Goal: Transaction & Acquisition: Purchase product/service

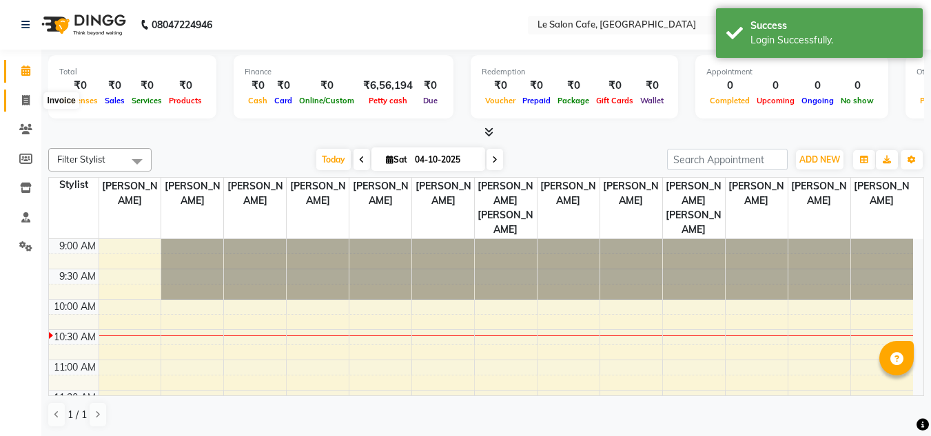
click at [25, 99] on icon at bounding box center [26, 100] width 8 height 10
select select "594"
select select "service"
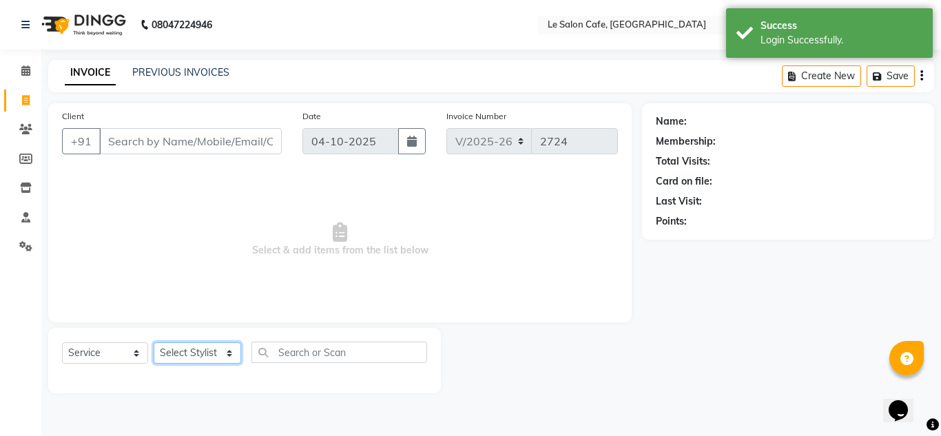
click at [234, 357] on select "Select Stylist [PERSON_NAME] [PERSON_NAME] Kadam [PERSON_NAME] [PERSON_NAME] Fr…" at bounding box center [198, 353] width 88 height 21
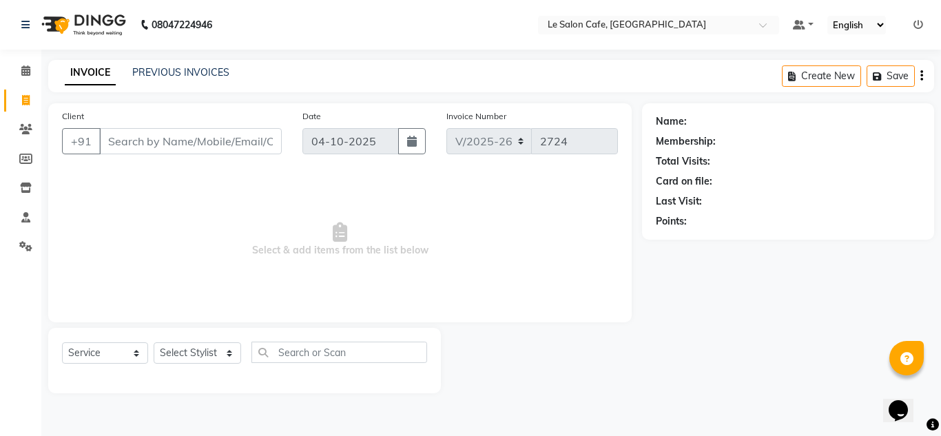
click at [349, 205] on span "Select & add items from the list below" at bounding box center [340, 240] width 556 height 138
click at [225, 354] on select "Select Stylist [PERSON_NAME] [PERSON_NAME] Kadam [PERSON_NAME] [PERSON_NAME] Fr…" at bounding box center [198, 353] width 88 height 21
click at [349, 278] on span "Select & add items from the list below" at bounding box center [340, 240] width 556 height 138
click at [190, 134] on input "Client" at bounding box center [190, 141] width 183 height 26
click at [198, 150] on input "Client" at bounding box center [190, 141] width 183 height 26
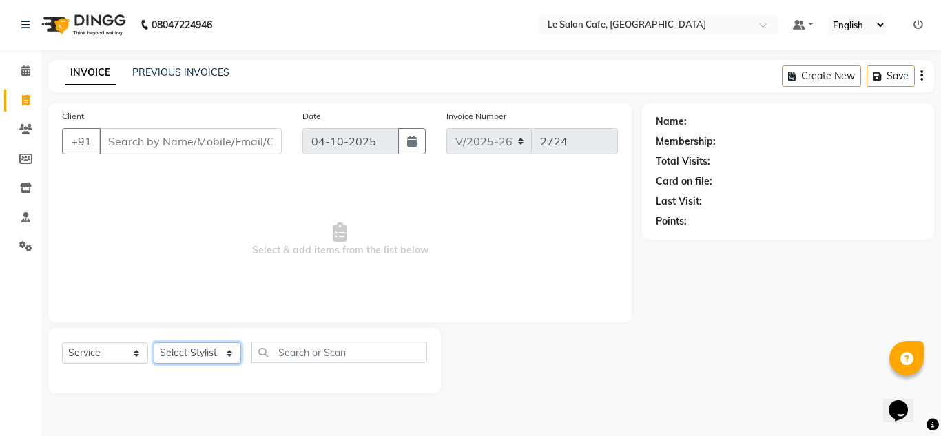
click at [230, 355] on select "Select Stylist [PERSON_NAME] [PERSON_NAME] Kadam [PERSON_NAME] [PERSON_NAME] Fr…" at bounding box center [198, 353] width 88 height 21
click at [295, 300] on span "Select & add items from the list below" at bounding box center [340, 240] width 556 height 138
click at [317, 306] on span "Select & add items from the list below" at bounding box center [340, 240] width 556 height 138
drag, startPoint x: 224, startPoint y: 354, endPoint x: 218, endPoint y: 345, distance: 11.1
click at [224, 354] on select "Select Stylist [PERSON_NAME] [PERSON_NAME] Kadam [PERSON_NAME] [PERSON_NAME] Fr…" at bounding box center [198, 353] width 88 height 21
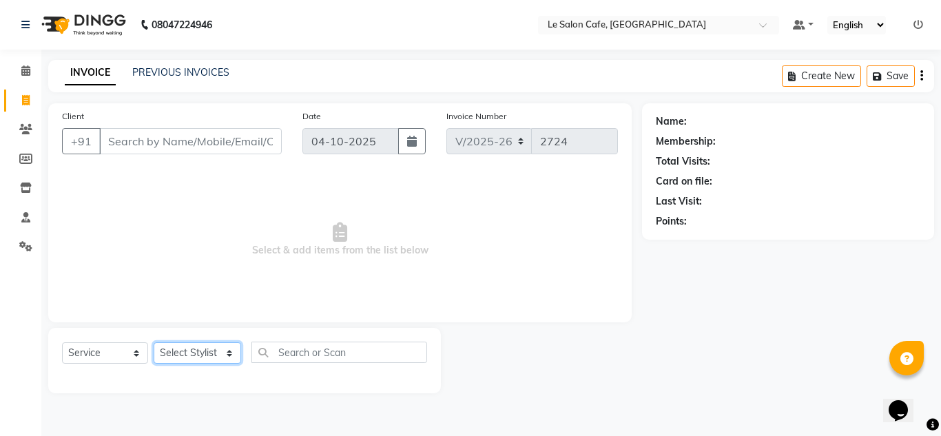
select select "13306"
click at [154, 343] on select "Select Stylist [PERSON_NAME] [PERSON_NAME] Kadam [PERSON_NAME] [PERSON_NAME] Fr…" at bounding box center [198, 353] width 88 height 21
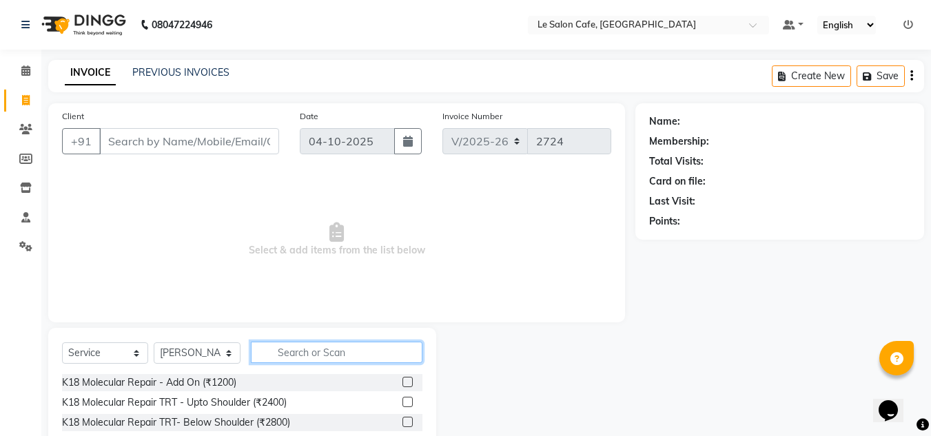
click at [303, 356] on input "text" at bounding box center [337, 352] width 172 height 21
type input "Nail"
click at [283, 353] on input "Nail" at bounding box center [327, 352] width 152 height 21
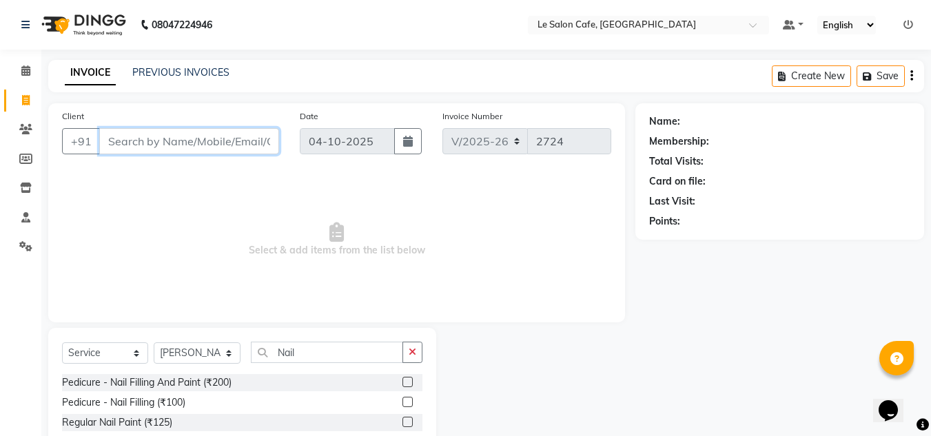
click at [187, 136] on input "Client" at bounding box center [189, 141] width 180 height 26
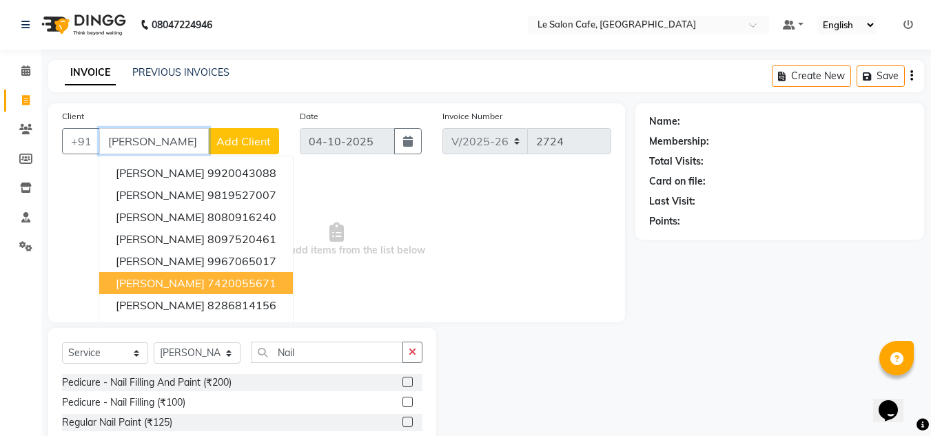
click at [207, 288] on ngb-highlight "7420055671" at bounding box center [241, 283] width 69 height 14
type input "7420055671"
select select "1: Object"
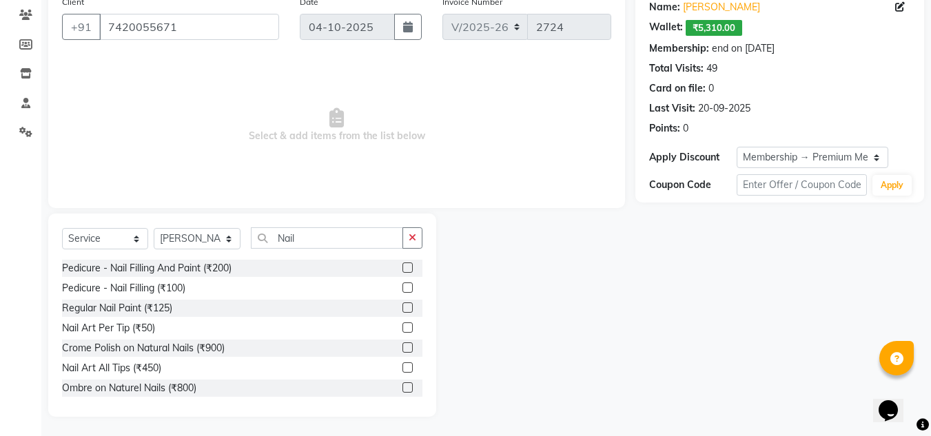
scroll to position [116, 0]
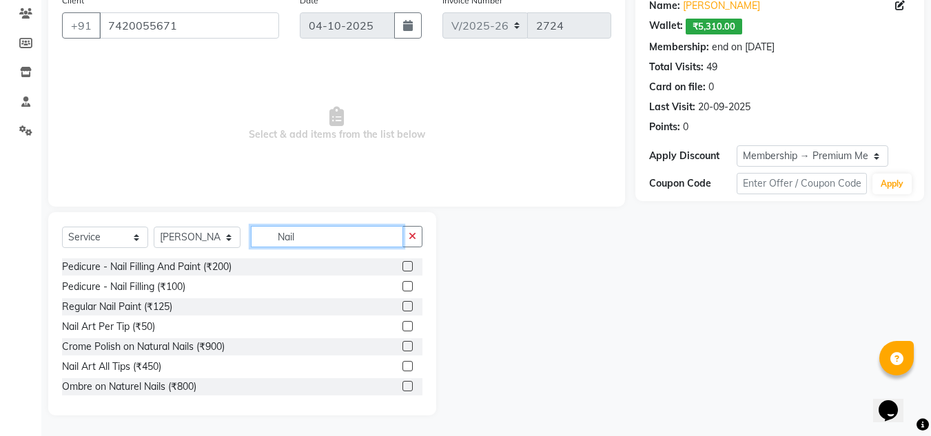
click at [342, 241] on input "Nail" at bounding box center [327, 236] width 152 height 21
type input "N"
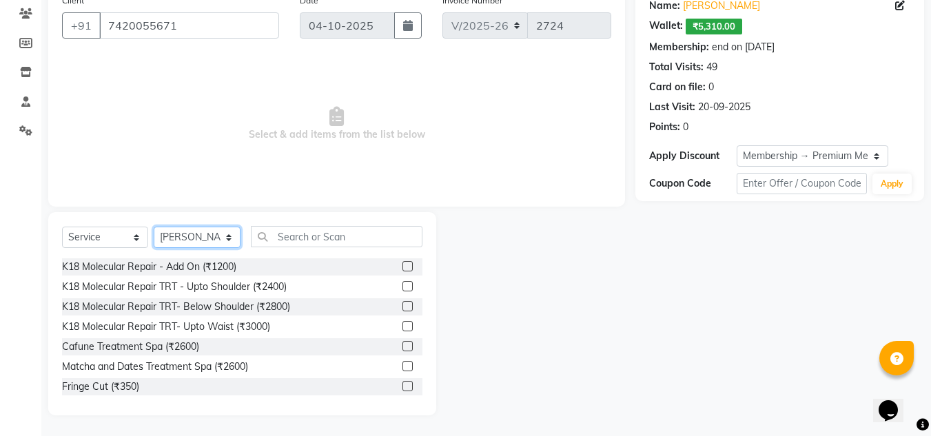
click at [227, 236] on select "Select Stylist [PERSON_NAME] [PERSON_NAME] Kadam [PERSON_NAME] [PERSON_NAME] Fr…" at bounding box center [197, 237] width 87 height 21
select select "63472"
click at [154, 227] on select "Select Stylist [PERSON_NAME] [PERSON_NAME] Kadam [PERSON_NAME] [PERSON_NAME] Fr…" at bounding box center [197, 237] width 87 height 21
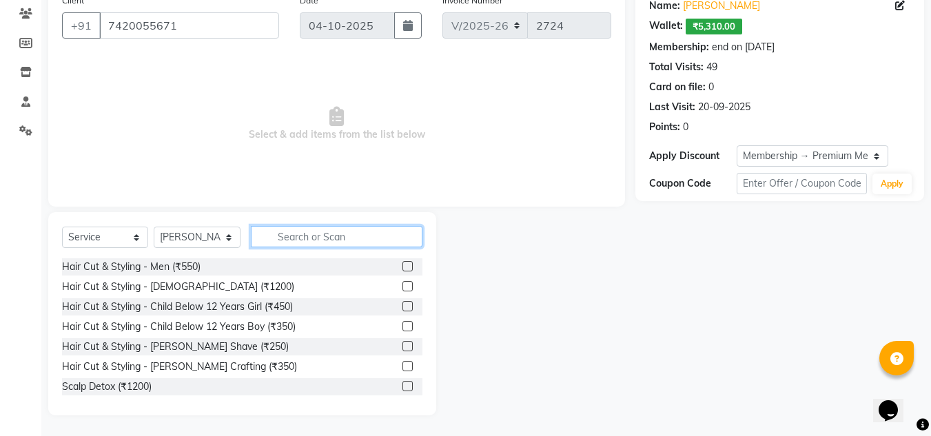
click at [308, 230] on input "text" at bounding box center [337, 236] width 172 height 21
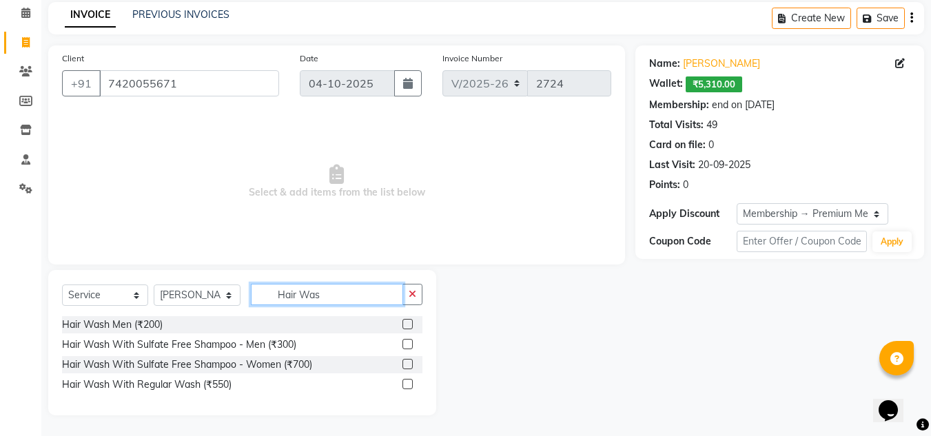
scroll to position [58, 0]
type input "Hair Wash"
click at [407, 385] on label at bounding box center [407, 384] width 10 height 10
click at [407, 385] on input "checkbox" at bounding box center [406, 384] width 9 height 9
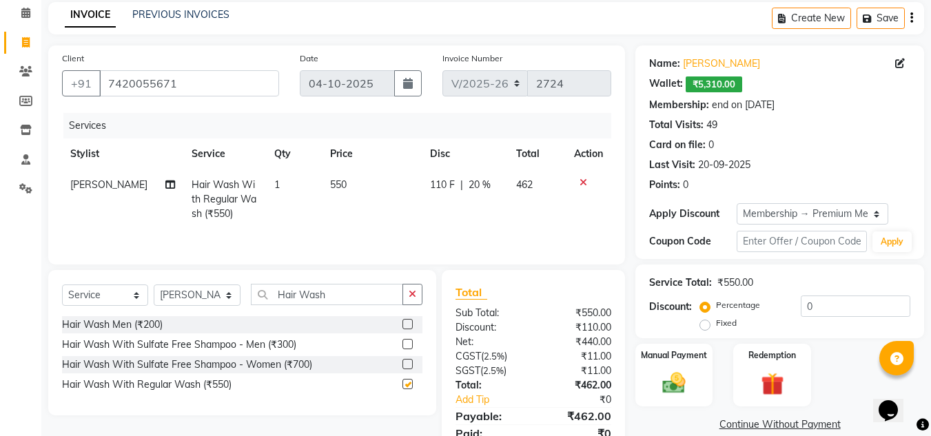
checkbox input "false"
click at [348, 181] on td "550" at bounding box center [372, 200] width 101 height 60
select select "63472"
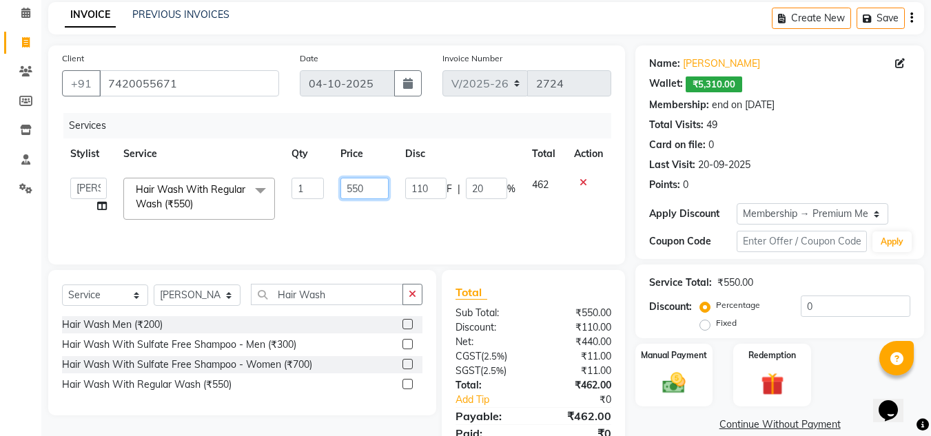
click at [348, 181] on input "550" at bounding box center [364, 188] width 48 height 21
click at [384, 182] on input "550" at bounding box center [364, 188] width 48 height 21
type input "5"
click at [366, 186] on input "number" at bounding box center [364, 188] width 48 height 21
type input "605"
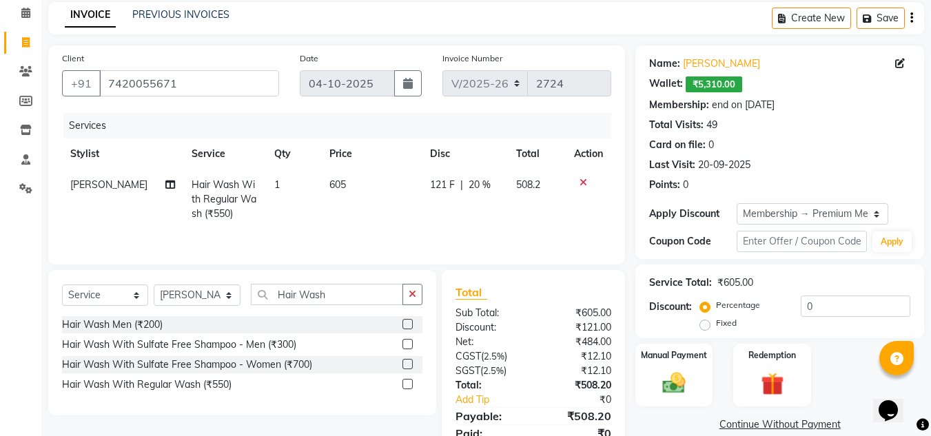
click at [437, 231] on div "Services Stylist Service Qty Price Disc Total Action Aniket Kadam Hair Wash Wit…" at bounding box center [336, 182] width 549 height 138
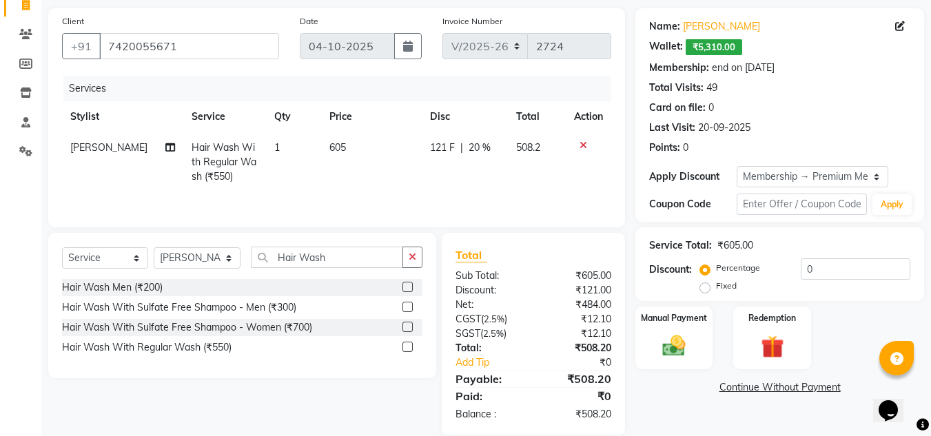
scroll to position [115, 0]
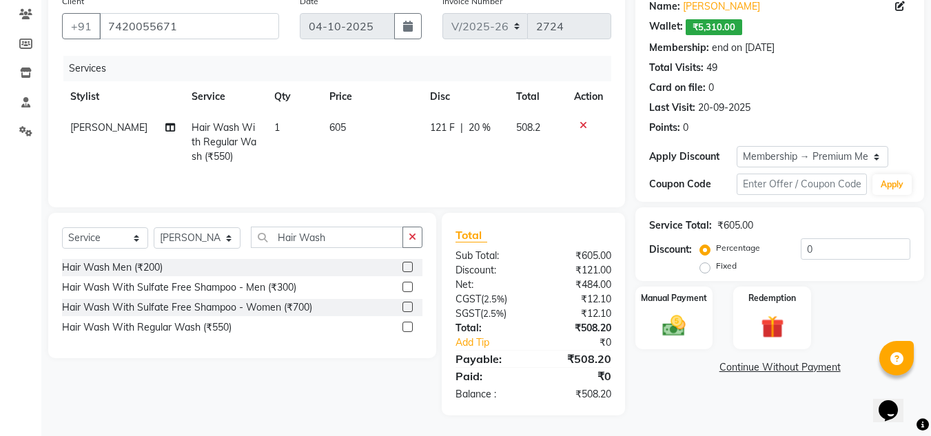
click at [394, 132] on td "605" at bounding box center [371, 142] width 101 height 60
select select "63472"
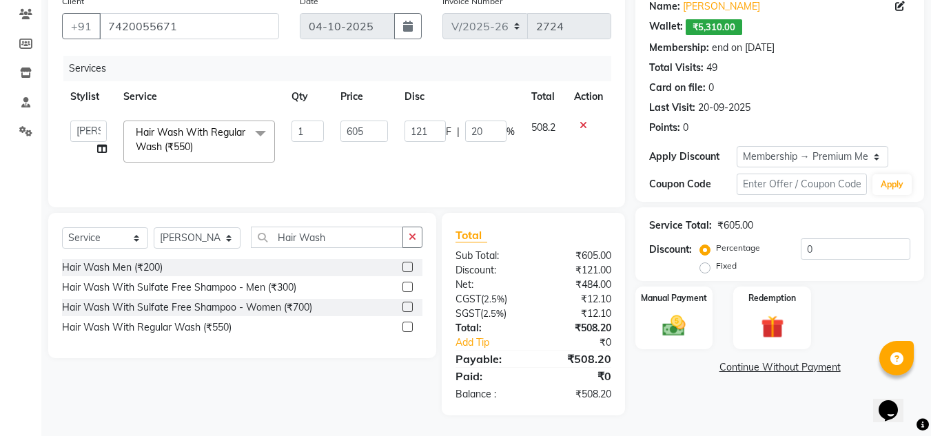
click at [391, 152] on td "605" at bounding box center [364, 141] width 64 height 59
click at [334, 237] on input "Hair Wash" at bounding box center [327, 237] width 152 height 21
type input "H"
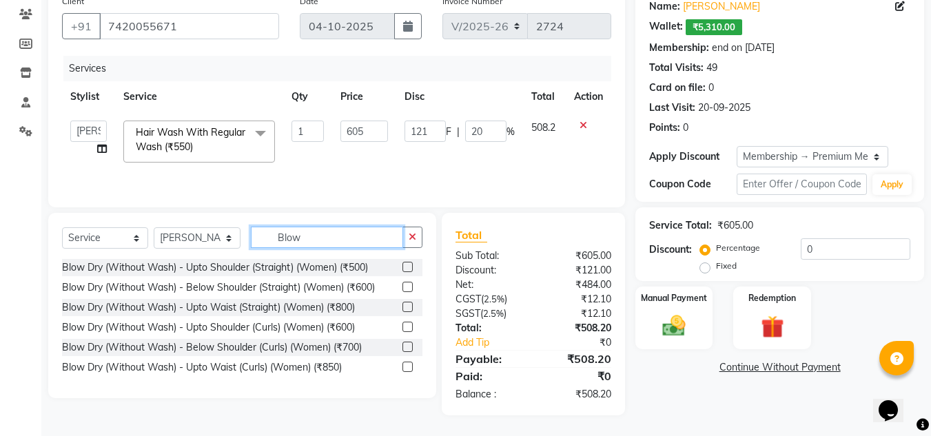
type input "Blow"
click at [411, 308] on label at bounding box center [407, 307] width 10 height 10
click at [411, 308] on input "checkbox" at bounding box center [406, 307] width 9 height 9
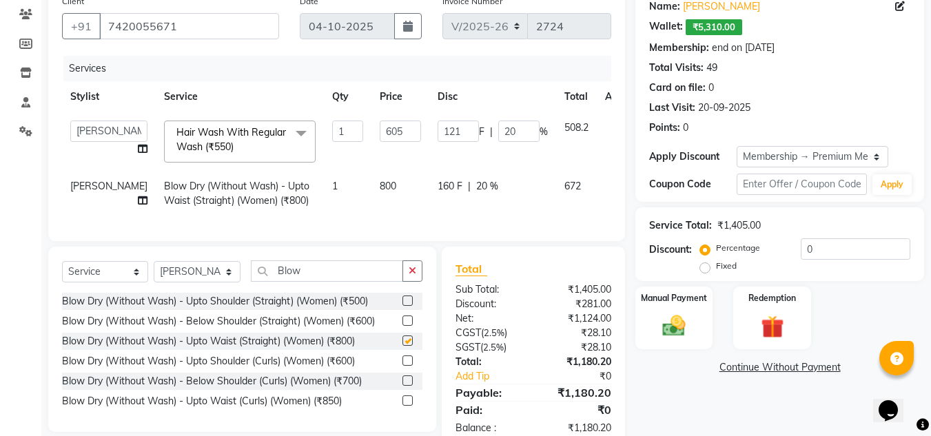
checkbox input "false"
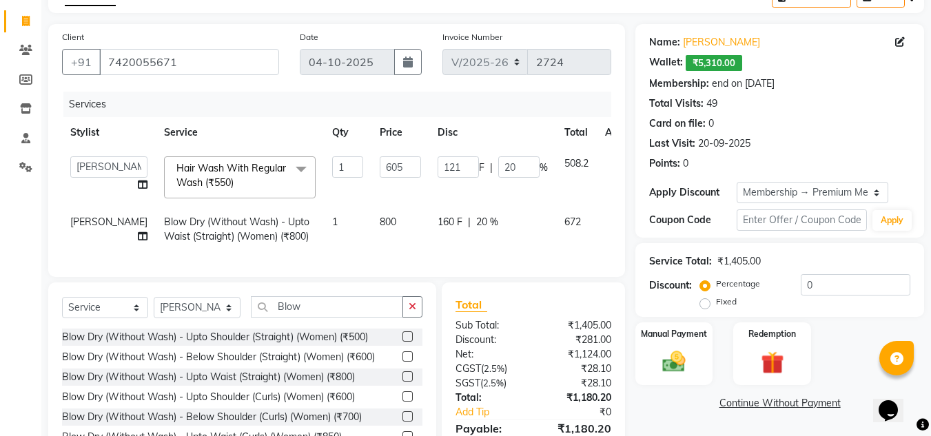
scroll to position [46, 0]
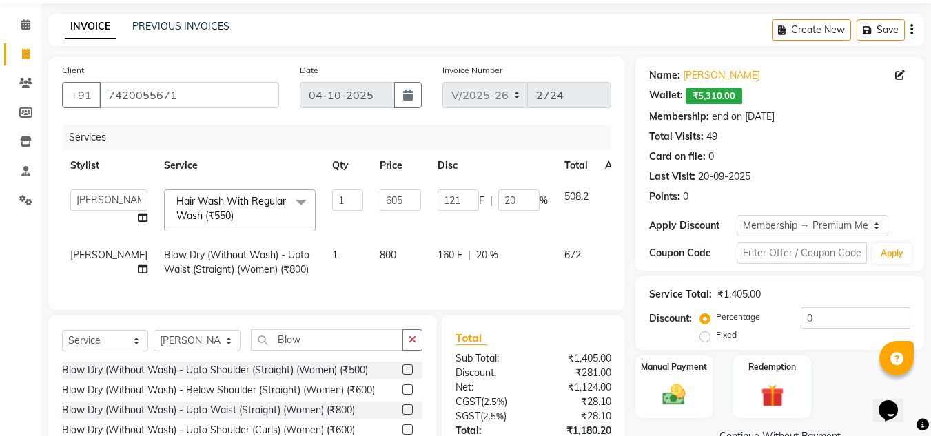
click at [371, 249] on td "800" at bounding box center [400, 262] width 58 height 45
select select "63472"
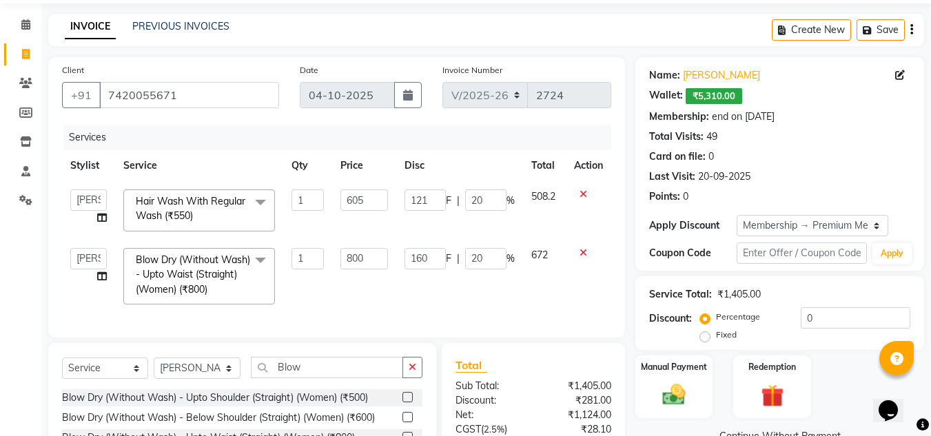
click at [363, 249] on input "800" at bounding box center [364, 258] width 48 height 21
type input "8"
type input "880"
click at [360, 291] on td "880" at bounding box center [364, 276] width 64 height 73
select select "63472"
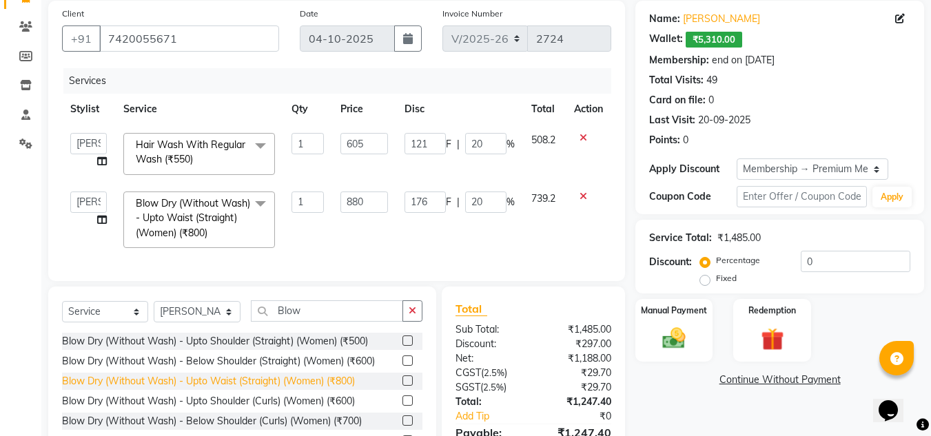
scroll to position [201, 0]
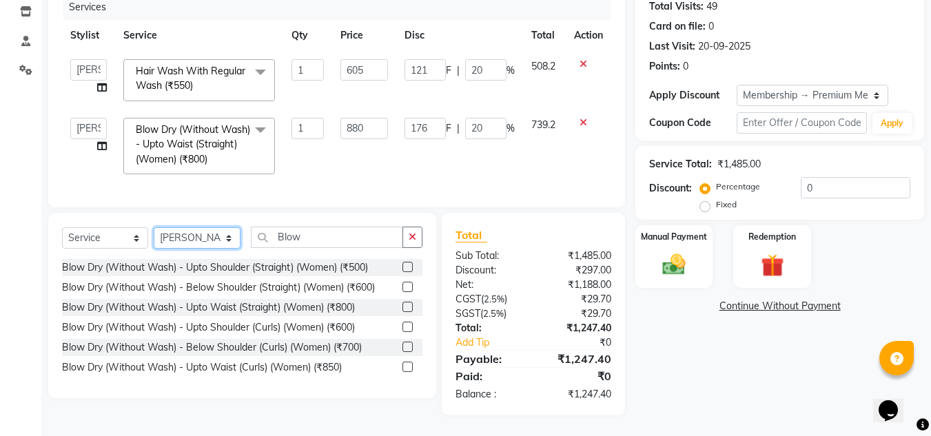
click at [232, 241] on select "Select Stylist [PERSON_NAME] [PERSON_NAME] Kadam [PERSON_NAME] [PERSON_NAME] Fr…" at bounding box center [197, 237] width 87 height 21
select select "67615"
click at [154, 227] on select "Select Stylist [PERSON_NAME] [PERSON_NAME] Kadam [PERSON_NAME] [PERSON_NAME] Fr…" at bounding box center [197, 237] width 87 height 21
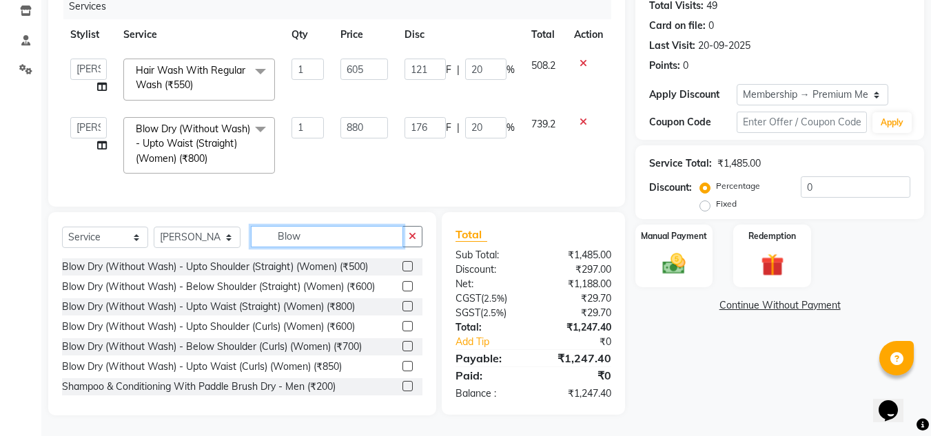
click at [349, 236] on input "Blow" at bounding box center [327, 236] width 152 height 21
type input "B"
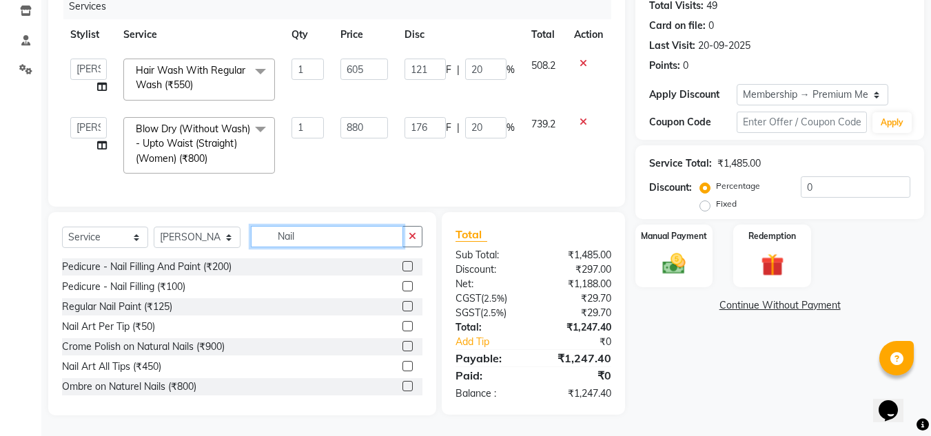
type input "Nail"
click at [402, 283] on label at bounding box center [407, 286] width 10 height 10
click at [402, 283] on input "checkbox" at bounding box center [406, 287] width 9 height 9
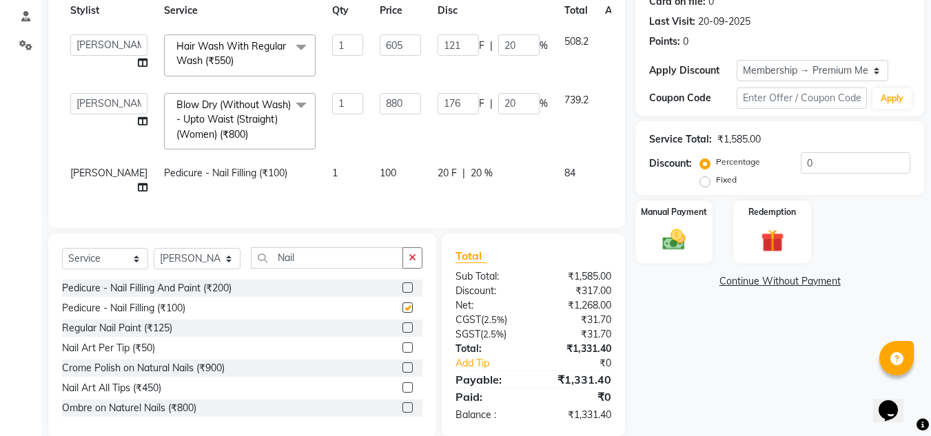
checkbox input "false"
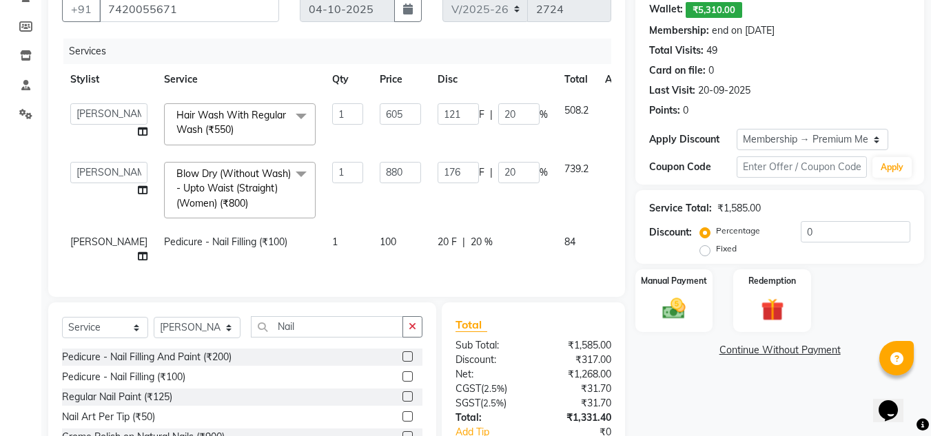
click at [371, 251] on td "100" at bounding box center [400, 249] width 58 height 45
select select "67615"
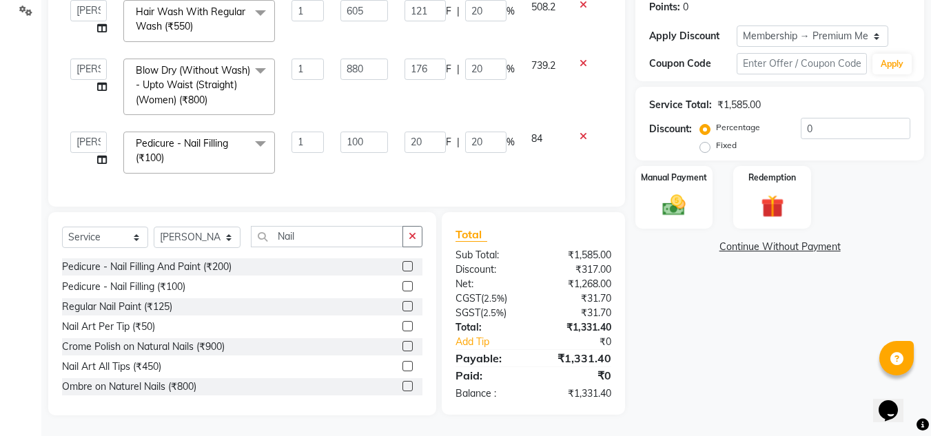
scroll to position [261, 0]
click at [432, 167] on td "20 F | 20 %" at bounding box center [459, 152] width 127 height 59
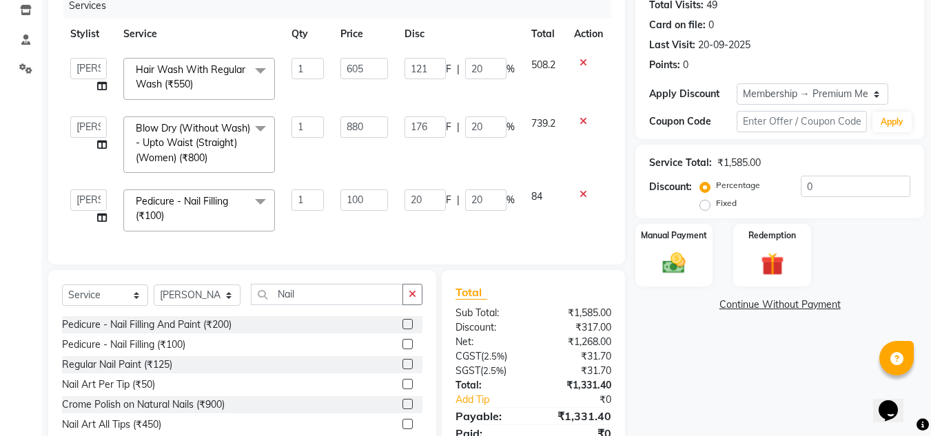
scroll to position [54, 0]
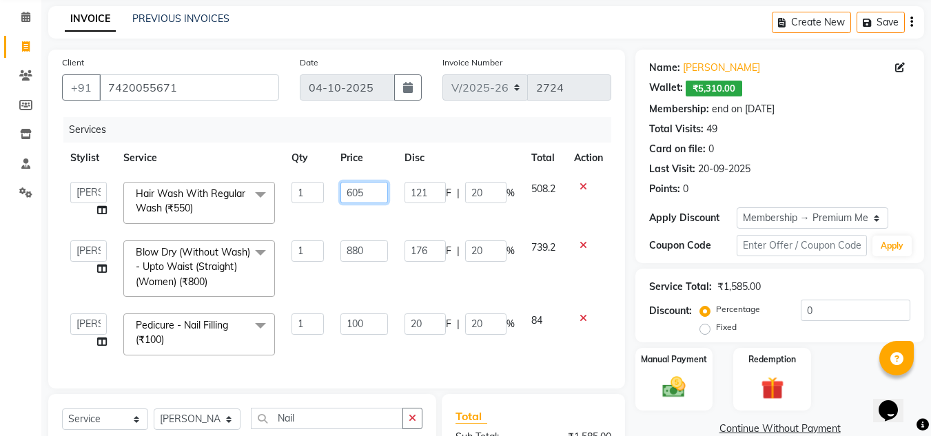
click at [369, 194] on input "605" at bounding box center [364, 192] width 48 height 21
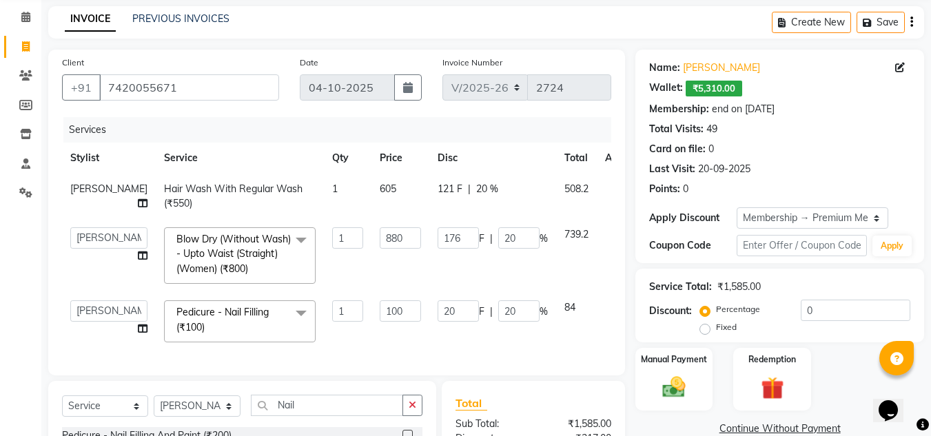
click at [371, 184] on td "605" at bounding box center [400, 196] width 58 height 45
select select "63472"
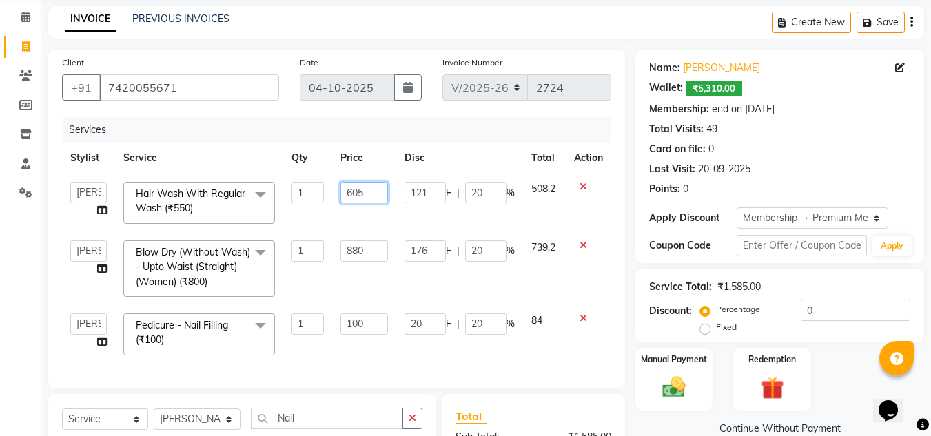
click at [367, 189] on input "605" at bounding box center [364, 192] width 48 height 21
type input "6"
type input "594"
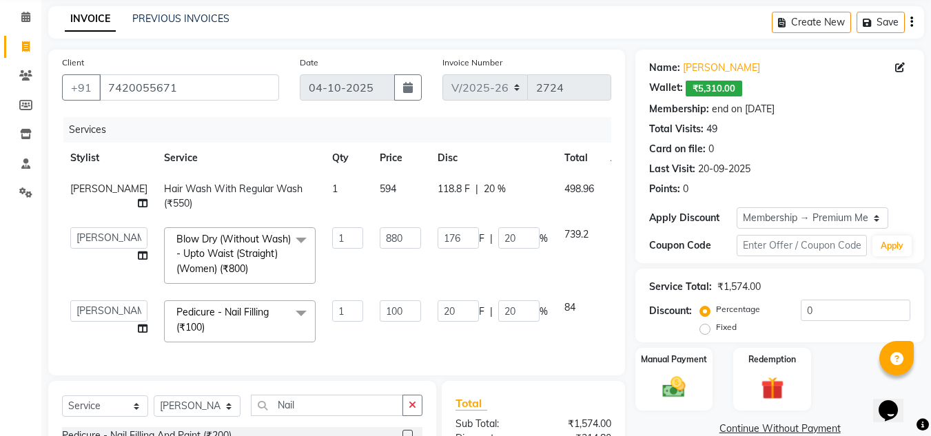
click at [429, 292] on td "176 F | 20 %" at bounding box center [492, 255] width 127 height 73
click at [378, 292] on td "880" at bounding box center [400, 255] width 58 height 73
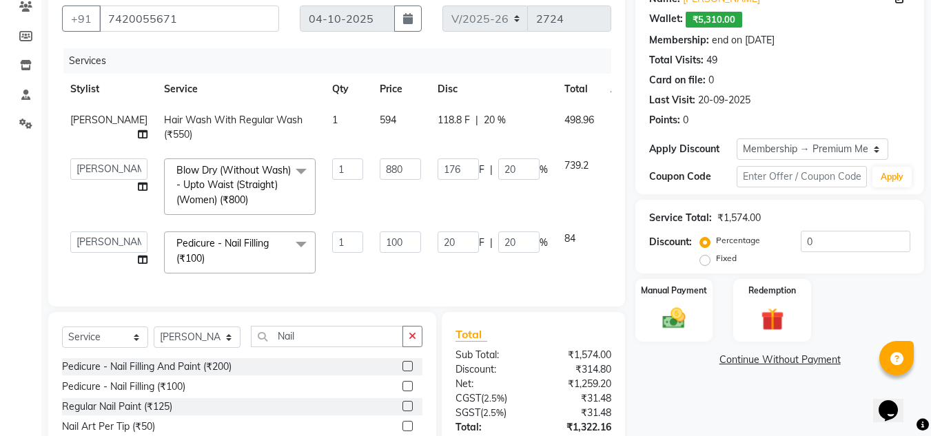
click at [360, 293] on div "Services Stylist Service Qty Price Disc Total Action Aniket Kadam Hair Wash Wit…" at bounding box center [336, 170] width 549 height 245
click at [380, 180] on input "880" at bounding box center [400, 169] width 41 height 21
type input "8"
type input "865"
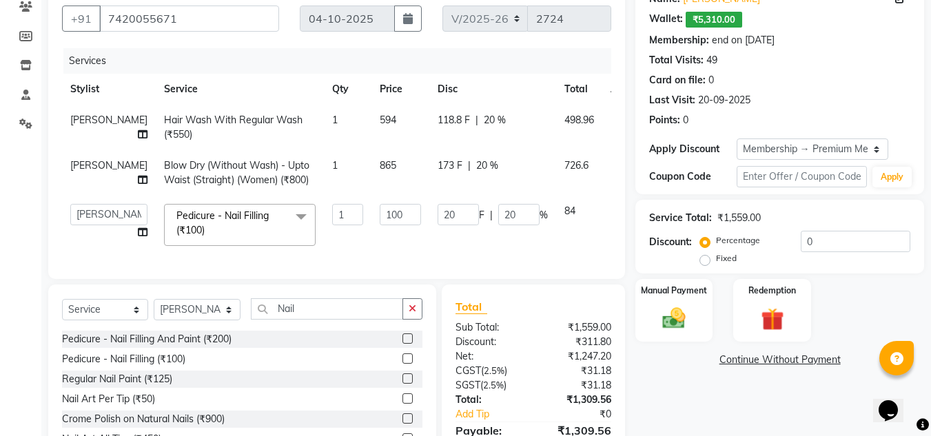
click at [378, 196] on td "865" at bounding box center [400, 172] width 58 height 45
select select "63472"
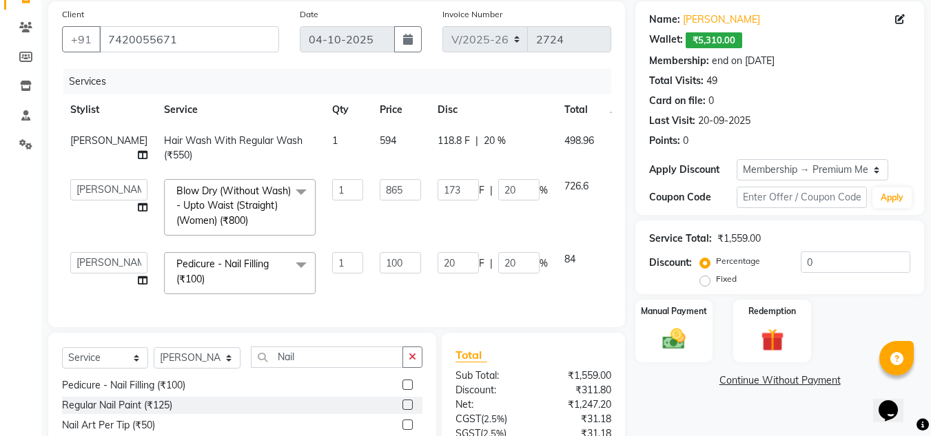
scroll to position [138, 0]
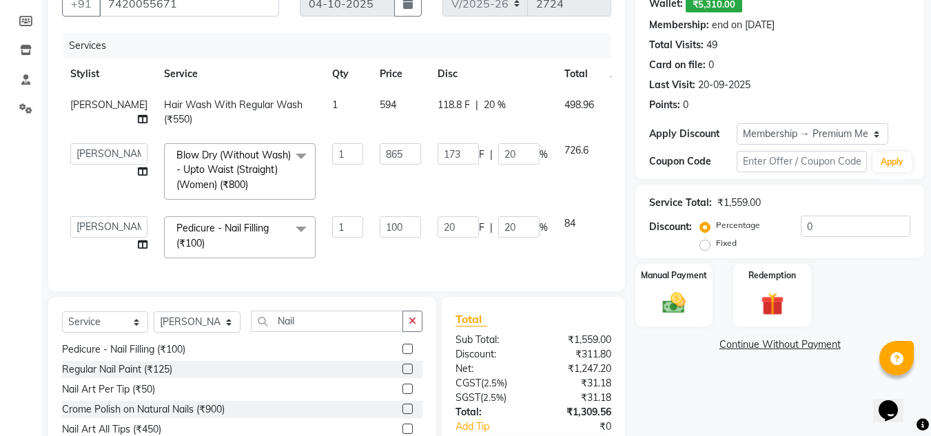
click at [384, 208] on td "865" at bounding box center [400, 171] width 58 height 73
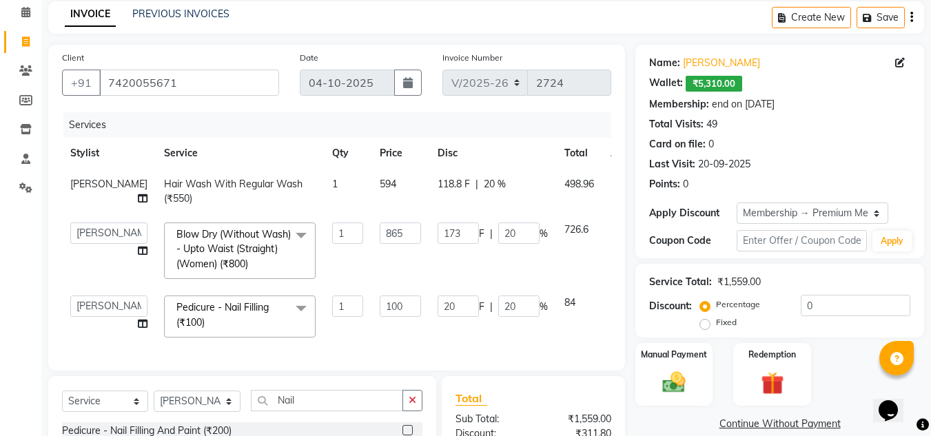
scroll to position [55, 0]
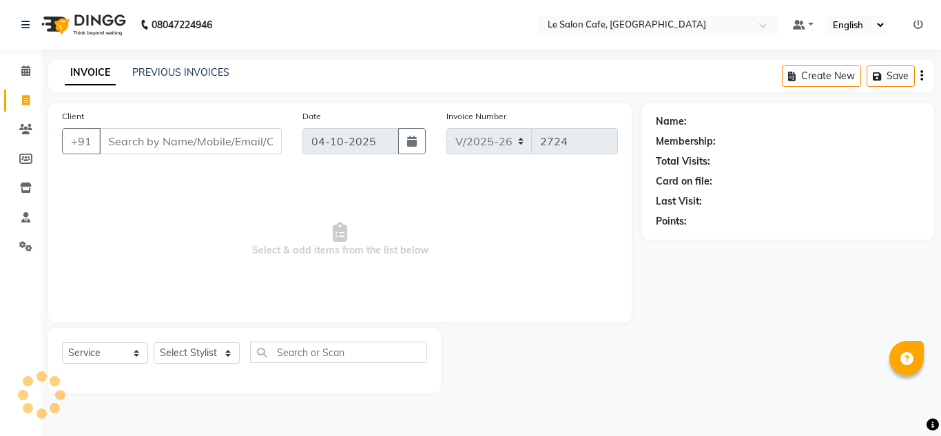
select select "594"
select select "service"
click at [234, 355] on select "Select Stylist [PERSON_NAME] [PERSON_NAME] Kadam [PERSON_NAME] [PERSON_NAME] Fr…" at bounding box center [198, 353] width 88 height 21
select select "8340"
click at [154, 343] on select "Select Stylist [PERSON_NAME] [PERSON_NAME] Kadam [PERSON_NAME] [PERSON_NAME] Fr…" at bounding box center [198, 353] width 88 height 21
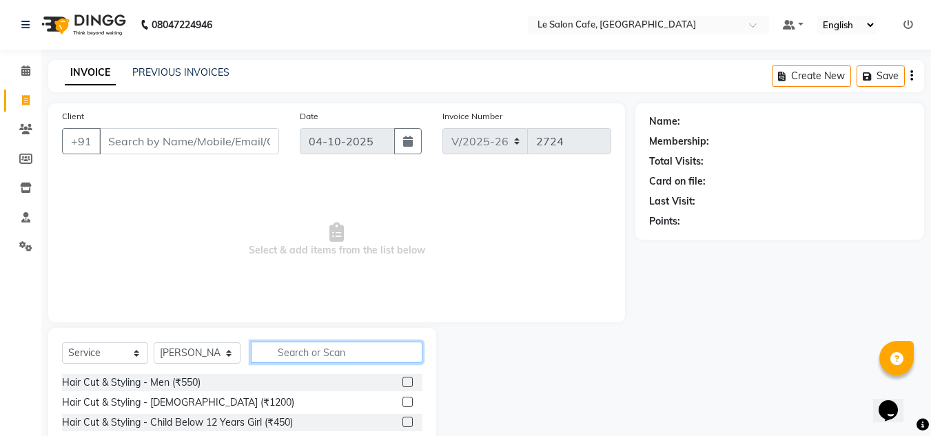
click at [280, 343] on input "text" at bounding box center [337, 352] width 172 height 21
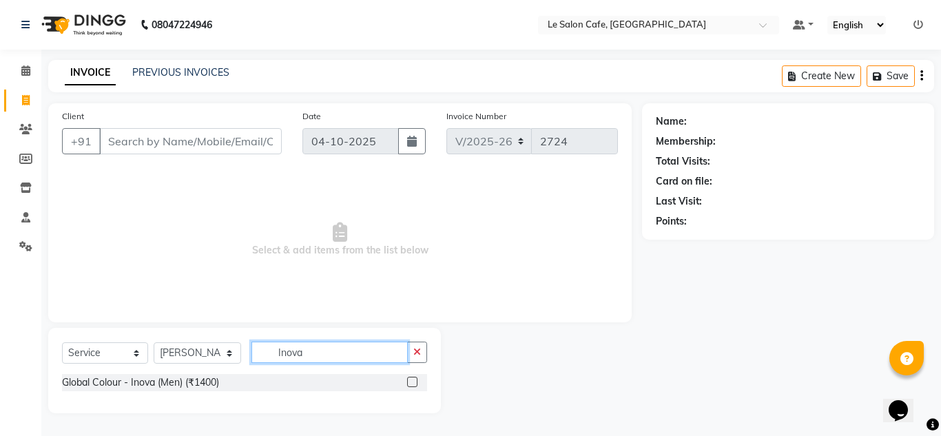
type input "Inova"
click at [416, 380] on label at bounding box center [412, 382] width 10 height 10
click at [416, 380] on input "checkbox" at bounding box center [411, 382] width 9 height 9
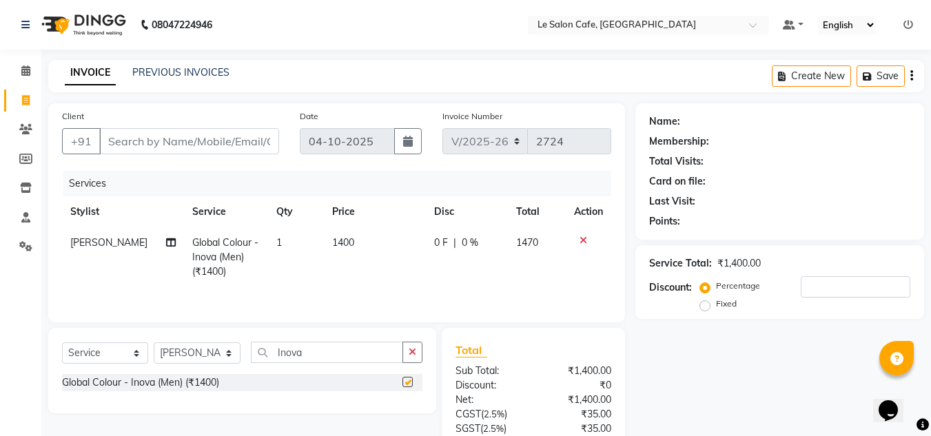
checkbox input "false"
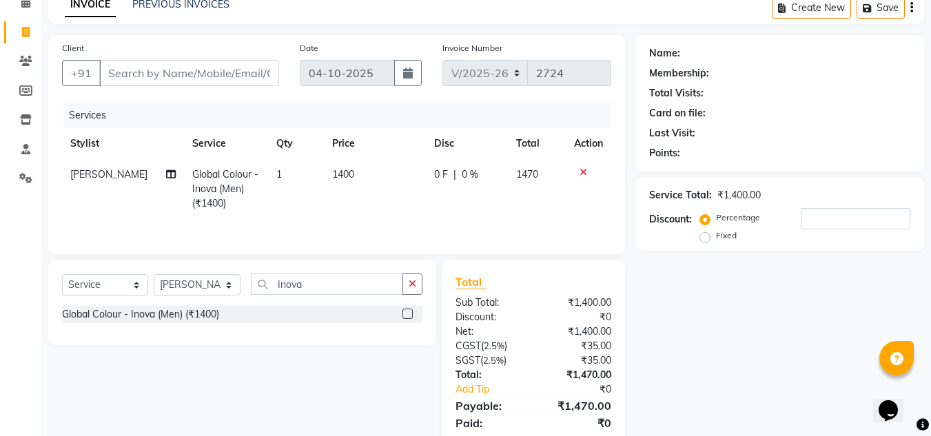
scroll to position [115, 0]
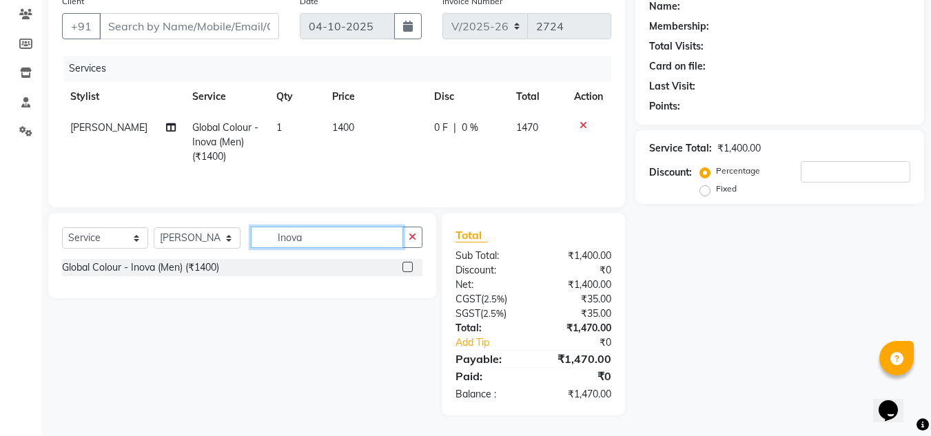
click at [312, 238] on input "Inova" at bounding box center [327, 237] width 152 height 21
click at [340, 128] on span "1400" at bounding box center [343, 127] width 22 height 12
select select "8340"
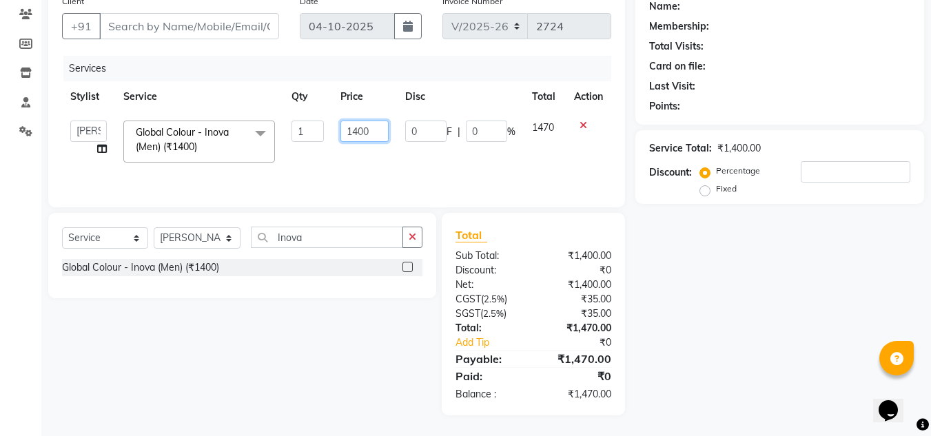
click at [367, 128] on input "1400" at bounding box center [364, 131] width 48 height 21
type input "1"
type input "1540"
click at [391, 176] on div "Services Stylist Service Qty Price Disc Total Action Amandeep Kaur Kalsi Aniket…" at bounding box center [336, 125] width 549 height 138
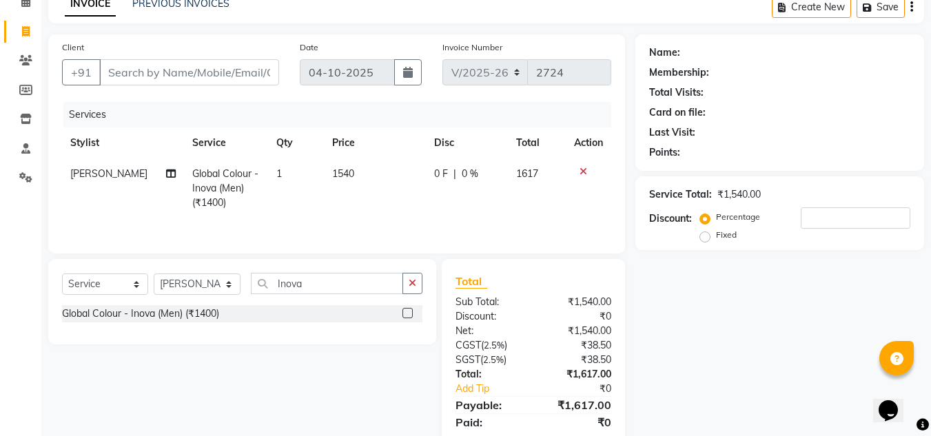
scroll to position [0, 0]
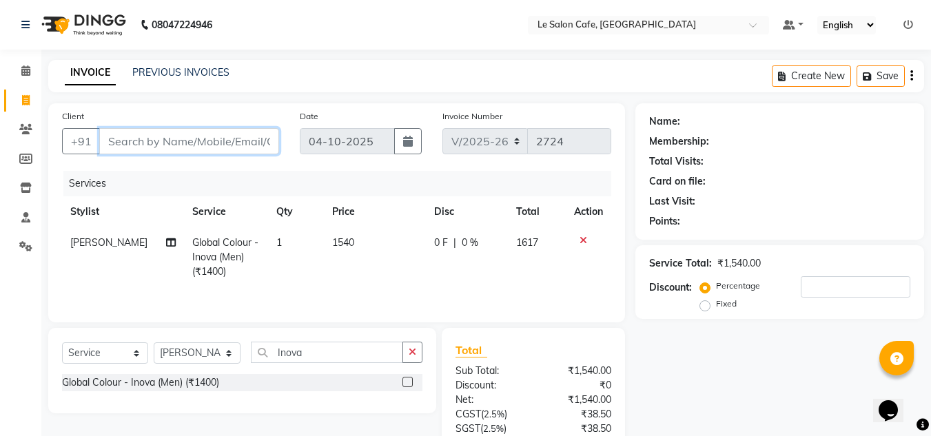
click at [157, 148] on input "Client" at bounding box center [189, 141] width 180 height 26
click at [203, 128] on div "Client +91" at bounding box center [171, 137] width 238 height 57
click at [174, 143] on input "Client" at bounding box center [189, 141] width 180 height 26
type input "H"
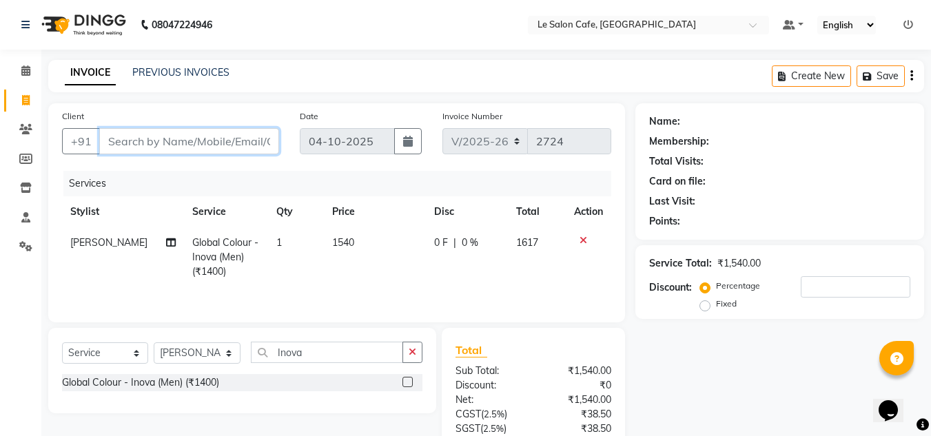
type input "0"
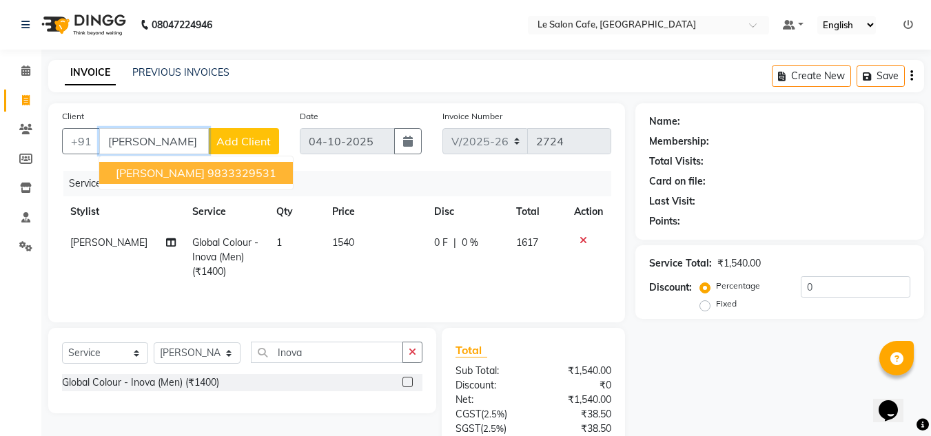
click at [236, 184] on ngb-typeahead-window "Harindar Hari Narayan 9833329531" at bounding box center [196, 173] width 195 height 34
click at [241, 172] on ngb-highlight "9833329531" at bounding box center [241, 173] width 69 height 14
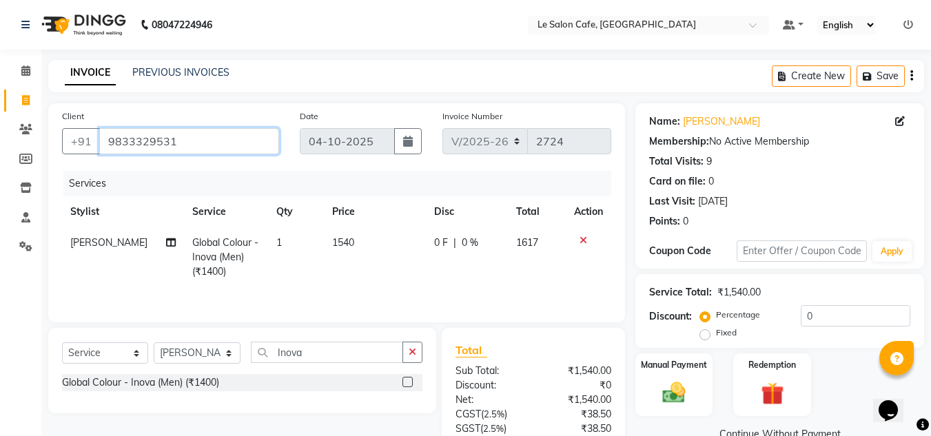
click at [196, 136] on input "9833329531" at bounding box center [189, 141] width 180 height 26
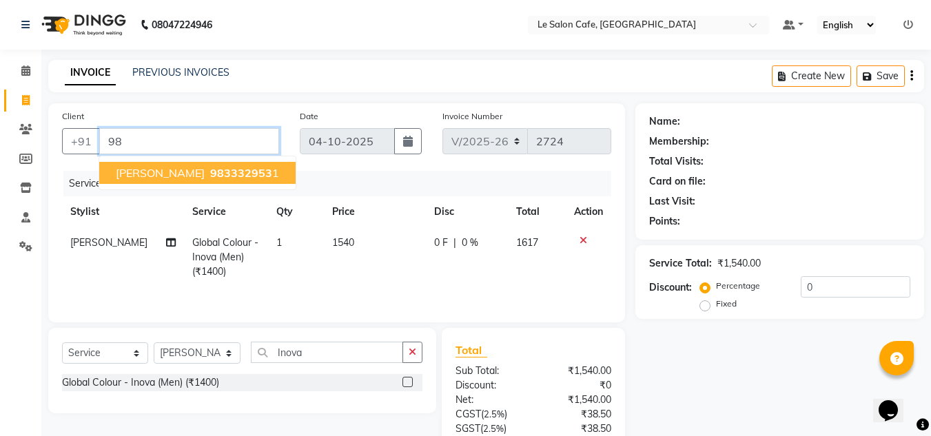
type input "9"
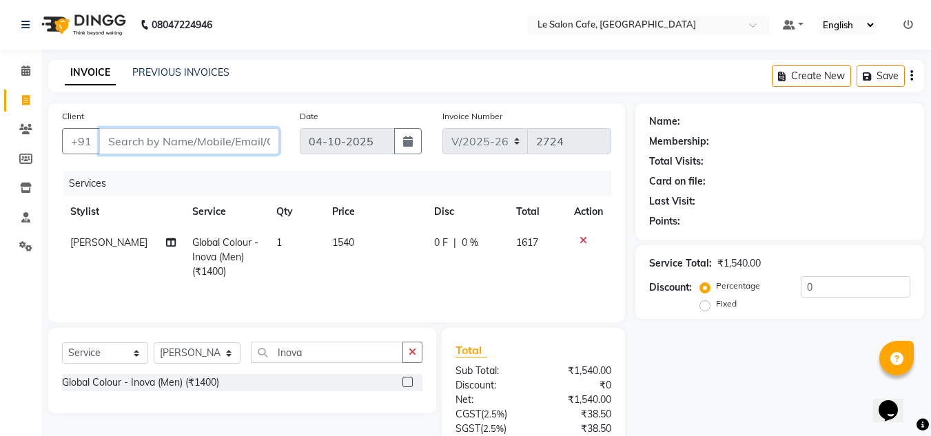
click at [152, 147] on input "Client" at bounding box center [189, 141] width 180 height 26
click at [352, 231] on td "1540" at bounding box center [375, 257] width 102 height 60
select select "8340"
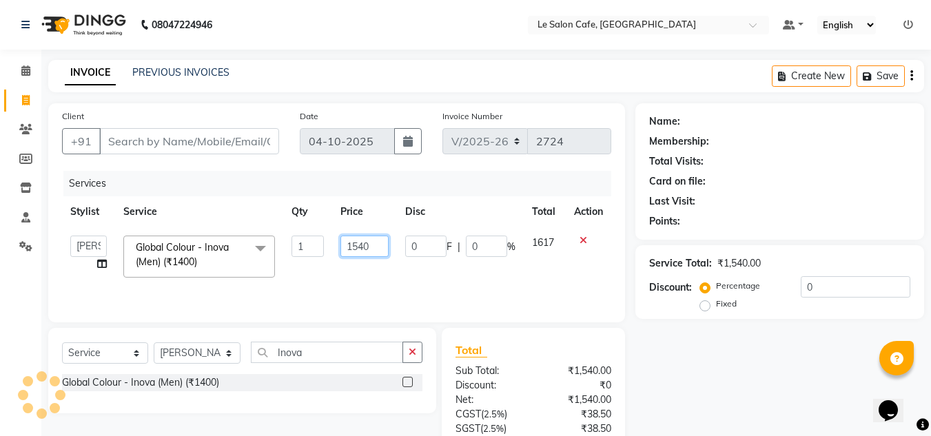
click at [351, 241] on input "1540" at bounding box center [364, 246] width 48 height 21
click at [381, 239] on input "1540" at bounding box center [364, 246] width 48 height 21
type input "1512"
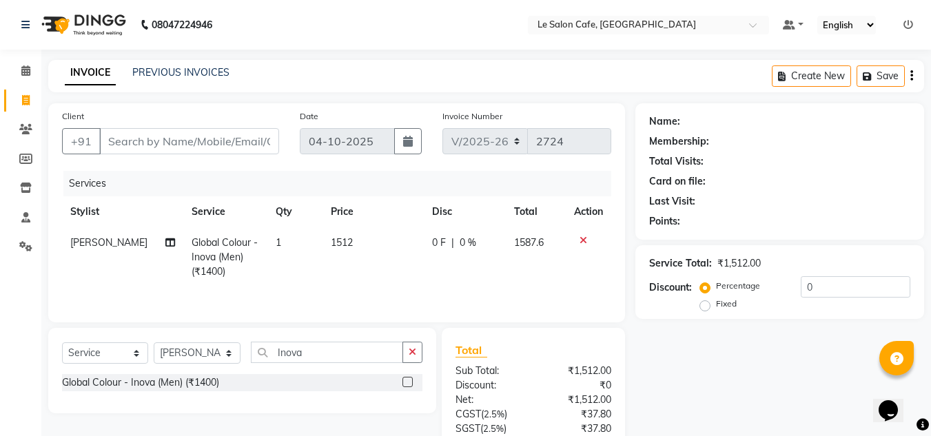
click at [395, 274] on td "1512" at bounding box center [373, 257] width 101 height 60
select select "8340"
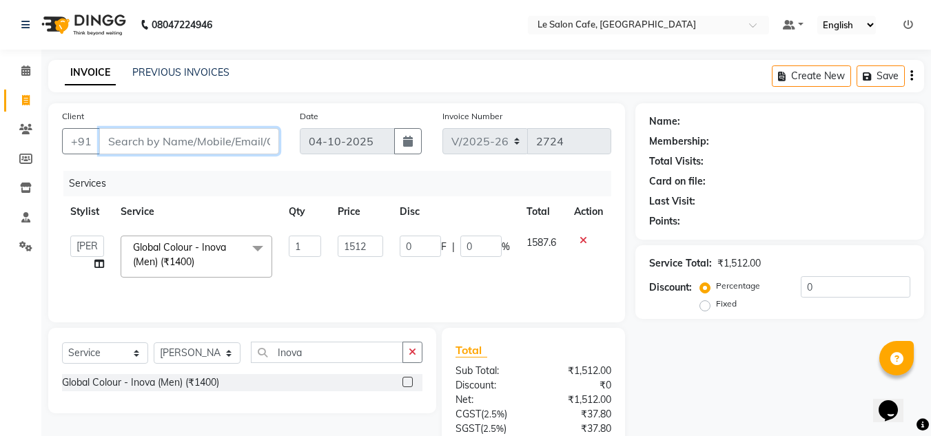
click at [163, 152] on input "Client" at bounding box center [189, 141] width 180 height 26
click at [170, 140] on input "Client" at bounding box center [189, 141] width 180 height 26
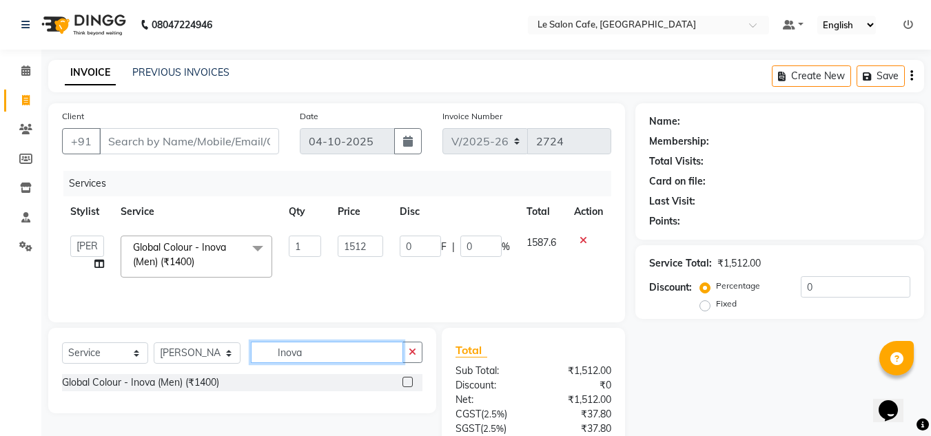
click at [321, 355] on input "Inova" at bounding box center [327, 352] width 152 height 21
type input "I"
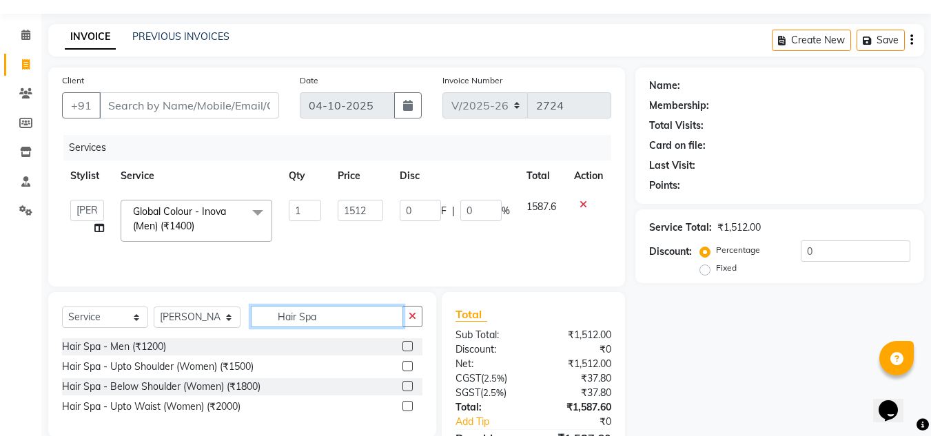
scroll to position [69, 0]
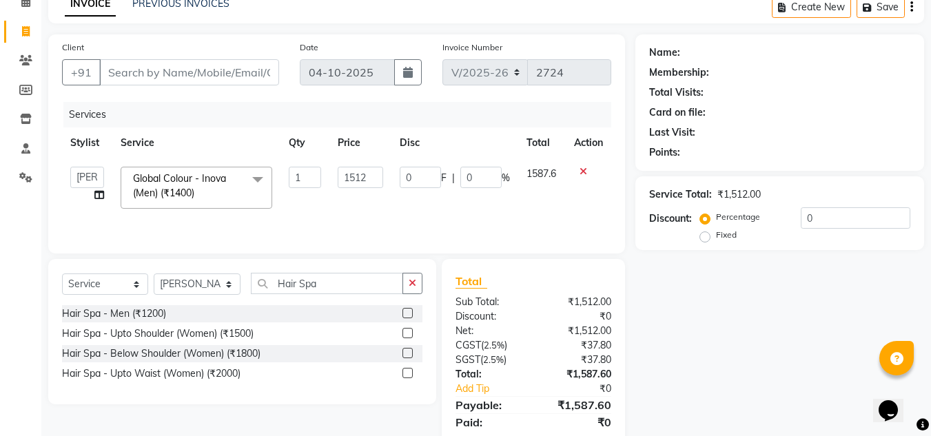
click at [20, 46] on li "Clients" at bounding box center [20, 61] width 41 height 30
click at [20, 56] on icon at bounding box center [25, 60] width 13 height 10
click at [319, 282] on input "Hair Spa" at bounding box center [327, 283] width 152 height 21
type input "H"
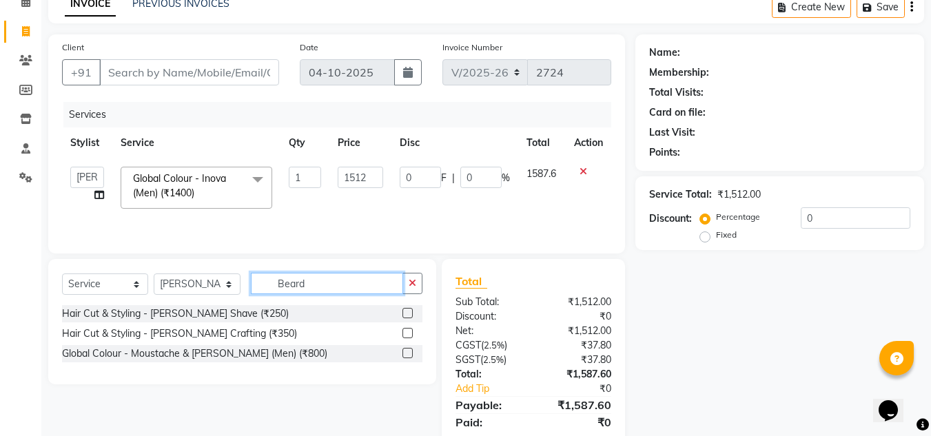
type input "Beard"
click at [406, 355] on label at bounding box center [407, 353] width 10 height 10
click at [406, 355] on input "checkbox" at bounding box center [406, 353] width 9 height 9
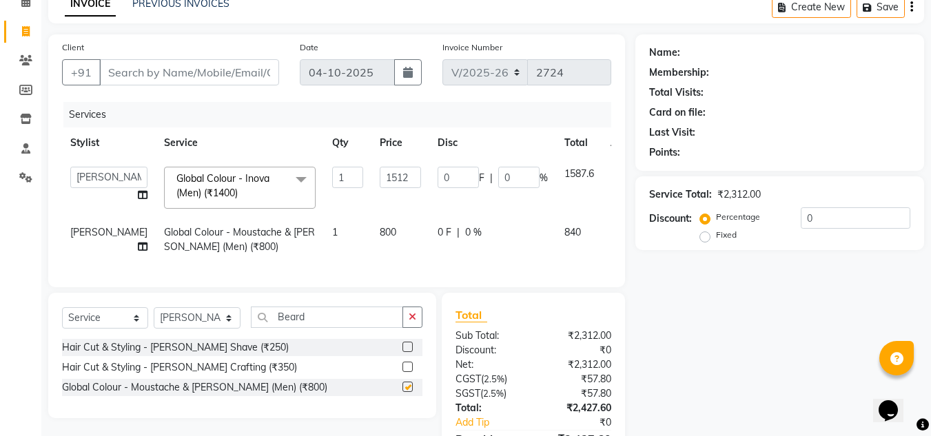
checkbox input "false"
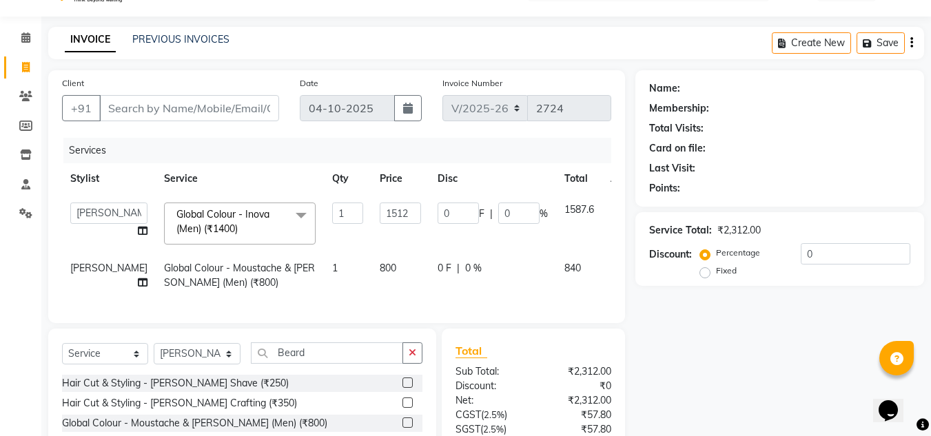
scroll to position [0, 0]
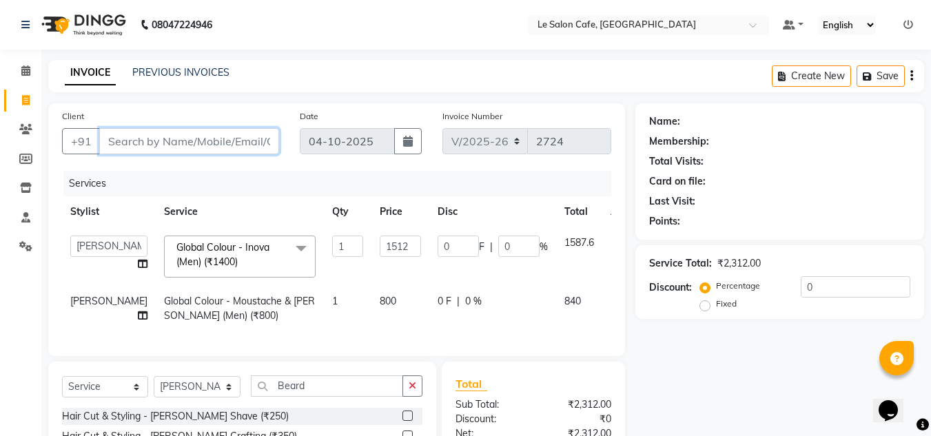
click at [145, 144] on input "Client" at bounding box center [189, 141] width 180 height 26
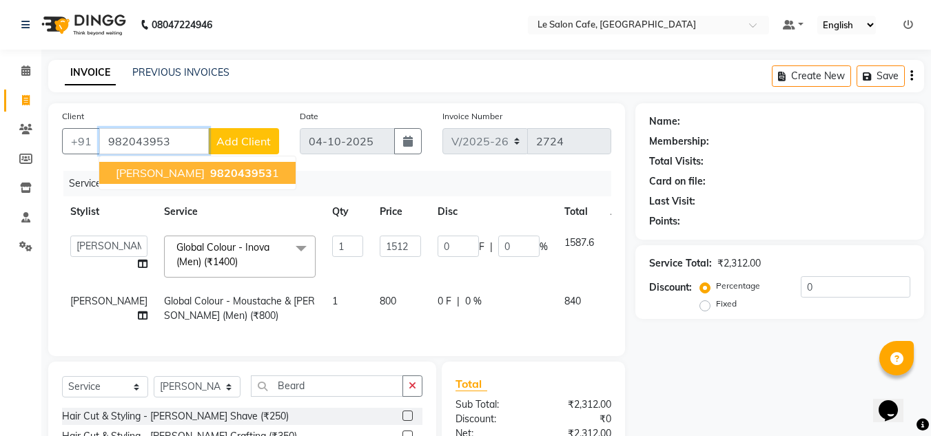
click at [158, 174] on span "Hari Narayan" at bounding box center [160, 173] width 89 height 14
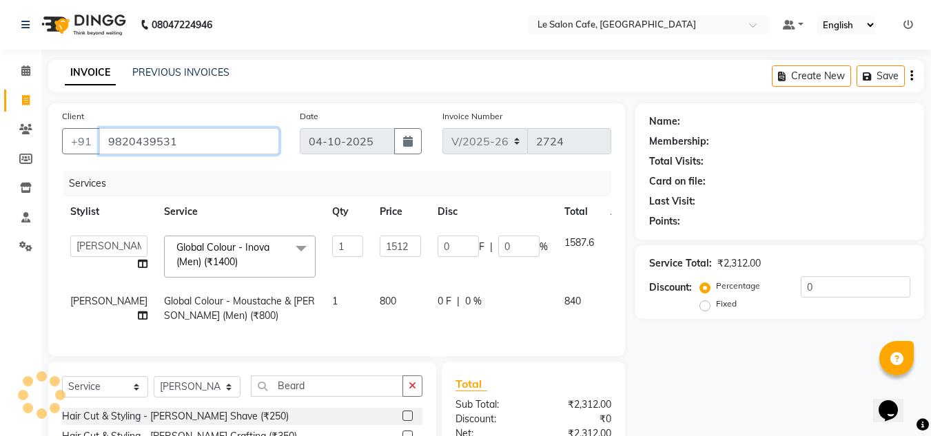
type input "9820439531"
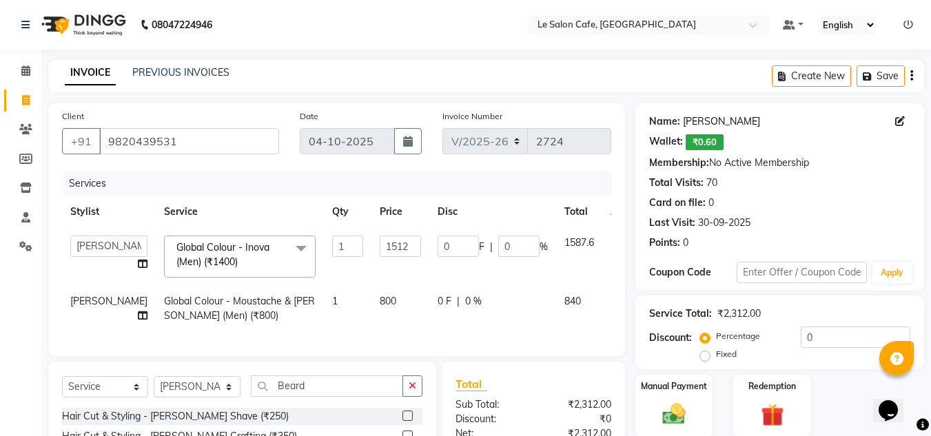
click at [700, 125] on link "Hari Narayan" at bounding box center [721, 121] width 77 height 14
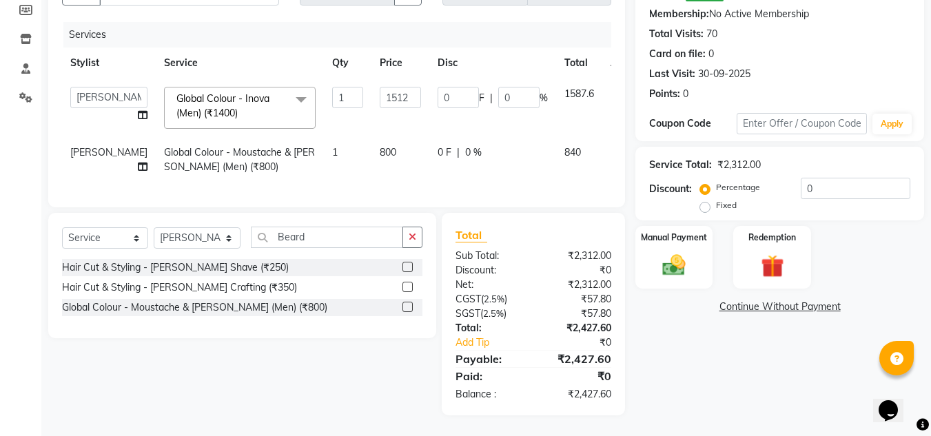
scroll to position [174, 0]
click at [139, 234] on select "Select Service Product Membership Package Voucher Prepaid Gift Card" at bounding box center [105, 237] width 86 height 21
select select "membership"
click at [62, 227] on select "Select Service Product Membership Package Voucher Prepaid Gift Card" at bounding box center [105, 237] width 86 height 21
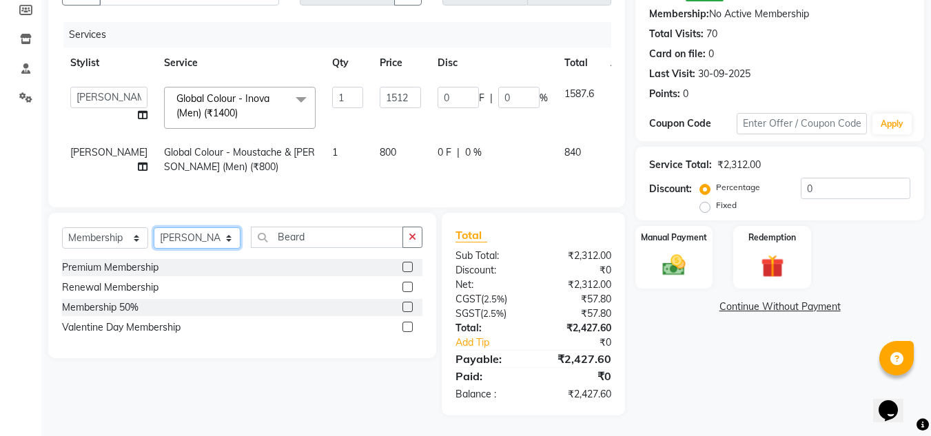
click at [232, 236] on select "Select Stylist [PERSON_NAME] [PERSON_NAME] Kadam [PERSON_NAME] [PERSON_NAME] Fr…" at bounding box center [197, 237] width 87 height 21
select select "8529"
click at [154, 227] on select "Select Stylist [PERSON_NAME] [PERSON_NAME] Kadam [PERSON_NAME] [PERSON_NAME] Fr…" at bounding box center [197, 237] width 87 height 21
click at [407, 264] on label at bounding box center [407, 267] width 10 height 10
click at [407, 264] on input "checkbox" at bounding box center [406, 267] width 9 height 9
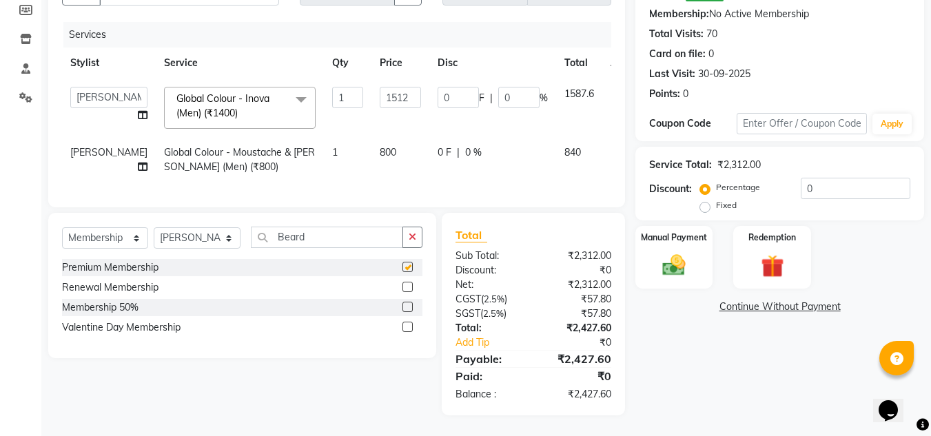
select select "select"
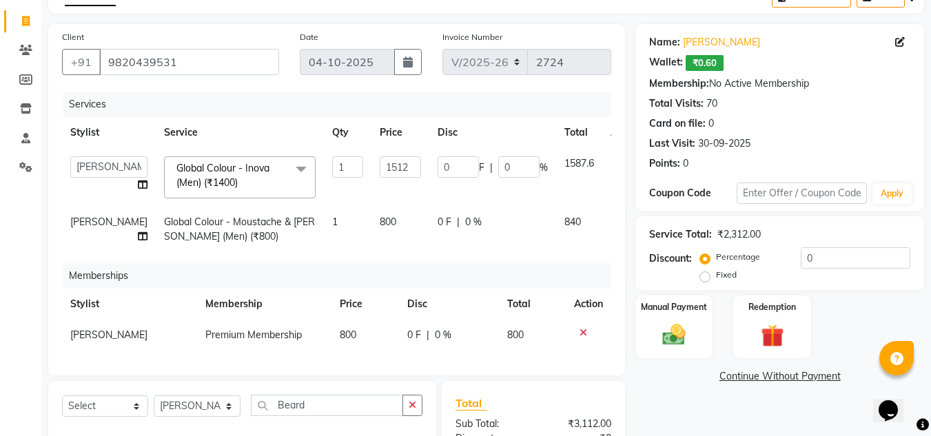
scroll to position [65, 0]
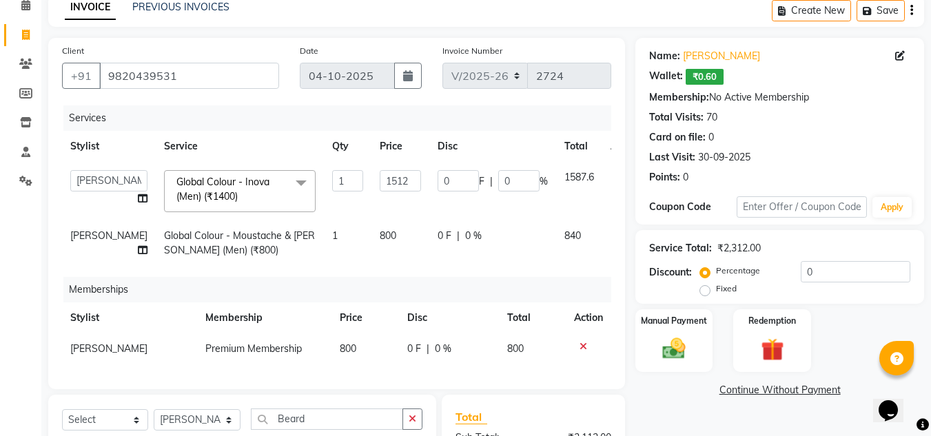
click at [829, 261] on div "Service Total: ₹2,312.00 Discount: Percentage Fixed 0" at bounding box center [779, 267] width 261 height 63
click at [830, 271] on input "0" at bounding box center [856, 271] width 110 height 21
type input "2"
type input "30.24"
type input "2"
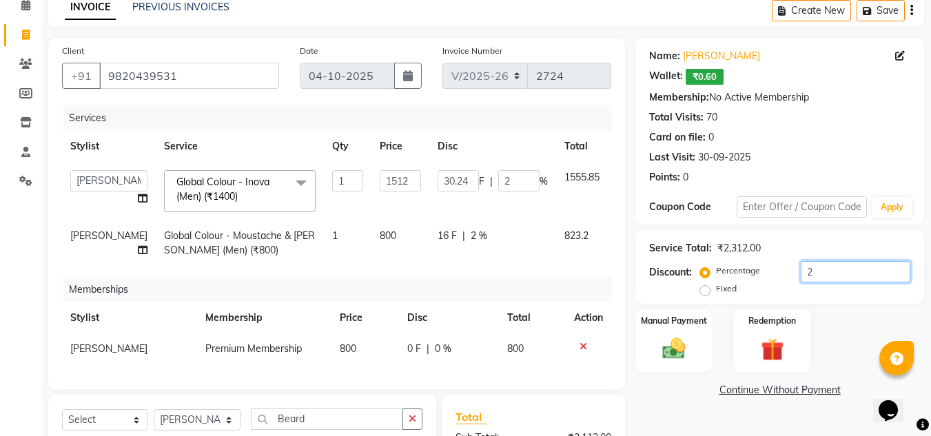
type input "20"
type input "302.4"
type input "20"
click at [429, 266] on td "160 F | 20 %" at bounding box center [492, 243] width 127 height 45
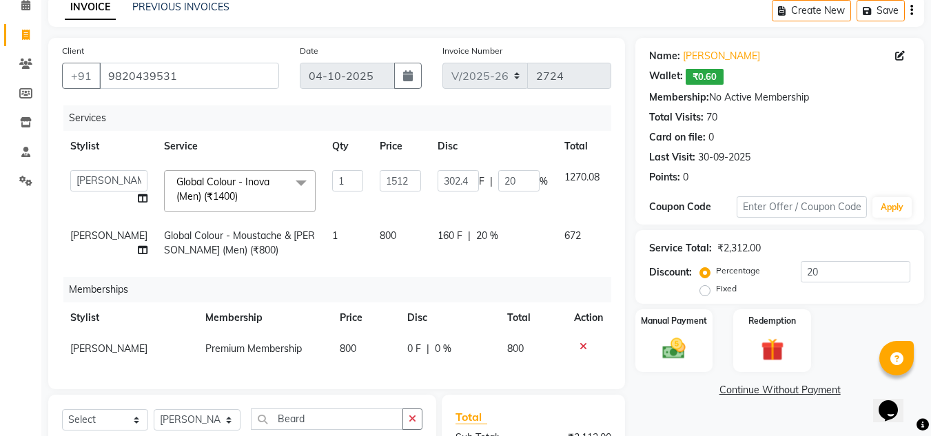
select select "8340"
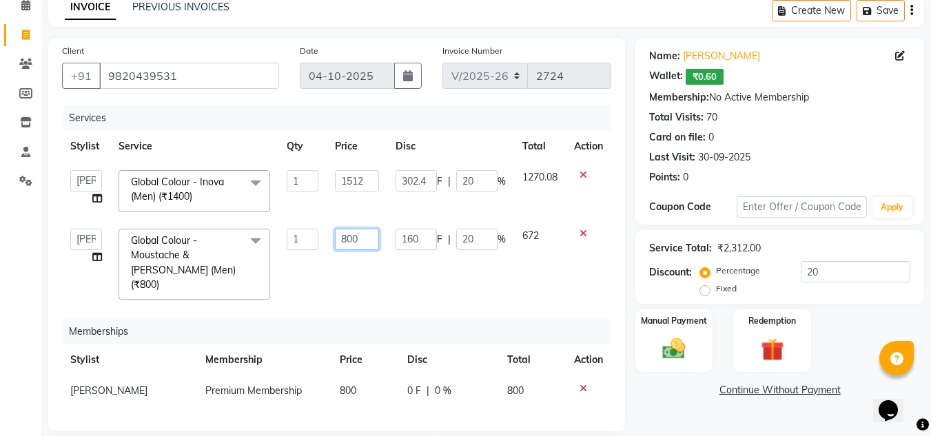
click at [359, 237] on input "800" at bounding box center [357, 239] width 44 height 21
type input "860"
click at [379, 278] on td "860" at bounding box center [357, 265] width 61 height 88
select select "8340"
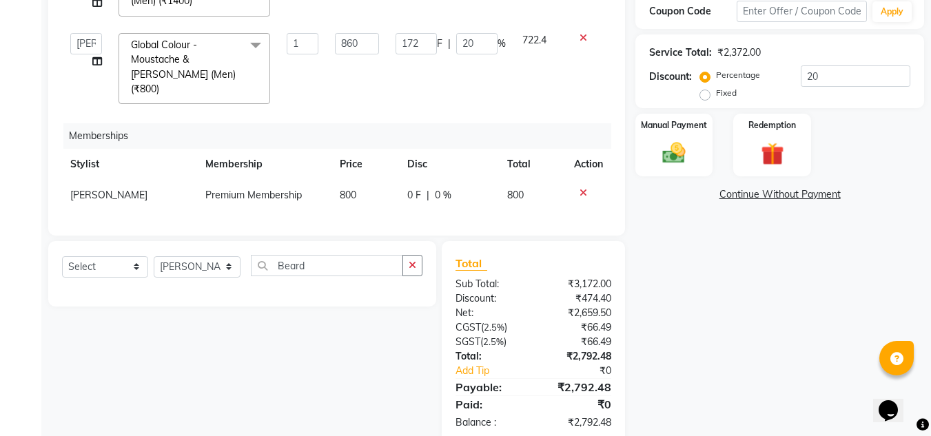
scroll to position [285, 0]
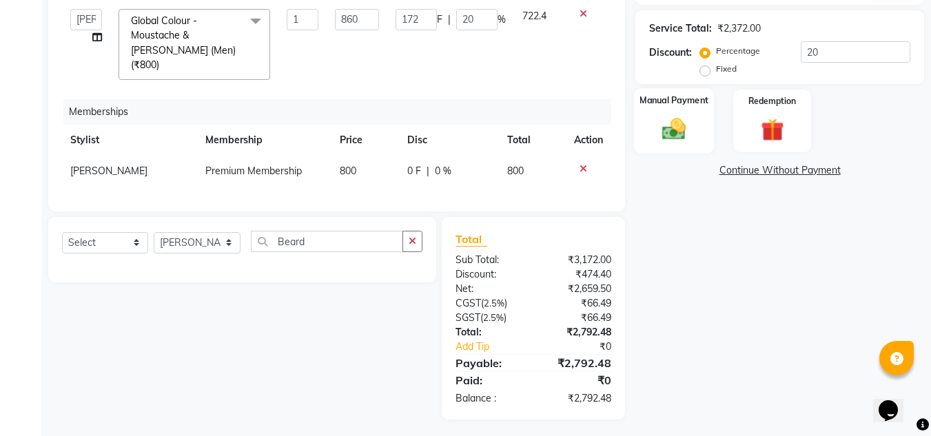
click at [671, 121] on img at bounding box center [674, 129] width 39 height 28
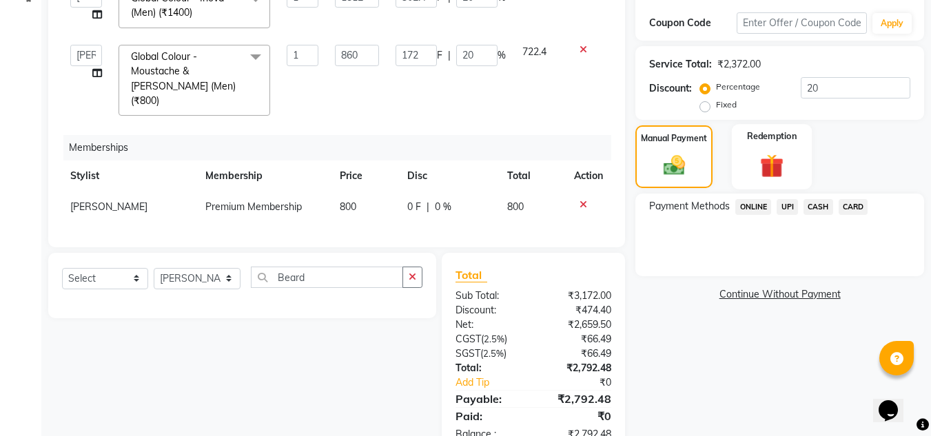
scroll to position [216, 0]
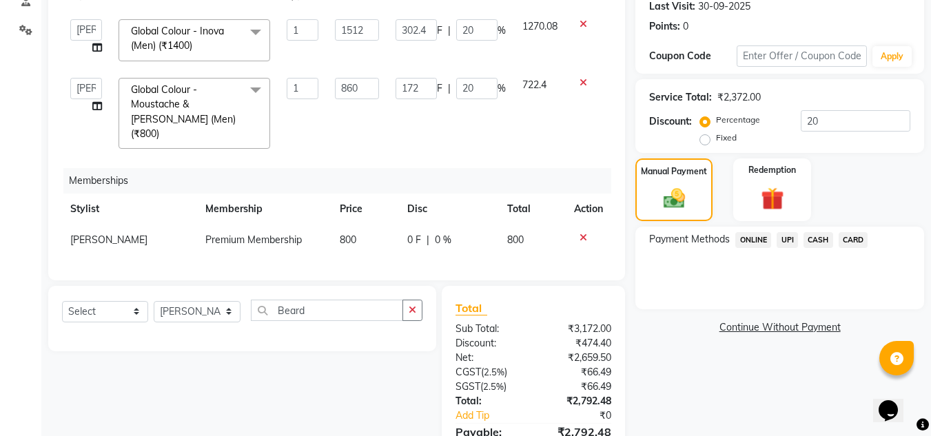
click at [858, 240] on span "CARD" at bounding box center [854, 240] width 30 height 16
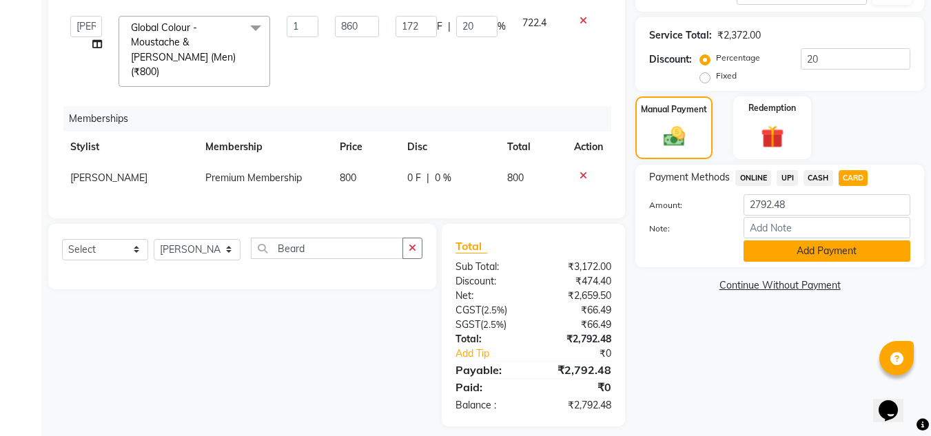
scroll to position [285, 0]
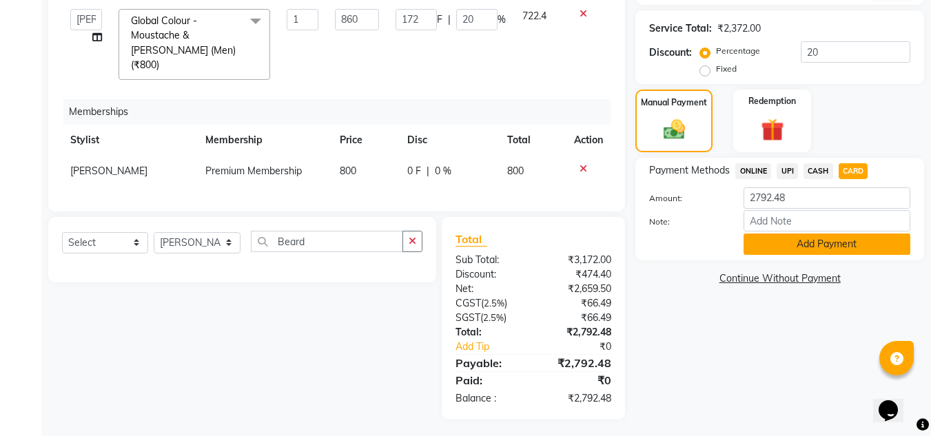
click at [794, 245] on button "Add Payment" at bounding box center [827, 244] width 167 height 21
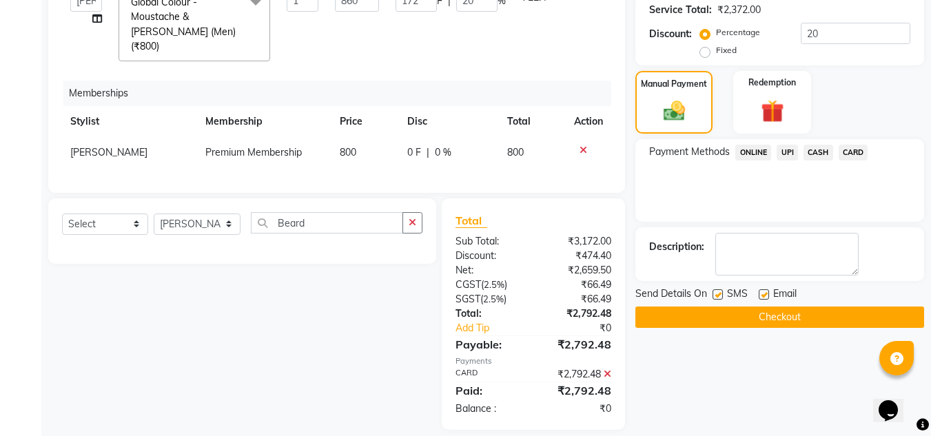
scroll to position [314, 0]
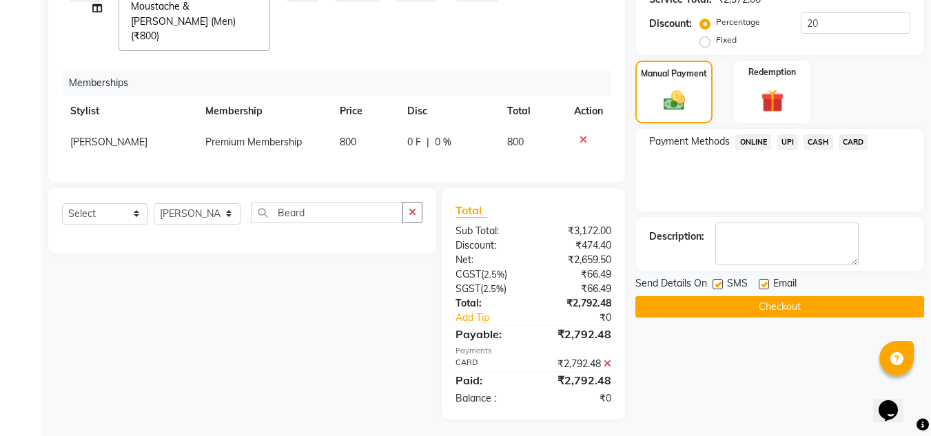
click at [757, 282] on div "SMS" at bounding box center [736, 284] width 46 height 17
click at [710, 287] on div "Send Details On SMS Email" at bounding box center [779, 284] width 289 height 17
click at [715, 287] on label at bounding box center [718, 284] width 10 height 10
click at [715, 287] on input "checkbox" at bounding box center [717, 285] width 9 height 9
checkbox input "false"
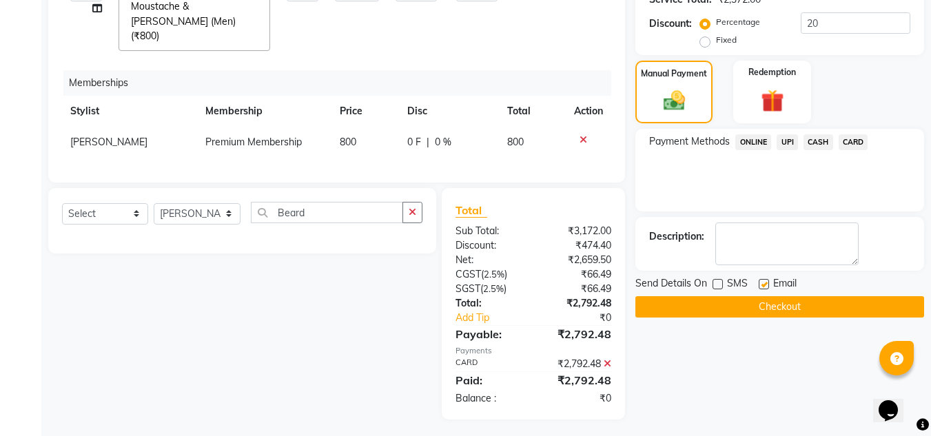
click at [766, 285] on label at bounding box center [764, 284] width 10 height 10
click at [766, 285] on input "checkbox" at bounding box center [763, 285] width 9 height 9
checkbox input "false"
click at [759, 300] on button "Checkout" at bounding box center [779, 306] width 289 height 21
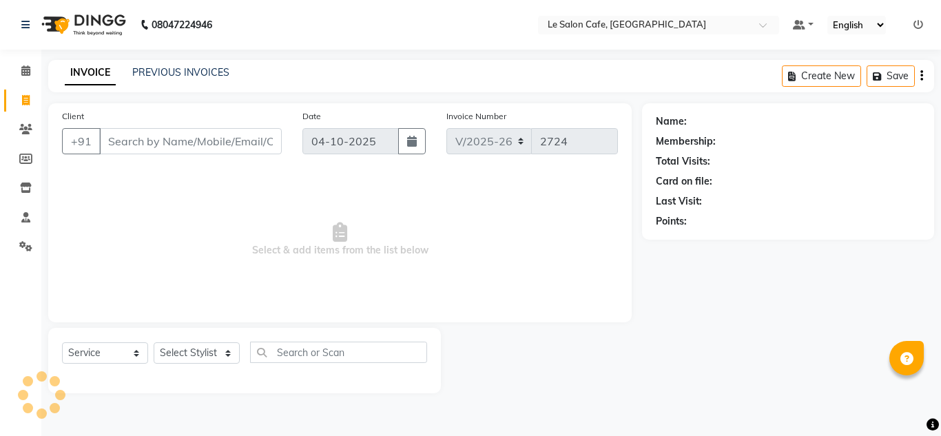
select select "594"
select select "service"
click at [19, 127] on icon at bounding box center [25, 129] width 13 height 10
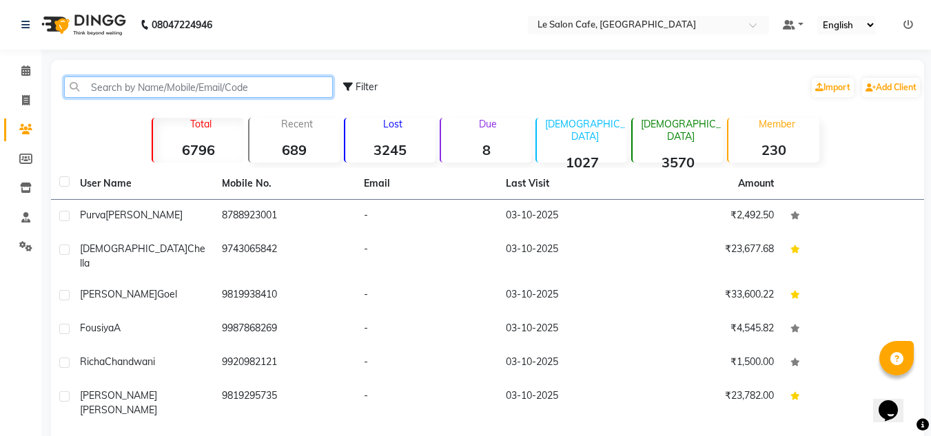
click at [168, 88] on input "text" at bounding box center [198, 87] width 269 height 21
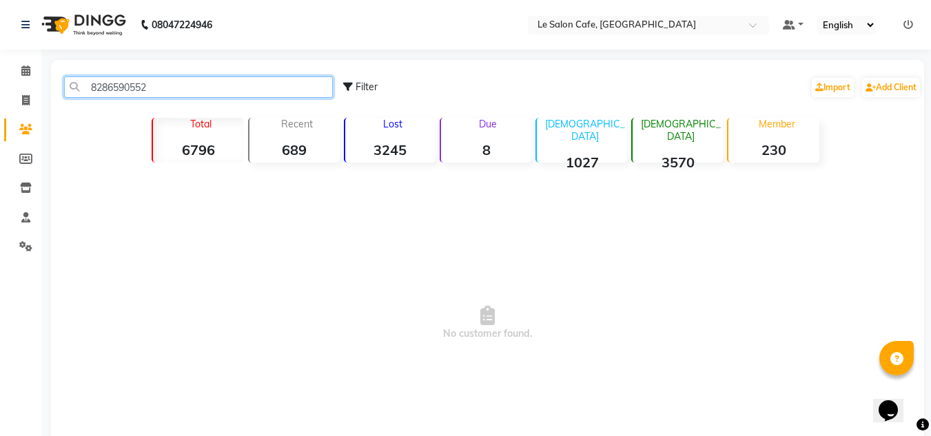
type input "8286590552"
click at [166, 103] on div "8286590552 Filter Import Add Client" at bounding box center [488, 86] width 868 height 43
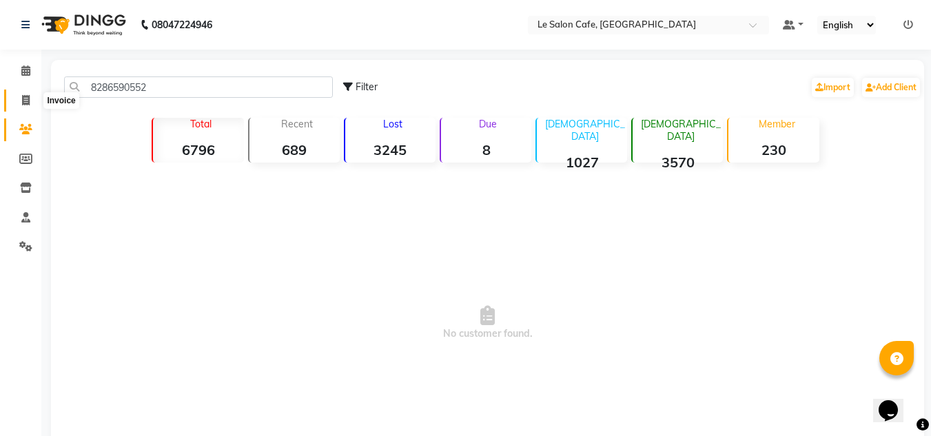
click at [30, 104] on icon at bounding box center [26, 100] width 8 height 10
select select "594"
select select "service"
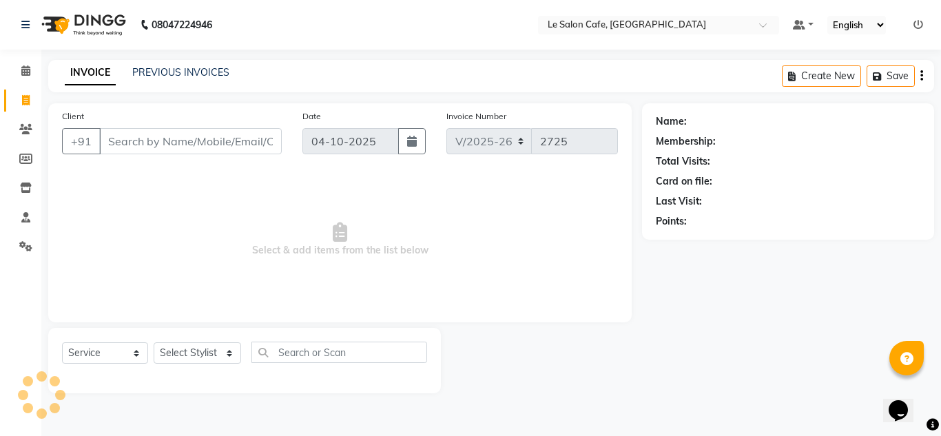
click at [143, 139] on input "Client" at bounding box center [190, 141] width 183 height 26
click at [232, 349] on select "Select Stylist [PERSON_NAME] [PERSON_NAME] Kadam [PERSON_NAME] [PERSON_NAME] Fr…" at bounding box center [198, 353] width 88 height 21
select select "13306"
click at [154, 343] on select "Select Stylist [PERSON_NAME] [PERSON_NAME] Kadam [PERSON_NAME] [PERSON_NAME] Fr…" at bounding box center [198, 353] width 88 height 21
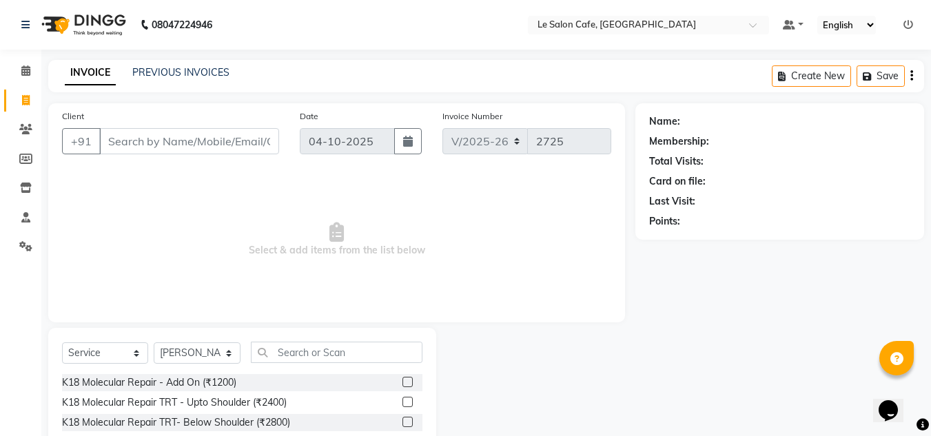
click at [299, 365] on div "Select Service Product Membership Package Voucher Prepaid Gift Card Select Styl…" at bounding box center [242, 358] width 360 height 32
click at [299, 354] on input "text" at bounding box center [337, 352] width 172 height 21
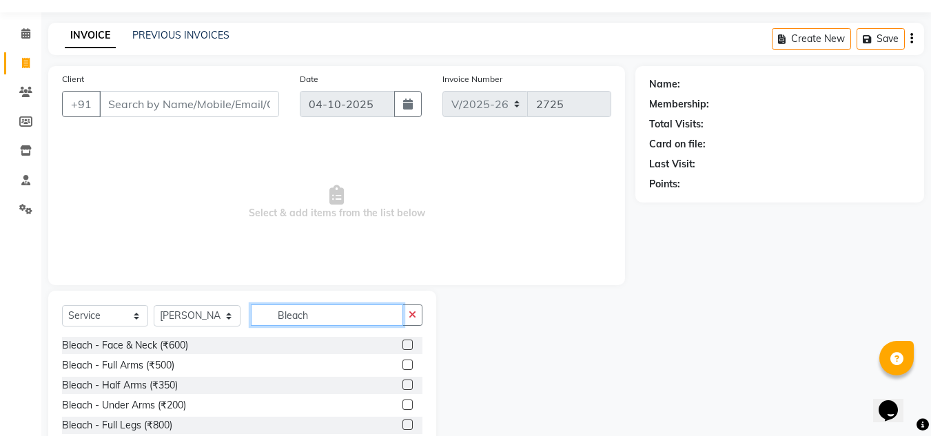
scroll to position [69, 0]
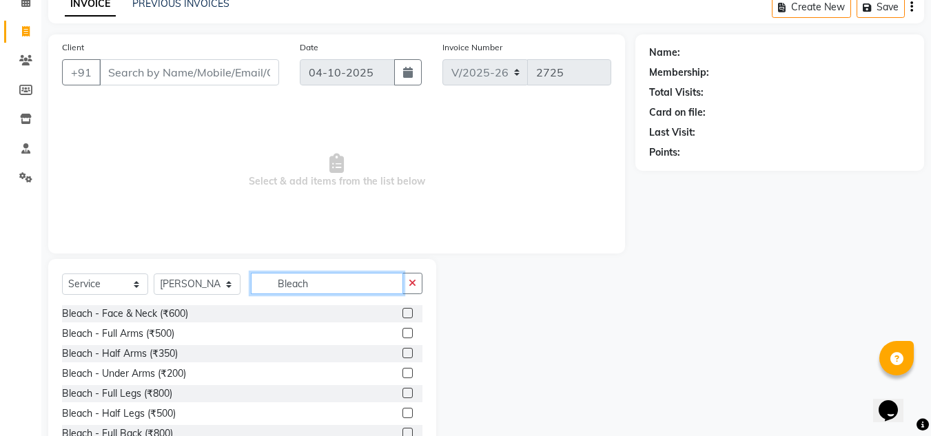
type input "Bleach"
click at [402, 315] on label at bounding box center [407, 313] width 10 height 10
click at [402, 315] on input "checkbox" at bounding box center [406, 313] width 9 height 9
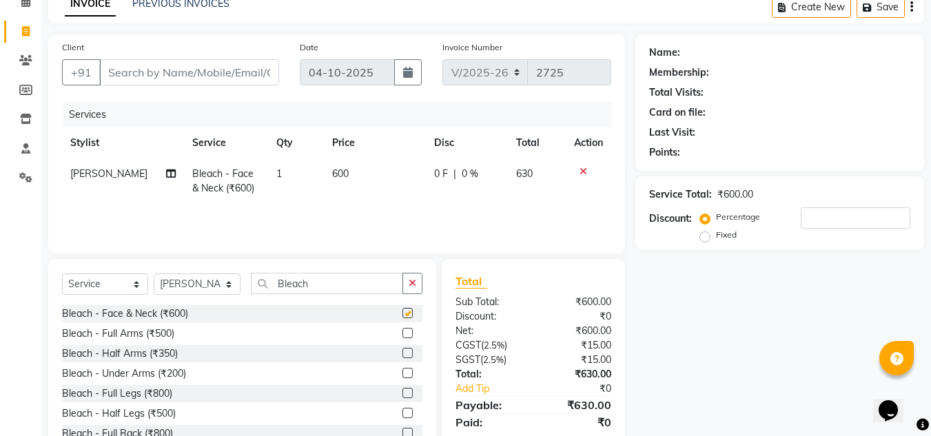
checkbox input "false"
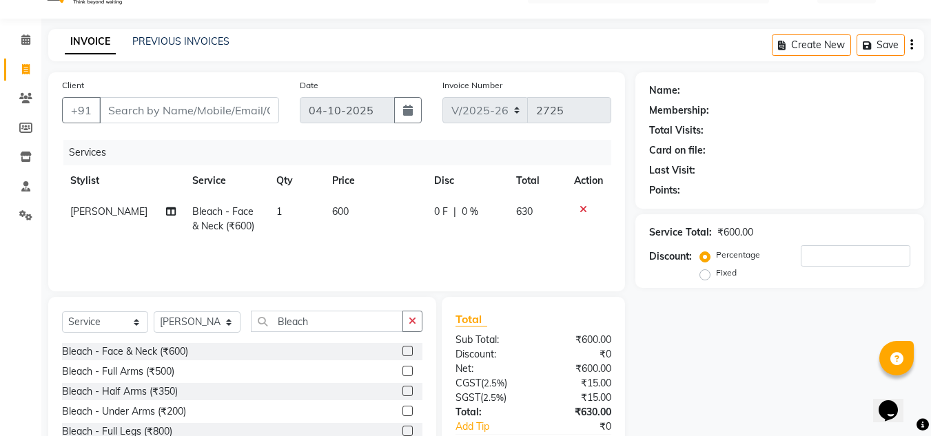
scroll to position [0, 0]
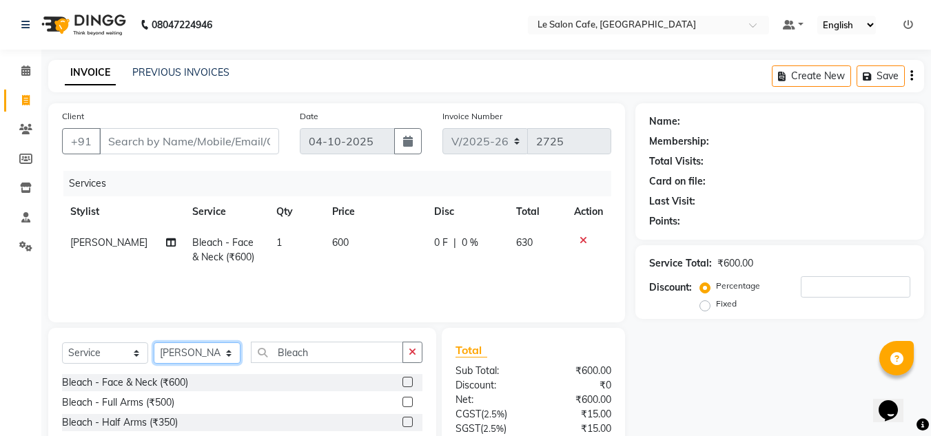
click at [214, 349] on select "Select Stylist [PERSON_NAME] [PERSON_NAME] Kadam [PERSON_NAME] [PERSON_NAME] Fr…" at bounding box center [197, 353] width 87 height 21
select select "87105"
click at [154, 343] on select "Select Stylist [PERSON_NAME] [PERSON_NAME] Kadam [PERSON_NAME] [PERSON_NAME] Fr…" at bounding box center [197, 353] width 87 height 21
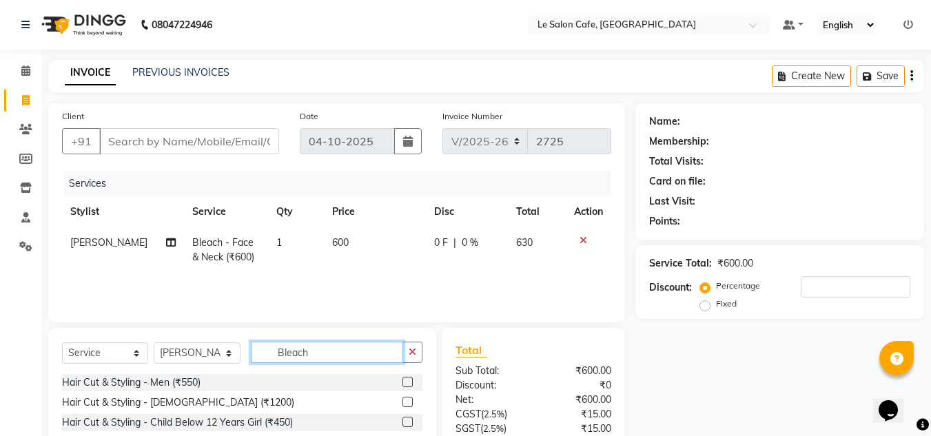
click at [277, 355] on input "Bleach" at bounding box center [327, 352] width 152 height 21
type input "B"
type input "Threading"
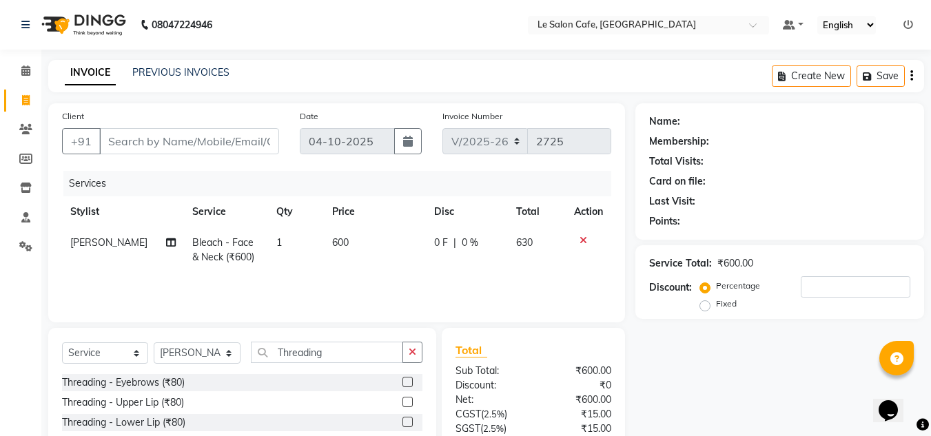
click at [402, 401] on label at bounding box center [407, 402] width 10 height 10
click at [402, 401] on input "checkbox" at bounding box center [406, 402] width 9 height 9
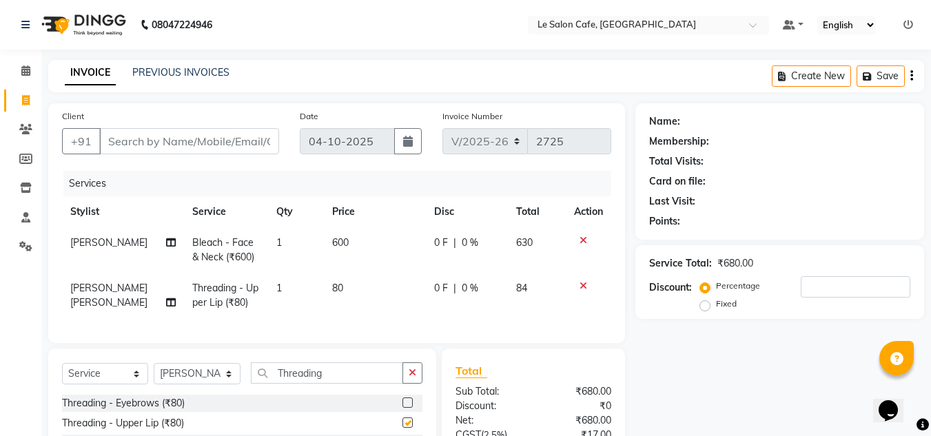
checkbox input "false"
click at [225, 378] on select "Select Stylist [PERSON_NAME] [PERSON_NAME] Kadam [PERSON_NAME] [PERSON_NAME] Fr…" at bounding box center [197, 373] width 87 height 21
select select "92711"
click at [154, 374] on select "Select Stylist [PERSON_NAME] [PERSON_NAME] Kadam [PERSON_NAME] [PERSON_NAME] Fr…" at bounding box center [197, 373] width 87 height 21
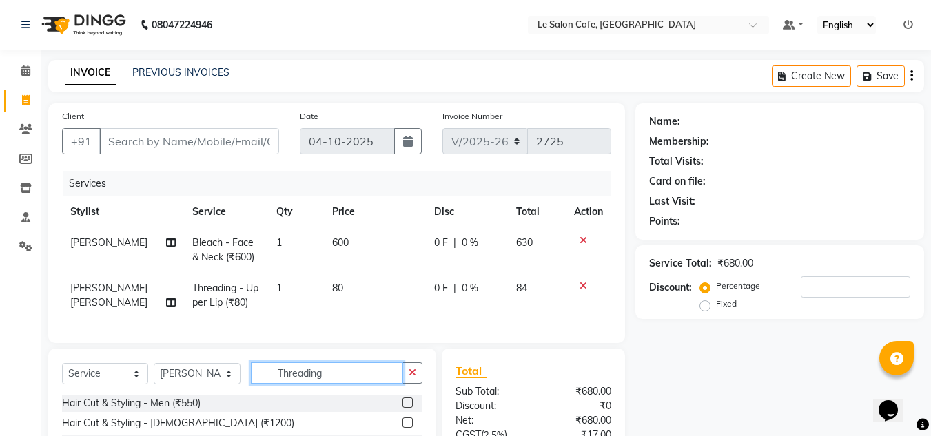
click at [352, 384] on input "Threading" at bounding box center [327, 373] width 152 height 21
type input "T"
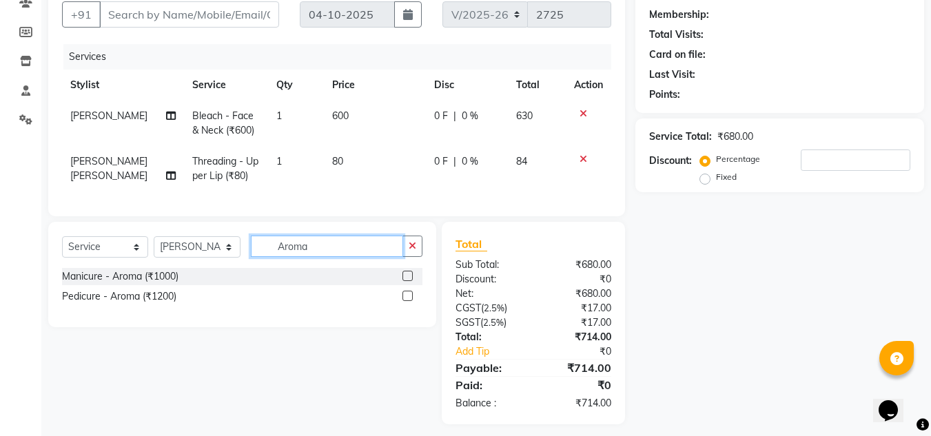
scroll to position [138, 0]
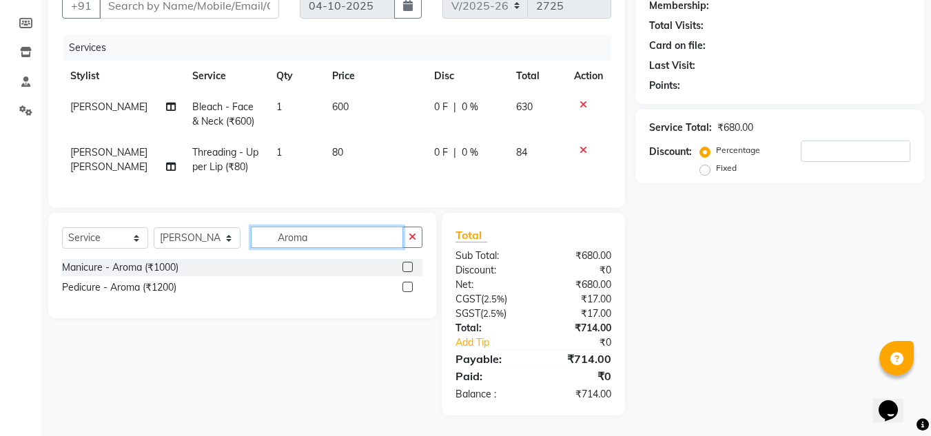
type input "Aroma"
click at [409, 292] on label at bounding box center [407, 287] width 10 height 10
click at [409, 292] on input "checkbox" at bounding box center [406, 287] width 9 height 9
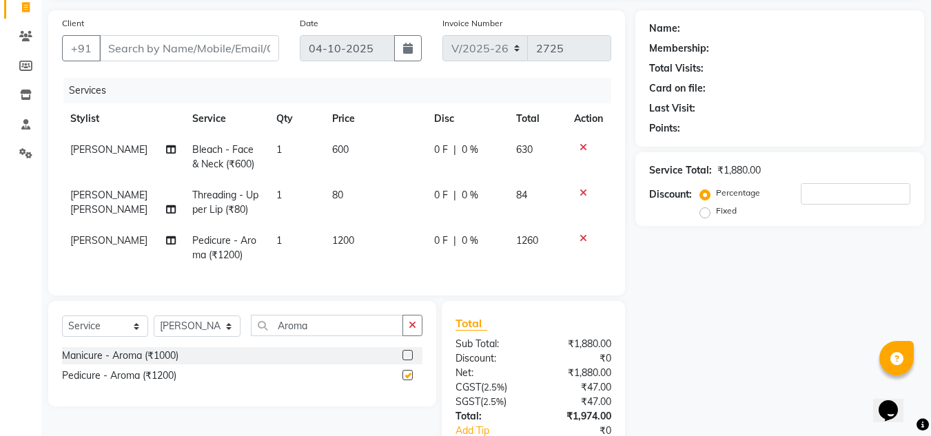
checkbox input "false"
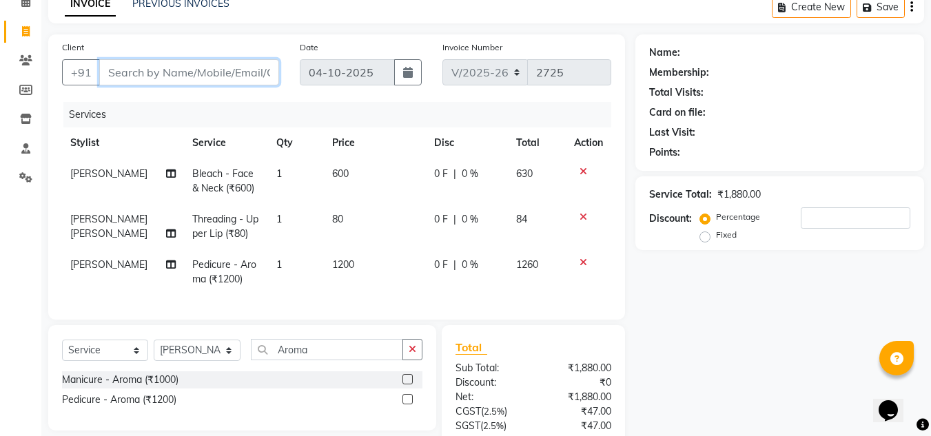
click at [156, 76] on input "Client" at bounding box center [189, 72] width 180 height 26
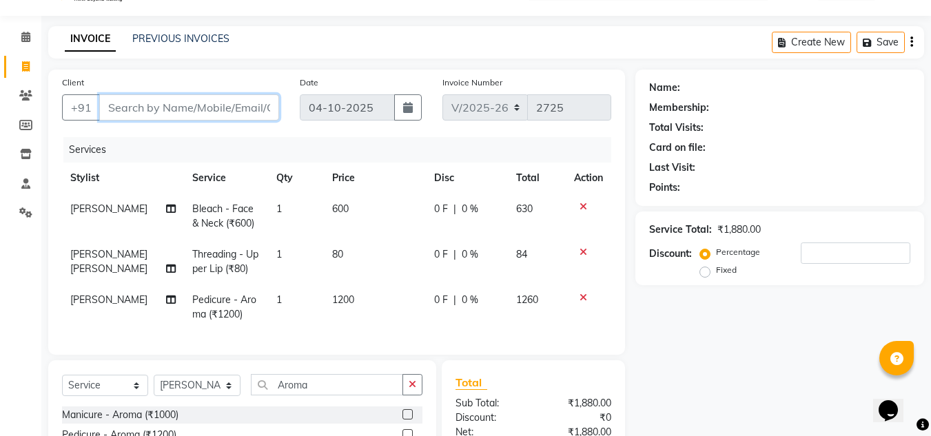
scroll to position [0, 0]
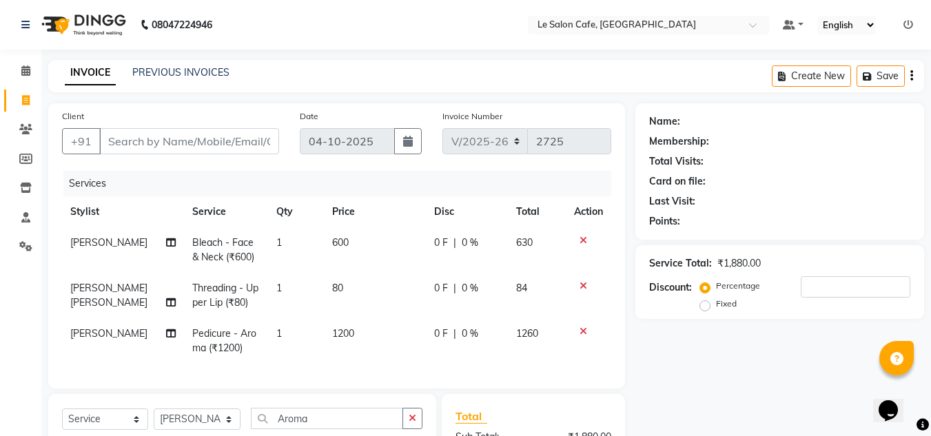
click at [332, 240] on span "600" at bounding box center [340, 242] width 17 height 12
select select "13306"
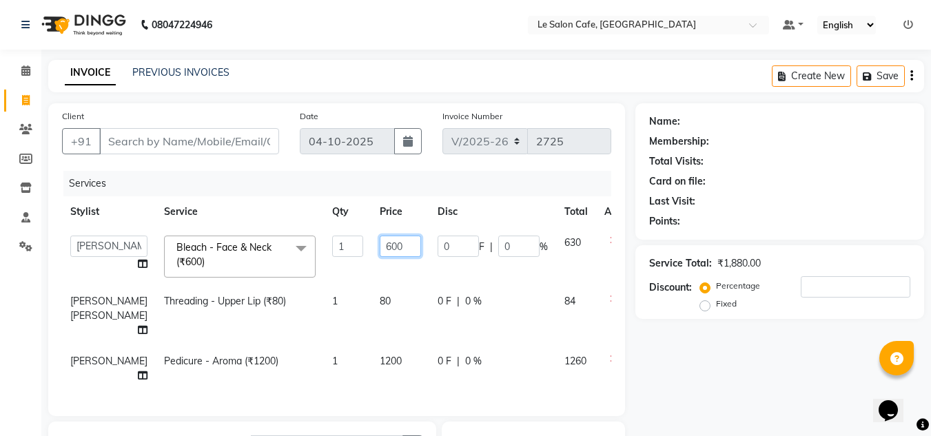
click at [380, 245] on input "600" at bounding box center [400, 246] width 41 height 21
type input "6"
type input "650"
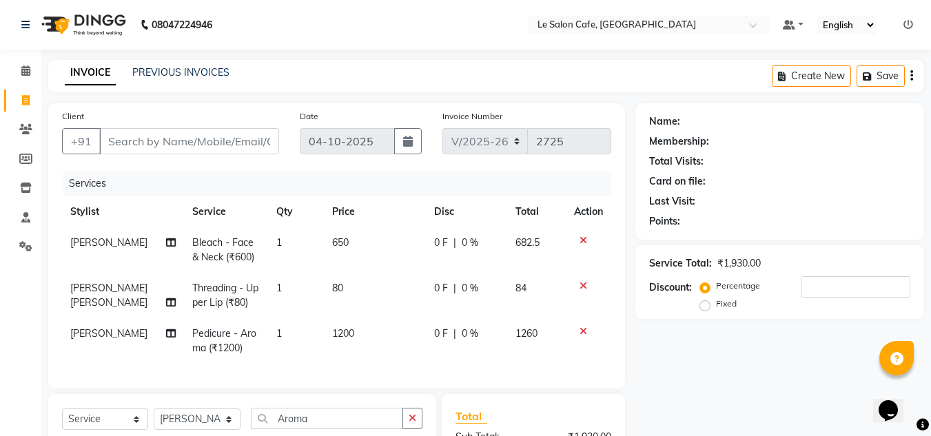
drag, startPoint x: 378, startPoint y: 341, endPoint x: 388, endPoint y: 358, distance: 19.7
click at [379, 341] on tbody "Suchita Mistry Bleach - Face & Neck (₹600) 1 650 0 F | 0 % 682.5 Amandeep Kaur …" at bounding box center [336, 295] width 549 height 136
click at [347, 332] on span "1200" at bounding box center [343, 333] width 22 height 12
select select "92711"
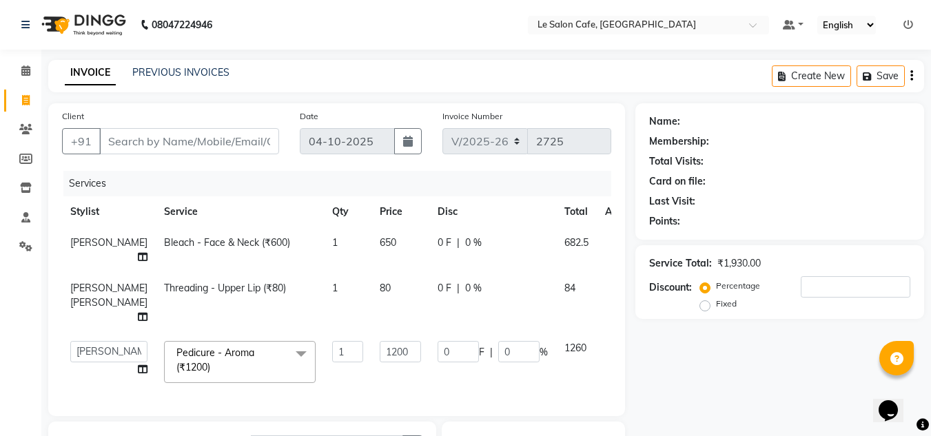
click at [395, 351] on td "1200" at bounding box center [400, 362] width 58 height 59
click at [388, 351] on input "1200" at bounding box center [400, 351] width 41 height 21
type input "1"
type input "1300"
click at [394, 312] on td "80" at bounding box center [400, 303] width 58 height 60
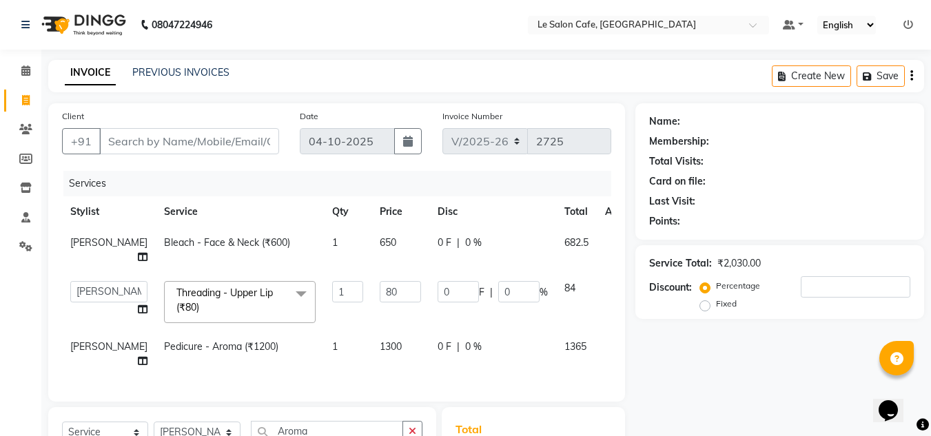
click at [371, 281] on td "80" at bounding box center [400, 302] width 58 height 59
click at [380, 298] on input "80" at bounding box center [400, 291] width 41 height 21
type input "8"
type input "90"
click at [470, 330] on tbody "Suchita Mistry Bleach - Face & Neck (₹600) 1 650 0 F | 0 % 682.5 Amandeep Kaur …" at bounding box center [352, 302] width 580 height 150
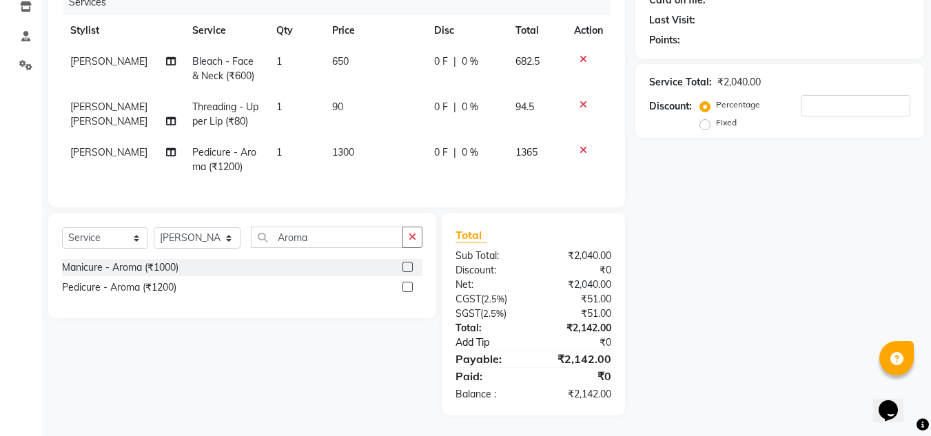
scroll to position [192, 0]
click at [347, 92] on td "90" at bounding box center [375, 114] width 102 height 45
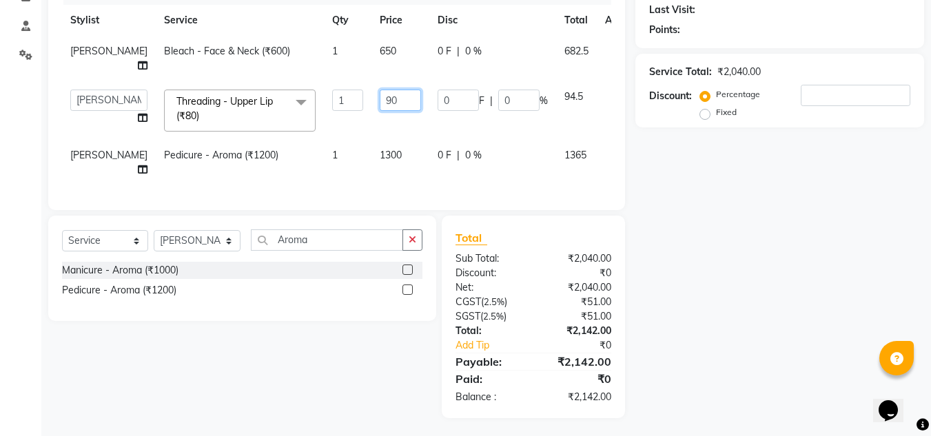
click at [380, 90] on input "90" at bounding box center [400, 100] width 41 height 21
type input "9"
type input "84"
click at [475, 179] on div "Services Stylist Service Qty Price Disc Total Action Suchita Mistry Bleach - Fa…" at bounding box center [336, 87] width 549 height 217
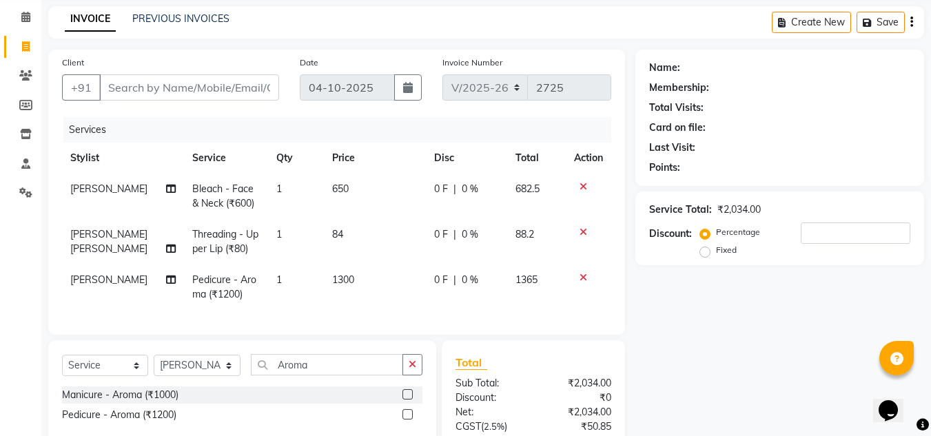
click at [355, 159] on th "Price" at bounding box center [375, 158] width 102 height 31
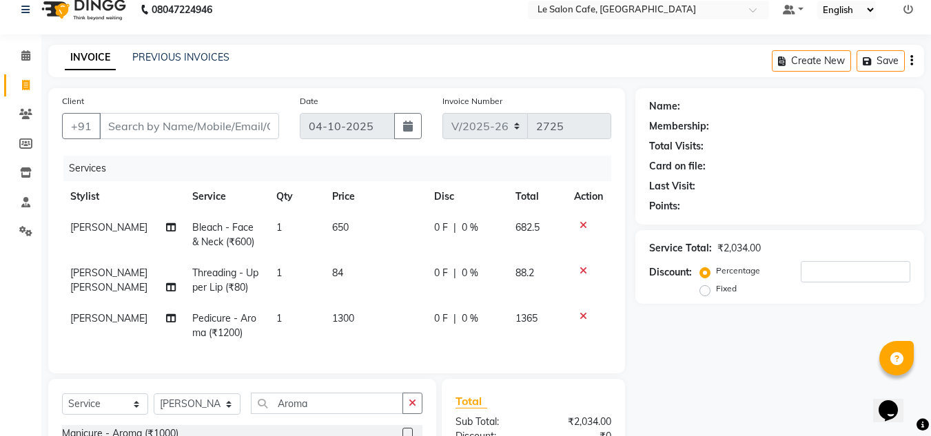
scroll to position [0, 0]
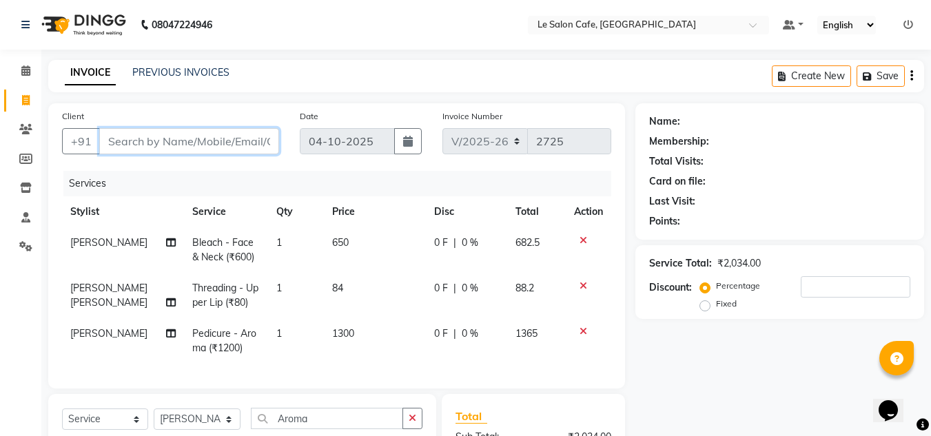
click at [112, 134] on input "Client" at bounding box center [189, 141] width 180 height 26
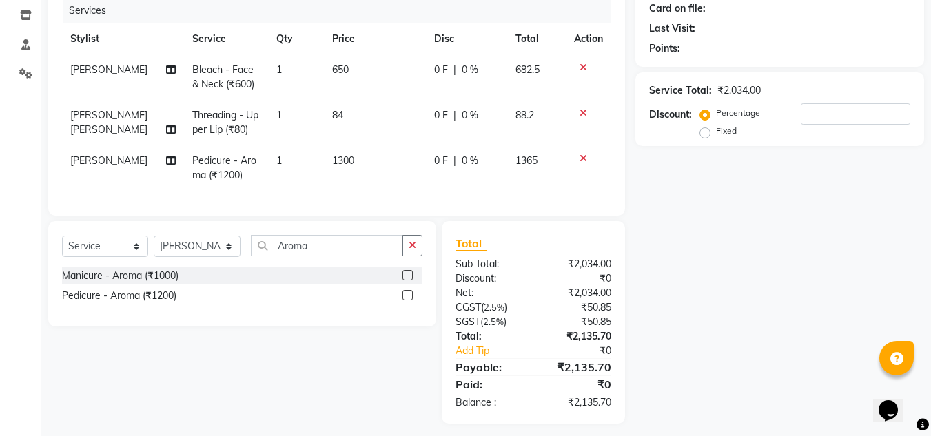
scroll to position [192, 0]
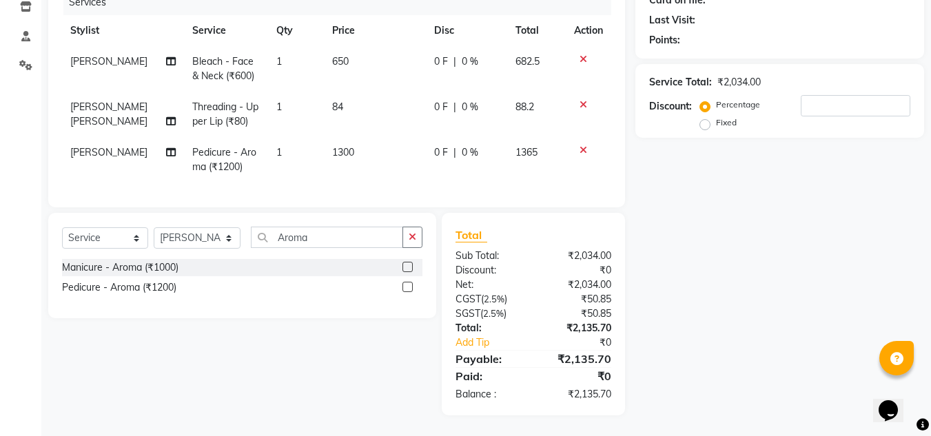
click at [333, 221] on div "Select Service Product Membership Package Voucher Prepaid Gift Card Select Styl…" at bounding box center [242, 265] width 388 height 105
click at [325, 234] on input "Aroma" at bounding box center [327, 237] width 152 height 21
type input "A"
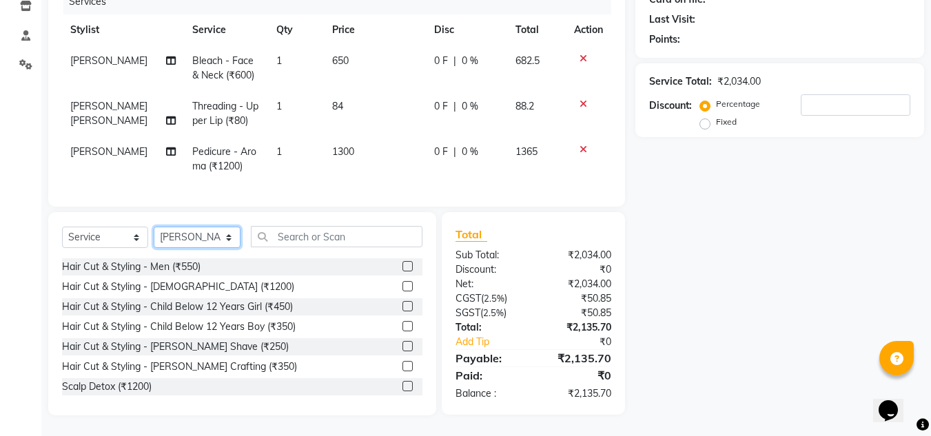
click at [230, 230] on select "Select Stylist [PERSON_NAME] [PERSON_NAME] Kadam [PERSON_NAME] [PERSON_NAME] Fr…" at bounding box center [197, 237] width 87 height 21
select select "90643"
click at [154, 227] on select "Select Stylist [PERSON_NAME] [PERSON_NAME] Kadam [PERSON_NAME] [PERSON_NAME] Fr…" at bounding box center [197, 237] width 87 height 21
click at [294, 234] on input "text" at bounding box center [337, 236] width 172 height 21
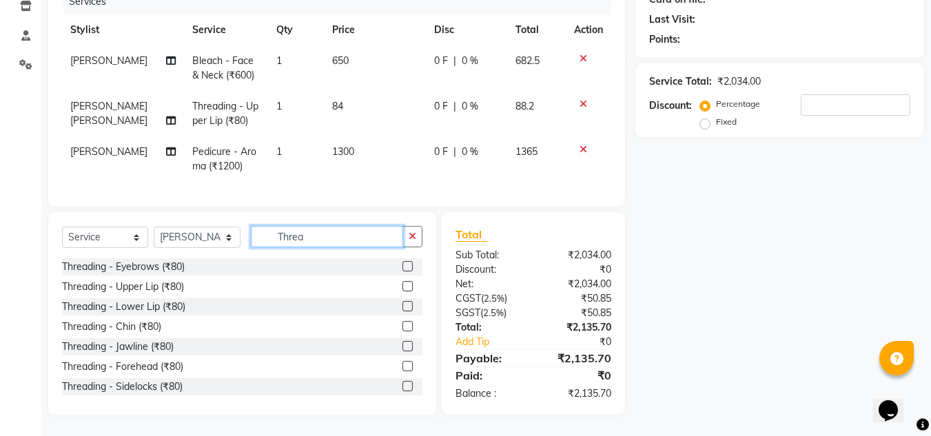
type input "Threa"
click at [402, 306] on label at bounding box center [407, 306] width 10 height 10
click at [402, 306] on input "checkbox" at bounding box center [406, 307] width 9 height 9
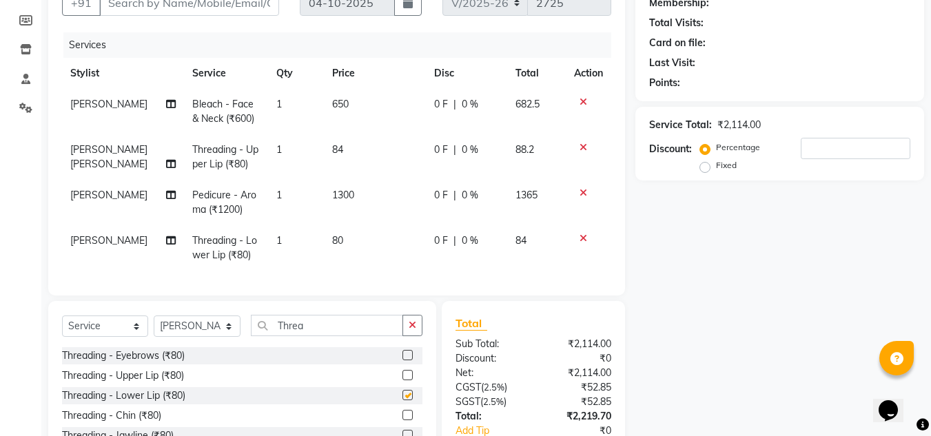
scroll to position [10, 0]
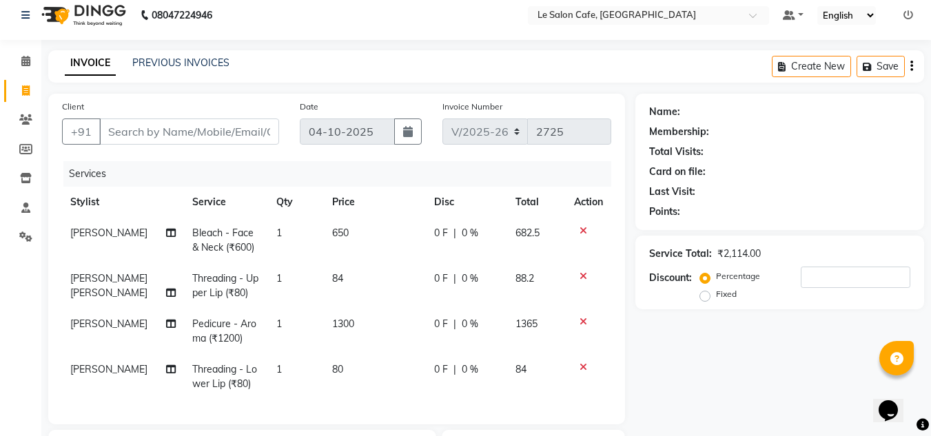
checkbox input "false"
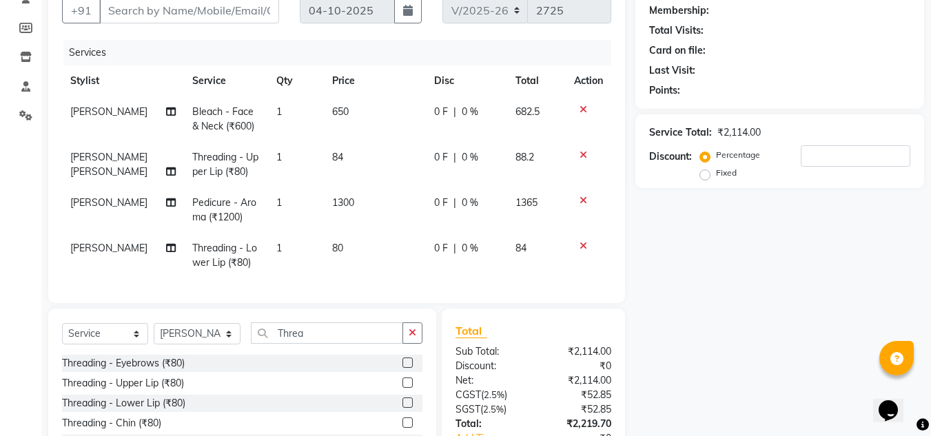
scroll to position [100, 0]
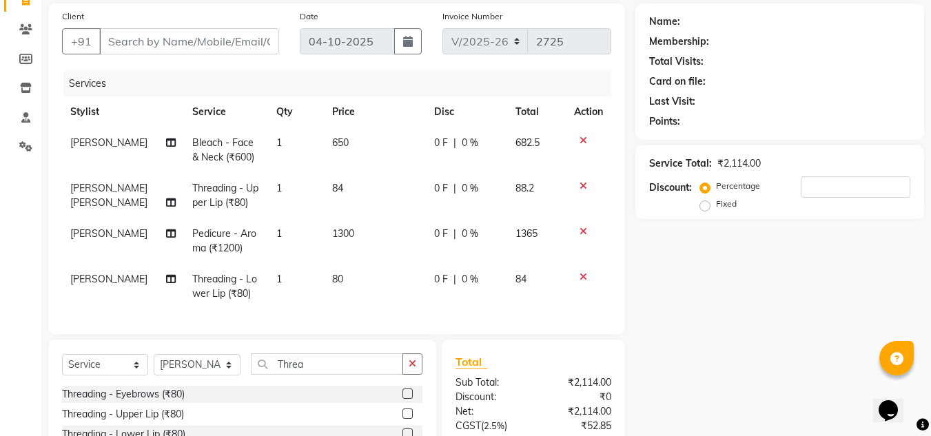
click at [348, 276] on td "80" at bounding box center [375, 286] width 102 height 45
select select "90643"
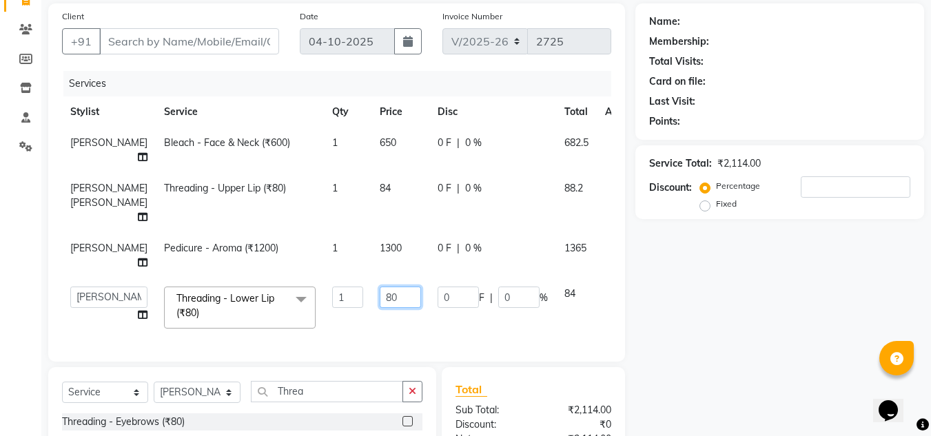
click at [383, 300] on input "80" at bounding box center [400, 297] width 41 height 21
type input "84"
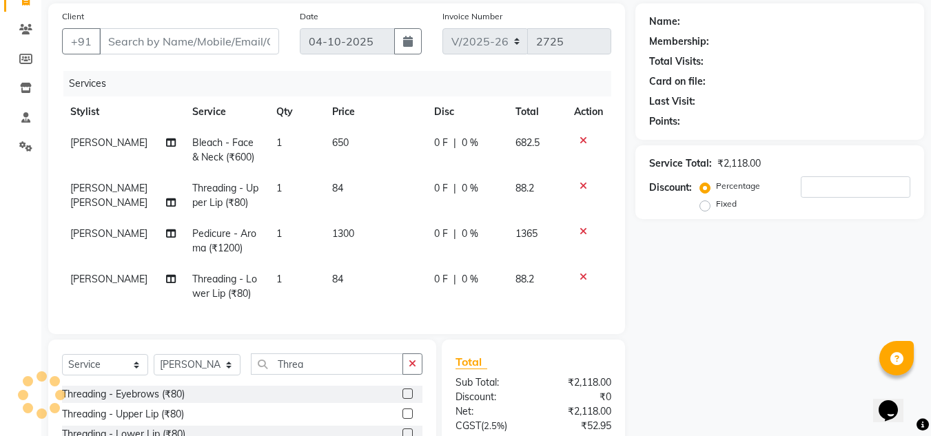
click at [399, 346] on div "Client +91 Date 04-10-2025 Invoice Number V/2025 V/2025-26 2725 Services Stylis…" at bounding box center [337, 273] width 598 height 540
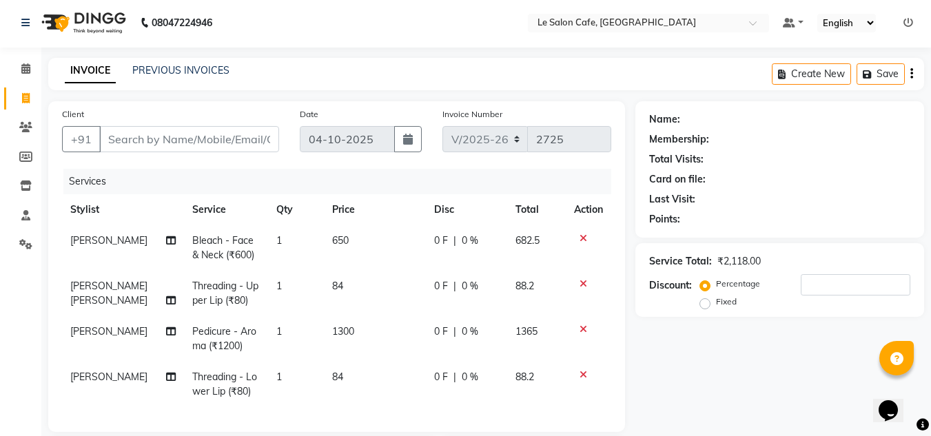
scroll to position [0, 0]
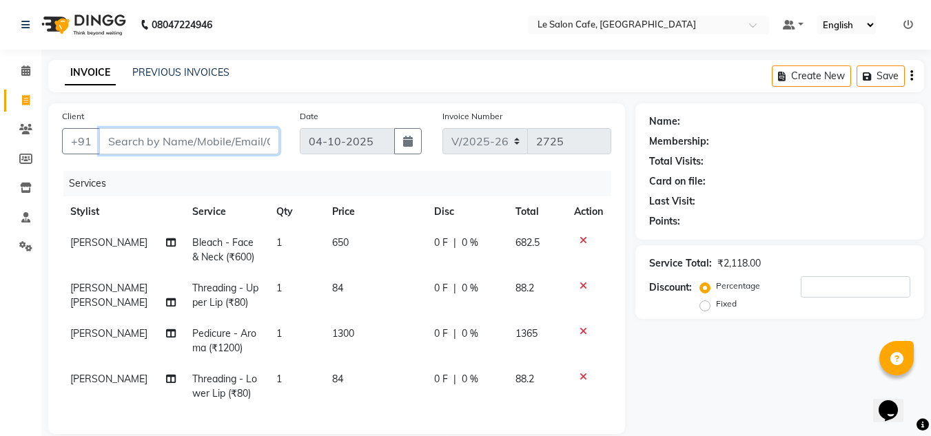
click at [221, 140] on input "Client" at bounding box center [189, 141] width 180 height 26
type input "9"
type input "0"
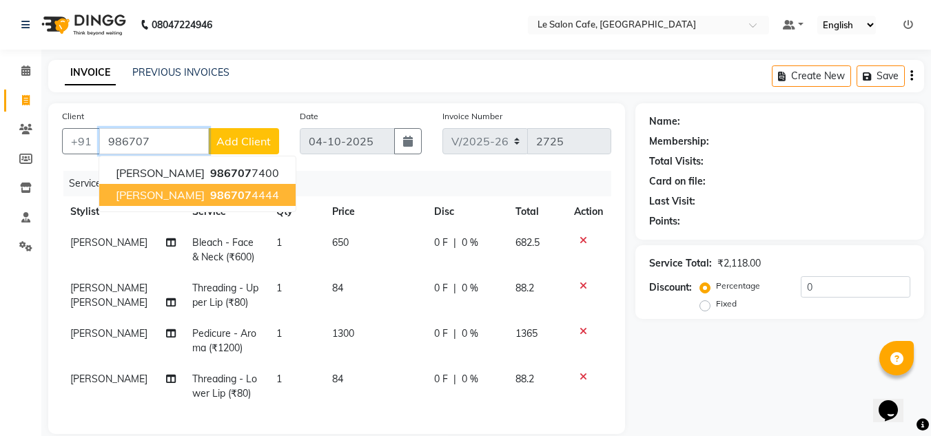
click at [210, 198] on span "986707" at bounding box center [230, 195] width 41 height 14
type input "9867074444"
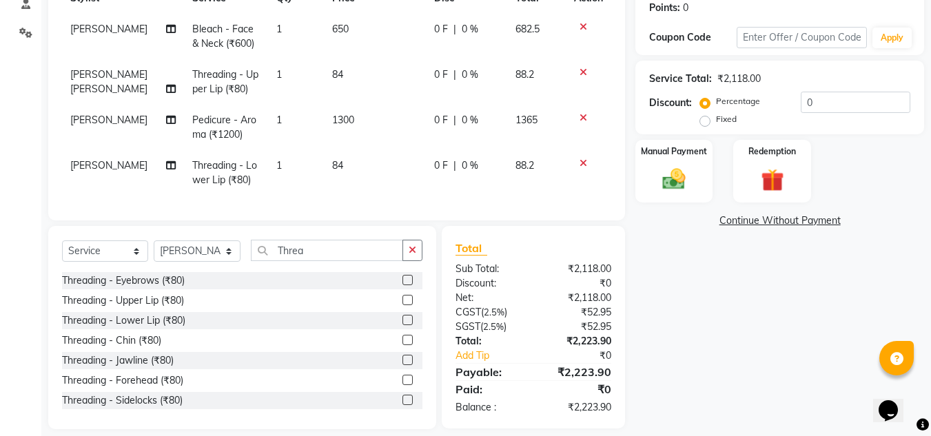
scroll to position [238, 0]
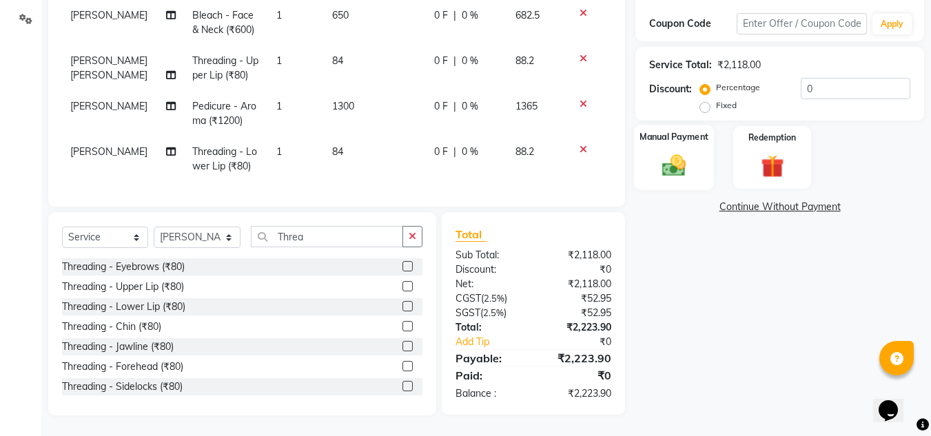
click at [676, 173] on div "Manual Payment" at bounding box center [674, 157] width 81 height 65
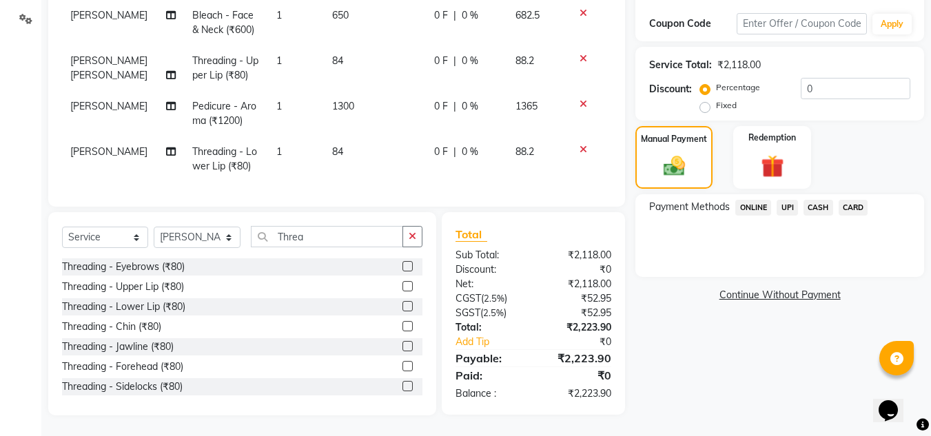
click at [788, 200] on span "UPI" at bounding box center [787, 208] width 21 height 16
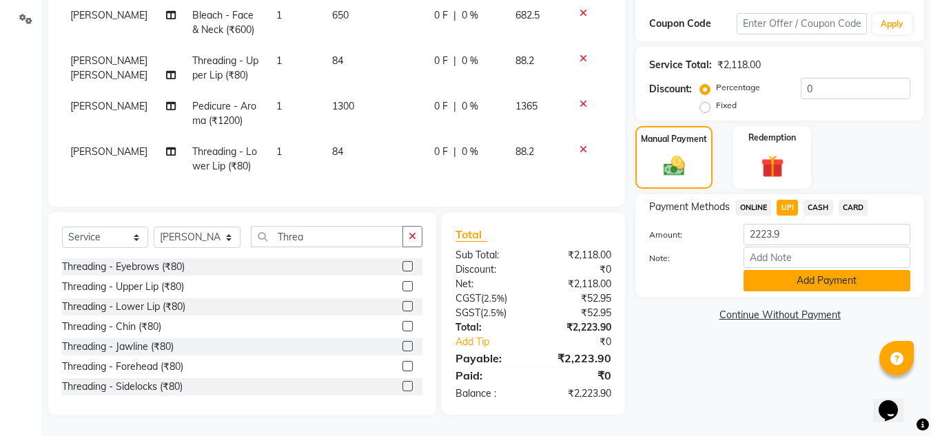
click at [784, 272] on button "Add Payment" at bounding box center [827, 280] width 167 height 21
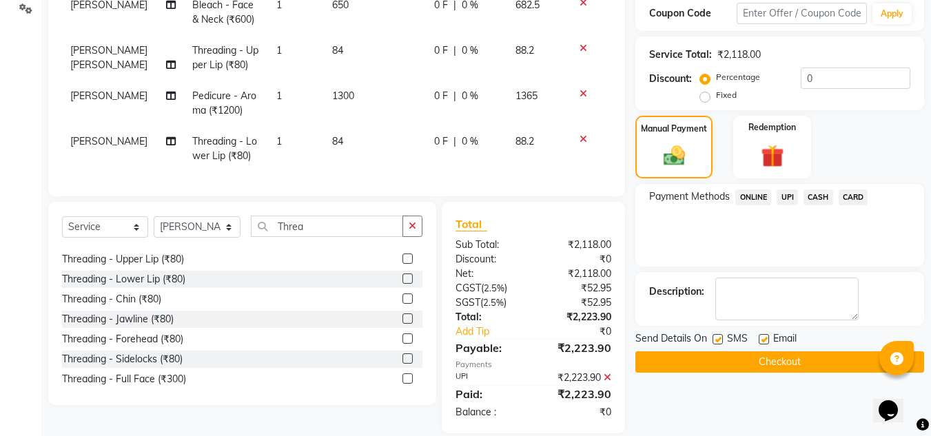
scroll to position [22, 0]
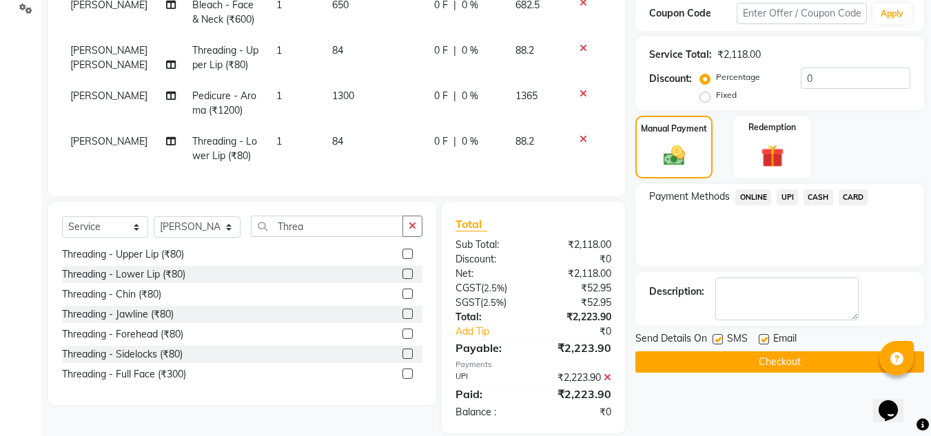
drag, startPoint x: 720, startPoint y: 341, endPoint x: 731, endPoint y: 341, distance: 11.0
click at [720, 341] on label at bounding box center [718, 339] width 10 height 10
click at [720, 341] on input "checkbox" at bounding box center [717, 340] width 9 height 9
checkbox input "false"
click at [768, 342] on label at bounding box center [764, 339] width 10 height 10
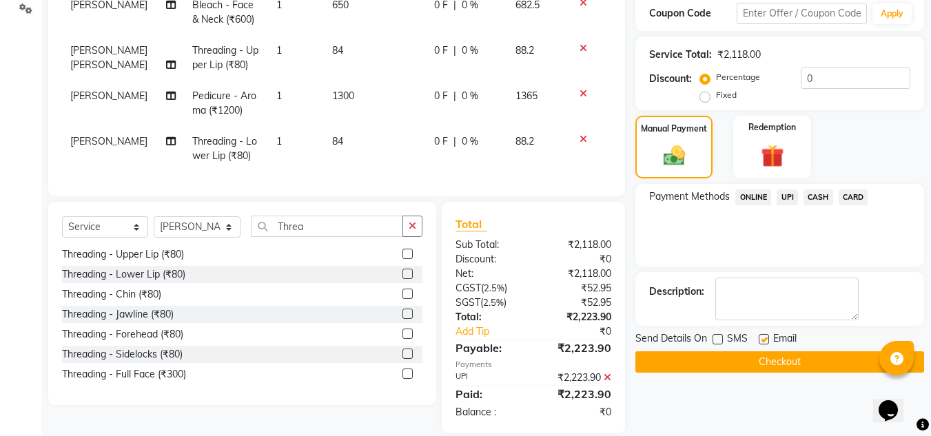
click at [768, 342] on input "checkbox" at bounding box center [763, 340] width 9 height 9
checkbox input "false"
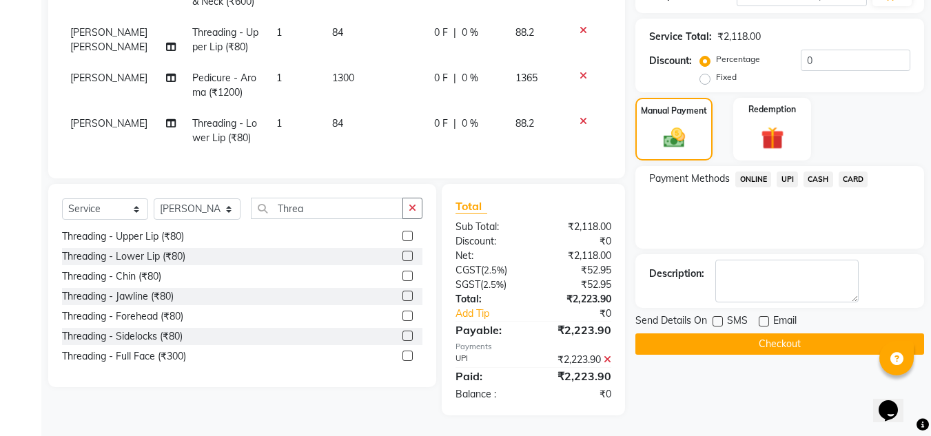
scroll to position [266, 0]
click at [749, 334] on button "Checkout" at bounding box center [779, 344] width 289 height 21
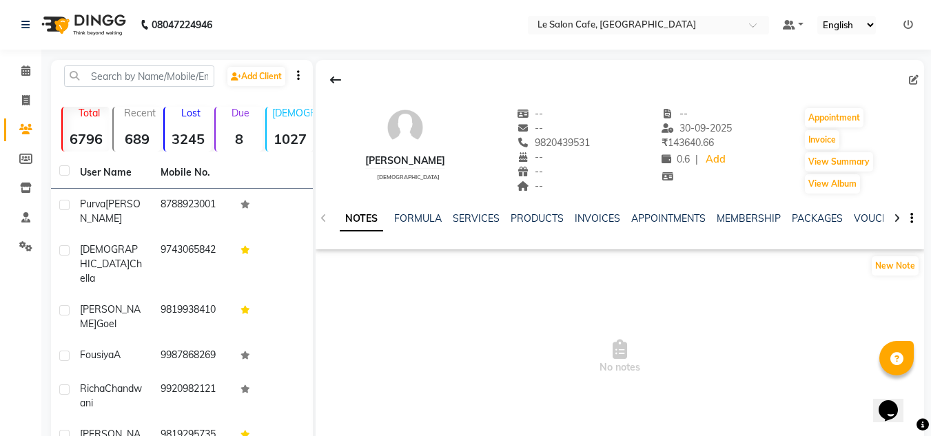
click at [731, 211] on div "NOTES FORMULA SERVICES PRODUCTS INVOICES APPOINTMENTS MEMBERSHIP PACKAGES VOUCH…" at bounding box center [620, 219] width 609 height 48
click at [732, 217] on link "MEMBERSHIP" at bounding box center [749, 218] width 64 height 12
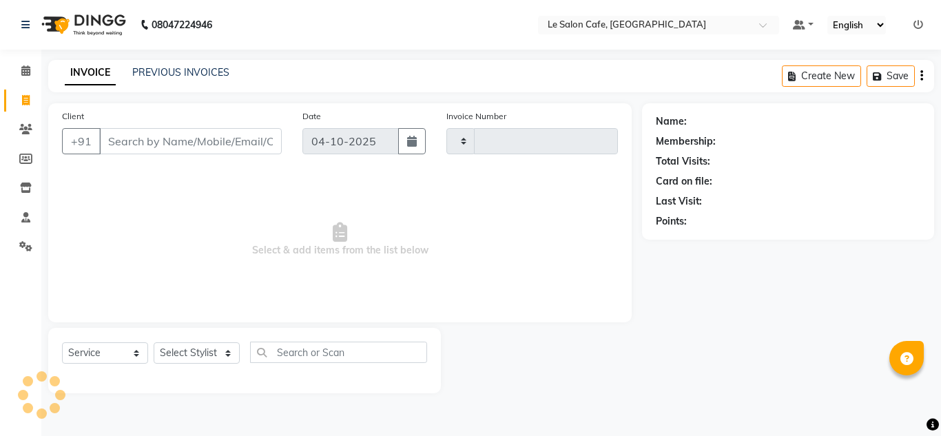
select select "service"
type input "2725"
select select "594"
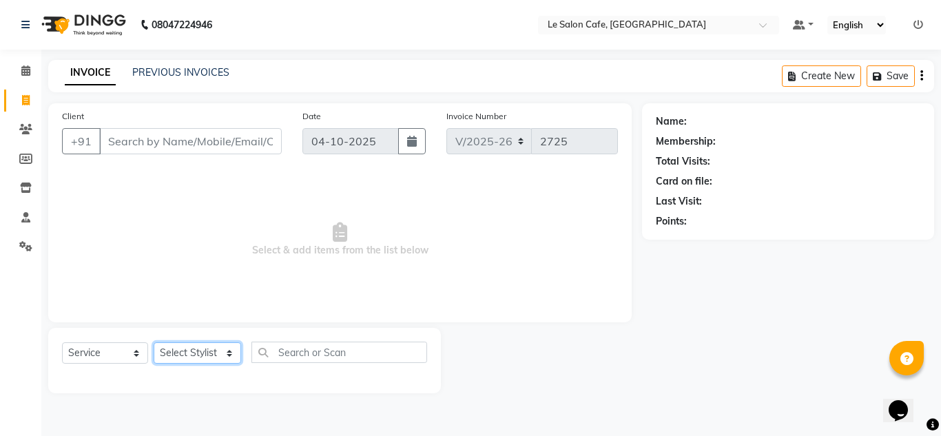
click at [227, 349] on select "Select Stylist [PERSON_NAME] [PERSON_NAME] Kadam [PERSON_NAME] [PERSON_NAME] Fr…" at bounding box center [198, 353] width 88 height 21
click at [154, 343] on select "Select Stylist [PERSON_NAME] [PERSON_NAME] Kadam [PERSON_NAME] [PERSON_NAME] Fr…" at bounding box center [198, 353] width 88 height 21
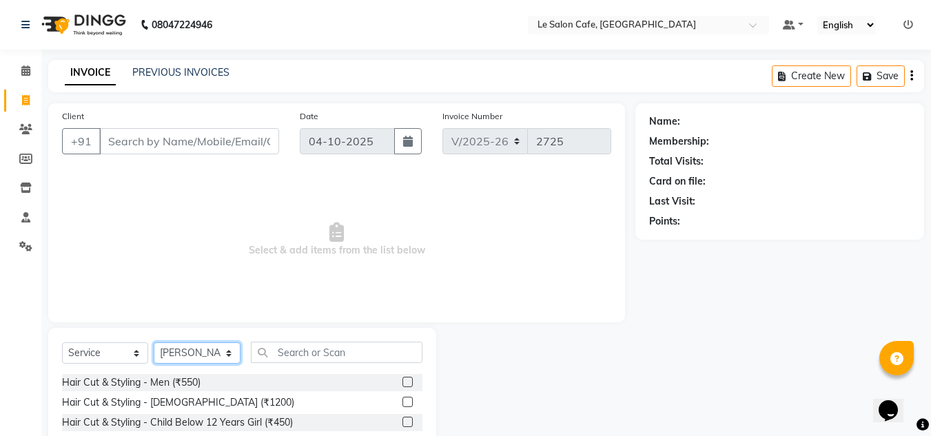
click at [230, 358] on select "Select Stylist [PERSON_NAME] [PERSON_NAME] Kadam [PERSON_NAME] [PERSON_NAME] Fr…" at bounding box center [197, 353] width 87 height 21
select select "86050"
click at [154, 343] on select "Select Stylist [PERSON_NAME] [PERSON_NAME] Kadam [PERSON_NAME] [PERSON_NAME] Fr…" at bounding box center [197, 353] width 87 height 21
click at [296, 352] on input "text" at bounding box center [337, 352] width 172 height 21
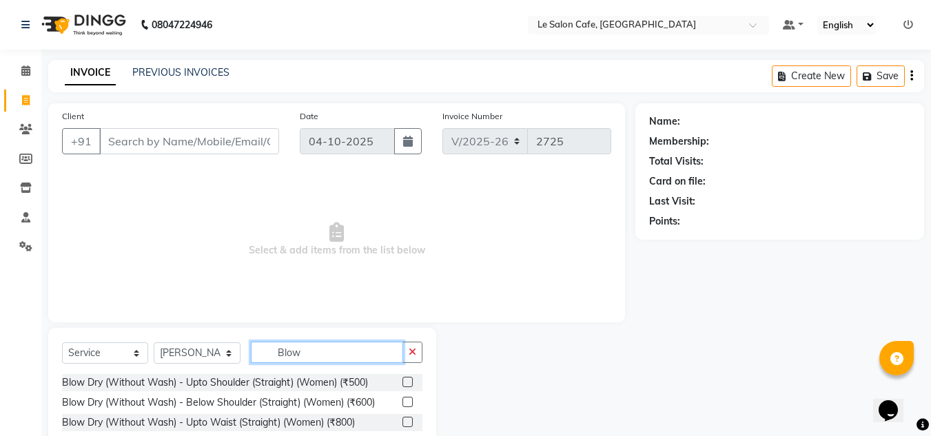
type input "Blow"
click at [351, 307] on span "Select & add items from the list below" at bounding box center [336, 240] width 549 height 138
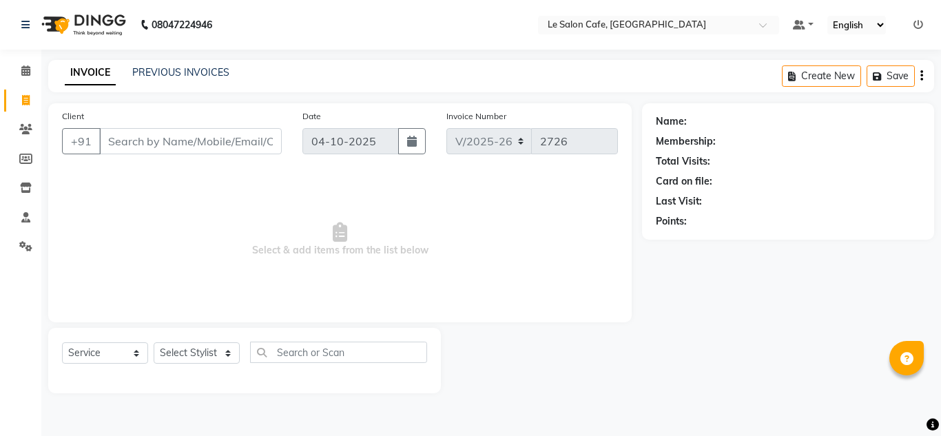
select select "594"
select select "service"
click at [233, 357] on select "Select Stylist" at bounding box center [197, 353] width 86 height 21
select select "67615"
click at [154, 343] on select "Select Stylist [PERSON_NAME] [PERSON_NAME] Kadam [PERSON_NAME] [PERSON_NAME] Fr…" at bounding box center [198, 353] width 88 height 21
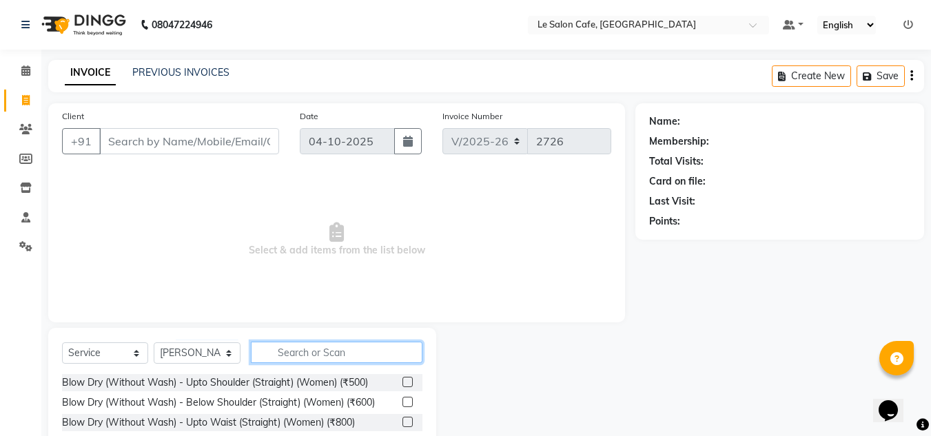
click at [310, 357] on input "text" at bounding box center [337, 352] width 172 height 21
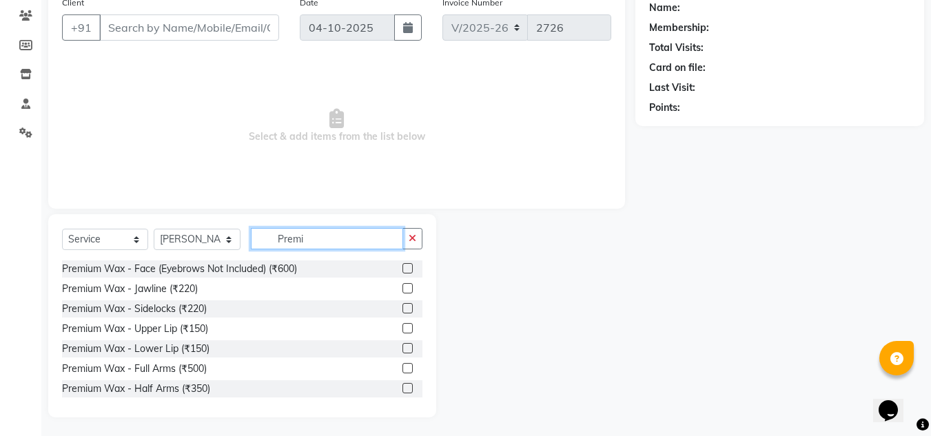
scroll to position [116, 0]
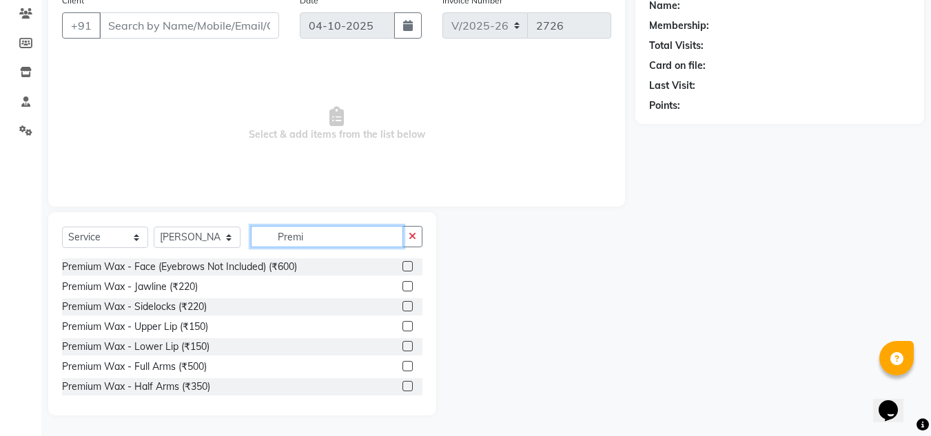
type input "Premi"
click at [402, 364] on label at bounding box center [407, 366] width 10 height 10
click at [402, 364] on input "checkbox" at bounding box center [406, 367] width 9 height 9
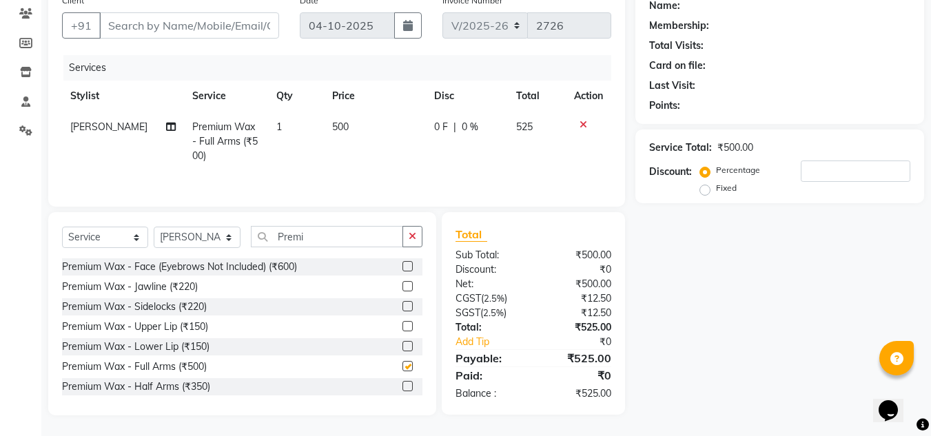
checkbox input "false"
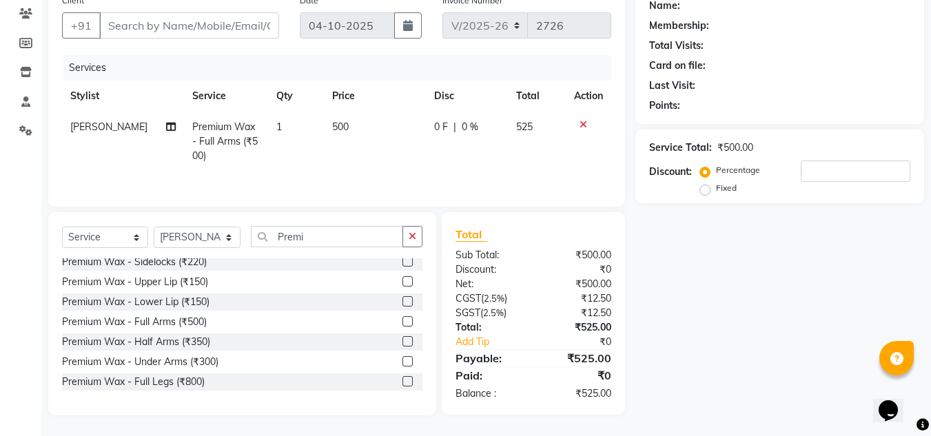
scroll to position [69, 0]
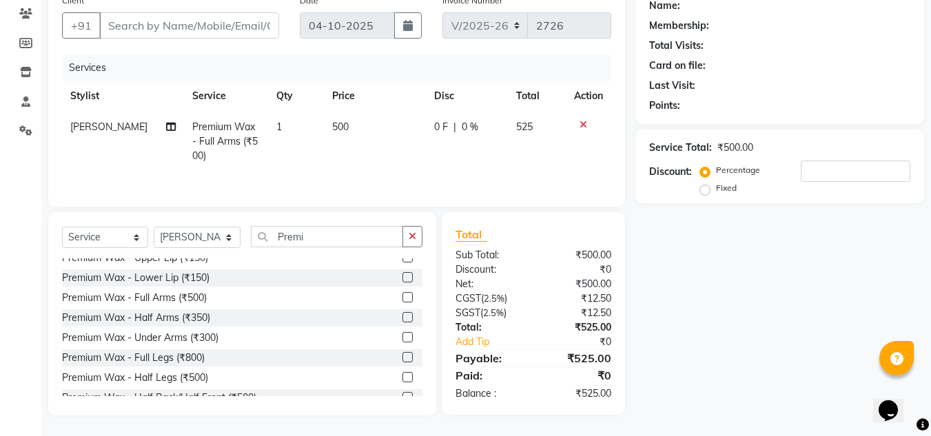
click at [402, 338] on label at bounding box center [407, 337] width 10 height 10
click at [402, 338] on input "checkbox" at bounding box center [406, 338] width 9 height 9
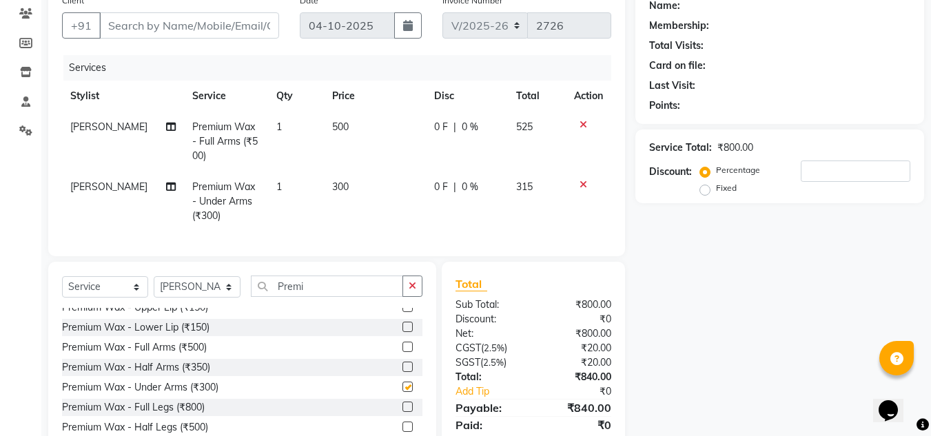
checkbox input "false"
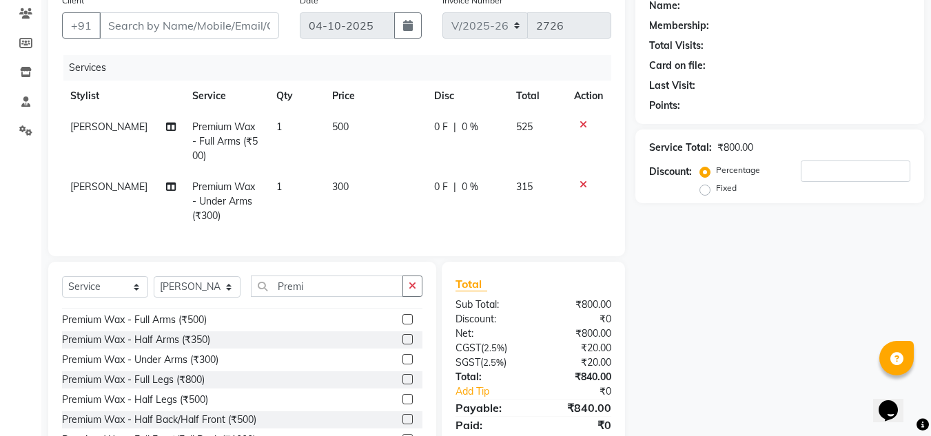
scroll to position [138, 0]
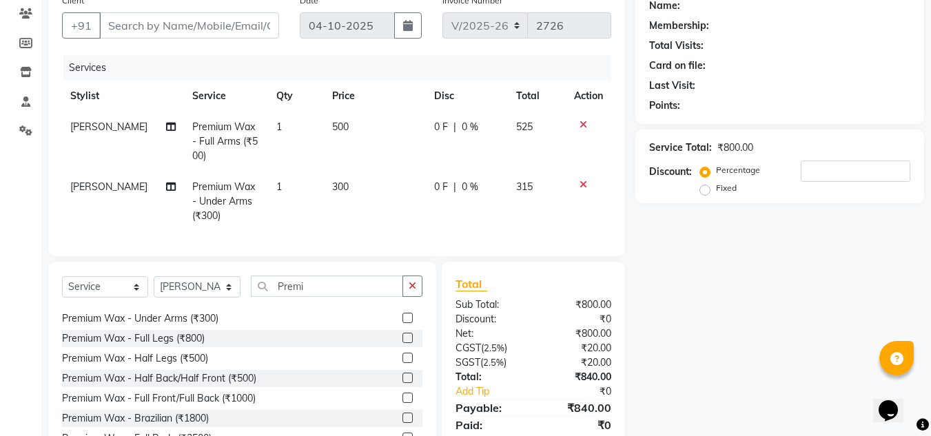
click at [402, 363] on label at bounding box center [407, 358] width 10 height 10
click at [402, 363] on input "checkbox" at bounding box center [406, 358] width 9 height 9
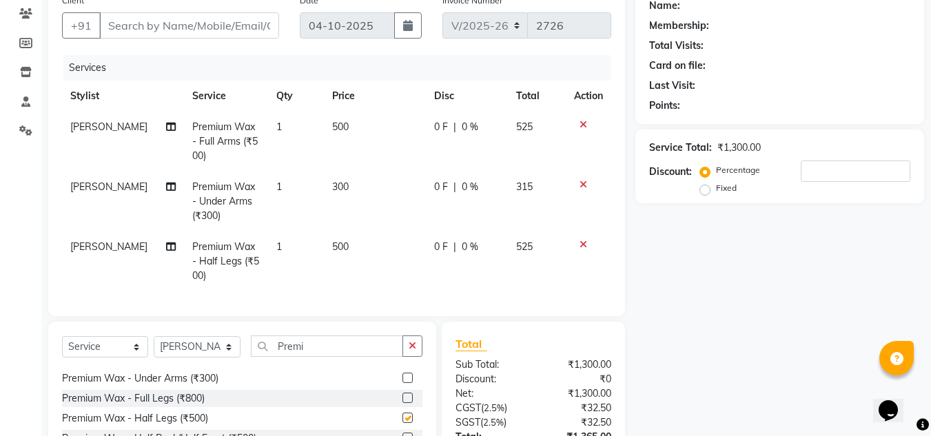
checkbox input "false"
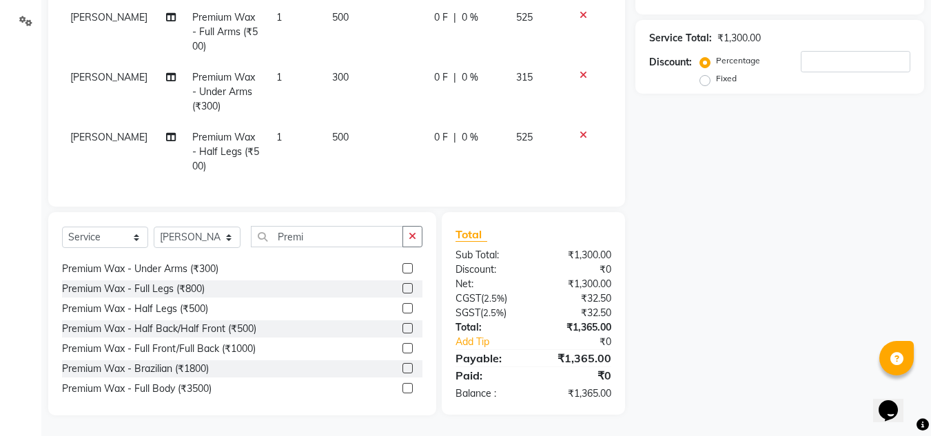
scroll to position [236, 0]
click at [580, 130] on icon at bounding box center [584, 135] width 8 height 10
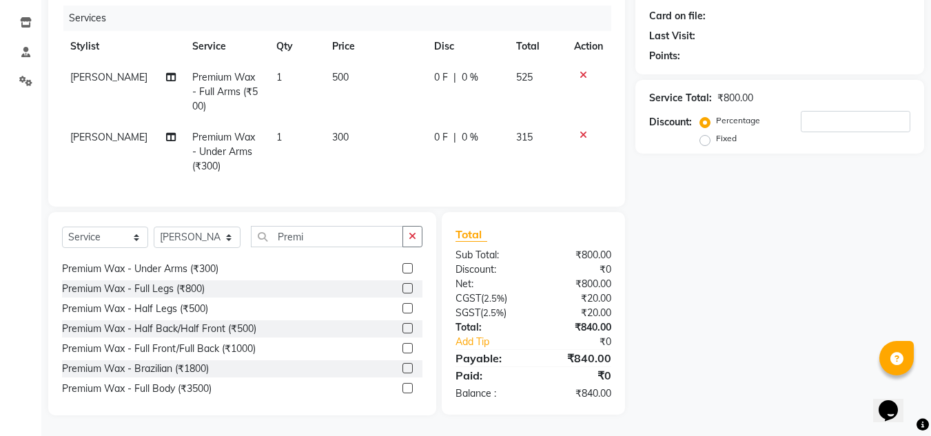
click at [391, 287] on div "Premium Wax - Full Legs (₹800)" at bounding box center [242, 289] width 360 height 17
click at [402, 287] on label at bounding box center [407, 288] width 10 height 10
click at [402, 287] on input "checkbox" at bounding box center [406, 289] width 9 height 9
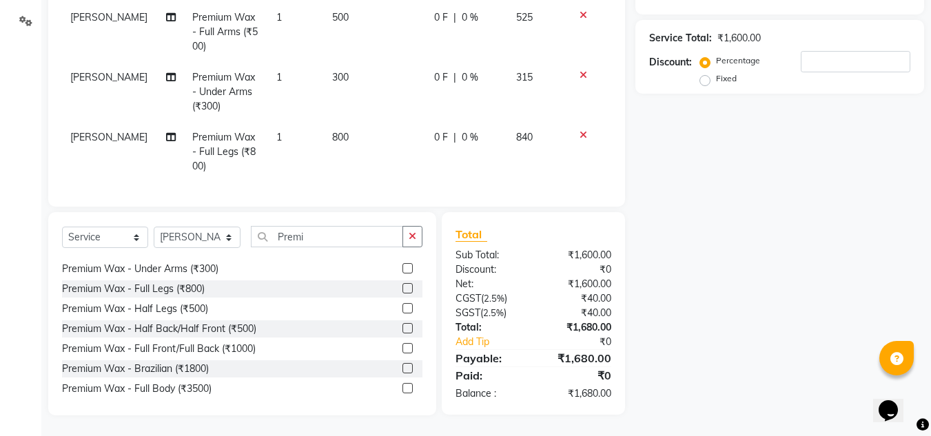
checkbox input "false"
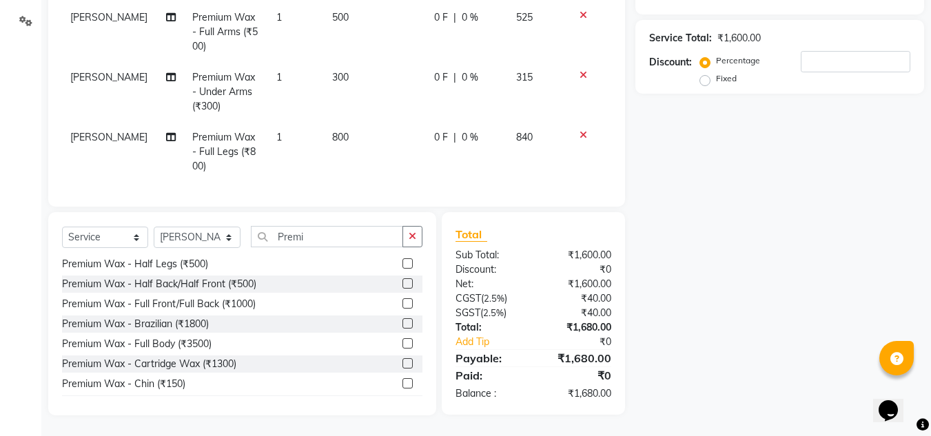
scroll to position [207, 0]
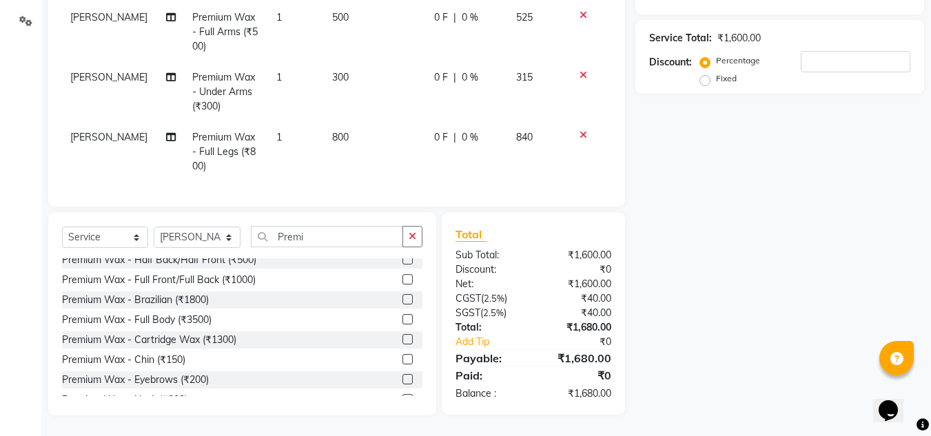
click at [402, 298] on label at bounding box center [407, 299] width 10 height 10
click at [402, 298] on input "checkbox" at bounding box center [406, 300] width 9 height 9
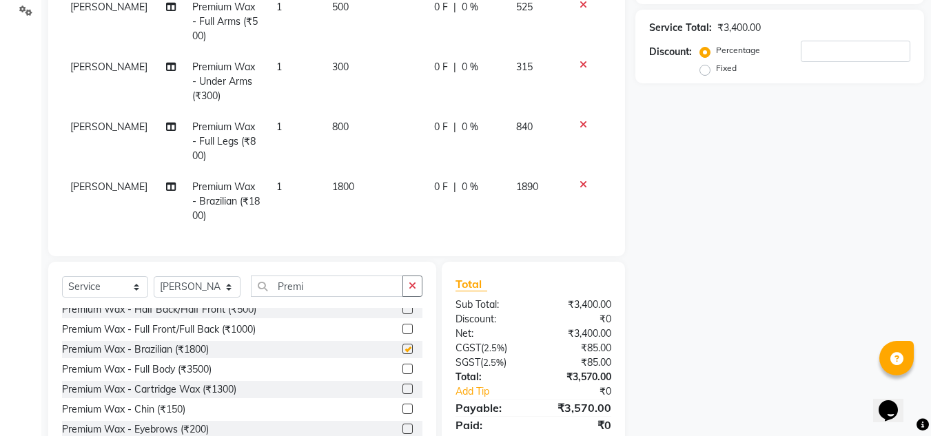
checkbox input "false"
click at [325, 297] on input "Premi" at bounding box center [327, 286] width 152 height 21
type input "P"
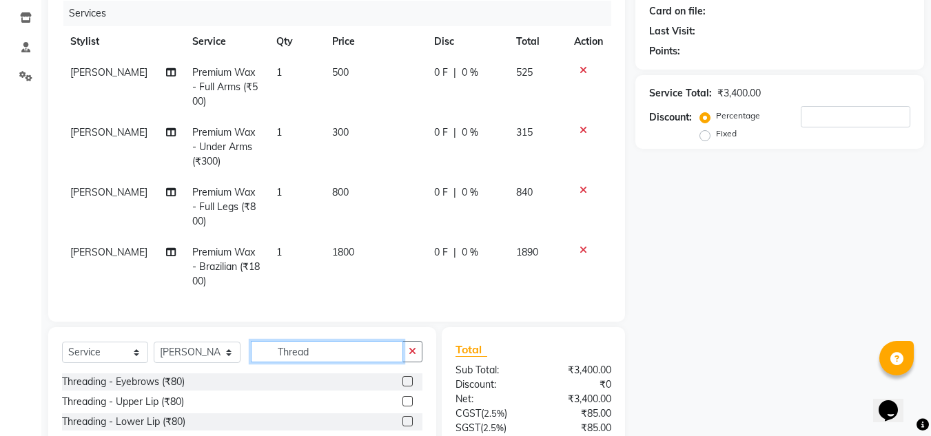
scroll to position [296, 0]
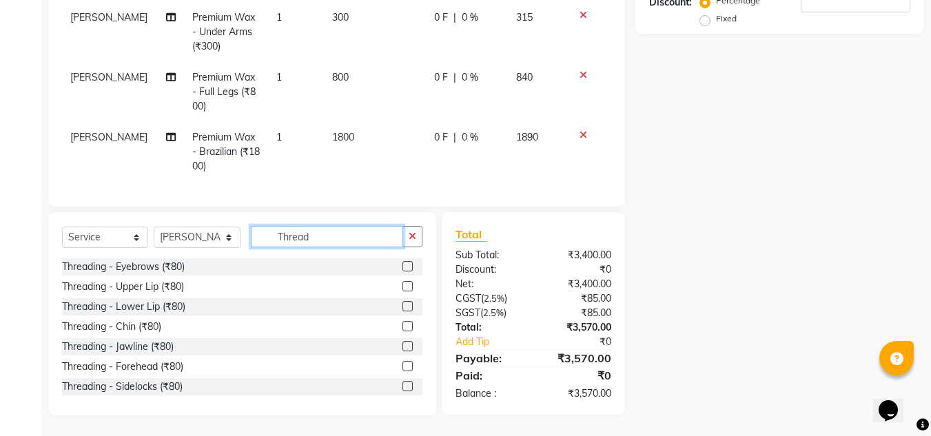
type input "Thread"
click at [402, 267] on label at bounding box center [407, 266] width 10 height 10
click at [402, 267] on input "checkbox" at bounding box center [406, 267] width 9 height 9
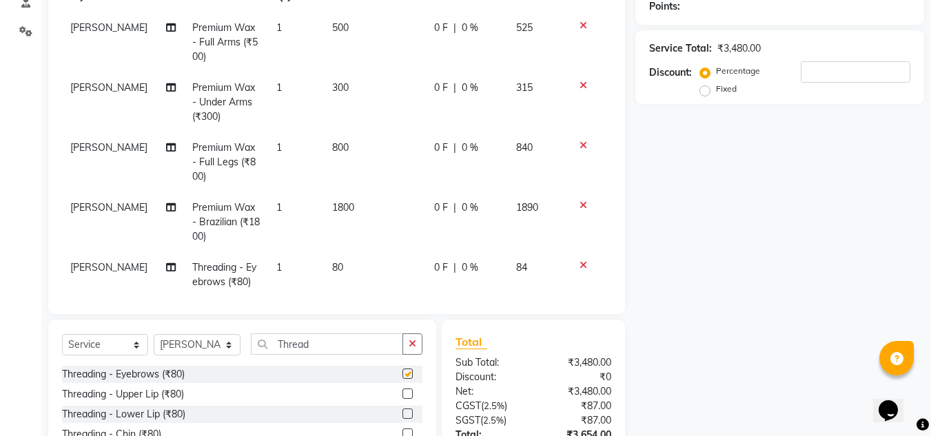
checkbox input "false"
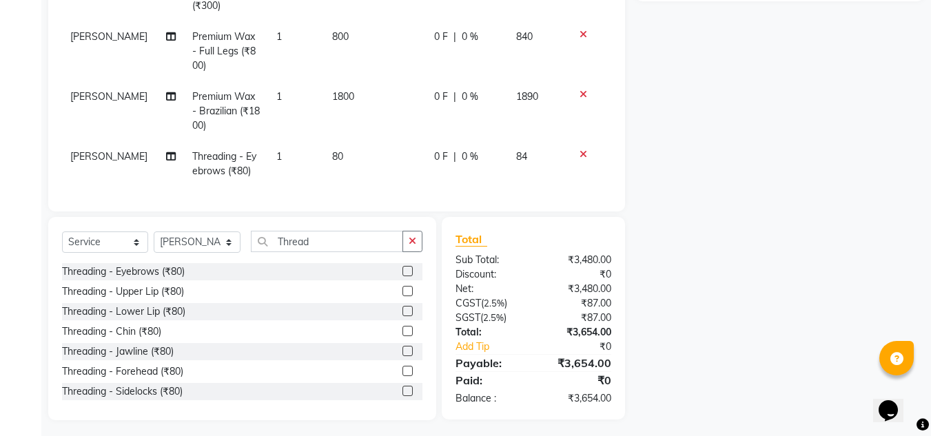
scroll to position [323, 0]
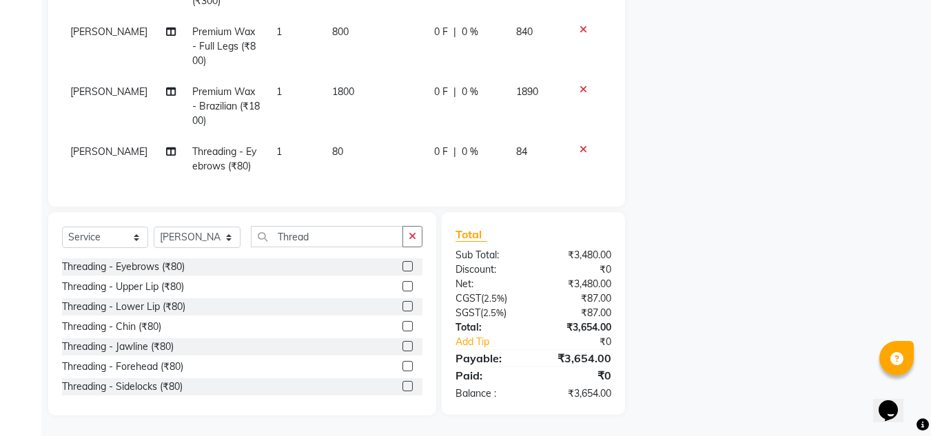
click at [580, 145] on icon at bounding box center [584, 150] width 8 height 10
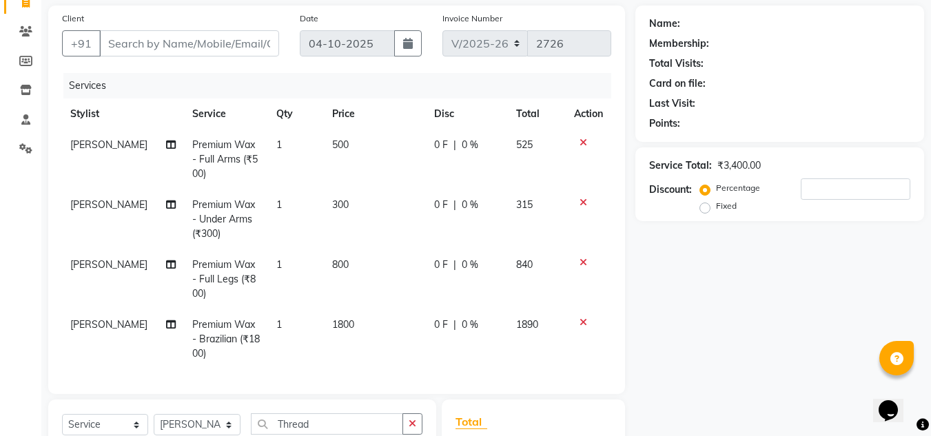
scroll to position [89, 0]
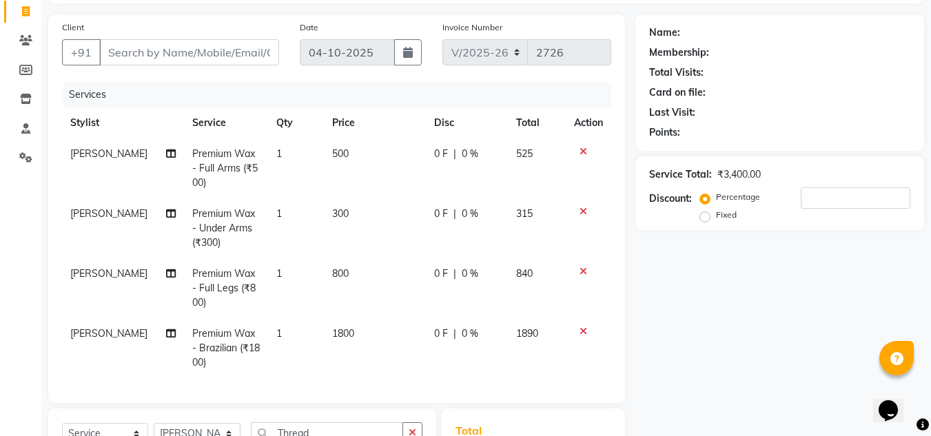
click at [580, 149] on icon at bounding box center [584, 152] width 8 height 10
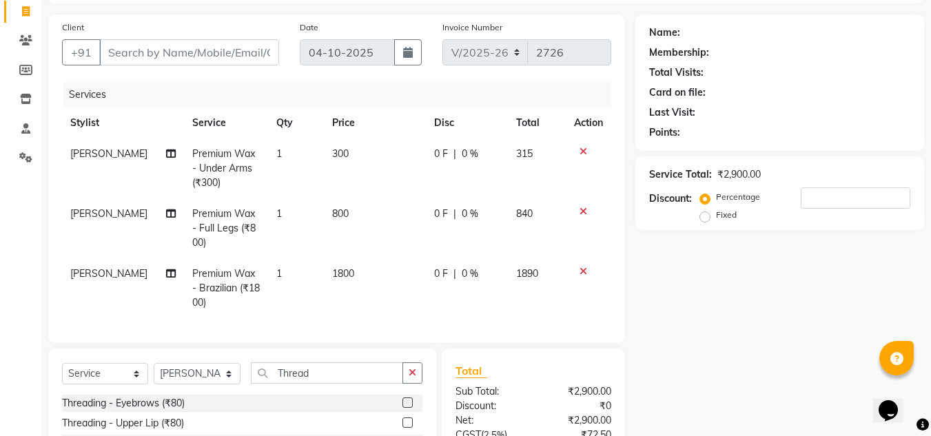
click at [583, 152] on icon at bounding box center [584, 152] width 8 height 10
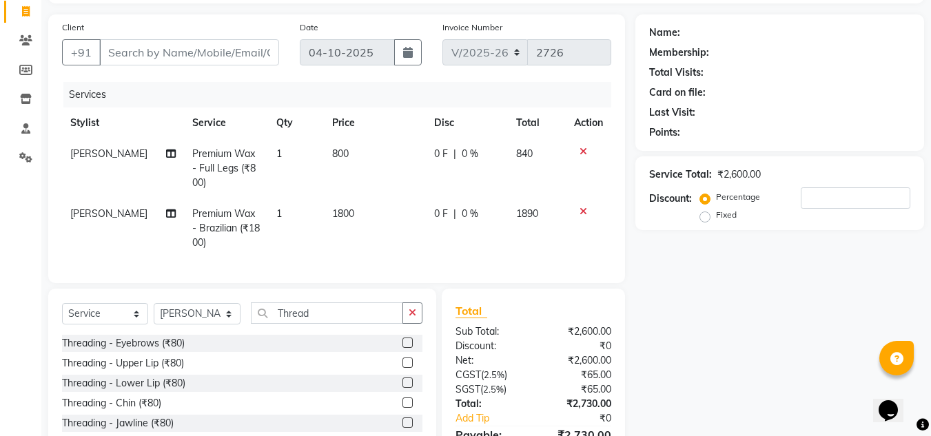
click at [583, 152] on icon at bounding box center [584, 152] width 8 height 10
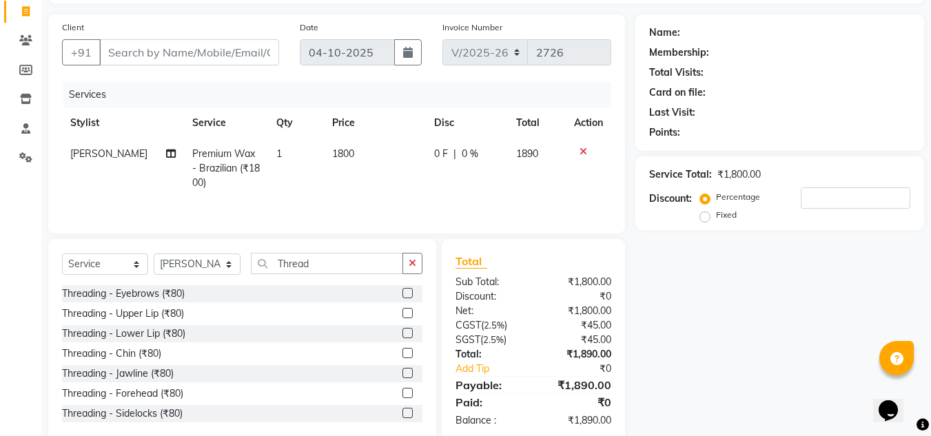
click at [583, 150] on icon at bounding box center [584, 152] width 8 height 10
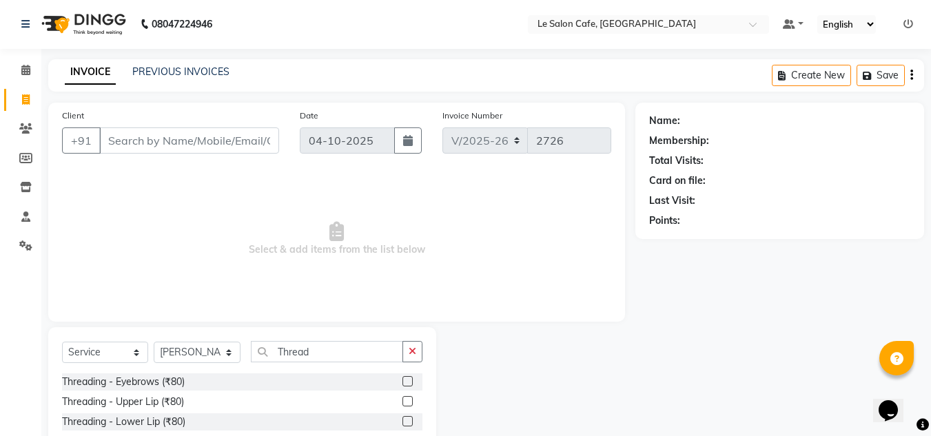
scroll to position [0, 0]
click at [354, 362] on input "Thread" at bounding box center [327, 352] width 152 height 21
type input "T"
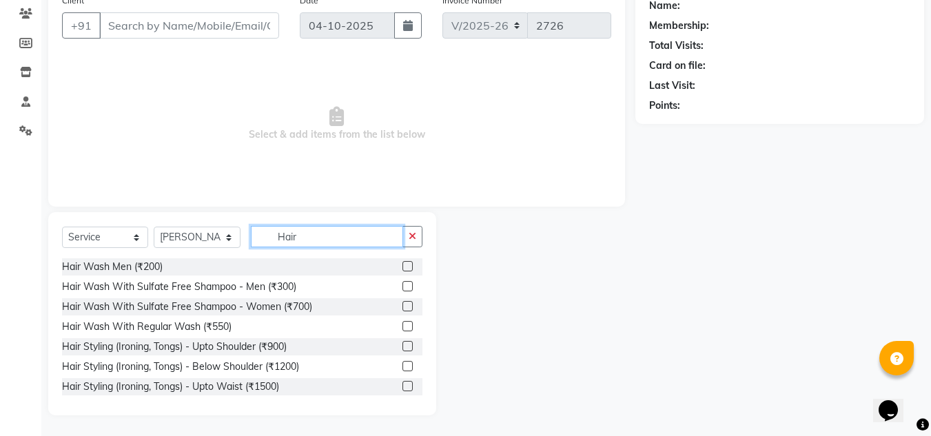
scroll to position [2, 0]
type input "Hair"
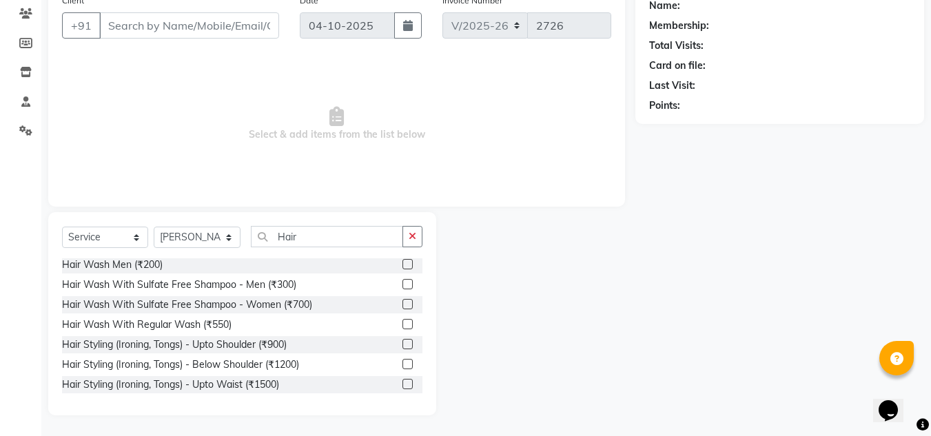
click at [402, 322] on label at bounding box center [407, 324] width 10 height 10
click at [402, 322] on input "checkbox" at bounding box center [406, 324] width 9 height 9
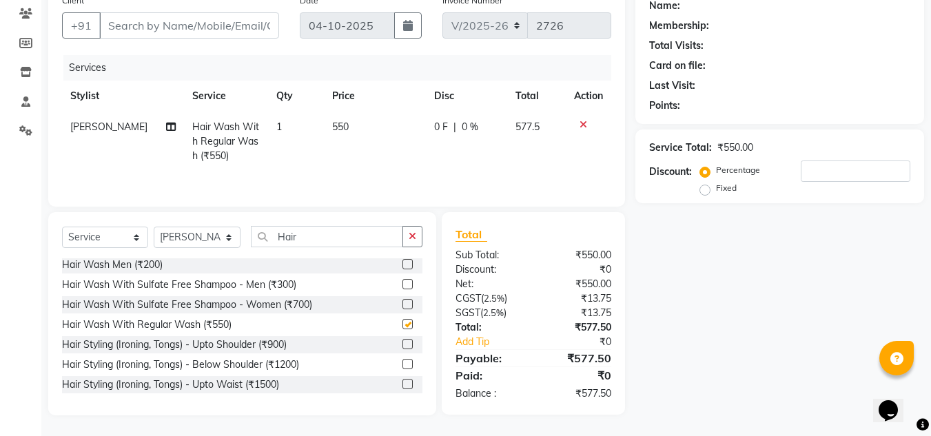
scroll to position [0, 0]
checkbox input "false"
click at [349, 126] on td "550" at bounding box center [375, 142] width 102 height 60
select select "67615"
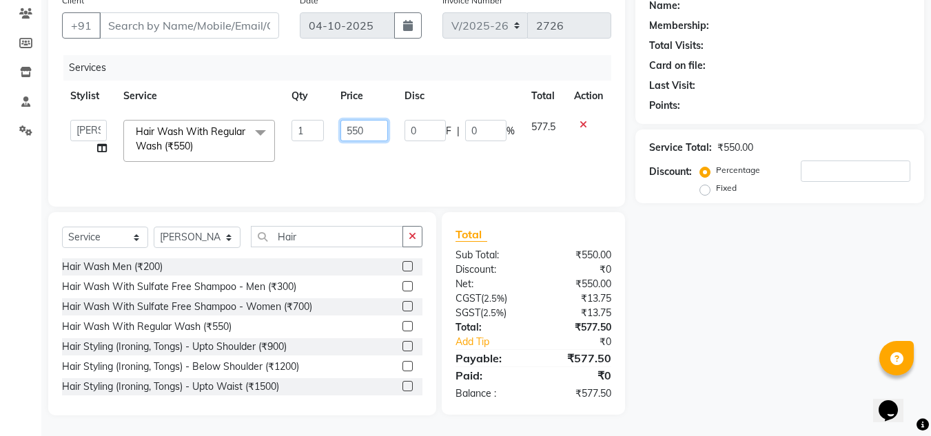
click at [370, 131] on input "550" at bounding box center [364, 130] width 48 height 21
type input "5"
type input "594"
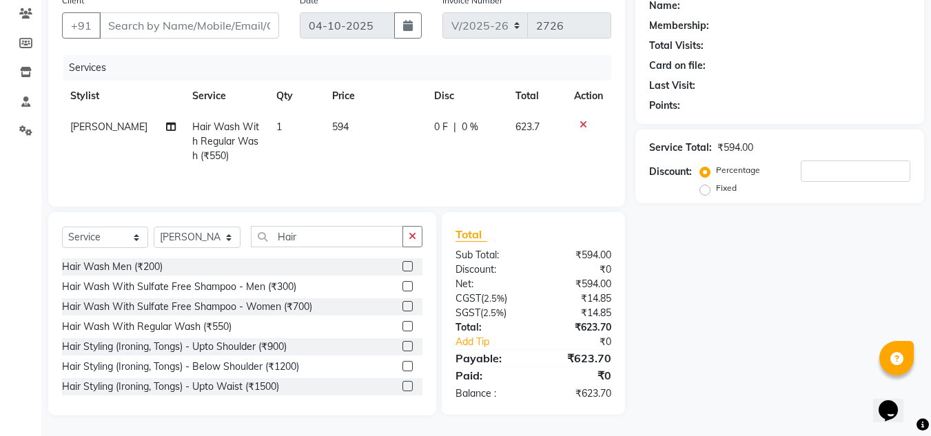
click at [358, 196] on div "Client +91 Date 04-10-2025 Invoice Number V/2025 V/2025-26 2726 Services Stylis…" at bounding box center [336, 97] width 577 height 219
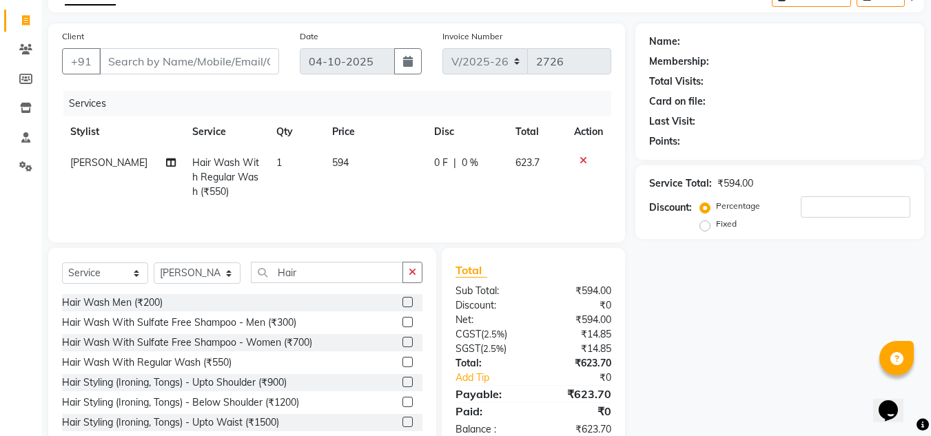
scroll to position [116, 0]
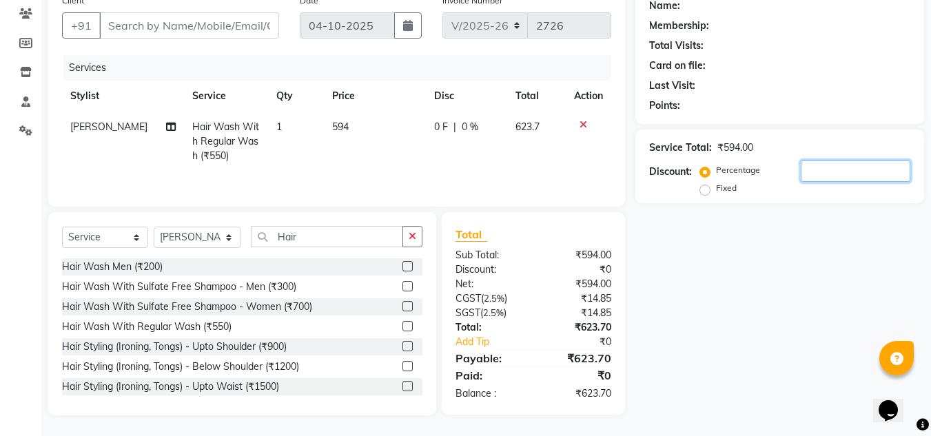
click at [824, 167] on input "number" at bounding box center [856, 171] width 110 height 21
type input "20"
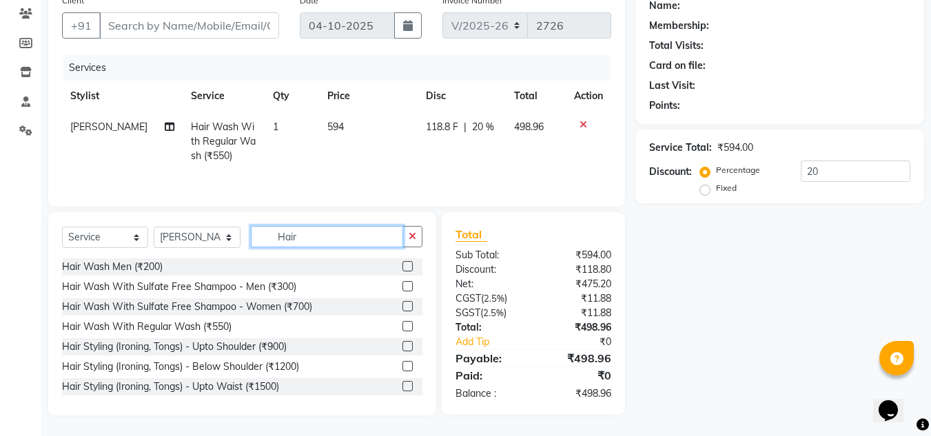
click at [338, 234] on input "Hair" at bounding box center [327, 236] width 152 height 21
type input "H"
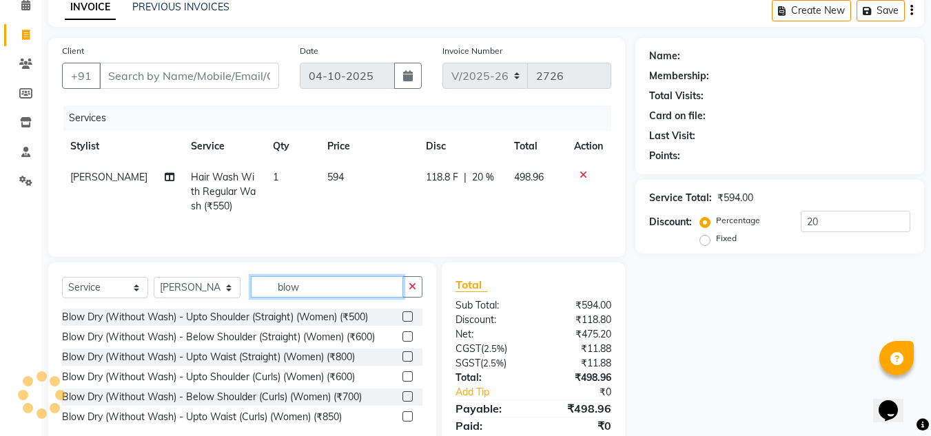
scroll to position [69, 0]
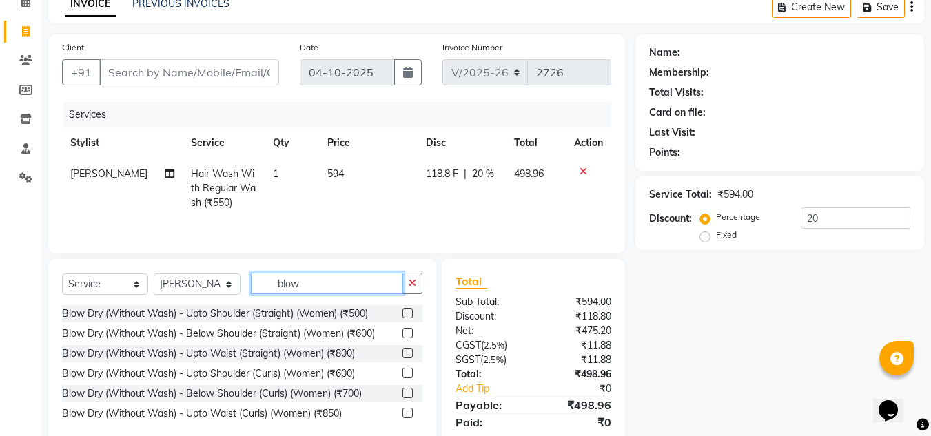
type input "blow"
click at [389, 207] on td "594" at bounding box center [368, 189] width 99 height 60
select select "67615"
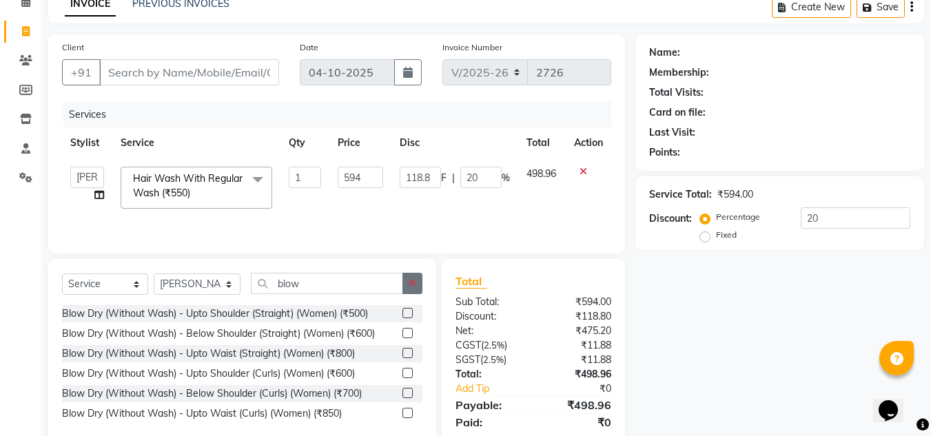
click at [410, 351] on label at bounding box center [407, 353] width 10 height 10
click at [410, 351] on input "checkbox" at bounding box center [406, 353] width 9 height 9
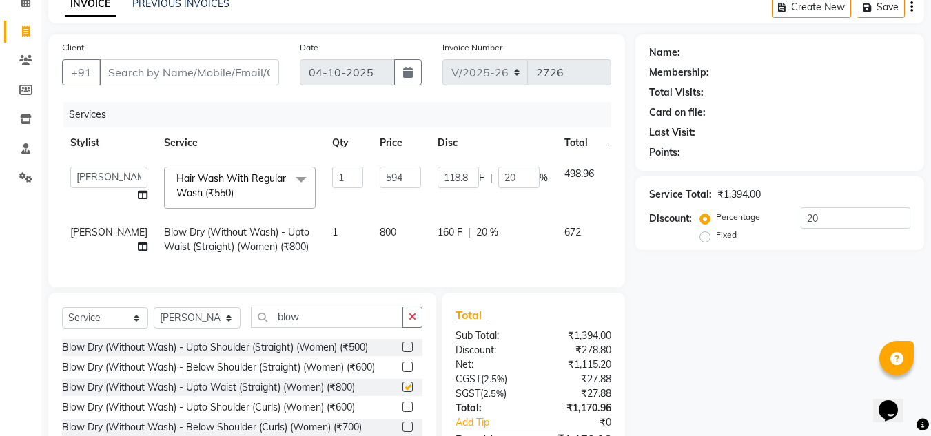
checkbox input "false"
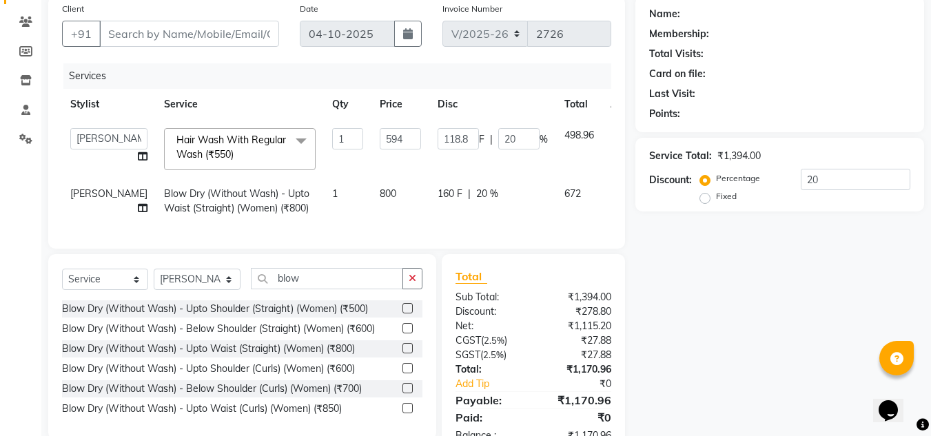
scroll to position [174, 0]
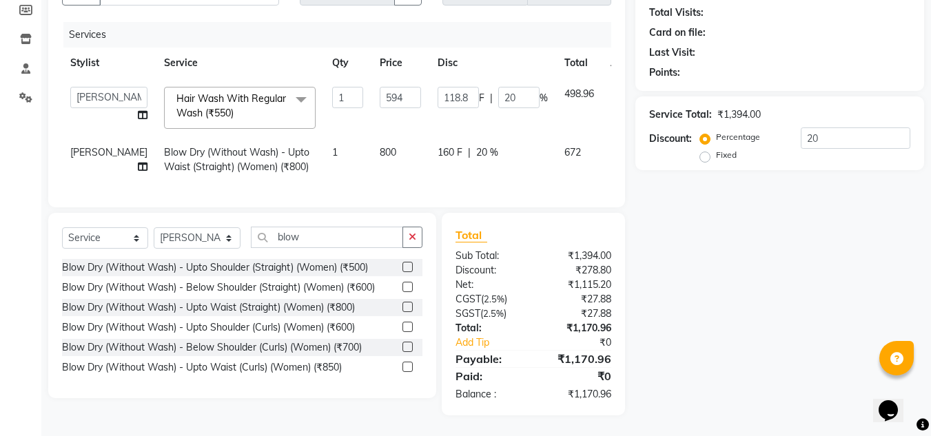
click at [373, 137] on td "800" at bounding box center [400, 159] width 58 height 45
select select "67615"
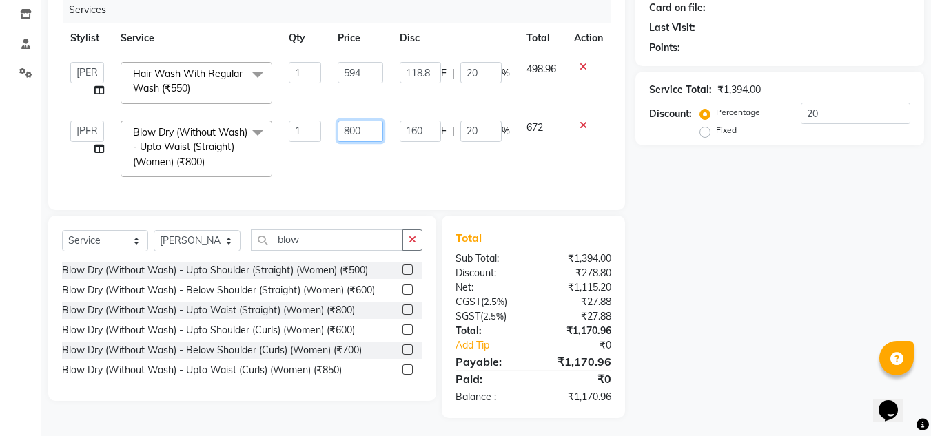
click at [373, 127] on input "800" at bounding box center [360, 131] width 45 height 21
type input "8"
type input "865"
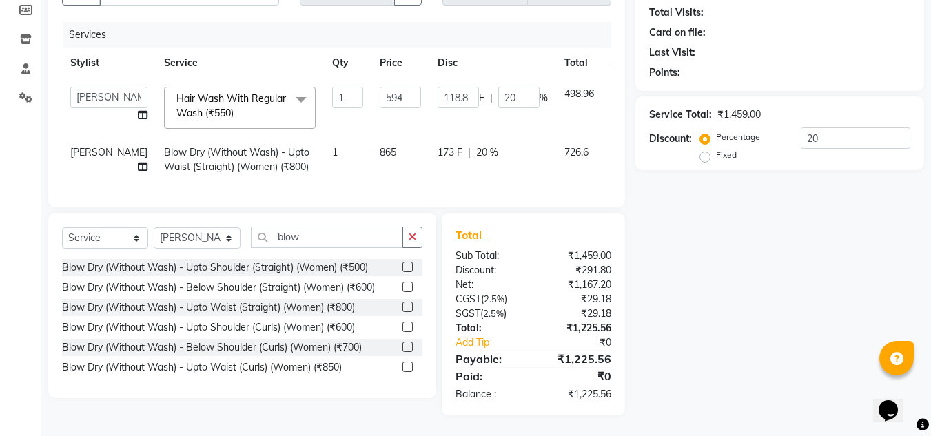
click at [388, 179] on div "Services Stylist Service Qty Price Disc Total Action Amandeep Kaur Kalsi Aniket…" at bounding box center [336, 108] width 549 height 172
drag, startPoint x: 399, startPoint y: 6, endPoint x: 447, endPoint y: 16, distance: 49.2
click at [447, 22] on div "Services" at bounding box center [342, 35] width 558 height 26
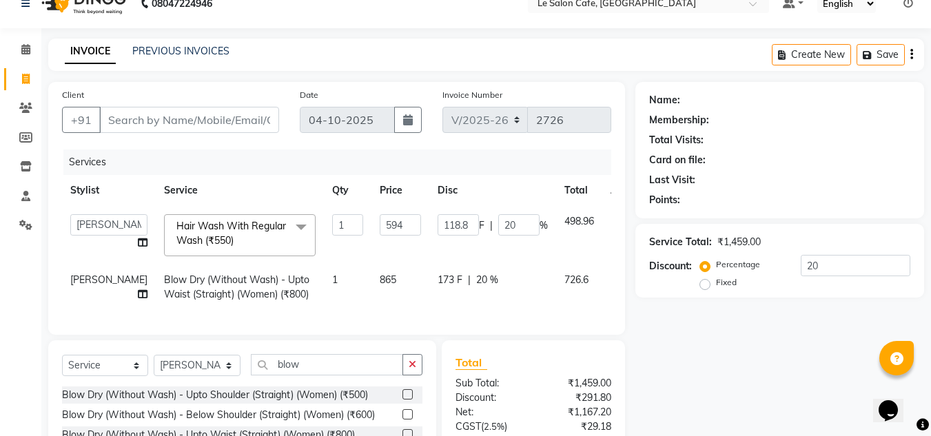
scroll to position [0, 0]
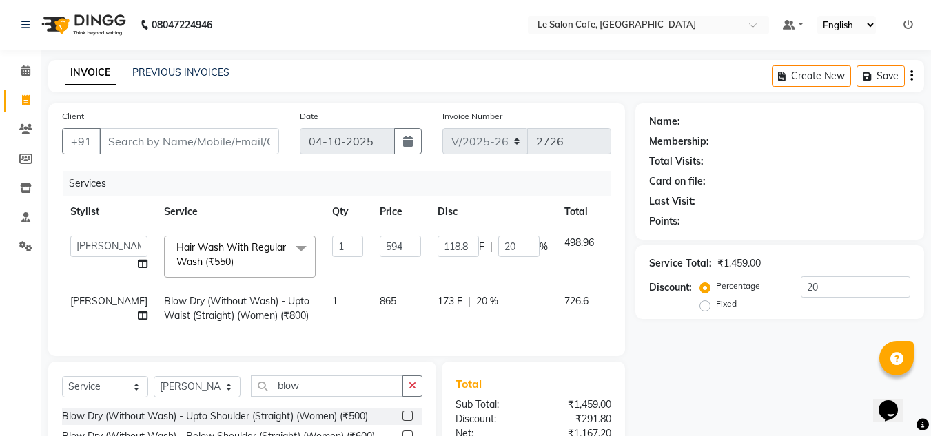
click at [611, 240] on div at bounding box center [625, 241] width 29 height 10
click at [616, 240] on icon at bounding box center [620, 241] width 8 height 10
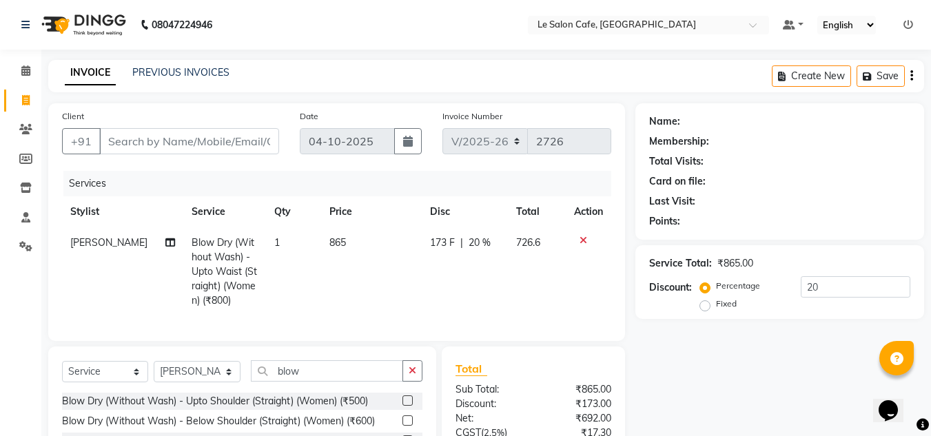
click at [581, 241] on icon at bounding box center [584, 241] width 8 height 10
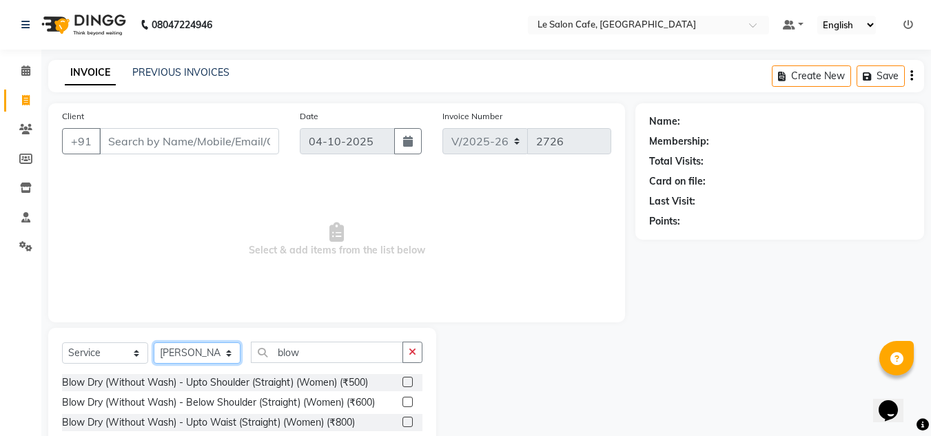
click at [227, 354] on select "Select Stylist [PERSON_NAME] [PERSON_NAME] Kadam [PERSON_NAME] [PERSON_NAME] Fr…" at bounding box center [197, 353] width 87 height 21
select select "87105"
click at [154, 343] on select "Select Stylist [PERSON_NAME] [PERSON_NAME] Kadam [PERSON_NAME] [PERSON_NAME] Fr…" at bounding box center [197, 353] width 87 height 21
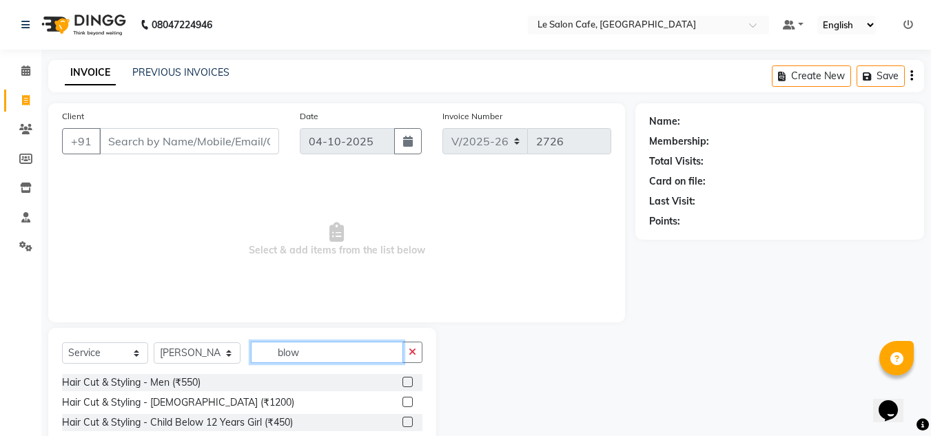
click at [334, 344] on input "blow" at bounding box center [327, 352] width 152 height 21
type input "b"
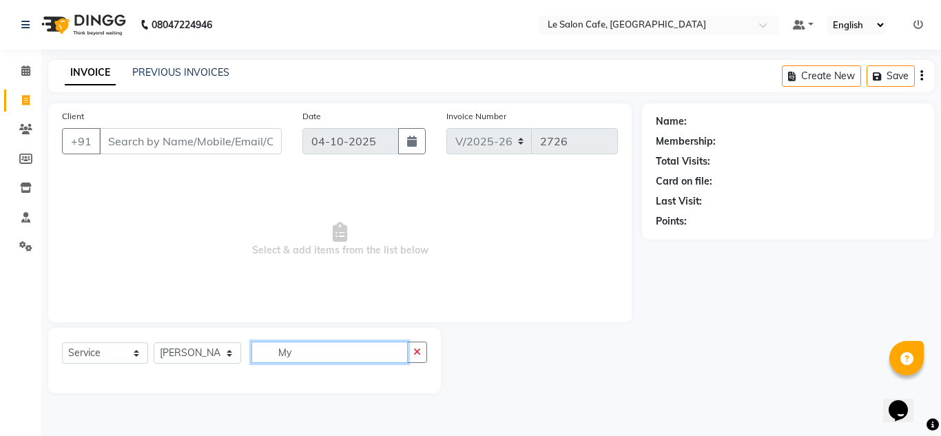
type input "M"
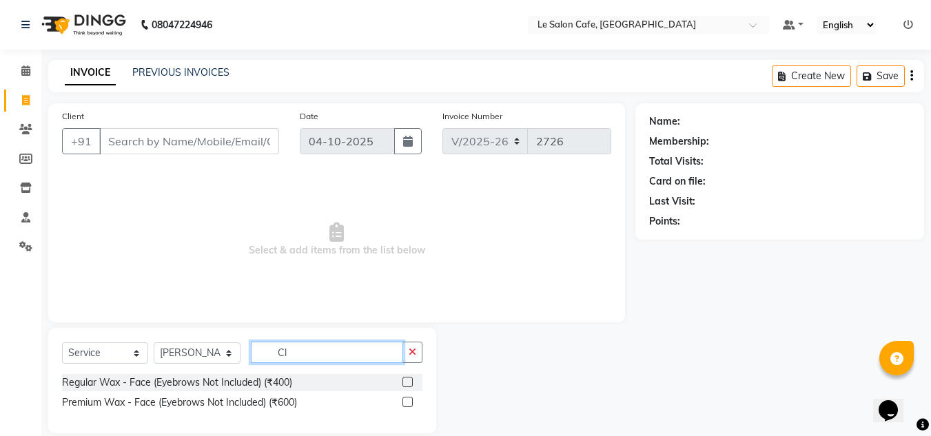
type input "C"
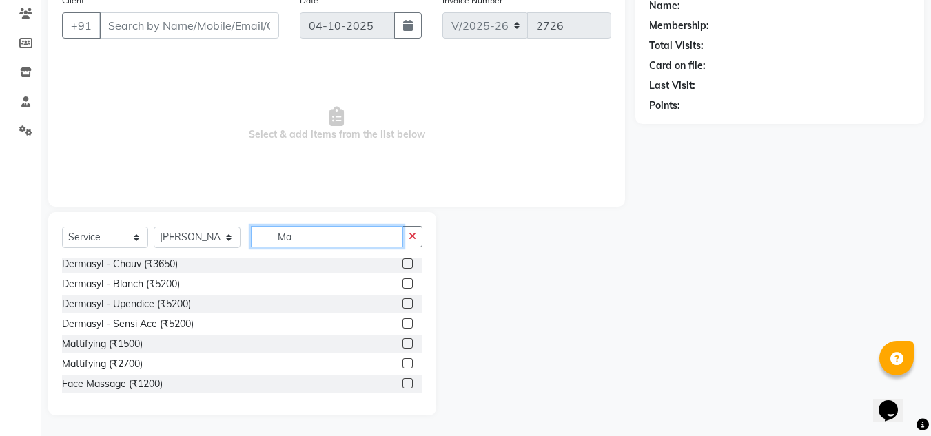
scroll to position [551, 0]
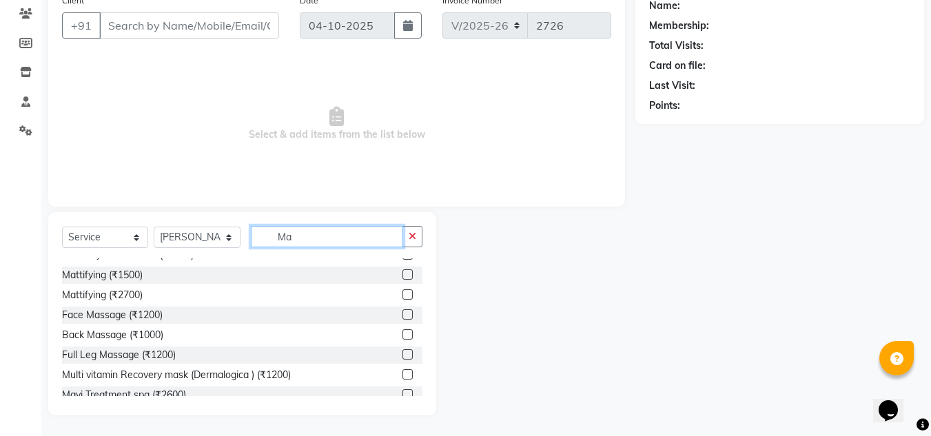
type input "Ma"
click at [391, 284] on div "Mattifying (₹1500)" at bounding box center [242, 275] width 360 height 17
click at [402, 280] on label at bounding box center [407, 274] width 10 height 10
click at [402, 280] on input "checkbox" at bounding box center [406, 275] width 9 height 9
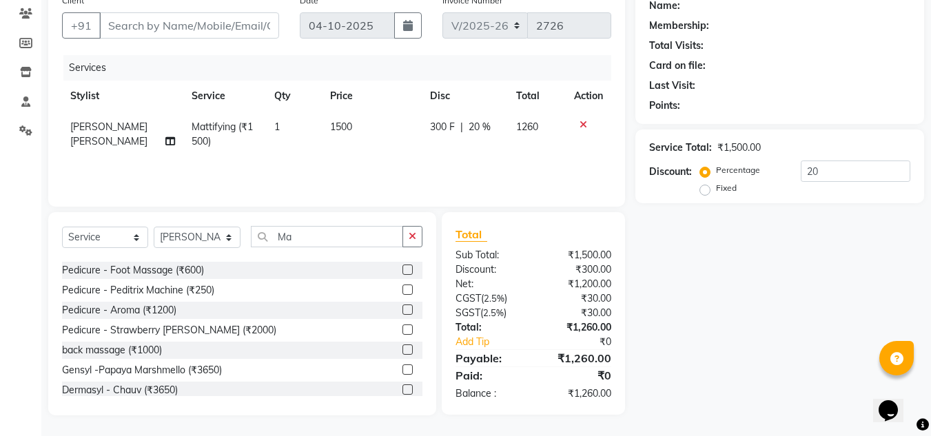
checkbox input "false"
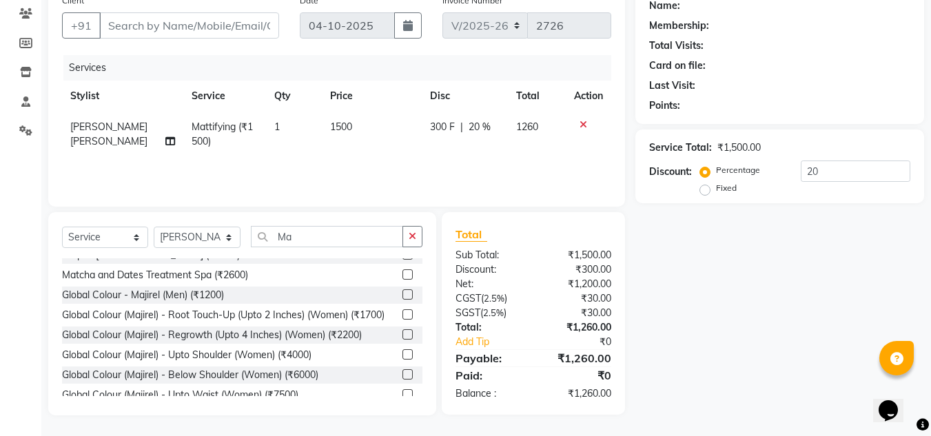
scroll to position [0, 0]
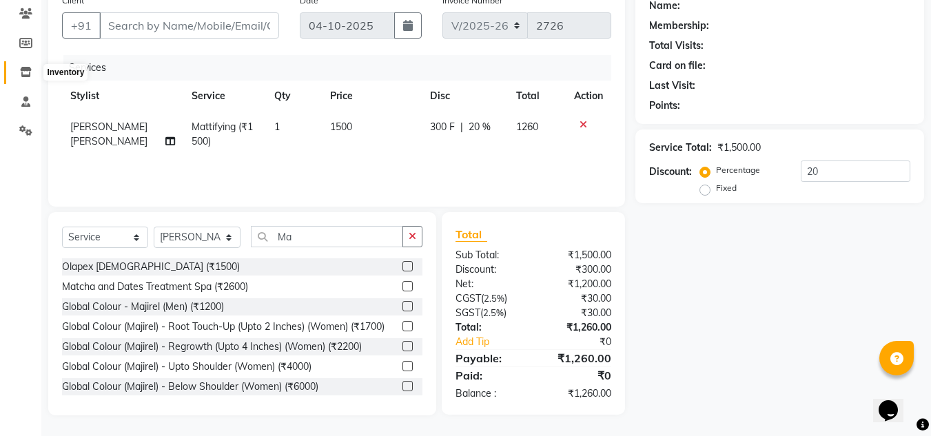
drag, startPoint x: 27, startPoint y: 73, endPoint x: 589, endPoint y: 97, distance: 562.2
click at [27, 73] on icon at bounding box center [26, 72] width 12 height 10
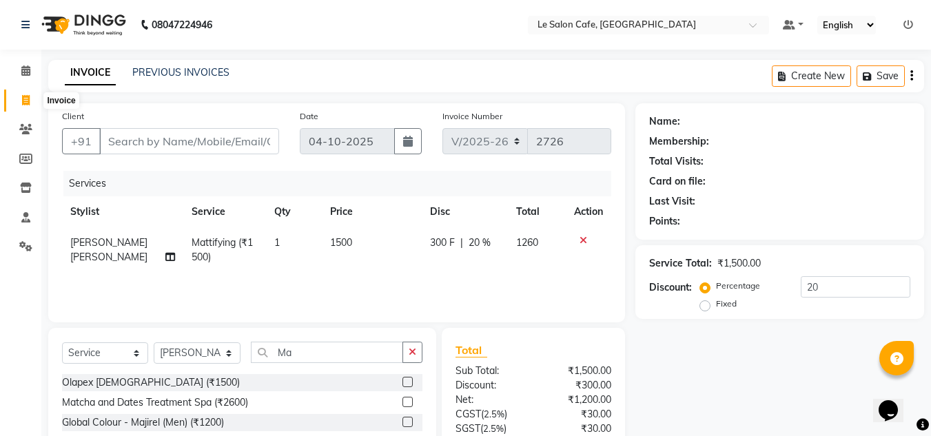
click at [28, 105] on span at bounding box center [26, 101] width 24 height 16
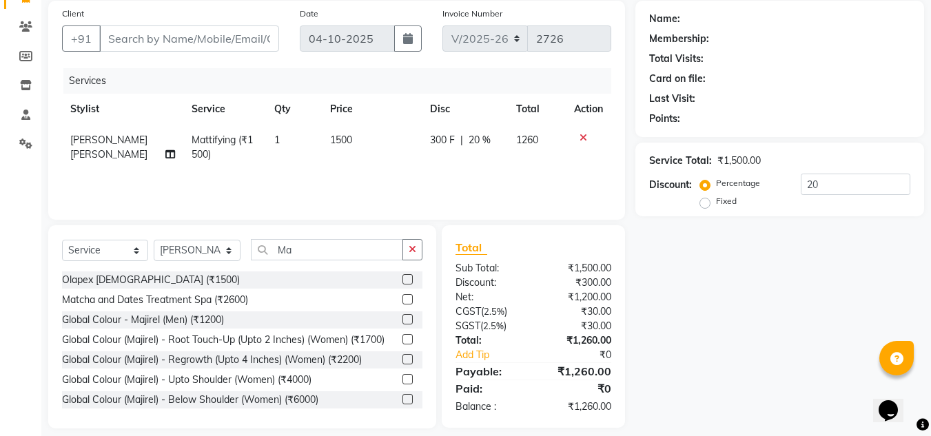
scroll to position [116, 0]
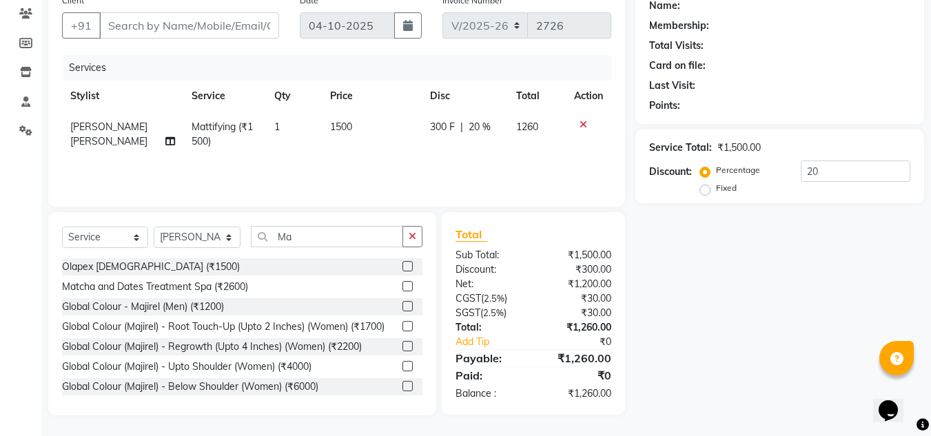
click at [782, 308] on div "Name: Membership: Total Visits: Card on file: Last Visit: Points: Service Total…" at bounding box center [784, 202] width 299 height 428
click at [748, 347] on div "Name: Membership: Total Visits: Card on file: Last Visit: Points: Service Total…" at bounding box center [784, 202] width 299 height 428
click at [769, 323] on div "Name: Membership: Total Visits: Card on file: Last Visit: Points: Service Total…" at bounding box center [784, 202] width 299 height 428
click at [715, 380] on div "Name: Membership: Total Visits: Card on file: Last Visit: Points: Service Total…" at bounding box center [784, 202] width 299 height 428
click at [194, 238] on select "Select Stylist [PERSON_NAME] [PERSON_NAME] Kadam [PERSON_NAME] [PERSON_NAME] Fr…" at bounding box center [197, 237] width 87 height 21
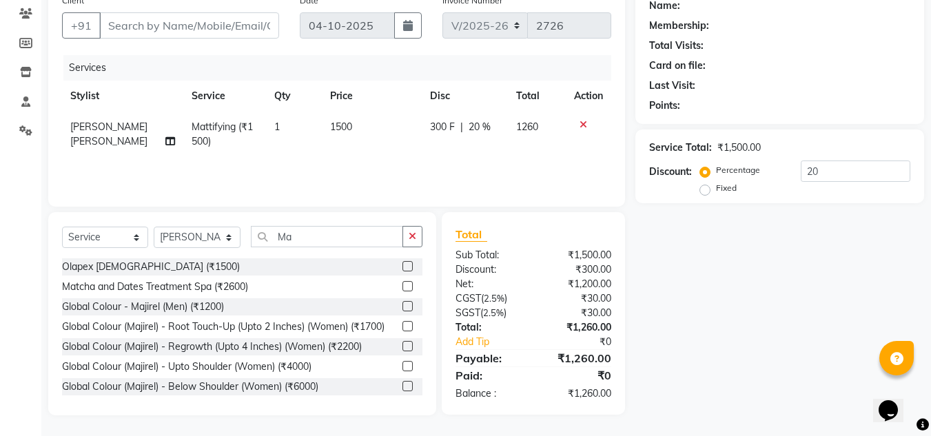
click at [309, 265] on div "Olapex [DEMOGRAPHIC_DATA] (₹1500)" at bounding box center [242, 266] width 360 height 17
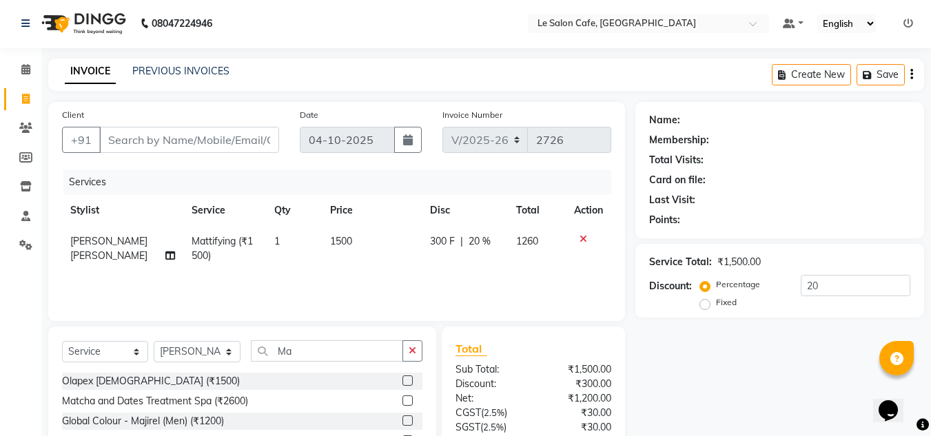
scroll to position [0, 0]
click at [163, 143] on input "Client" at bounding box center [189, 141] width 180 height 26
type input "H"
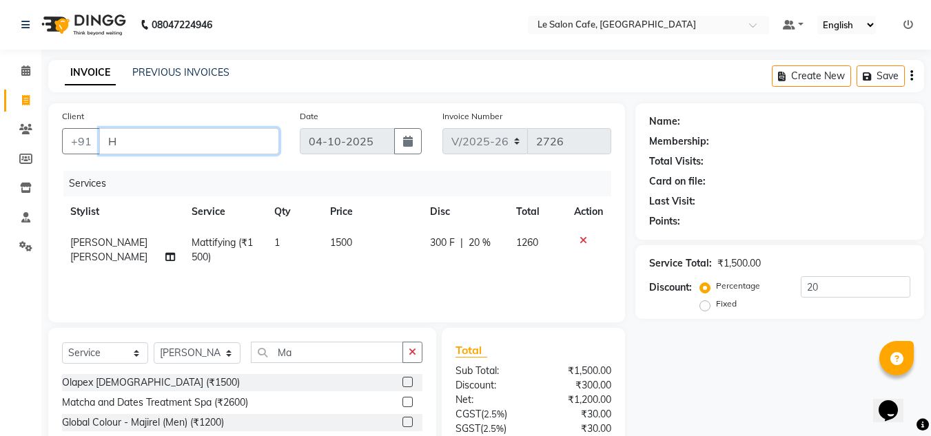
type input "0"
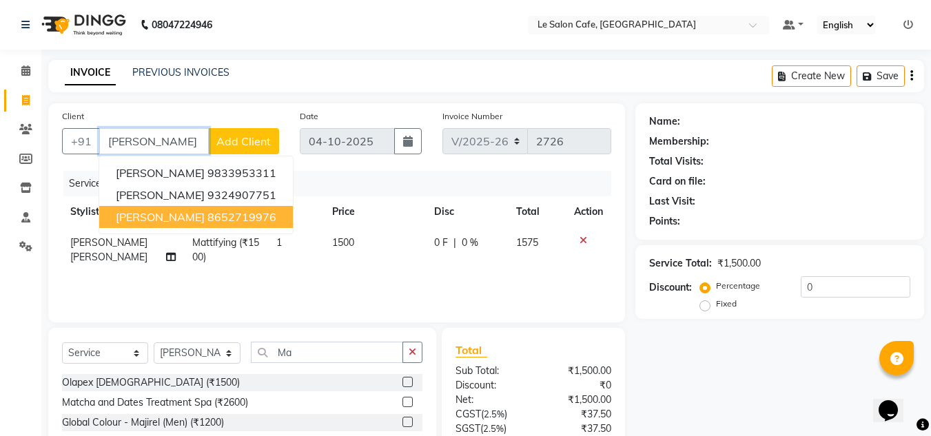
click at [150, 221] on span "Hardika Lad" at bounding box center [160, 217] width 89 height 14
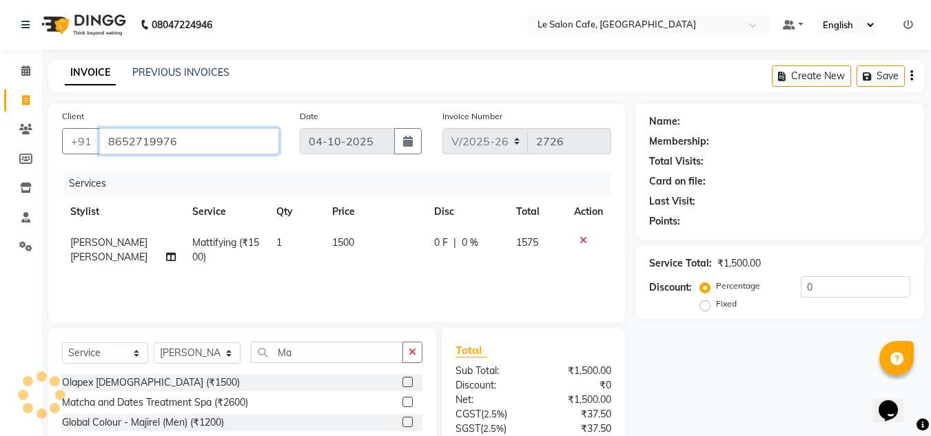
type input "8652719976"
select select "1: Object"
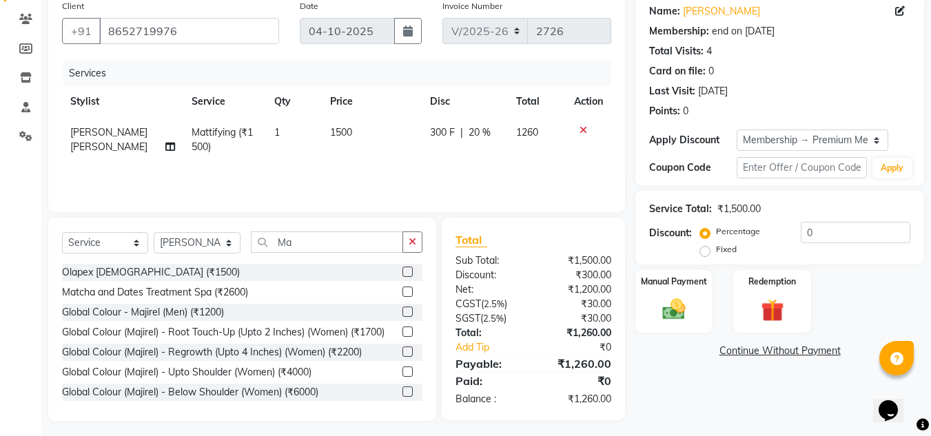
scroll to position [116, 0]
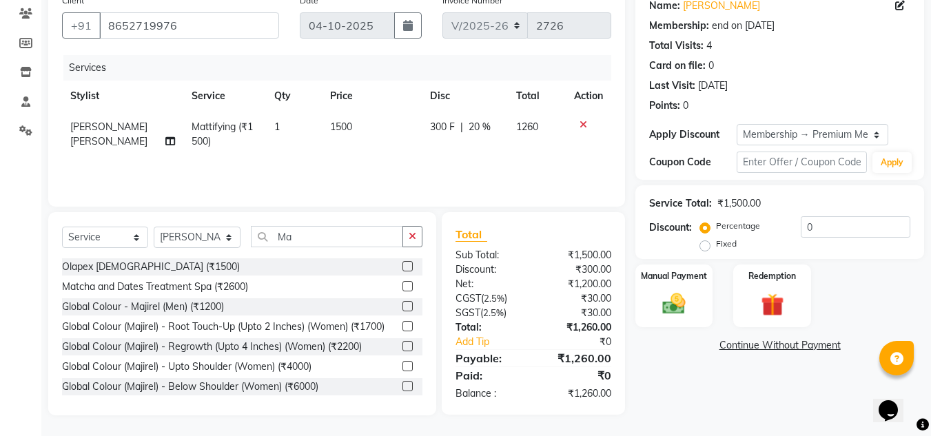
click at [349, 131] on td "1500" at bounding box center [372, 134] width 101 height 45
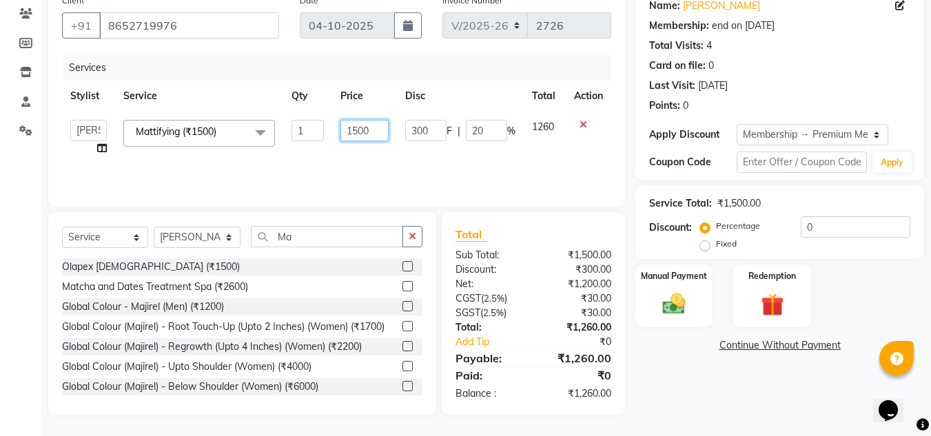
click at [378, 131] on input "1500" at bounding box center [364, 130] width 48 height 21
type input "1620"
click at [662, 399] on div "Name: Hardika Lad Membership: end on 29-06-2026 Total Visits: 4 Card on file: 0…" at bounding box center [784, 202] width 299 height 428
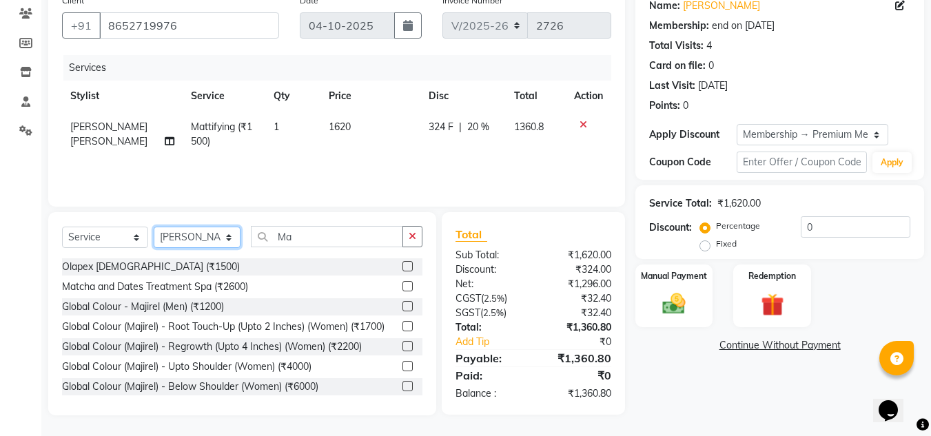
click at [189, 242] on select "Select Stylist [PERSON_NAME] [PERSON_NAME] Kadam [PERSON_NAME] [PERSON_NAME] Fr…" at bounding box center [197, 237] width 87 height 21
select select "63472"
click at [154, 227] on select "Select Stylist [PERSON_NAME] [PERSON_NAME] Kadam [PERSON_NAME] [PERSON_NAME] Fr…" at bounding box center [197, 237] width 87 height 21
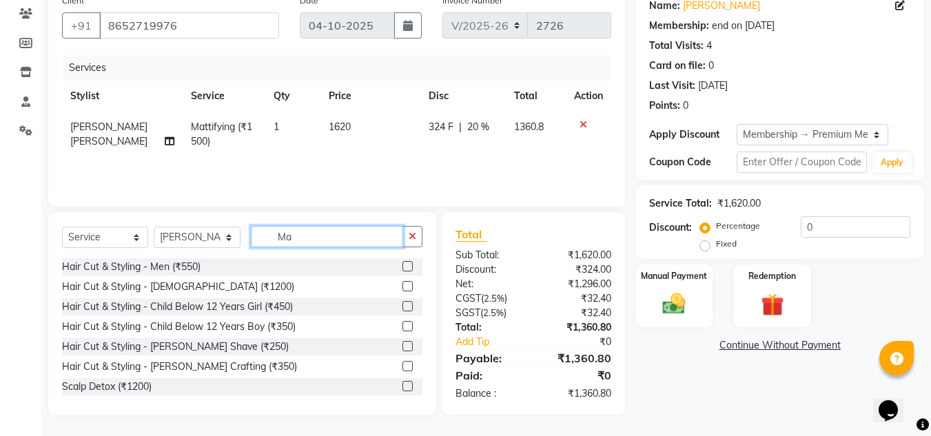
click at [311, 230] on input "Ma" at bounding box center [327, 236] width 152 height 21
type input "M"
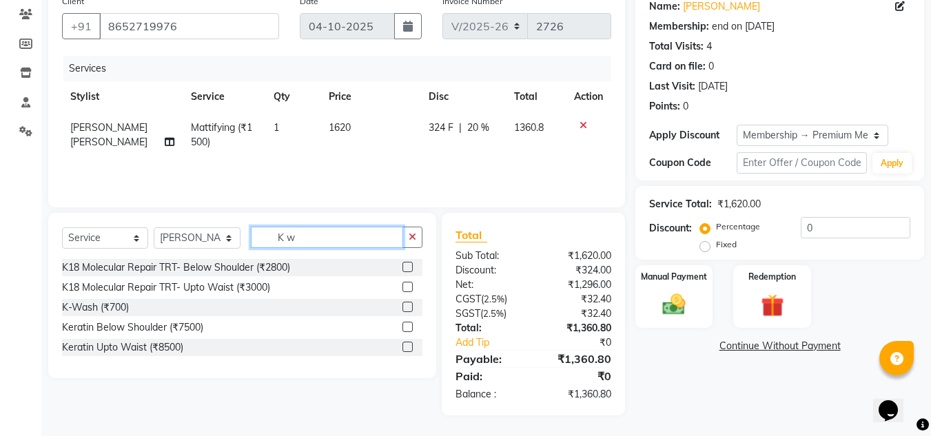
scroll to position [115, 0]
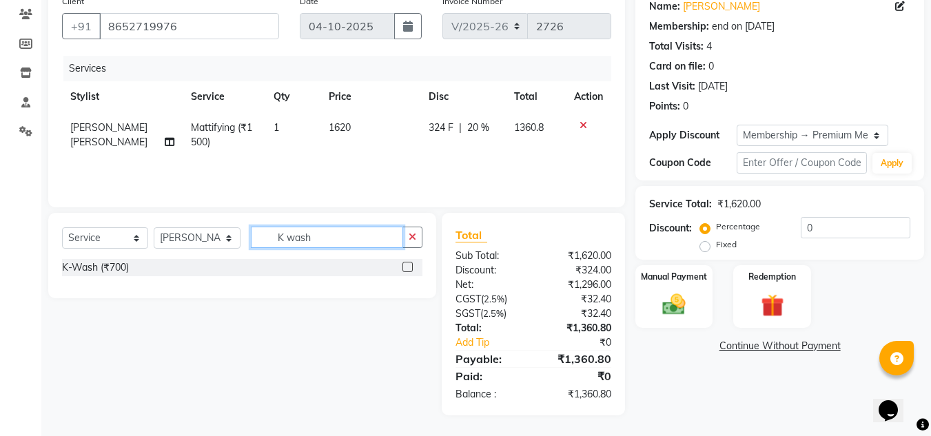
type input "K wash"
click at [409, 268] on label at bounding box center [407, 267] width 10 height 10
click at [409, 268] on input "checkbox" at bounding box center [406, 267] width 9 height 9
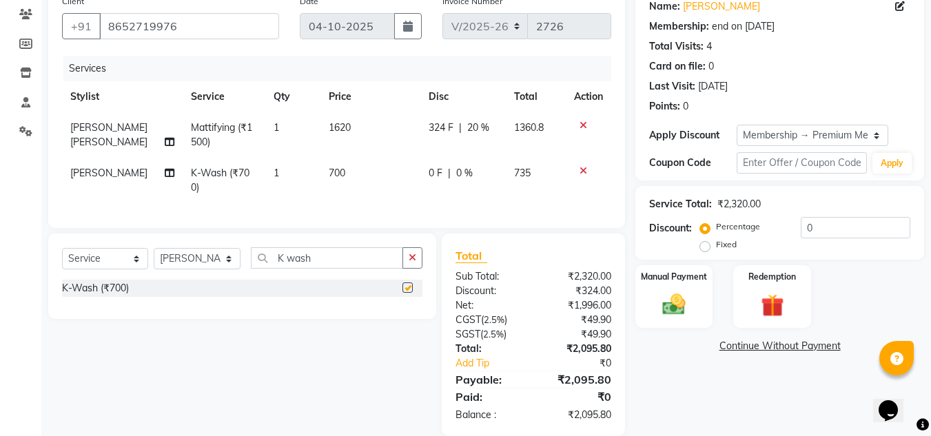
checkbox input "false"
click at [282, 361] on div "Select Service Product Membership Package Voucher Prepaid Gift Card Select Styl…" at bounding box center [237, 335] width 398 height 203
click at [353, 170] on td "700" at bounding box center [370, 180] width 100 height 45
select select "63472"
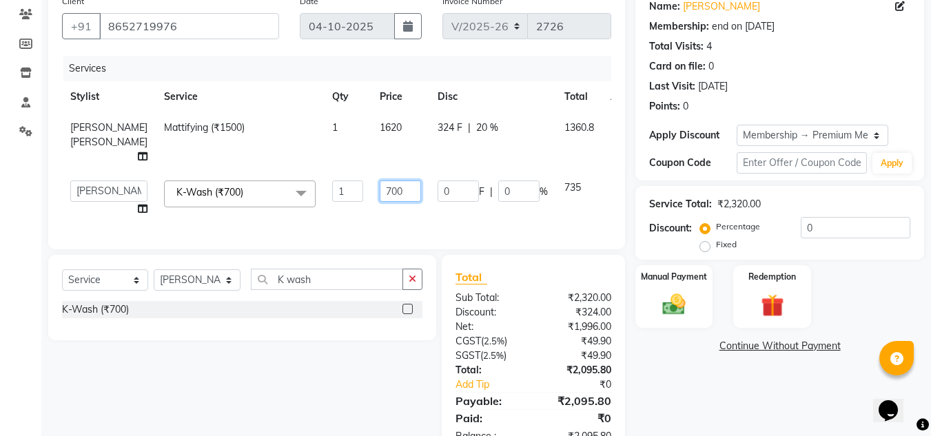
click at [380, 193] on input "700" at bounding box center [400, 191] width 41 height 21
type input "756"
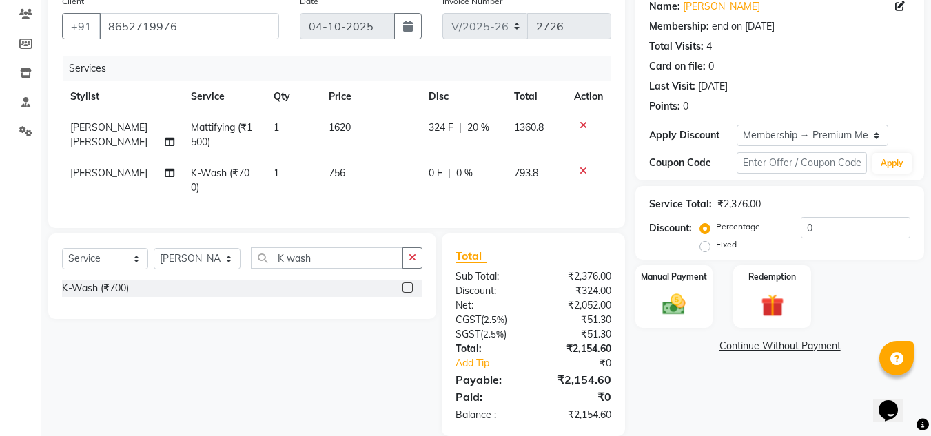
click at [206, 400] on div "Select Service Product Membership Package Voucher Prepaid Gift Card Select Styl…" at bounding box center [237, 335] width 398 height 203
click at [749, 400] on div "Name: Hardika Lad Membership: end on 29-06-2026 Total Visits: 4 Card on file: 0…" at bounding box center [784, 212] width 299 height 448
click at [196, 269] on select "Select Stylist [PERSON_NAME] [PERSON_NAME] Kadam [PERSON_NAME] [PERSON_NAME] Fr…" at bounding box center [197, 258] width 87 height 21
select select "92711"
click at [154, 258] on select "Select Stylist [PERSON_NAME] [PERSON_NAME] Kadam [PERSON_NAME] [PERSON_NAME] Fr…" at bounding box center [197, 258] width 87 height 21
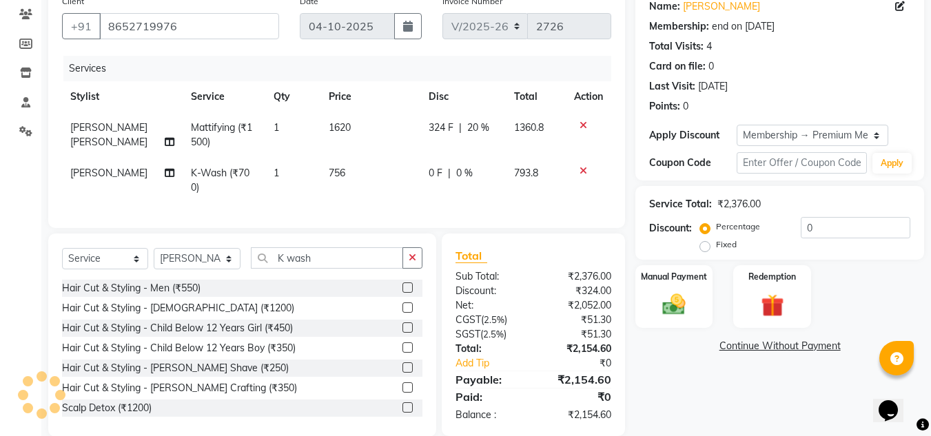
click at [341, 280] on div "Select Service Product Membership Package Voucher Prepaid Gift Card Select Styl…" at bounding box center [242, 263] width 360 height 32
click at [329, 269] on input "K wash" at bounding box center [327, 257] width 152 height 21
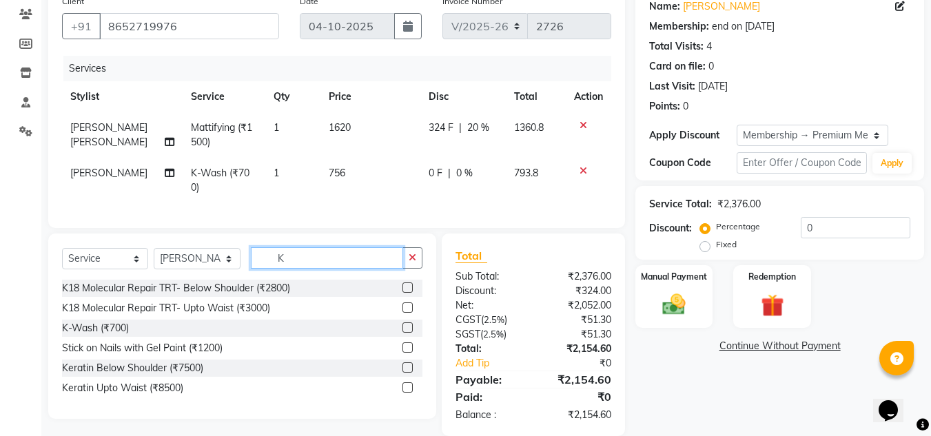
type input "K"
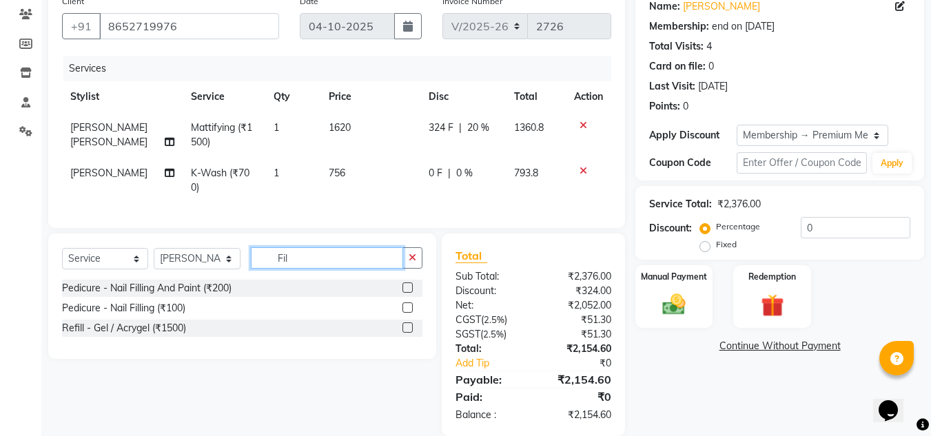
type input "Fil"
click at [405, 313] on label at bounding box center [407, 308] width 10 height 10
click at [405, 313] on input "checkbox" at bounding box center [406, 308] width 9 height 9
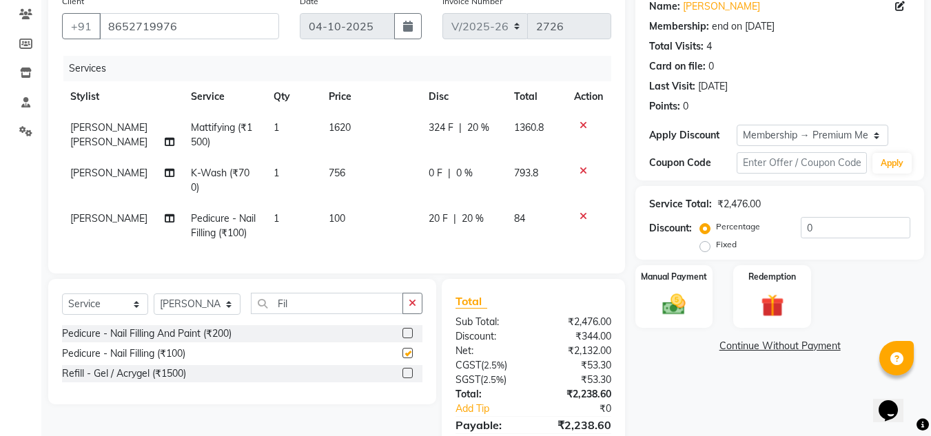
checkbox input "false"
click at [344, 231] on td "100" at bounding box center [370, 225] width 100 height 45
select select "92711"
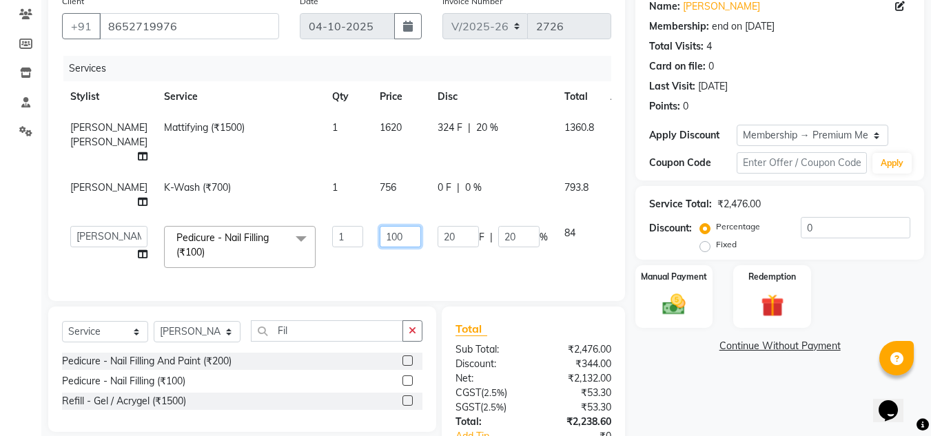
click at [380, 236] on input "100" at bounding box center [400, 236] width 41 height 21
click at [382, 236] on input "100" at bounding box center [400, 236] width 41 height 21
type input "108"
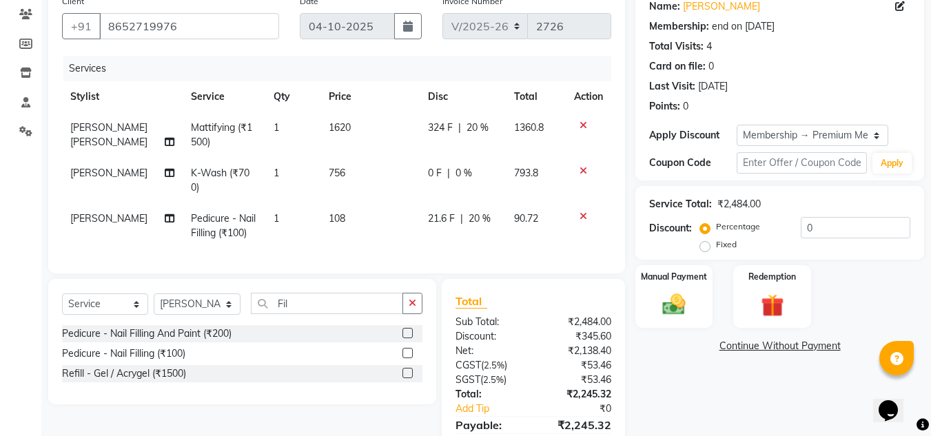
click at [723, 396] on div "Name: Hardika Lad Membership: end on 29-06-2026 Total Visits: 4 Card on file: 0…" at bounding box center [784, 234] width 299 height 493
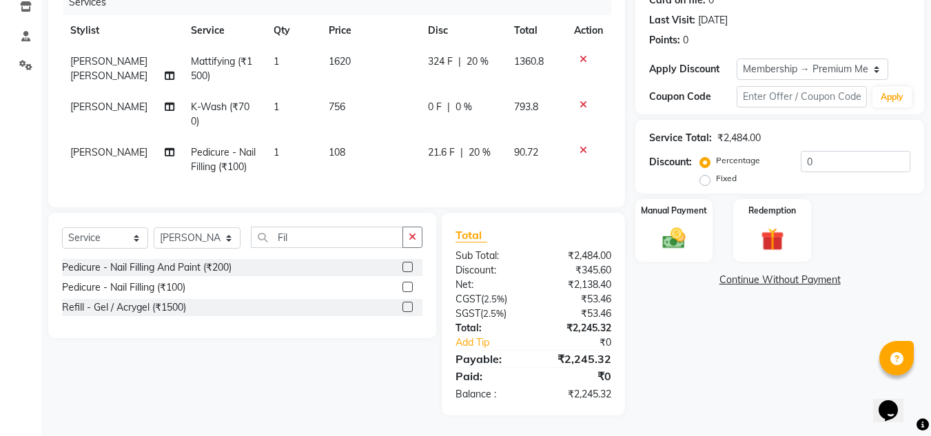
scroll to position [192, 0]
click at [351, 114] on td "756" at bounding box center [369, 114] width 99 height 45
select select "63472"
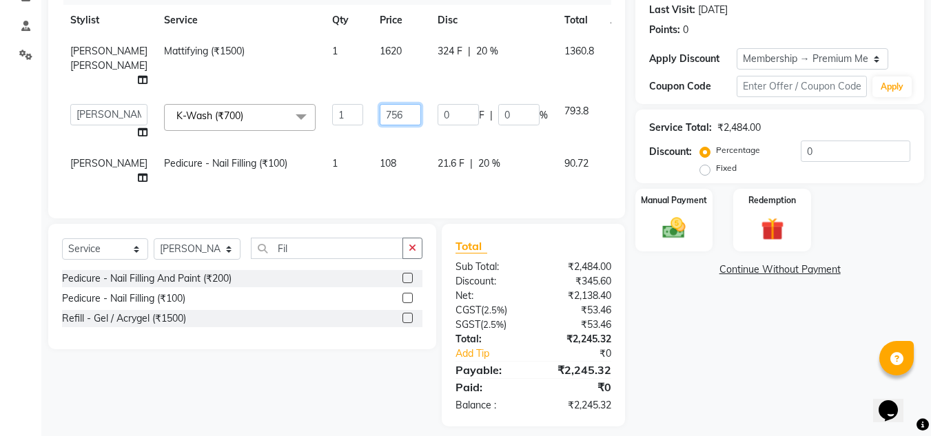
click at [385, 118] on input "756" at bounding box center [400, 114] width 41 height 21
type input "756"
click at [750, 348] on div "Name: Hardika Lad Membership: end on 29-06-2026 Total Visits: 4 Card on file: 0…" at bounding box center [784, 169] width 299 height 515
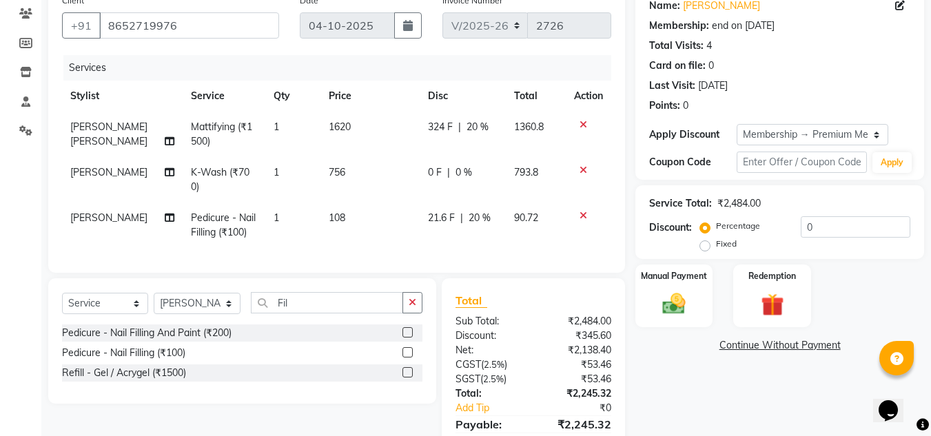
scroll to position [138, 0]
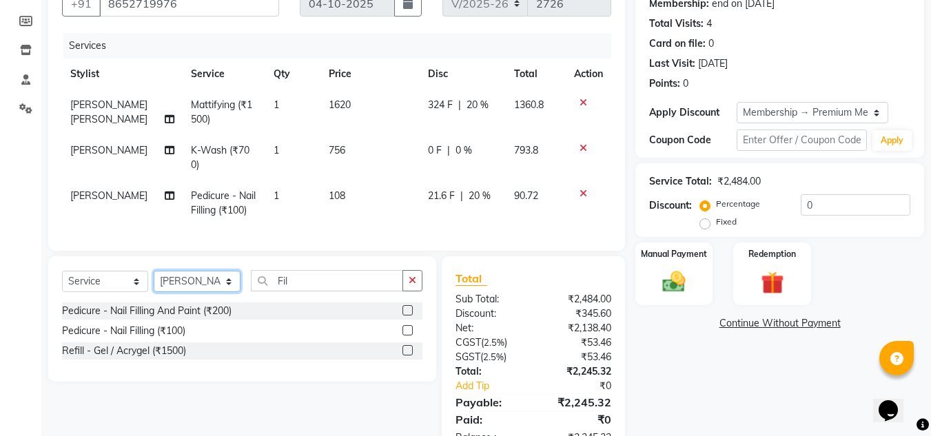
click at [202, 292] on select "Select Stylist [PERSON_NAME] [PERSON_NAME] Kadam [PERSON_NAME] [PERSON_NAME] Fr…" at bounding box center [197, 281] width 87 height 21
select select "63472"
click at [154, 281] on select "Select Stylist [PERSON_NAME] [PERSON_NAME] Kadam [PERSON_NAME] [PERSON_NAME] Fr…" at bounding box center [197, 281] width 87 height 21
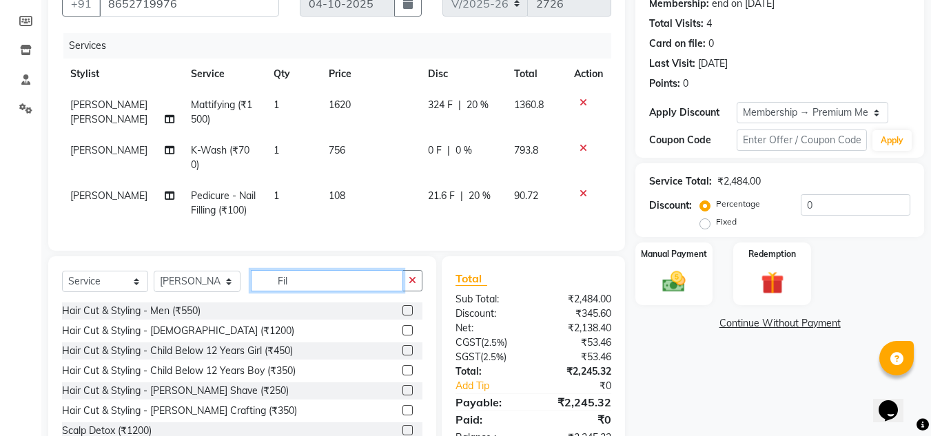
click at [310, 288] on input "Fil" at bounding box center [327, 280] width 152 height 21
type input "F"
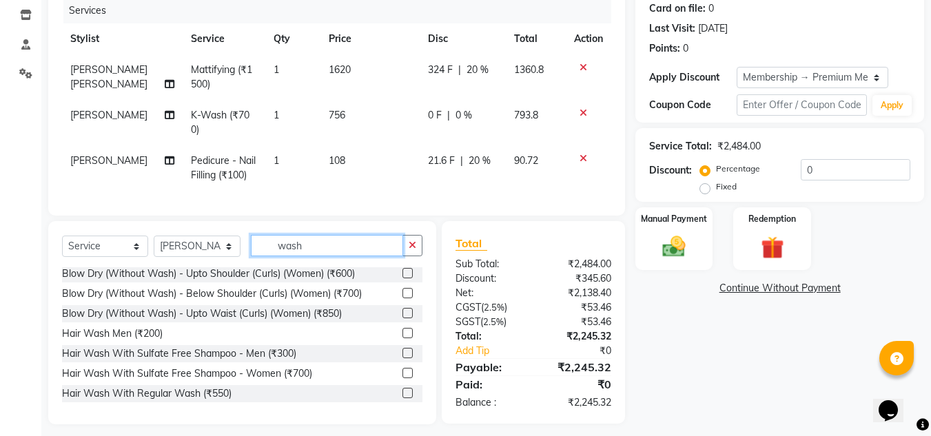
scroll to position [192, 0]
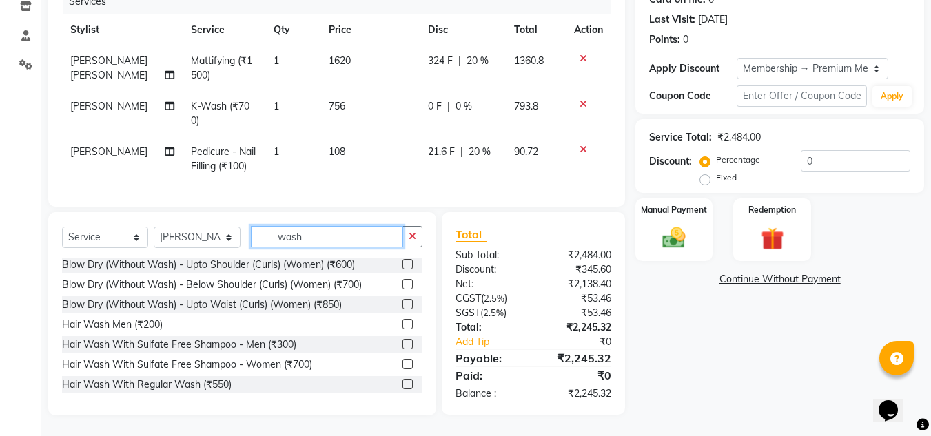
type input "wash"
click at [402, 385] on label at bounding box center [407, 384] width 10 height 10
click at [402, 385] on input "checkbox" at bounding box center [406, 384] width 9 height 9
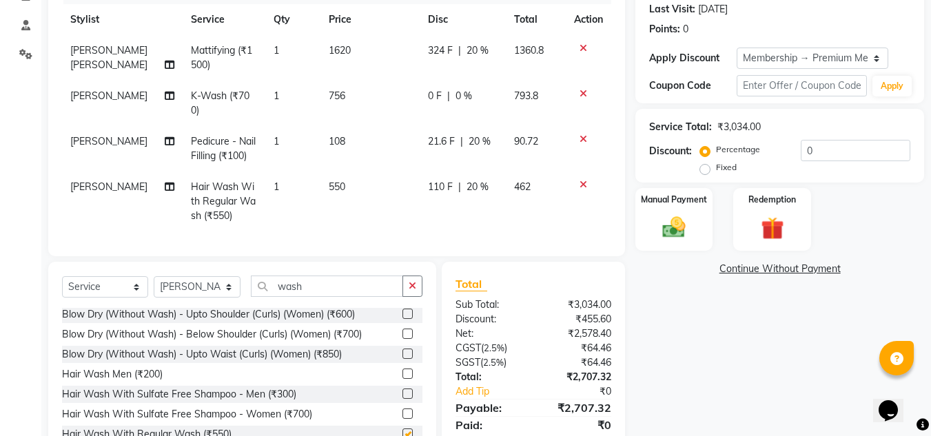
checkbox input "false"
click at [355, 196] on td "550" at bounding box center [369, 202] width 99 height 60
select select "63472"
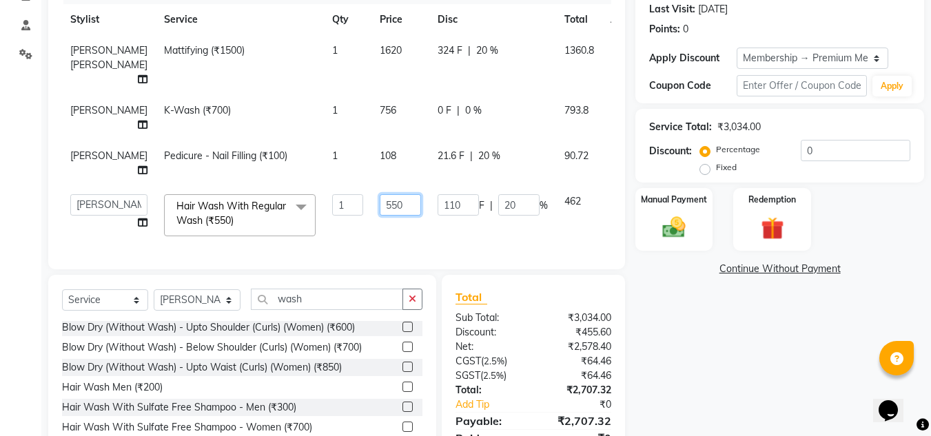
click at [389, 205] on input "550" at bounding box center [400, 204] width 41 height 21
type input "594"
click at [745, 356] on div "Name: Hardika Lad Membership: end on 29-06-2026 Total Visits: 4 Card on file: 0…" at bounding box center [784, 194] width 299 height 567
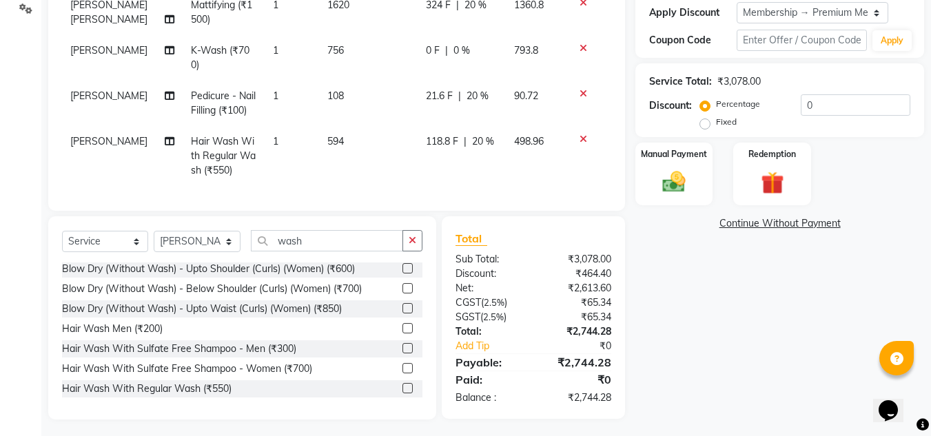
scroll to position [252, 0]
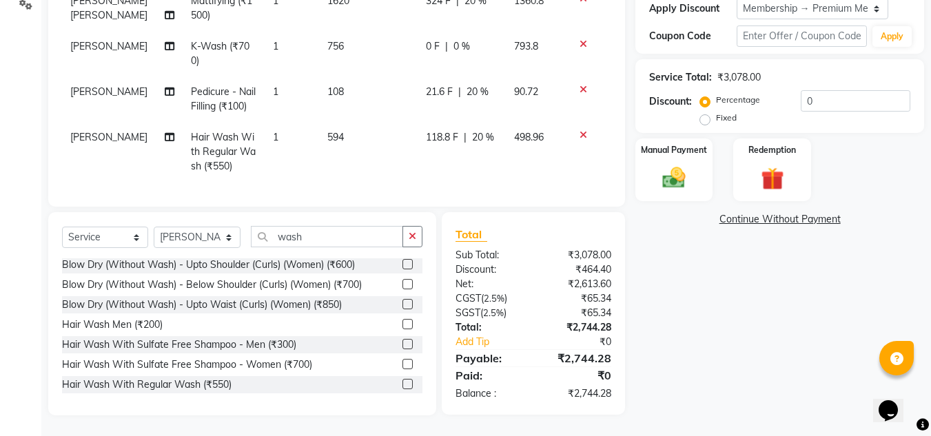
click at [702, 316] on div "Name: Hardika Lad Membership: end on 29-06-2026 Total Visits: 4 Card on file: 0…" at bounding box center [784, 138] width 299 height 554
click at [179, 233] on select "Select Stylist [PERSON_NAME] [PERSON_NAME] Kadam [PERSON_NAME] [PERSON_NAME] Fr…" at bounding box center [197, 237] width 87 height 21
select select "90643"
click at [154, 227] on select "Select Stylist [PERSON_NAME] [PERSON_NAME] Kadam [PERSON_NAME] [PERSON_NAME] Fr…" at bounding box center [197, 237] width 87 height 21
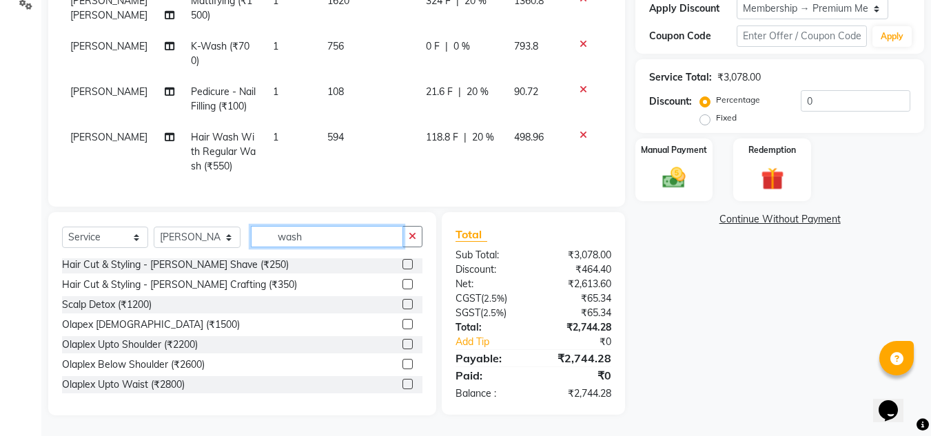
click at [325, 239] on input "wash" at bounding box center [327, 236] width 152 height 21
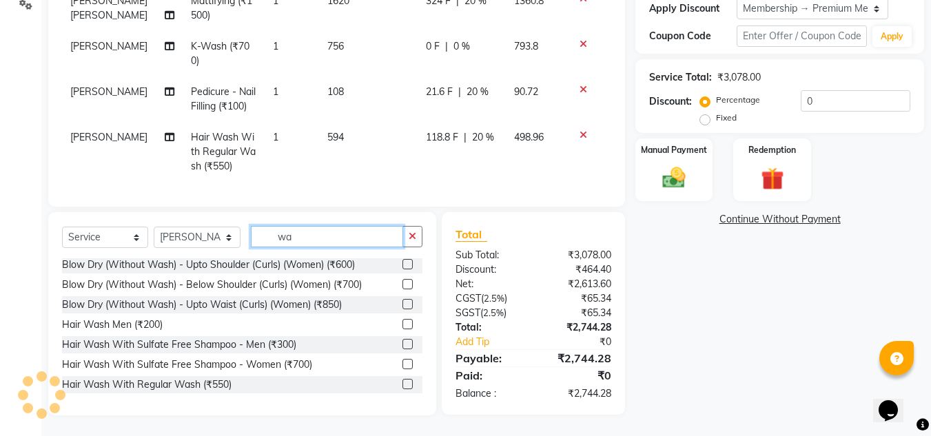
type input "w"
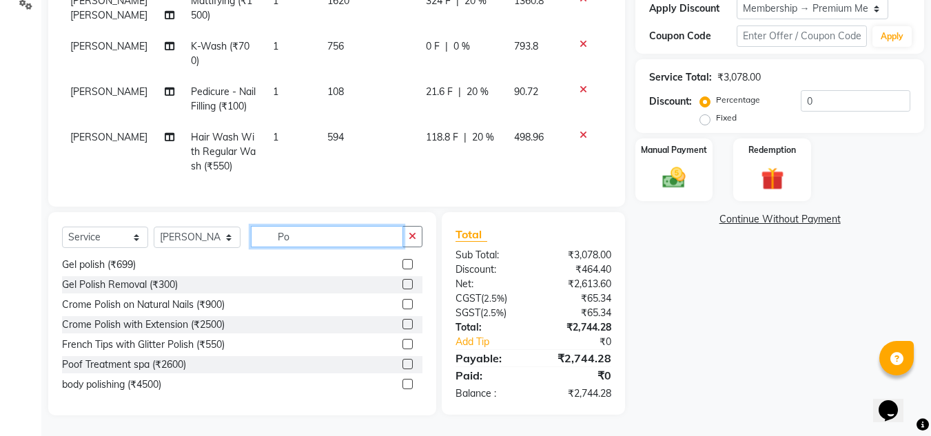
scroll to position [0, 0]
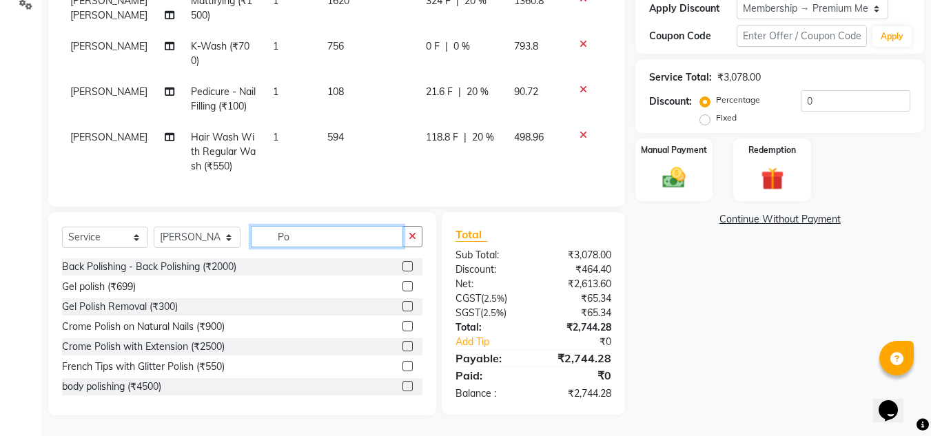
type input "P"
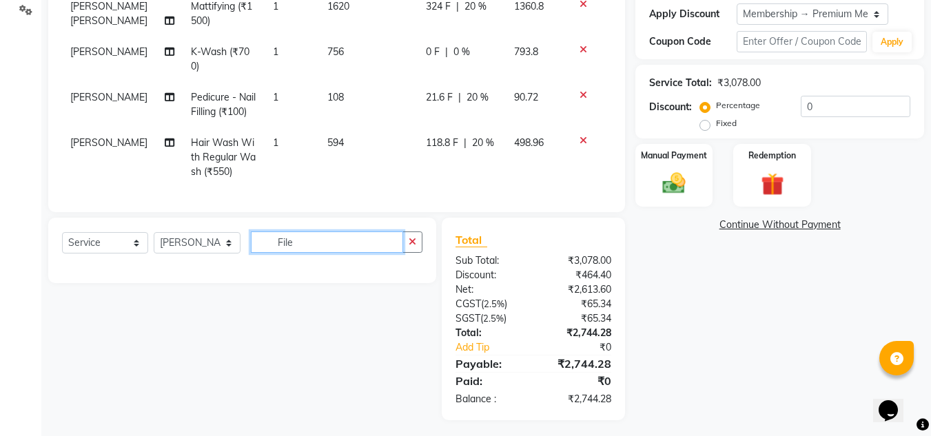
scroll to position [252, 0]
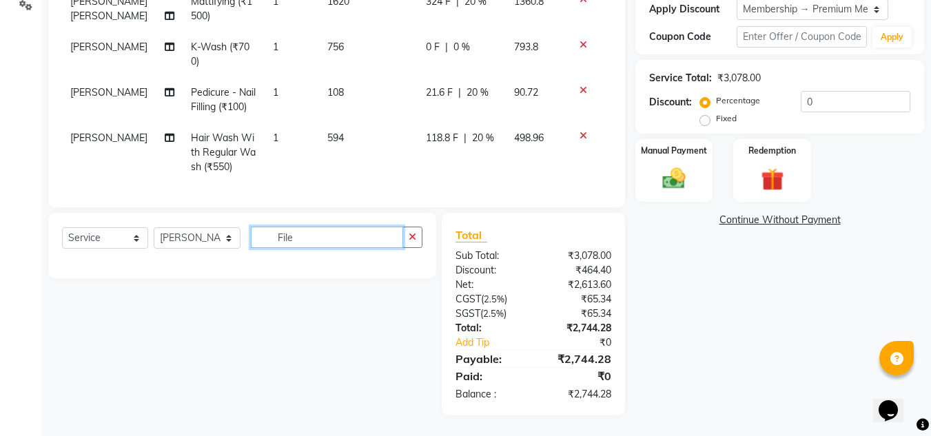
click at [315, 243] on input "File" at bounding box center [327, 237] width 152 height 21
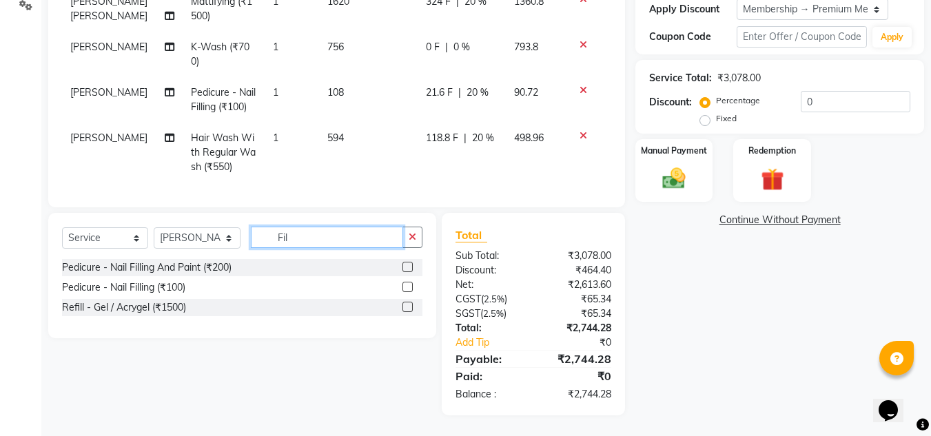
type input "Fil"
click at [409, 287] on label at bounding box center [407, 287] width 10 height 10
click at [409, 287] on input "checkbox" at bounding box center [406, 287] width 9 height 9
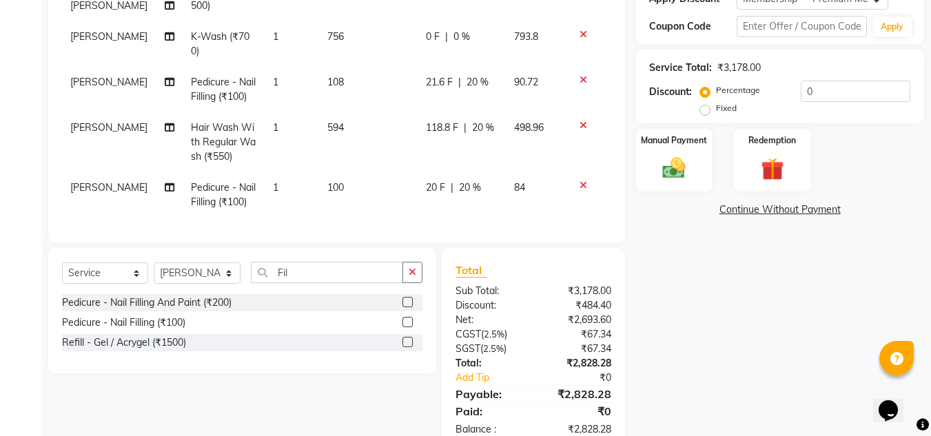
click at [409, 327] on label at bounding box center [407, 322] width 10 height 10
click at [409, 327] on input "checkbox" at bounding box center [406, 322] width 9 height 9
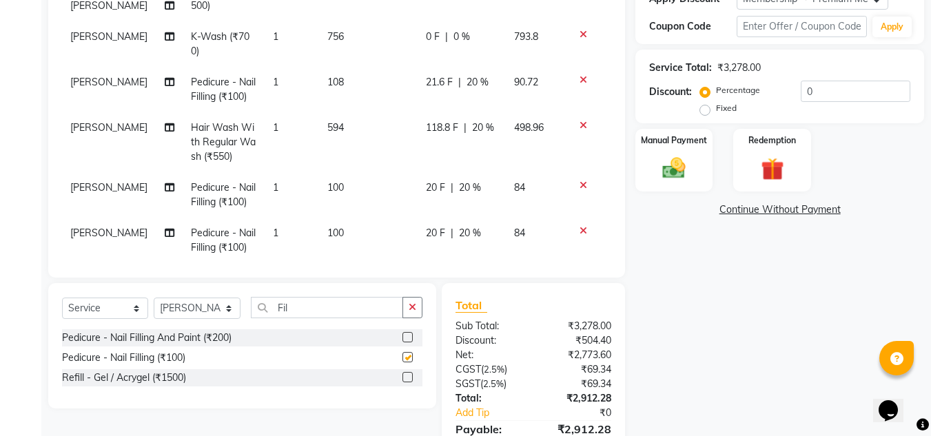
checkbox input "false"
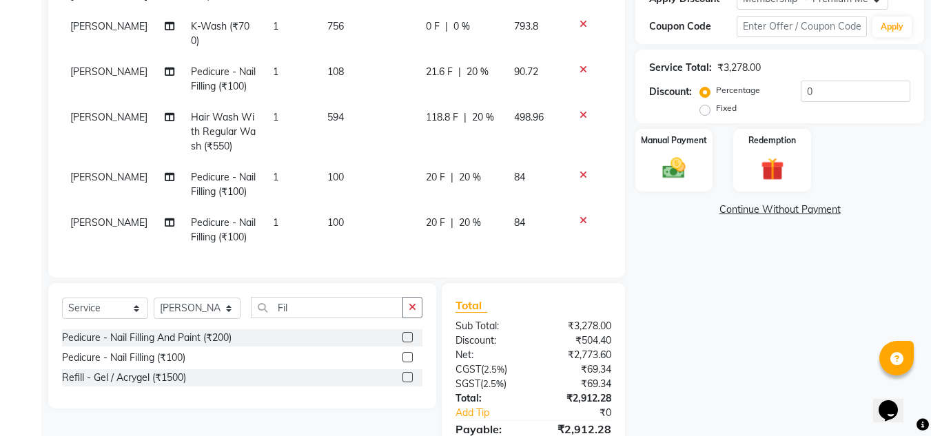
scroll to position [21, 0]
click at [338, 163] on td "100" at bounding box center [368, 184] width 99 height 45
select select "90643"
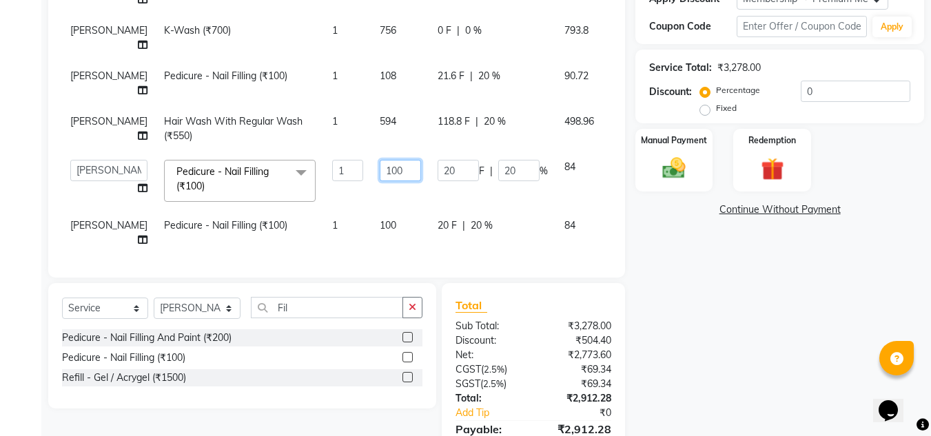
click at [380, 169] on input "100" at bounding box center [400, 170] width 41 height 21
type input "108"
click at [377, 227] on td "100" at bounding box center [400, 232] width 58 height 45
select select "90643"
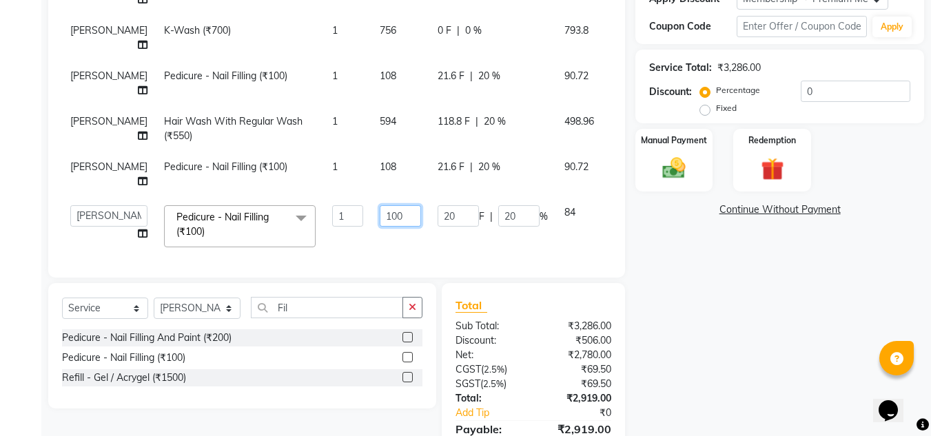
click at [380, 215] on input "100" at bounding box center [400, 215] width 41 height 21
type input "108"
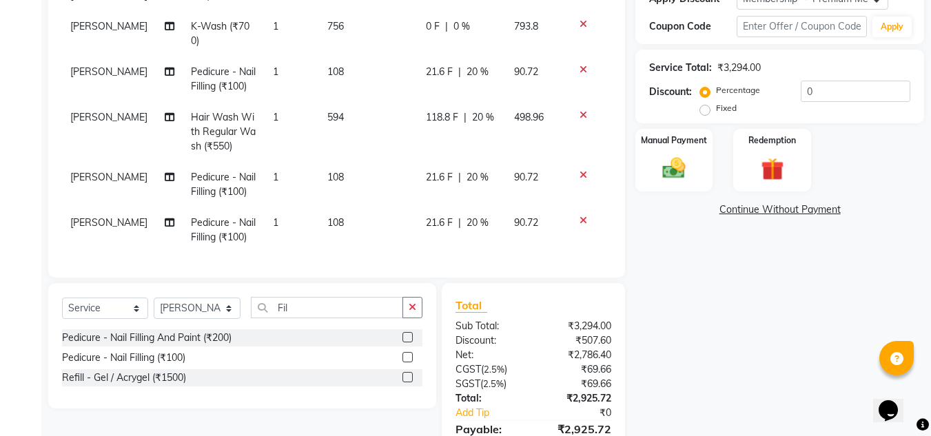
click at [755, 331] on div "Name: Hardika Lad Membership: end on 29-06-2026 Total Visits: 4 Card on file: 0…" at bounding box center [784, 169] width 299 height 634
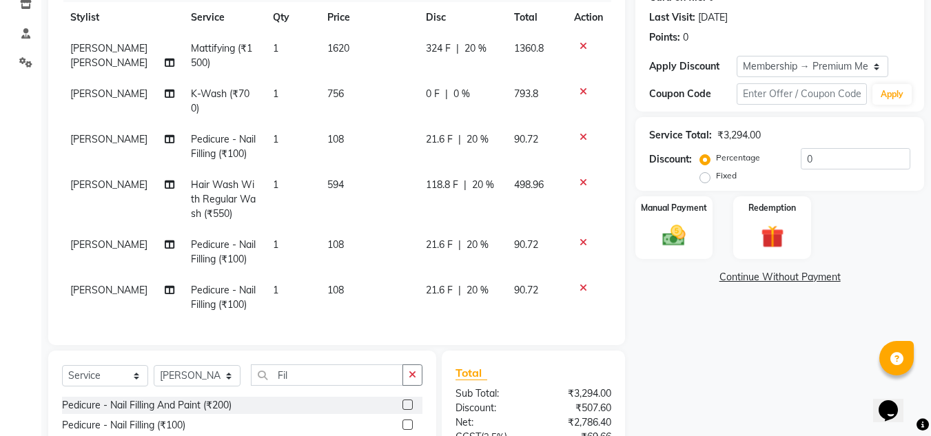
click at [580, 87] on icon at bounding box center [584, 92] width 8 height 10
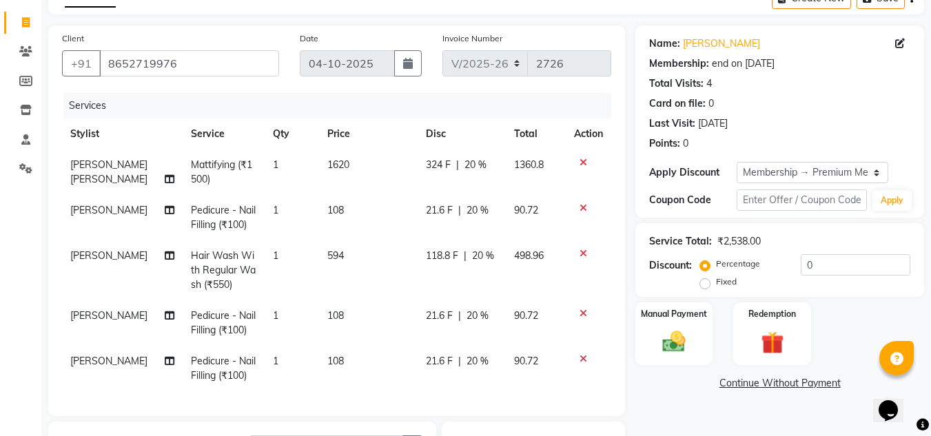
scroll to position [77, 0]
click at [580, 255] on icon at bounding box center [584, 255] width 8 height 10
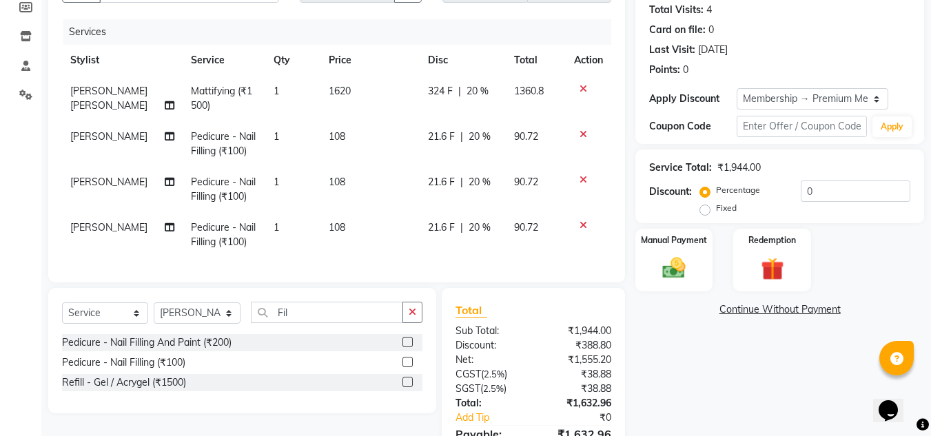
scroll to position [237, 0]
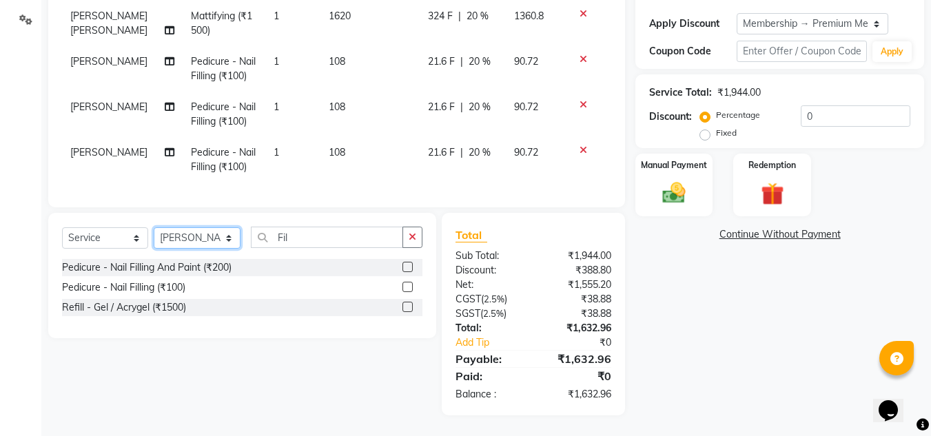
click at [201, 239] on select "Select Stylist [PERSON_NAME] [PERSON_NAME] Kadam [PERSON_NAME] [PERSON_NAME] Fr…" at bounding box center [197, 237] width 87 height 21
select select "63472"
click at [154, 227] on select "Select Stylist [PERSON_NAME] [PERSON_NAME] Kadam [PERSON_NAME] [PERSON_NAME] Fr…" at bounding box center [197, 237] width 87 height 21
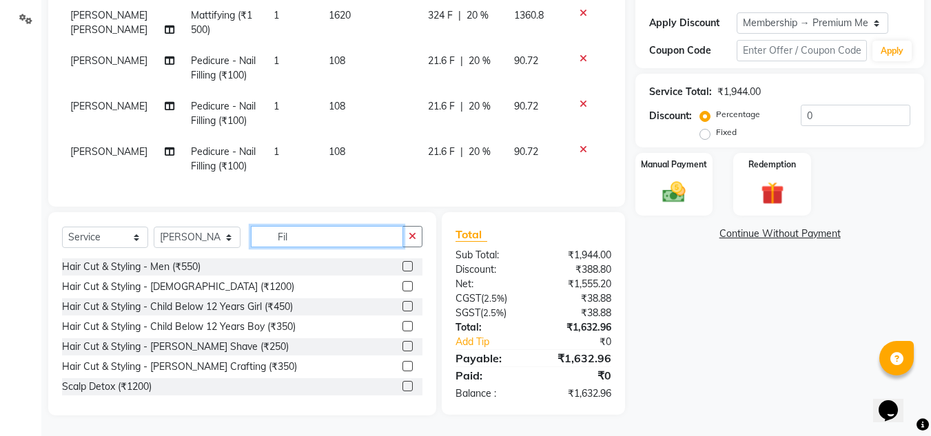
click at [317, 236] on input "Fil" at bounding box center [327, 236] width 152 height 21
type input "F"
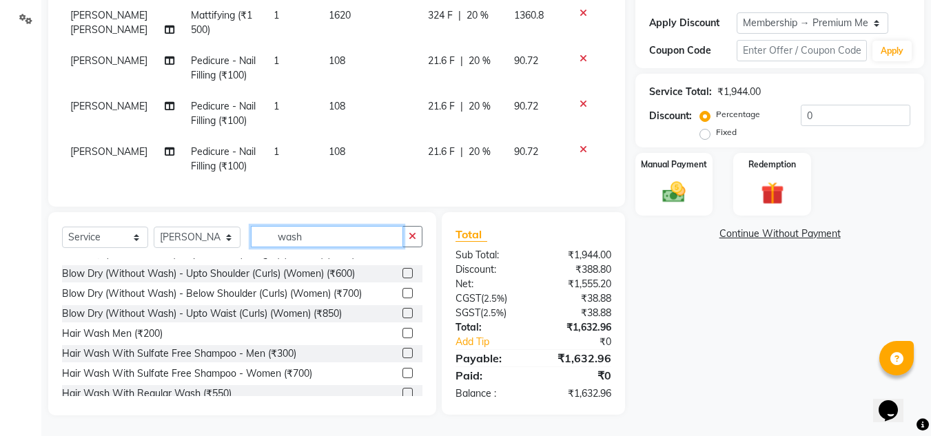
scroll to position [82, 0]
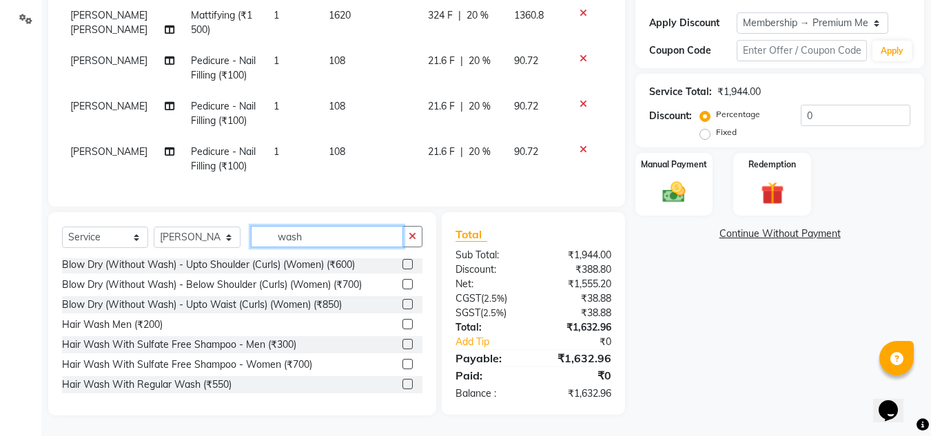
type input "wash"
click at [402, 384] on label at bounding box center [407, 384] width 10 height 10
click at [402, 384] on input "checkbox" at bounding box center [406, 384] width 9 height 9
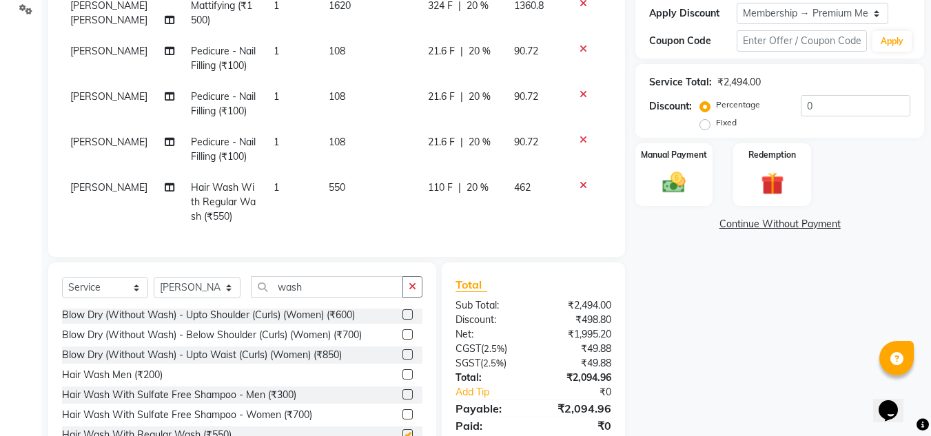
checkbox input "false"
click at [336, 186] on span "550" at bounding box center [337, 187] width 17 height 12
select select "63472"
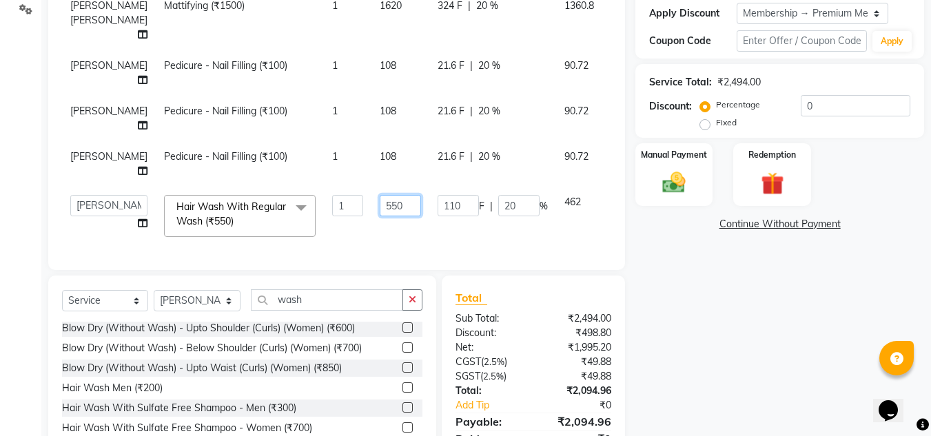
click at [380, 205] on input "550" at bounding box center [400, 205] width 41 height 21
type input "594"
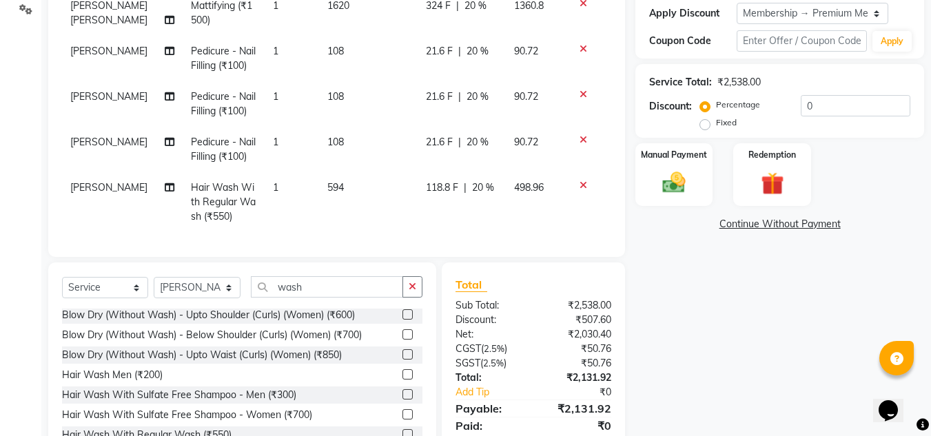
click at [729, 365] on div "Name: Hardika Lad Membership: end on 29-06-2026 Total Visits: 4 Card on file: 0…" at bounding box center [784, 166] width 299 height 600
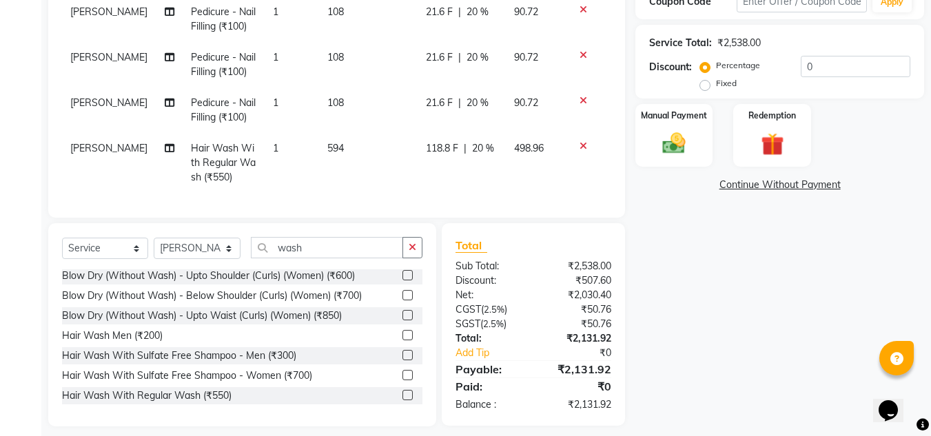
scroll to position [298, 0]
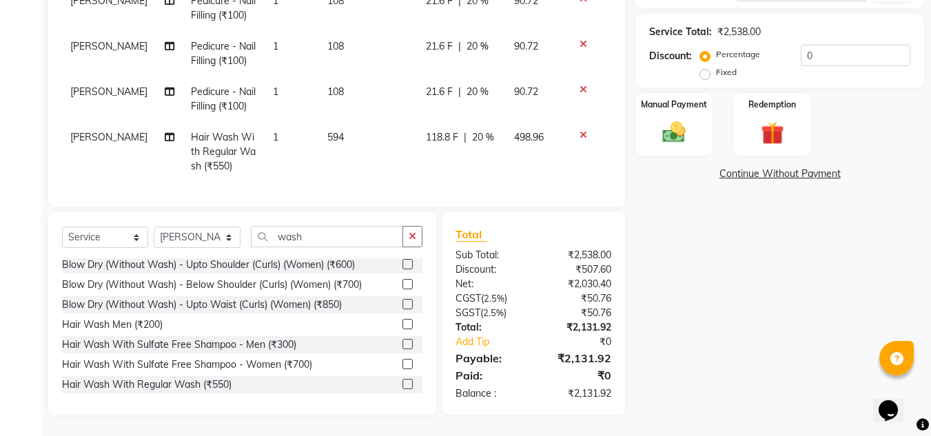
click at [402, 364] on label at bounding box center [407, 364] width 10 height 10
click at [402, 364] on input "checkbox" at bounding box center [406, 364] width 9 height 9
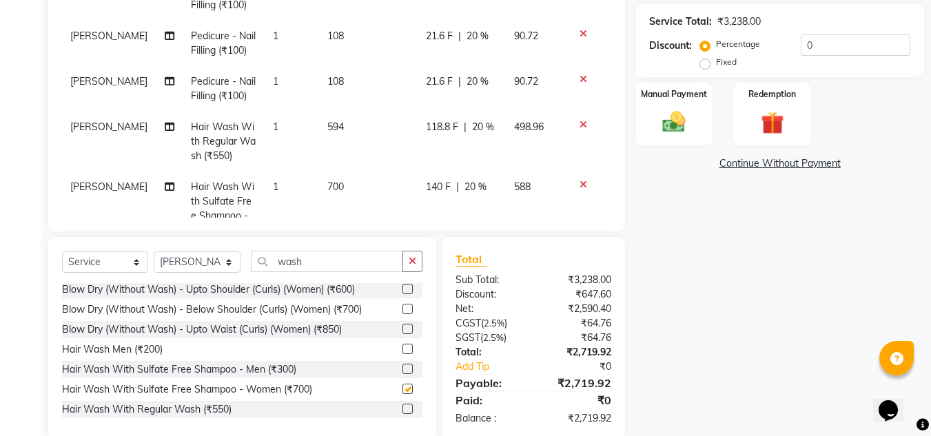
checkbox input "false"
click at [340, 192] on td "700" at bounding box center [368, 216] width 99 height 89
select select "63472"
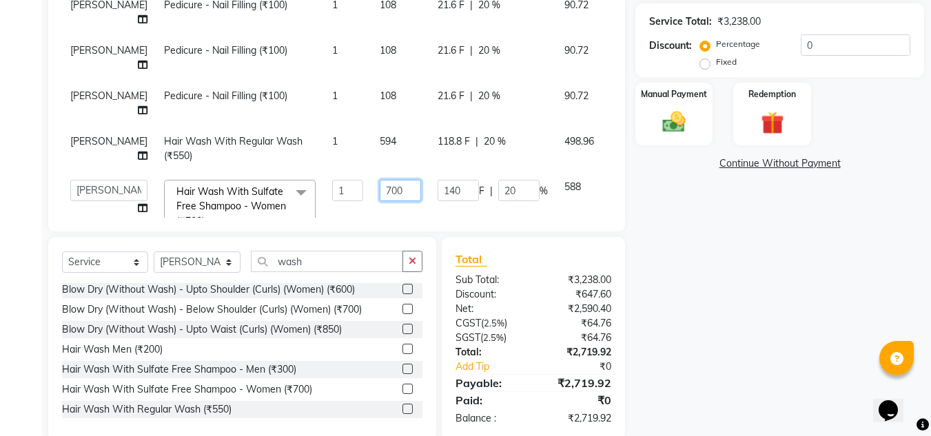
click at [380, 188] on input "700" at bounding box center [400, 190] width 41 height 21
type input "759"
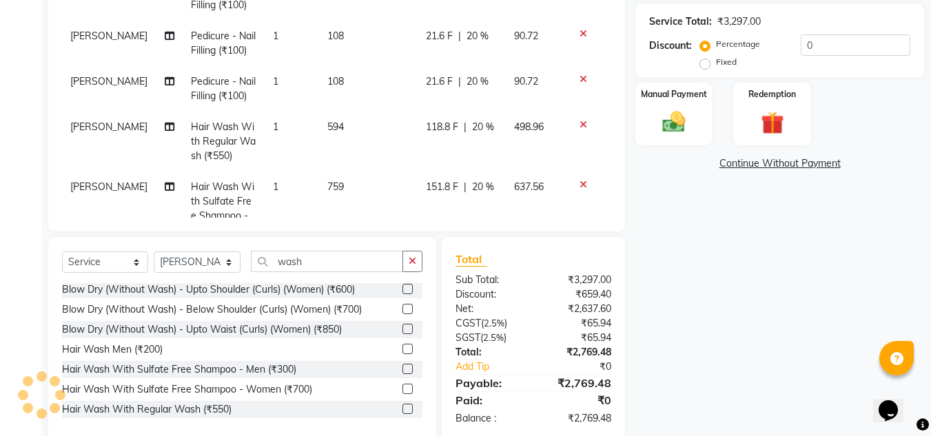
click at [760, 331] on div "Name: Hardika Lad Membership: end on 29-06-2026 Total Visits: 4 Card on file: 0…" at bounding box center [784, 123] width 299 height 635
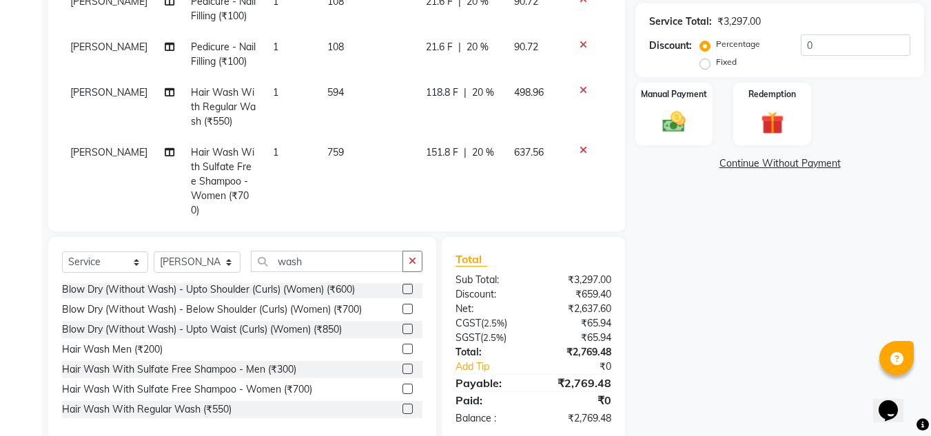
scroll to position [50, 0]
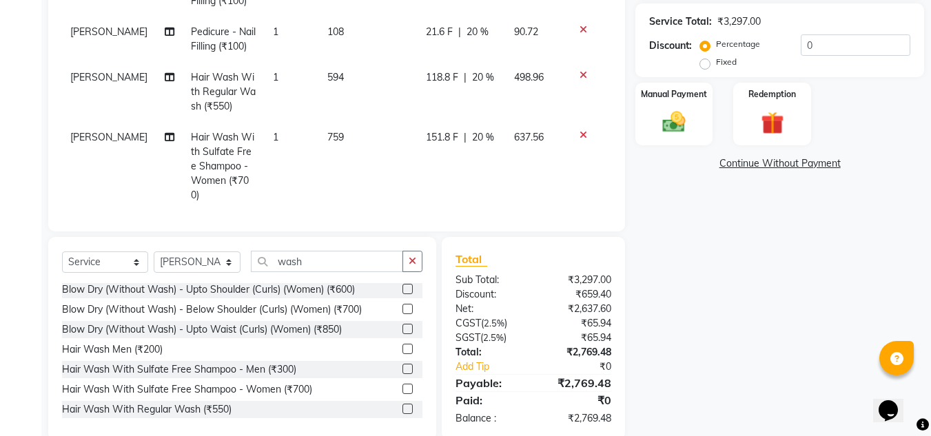
click at [669, 317] on div "Name: Hardika Lad Membership: end on 29-06-2026 Total Visits: 4 Card on file: 0…" at bounding box center [784, 123] width 299 height 635
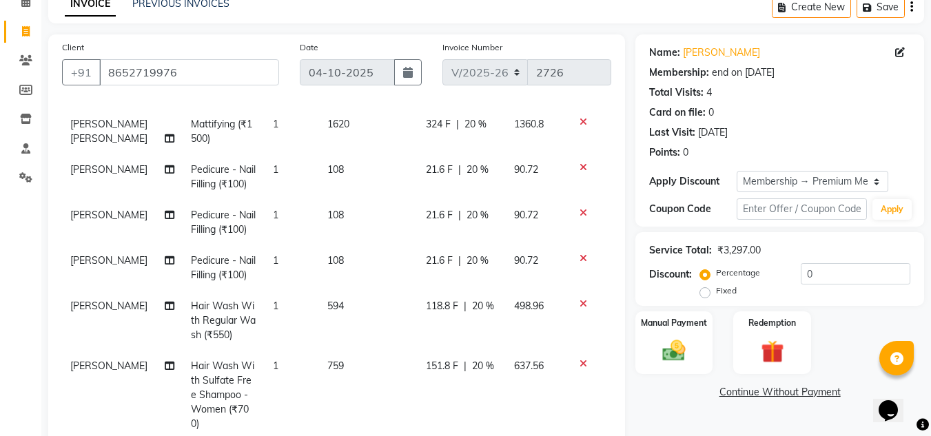
click at [679, 419] on div "Name: Hardika Lad Membership: end on 29-06-2026 Total Visits: 4 Card on file: 0…" at bounding box center [784, 351] width 299 height 635
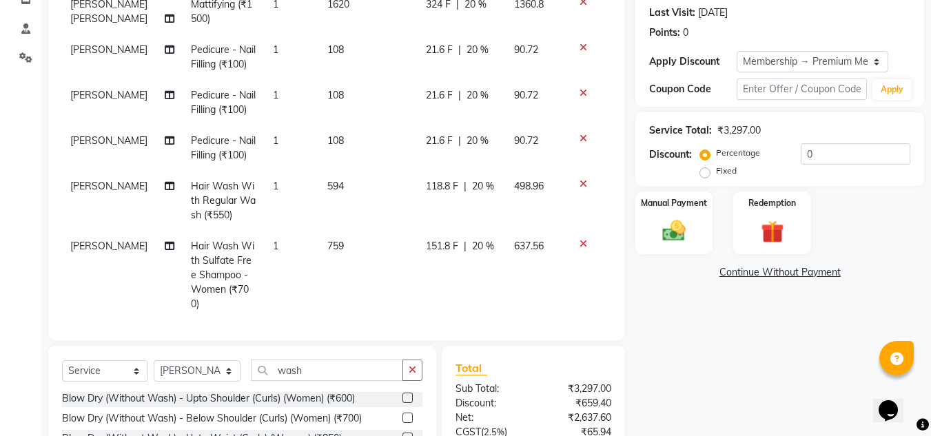
scroll to position [323, 0]
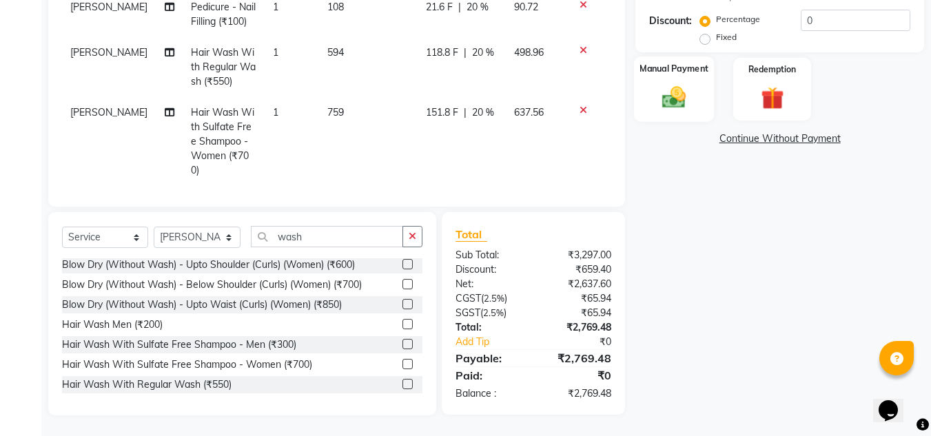
click at [661, 97] on img at bounding box center [674, 97] width 39 height 28
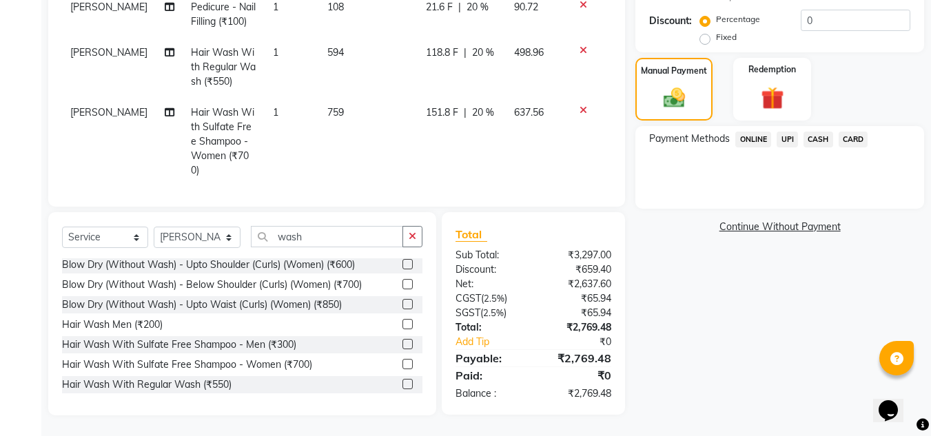
click at [789, 139] on span "UPI" at bounding box center [787, 140] width 21 height 16
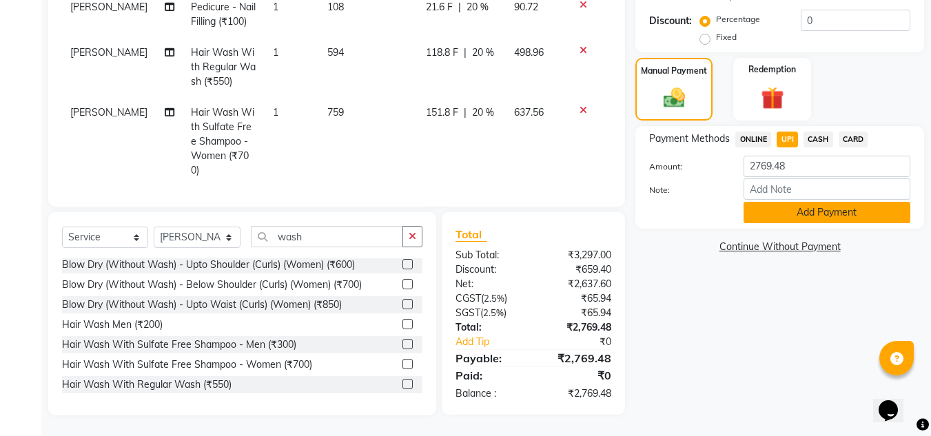
click at [793, 211] on button "Add Payment" at bounding box center [827, 212] width 167 height 21
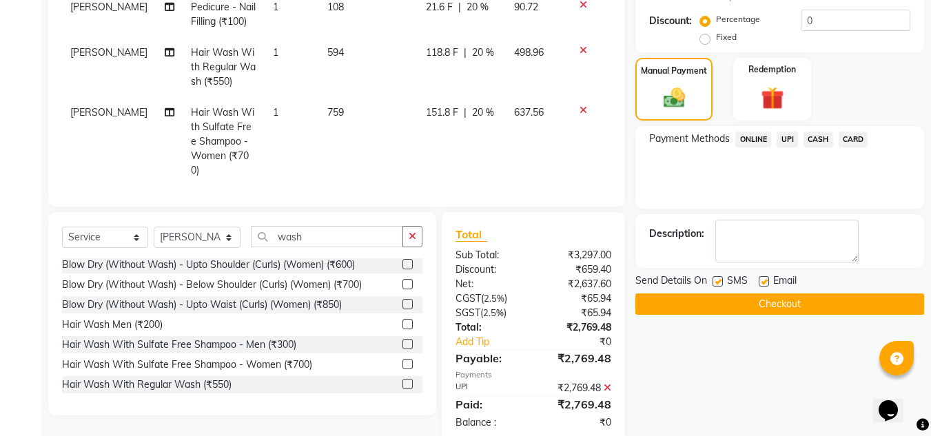
click at [762, 278] on label at bounding box center [764, 281] width 10 height 10
click at [762, 278] on input "checkbox" at bounding box center [763, 282] width 9 height 9
checkbox input "false"
click at [717, 284] on label at bounding box center [718, 281] width 10 height 10
click at [717, 284] on input "checkbox" at bounding box center [717, 282] width 9 height 9
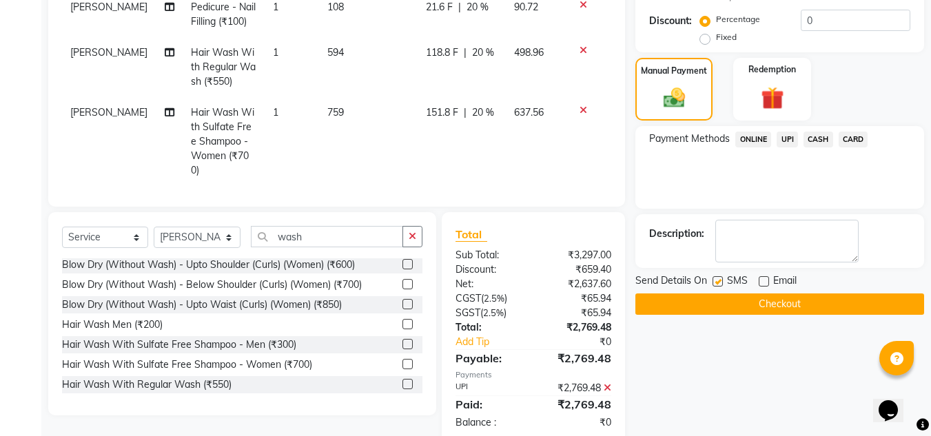
checkbox input "false"
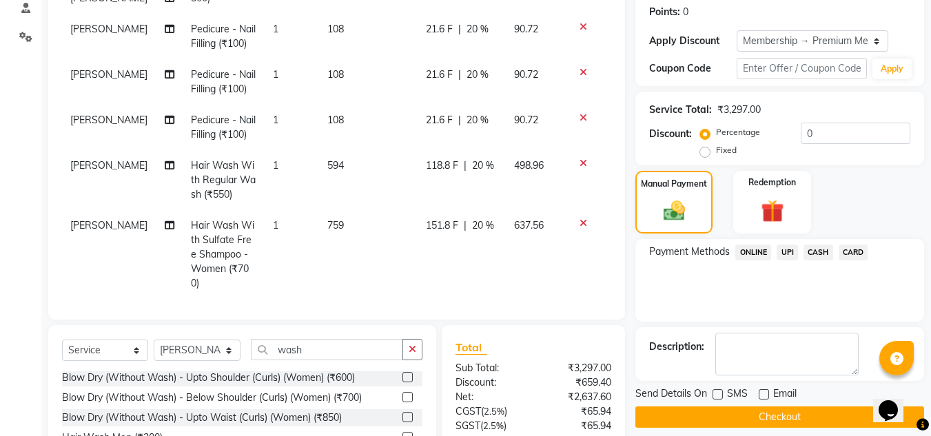
scroll to position [345, 0]
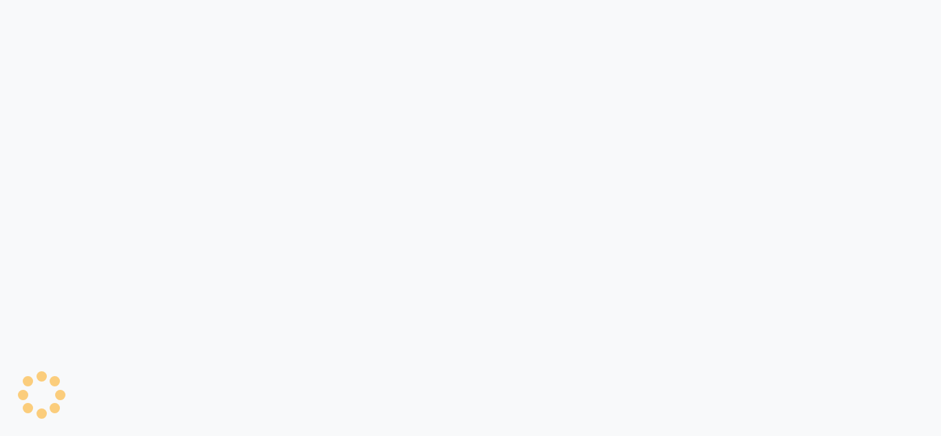
select select "service"
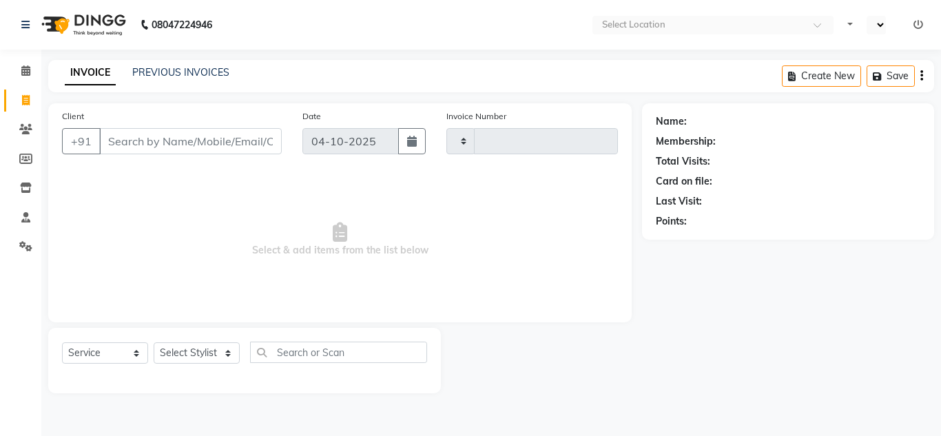
type input "2726"
select select "en"
select select "594"
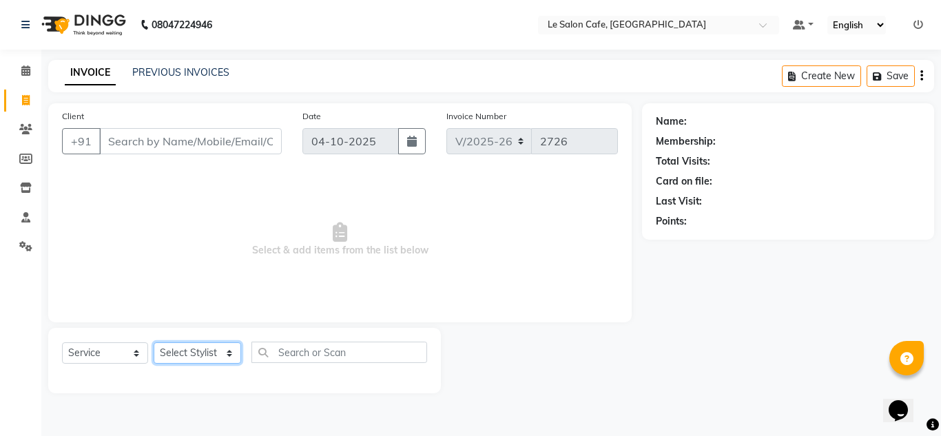
click at [222, 346] on select "Select Stylist [PERSON_NAME] [PERSON_NAME] Kadam [PERSON_NAME] [PERSON_NAME] Fr…" at bounding box center [198, 353] width 88 height 21
select select "67615"
click at [154, 343] on select "Select Stylist [PERSON_NAME] [PERSON_NAME] Kadam [PERSON_NAME] [PERSON_NAME] Fr…" at bounding box center [198, 353] width 88 height 21
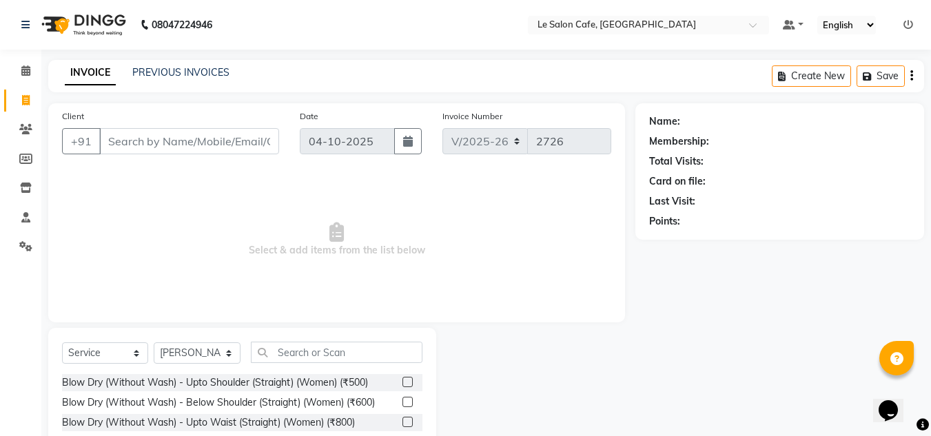
click at [301, 340] on div "Select Service Product Membership Package Voucher Prepaid Gift Card Select Styl…" at bounding box center [242, 429] width 388 height 203
click at [301, 344] on input "text" at bounding box center [337, 352] width 172 height 21
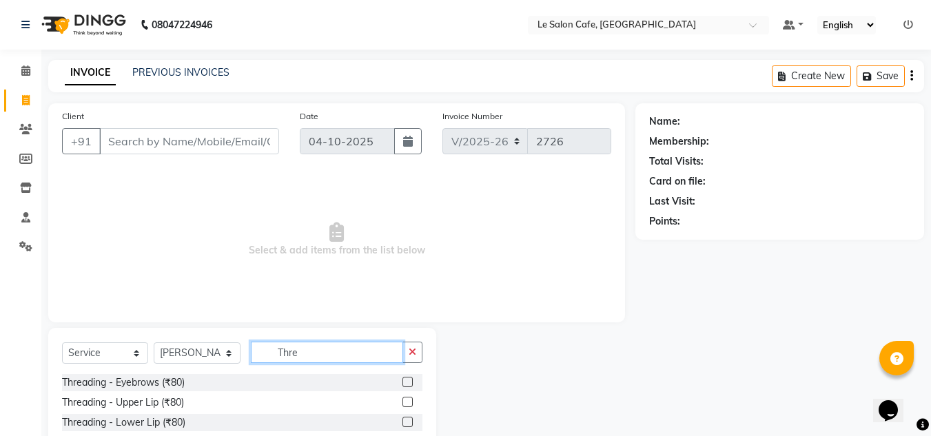
type input "Thre"
click at [402, 378] on label at bounding box center [407, 382] width 10 height 10
click at [402, 378] on input "checkbox" at bounding box center [406, 382] width 9 height 9
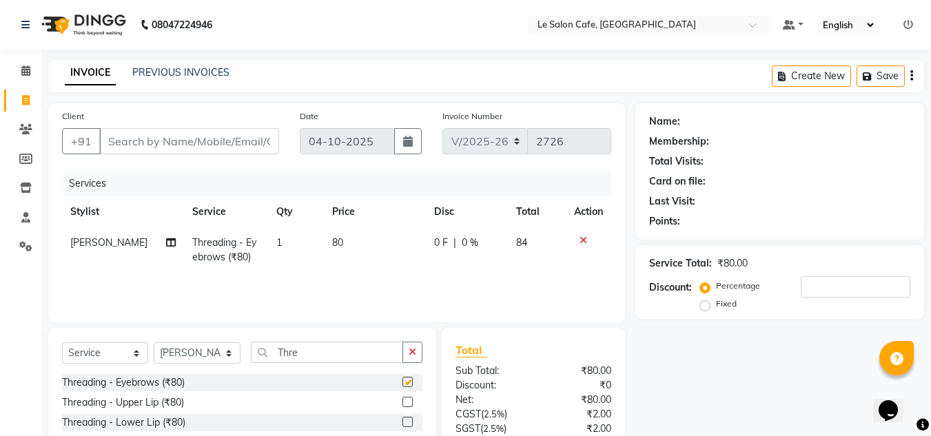
checkbox input "false"
click at [141, 133] on input "Client" at bounding box center [189, 141] width 180 height 26
type input "9"
type input "0"
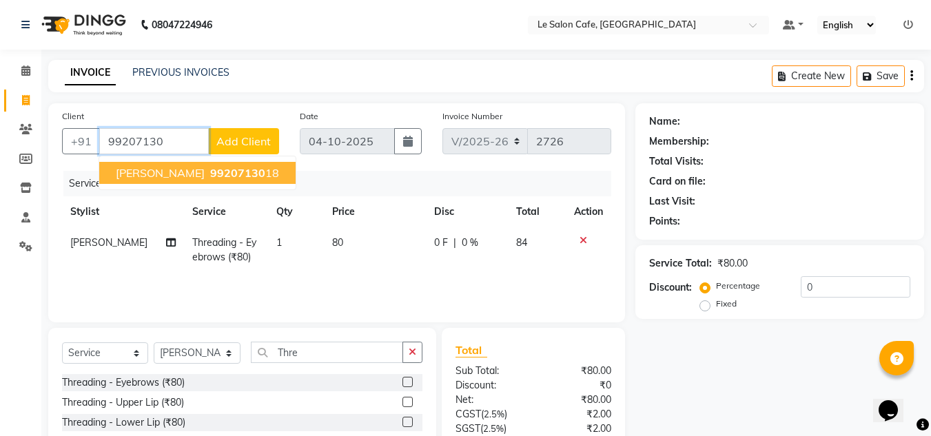
drag, startPoint x: 164, startPoint y: 171, endPoint x: 169, endPoint y: 180, distance: 10.2
click at [169, 179] on span "Kshitija Vaidya" at bounding box center [160, 173] width 89 height 14
type input "9920713018"
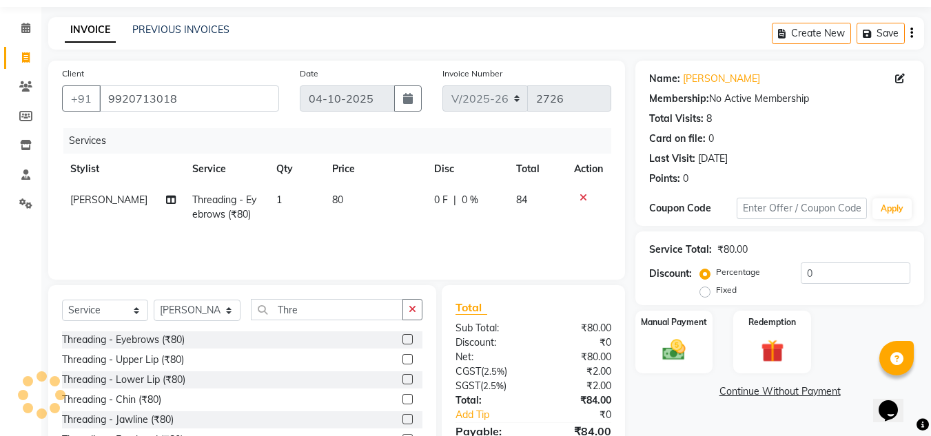
scroll to position [116, 0]
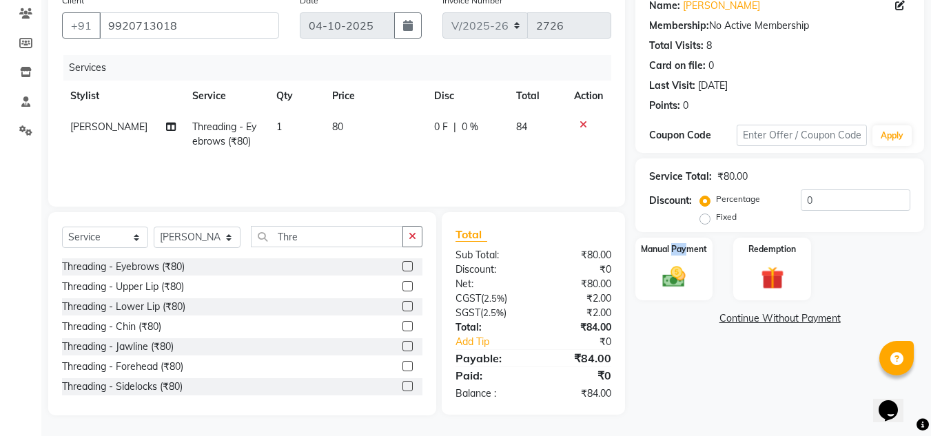
drag, startPoint x: 675, startPoint y: 255, endPoint x: 724, endPoint y: 260, distance: 49.9
click at [689, 255] on label "Manual Payment" at bounding box center [674, 249] width 66 height 12
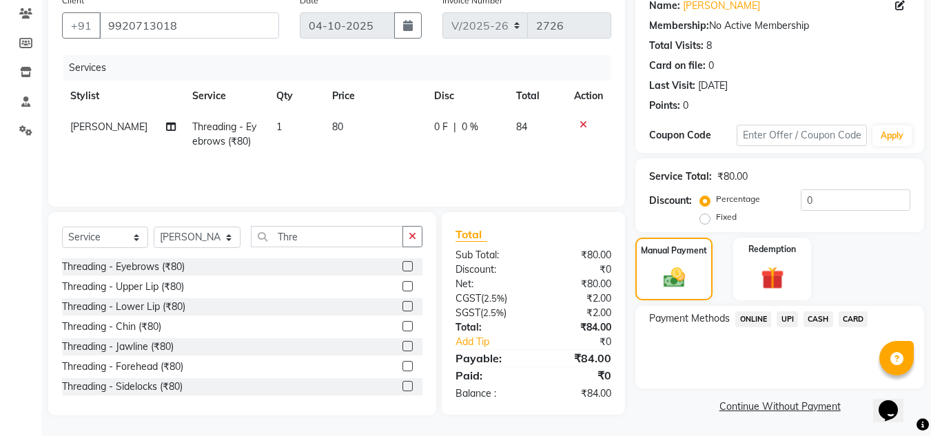
click at [786, 314] on span "UPI" at bounding box center [787, 320] width 21 height 16
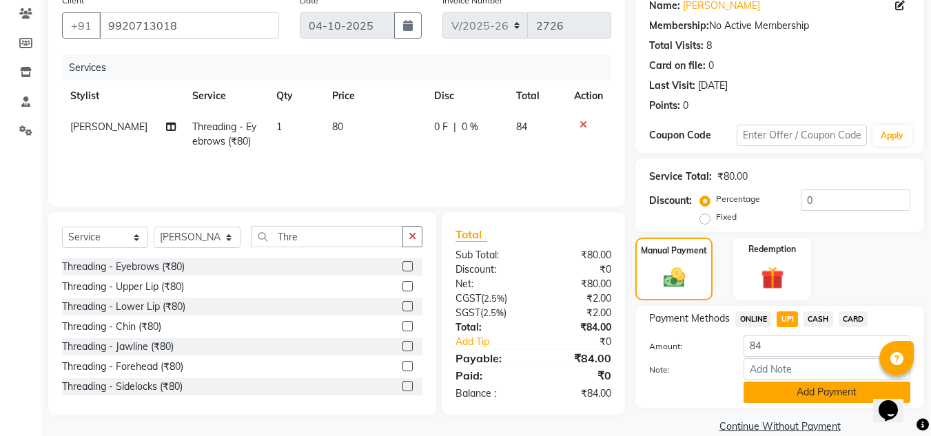
click at [777, 395] on button "Add Payment" at bounding box center [827, 392] width 167 height 21
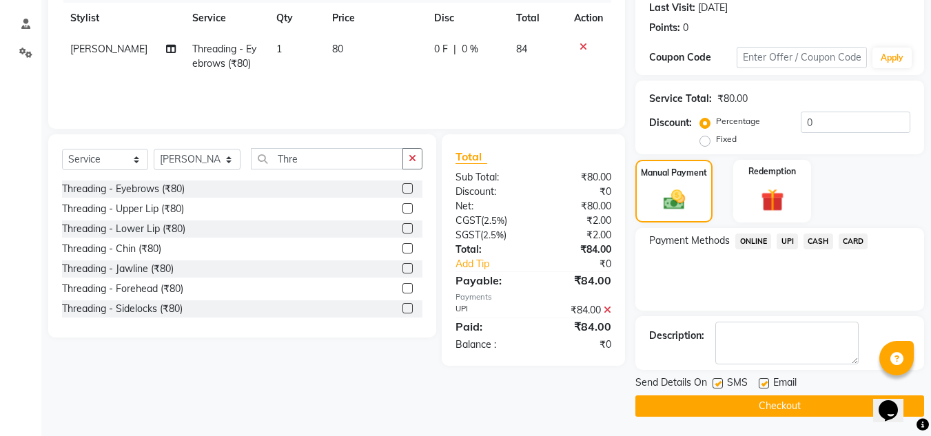
scroll to position [195, 0]
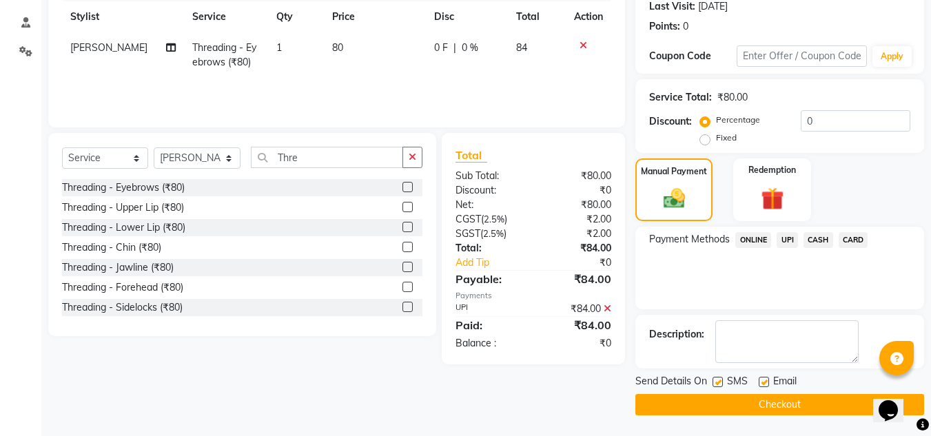
click at [763, 382] on label at bounding box center [764, 382] width 10 height 10
click at [763, 382] on input "checkbox" at bounding box center [763, 382] width 9 height 9
checkbox input "false"
click at [745, 404] on button "Checkout" at bounding box center [779, 404] width 289 height 21
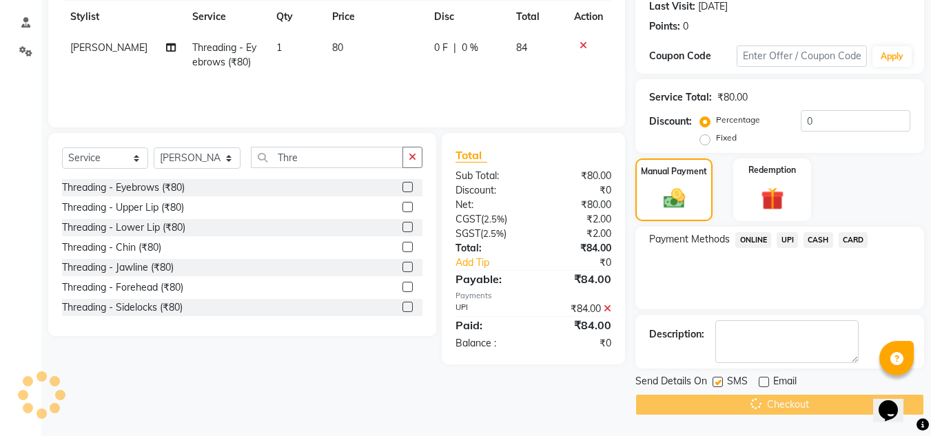
scroll to position [0, 0]
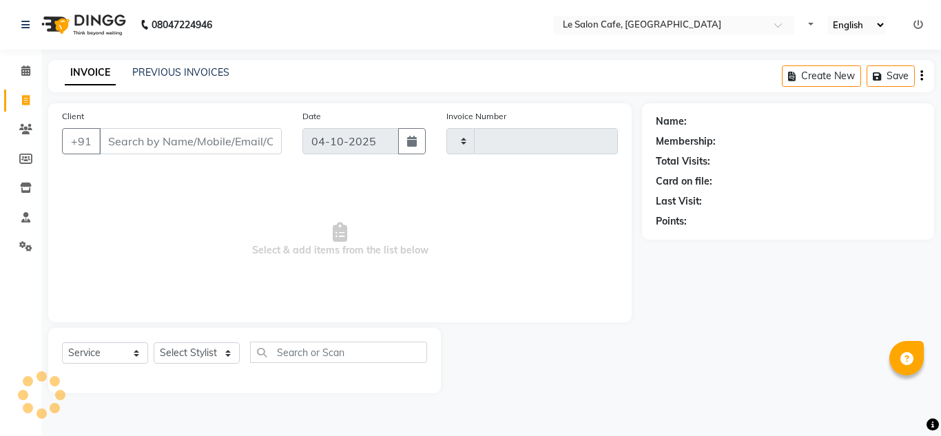
select select "service"
type input "2727"
select select "594"
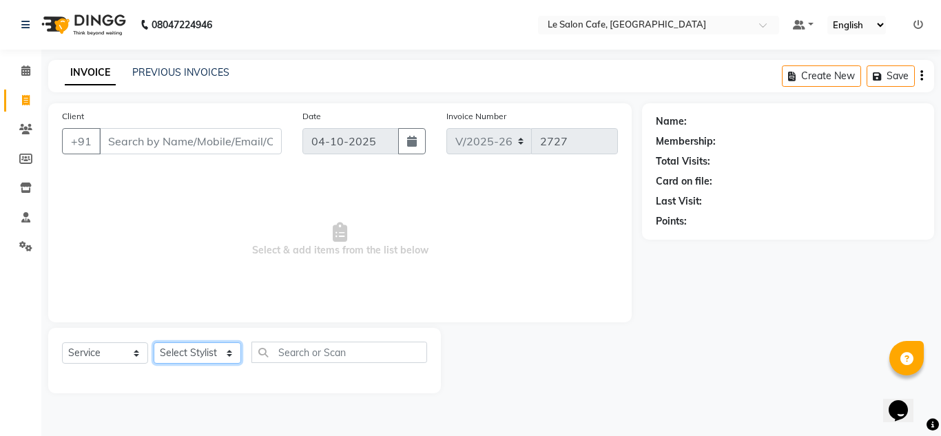
click at [227, 352] on select "Select Stylist [PERSON_NAME] [PERSON_NAME] Kadam [PERSON_NAME] [PERSON_NAME] Fr…" at bounding box center [198, 353] width 88 height 21
select select "86050"
click at [154, 343] on select "Select Stylist [PERSON_NAME] [PERSON_NAME] Kadam [PERSON_NAME] [PERSON_NAME] Fr…" at bounding box center [198, 353] width 88 height 21
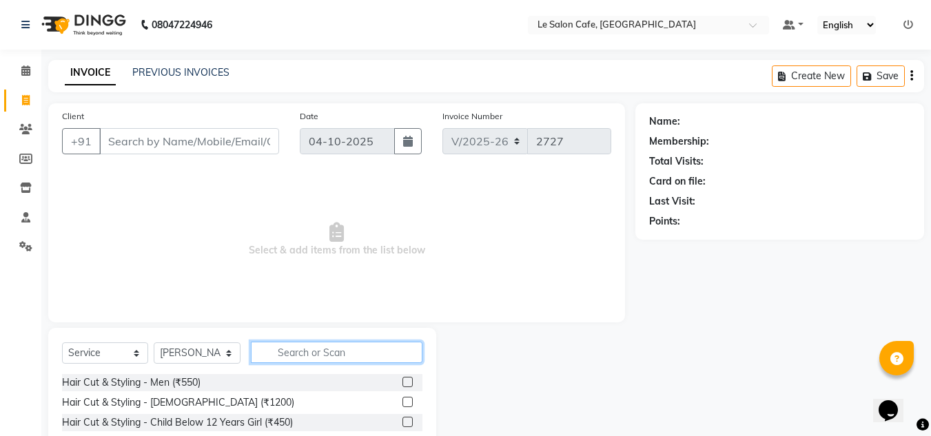
click at [317, 355] on input "text" at bounding box center [337, 352] width 172 height 21
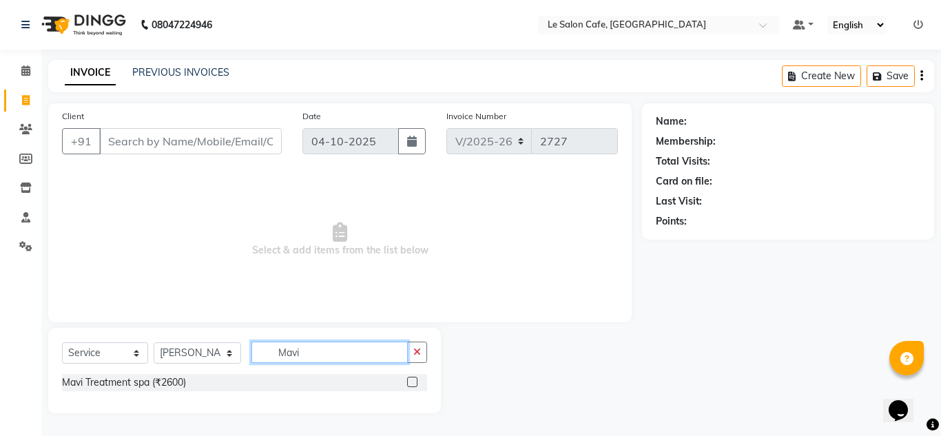
type input "Mavi"
click at [416, 383] on label at bounding box center [412, 382] width 10 height 10
click at [416, 383] on input "checkbox" at bounding box center [411, 382] width 9 height 9
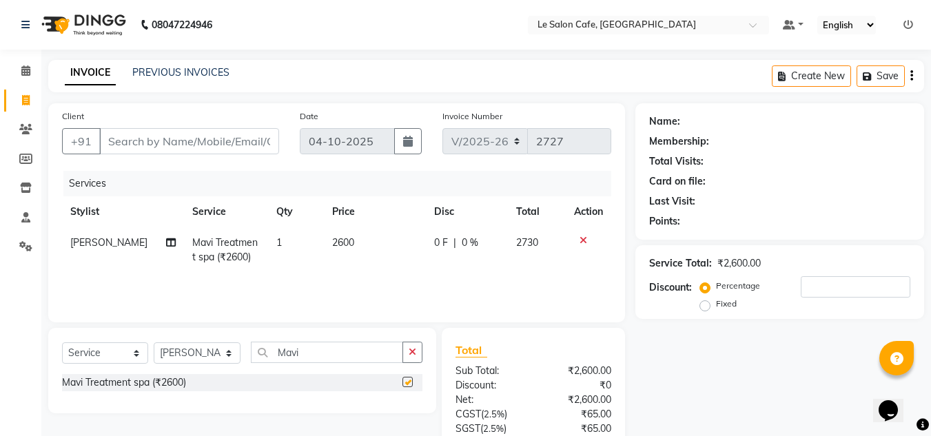
checkbox input "false"
click at [336, 241] on span "2600" at bounding box center [343, 242] width 22 height 12
select select "86050"
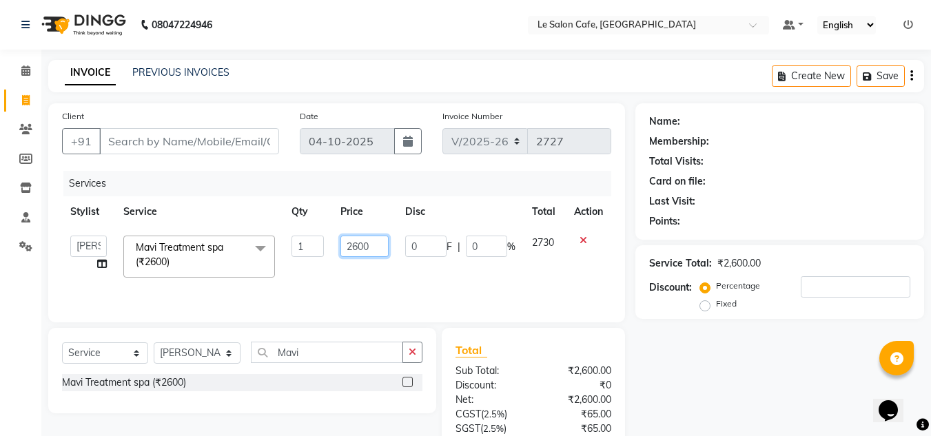
click at [358, 245] on input "2600" at bounding box center [364, 246] width 48 height 21
type input "2700"
click at [358, 266] on td "2700" at bounding box center [364, 256] width 64 height 59
select select "86050"
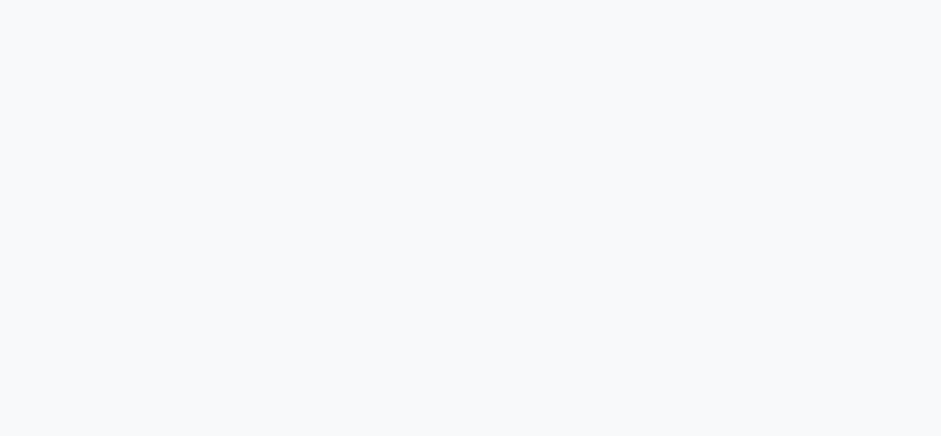
select select "service"
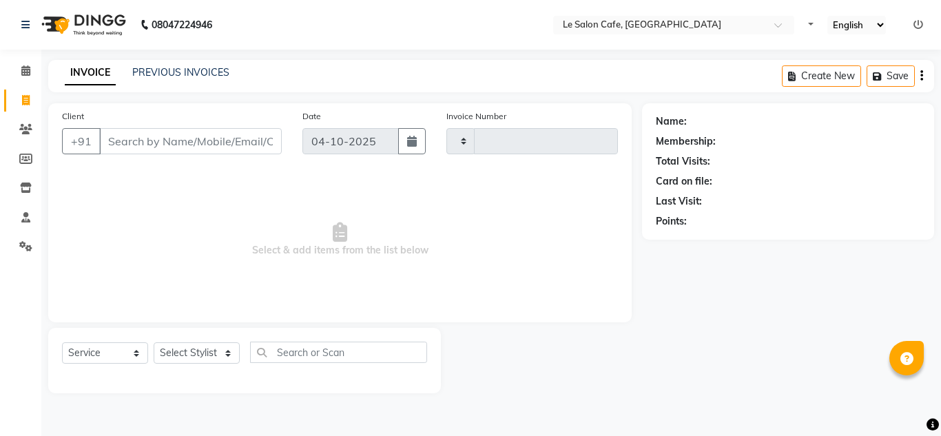
type input "2727"
select select "594"
click at [230, 353] on select "Select Stylist [PERSON_NAME] [PERSON_NAME] Kadam [PERSON_NAME] [PERSON_NAME] Fr…" at bounding box center [198, 353] width 88 height 21
select select "8340"
click at [154, 343] on select "Select Stylist [PERSON_NAME] [PERSON_NAME] Kadam [PERSON_NAME] [PERSON_NAME] Fr…" at bounding box center [198, 353] width 88 height 21
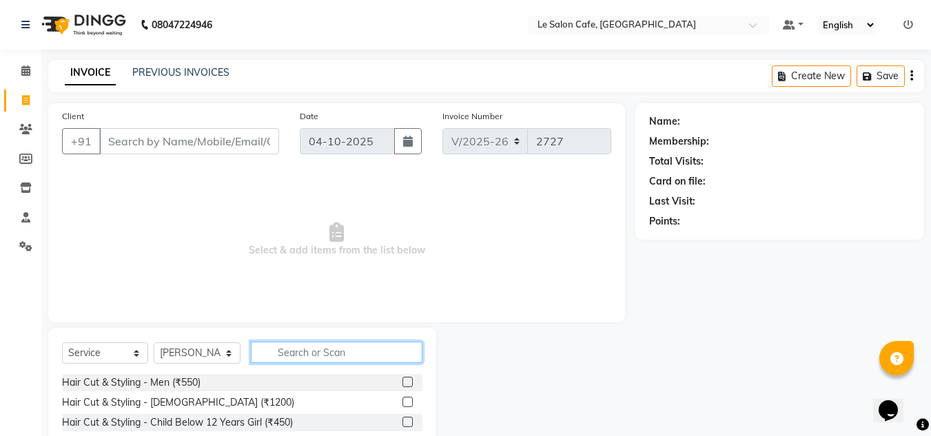
click at [291, 354] on input "text" at bounding box center [337, 352] width 172 height 21
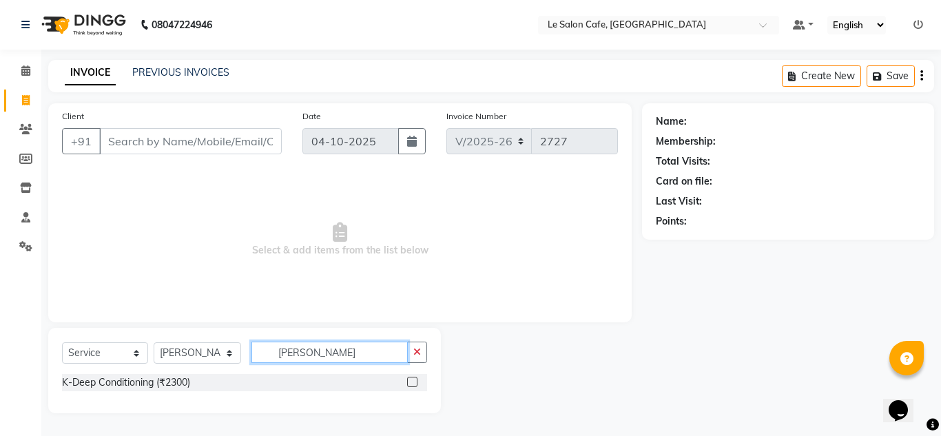
type input "[PERSON_NAME]"
click at [412, 384] on label at bounding box center [412, 382] width 10 height 10
click at [412, 384] on input "checkbox" at bounding box center [411, 382] width 9 height 9
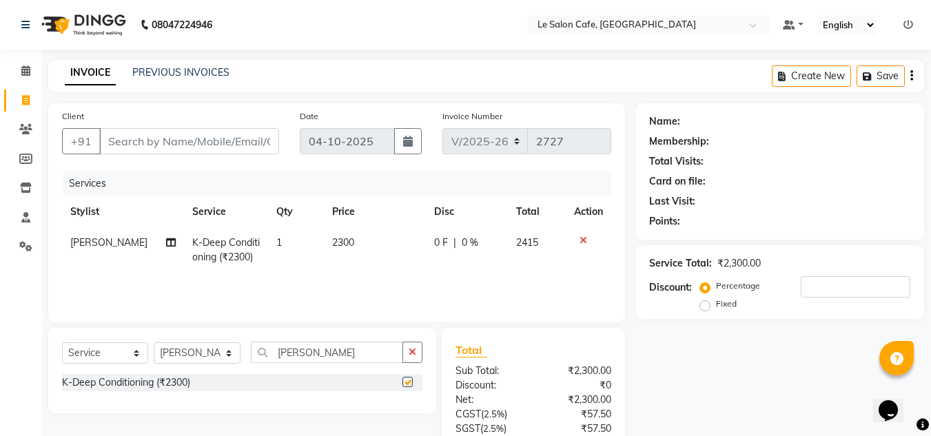
checkbox input "false"
click at [335, 236] on span "2300" at bounding box center [343, 242] width 22 height 12
select select "8340"
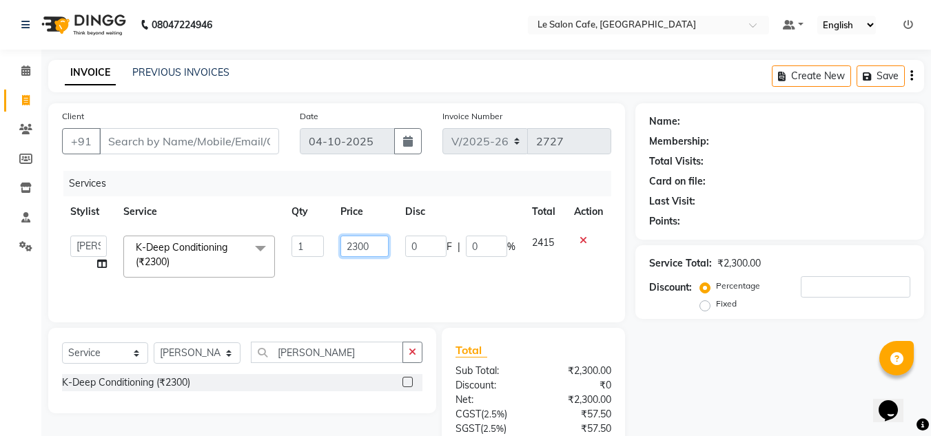
click at [360, 245] on input "2300" at bounding box center [364, 246] width 48 height 21
type input "2300"
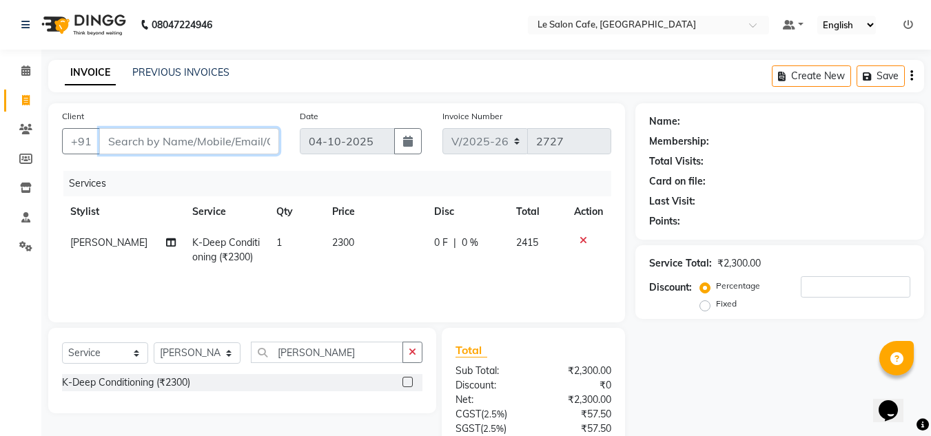
click at [200, 152] on input "Client" at bounding box center [189, 141] width 180 height 26
type input "7"
type input "0"
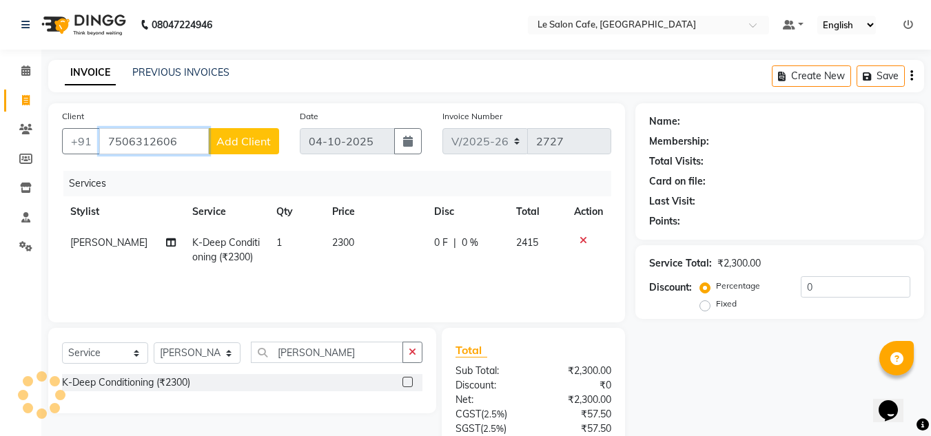
type input "7506312606"
click at [257, 143] on span "Add Client" at bounding box center [243, 141] width 54 height 14
select select "22"
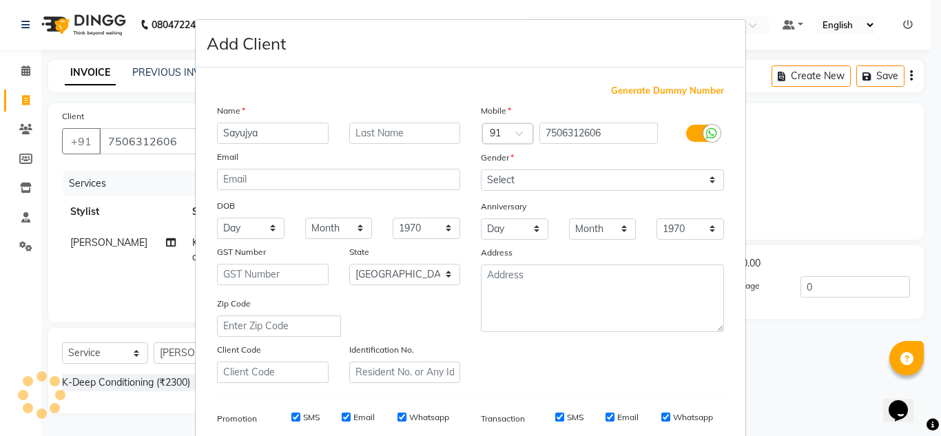
type input "Sayujya"
click at [340, 134] on div at bounding box center [405, 133] width 132 height 21
click at [357, 128] on input "text" at bounding box center [405, 133] width 112 height 21
type input "S"
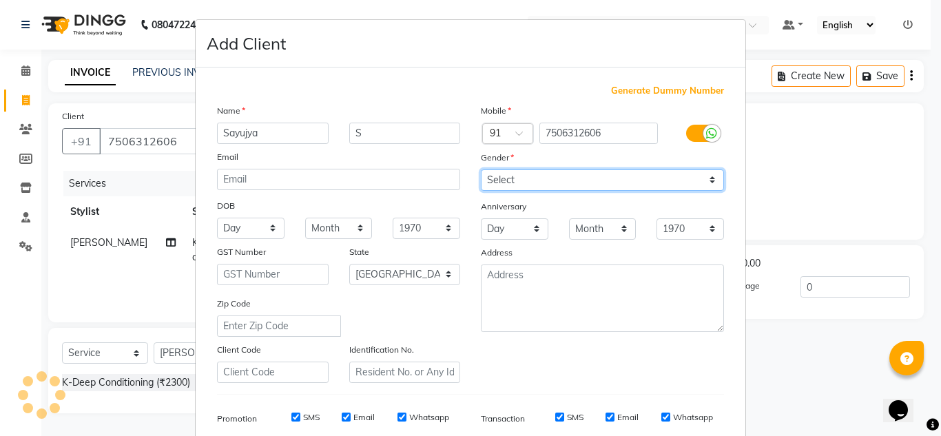
click at [706, 170] on select "Select [DEMOGRAPHIC_DATA] [DEMOGRAPHIC_DATA] Other Prefer Not To Say" at bounding box center [602, 180] width 243 height 21
select select "[DEMOGRAPHIC_DATA]"
click at [481, 170] on select "Select [DEMOGRAPHIC_DATA] [DEMOGRAPHIC_DATA] Other Prefer Not To Say" at bounding box center [602, 180] width 243 height 21
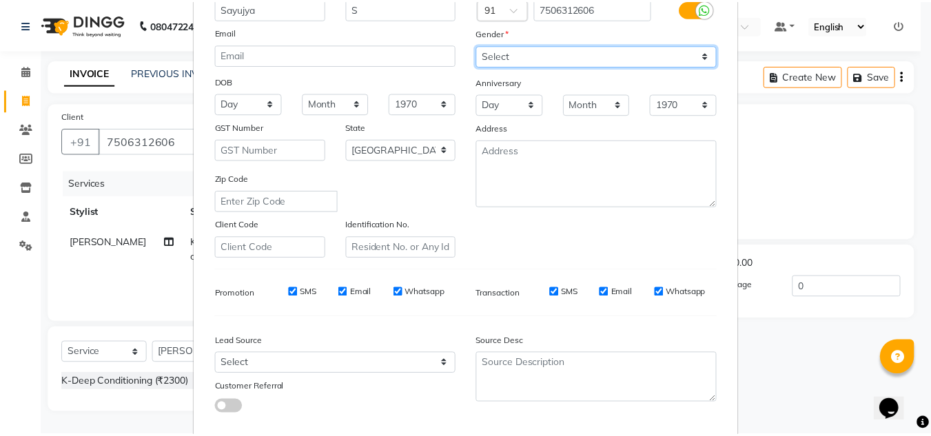
scroll to position [200, 0]
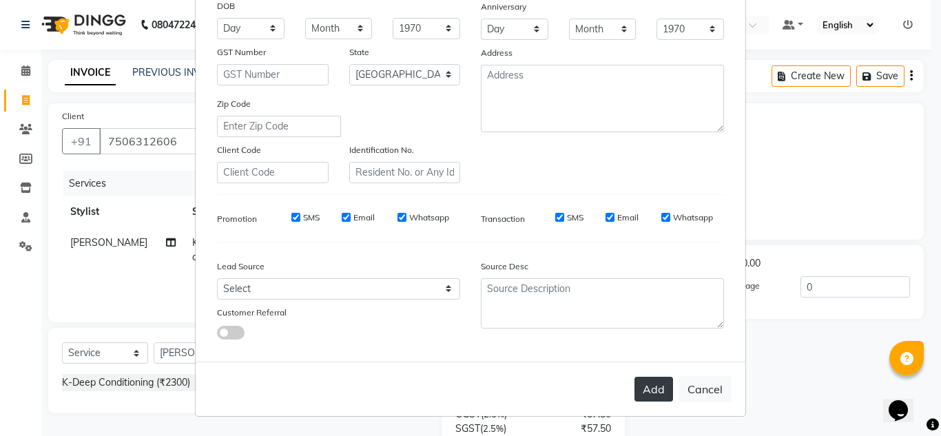
click at [653, 391] on button "Add" at bounding box center [654, 389] width 39 height 25
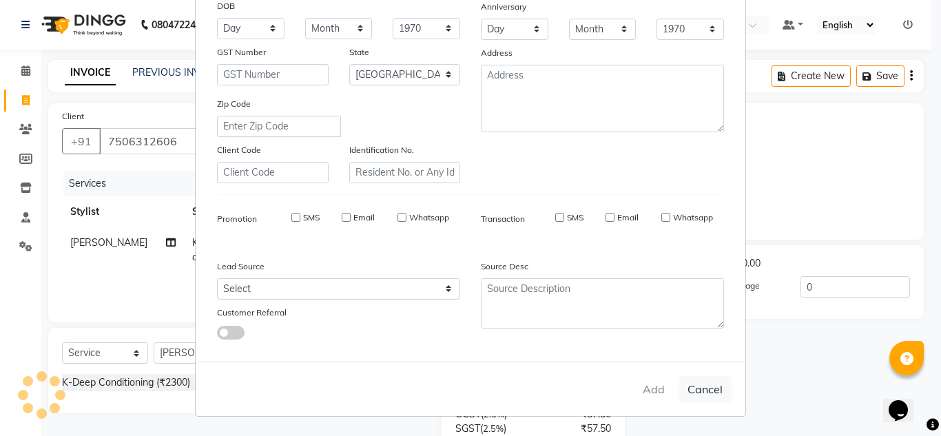
select select
select select "null"
select select
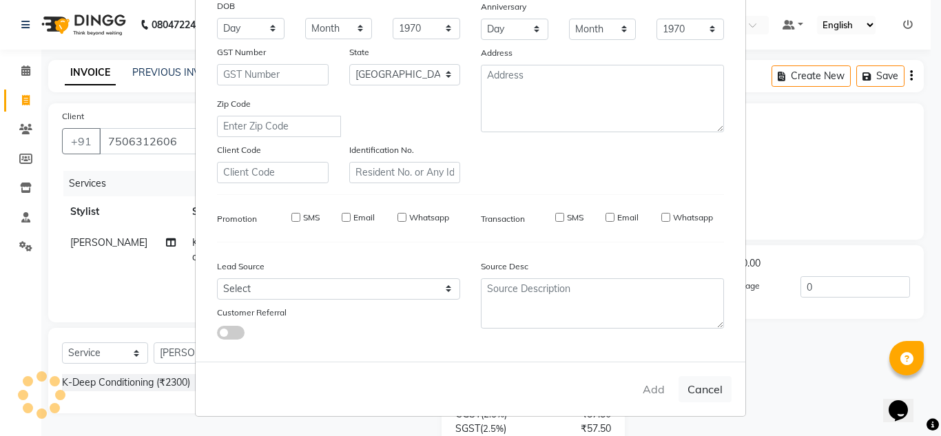
select select
checkbox input "false"
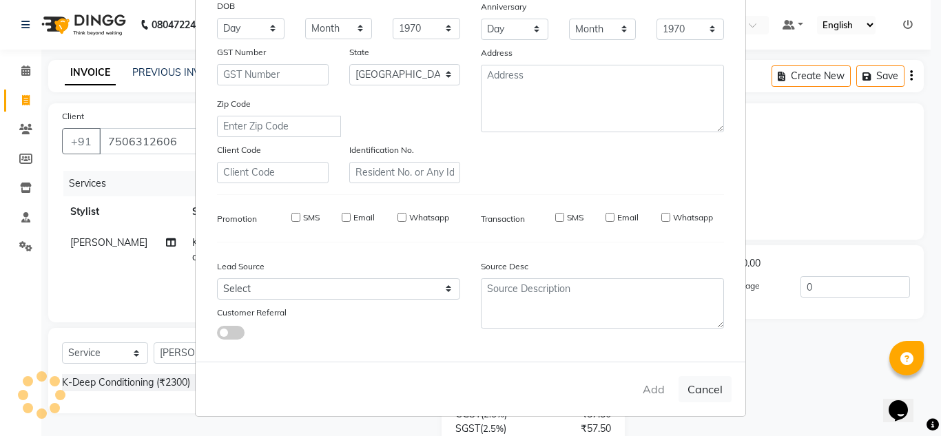
checkbox input "false"
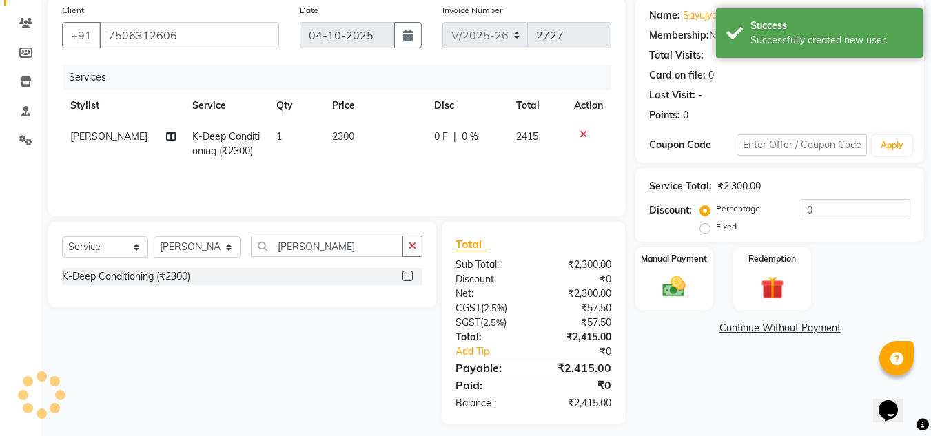
scroll to position [115, 0]
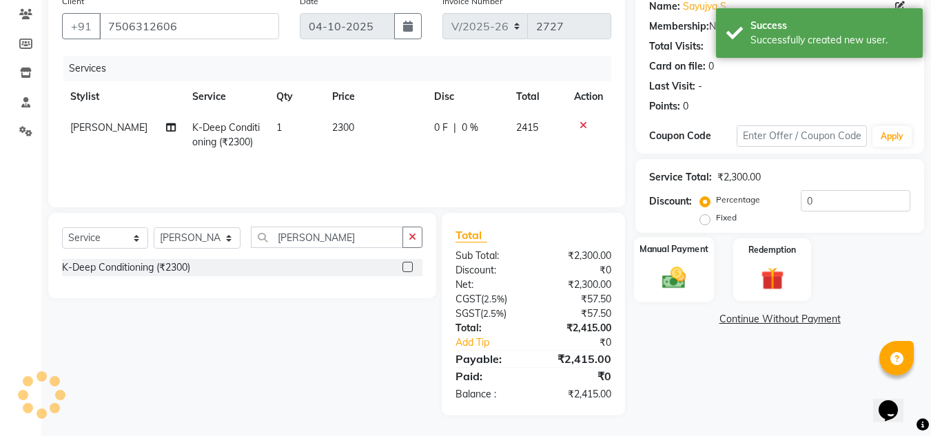
click at [686, 275] on img at bounding box center [674, 278] width 39 height 28
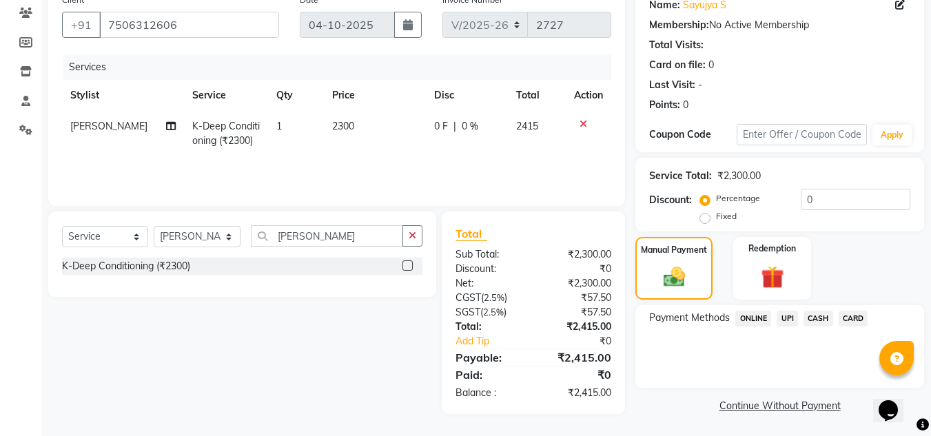
scroll to position [117, 0]
click at [788, 316] on span "UPI" at bounding box center [787, 318] width 21 height 16
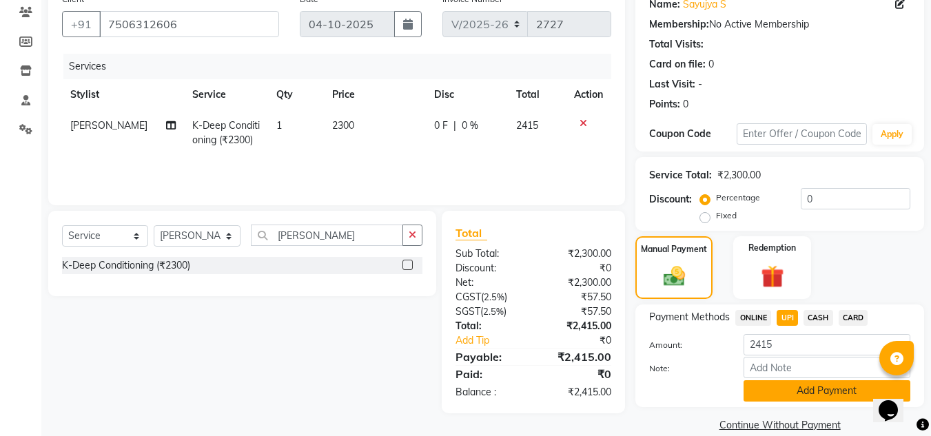
click at [771, 383] on button "Add Payment" at bounding box center [827, 390] width 167 height 21
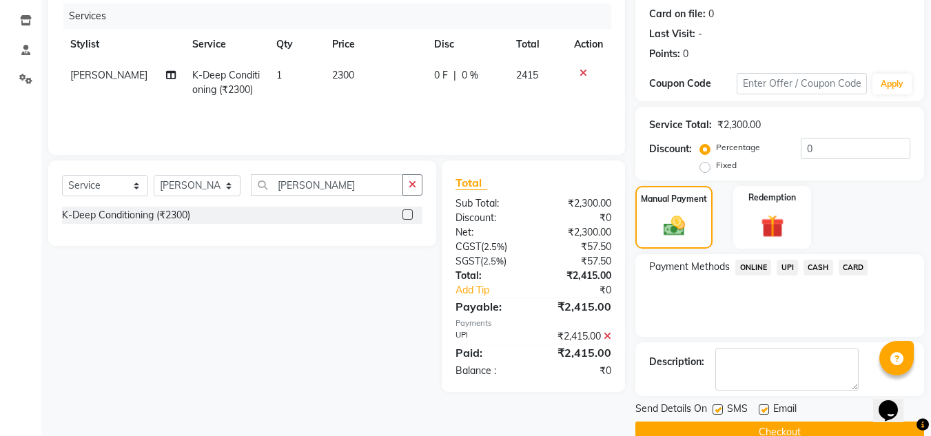
scroll to position [195, 0]
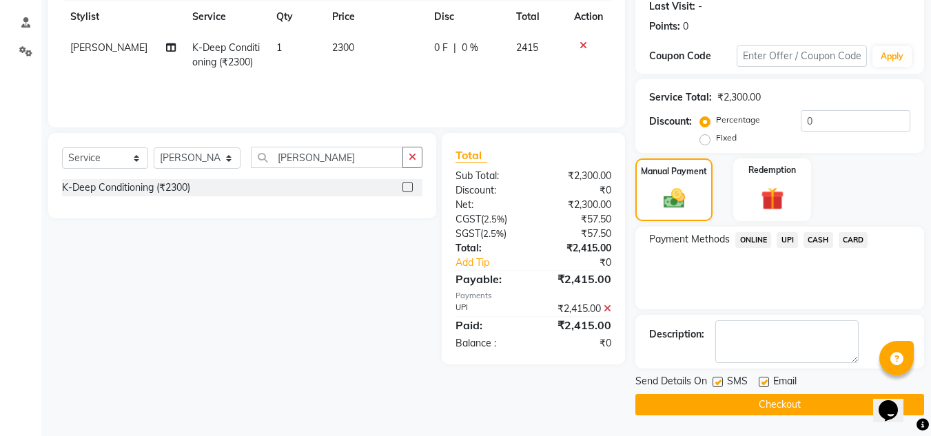
drag, startPoint x: 765, startPoint y: 381, endPoint x: 757, endPoint y: 383, distance: 7.7
click at [764, 381] on label at bounding box center [764, 382] width 10 height 10
click at [764, 381] on input "checkbox" at bounding box center [763, 382] width 9 height 9
checkbox input "false"
click at [722, 384] on label at bounding box center [718, 382] width 10 height 10
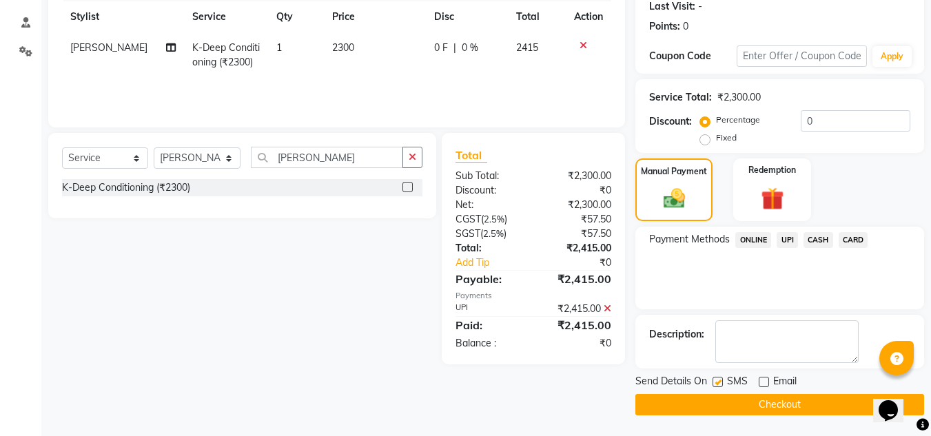
click at [722, 384] on input "checkbox" at bounding box center [717, 382] width 9 height 9
checkbox input "false"
click at [724, 399] on button "Checkout" at bounding box center [779, 404] width 289 height 21
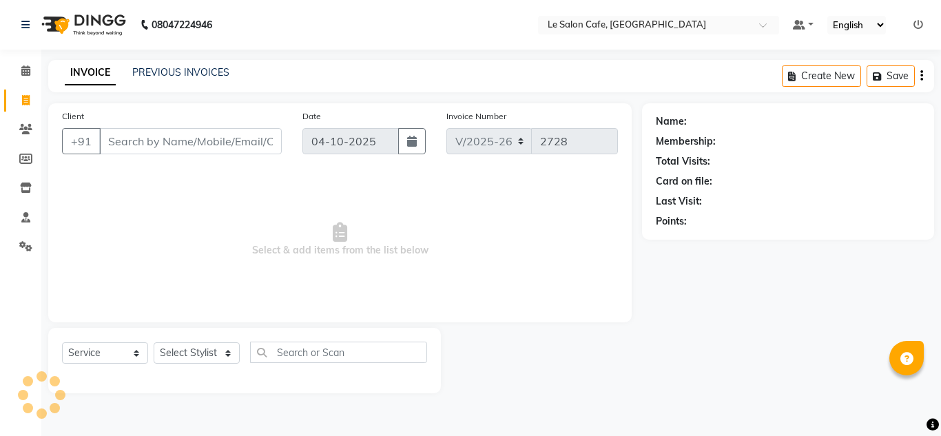
select select "594"
select select "service"
click at [230, 349] on select "Select Stylist [PERSON_NAME] [PERSON_NAME] Kadam [PERSON_NAME] [PERSON_NAME] Fr…" at bounding box center [198, 353] width 88 height 21
select select "92347"
click at [154, 343] on select "Select Stylist [PERSON_NAME] [PERSON_NAME] Kadam [PERSON_NAME] [PERSON_NAME] Fr…" at bounding box center [198, 353] width 88 height 21
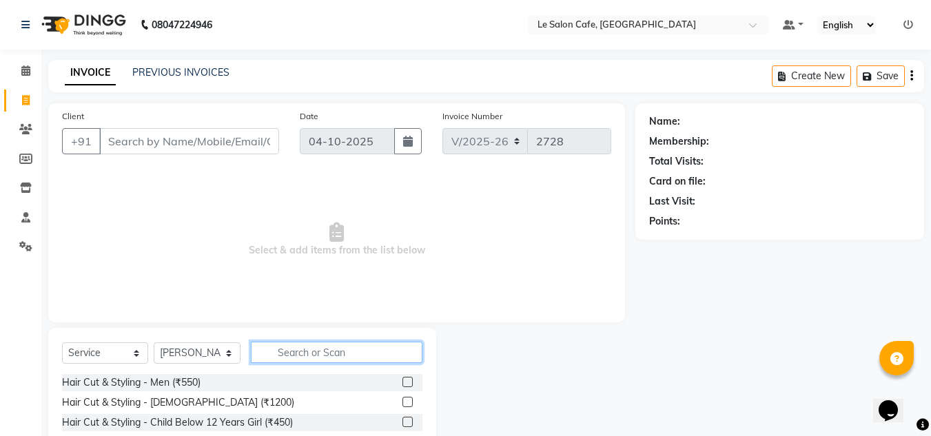
click at [270, 356] on input "text" at bounding box center [337, 352] width 172 height 21
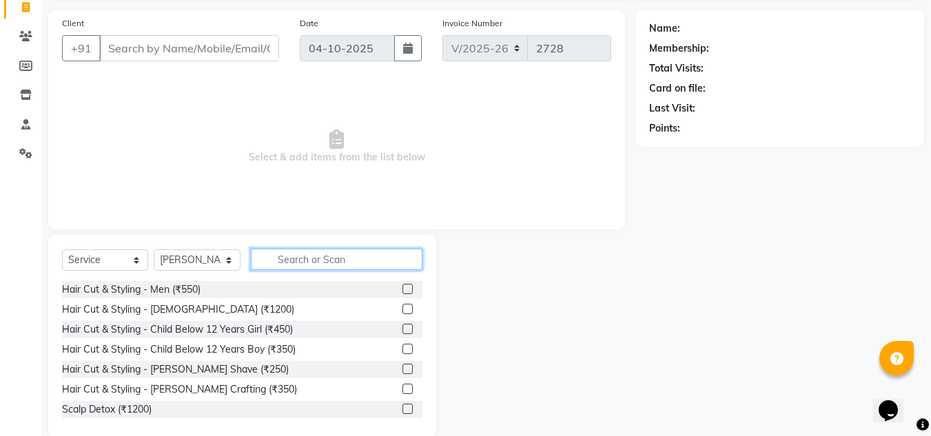
scroll to position [116, 0]
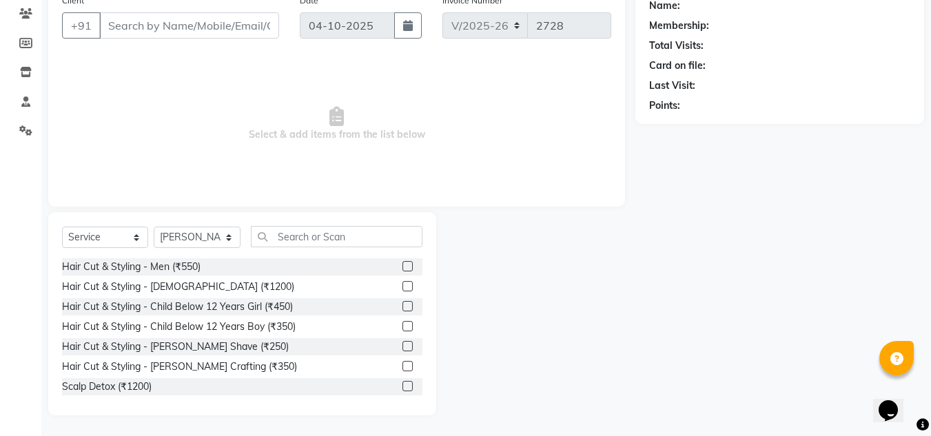
click at [402, 267] on label at bounding box center [407, 266] width 10 height 10
click at [402, 267] on input "checkbox" at bounding box center [406, 267] width 9 height 9
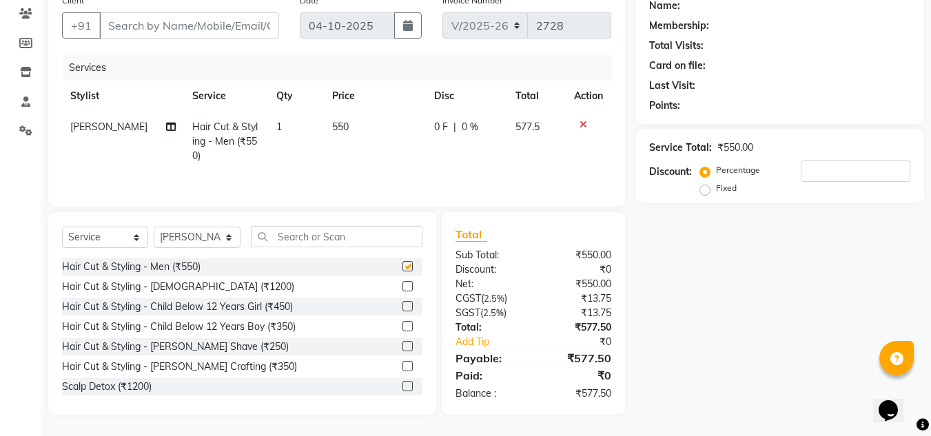
checkbox input "false"
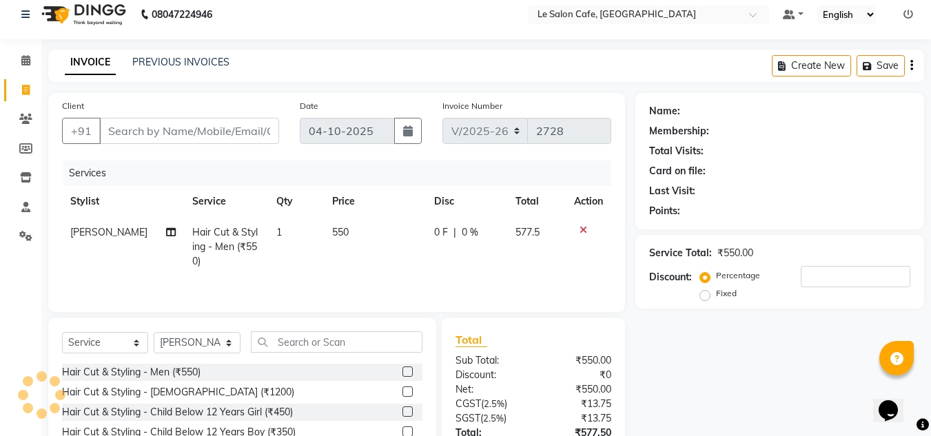
scroll to position [0, 0]
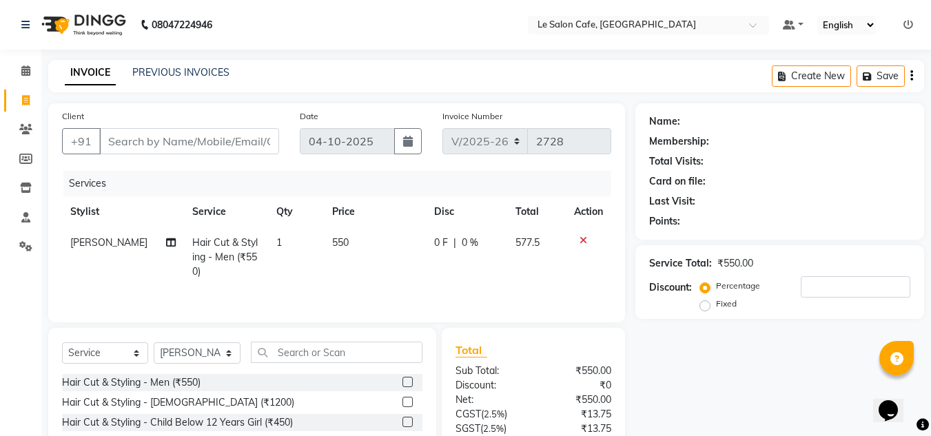
click at [332, 237] on span "550" at bounding box center [340, 242] width 17 height 12
select select "92347"
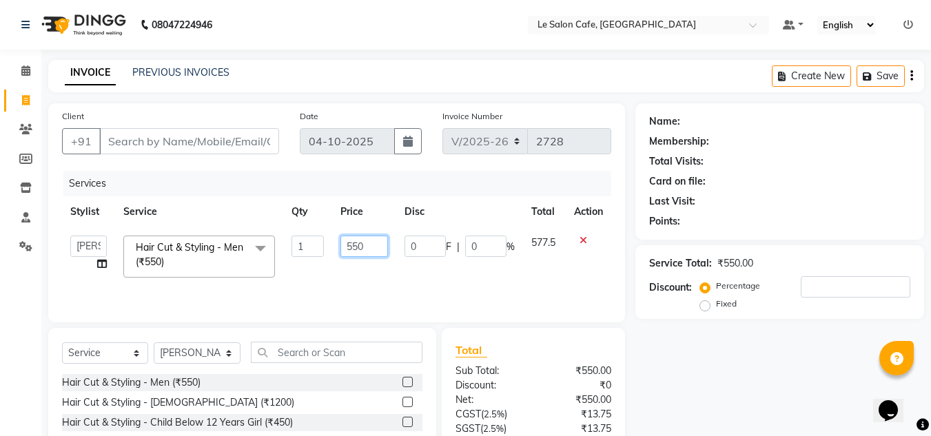
click at [354, 241] on input "550" at bounding box center [364, 246] width 48 height 21
click at [373, 248] on input "550" at bounding box center [364, 246] width 48 height 21
type input "550"
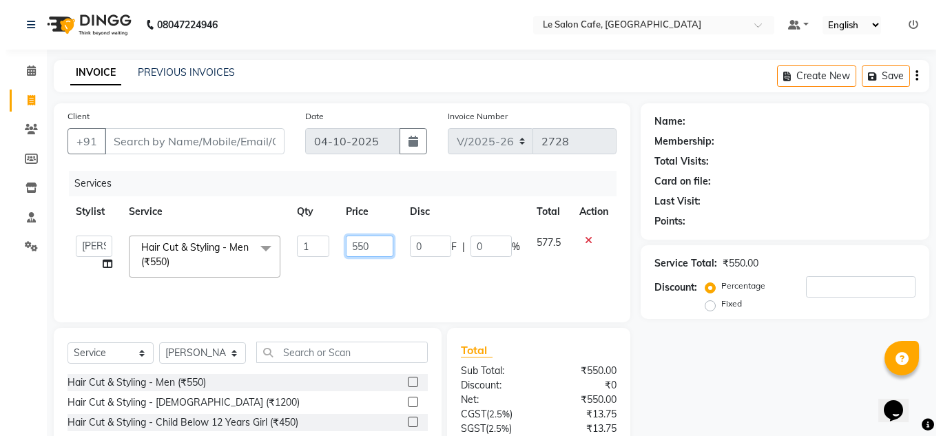
scroll to position [69, 0]
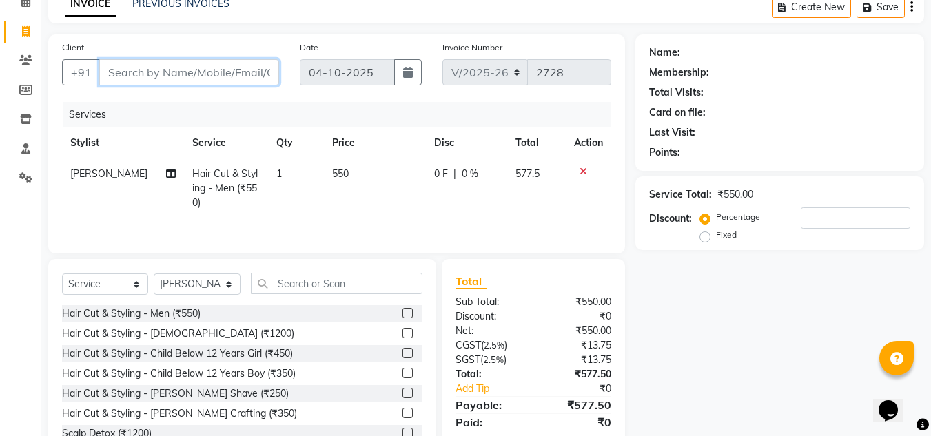
click at [170, 81] on input "Client" at bounding box center [189, 72] width 180 height 26
click at [176, 72] on input "Client" at bounding box center [189, 72] width 180 height 26
type input "8"
type input "0"
type input "8961050110"
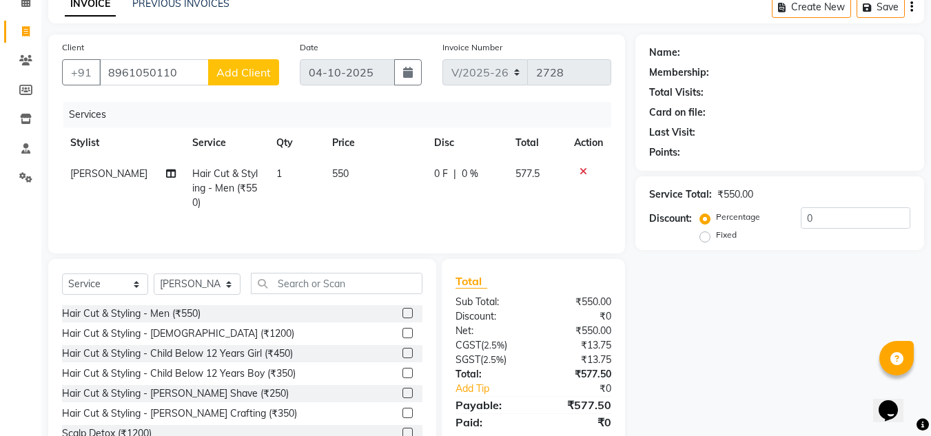
click at [241, 55] on div "Client [PHONE_NUMBER] Add Client" at bounding box center [171, 68] width 238 height 57
click at [241, 75] on span "Add Client" at bounding box center [243, 72] width 54 height 14
select select "22"
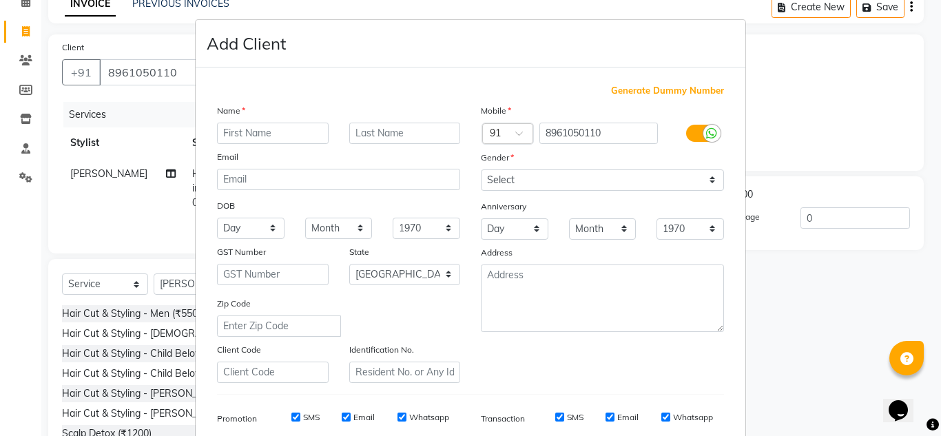
click at [245, 124] on input "text" at bounding box center [273, 133] width 112 height 21
type input "J"
type input "Mihir"
click at [384, 132] on input "text" at bounding box center [405, 133] width 112 height 21
type input "Mehta"
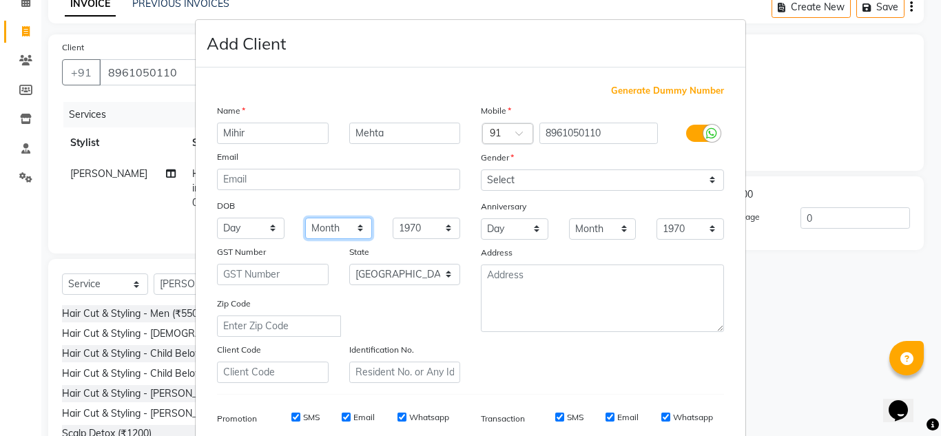
click at [356, 226] on select "Month January February March April May June July August September October Novem…" at bounding box center [339, 228] width 68 height 21
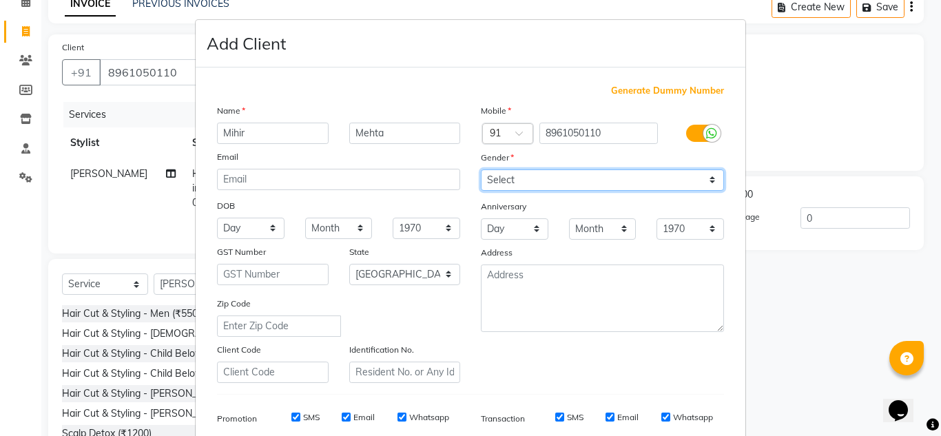
click at [710, 185] on select "Select [DEMOGRAPHIC_DATA] [DEMOGRAPHIC_DATA] Other Prefer Not To Say" at bounding box center [602, 180] width 243 height 21
select select "[DEMOGRAPHIC_DATA]"
click at [481, 170] on select "Select [DEMOGRAPHIC_DATA] [DEMOGRAPHIC_DATA] Other Prefer Not To Say" at bounding box center [602, 180] width 243 height 21
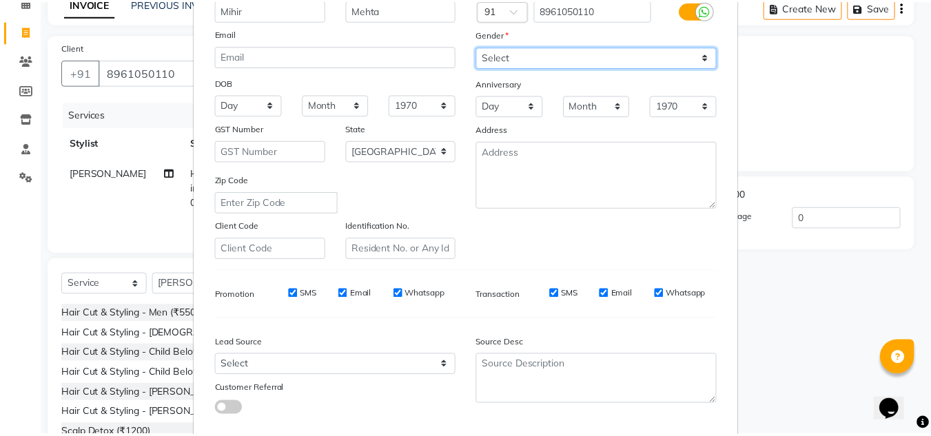
scroll to position [200, 0]
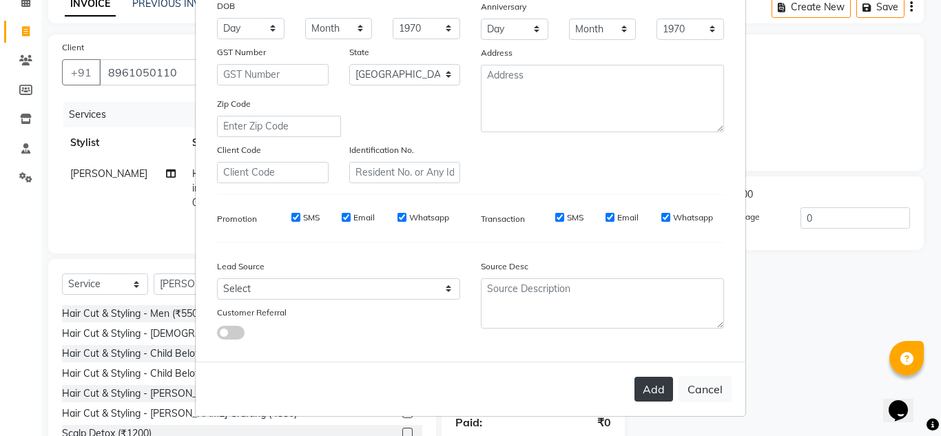
click at [642, 389] on button "Add" at bounding box center [654, 389] width 39 height 25
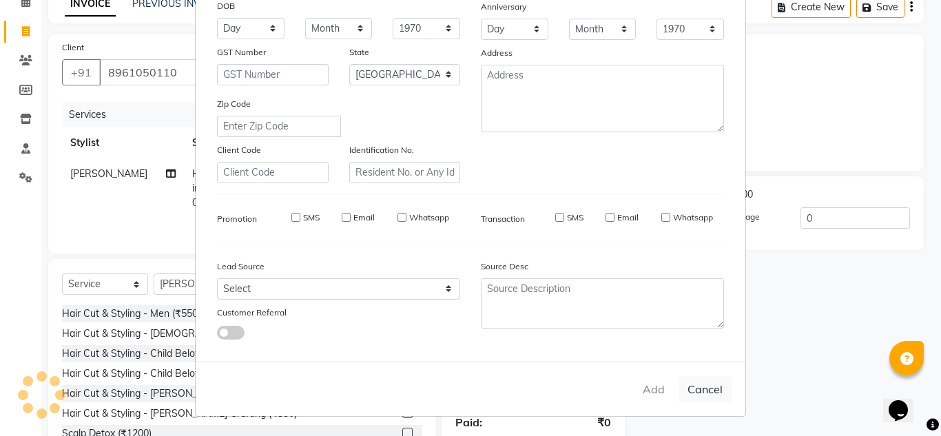
select select
select select "null"
select select
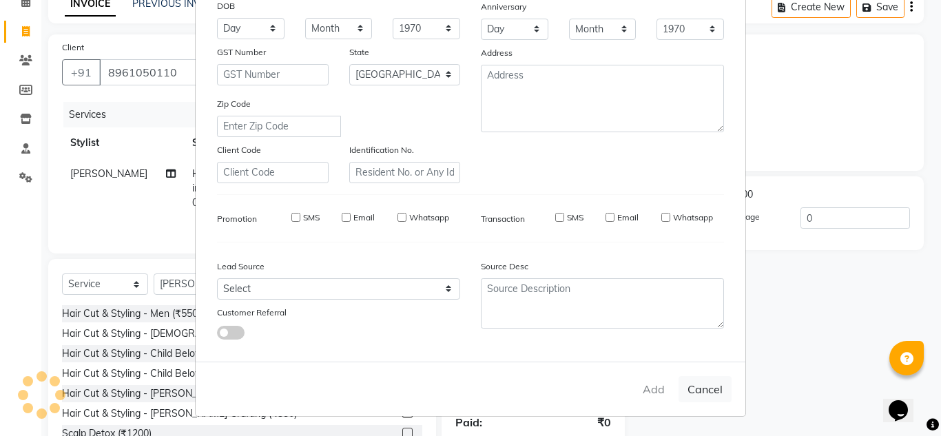
select select
checkbox input "false"
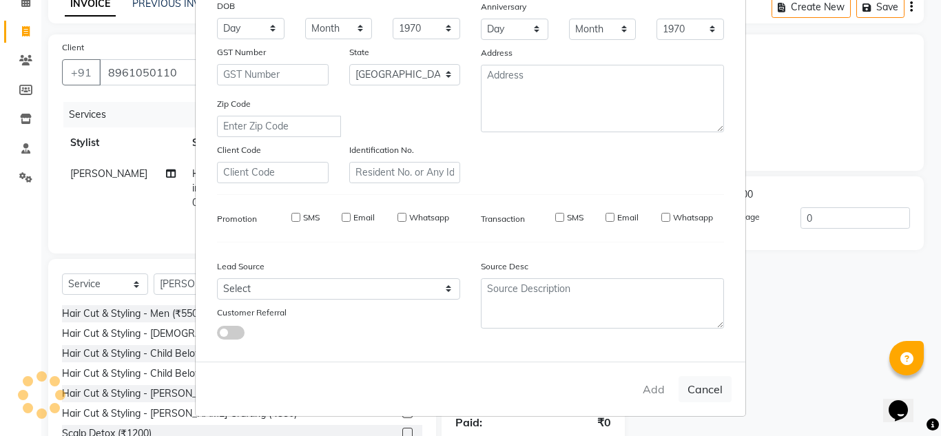
checkbox input "false"
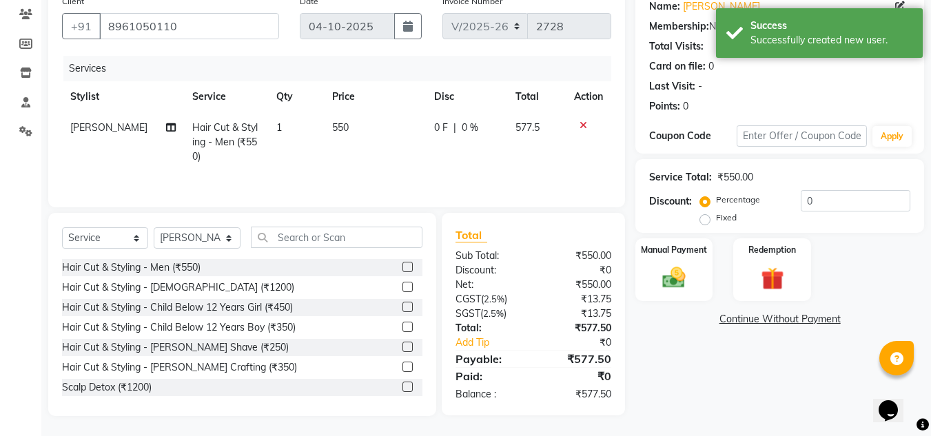
scroll to position [116, 0]
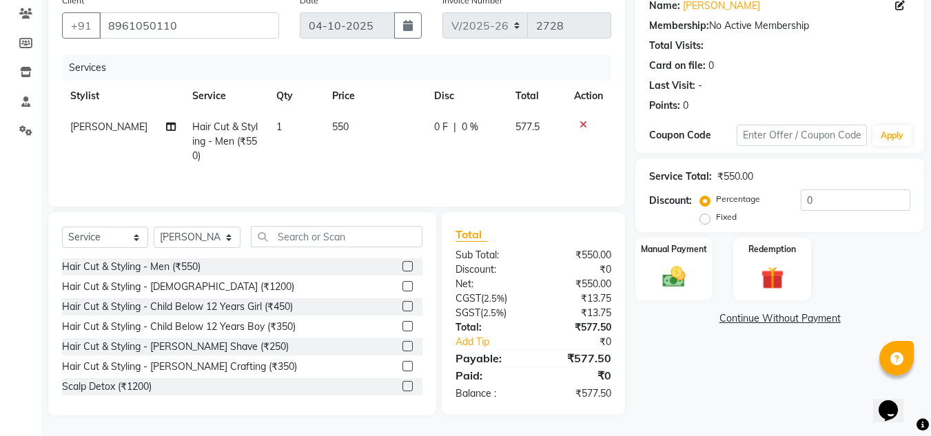
click at [353, 121] on td "550" at bounding box center [375, 142] width 102 height 60
select select "92347"
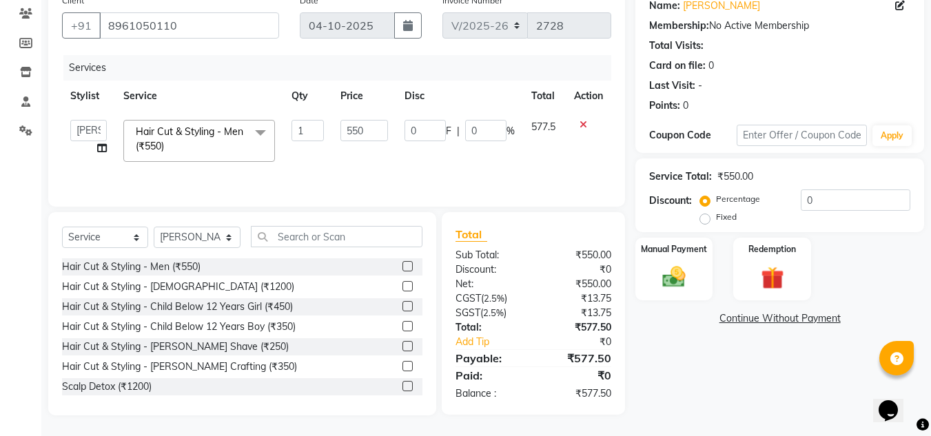
click at [353, 121] on input "550" at bounding box center [364, 130] width 48 height 21
click at [385, 132] on input "550" at bounding box center [364, 130] width 48 height 21
type input "580"
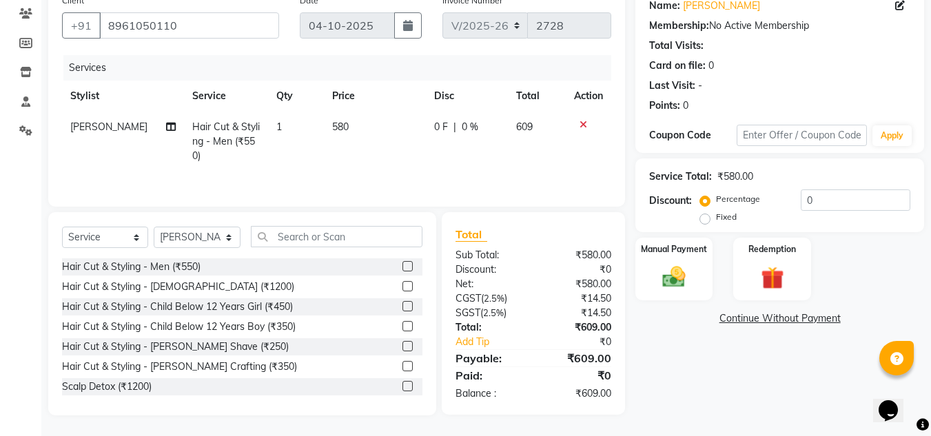
click at [418, 150] on tr "Bunty Salmani Hair Cut & Styling - Men (₹550) 1 580 0 F | 0 % 609" at bounding box center [336, 142] width 549 height 60
click at [347, 121] on td "580" at bounding box center [375, 142] width 102 height 60
select select "92347"
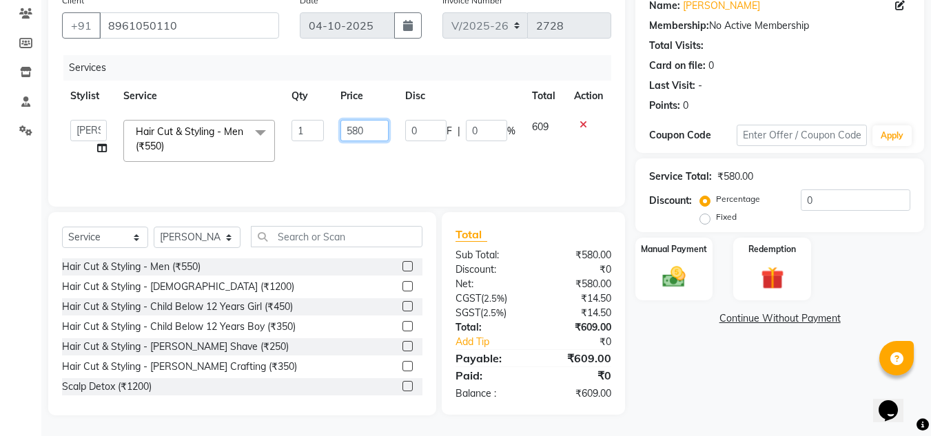
click at [368, 134] on input "580" at bounding box center [364, 130] width 48 height 21
type input "5"
type input "550"
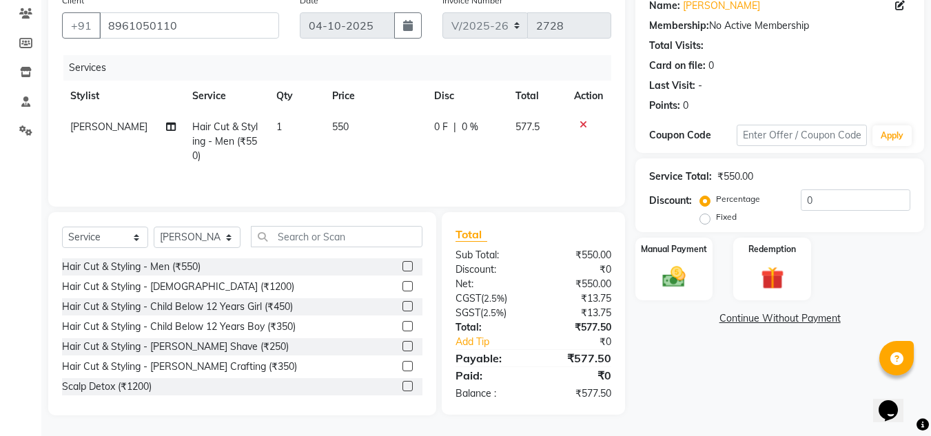
click at [432, 152] on td "0 F | 0 %" at bounding box center [467, 142] width 82 height 60
select select "92347"
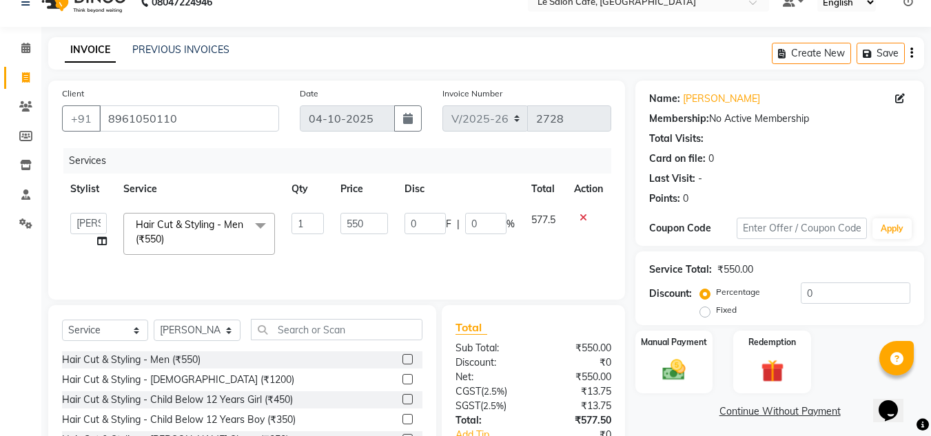
scroll to position [0, 0]
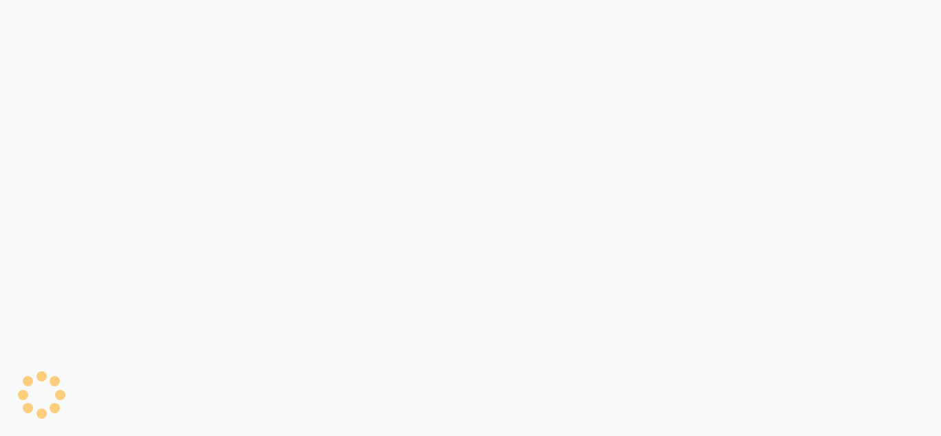
select select "594"
select select "service"
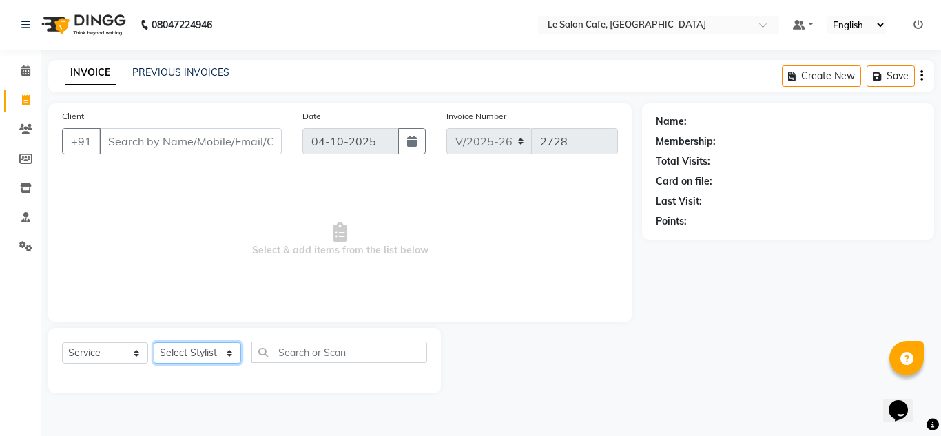
click at [221, 343] on select "Select Stylist [PERSON_NAME] [PERSON_NAME] Kadam [PERSON_NAME] [PERSON_NAME] Fr…" at bounding box center [198, 353] width 88 height 21
select select "92711"
click at [154, 343] on select "Select Stylist [PERSON_NAME] [PERSON_NAME] Kadam [PERSON_NAME] [PERSON_NAME] Fr…" at bounding box center [198, 353] width 88 height 21
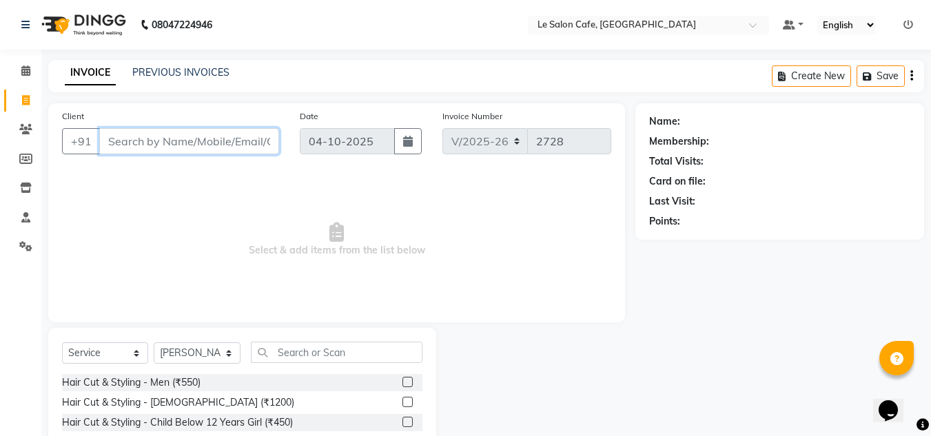
click at [145, 145] on input "Client" at bounding box center [189, 141] width 180 height 26
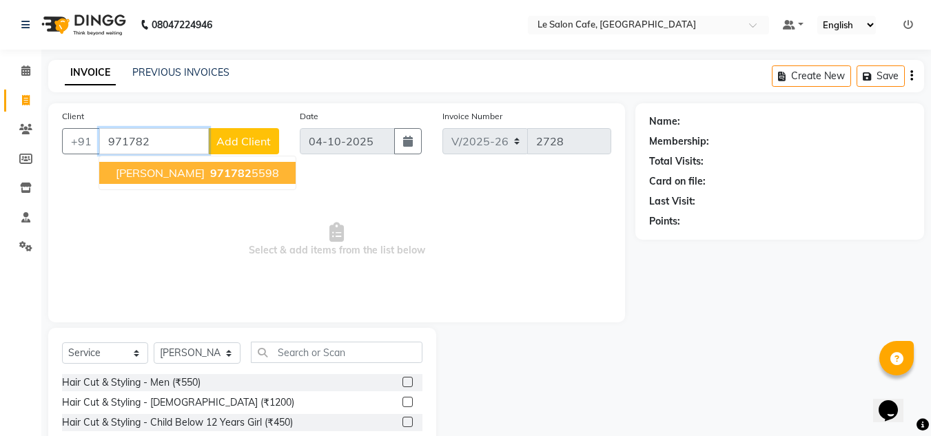
click at [162, 176] on span "[PERSON_NAME]" at bounding box center [160, 173] width 89 height 14
type input "9717825598"
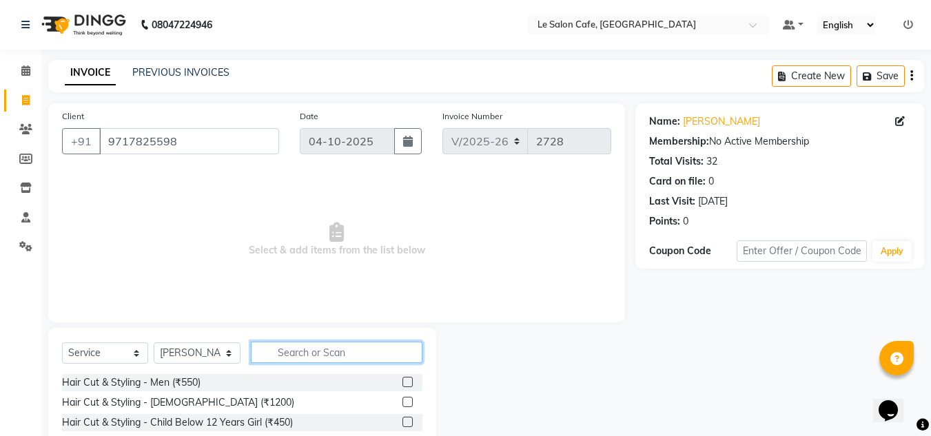
drag, startPoint x: 325, startPoint y: 360, endPoint x: 323, endPoint y: 347, distance: 13.9
click at [326, 357] on input "text" at bounding box center [337, 352] width 172 height 21
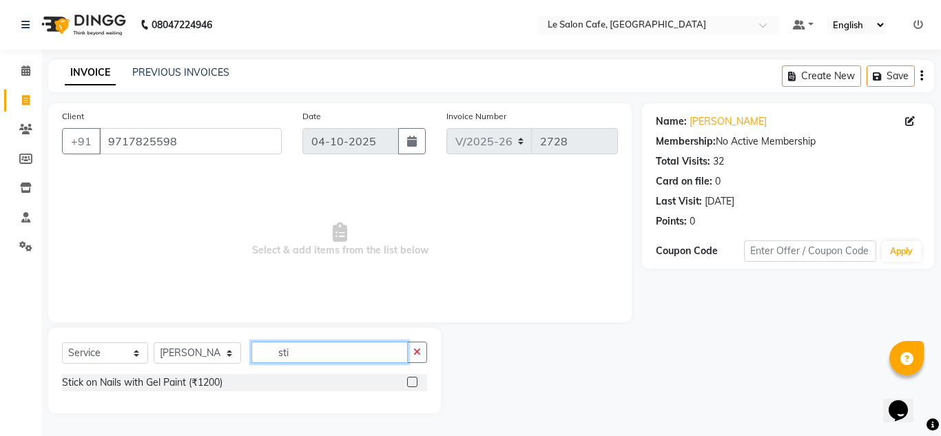
type input "sti"
click at [412, 383] on label at bounding box center [412, 382] width 10 height 10
click at [412, 383] on input "checkbox" at bounding box center [411, 382] width 9 height 9
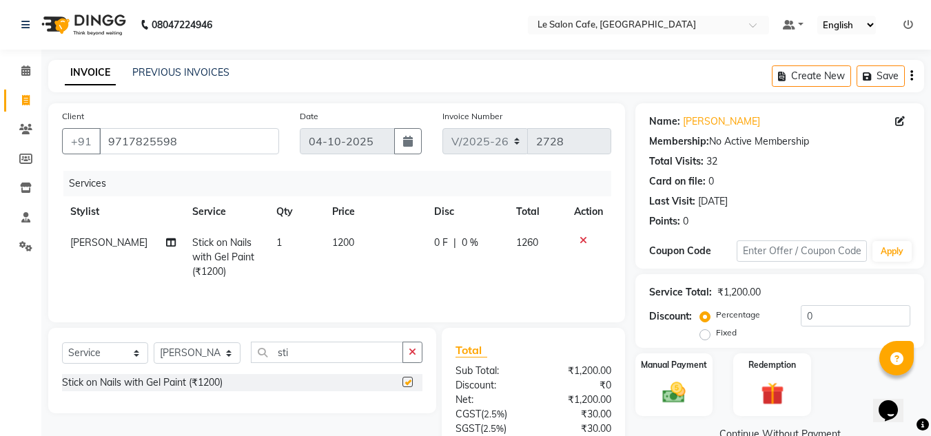
checkbox input "false"
click at [336, 241] on span "1200" at bounding box center [343, 242] width 22 height 12
select select "92711"
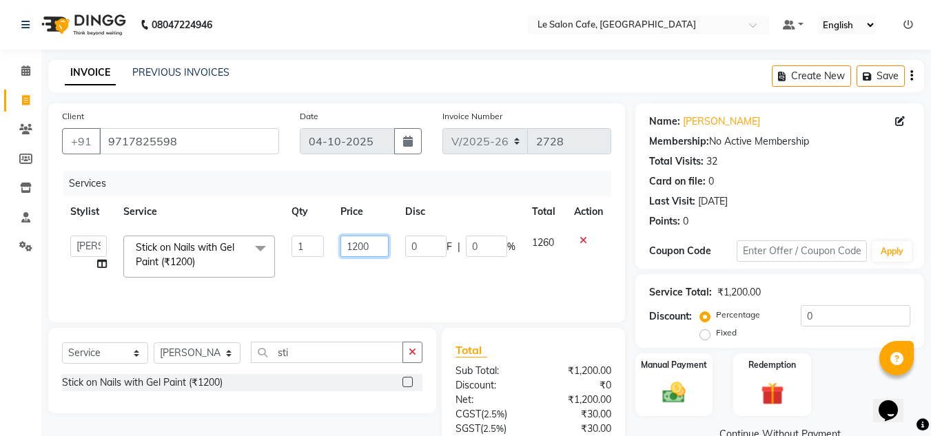
click at [367, 243] on input "1200" at bounding box center [364, 246] width 48 height 21
click at [374, 245] on input "1200" at bounding box center [364, 246] width 48 height 21
type input "1290"
click at [405, 259] on tr "[PERSON_NAME] [PERSON_NAME] Kadam [PERSON_NAME] [PERSON_NAME] Front Desk [PERSO…" at bounding box center [336, 256] width 549 height 59
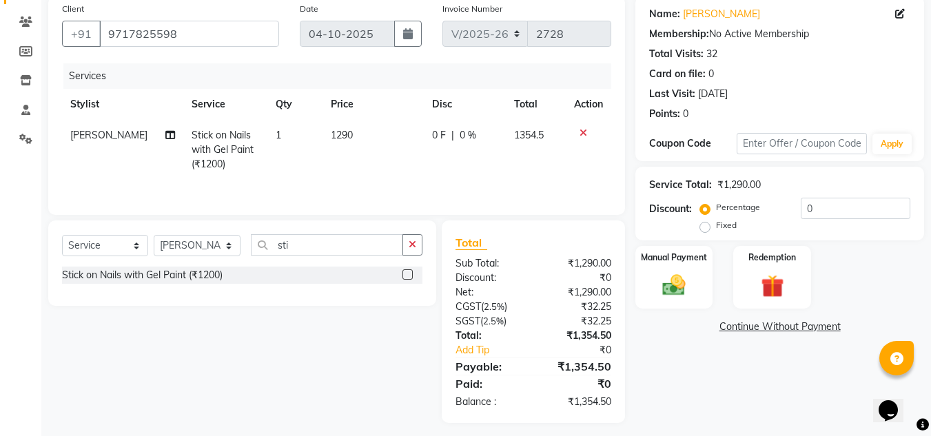
scroll to position [115, 0]
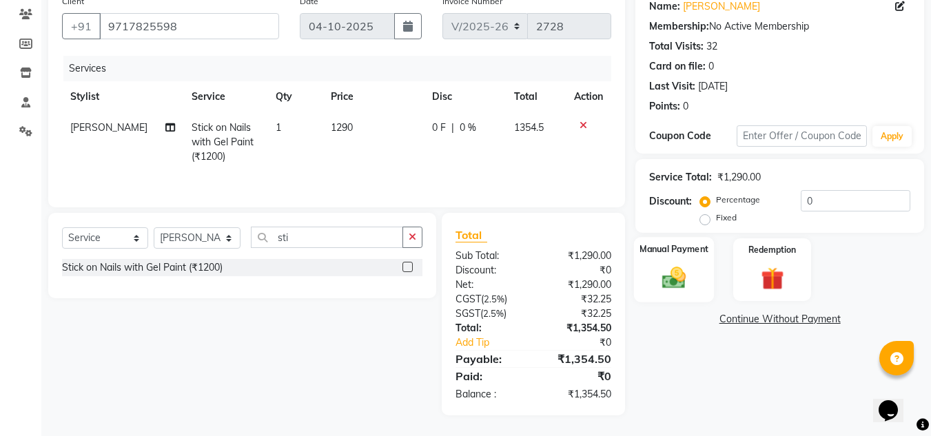
click at [670, 275] on img at bounding box center [674, 278] width 39 height 28
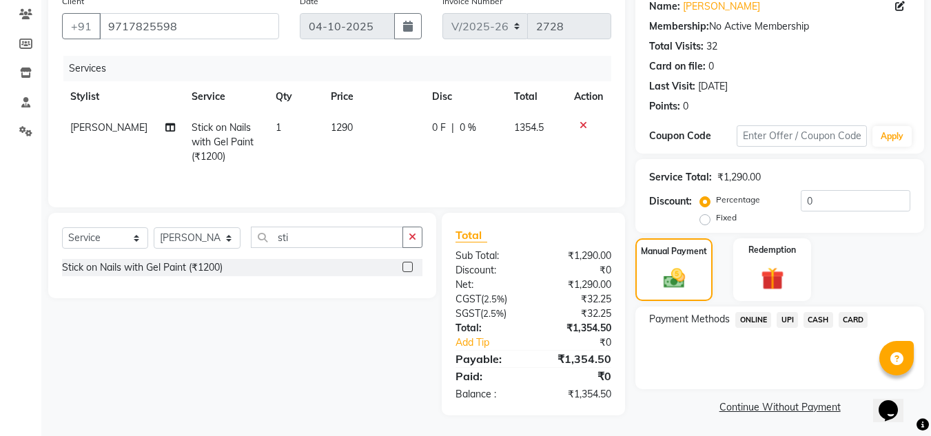
click at [786, 322] on span "UPI" at bounding box center [787, 320] width 21 height 16
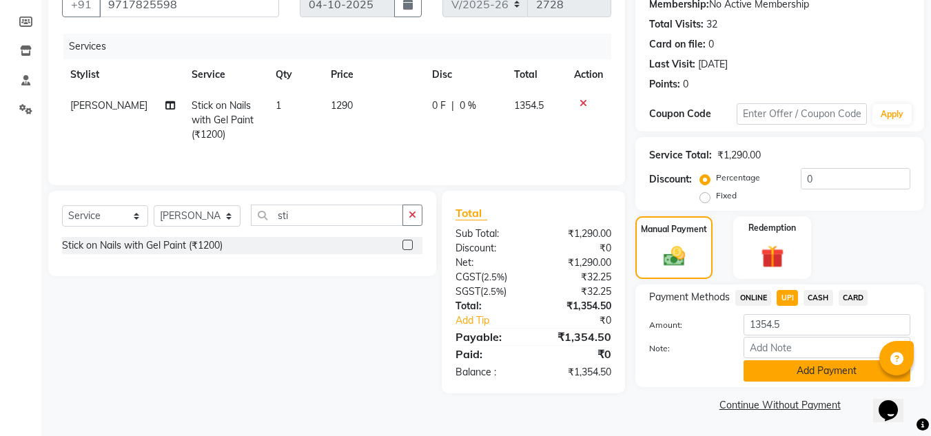
click at [771, 366] on button "Add Payment" at bounding box center [827, 370] width 167 height 21
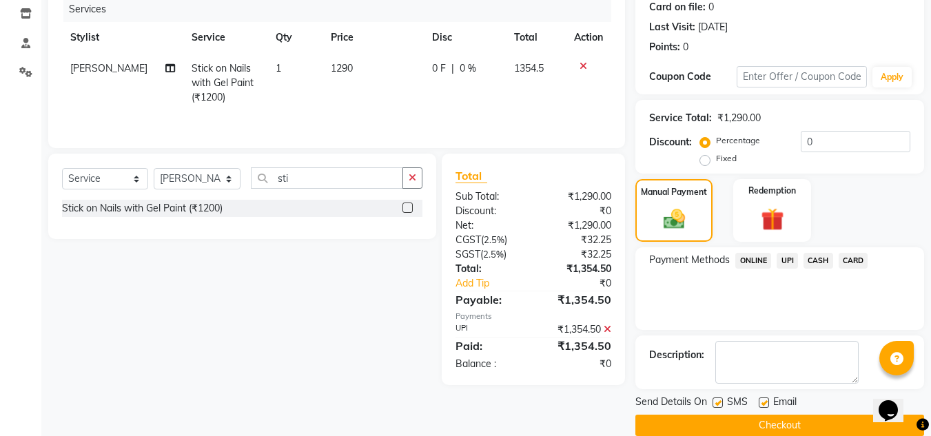
scroll to position [195, 0]
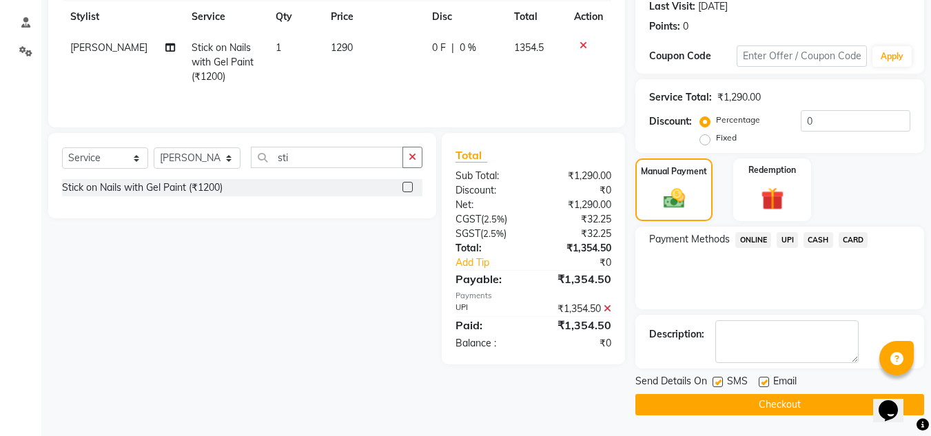
click at [766, 383] on label at bounding box center [764, 382] width 10 height 10
click at [766, 383] on input "checkbox" at bounding box center [763, 382] width 9 height 9
checkbox input "false"
click at [722, 385] on label at bounding box center [718, 382] width 10 height 10
click at [722, 385] on input "checkbox" at bounding box center [717, 382] width 9 height 9
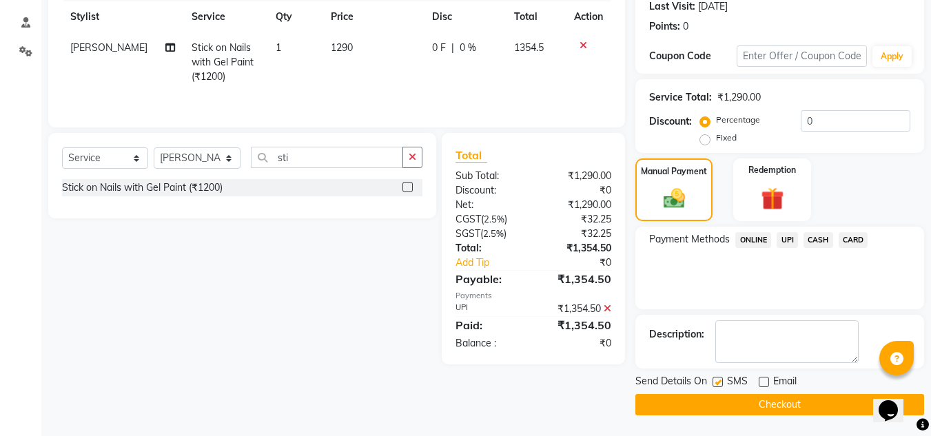
checkbox input "false"
click at [728, 398] on button "Checkout" at bounding box center [779, 404] width 289 height 21
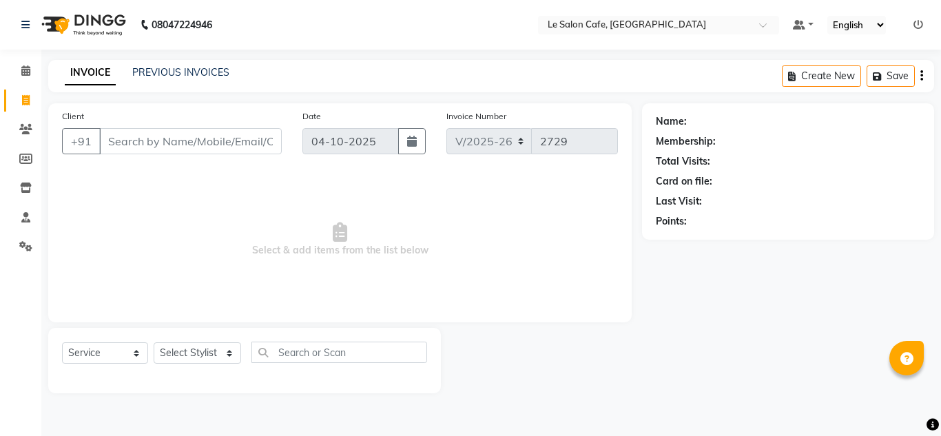
select select "594"
select select "service"
click at [216, 354] on select "Select Stylist [PERSON_NAME] [PERSON_NAME] Kadam [PERSON_NAME] [PERSON_NAME] Fr…" at bounding box center [198, 353] width 88 height 21
select select "90643"
click at [154, 343] on select "Select Stylist [PERSON_NAME] [PERSON_NAME] Kadam [PERSON_NAME] [PERSON_NAME] Fr…" at bounding box center [198, 353] width 88 height 21
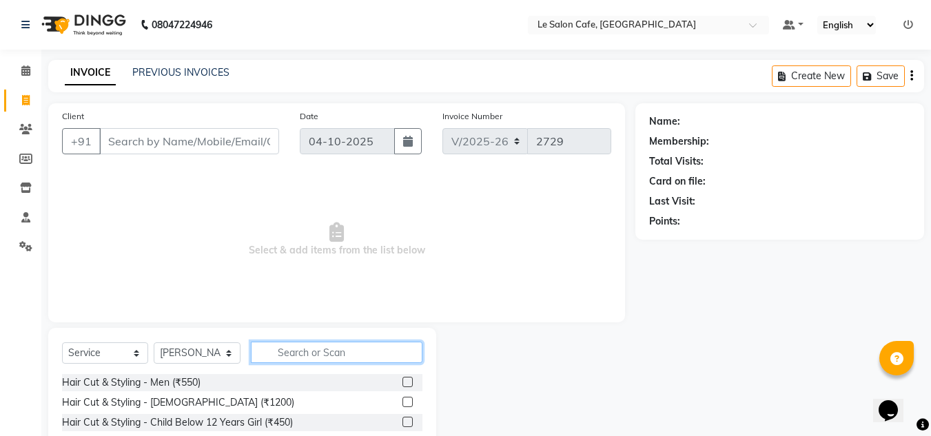
click at [327, 345] on input "text" at bounding box center [337, 352] width 172 height 21
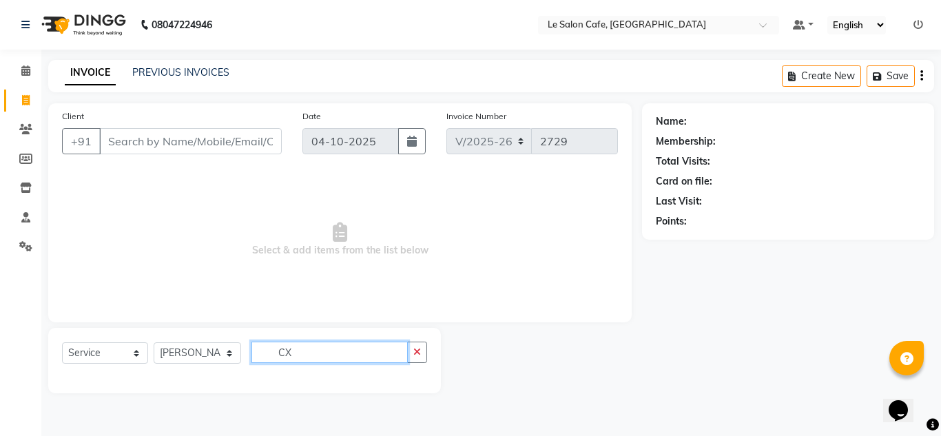
type input "C"
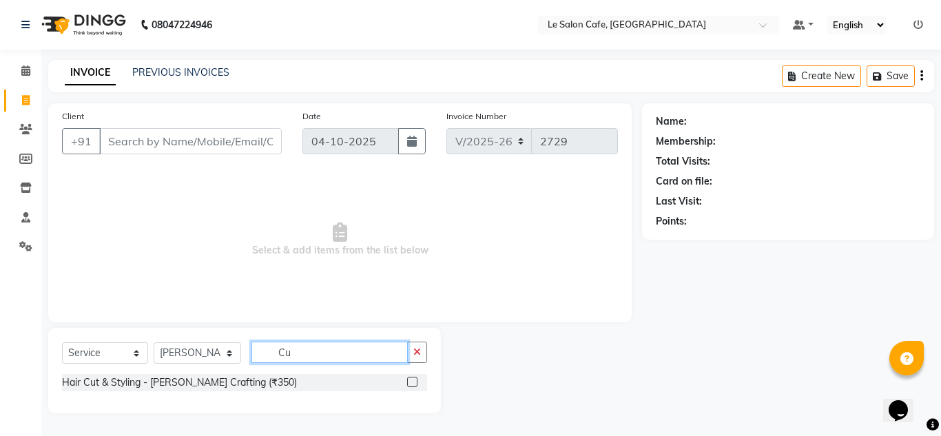
type input "C"
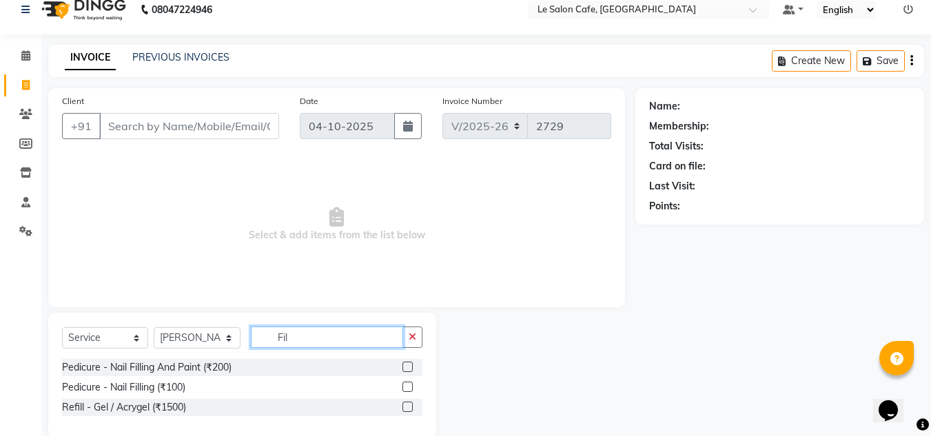
scroll to position [38, 0]
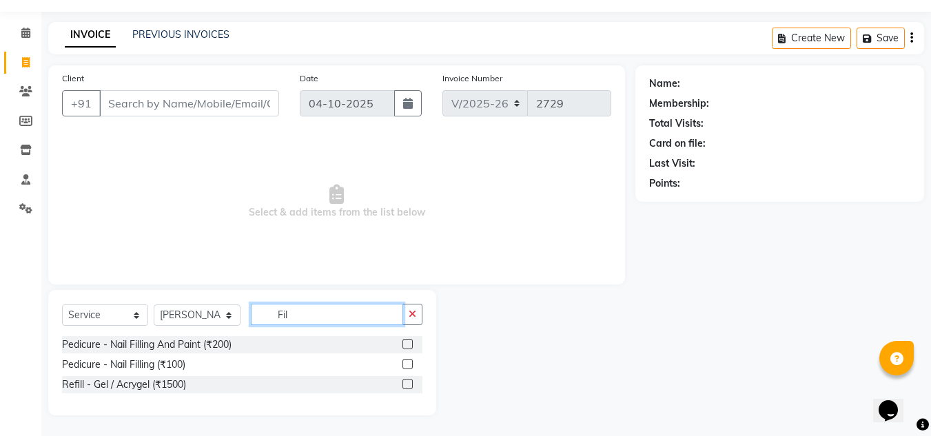
type input "Fil"
click at [402, 362] on label at bounding box center [407, 364] width 10 height 10
click at [402, 362] on input "checkbox" at bounding box center [406, 364] width 9 height 9
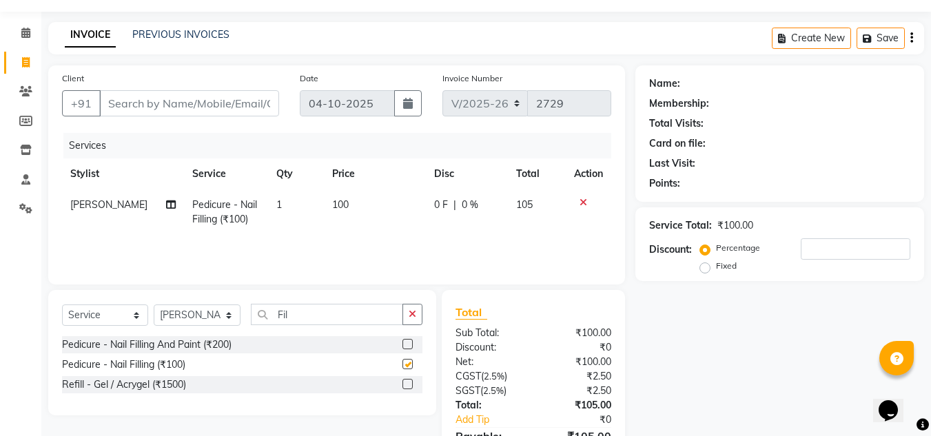
checkbox input "false"
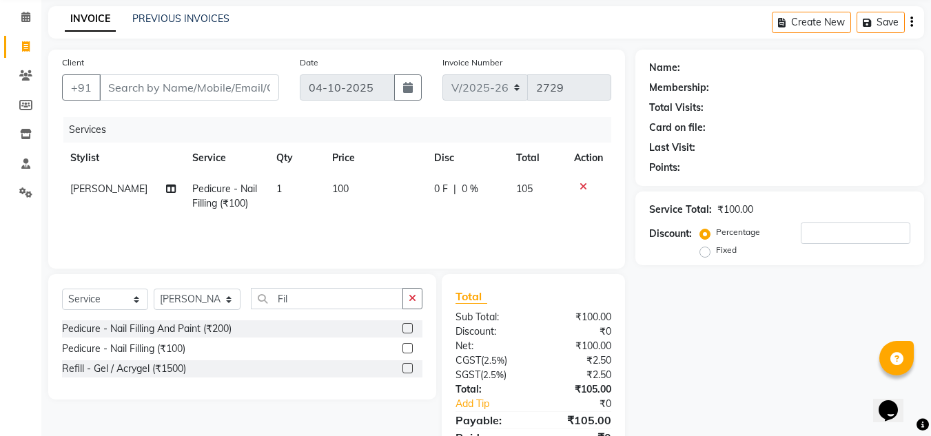
scroll to position [0, 0]
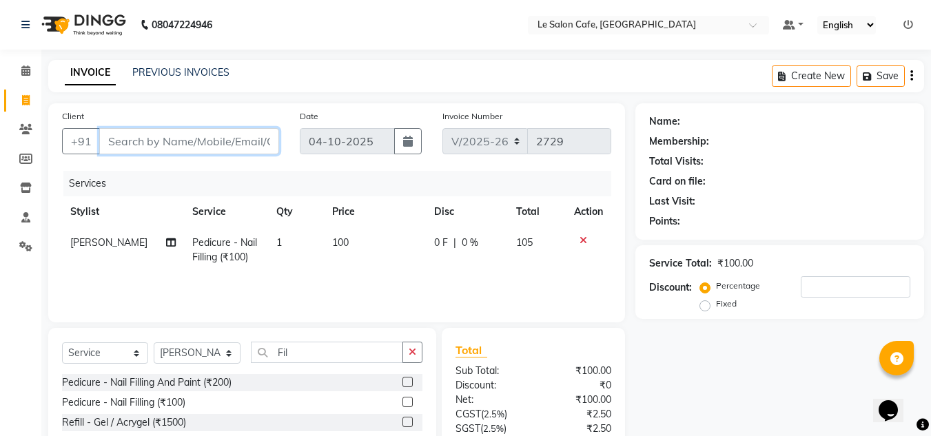
click at [174, 143] on input "Client" at bounding box center [189, 141] width 180 height 26
type input "9"
type input "0"
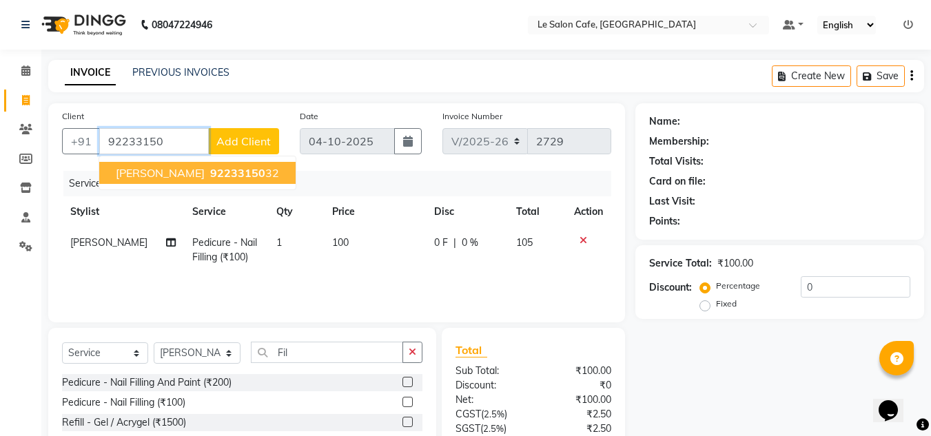
click at [185, 167] on span "[PERSON_NAME]" at bounding box center [160, 173] width 89 height 14
type input "9223315032"
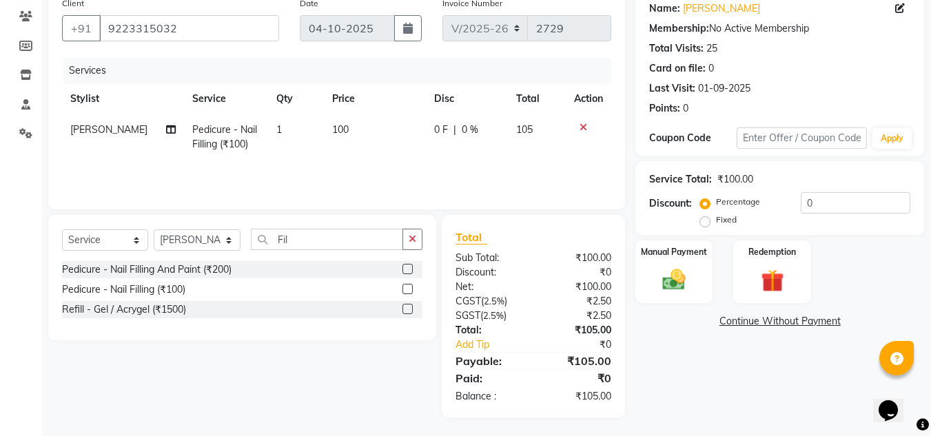
scroll to position [115, 0]
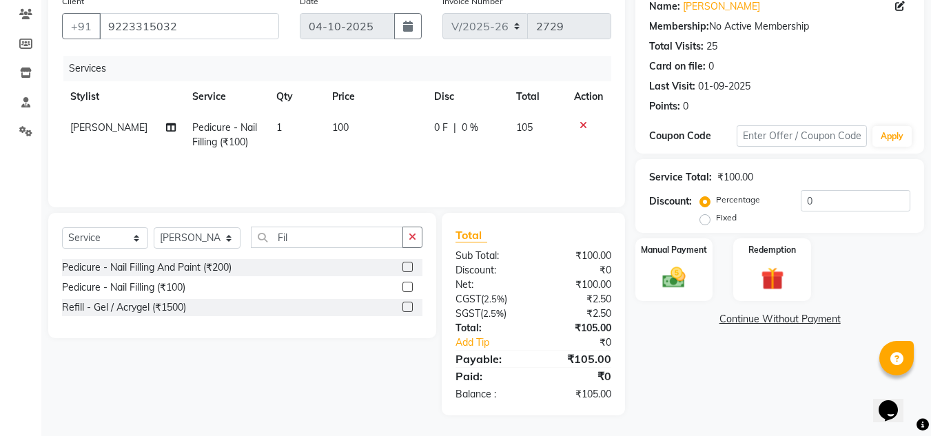
click at [351, 128] on td "100" at bounding box center [375, 134] width 102 height 45
select select "90643"
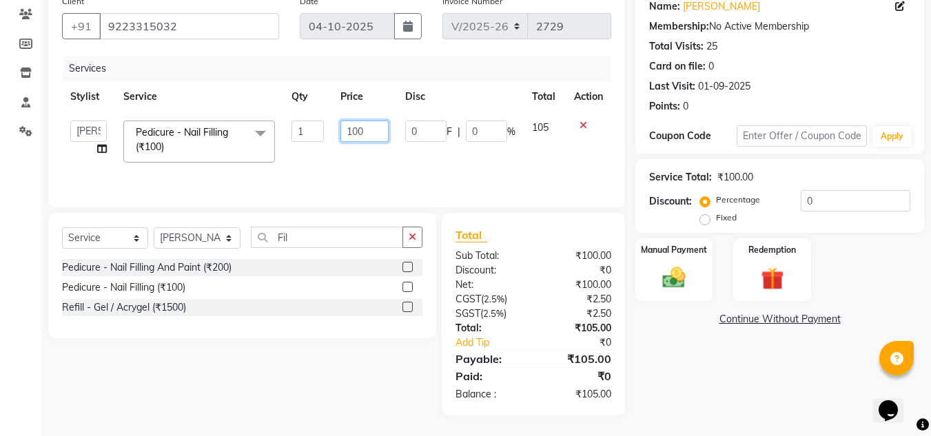
click at [355, 124] on input "100" at bounding box center [364, 131] width 48 height 21
click at [375, 130] on input "100" at bounding box center [364, 131] width 48 height 21
type input "110"
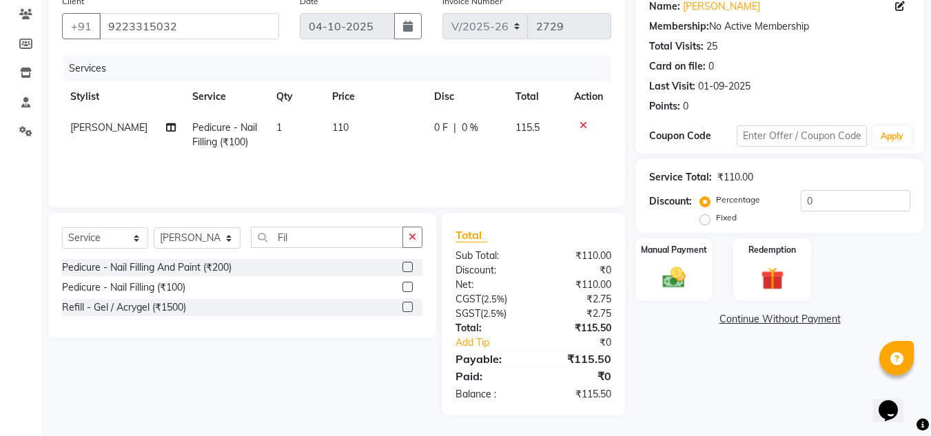
click at [359, 163] on div "Services Stylist Service Qty Price Disc Total Action Runali Sawant Pedicure - N…" at bounding box center [336, 125] width 549 height 138
click at [666, 281] on img at bounding box center [674, 278] width 39 height 28
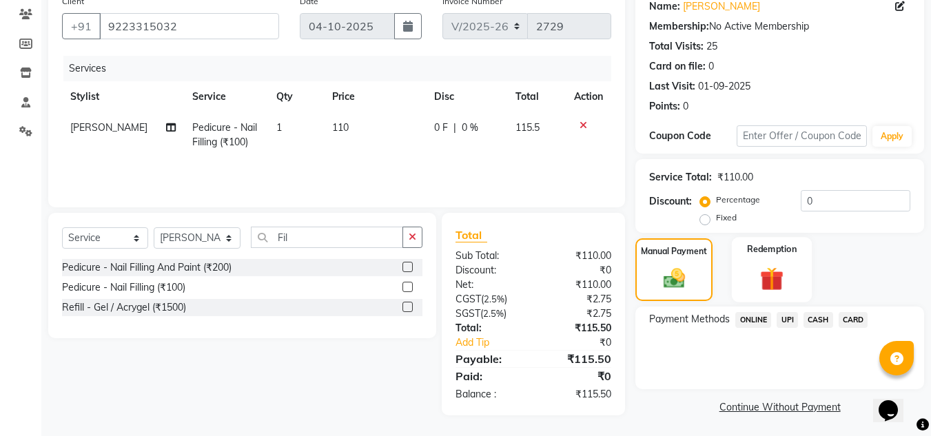
scroll to position [117, 0]
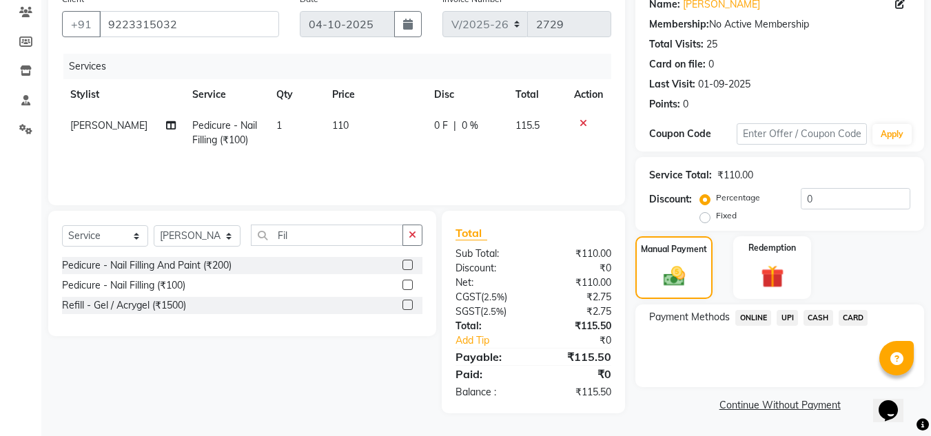
click at [789, 320] on span "UPI" at bounding box center [787, 318] width 21 height 16
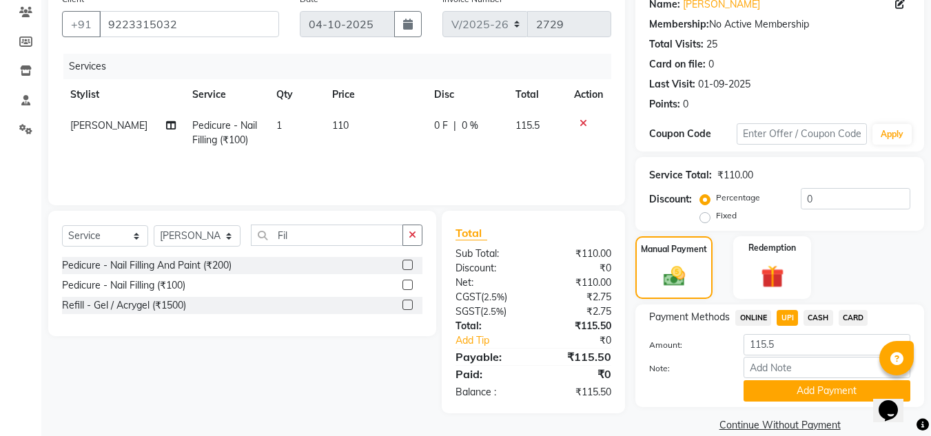
click at [798, 409] on div "Name: Manoharan Manickam Membership: No Active Membership Total Visits: 25 Card…" at bounding box center [784, 210] width 299 height 449
click at [796, 397] on button "Add Payment" at bounding box center [827, 390] width 167 height 21
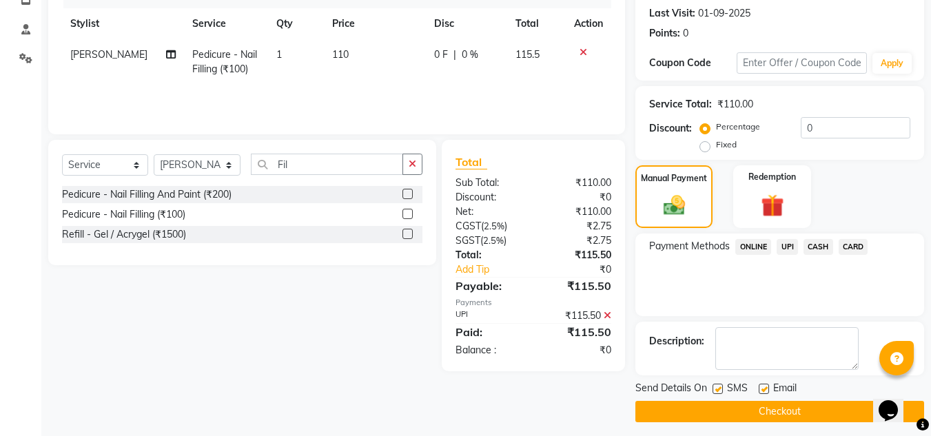
scroll to position [195, 0]
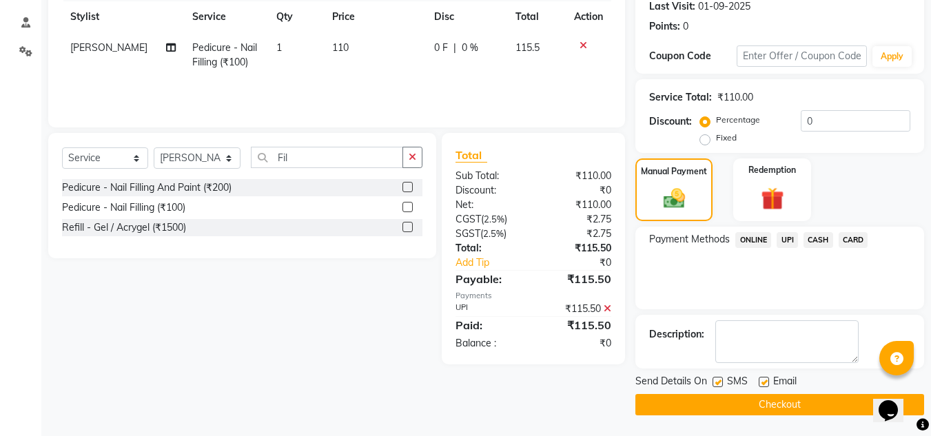
click at [716, 385] on label at bounding box center [718, 382] width 10 height 10
click at [716, 385] on input "checkbox" at bounding box center [717, 382] width 9 height 9
checkbox input "false"
click at [771, 388] on div "Email" at bounding box center [783, 382] width 49 height 17
click at [764, 385] on label at bounding box center [764, 382] width 10 height 10
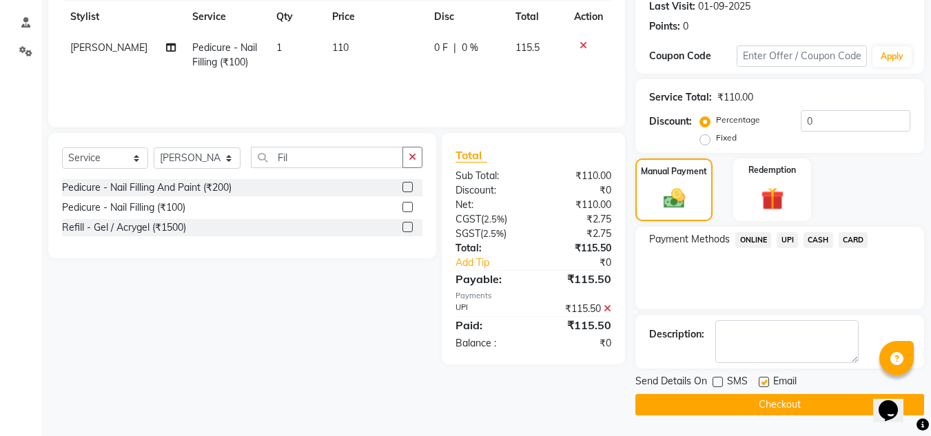
click at [764, 385] on input "checkbox" at bounding box center [763, 382] width 9 height 9
checkbox input "false"
click at [331, 303] on div "Select Service Product Membership Package Voucher Prepaid Gift Card Select Styl…" at bounding box center [237, 249] width 398 height 232
click at [764, 409] on button "Checkout" at bounding box center [779, 404] width 289 height 21
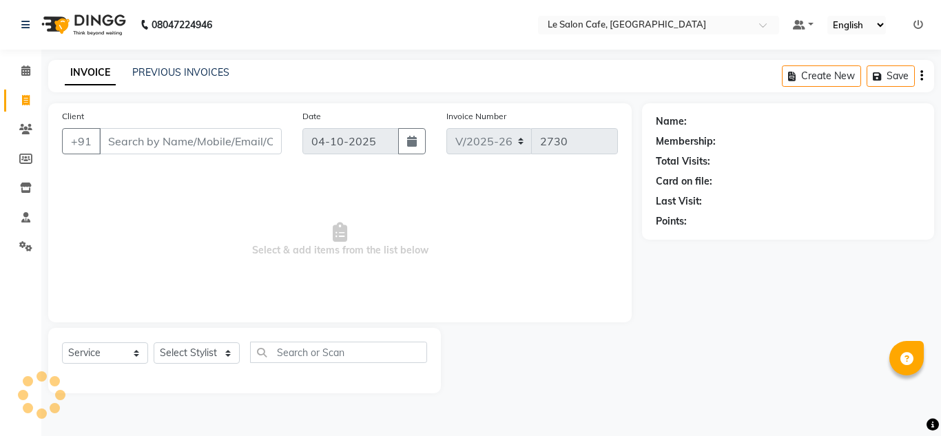
select select "594"
select select "service"
click at [232, 351] on select "Select Stylist [PERSON_NAME] [PERSON_NAME] Kadam [PERSON_NAME] [PERSON_NAME] Fr…" at bounding box center [198, 353] width 88 height 21
select select "86050"
click at [154, 343] on select "Select Stylist [PERSON_NAME] [PERSON_NAME] Kadam [PERSON_NAME] [PERSON_NAME] Fr…" at bounding box center [198, 353] width 88 height 21
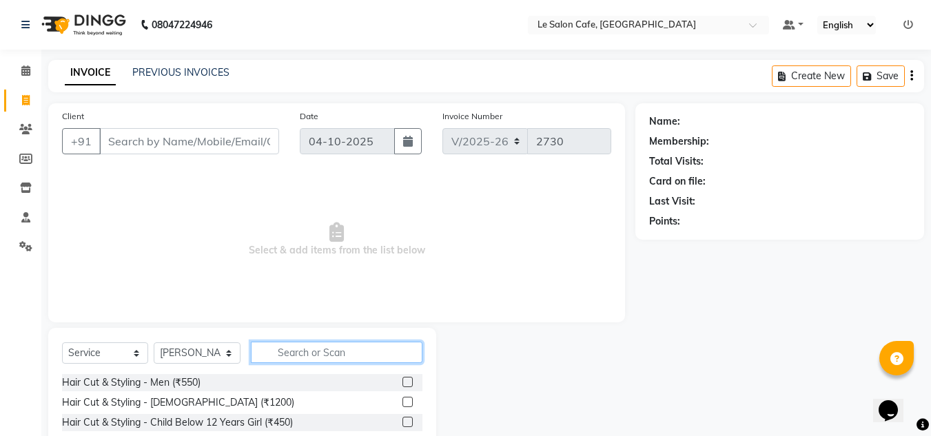
click at [287, 356] on input "text" at bounding box center [337, 352] width 172 height 21
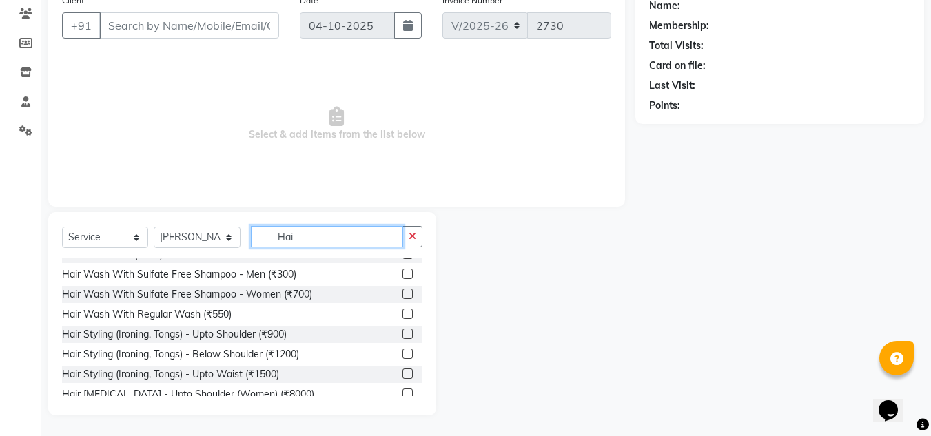
scroll to position [138, 0]
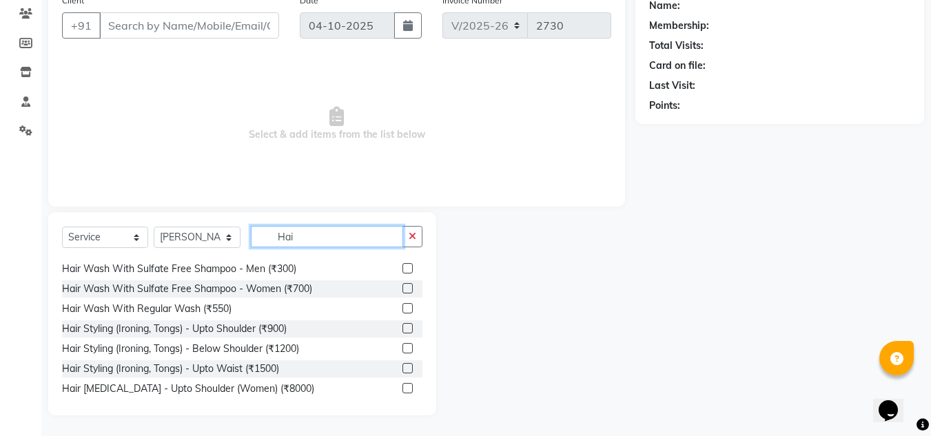
type input "Hai"
click at [402, 304] on label at bounding box center [407, 308] width 10 height 10
click at [402, 305] on input "checkbox" at bounding box center [406, 309] width 9 height 9
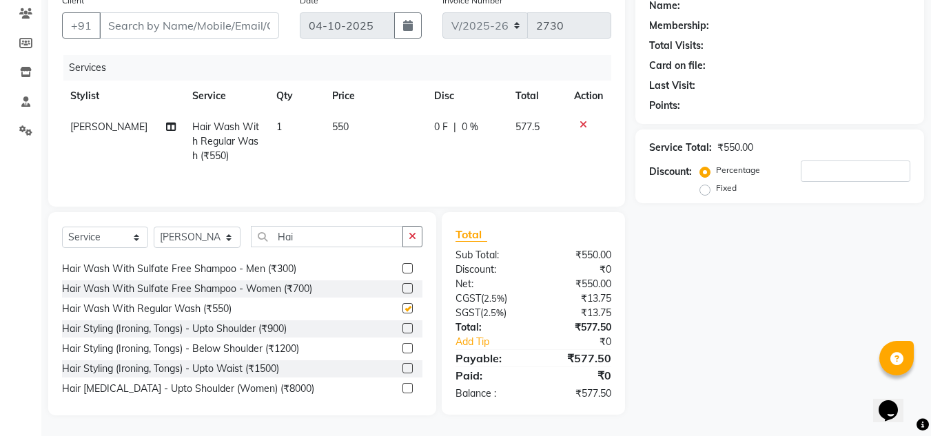
checkbox input "false"
click at [345, 121] on td "550" at bounding box center [375, 142] width 102 height 60
select select "86050"
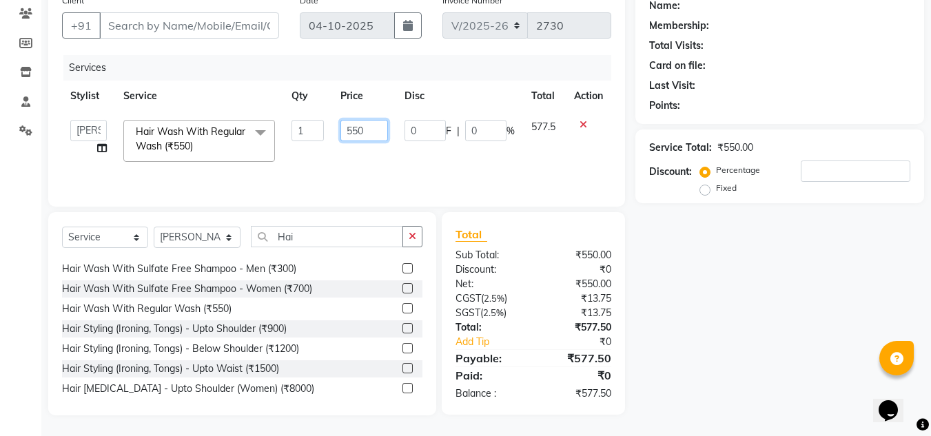
click at [369, 125] on input "550" at bounding box center [364, 130] width 48 height 21
type input "595"
click at [309, 249] on div "Select Service Product Membership Package Voucher Prepaid Gift Card Select Styl…" at bounding box center [242, 242] width 360 height 32
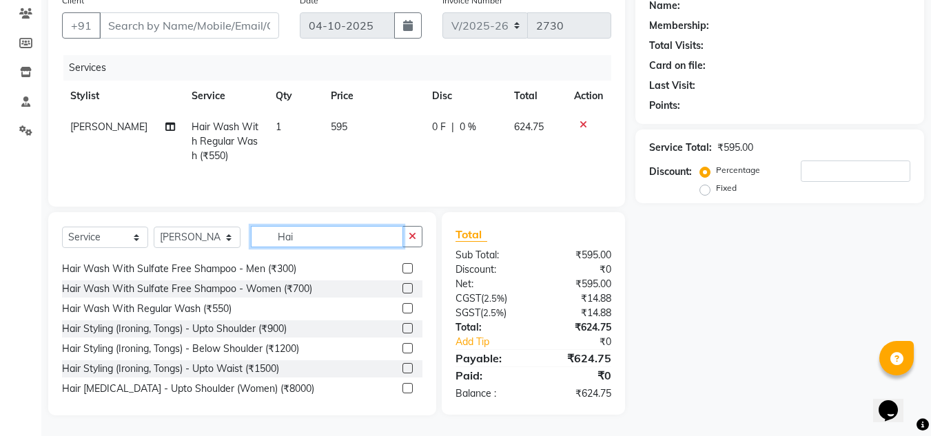
click at [304, 243] on input "Hai" at bounding box center [327, 236] width 152 height 21
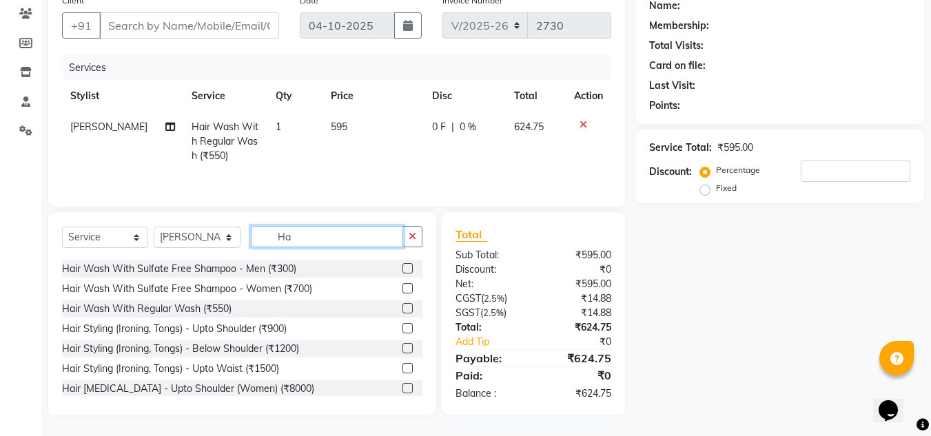
type input "H"
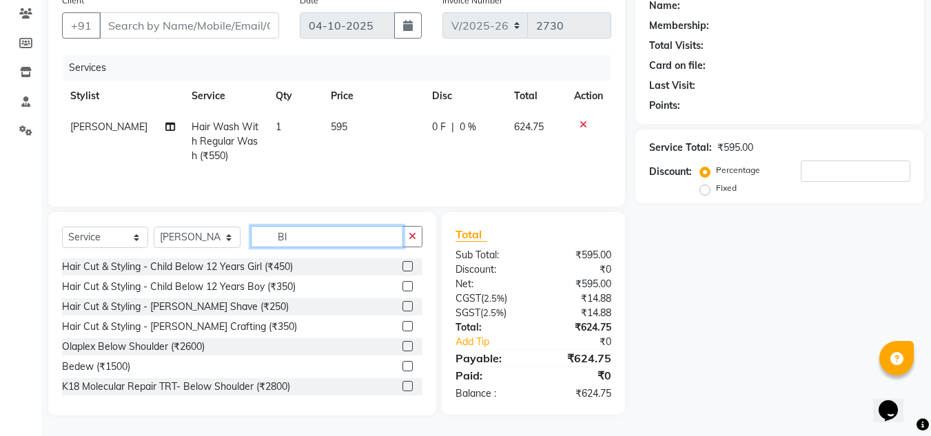
scroll to position [115, 0]
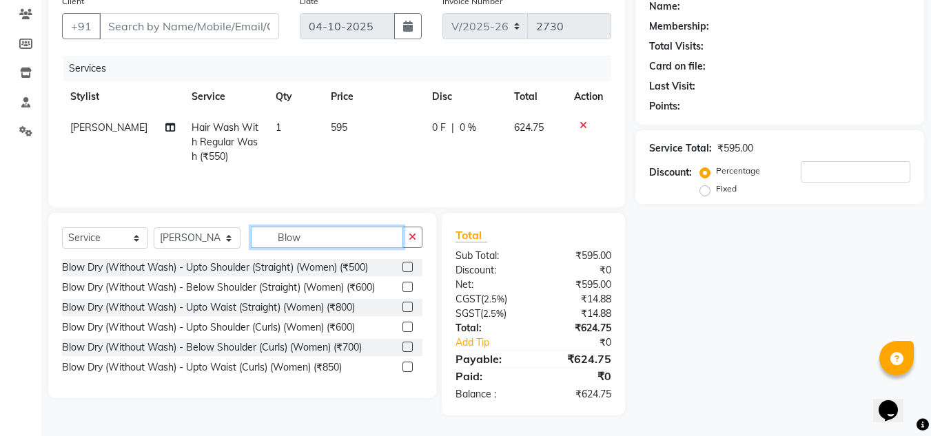
type input "Blow"
click at [407, 265] on label at bounding box center [407, 267] width 10 height 10
click at [407, 265] on input "checkbox" at bounding box center [406, 267] width 9 height 9
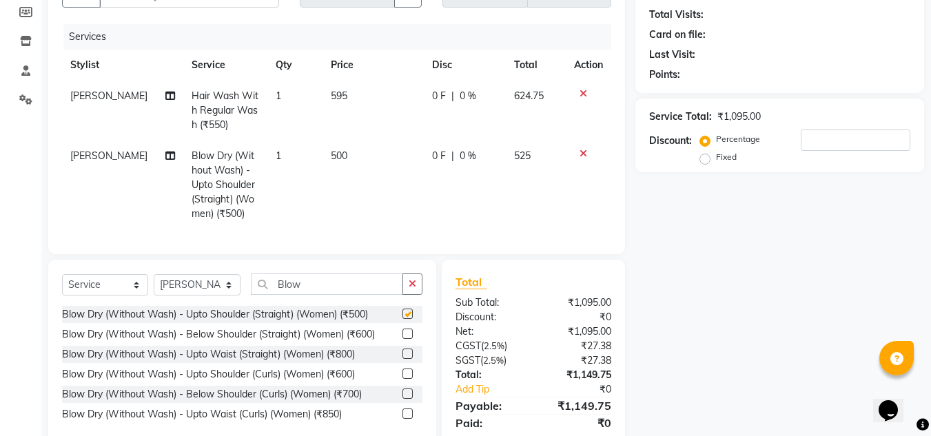
checkbox input "false"
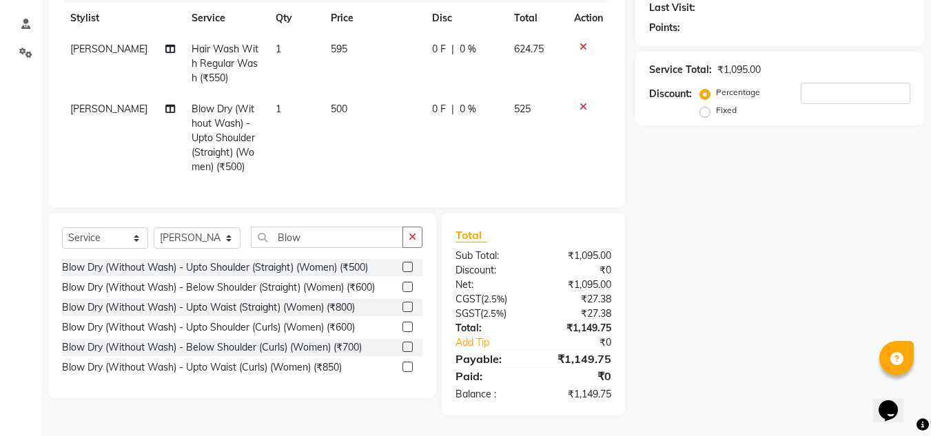
click at [349, 94] on td "500" at bounding box center [373, 138] width 101 height 89
select select "86050"
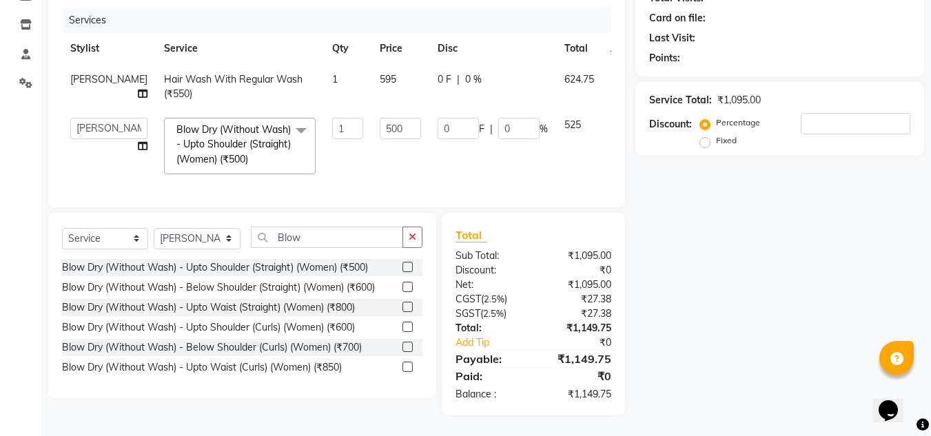
scroll to position [203, 0]
click at [380, 118] on input "500" at bounding box center [400, 128] width 41 height 21
type input "550"
click at [476, 172] on div "Services Stylist Service Qty Price Disc Total Action Salman Ansari Hair Wash Wi…" at bounding box center [336, 101] width 549 height 186
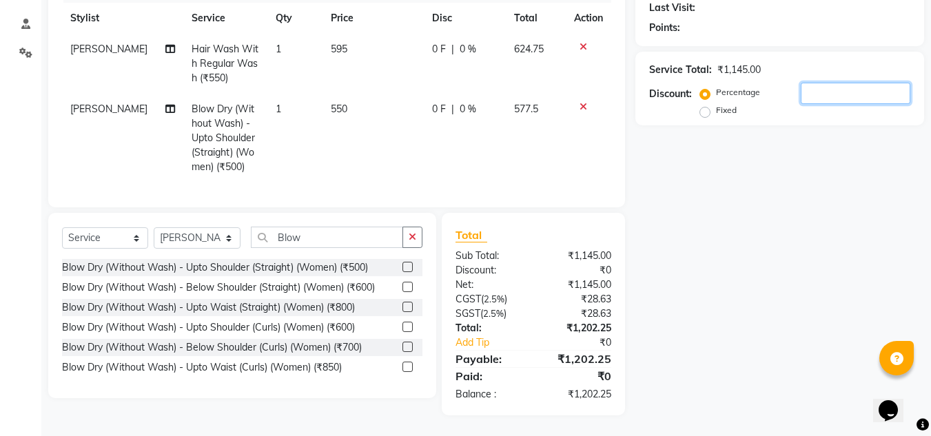
click at [850, 83] on input "number" at bounding box center [856, 93] width 110 height 21
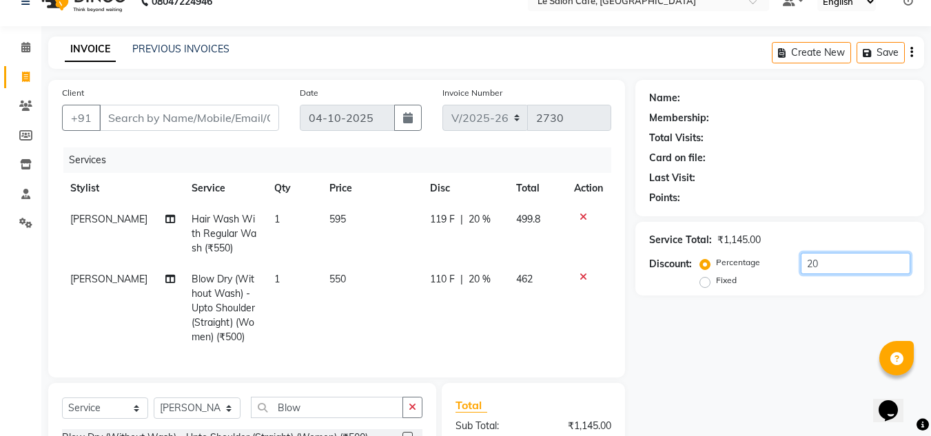
scroll to position [0, 0]
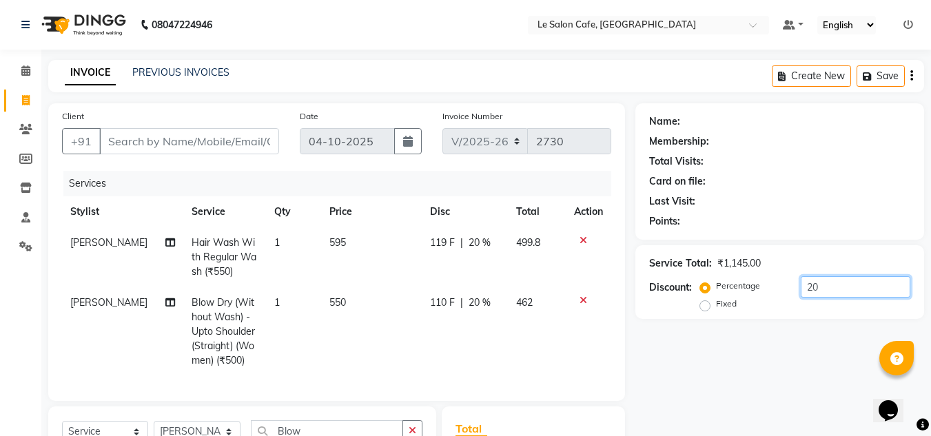
type input "20"
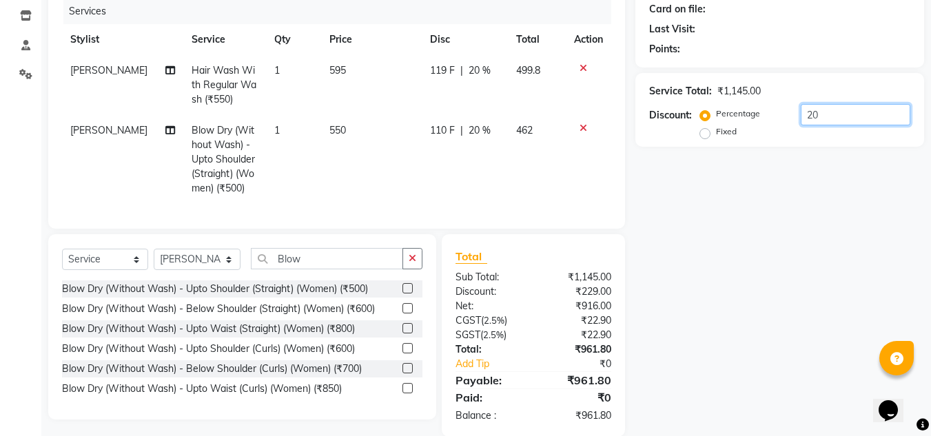
scroll to position [204, 0]
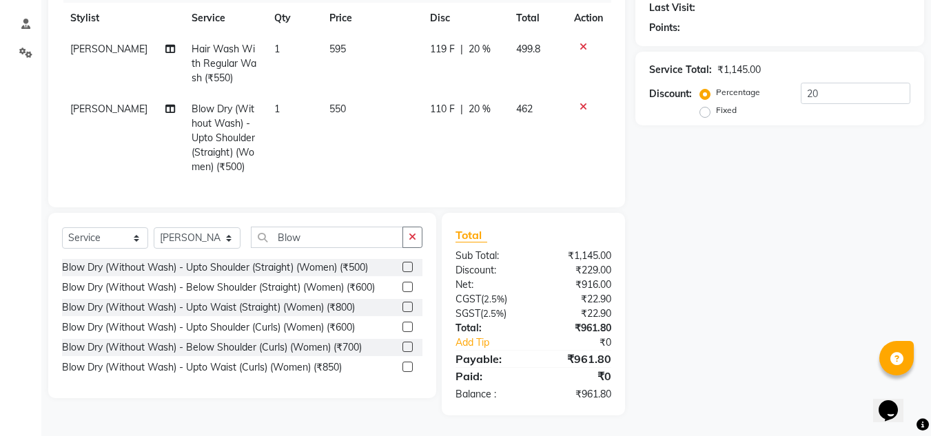
click at [321, 116] on td "550" at bounding box center [371, 138] width 101 height 89
select select "86050"
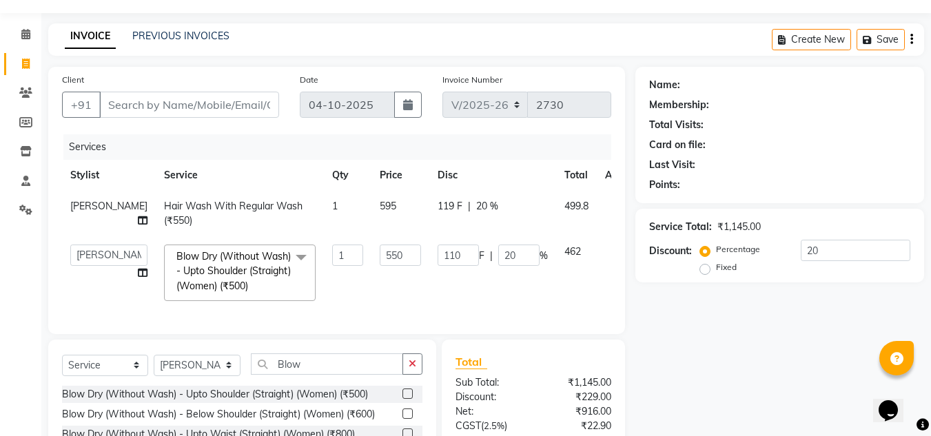
scroll to position [69, 0]
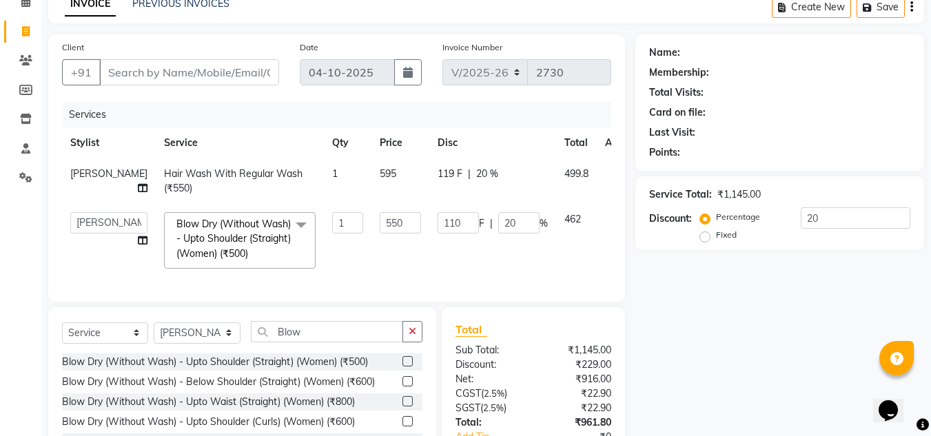
click at [597, 163] on td at bounding box center [619, 181] width 45 height 45
click at [611, 169] on icon at bounding box center [615, 172] width 8 height 10
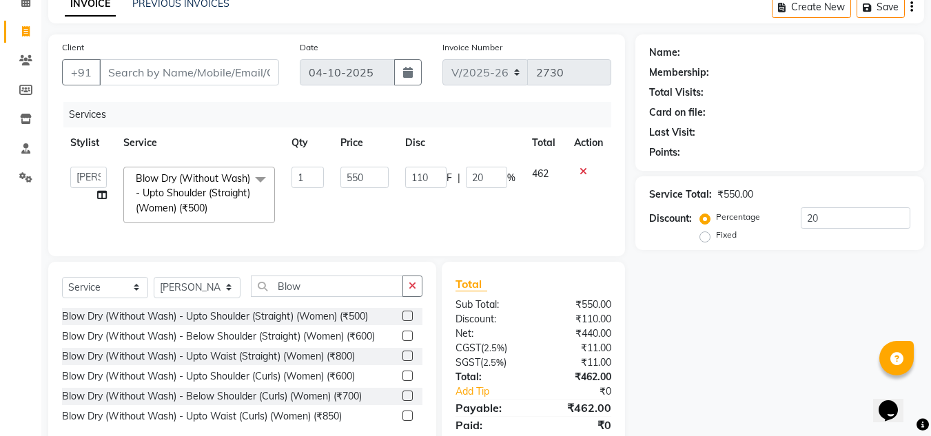
click at [578, 168] on div at bounding box center [588, 172] width 29 height 10
click at [579, 168] on div at bounding box center [588, 172] width 29 height 10
click at [581, 171] on icon at bounding box center [584, 172] width 8 height 10
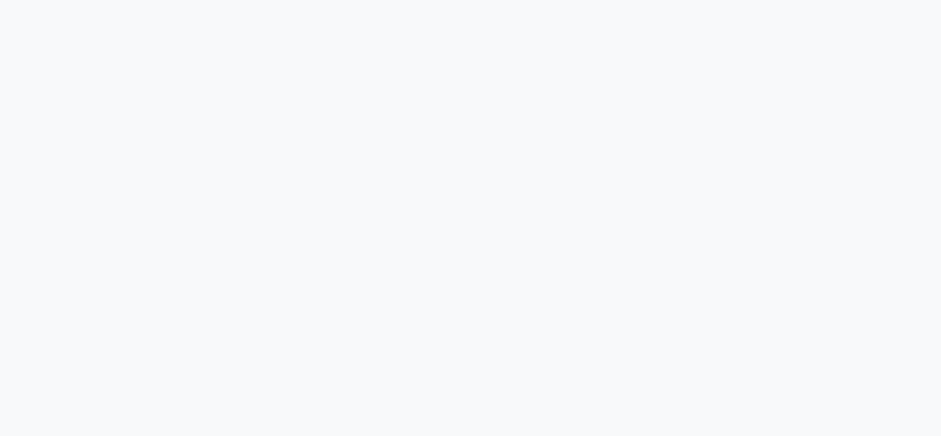
select select "service"
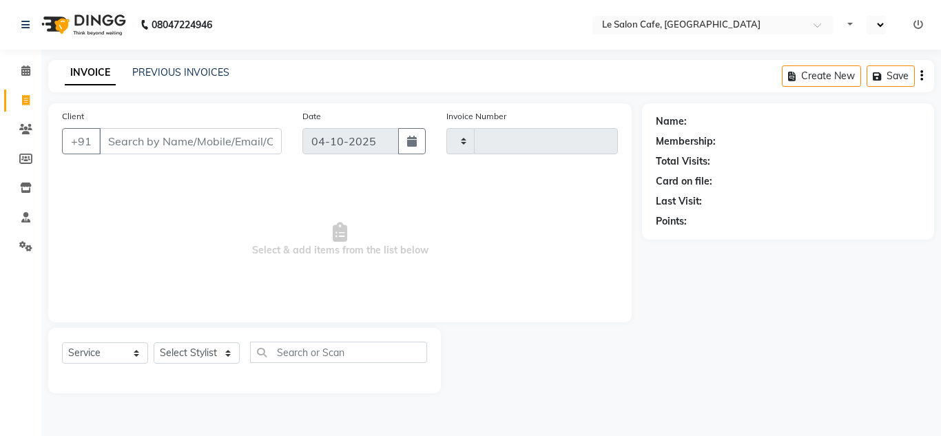
type input "2730"
select select "en"
select select "594"
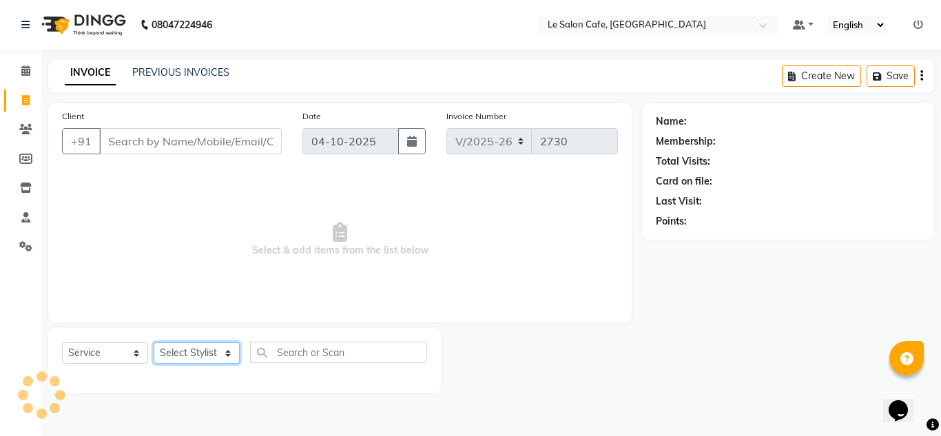
click at [234, 349] on select "Select Stylist" at bounding box center [197, 353] width 86 height 21
select select "63472"
click at [154, 343] on select "Select Stylist [PERSON_NAME] [PERSON_NAME] Kadam [PERSON_NAME] [PERSON_NAME] Fr…" at bounding box center [198, 353] width 88 height 21
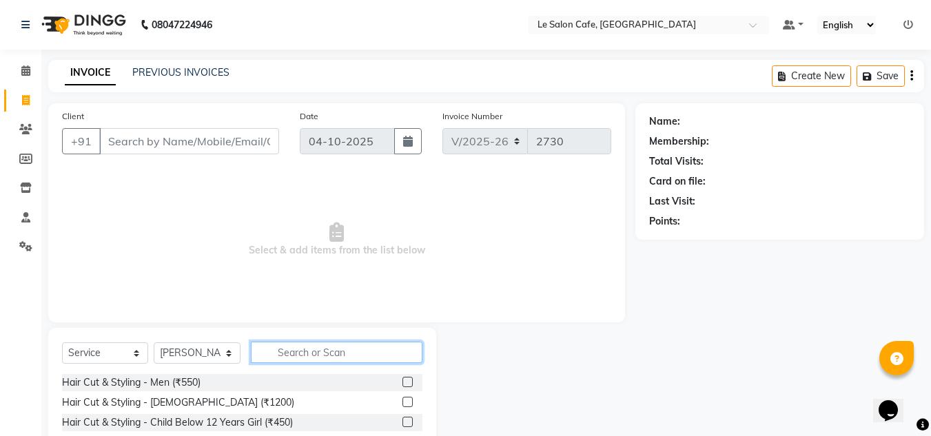
click at [296, 358] on input "text" at bounding box center [337, 352] width 172 height 21
type input "Ino"
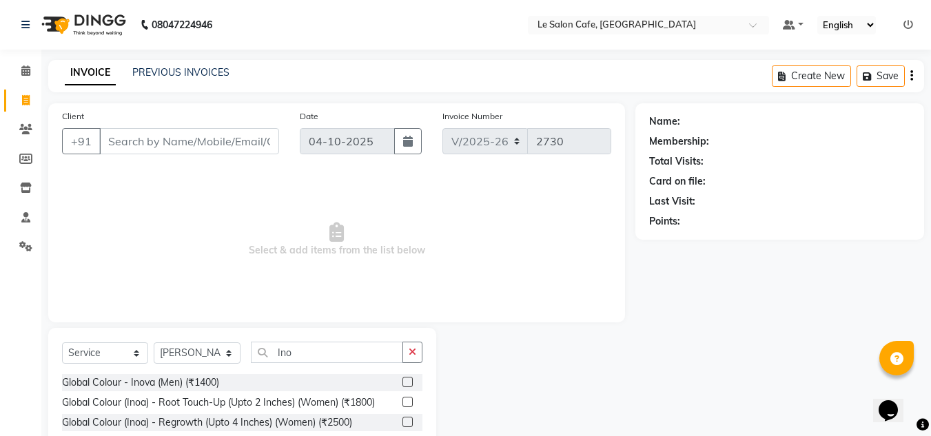
click at [402, 401] on label at bounding box center [407, 402] width 10 height 10
click at [402, 401] on input "checkbox" at bounding box center [406, 402] width 9 height 9
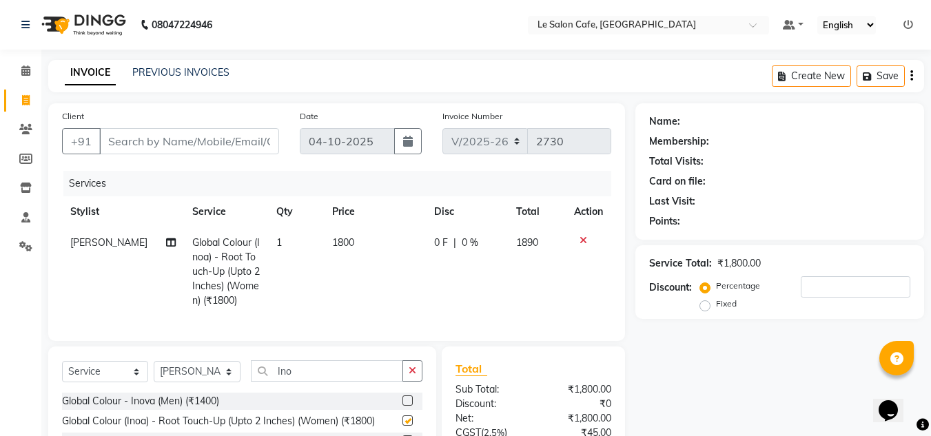
checkbox input "false"
click at [338, 235] on td "1800" at bounding box center [375, 271] width 102 height 89
select select "63472"
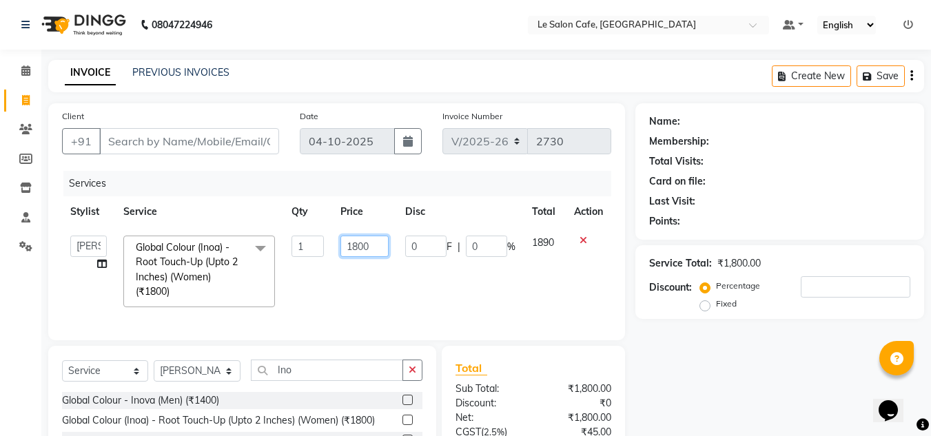
click at [356, 243] on input "1800" at bounding box center [364, 246] width 48 height 21
type input "1900"
click at [318, 312] on tr "Amandeep Kaur Kalsi Aniket Kadam Bunty Salmani Faim Alvi Front Desk Laxmi Sharm…" at bounding box center [336, 271] width 549 height 88
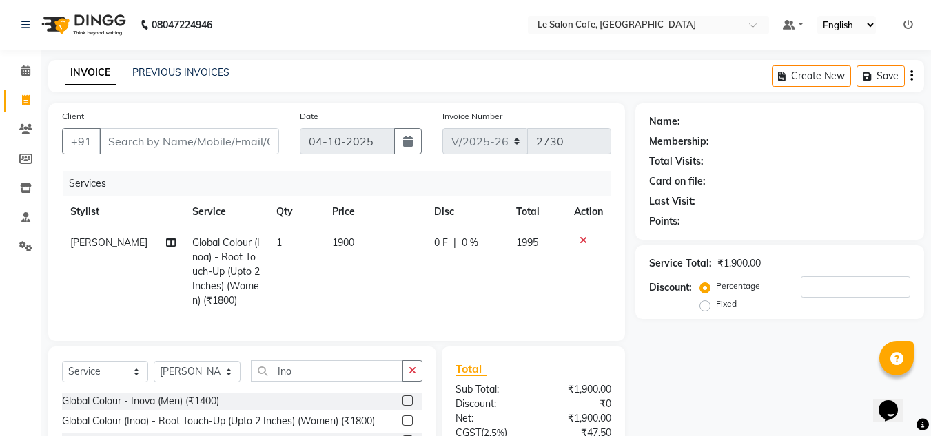
click at [335, 240] on span "1900" at bounding box center [343, 242] width 22 height 12
select select "63472"
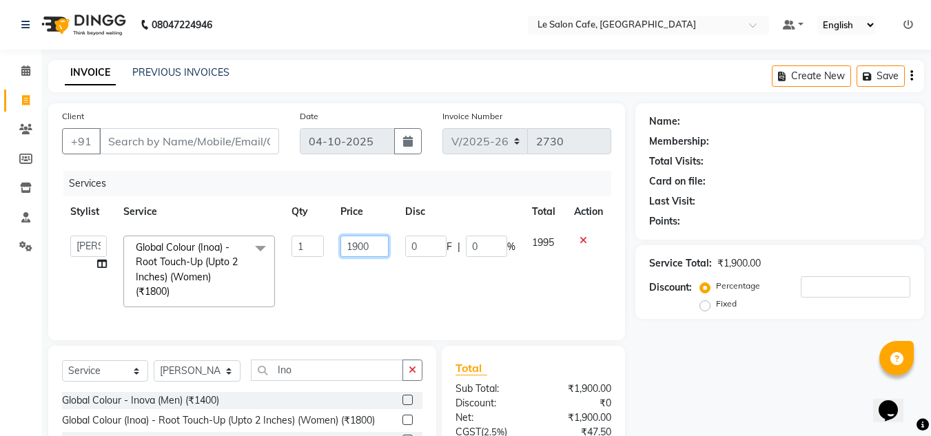
click at [358, 246] on input "1900" at bounding box center [364, 246] width 48 height 21
type input "19500"
click at [245, 194] on div "Services" at bounding box center [342, 184] width 558 height 26
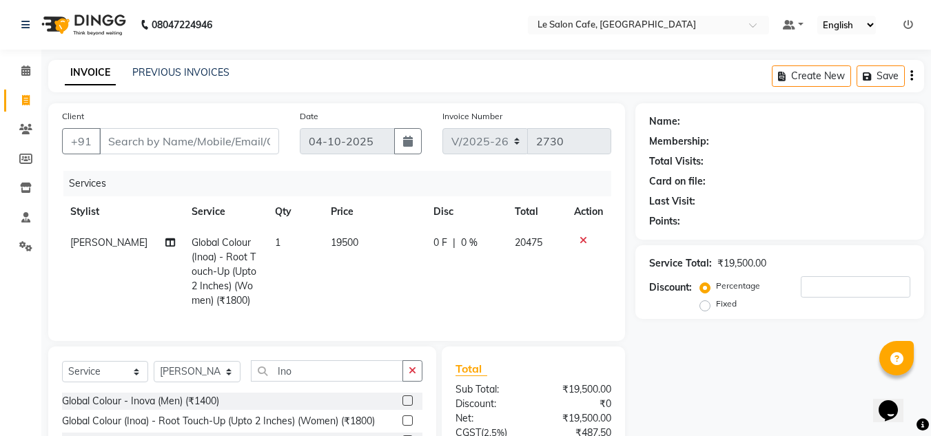
click at [353, 241] on td "19500" at bounding box center [374, 271] width 103 height 89
select select "63472"
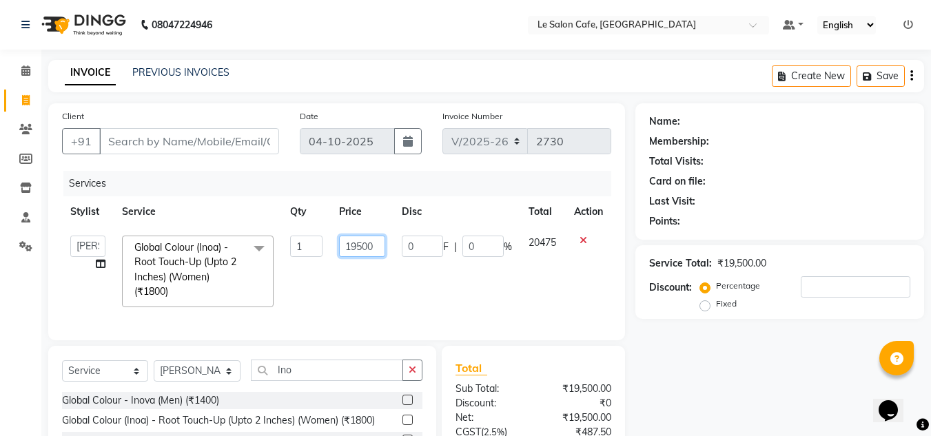
click at [373, 244] on input "19500" at bounding box center [362, 246] width 46 height 21
type input "1950"
click at [184, 139] on input "Client" at bounding box center [189, 141] width 180 height 26
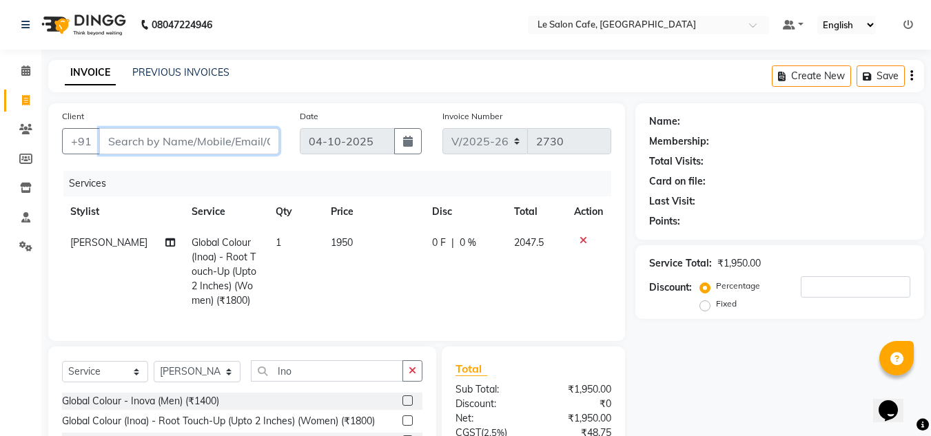
type input "8"
type input "0"
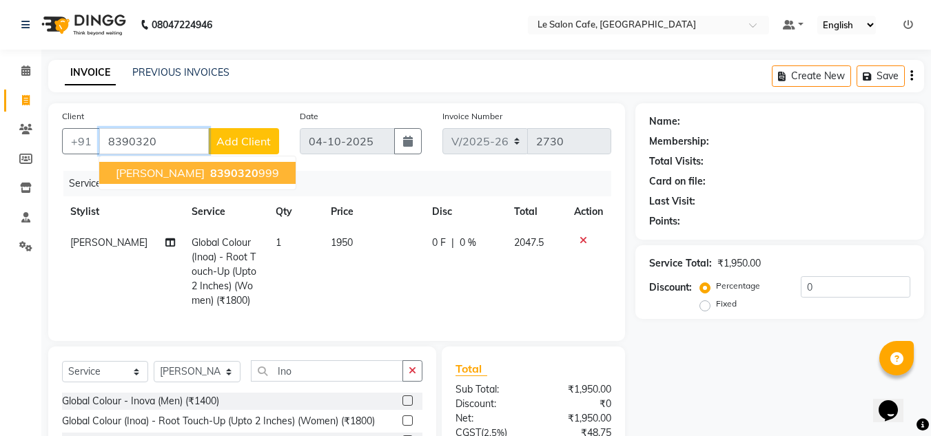
click at [189, 190] on ngb-typeahead-window "Dr Sneha Nikte 8390320 999" at bounding box center [198, 173] width 198 height 34
click at [192, 175] on span "Dr Sneha Nikte" at bounding box center [160, 173] width 89 height 14
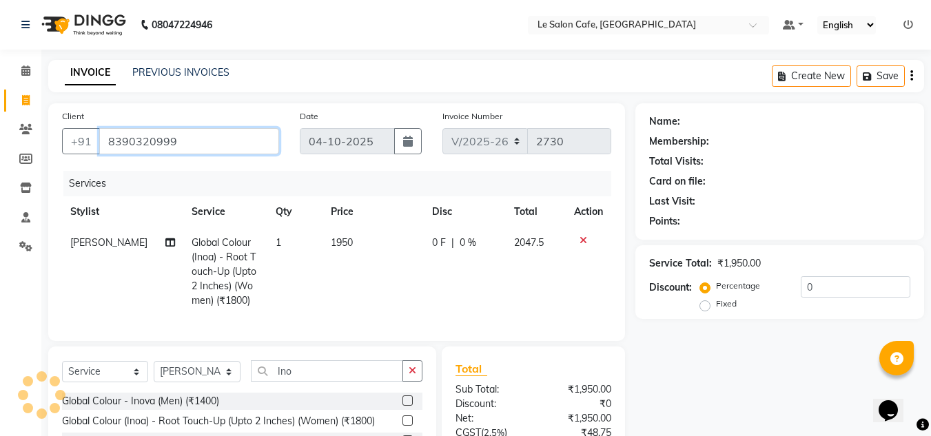
type input "8390320999"
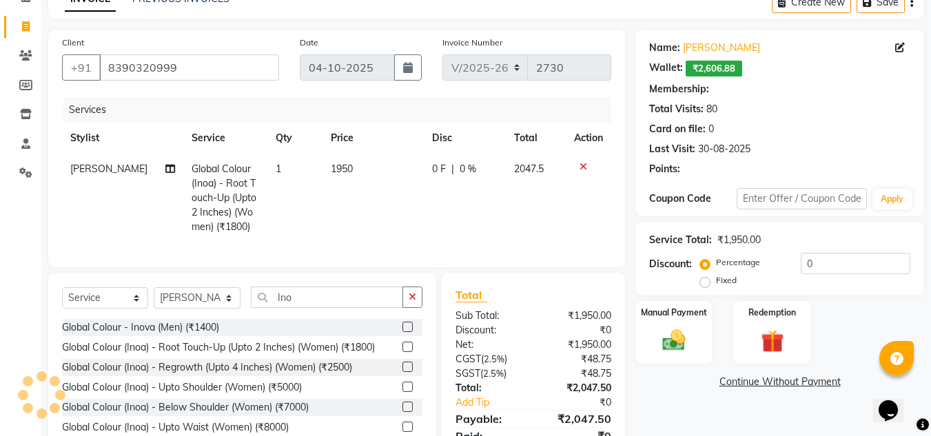
select select "1: Object"
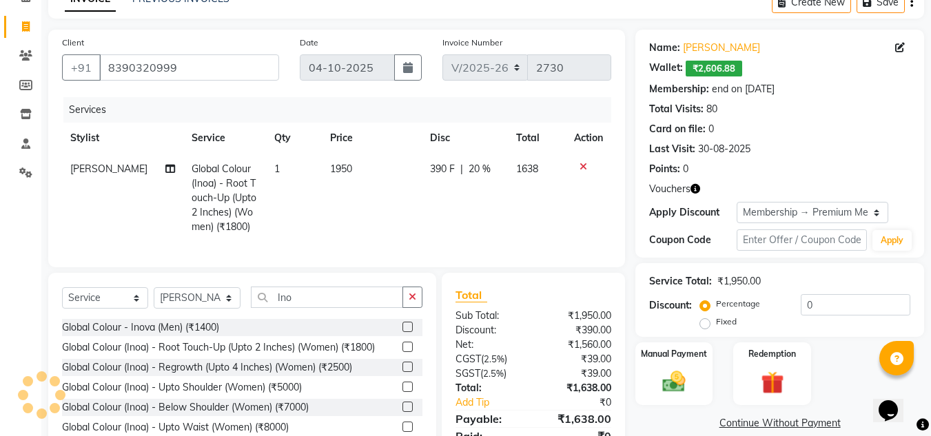
scroll to position [144, 0]
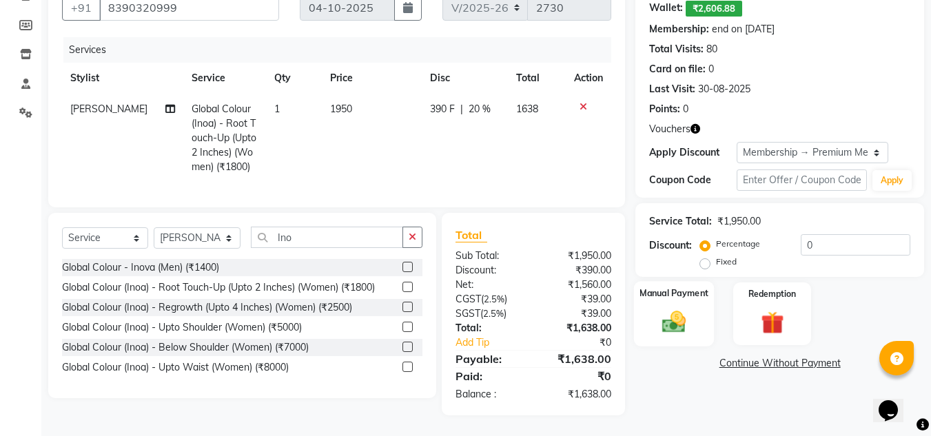
click at [669, 311] on img at bounding box center [674, 322] width 39 height 28
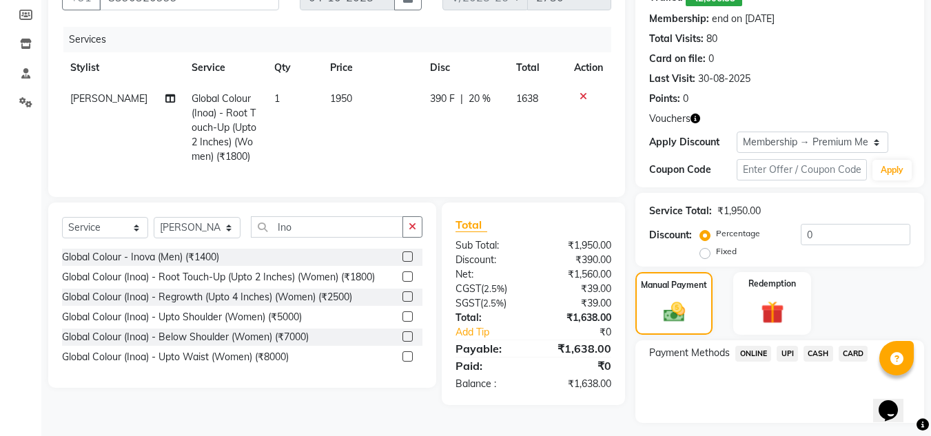
click at [784, 354] on span "UPI" at bounding box center [787, 354] width 21 height 16
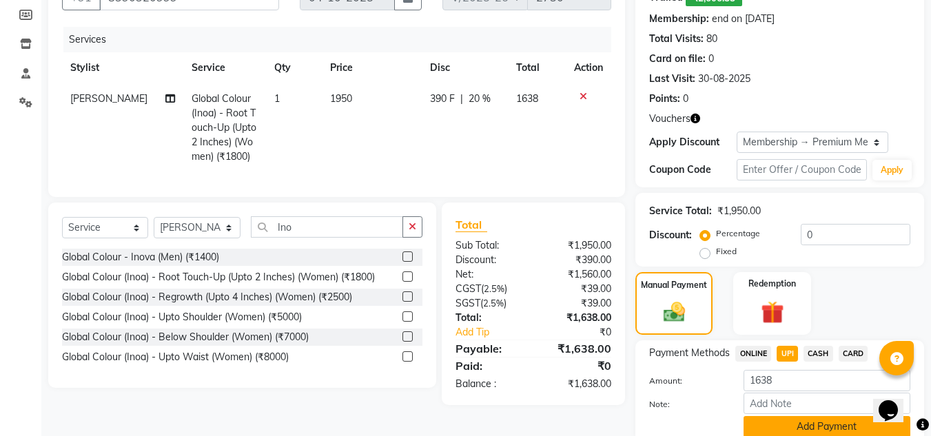
click at [770, 425] on button "Add Payment" at bounding box center [827, 426] width 167 height 21
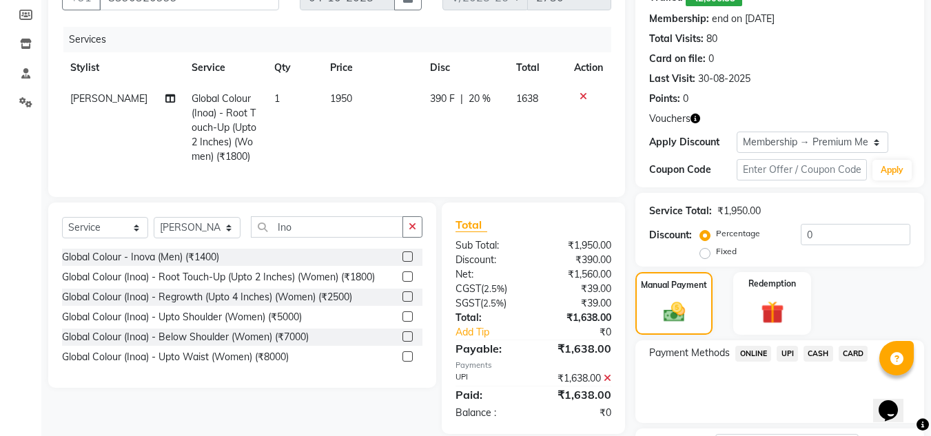
scroll to position [258, 0]
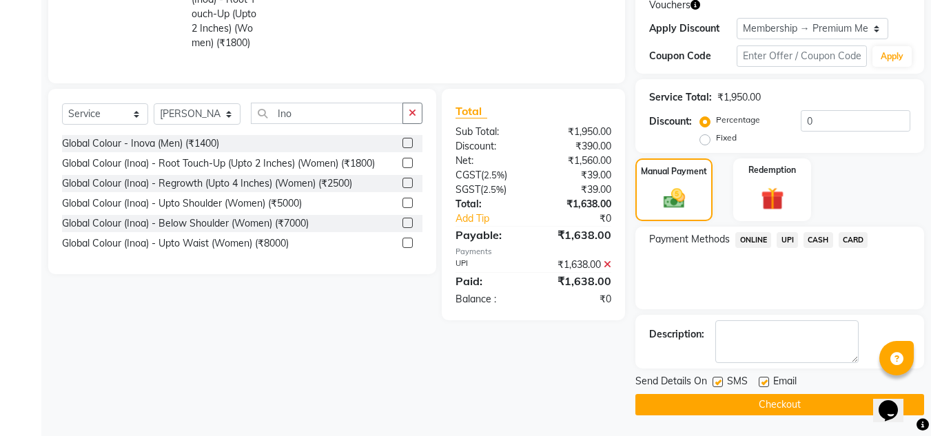
click at [760, 387] on label at bounding box center [764, 382] width 10 height 10
click at [760, 387] on input "checkbox" at bounding box center [763, 382] width 9 height 9
checkbox input "false"
click at [711, 383] on div "Send Details On SMS Email" at bounding box center [779, 382] width 289 height 17
click at [717, 380] on label at bounding box center [718, 382] width 10 height 10
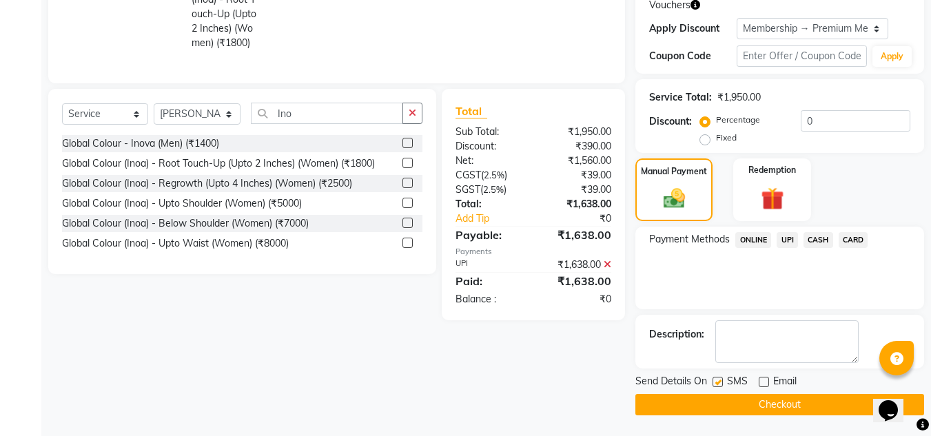
click at [717, 380] on input "checkbox" at bounding box center [717, 382] width 9 height 9
checkbox input "false"
click at [735, 398] on button "Checkout" at bounding box center [779, 404] width 289 height 21
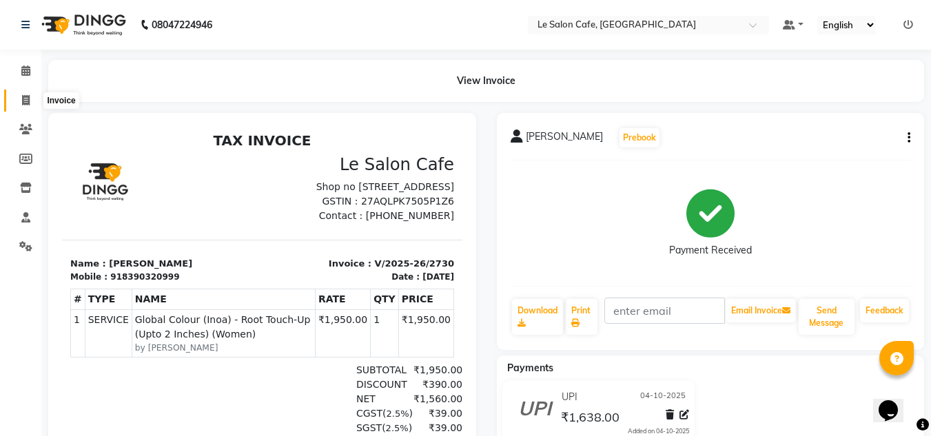
click at [17, 99] on span at bounding box center [26, 101] width 24 height 16
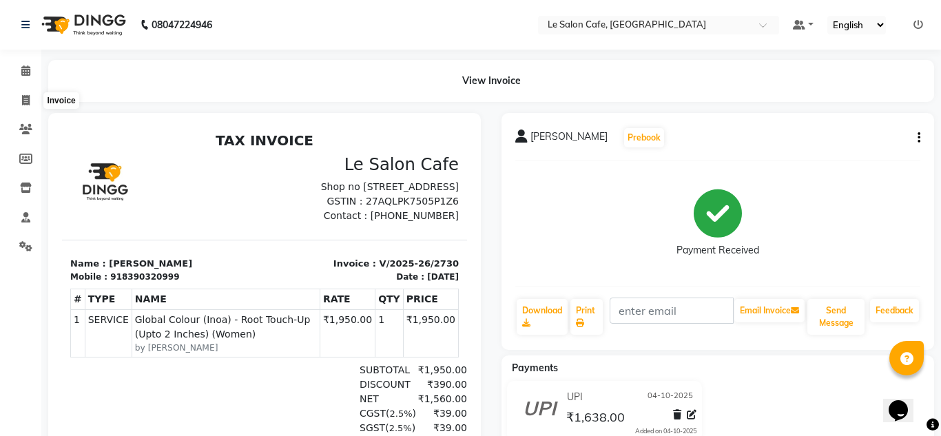
select select "594"
select select "service"
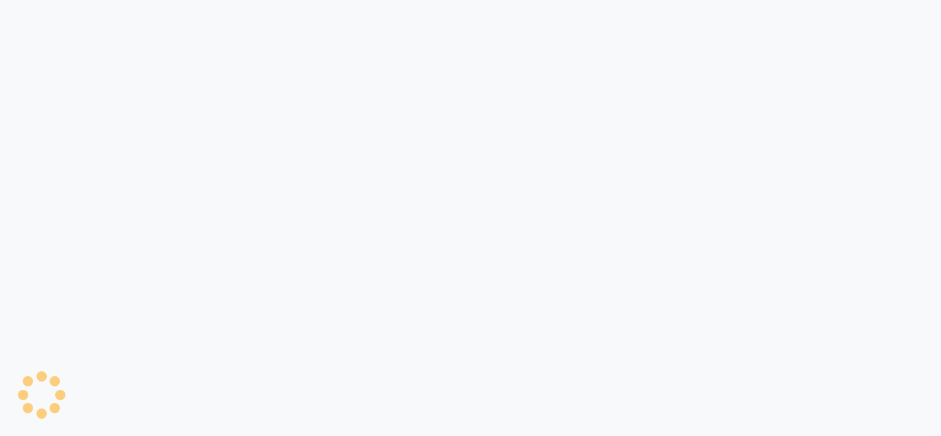
select select "594"
select select "service"
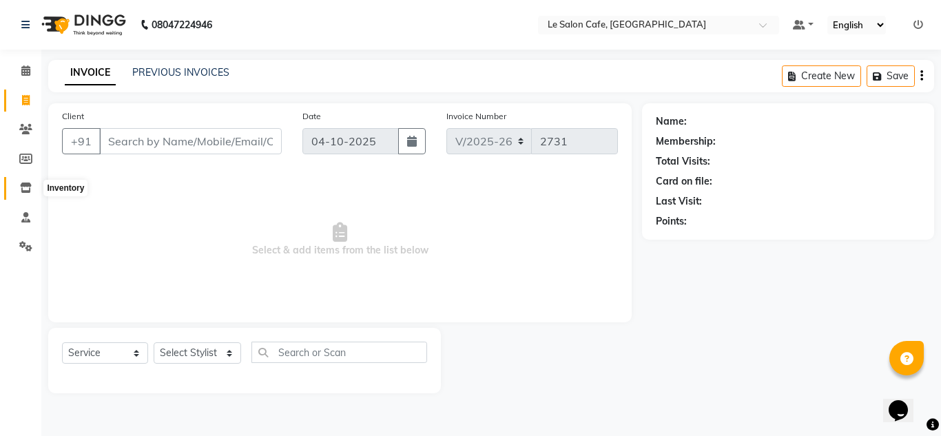
click at [25, 189] on icon at bounding box center [26, 188] width 12 height 10
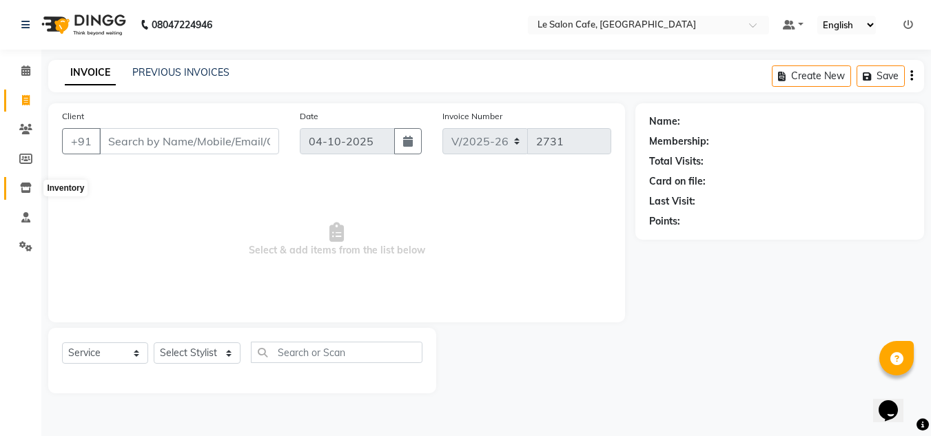
select select
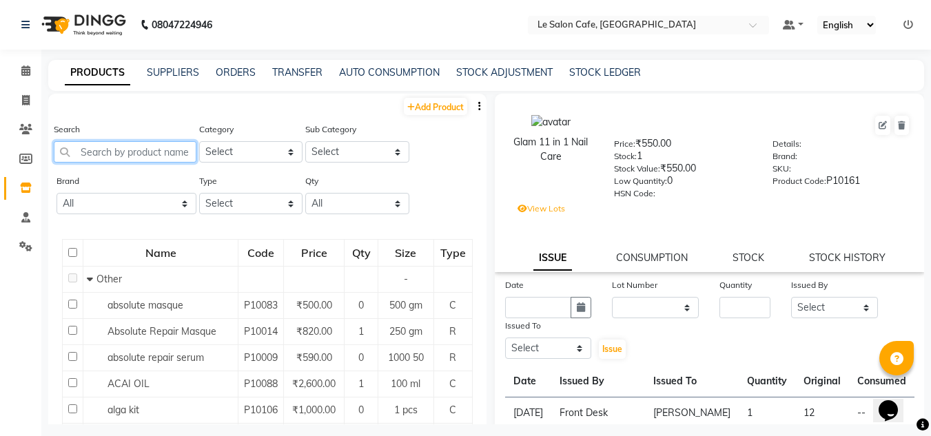
click at [115, 147] on input "text" at bounding box center [125, 151] width 143 height 21
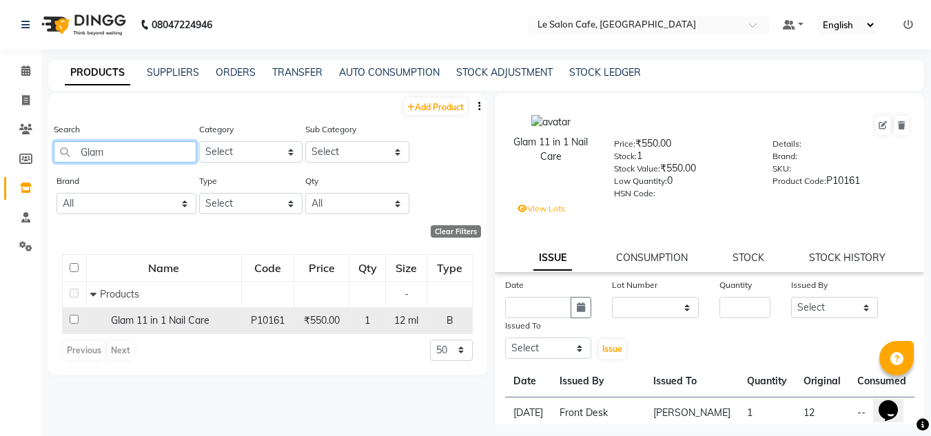
type input "Glam"
click at [70, 321] on input "checkbox" at bounding box center [74, 319] width 9 height 9
checkbox input "true"
select select
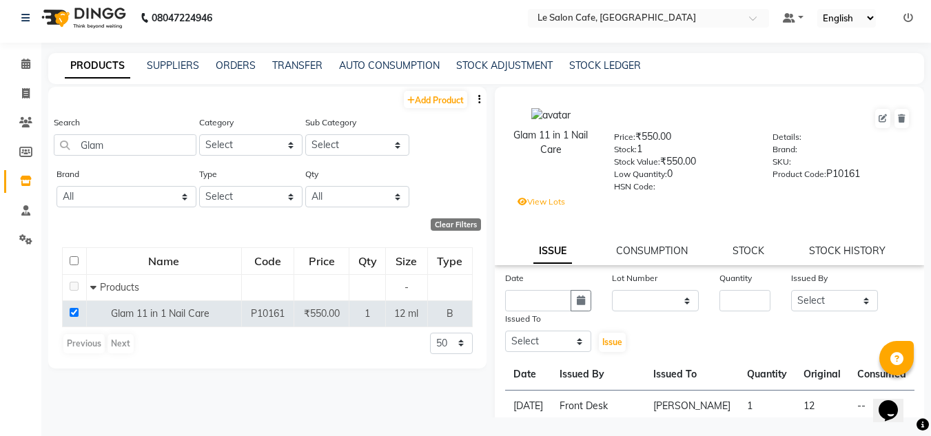
scroll to position [9, 0]
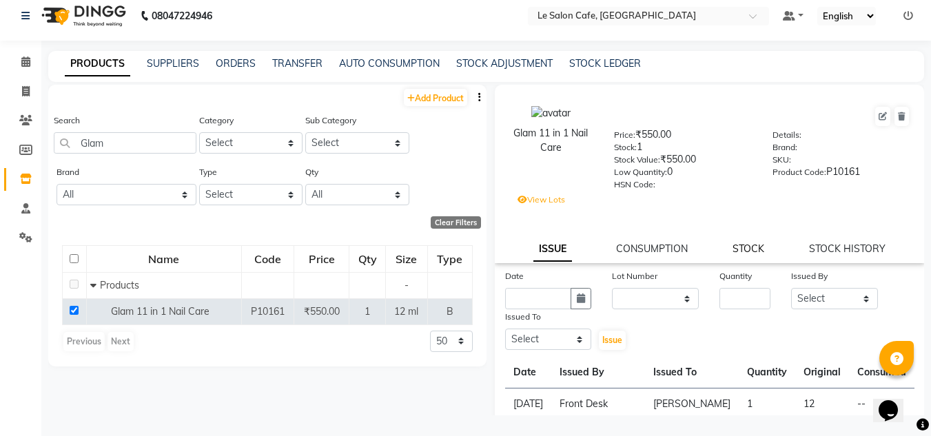
click at [742, 247] on link "STOCK" at bounding box center [749, 249] width 32 height 12
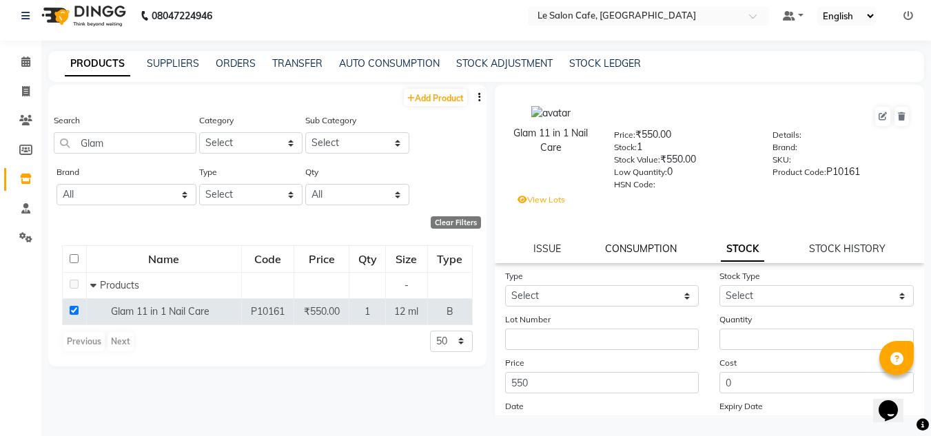
click at [639, 252] on link "CONSUMPTION" at bounding box center [641, 249] width 72 height 12
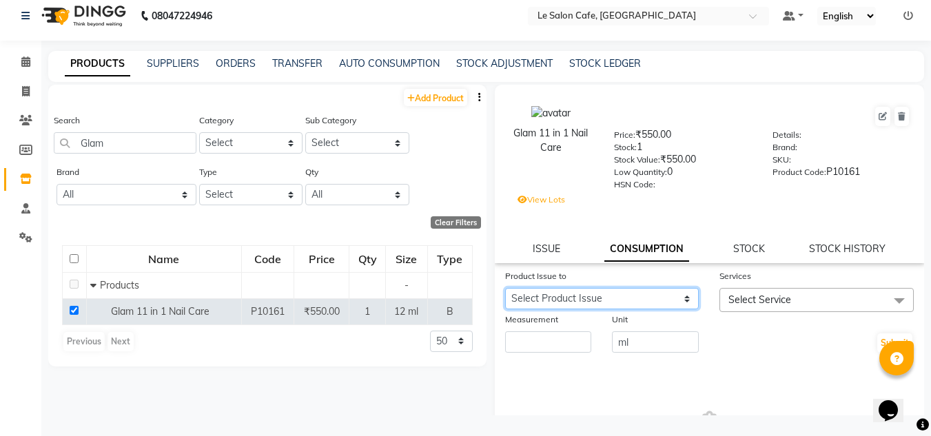
click at [549, 301] on select "Select Product Issue 2025-08-29, Issued to: Muskan Khan , Balance: 12 2025-03-1…" at bounding box center [602, 298] width 194 height 21
select select "1190224"
click at [505, 288] on select "Select Product Issue 2025-08-29, Issued to: Muskan Khan , Balance: 12 2025-03-1…" at bounding box center [602, 298] width 194 height 21
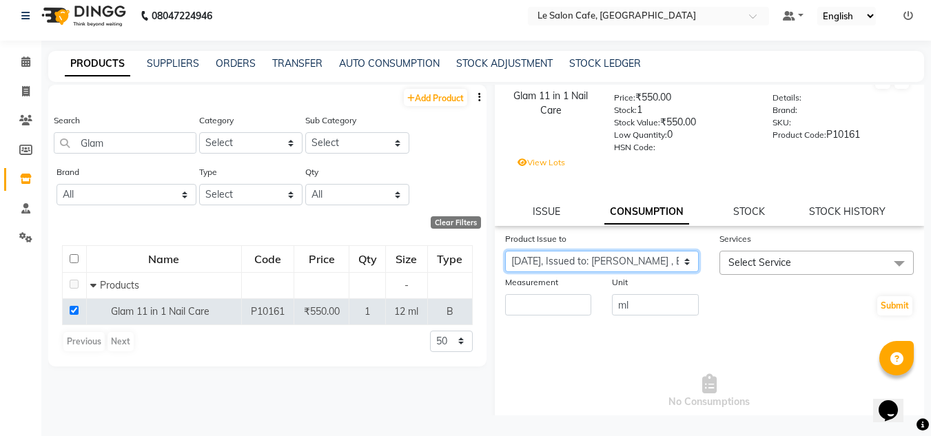
scroll to position [69, 0]
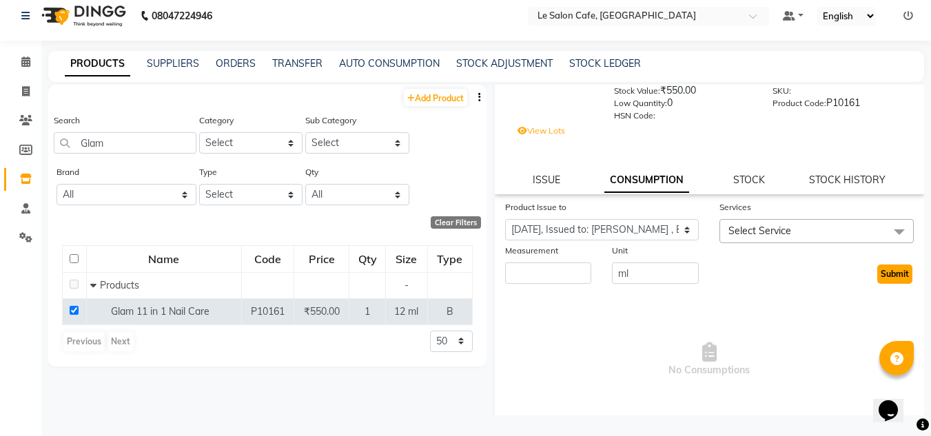
click at [879, 274] on button "Submit" at bounding box center [894, 274] width 35 height 19
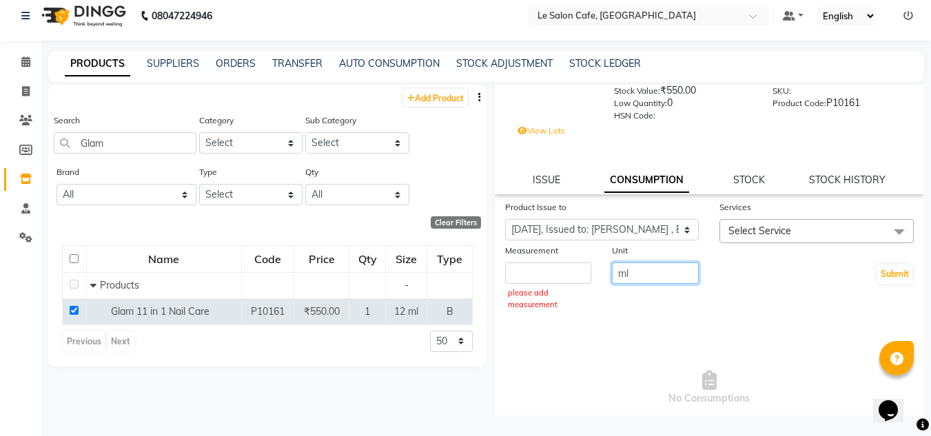
click at [647, 276] on input "ml" at bounding box center [655, 273] width 87 height 21
click at [518, 274] on input "number" at bounding box center [548, 273] width 87 height 21
click at [888, 231] on span at bounding box center [900, 232] width 28 height 26
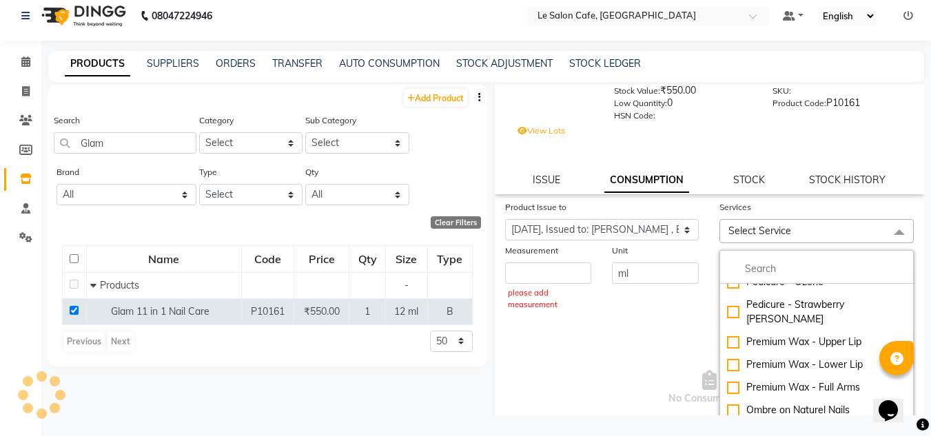
scroll to position [276, 0]
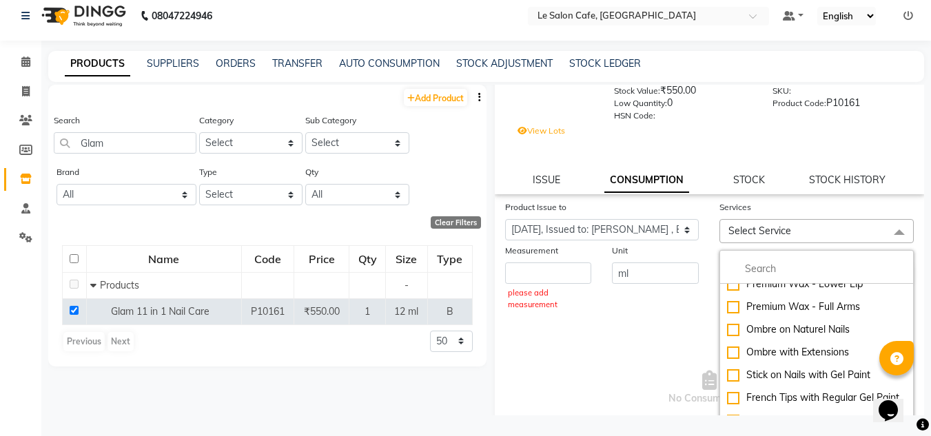
click at [602, 372] on span "No Consumptions" at bounding box center [709, 389] width 409 height 138
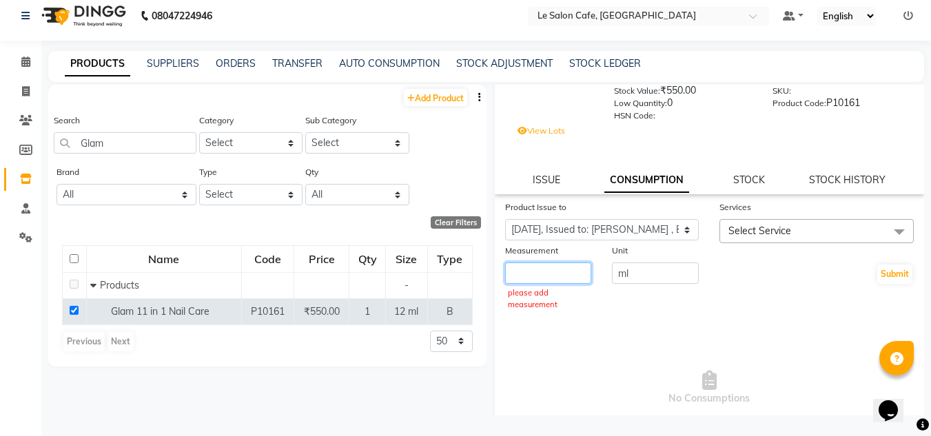
click at [537, 272] on input "number" at bounding box center [548, 273] width 87 height 21
type input "12"
click at [588, 333] on span "No Consumptions" at bounding box center [709, 360] width 409 height 138
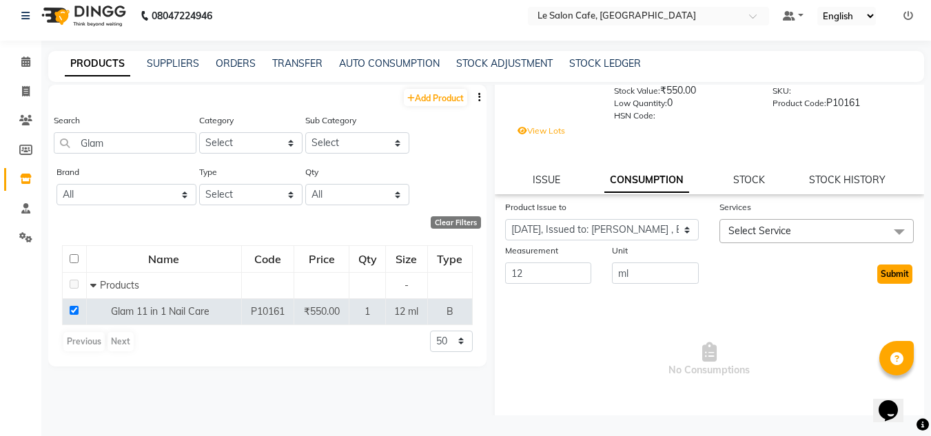
click at [885, 274] on button "Submit" at bounding box center [894, 274] width 35 height 19
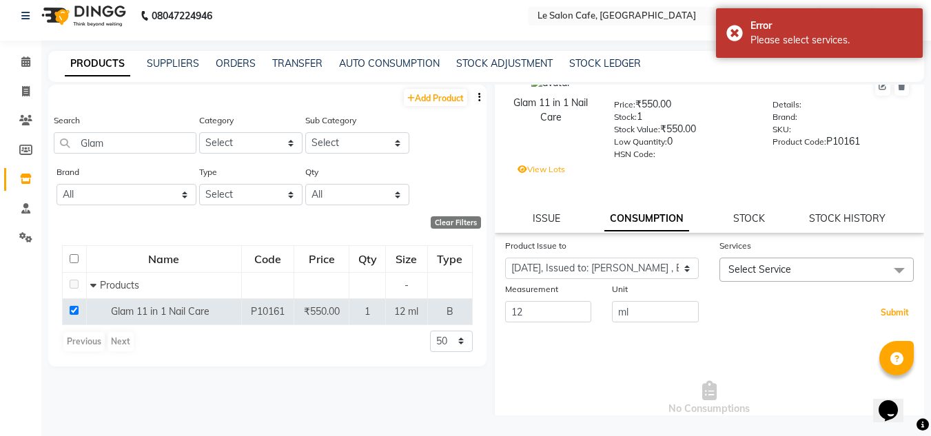
scroll to position [0, 0]
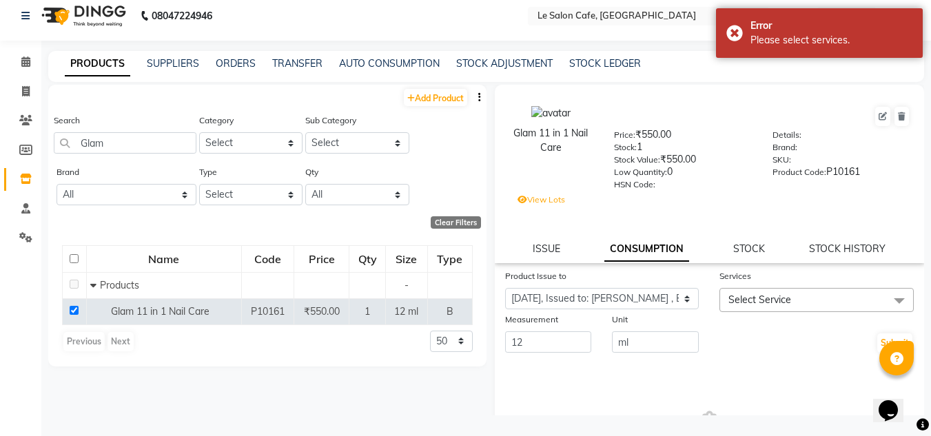
click at [839, 300] on span "Select Service" at bounding box center [817, 300] width 194 height 24
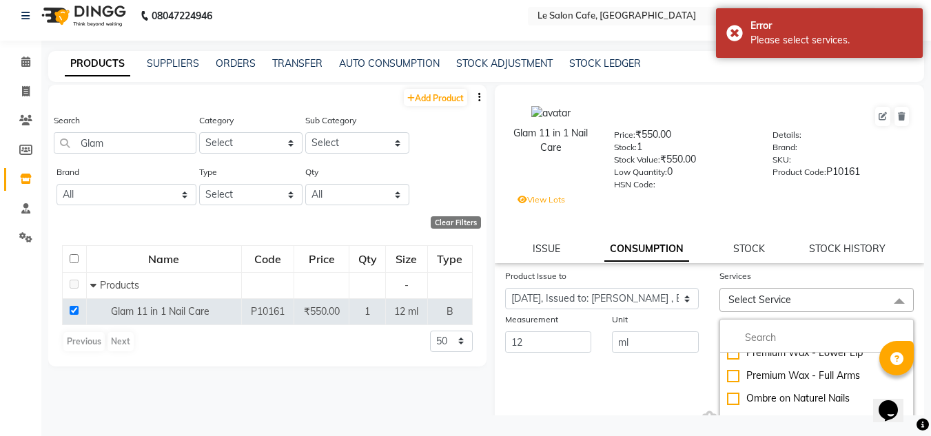
click at [753, 292] on span "Select Service" at bounding box center [817, 300] width 194 height 24
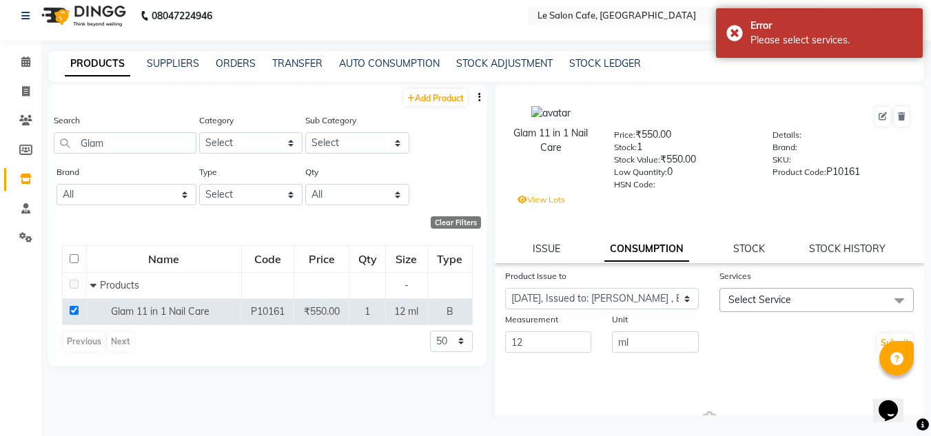
click at [738, 307] on span "Select Service" at bounding box center [817, 300] width 194 height 24
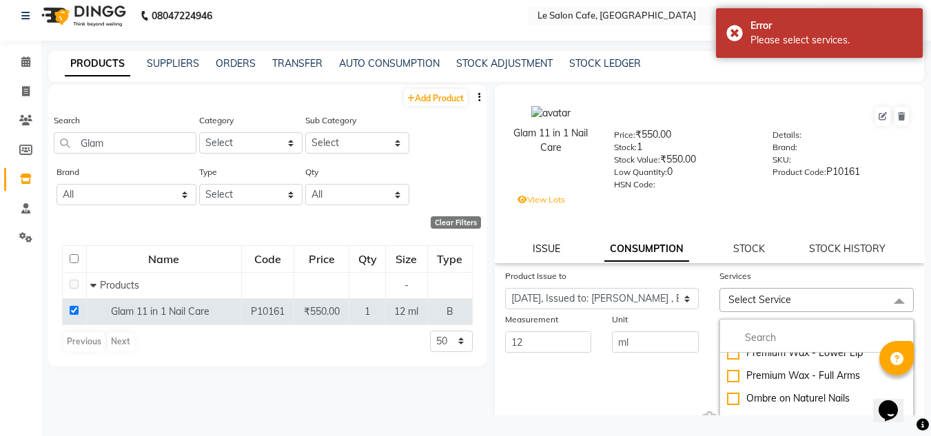
click at [542, 246] on link "ISSUE" at bounding box center [547, 249] width 28 height 12
select select
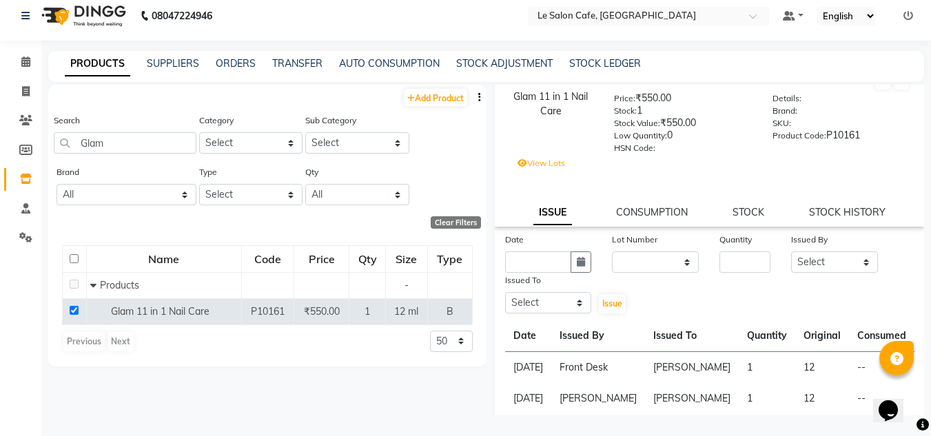
scroll to position [129, 0]
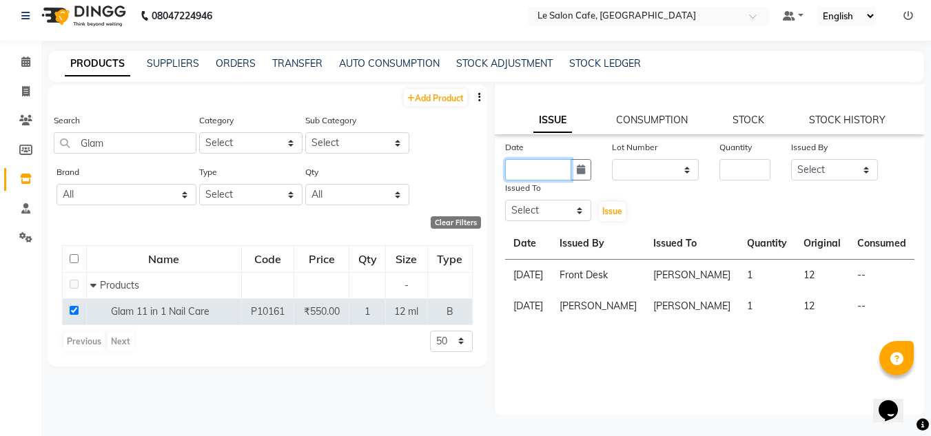
click at [526, 173] on input "text" at bounding box center [538, 169] width 67 height 21
select select "10"
select select "2025"
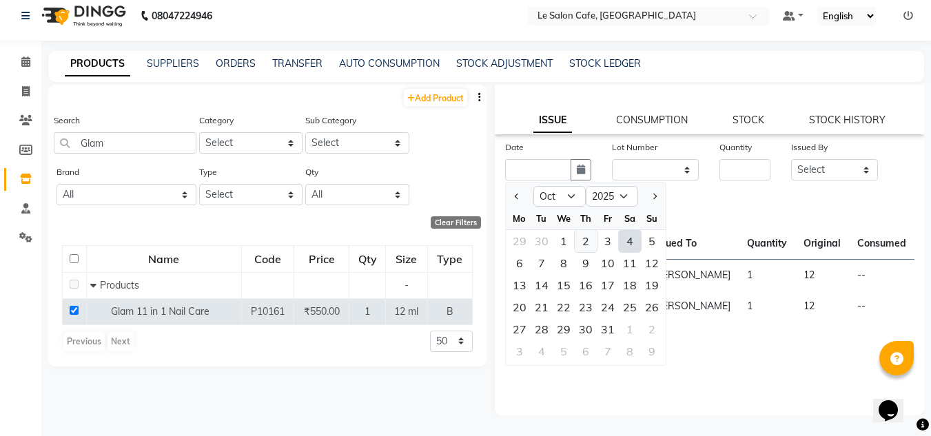
click at [584, 242] on div "2" at bounding box center [586, 241] width 22 height 22
type input "02-10-2025"
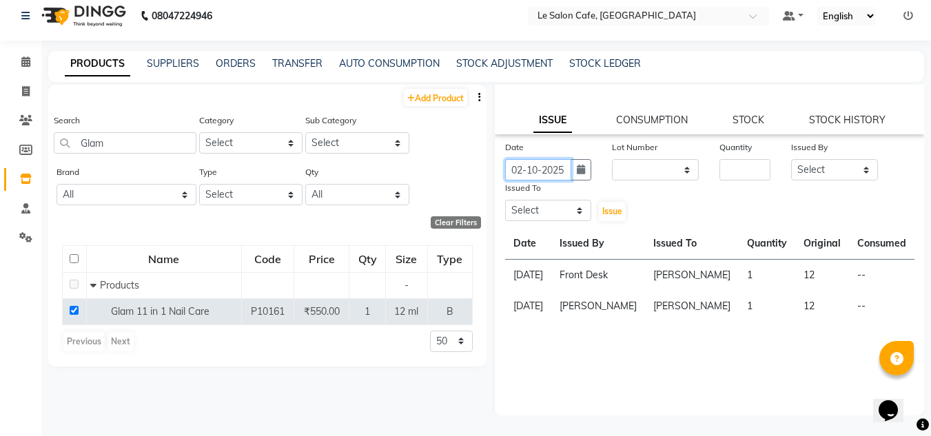
scroll to position [0, 3]
click at [538, 173] on input "02-10-2025" at bounding box center [538, 169] width 67 height 21
select select "10"
select select "2025"
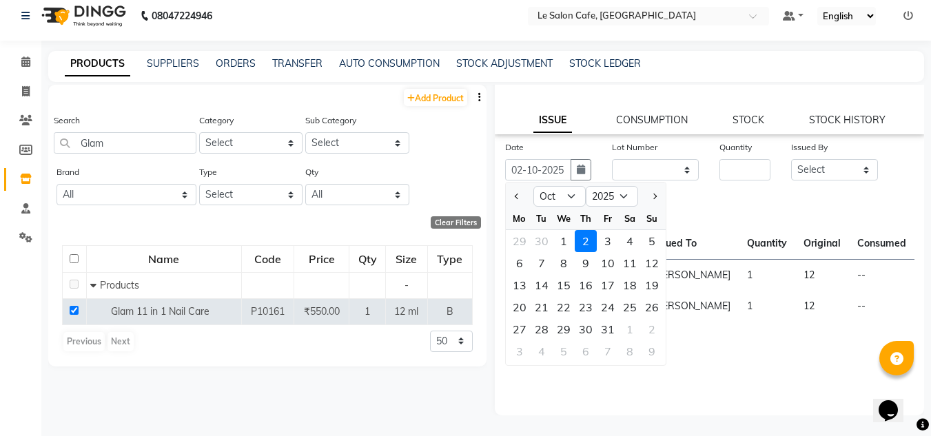
scroll to position [0, 0]
click at [564, 238] on div "1" at bounding box center [564, 241] width 22 height 22
type input "01-10-2025"
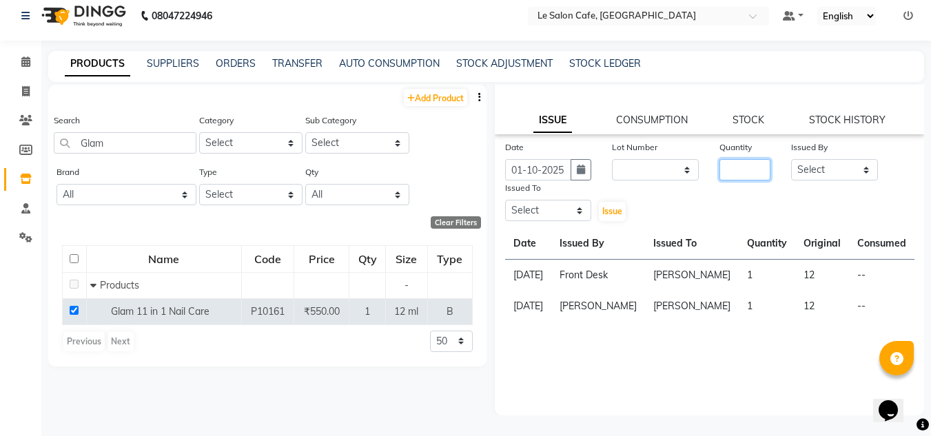
click at [742, 174] on input "number" at bounding box center [745, 169] width 51 height 21
type input "1"
click at [802, 169] on select "Select Amandeep Kaur Kalsi Aniket Kadam Bunty Salmani Faim Alvi Front Desk Laxm…" at bounding box center [834, 169] width 87 height 21
select select "8529"
click at [791, 159] on select "Select Amandeep Kaur Kalsi Aniket Kadam Bunty Salmani Faim Alvi Front Desk Laxm…" at bounding box center [834, 169] width 87 height 21
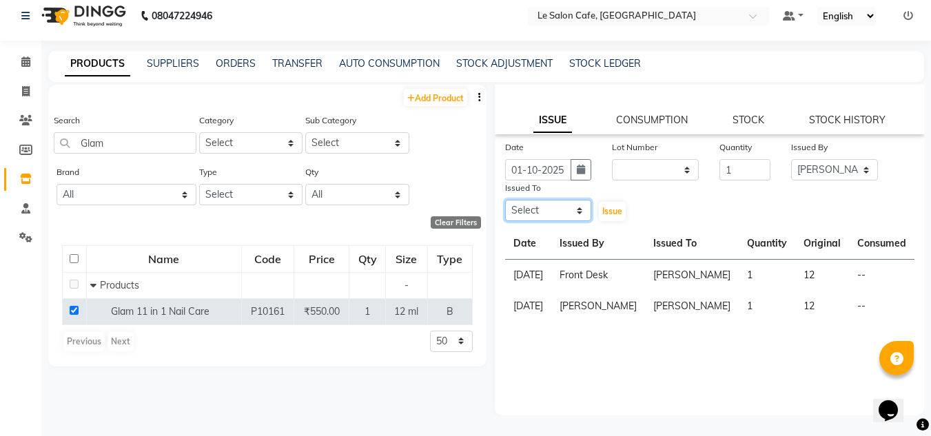
click at [549, 210] on select "Select Amandeep Kaur Kalsi Aniket Kadam Bunty Salmani Faim Alvi Front Desk Laxm…" at bounding box center [548, 210] width 87 height 21
select select "92711"
click at [505, 200] on select "Select Amandeep Kaur Kalsi Aniket Kadam Bunty Salmani Faim Alvi Front Desk Laxm…" at bounding box center [548, 210] width 87 height 21
click at [560, 363] on div "Date 01-10-2025 Lot Number None / 2026-08-31 Quantity 1 Issued By Select Amande…" at bounding box center [710, 278] width 430 height 276
click at [611, 212] on span "Issue" at bounding box center [612, 211] width 20 height 10
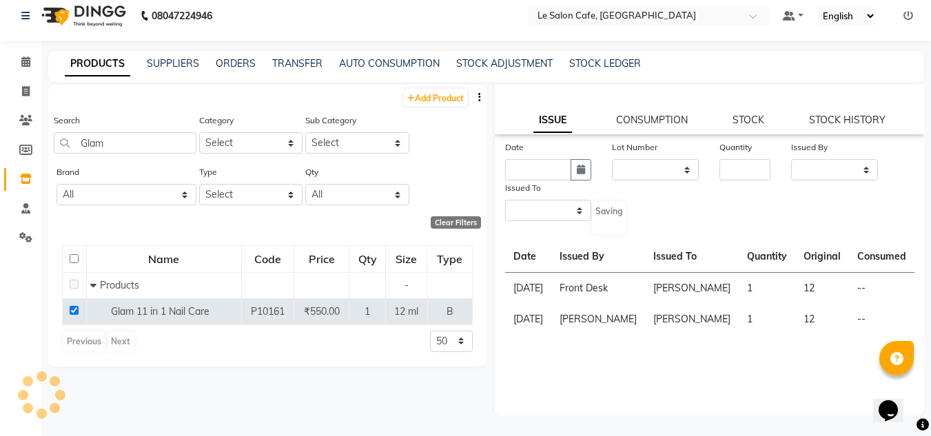
select select
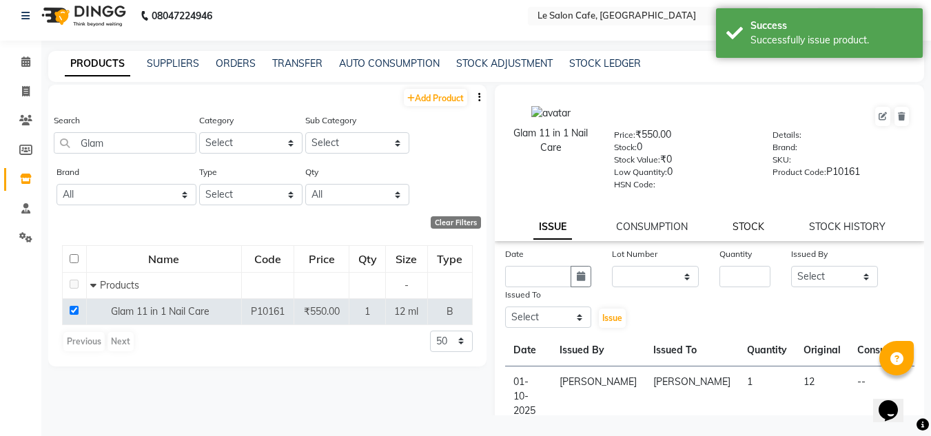
click at [753, 226] on link "STOCK" at bounding box center [749, 227] width 32 height 12
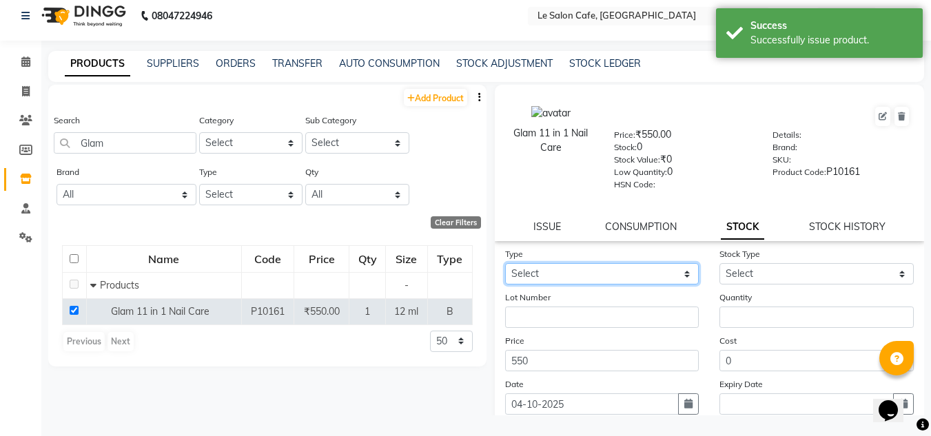
click at [554, 271] on select "Select In Out" at bounding box center [602, 273] width 194 height 21
select select "in"
click at [505, 263] on select "Select In Out" at bounding box center [602, 273] width 194 height 21
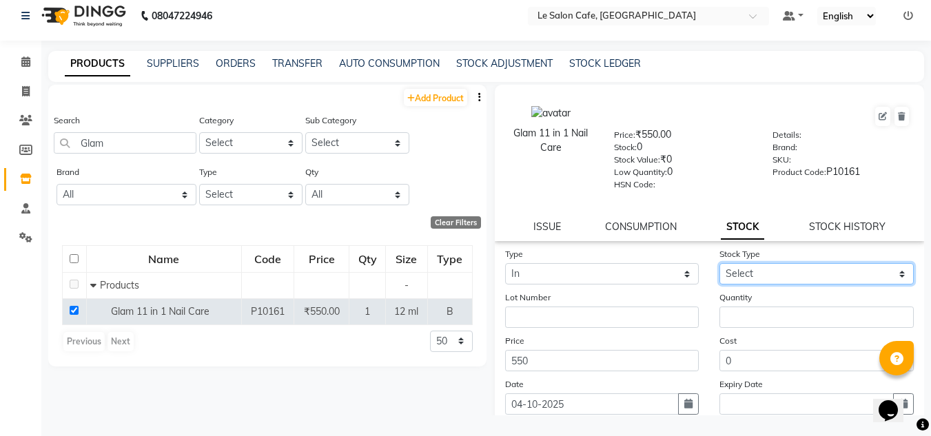
click at [768, 276] on select "Select New Stock Adjustment Return Other" at bounding box center [817, 273] width 194 height 21
select select "new stock"
click at [720, 263] on select "Select New Stock Adjustment Return Other" at bounding box center [817, 273] width 194 height 21
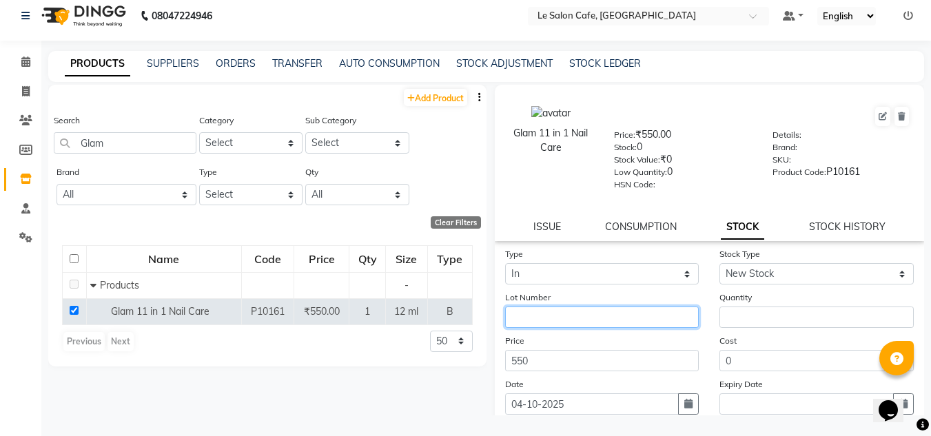
click at [540, 316] on input "text" at bounding box center [602, 317] width 194 height 21
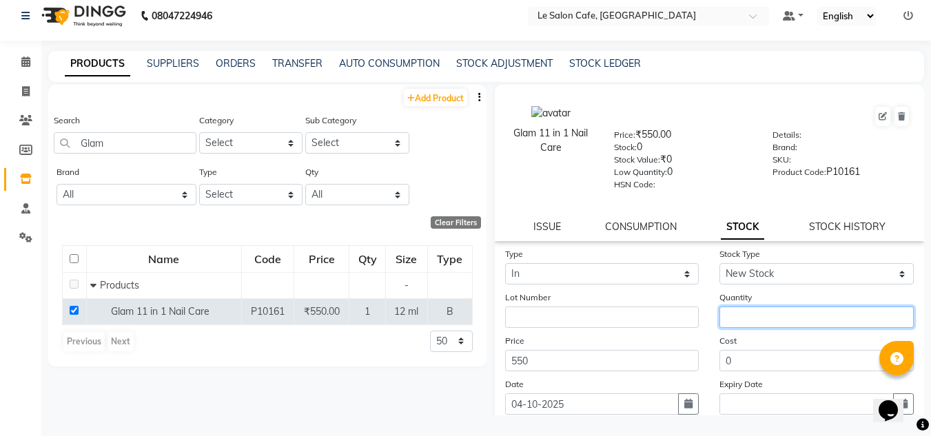
click at [733, 320] on input "number" at bounding box center [817, 317] width 194 height 21
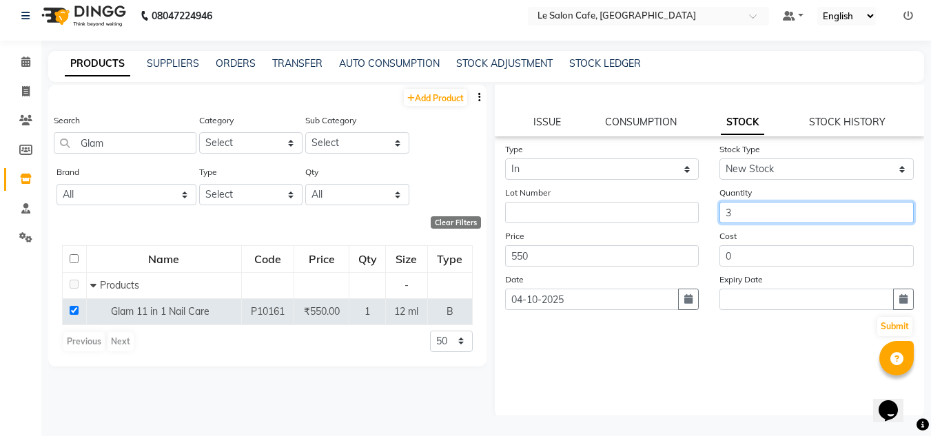
scroll to position [107, 0]
type input "3"
click at [899, 296] on icon "button" at bounding box center [903, 297] width 8 height 10
select select "10"
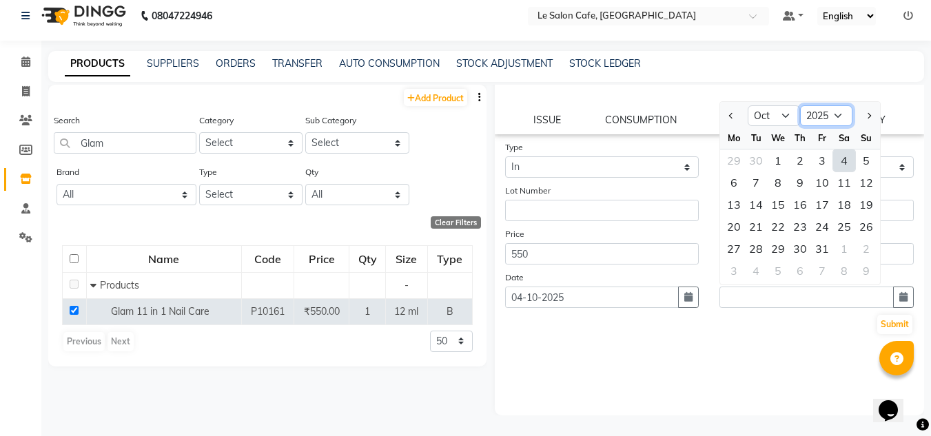
click at [830, 121] on select "2015 2016 2017 2018 2019 2020 2021 2022 2023 2024 2025 2026 2027 2028 2029 2030…" at bounding box center [826, 115] width 52 height 21
select select "2026"
click at [800, 105] on select "2015 2016 2017 2018 2019 2020 2021 2022 2023 2024 2025 2026 2027 2028 2029 2030…" at bounding box center [826, 115] width 52 height 21
click at [811, 163] on div "2" at bounding box center [822, 161] width 22 height 22
type input "02-10-2026"
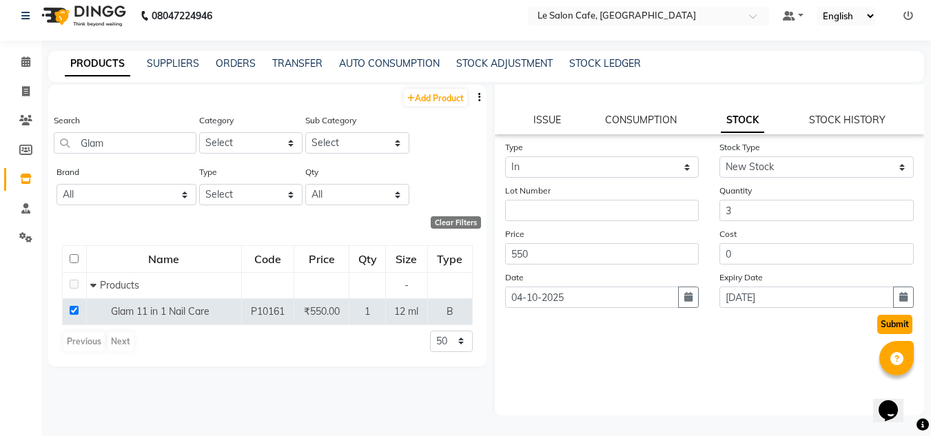
click at [889, 320] on button "Submit" at bounding box center [894, 324] width 35 height 19
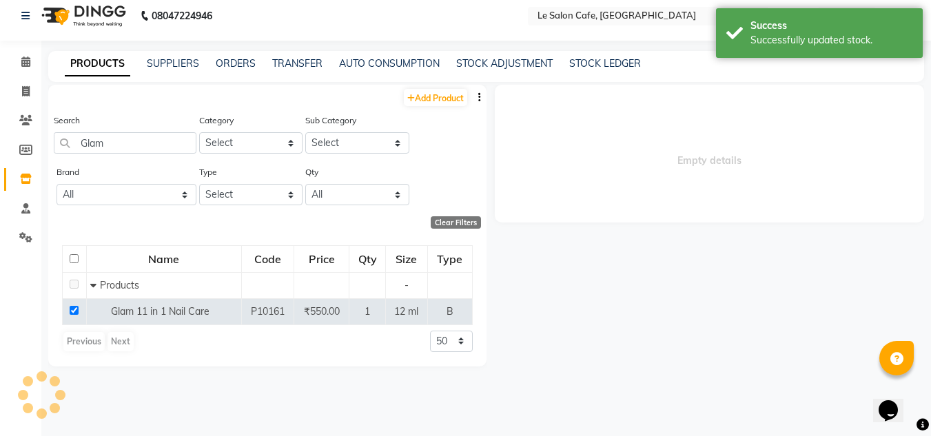
scroll to position [0, 0]
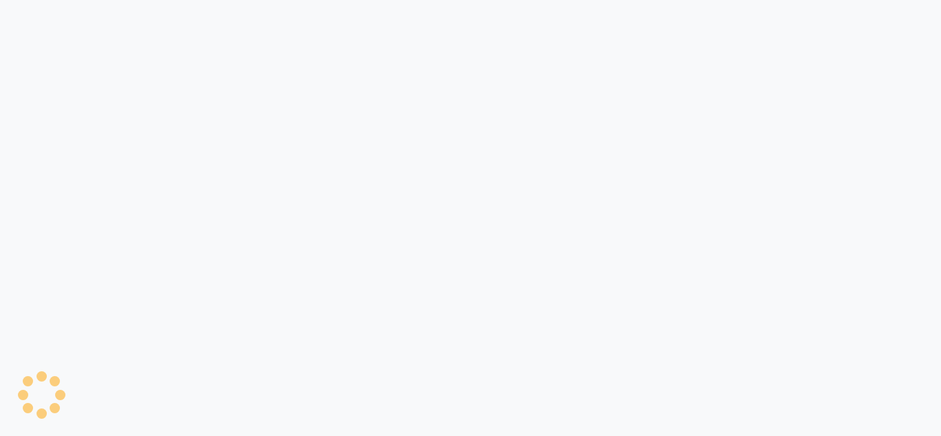
select select
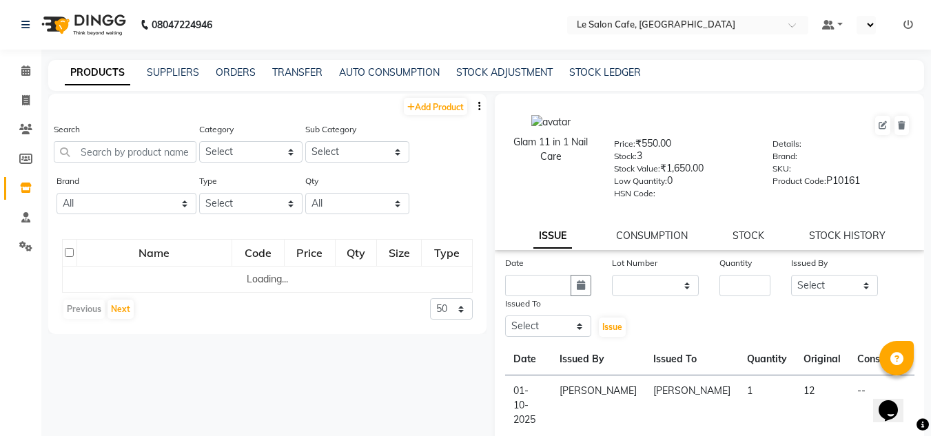
select select "en"
select select
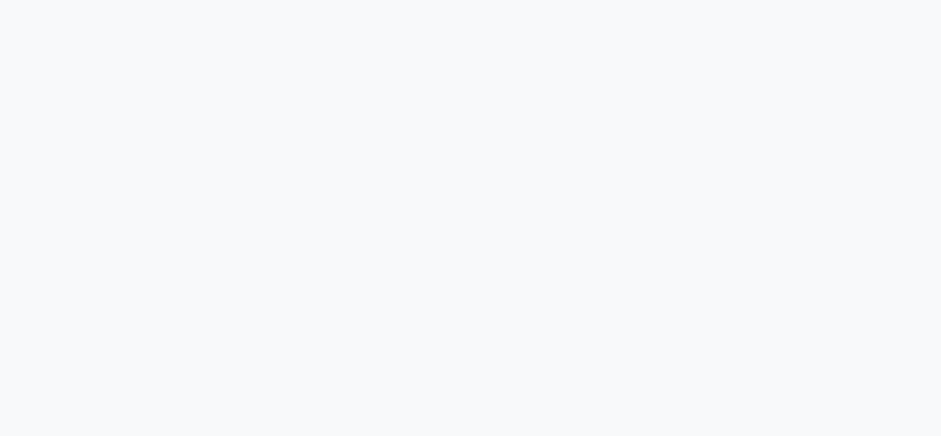
select select "service"
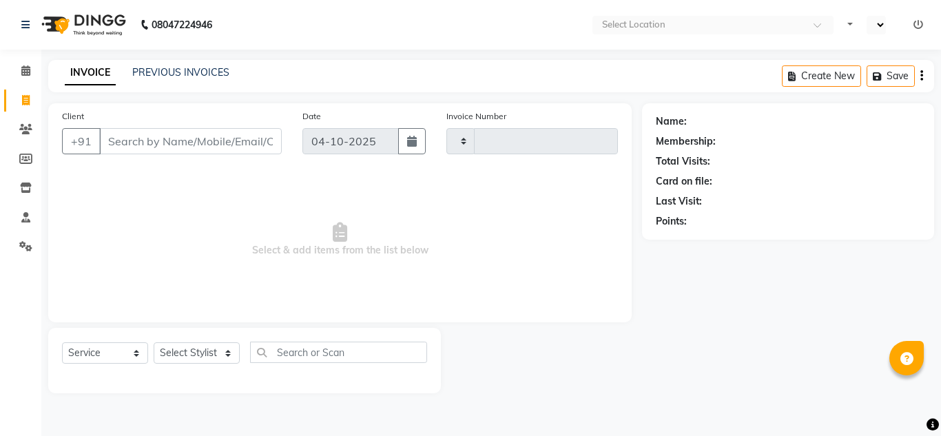
type input "2731"
select select "594"
select select "en"
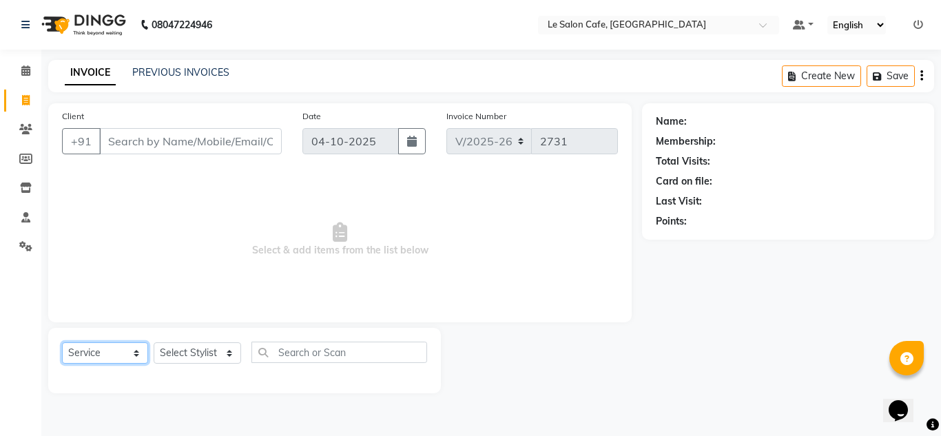
click at [85, 349] on select "Select Service Product Membership Package Voucher Prepaid Gift Card" at bounding box center [105, 353] width 86 height 21
select select "product"
click at [62, 343] on select "Select Service Product Membership Package Voucher Prepaid Gift Card" at bounding box center [105, 353] width 86 height 21
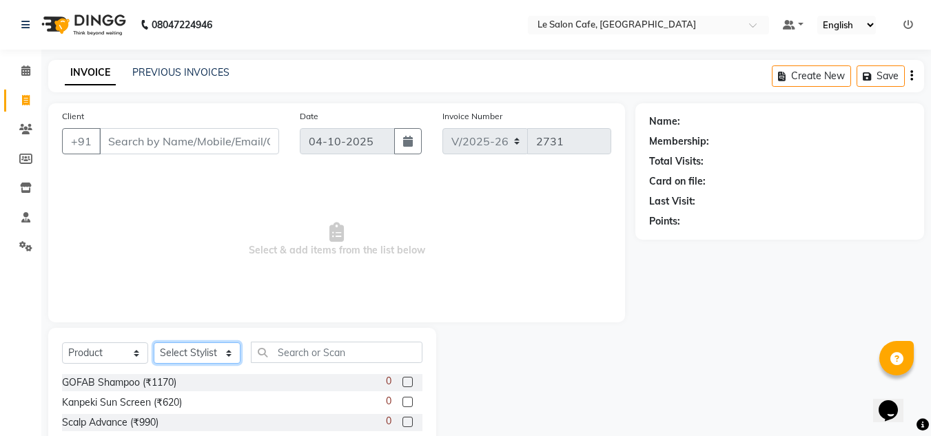
click at [181, 351] on select "Select Stylist [PERSON_NAME] [PERSON_NAME] Kadam [PERSON_NAME] [PERSON_NAME] Fr…" at bounding box center [197, 353] width 87 height 21
select select "8529"
click at [154, 343] on select "Select Stylist [PERSON_NAME] [PERSON_NAME] Kadam [PERSON_NAME] [PERSON_NAME] Fr…" at bounding box center [197, 353] width 87 height 21
drag, startPoint x: 304, startPoint y: 360, endPoint x: 321, endPoint y: 336, distance: 29.6
click at [305, 357] on input "text" at bounding box center [337, 352] width 172 height 21
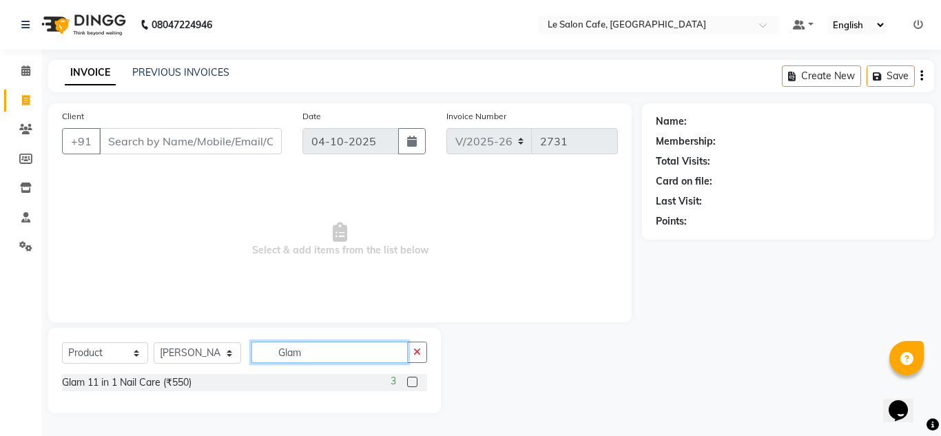
type input "Glam"
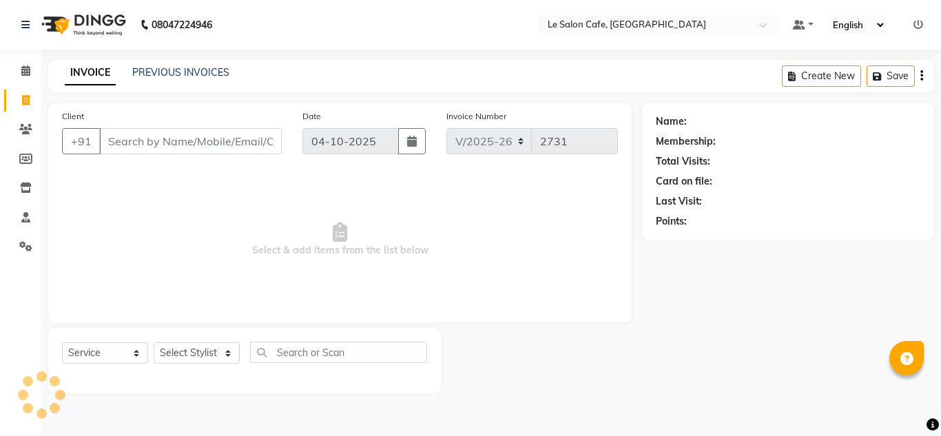
select select "594"
select select "service"
click at [141, 138] on input "Client" at bounding box center [190, 141] width 183 height 26
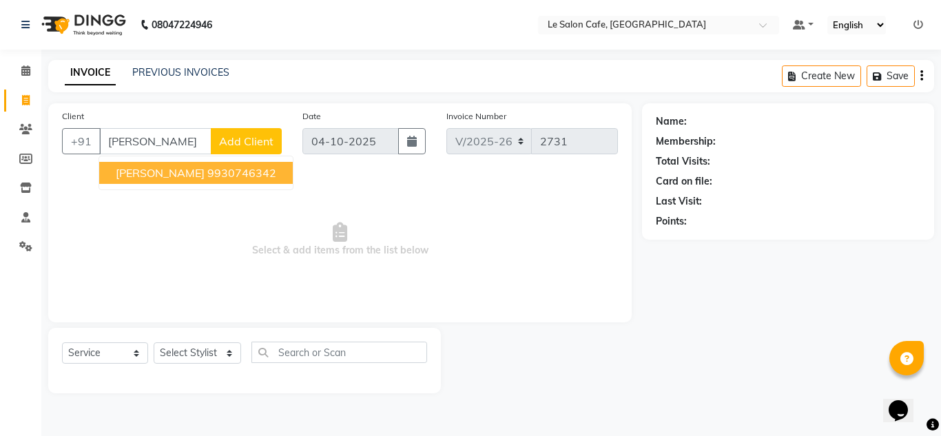
click at [207, 171] on ngb-highlight "9930746342" at bounding box center [241, 173] width 69 height 14
type input "9930746342"
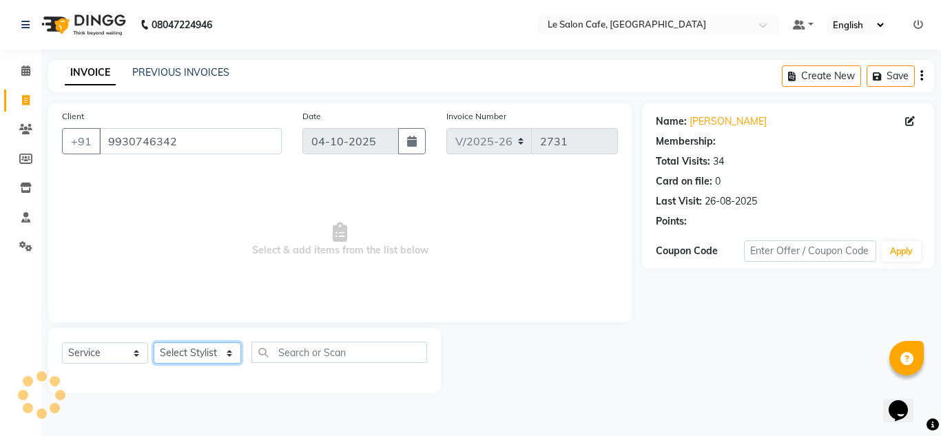
click at [200, 351] on select "Select Stylist [PERSON_NAME] [PERSON_NAME] Kadam [PERSON_NAME] [PERSON_NAME] Fr…" at bounding box center [198, 353] width 88 height 21
select select "1: Object"
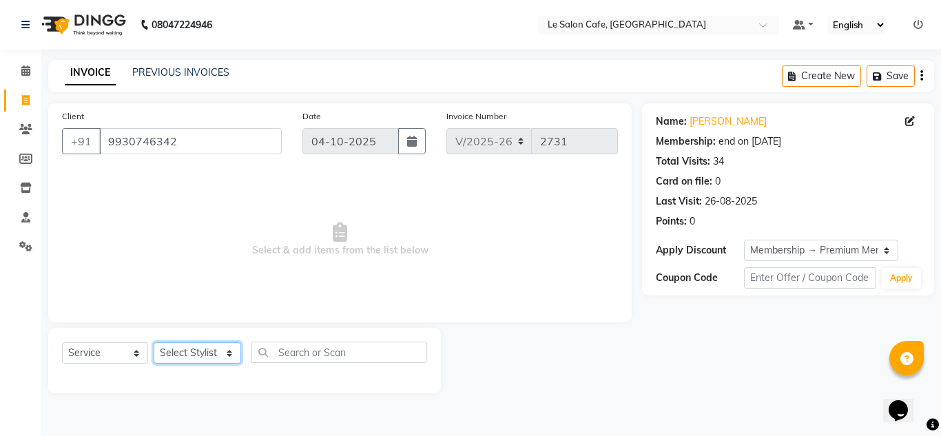
select select "13306"
click at [154, 343] on select "Select Stylist [PERSON_NAME] [PERSON_NAME] Kadam [PERSON_NAME] [PERSON_NAME] Fr…" at bounding box center [198, 353] width 88 height 21
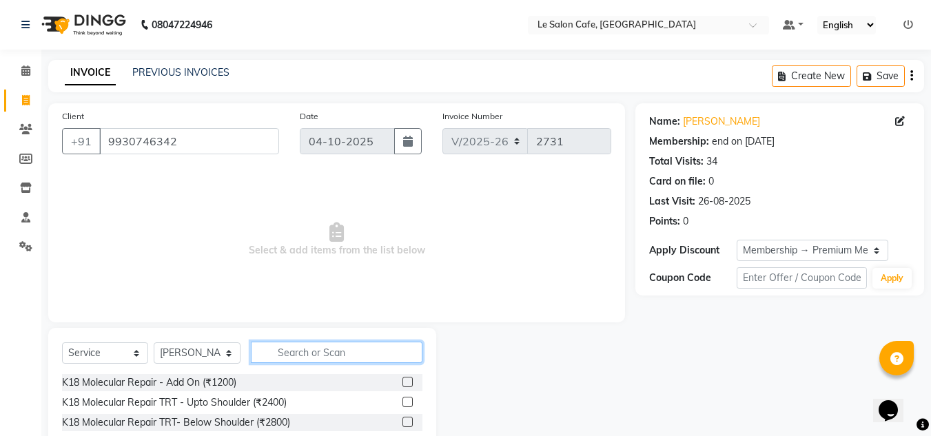
click at [309, 359] on input "text" at bounding box center [337, 352] width 172 height 21
type input "Regular Wax"
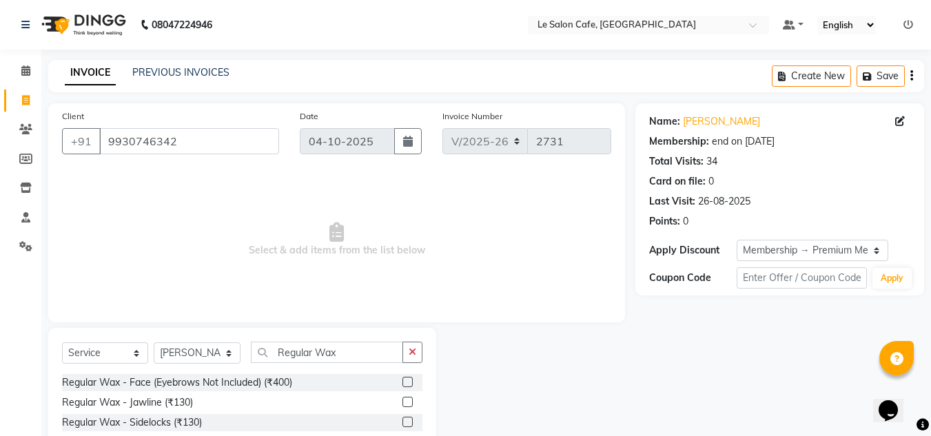
click at [608, 414] on div at bounding box center [535, 429] width 199 height 203
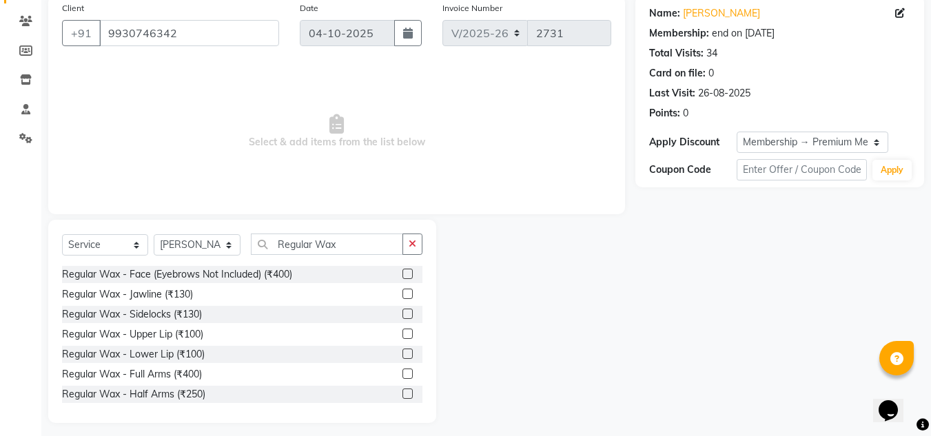
scroll to position [116, 0]
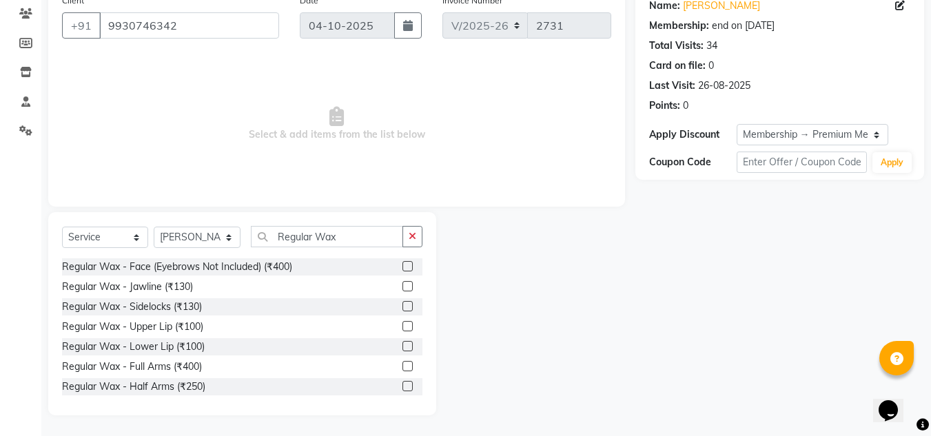
click at [402, 367] on label at bounding box center [407, 366] width 10 height 10
click at [402, 367] on input "checkbox" at bounding box center [406, 367] width 9 height 9
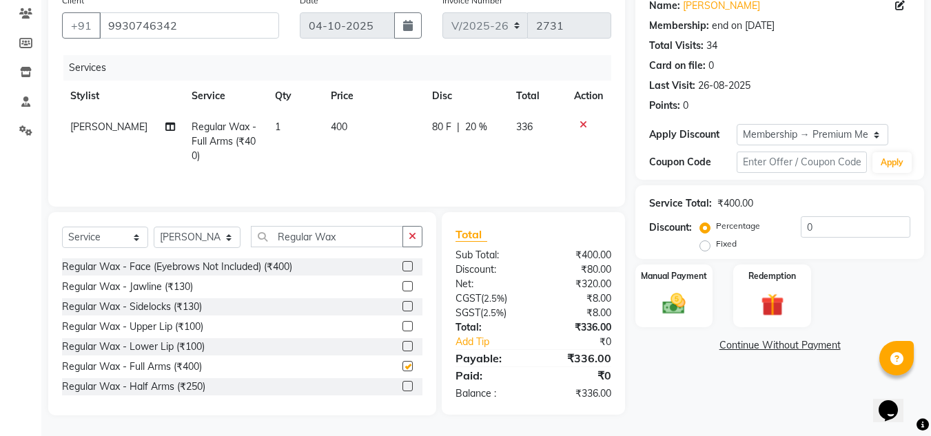
checkbox input "false"
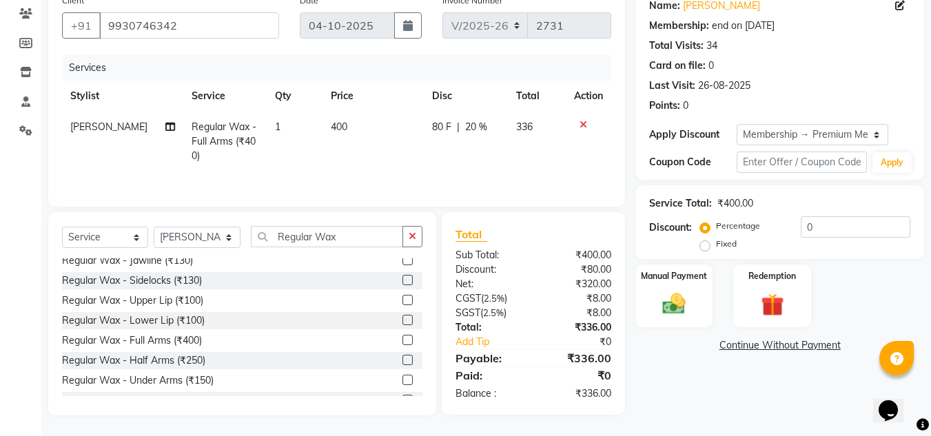
scroll to position [28, 0]
click at [402, 377] on label at bounding box center [407, 379] width 10 height 10
click at [402, 377] on input "checkbox" at bounding box center [406, 379] width 9 height 9
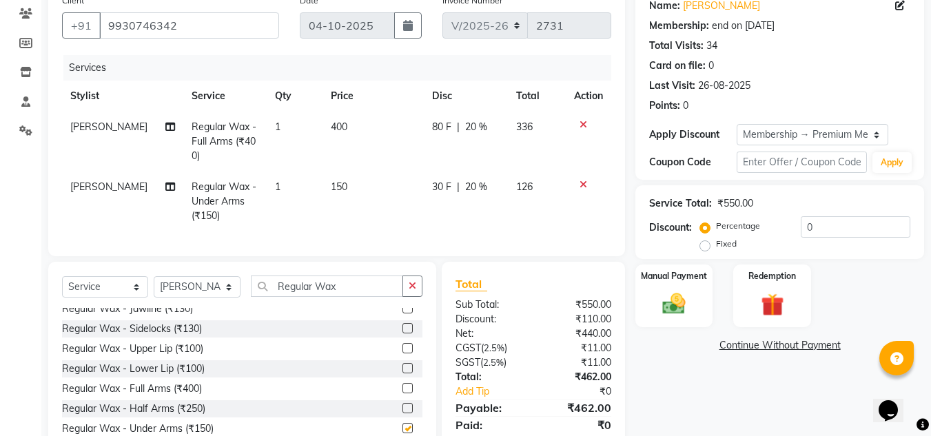
checkbox input "false"
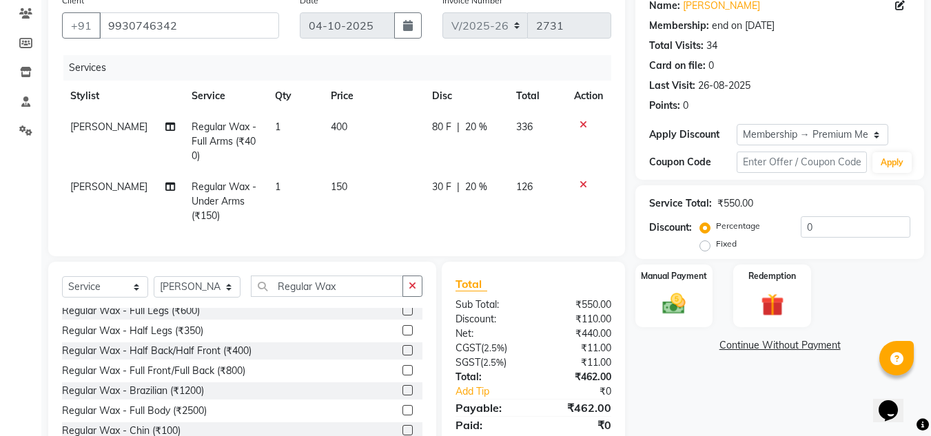
scroll to position [96, 0]
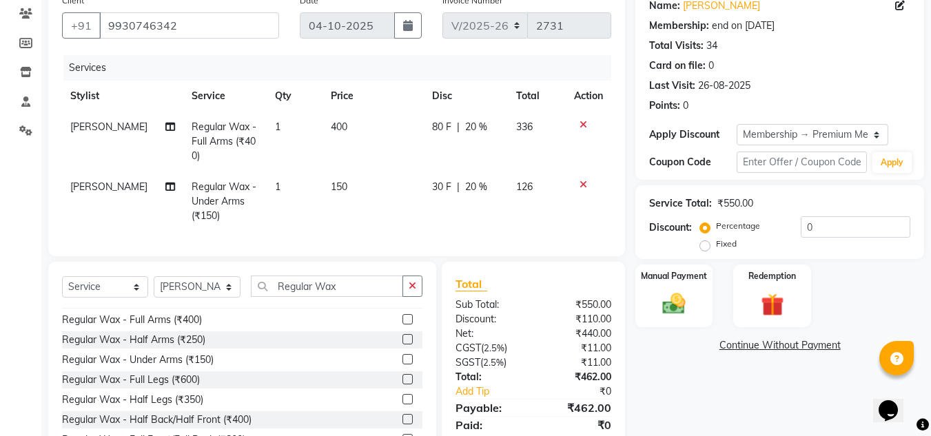
click at [402, 385] on label at bounding box center [407, 379] width 10 height 10
click at [402, 385] on input "checkbox" at bounding box center [406, 380] width 9 height 9
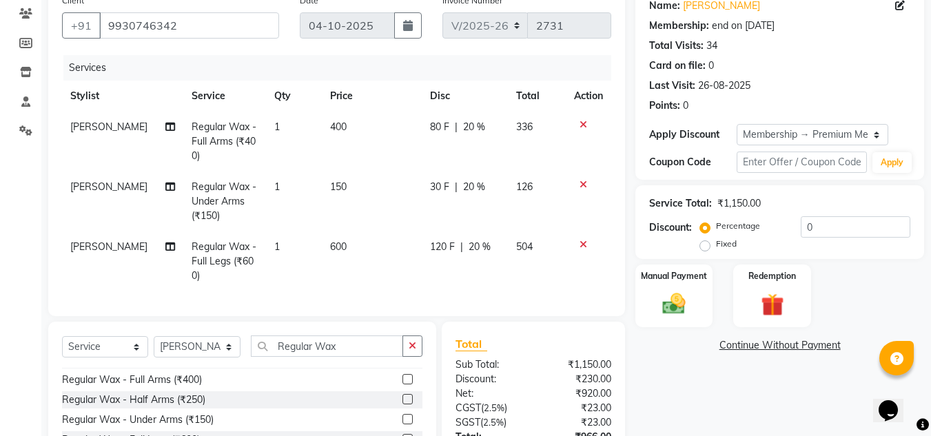
checkbox input "false"
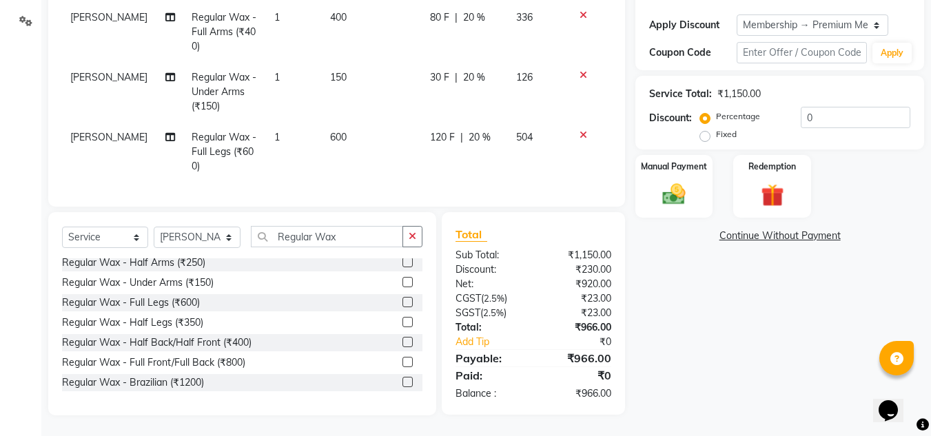
scroll to position [152, 0]
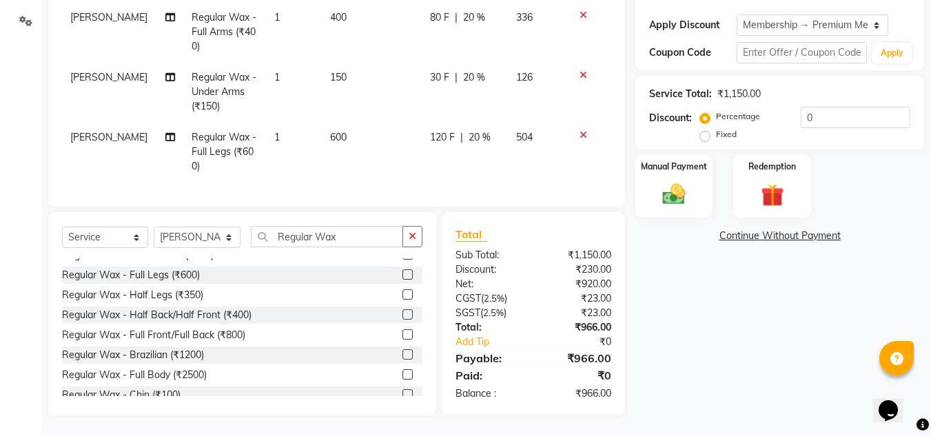
click at [402, 354] on label at bounding box center [407, 354] width 10 height 10
click at [402, 354] on input "checkbox" at bounding box center [406, 355] width 9 height 9
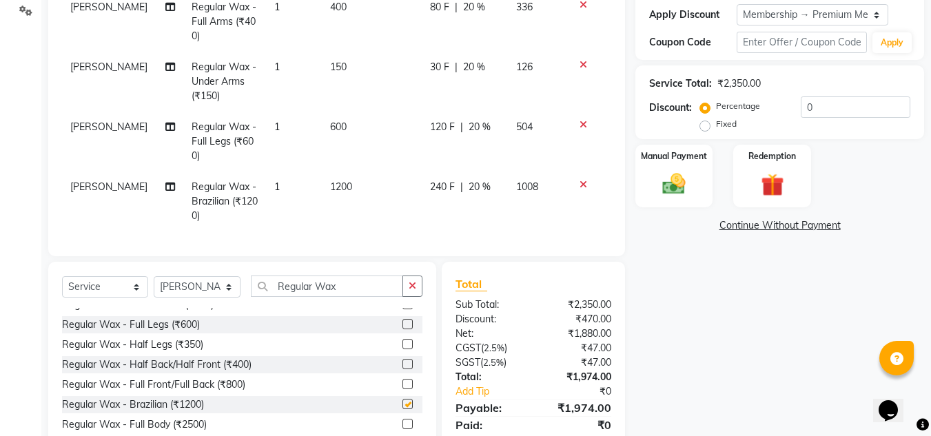
checkbox input "false"
click at [771, 354] on div "Name: Prerna Desai Membership: end on 06-04-2026 Total Visits: 34 Card on file:…" at bounding box center [784, 167] width 299 height 598
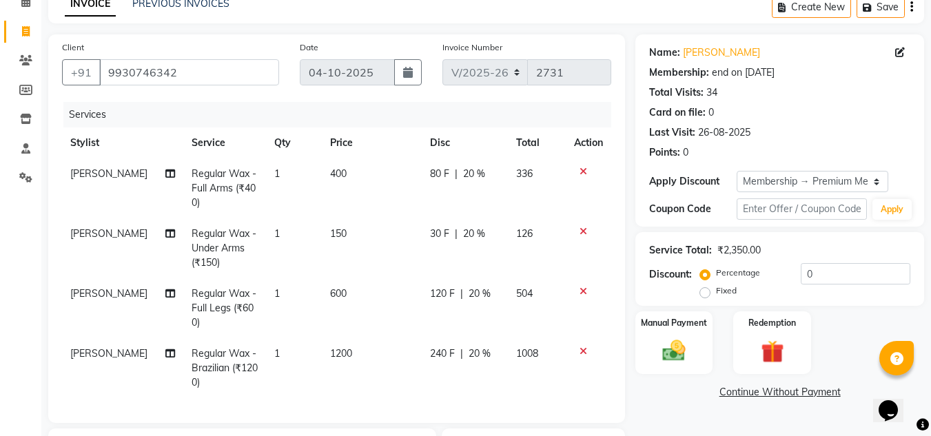
scroll to position [138, 0]
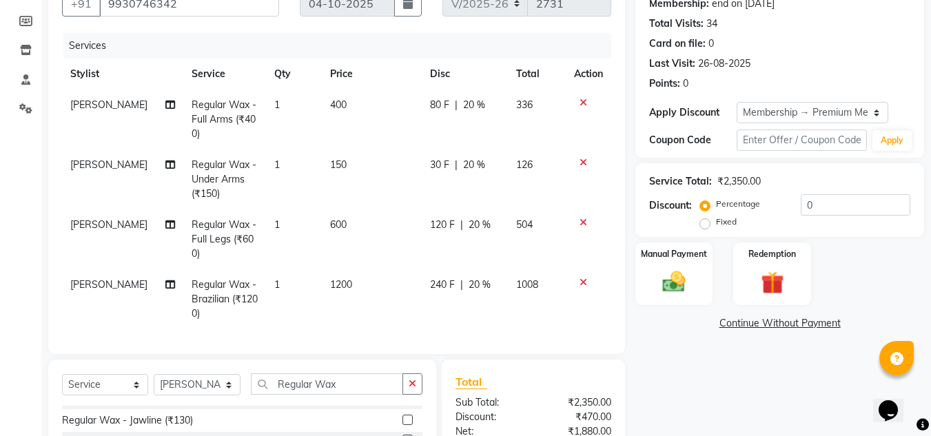
click at [583, 283] on icon at bounding box center [584, 283] width 8 height 10
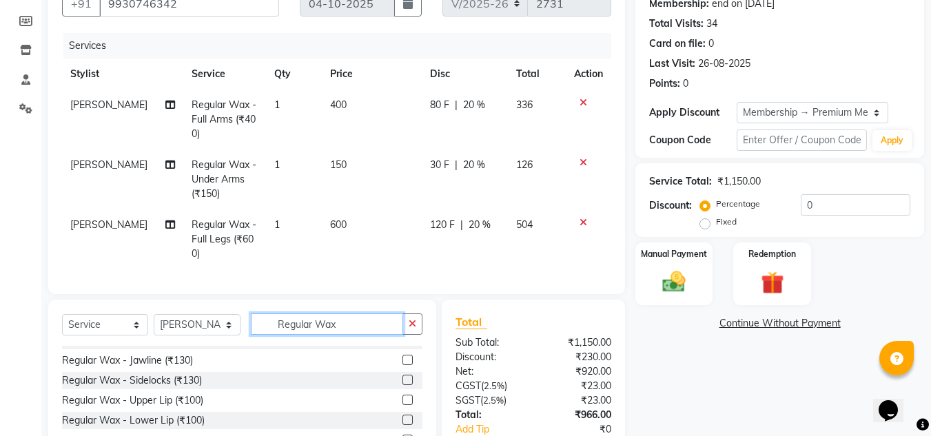
click at [349, 335] on input "Regular Wax" at bounding box center [327, 324] width 152 height 21
type input "R"
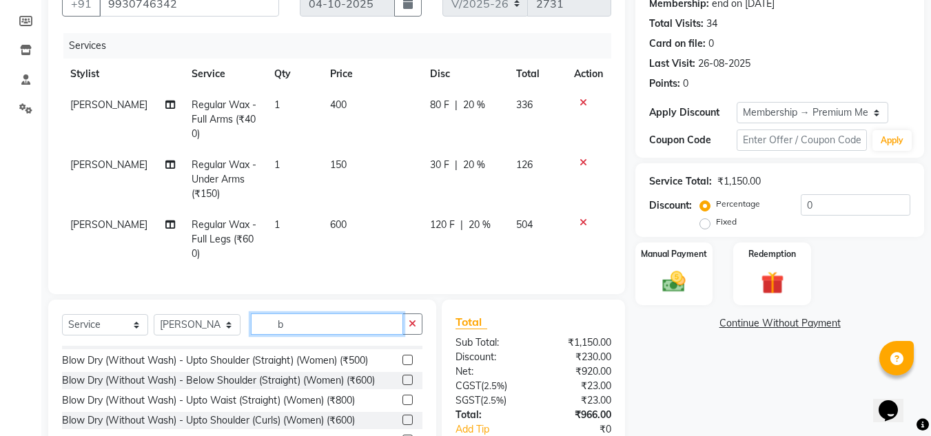
scroll to position [0, 0]
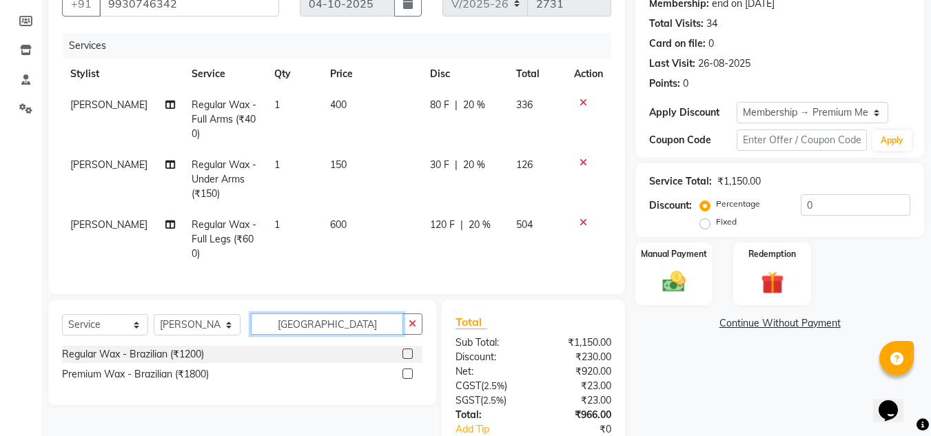
type input "brazil"
click at [408, 379] on label at bounding box center [407, 374] width 10 height 10
click at [408, 379] on input "checkbox" at bounding box center [406, 374] width 9 height 9
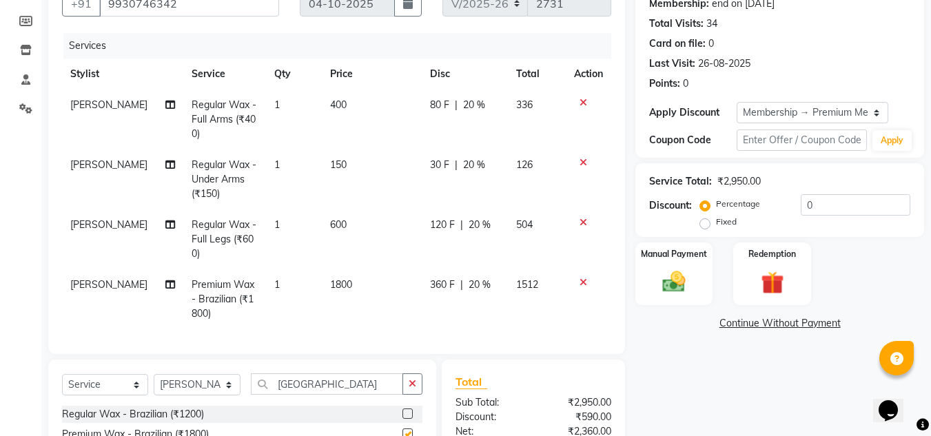
checkbox input "false"
click at [346, 280] on td "1800" at bounding box center [372, 299] width 101 height 60
select select "13306"
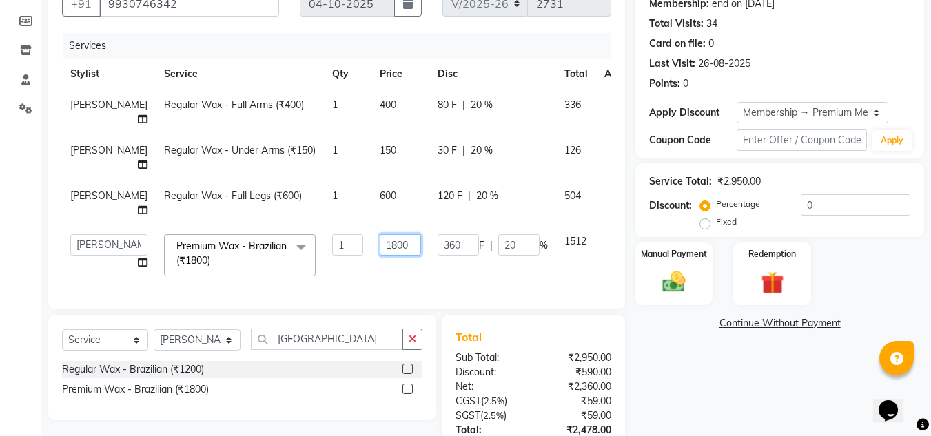
click at [380, 249] on input "1800" at bounding box center [400, 244] width 41 height 21
type input "1944"
click at [693, 385] on div "Name: Prerna Desai Membership: end on 06-04-2026 Total Visits: 34 Card on file:…" at bounding box center [784, 242] width 299 height 552
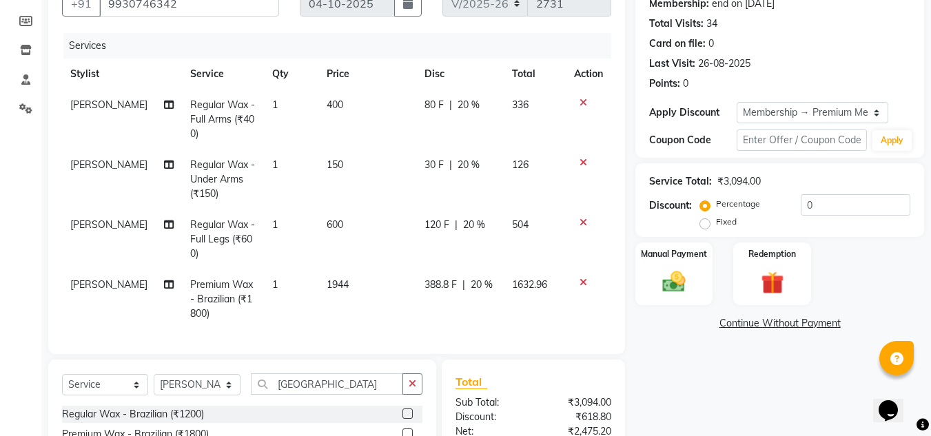
click at [350, 226] on td "600" at bounding box center [367, 240] width 98 height 60
select select "13306"
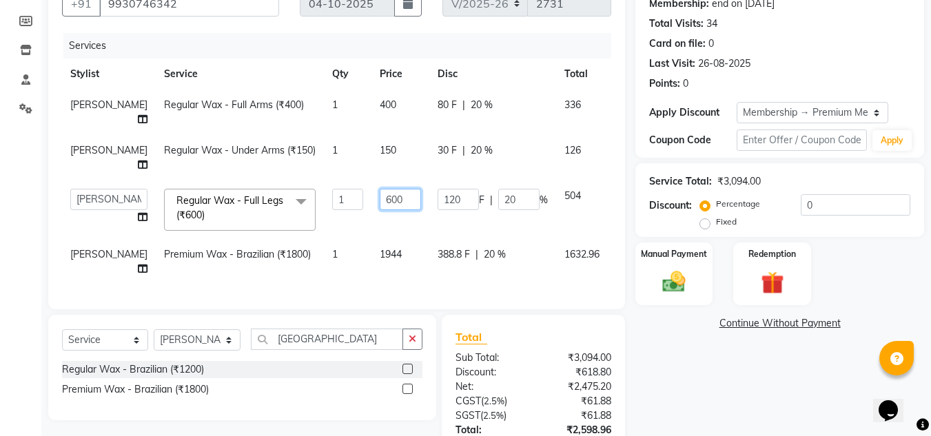
click at [380, 210] on input "600" at bounding box center [400, 199] width 41 height 21
type input "648"
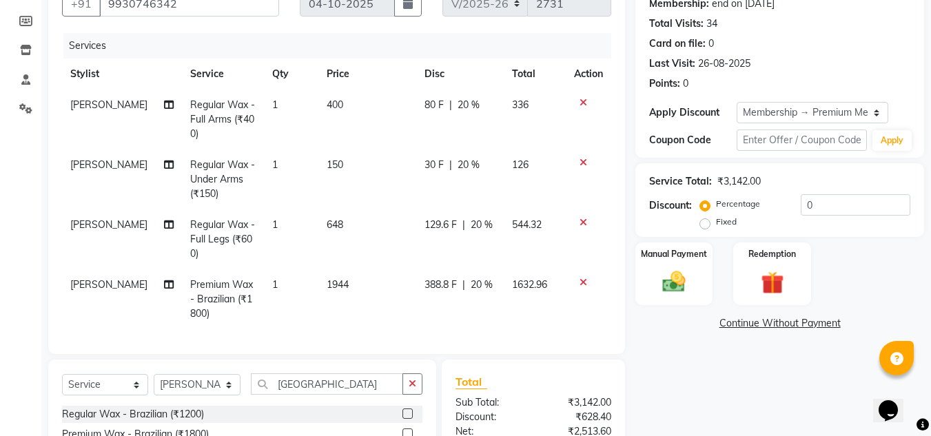
click at [687, 396] on div "Name: Prerna Desai Membership: end on 06-04-2026 Total Visits: 34 Card on file:…" at bounding box center [784, 264] width 299 height 597
click at [354, 172] on td "150" at bounding box center [367, 180] width 98 height 60
select select "13306"
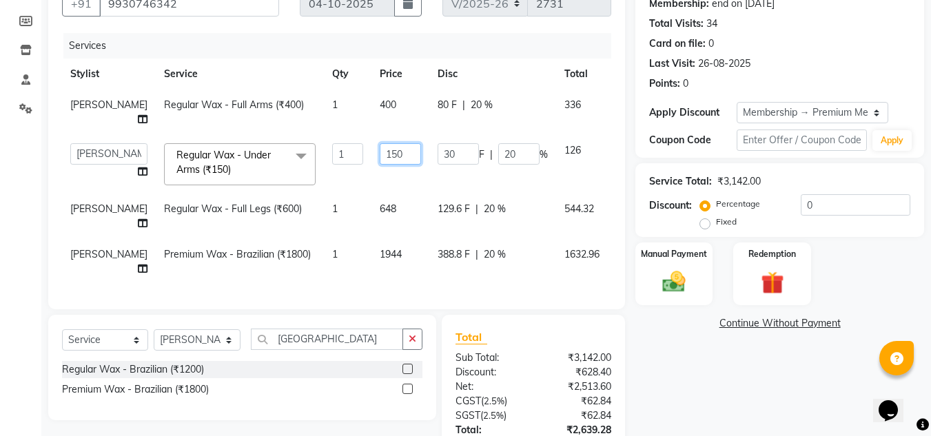
click at [380, 165] on input "150" at bounding box center [400, 153] width 41 height 21
click at [380, 165] on input "132" at bounding box center [400, 153] width 41 height 21
type input "162"
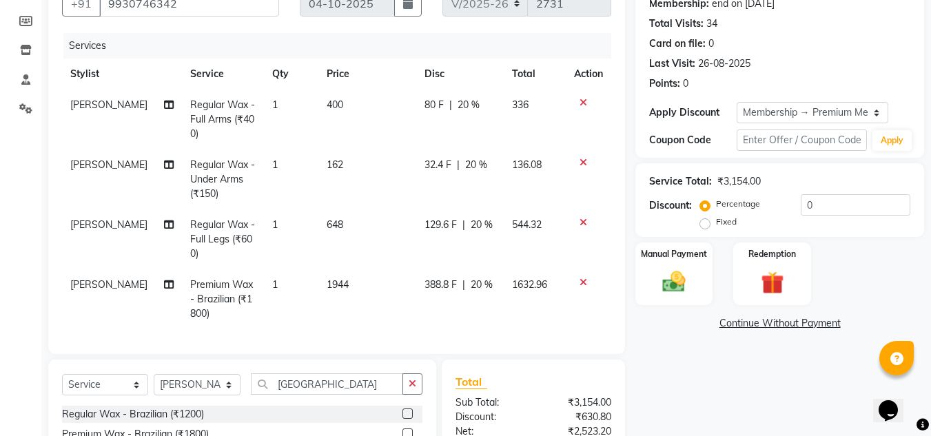
click at [682, 374] on div "Name: Prerna Desai Membership: end on 06-04-2026 Total Visits: 34 Card on file:…" at bounding box center [784, 264] width 299 height 597
click at [340, 113] on td "400" at bounding box center [367, 120] width 98 height 60
select select "13306"
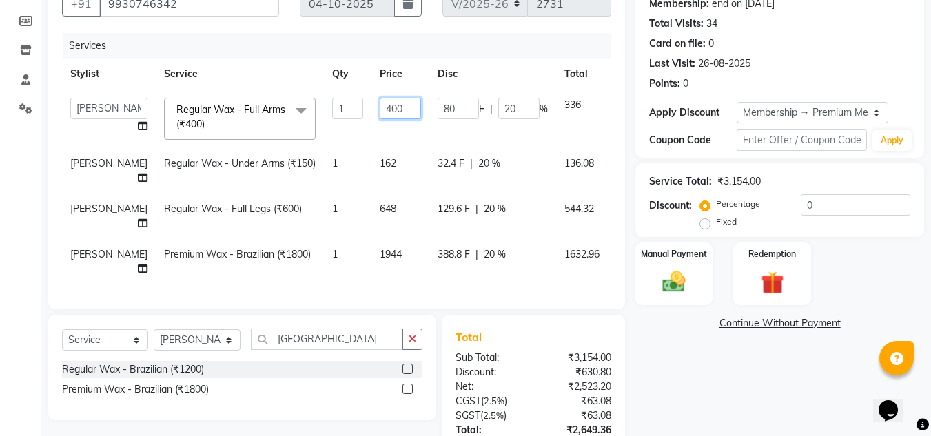
click at [380, 112] on input "400" at bounding box center [400, 108] width 41 height 21
type input "432"
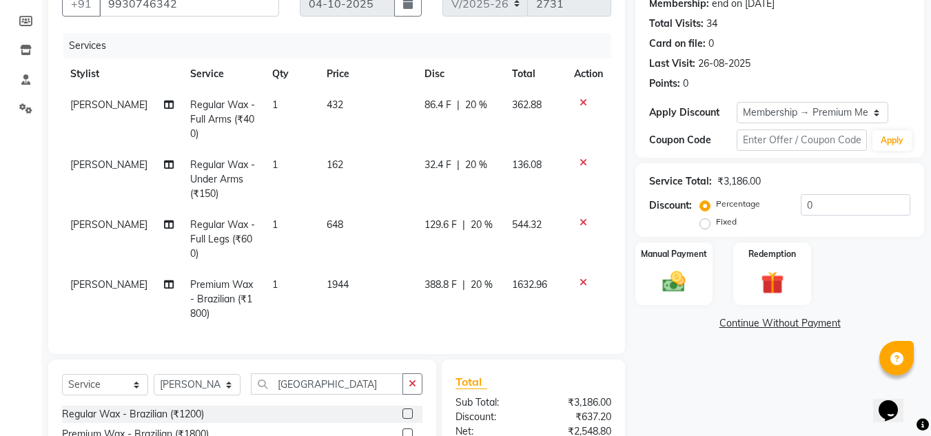
click at [724, 389] on div "Name: Prerna Desai Membership: end on 06-04-2026 Total Visits: 34 Card on file:…" at bounding box center [784, 264] width 299 height 597
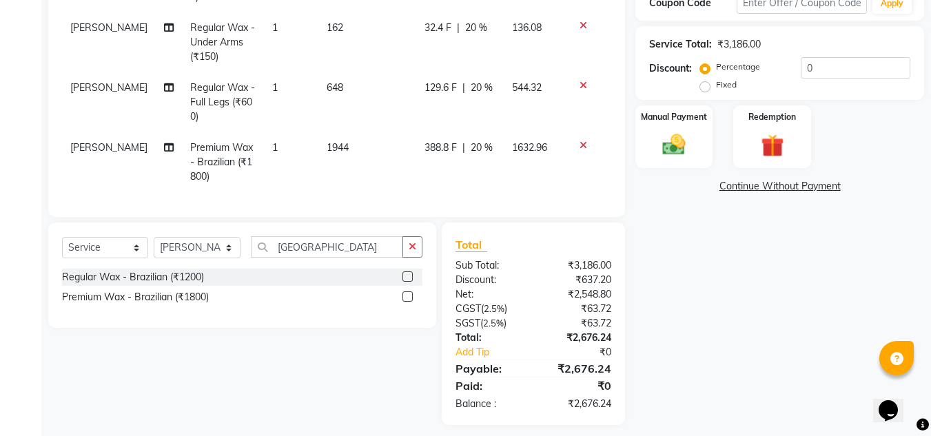
scroll to position [276, 0]
click at [325, 257] on input "brazil" at bounding box center [327, 246] width 152 height 21
type input "b"
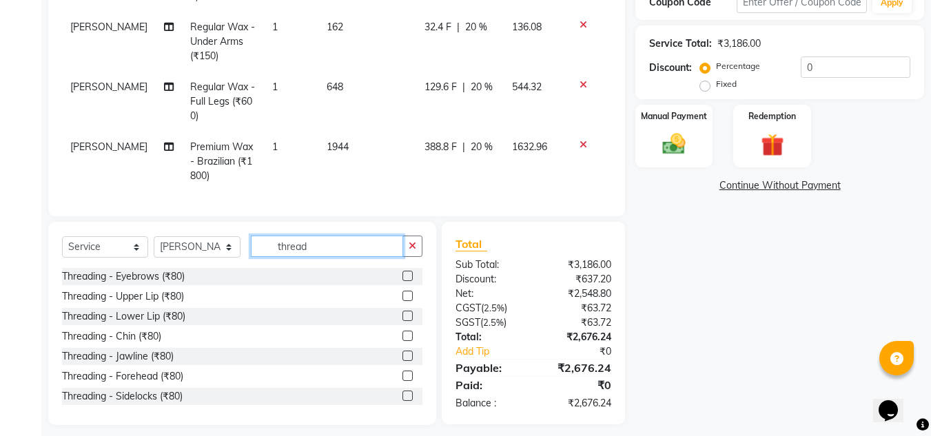
type input "thread"
click at [402, 281] on label at bounding box center [407, 276] width 10 height 10
click at [402, 281] on input "checkbox" at bounding box center [406, 276] width 9 height 9
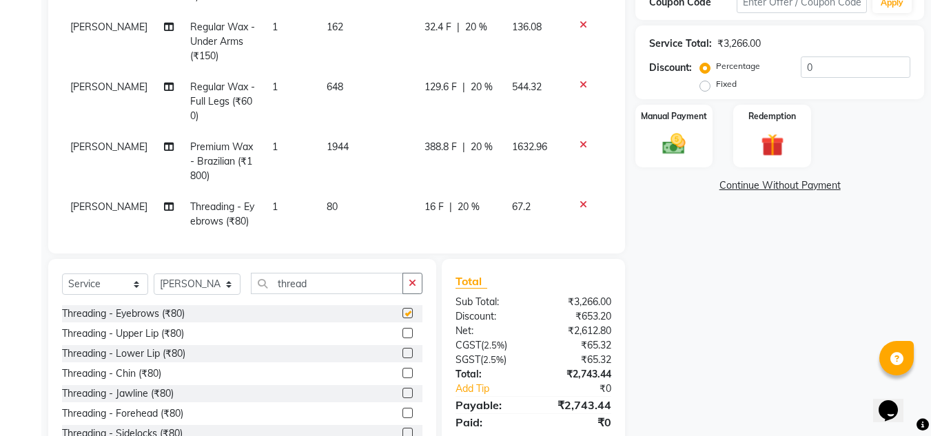
checkbox input "false"
drag, startPoint x: 396, startPoint y: 334, endPoint x: 409, endPoint y: 345, distance: 16.7
click at [402, 334] on label at bounding box center [407, 333] width 10 height 10
click at [402, 334] on input "checkbox" at bounding box center [406, 333] width 9 height 9
checkbox input "false"
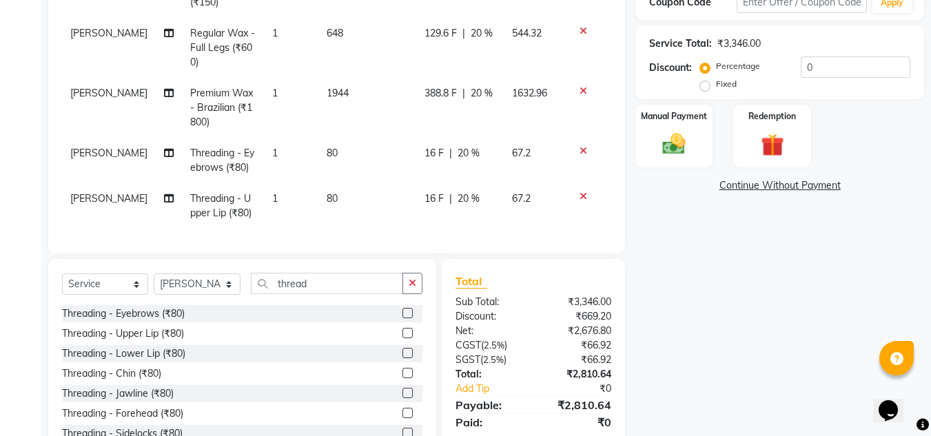
scroll to position [64, 0]
click at [728, 310] on div "Name: Prerna Desai Membership: end on 06-04-2026 Total Visits: 34 Card on file:…" at bounding box center [784, 145] width 299 height 635
click at [329, 138] on td "80" at bounding box center [367, 160] width 98 height 45
select select "13306"
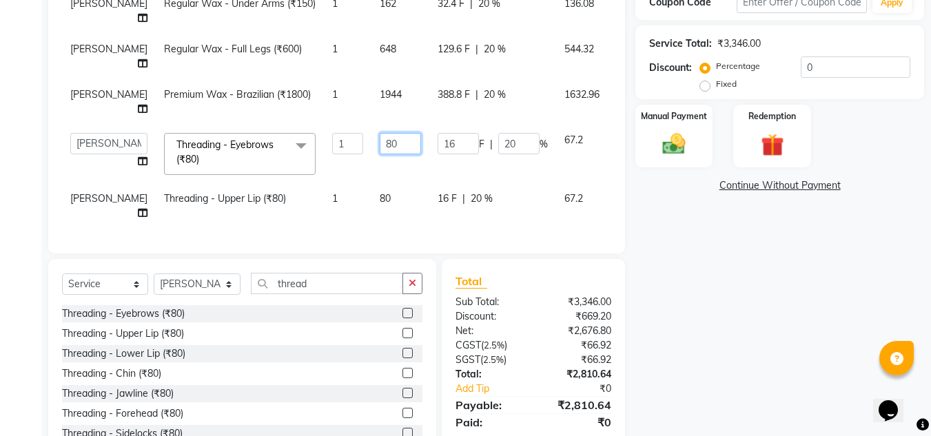
click at [380, 146] on input "80" at bounding box center [400, 143] width 41 height 21
type input "86"
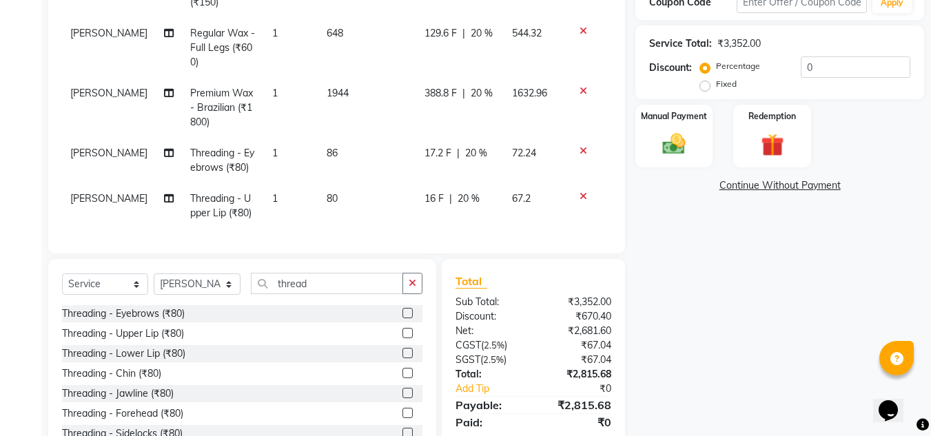
click at [358, 202] on td "80" at bounding box center [367, 205] width 98 height 45
select select "13306"
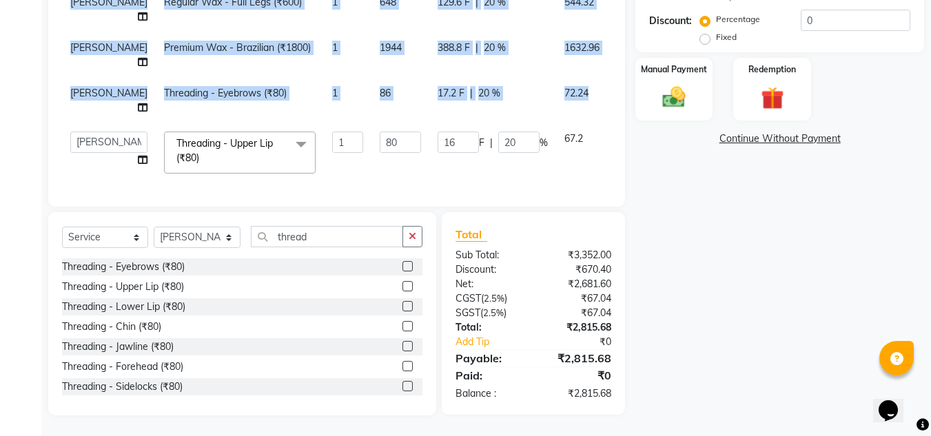
scroll to position [92, 11]
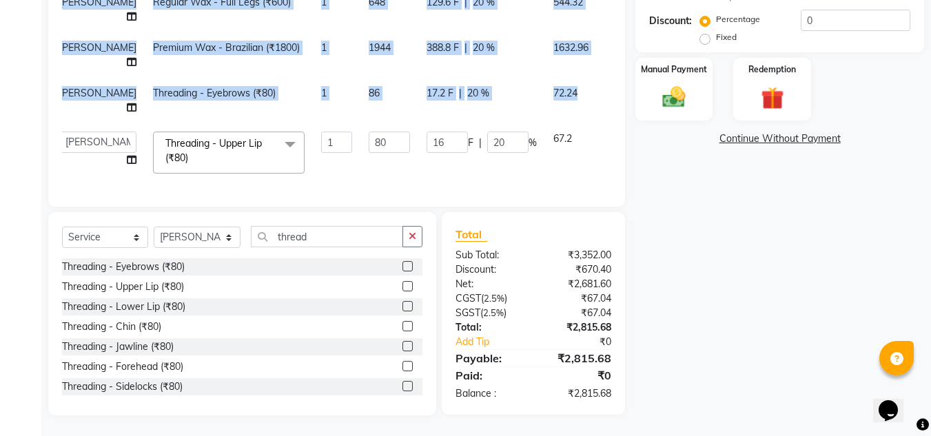
drag, startPoint x: 611, startPoint y: 101, endPoint x: 609, endPoint y: 158, distance: 56.6
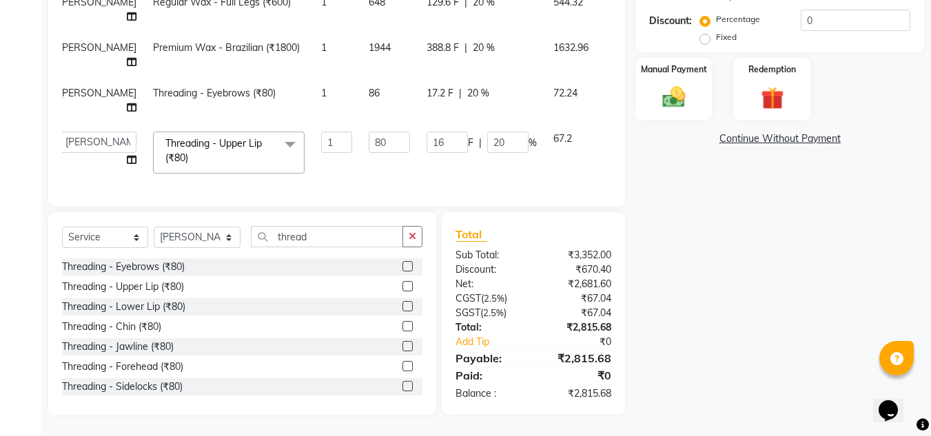
click at [716, 223] on div "Name: Prerna Desai Membership: end on 06-04-2026 Total Visits: 34 Card on file:…" at bounding box center [784, 98] width 299 height 635
click at [369, 134] on input "80" at bounding box center [389, 142] width 41 height 21
type input "86"
click at [836, 292] on div "Name: Prerna Desai Membership: end on 06-04-2026 Total Visits: 34 Card on file:…" at bounding box center [784, 98] width 299 height 635
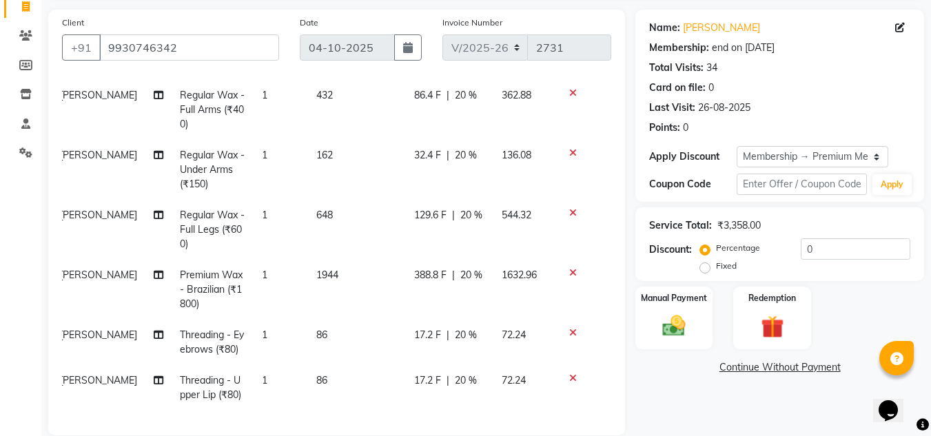
scroll to position [276, 0]
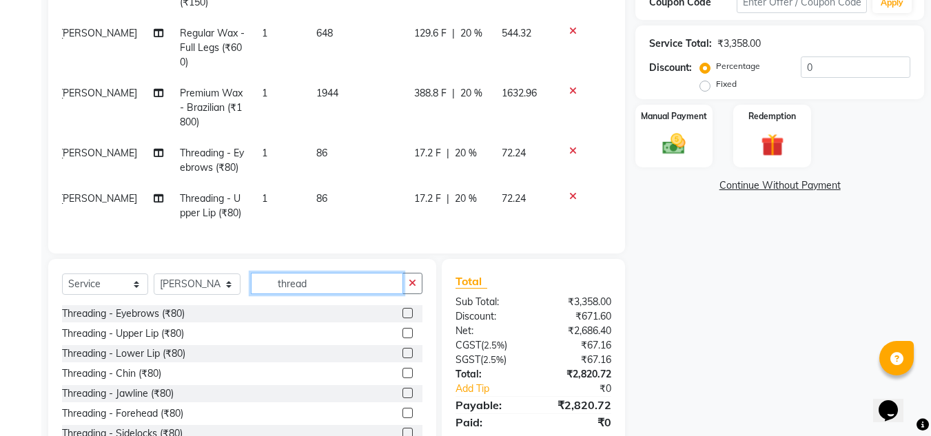
click at [332, 287] on input "thread" at bounding box center [327, 283] width 152 height 21
type input "t"
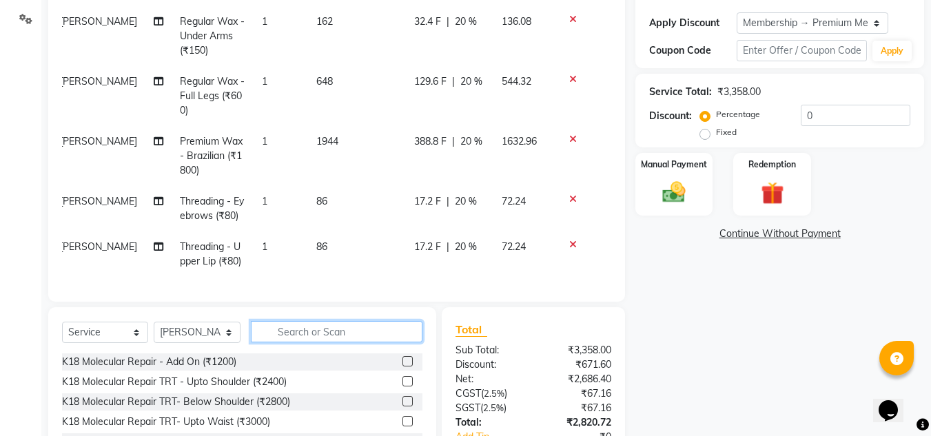
scroll to position [323, 0]
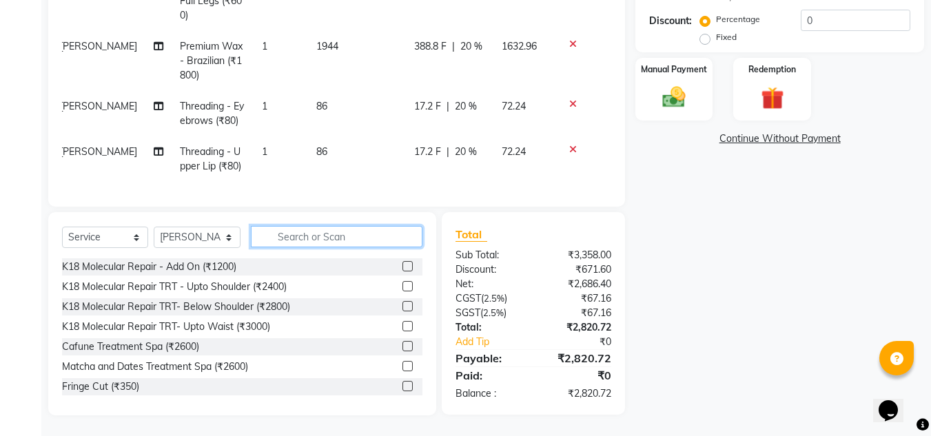
click at [286, 241] on input "text" at bounding box center [337, 236] width 172 height 21
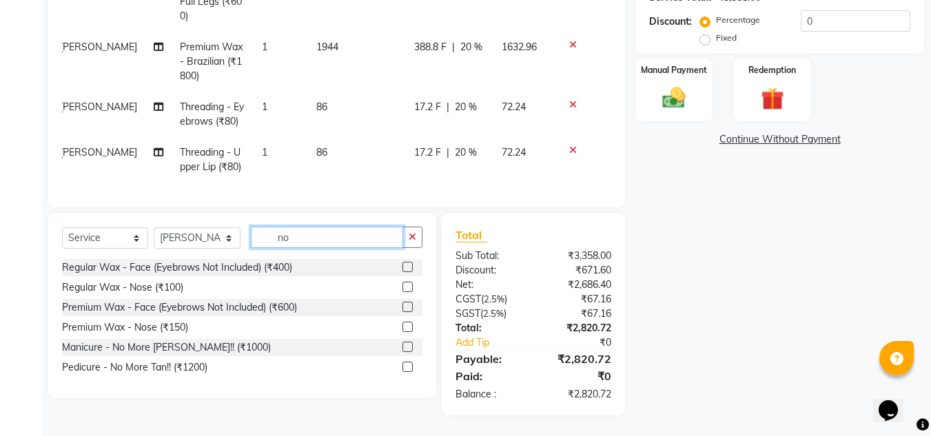
scroll to position [322, 0]
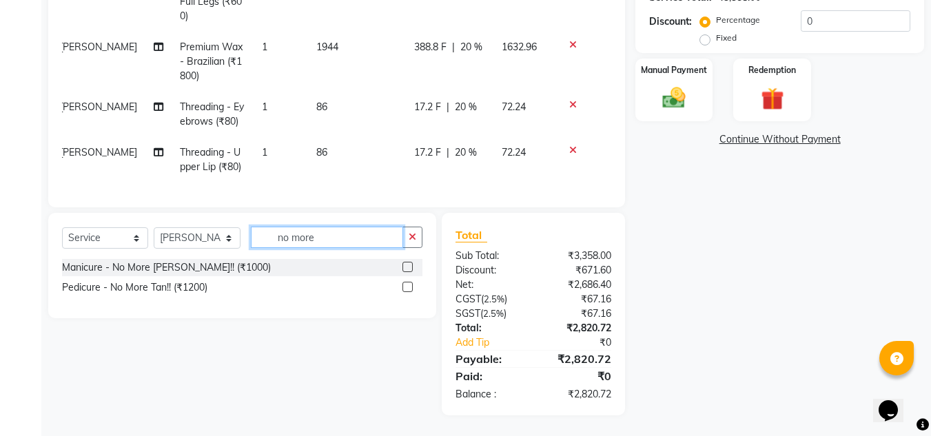
type input "no more"
click at [408, 289] on label at bounding box center [407, 287] width 10 height 10
click at [408, 289] on input "checkbox" at bounding box center [406, 287] width 9 height 9
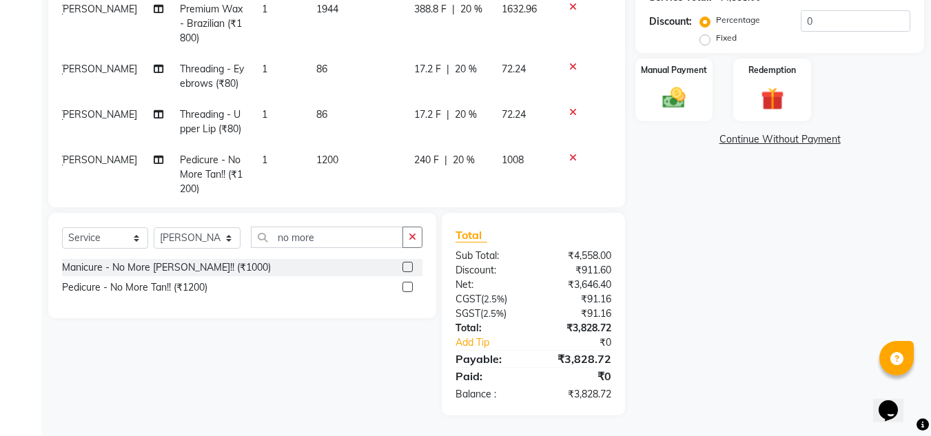
checkbox input "false"
click at [320, 163] on span "1200" at bounding box center [327, 160] width 22 height 12
select select "13306"
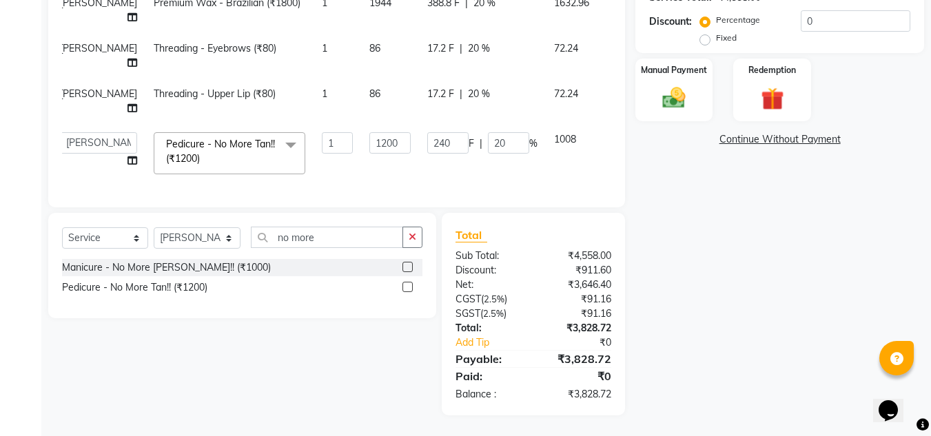
scroll to position [152, 10]
click at [369, 136] on input "1200" at bounding box center [389, 142] width 41 height 21
type input "1296"
click at [691, 275] on div "Name: Prerna Desai Membership: end on 06-04-2026 Total Visits: 34 Card on file:…" at bounding box center [784, 99] width 299 height 634
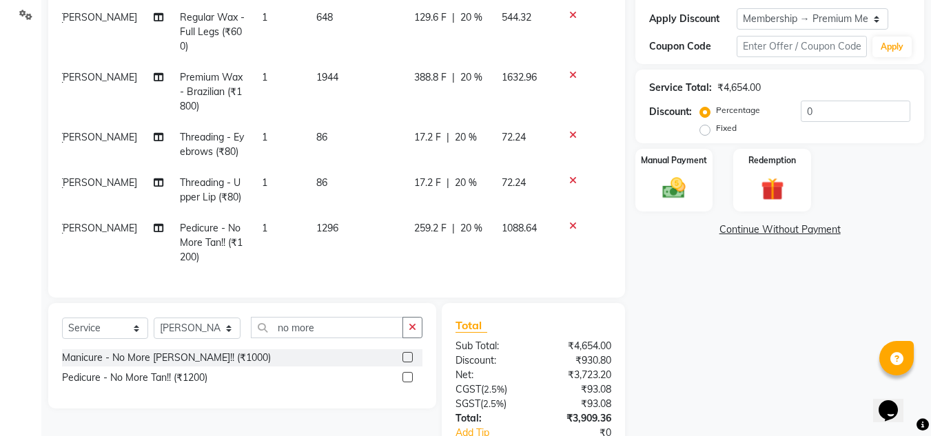
scroll to position [0, 0]
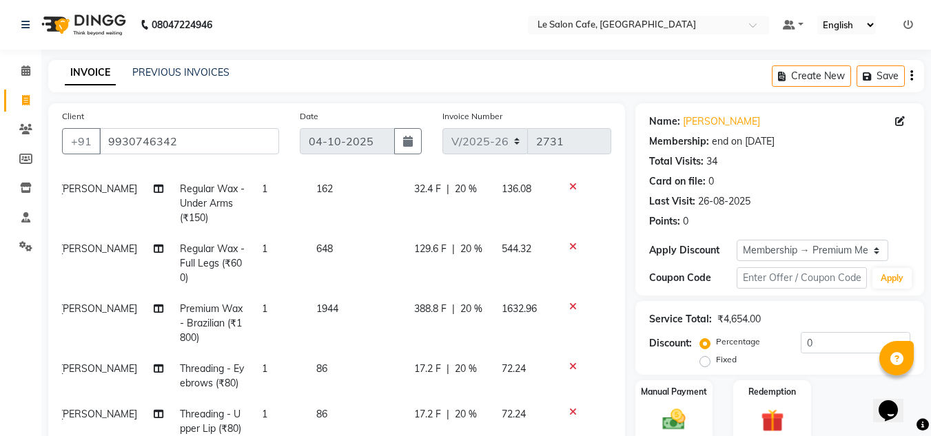
click at [326, 37] on nav "08047224946 Select Location × Le Salon Cafe, Chembur Default Panel My Panel Eng…" at bounding box center [465, 25] width 931 height 50
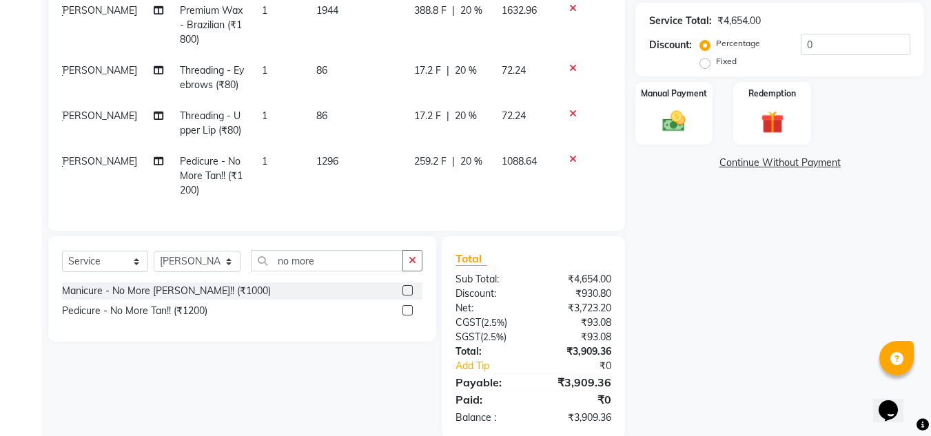
scroll to position [322, 0]
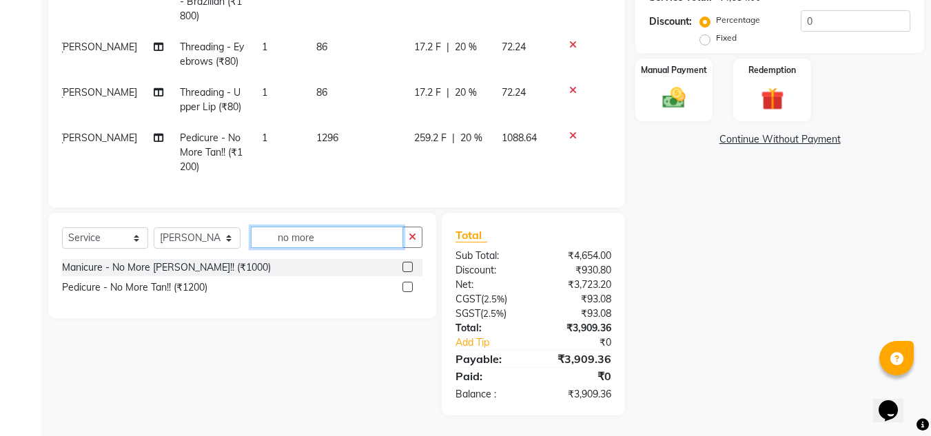
click at [325, 238] on input "no more" at bounding box center [327, 237] width 152 height 21
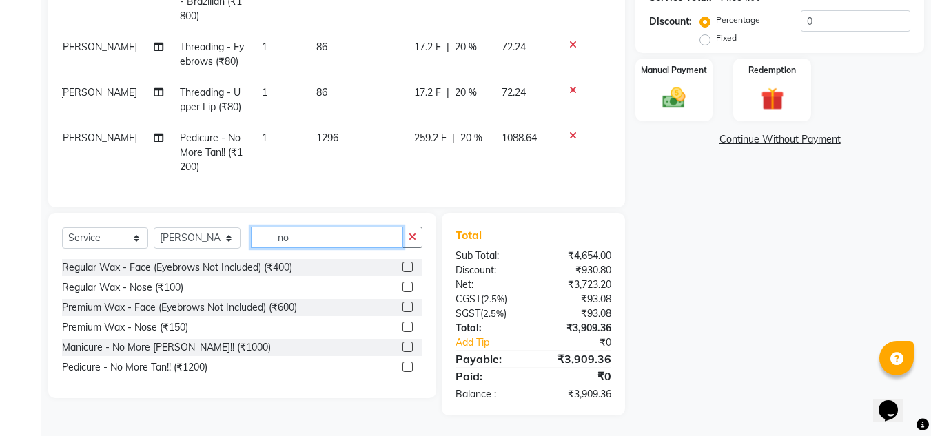
type input "n"
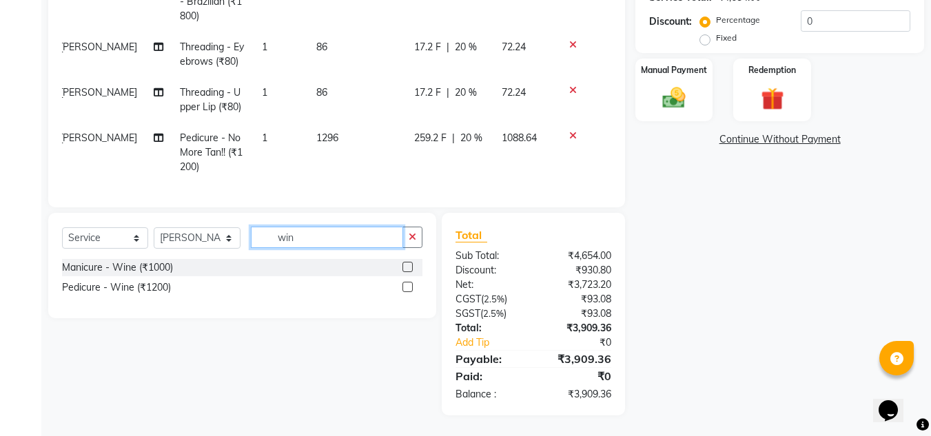
type input "win"
click at [407, 289] on label at bounding box center [407, 287] width 10 height 10
click at [407, 289] on input "checkbox" at bounding box center [406, 287] width 9 height 9
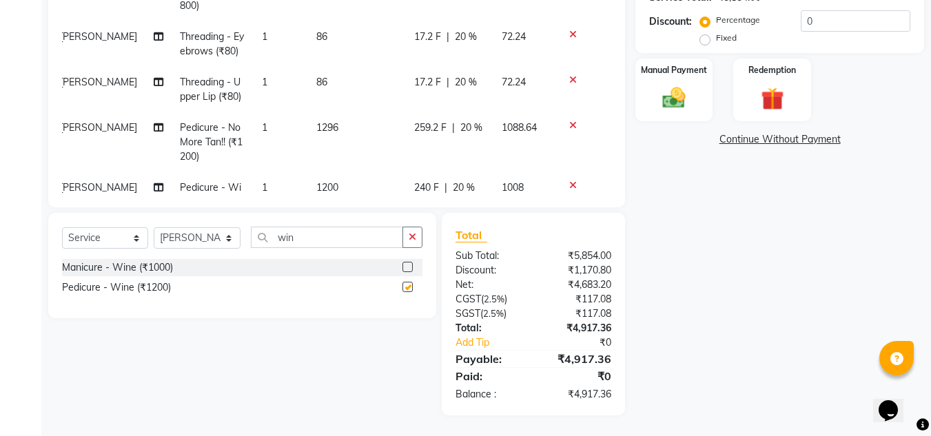
scroll to position [152, 10]
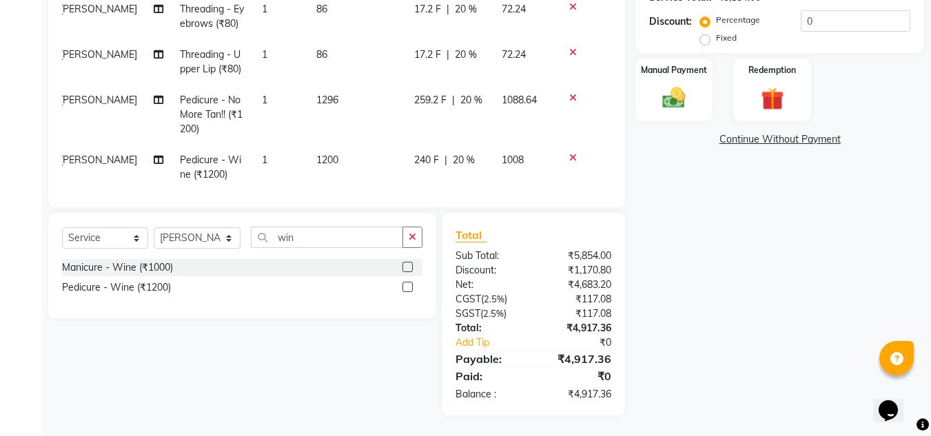
checkbox input "false"
click at [336, 157] on td "1200" at bounding box center [357, 167] width 98 height 45
select select "13306"
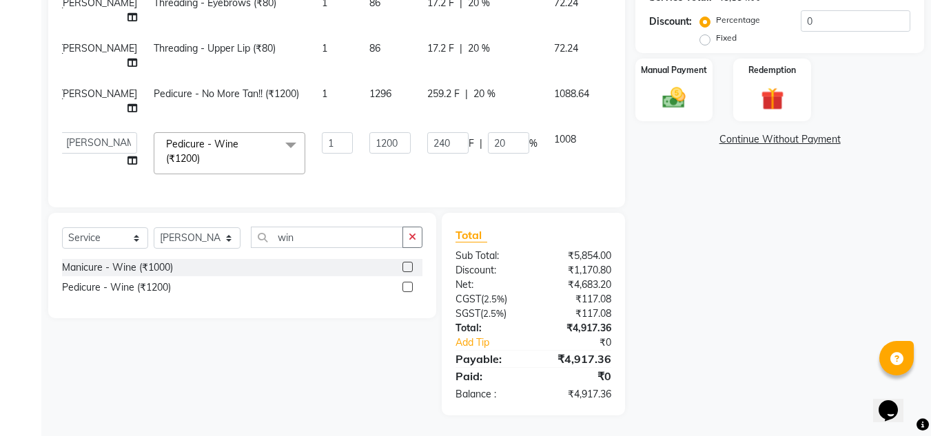
scroll to position [212, 10]
click at [369, 132] on input "1200" at bounding box center [389, 142] width 41 height 21
type input "1296"
click at [721, 265] on div "Name: Prerna Desai Membership: end on 06-04-2026 Total Visits: 34 Card on file:…" at bounding box center [784, 99] width 299 height 634
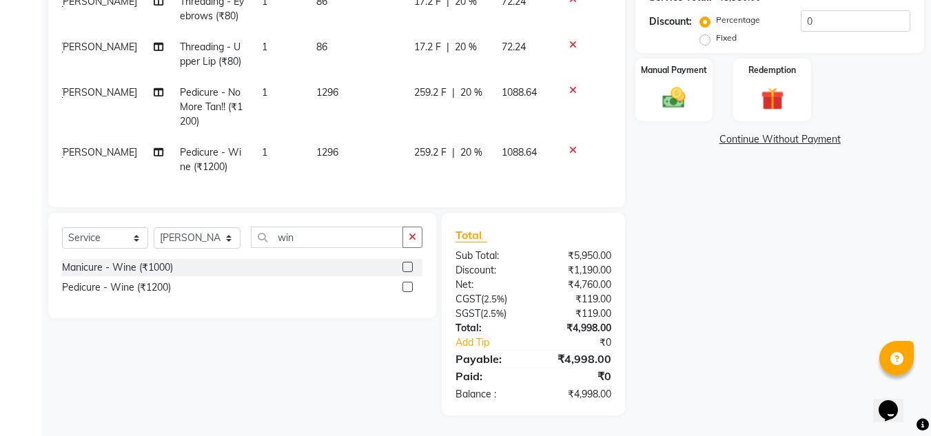
click at [569, 85] on icon at bounding box center [573, 90] width 8 height 10
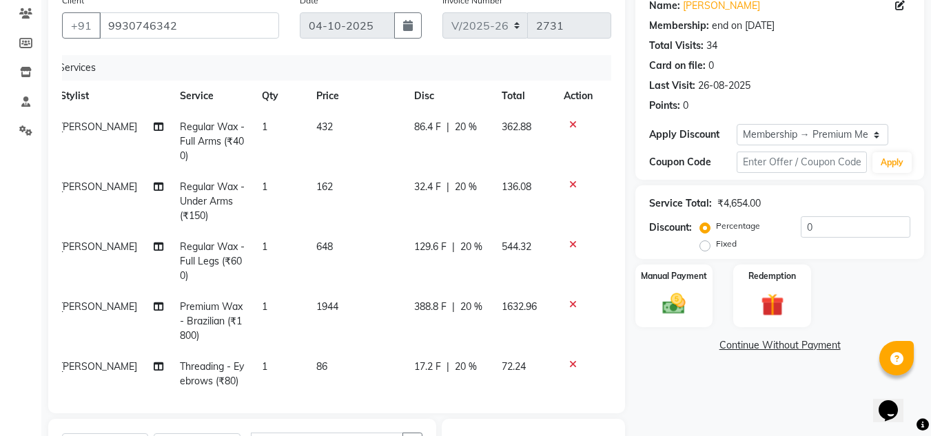
scroll to position [322, 0]
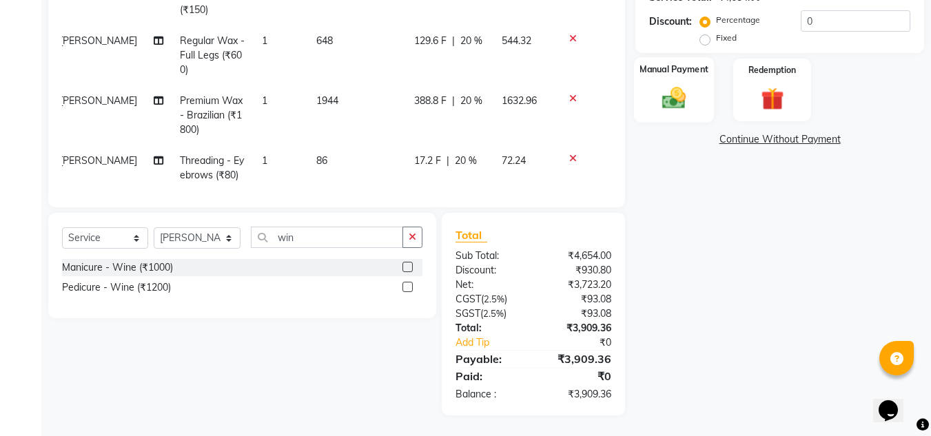
click at [662, 95] on img at bounding box center [674, 98] width 39 height 28
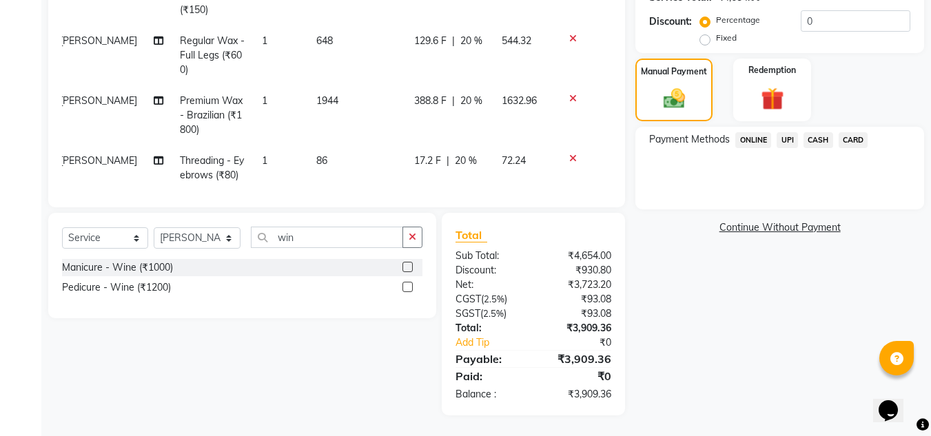
click at [786, 141] on span "UPI" at bounding box center [787, 140] width 21 height 16
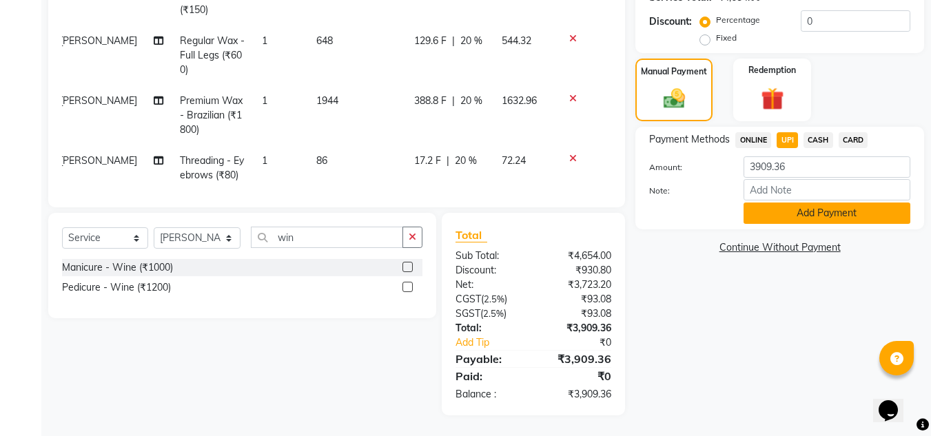
click at [801, 215] on button "Add Payment" at bounding box center [827, 213] width 167 height 21
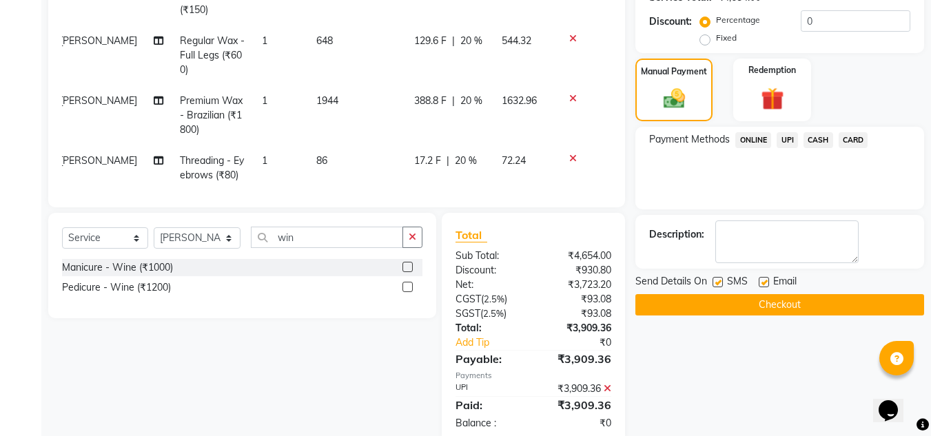
click at [766, 283] on label at bounding box center [764, 282] width 10 height 10
click at [766, 283] on input "checkbox" at bounding box center [763, 282] width 9 height 9
checkbox input "false"
click at [759, 304] on button "Checkout" at bounding box center [779, 304] width 289 height 21
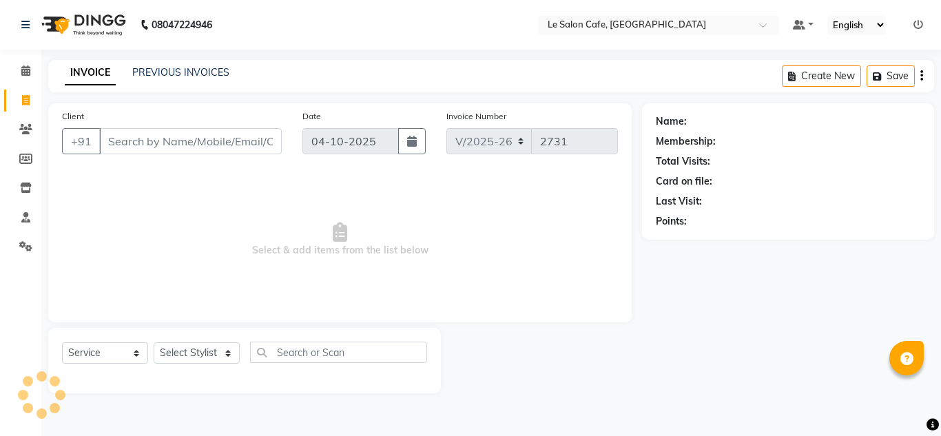
select select "594"
select select "service"
click at [176, 350] on select "Select Stylist [PERSON_NAME] [PERSON_NAME] Kadam [PERSON_NAME] [PERSON_NAME] Fr…" at bounding box center [198, 353] width 88 height 21
select select "86050"
click at [154, 343] on select "Select Stylist [PERSON_NAME] [PERSON_NAME] Kadam [PERSON_NAME] [PERSON_NAME] Fr…" at bounding box center [198, 353] width 88 height 21
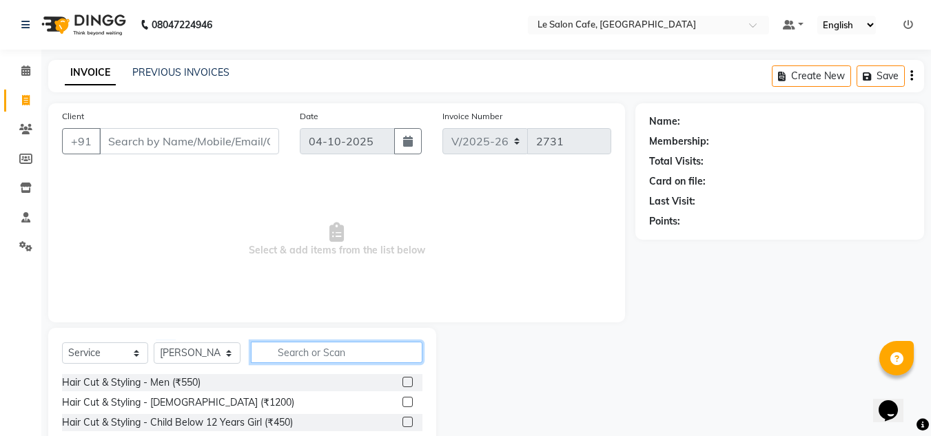
click at [294, 354] on input "text" at bounding box center [337, 352] width 172 height 21
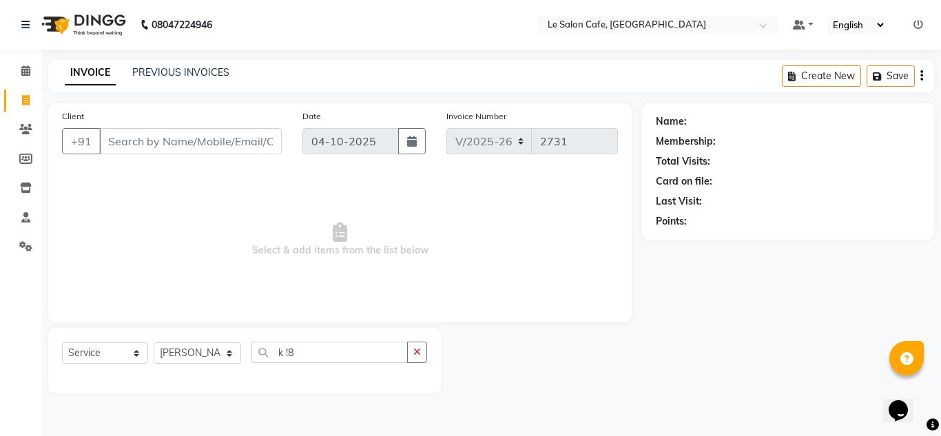
click at [411, 409] on main "INVOICE PREVIOUS INVOICES Create New Save Client +91 Date [DATE] Invoice Number…" at bounding box center [491, 237] width 900 height 354
click at [321, 355] on input "k !8" at bounding box center [330, 352] width 156 height 21
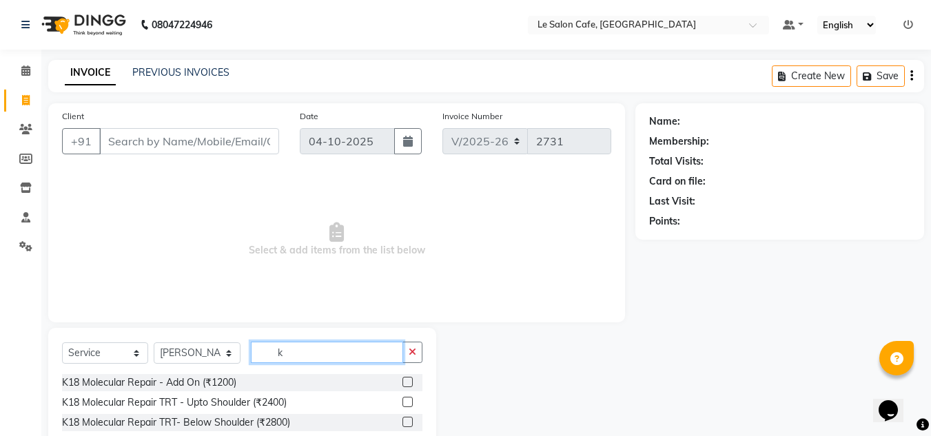
type input "k"
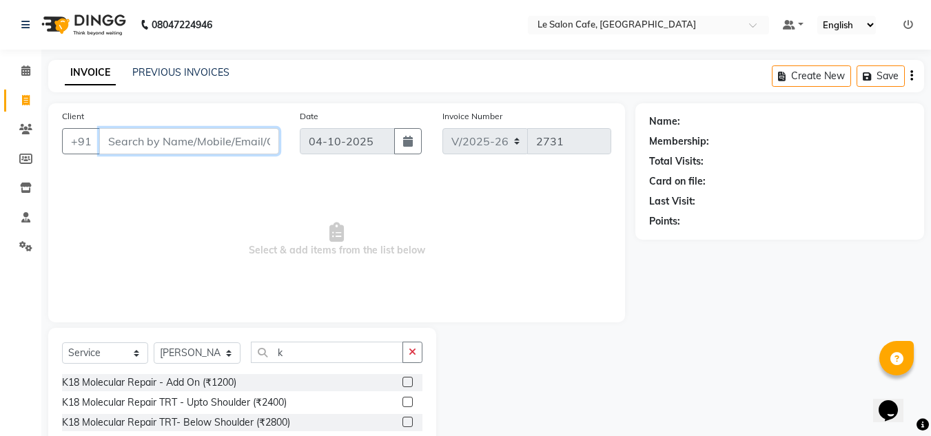
click at [175, 135] on input "Client" at bounding box center [189, 141] width 180 height 26
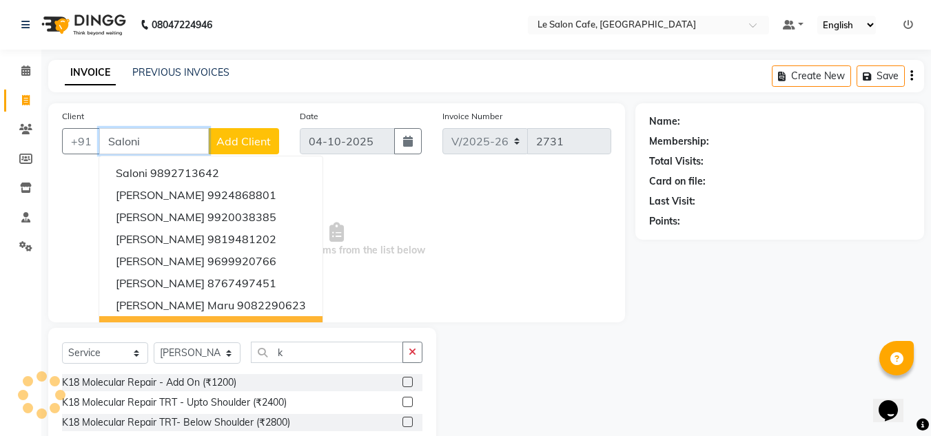
type input "Saloni"
click at [312, 356] on input "k" at bounding box center [327, 352] width 152 height 21
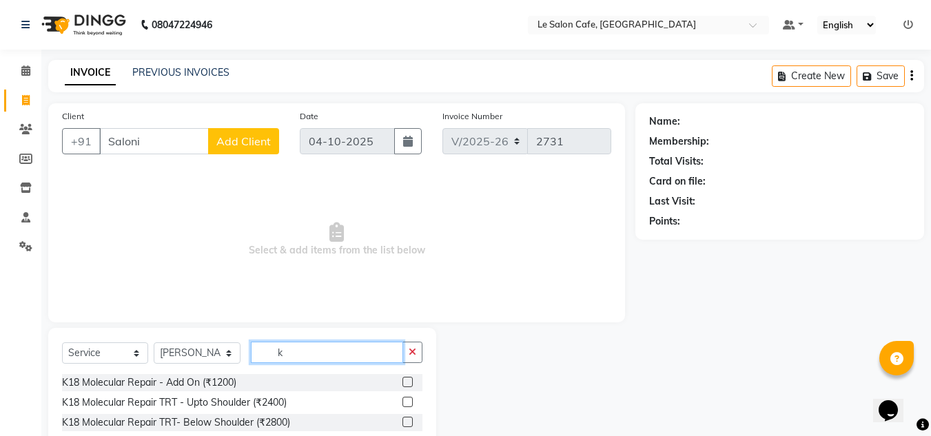
type input "k"
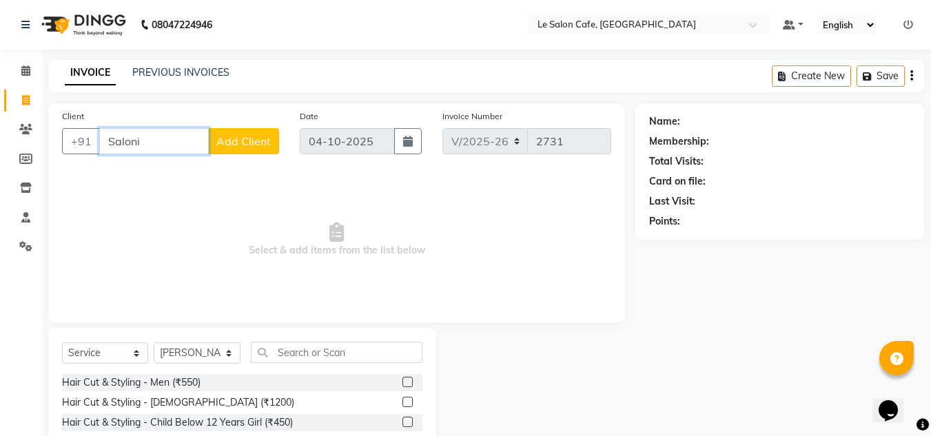
click at [190, 145] on input "Saloni" at bounding box center [154, 141] width 110 height 26
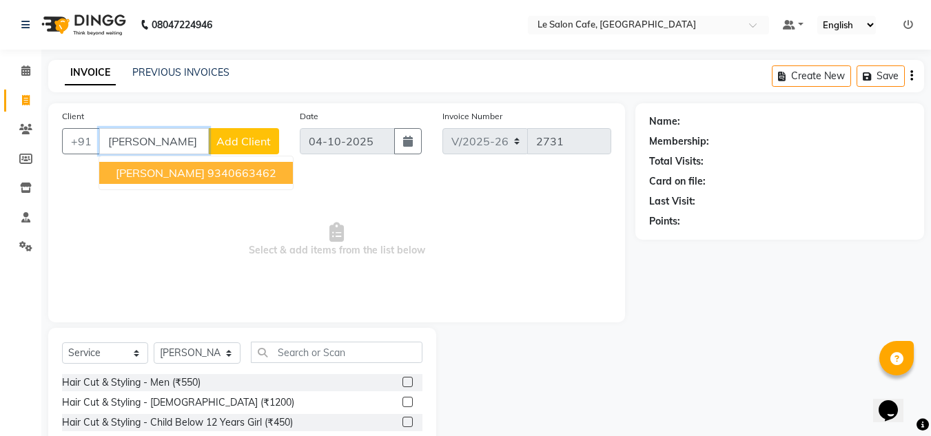
click at [207, 168] on ngb-highlight "9340663462" at bounding box center [241, 173] width 69 height 14
type input "9340663462"
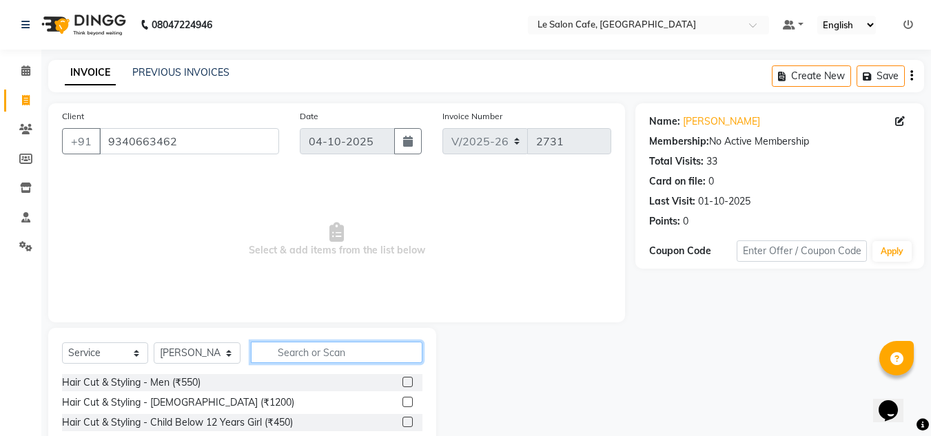
click at [305, 350] on input "text" at bounding box center [337, 352] width 172 height 21
click at [295, 357] on input "text" at bounding box center [337, 352] width 172 height 21
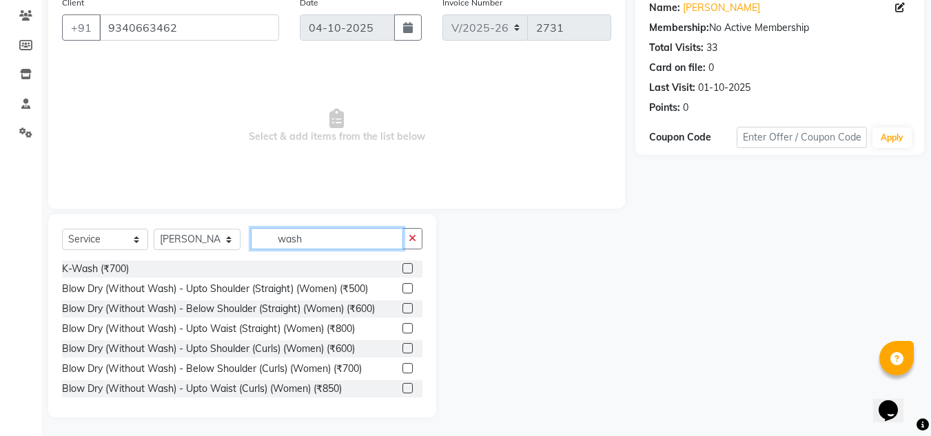
scroll to position [116, 0]
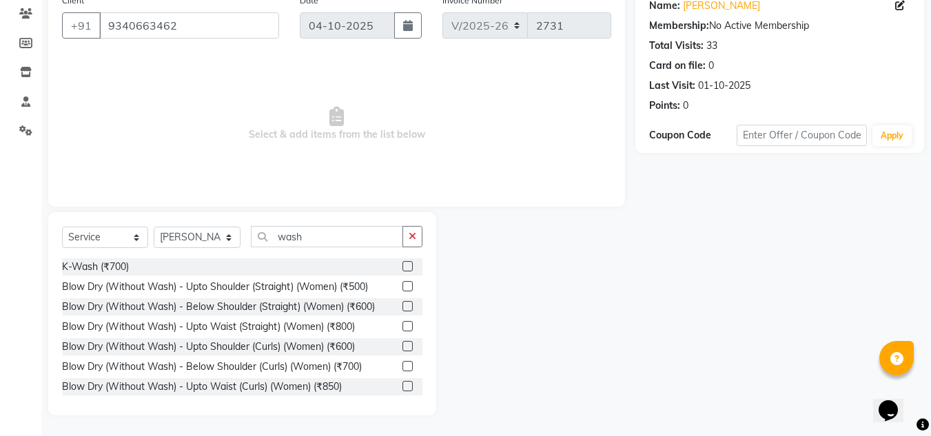
click at [553, 356] on div at bounding box center [535, 313] width 199 height 203
click at [348, 234] on input "wash" at bounding box center [327, 236] width 152 height 21
type input "w"
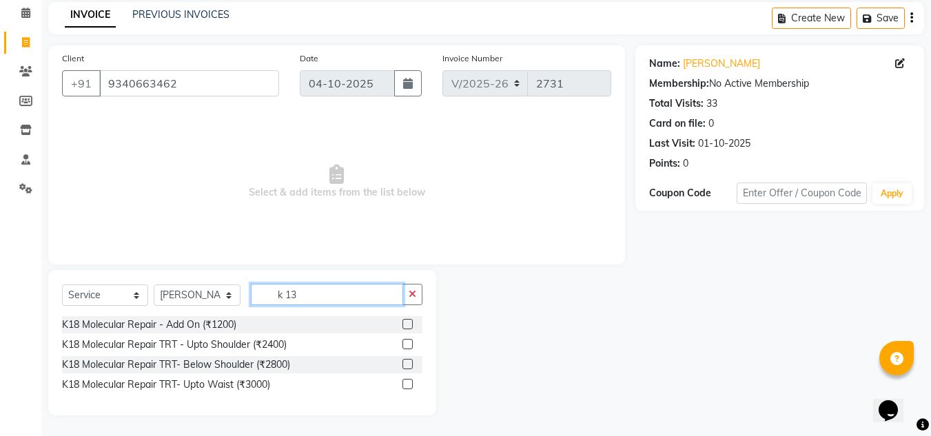
scroll to position [0, 0]
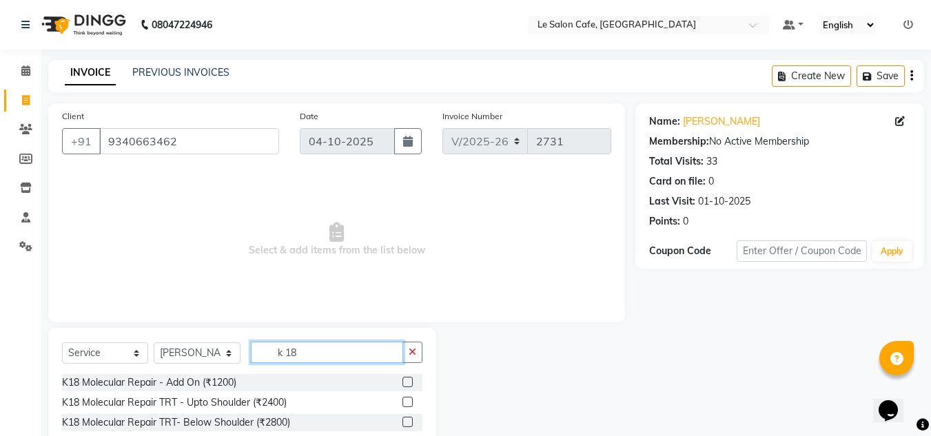
type input "k 18"
click at [581, 360] on div at bounding box center [535, 400] width 199 height 145
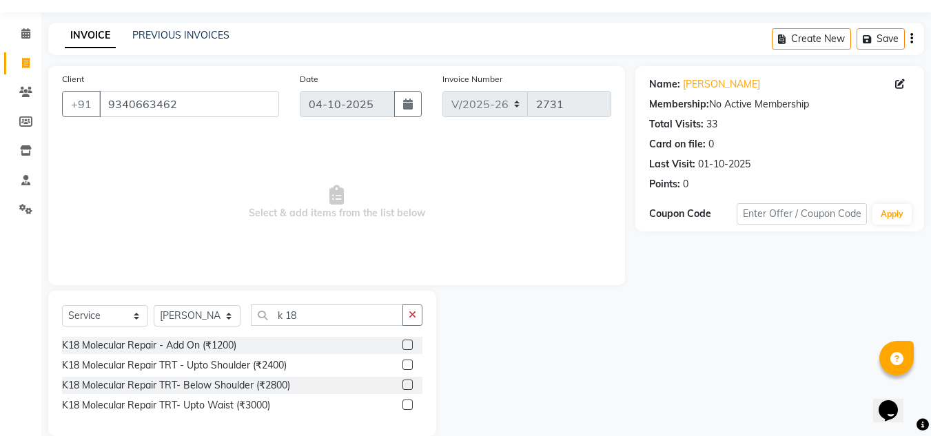
scroll to position [58, 0]
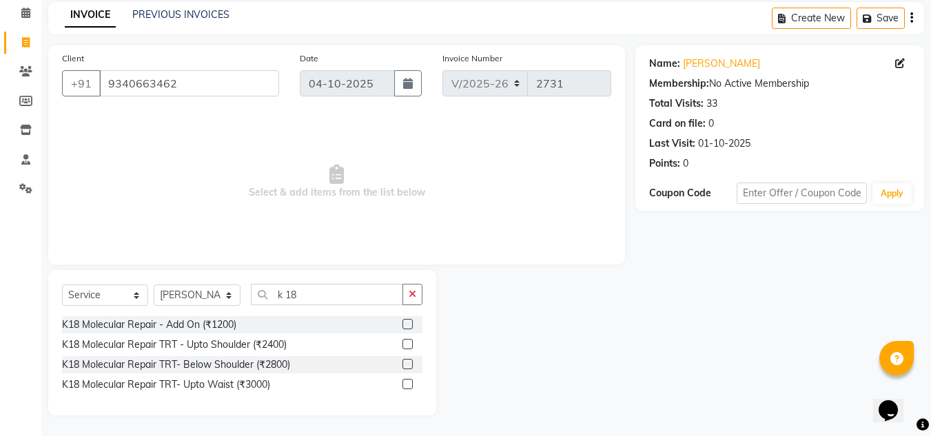
click at [406, 327] on label at bounding box center [407, 324] width 10 height 10
click at [406, 327] on input "checkbox" at bounding box center [406, 324] width 9 height 9
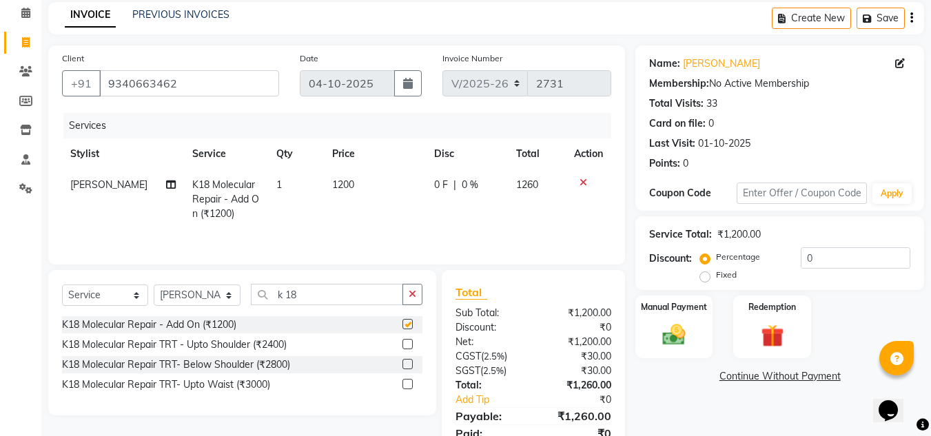
checkbox input "false"
click at [317, 292] on input "k 18" at bounding box center [327, 294] width 152 height 21
type input "k"
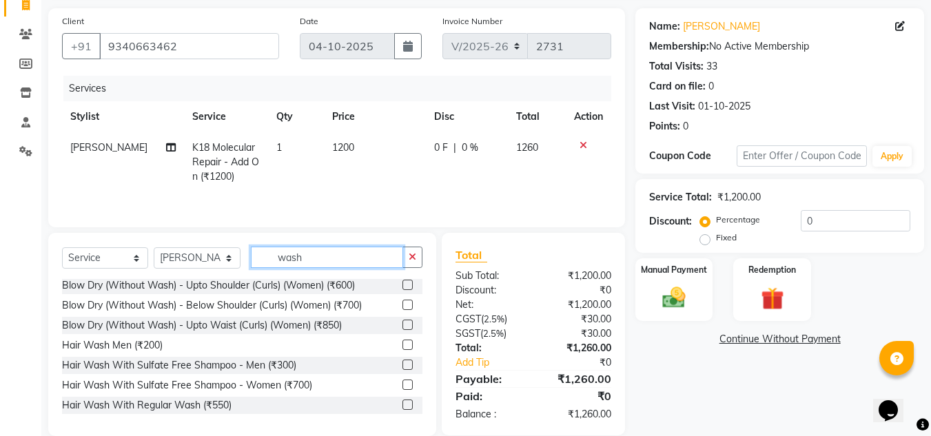
scroll to position [116, 0]
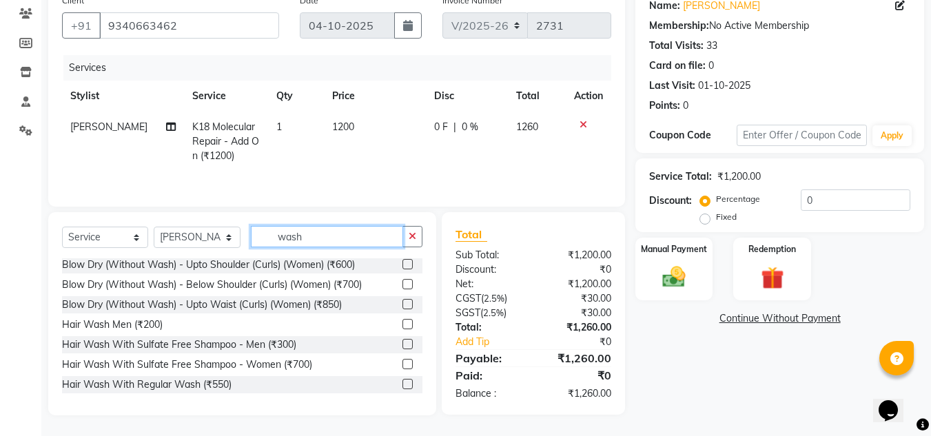
type input "wash"
click at [402, 384] on label at bounding box center [407, 384] width 10 height 10
click at [402, 384] on input "checkbox" at bounding box center [406, 384] width 9 height 9
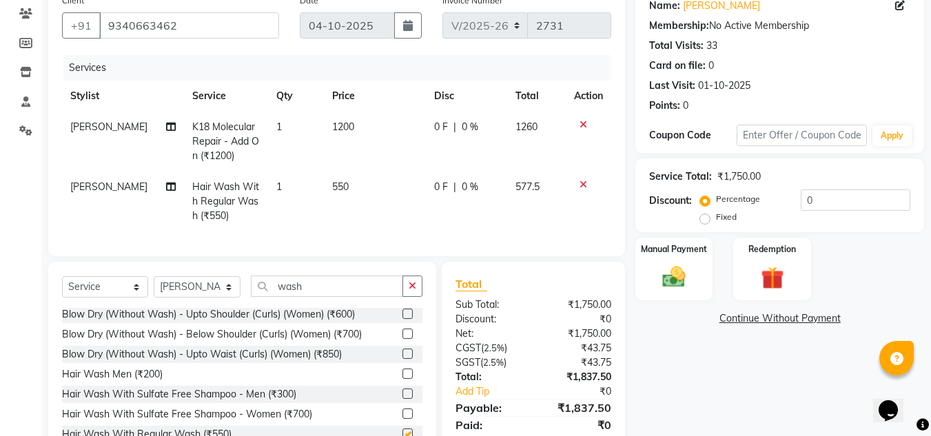
checkbox input "false"
click at [315, 293] on input "wash" at bounding box center [327, 286] width 152 height 21
type input "w"
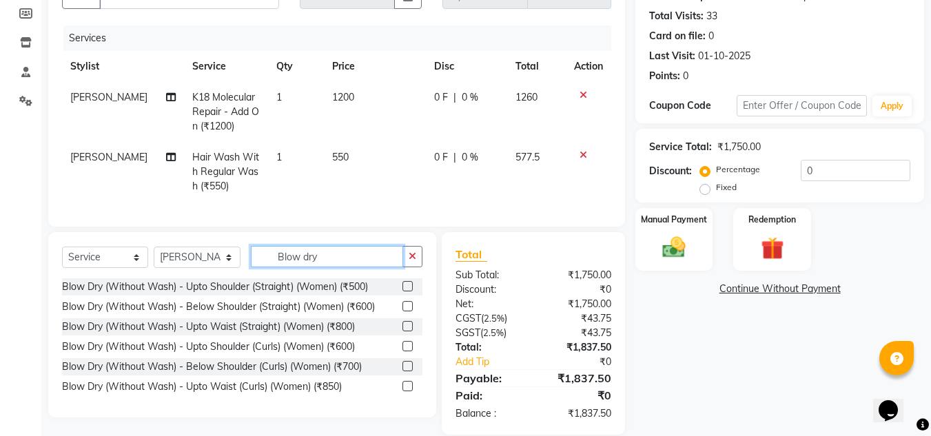
scroll to position [175, 0]
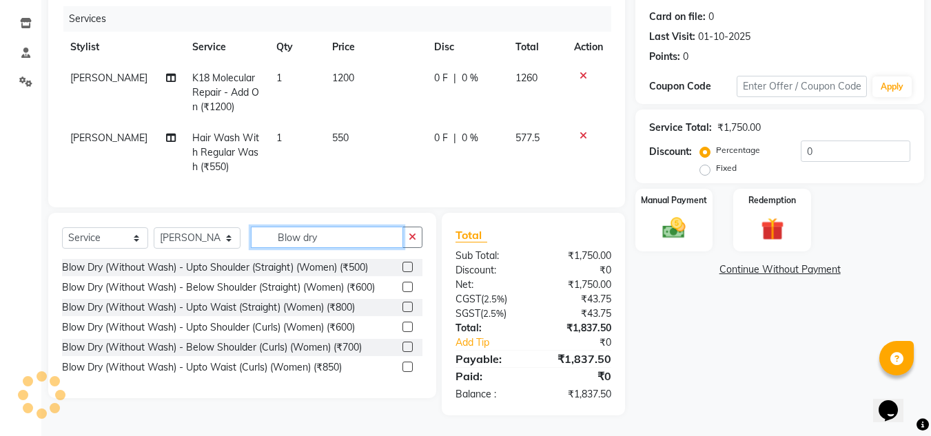
type input "Blow dry"
click at [409, 267] on label at bounding box center [407, 267] width 10 height 10
click at [409, 267] on input "checkbox" at bounding box center [406, 267] width 9 height 9
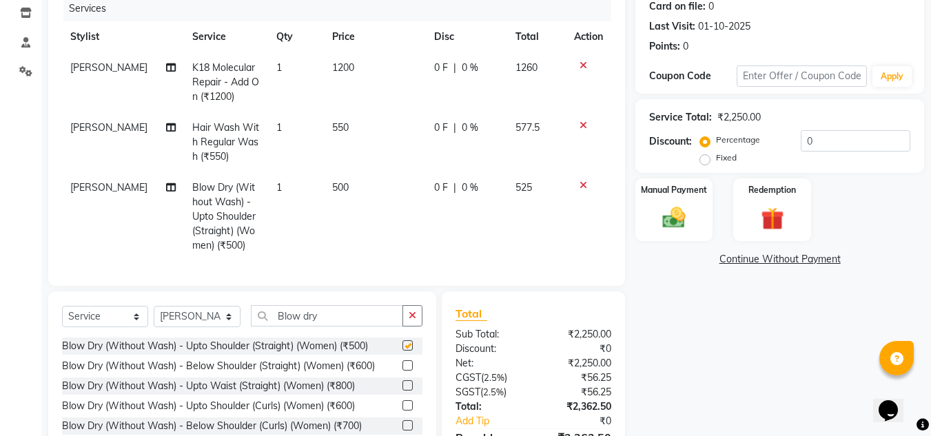
checkbox input "false"
click at [194, 327] on select "Select Stylist [PERSON_NAME] [PERSON_NAME] Kadam [PERSON_NAME] [PERSON_NAME] Fr…" at bounding box center [197, 316] width 87 height 21
select select "92711"
click at [154, 316] on select "Select Stylist [PERSON_NAME] [PERSON_NAME] Kadam [PERSON_NAME] [PERSON_NAME] Fr…" at bounding box center [197, 316] width 87 height 21
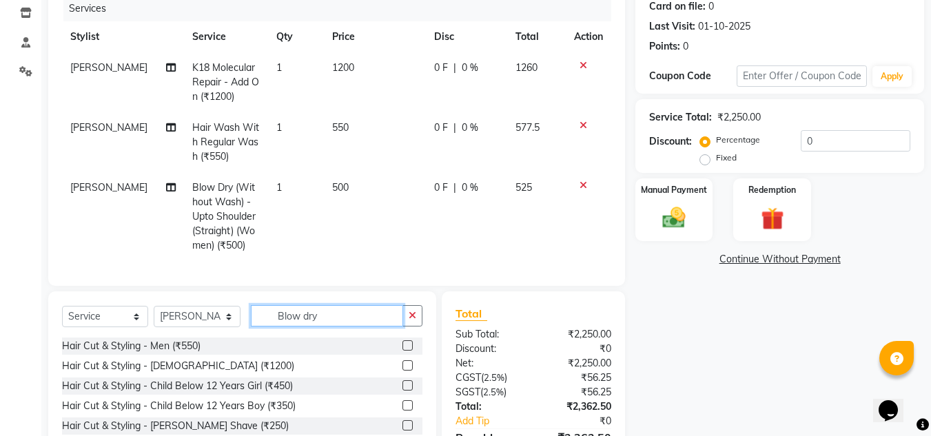
click at [320, 327] on input "Blow dry" at bounding box center [327, 315] width 152 height 21
type input "B"
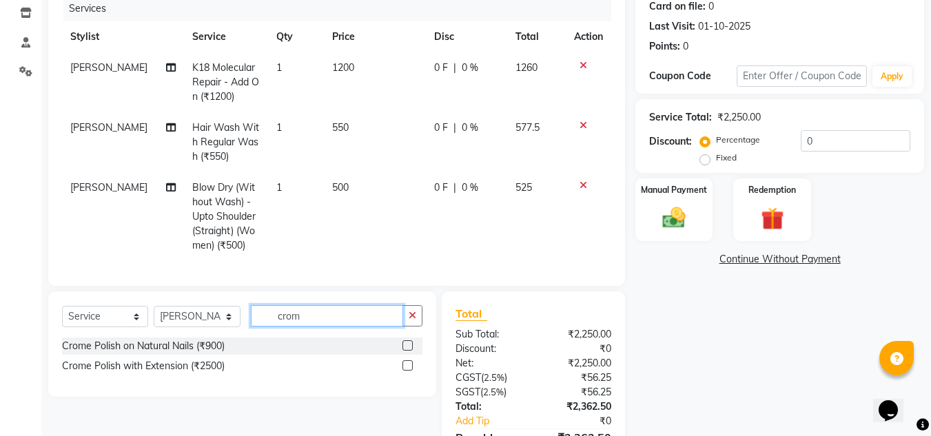
type input "crom"
click at [410, 351] on label at bounding box center [407, 345] width 10 height 10
click at [410, 351] on input "checkbox" at bounding box center [406, 346] width 9 height 9
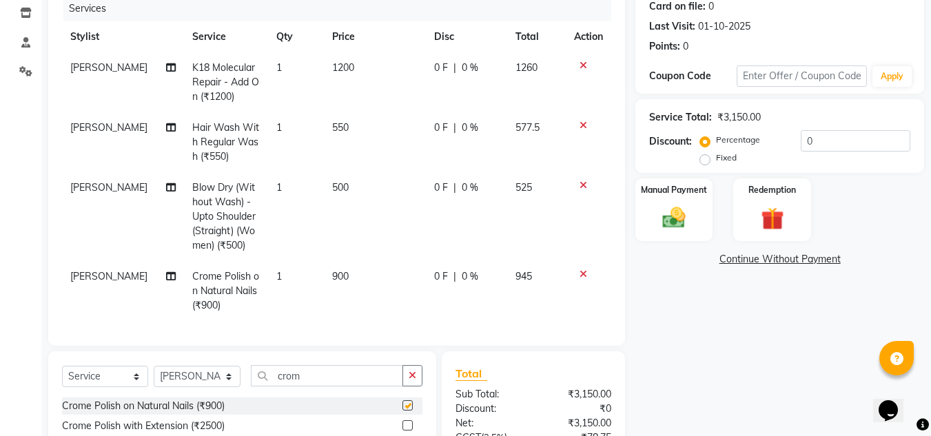
checkbox input "false"
click at [351, 285] on td "900" at bounding box center [375, 291] width 102 height 60
select select "92711"
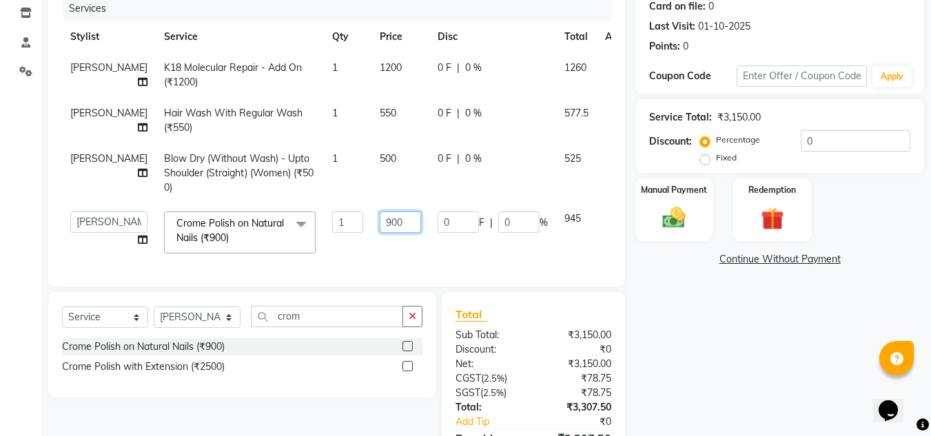
click at [380, 233] on input "900" at bounding box center [400, 222] width 41 height 21
type input "9"
type input "1000"
click at [693, 334] on div "Name: [PERSON_NAME] Membership: No Active Membership Total Visits: 33 Card on f…" at bounding box center [784, 211] width 299 height 567
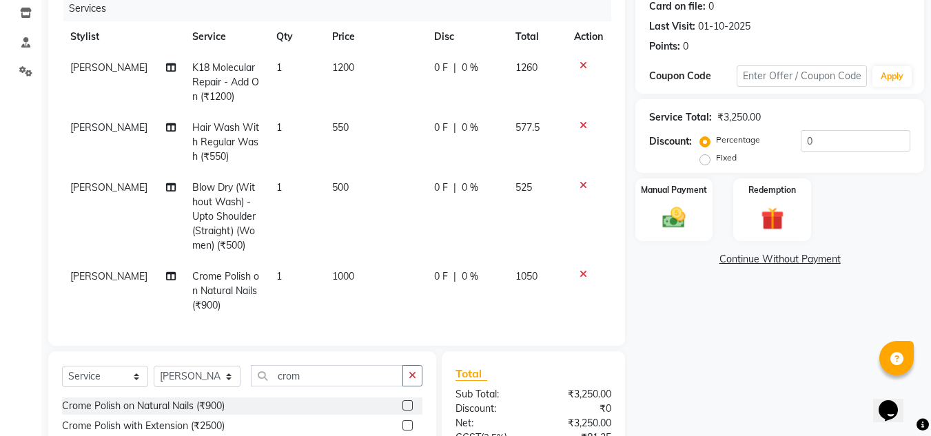
scroll to position [106, 0]
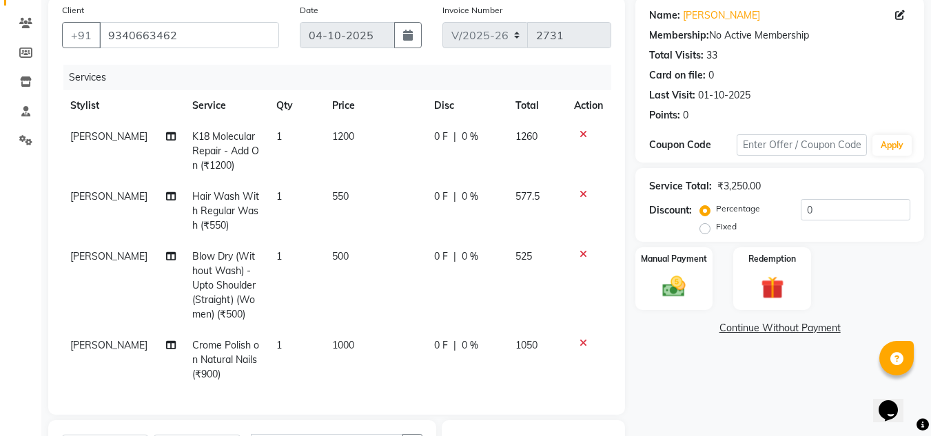
click at [357, 138] on td "1200" at bounding box center [375, 151] width 102 height 60
select select "86050"
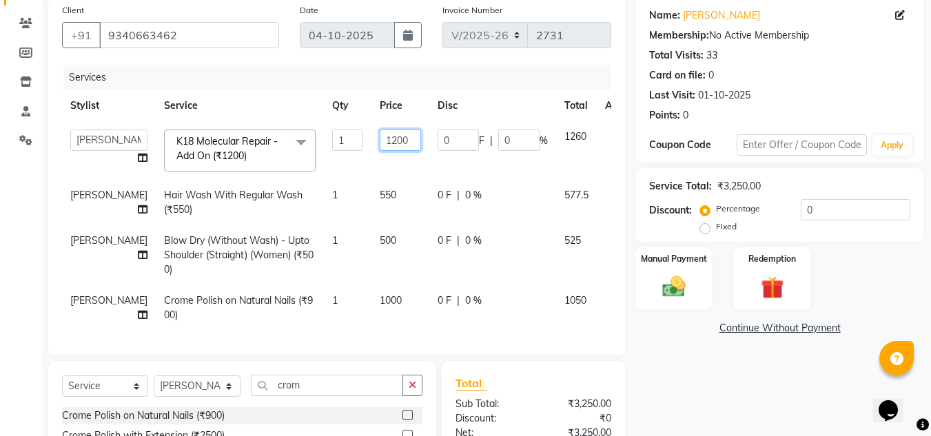
click at [380, 142] on input "1200" at bounding box center [400, 140] width 41 height 21
click at [380, 140] on input "1200" at bounding box center [400, 140] width 41 height 21
type input "1296"
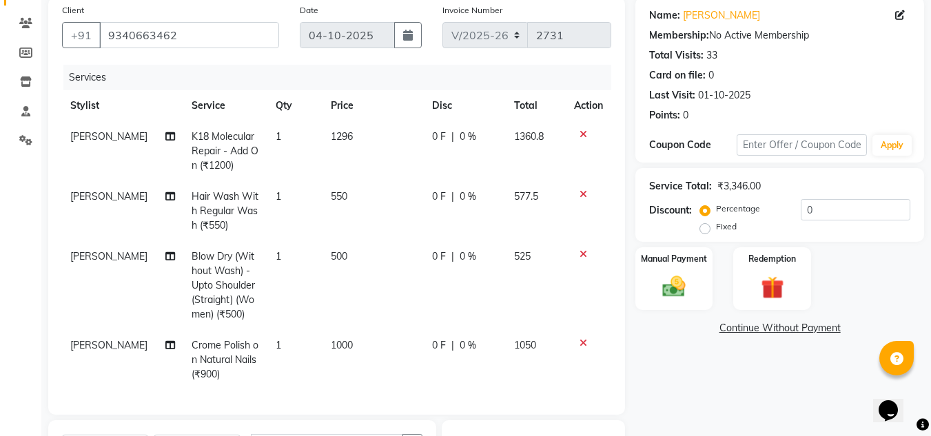
click at [379, 211] on td "550" at bounding box center [373, 211] width 101 height 60
select select "86050"
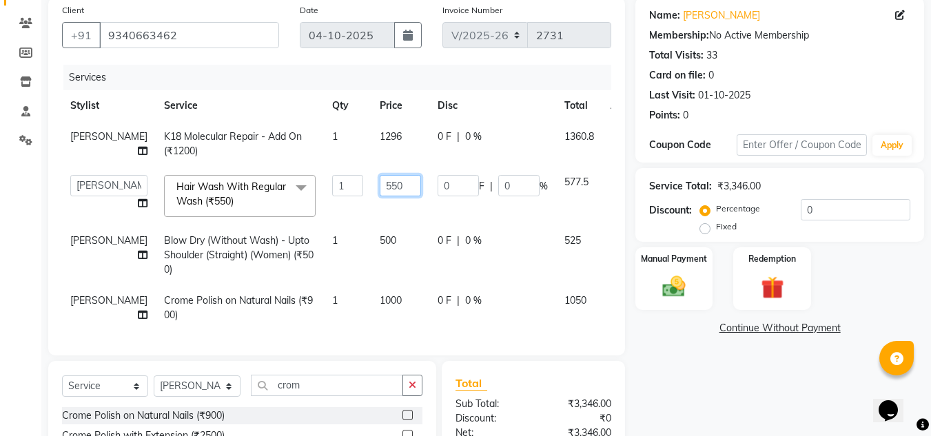
click at [380, 196] on input "550" at bounding box center [400, 185] width 41 height 21
type input "594"
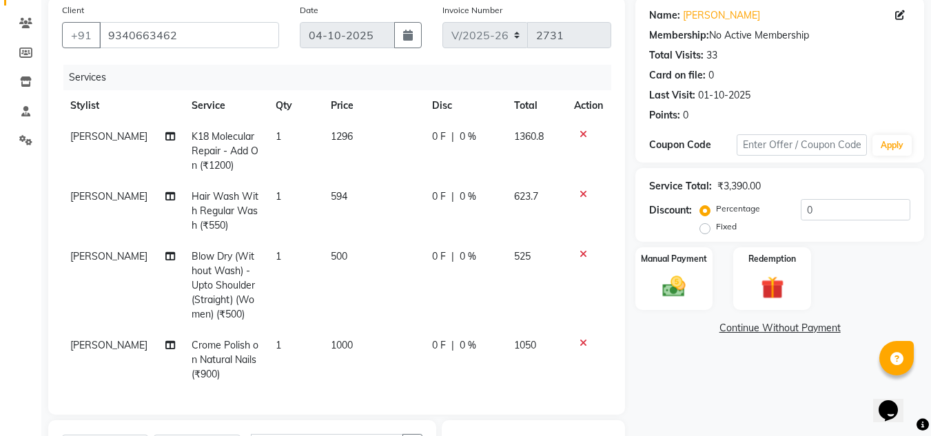
click at [359, 251] on td "500" at bounding box center [373, 285] width 101 height 89
select select "86050"
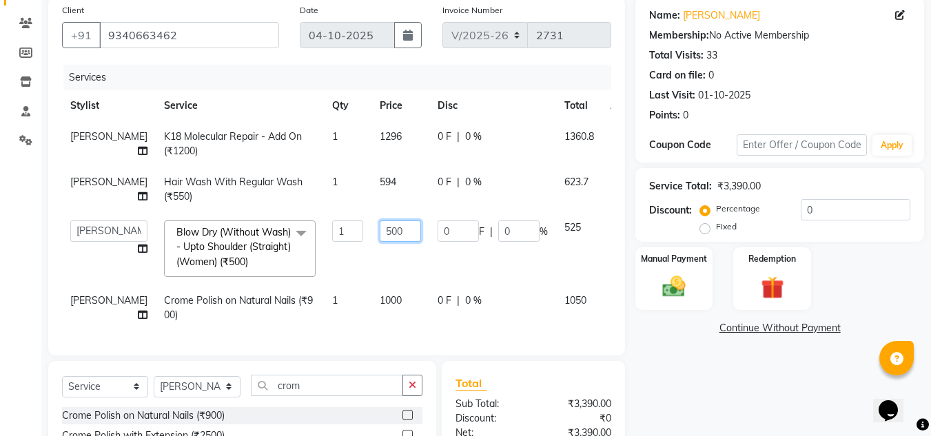
click at [380, 242] on input "500" at bounding box center [400, 231] width 41 height 21
type input "594"
click at [720, 402] on div "Name: [PERSON_NAME] Membership: No Active Membership Total Visits: 33 Card on f…" at bounding box center [784, 280] width 299 height 567
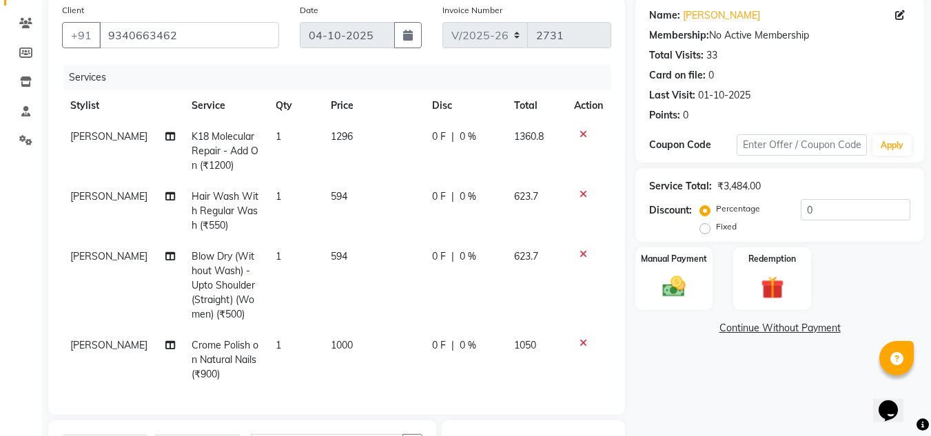
click at [367, 340] on td "1000" at bounding box center [373, 360] width 101 height 60
select select "92711"
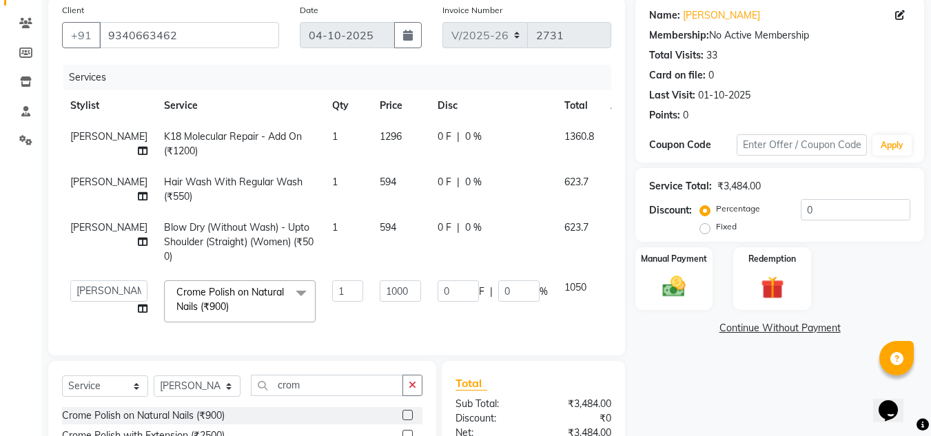
click at [758, 393] on div "Name: [PERSON_NAME] Membership: No Active Membership Total Visits: 33 Card on f…" at bounding box center [784, 280] width 299 height 567
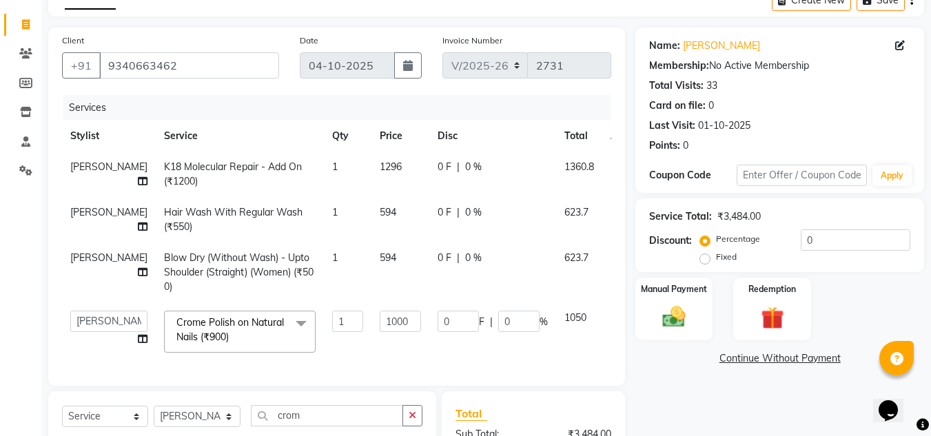
scroll to position [294, 0]
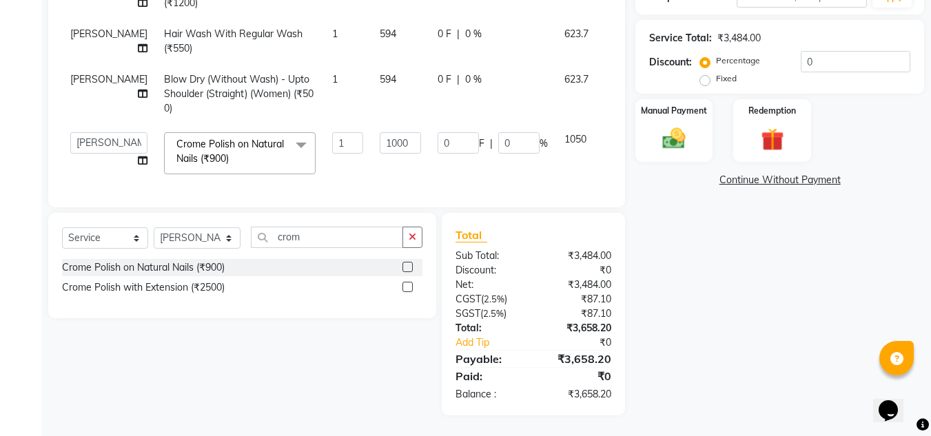
click at [765, 378] on div "Name: [PERSON_NAME] Membership: No Active Membership Total Visits: 33 Card on f…" at bounding box center [784, 132] width 299 height 567
click at [751, 327] on div "Name: [PERSON_NAME] Membership: No Active Membership Total Visits: 33 Card on f…" at bounding box center [784, 132] width 299 height 567
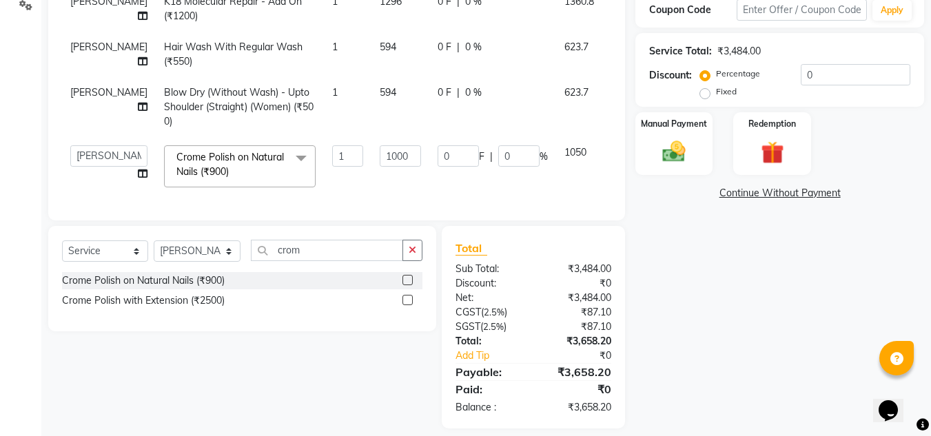
scroll to position [87, 0]
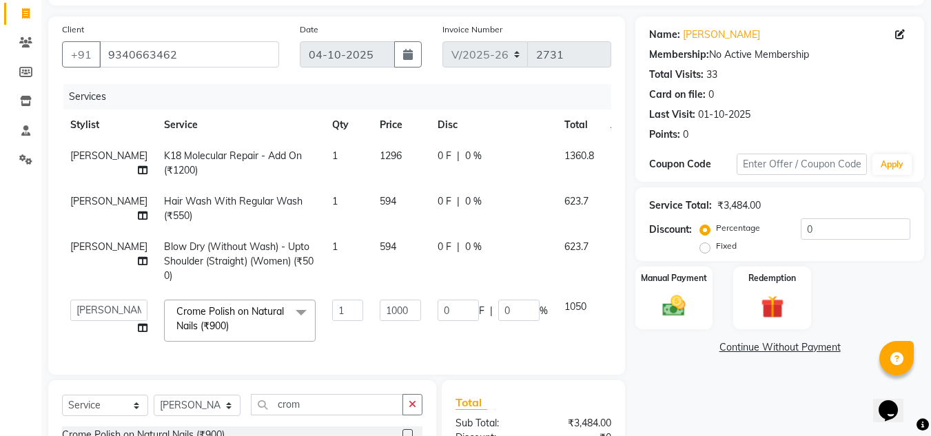
click at [700, 387] on div "Name: [PERSON_NAME] Membership: No Active Membership Total Visits: 33 Card on f…" at bounding box center [784, 300] width 299 height 567
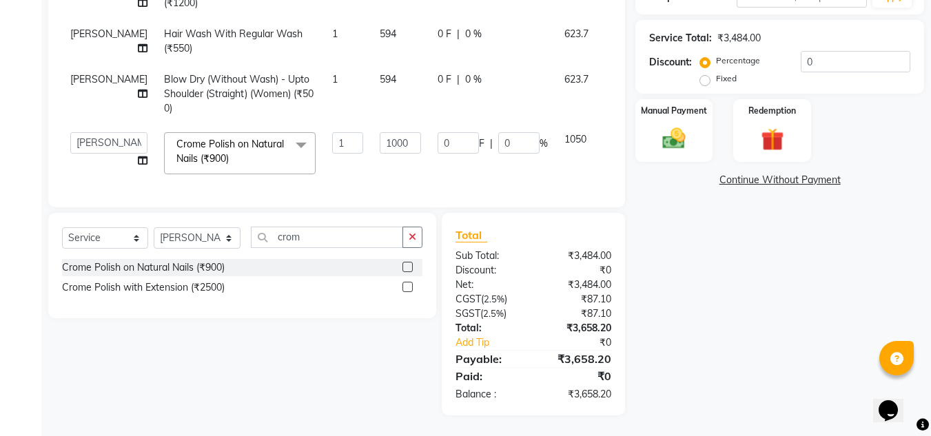
scroll to position [294, 0]
click at [676, 98] on div "Manual Payment" at bounding box center [674, 130] width 81 height 65
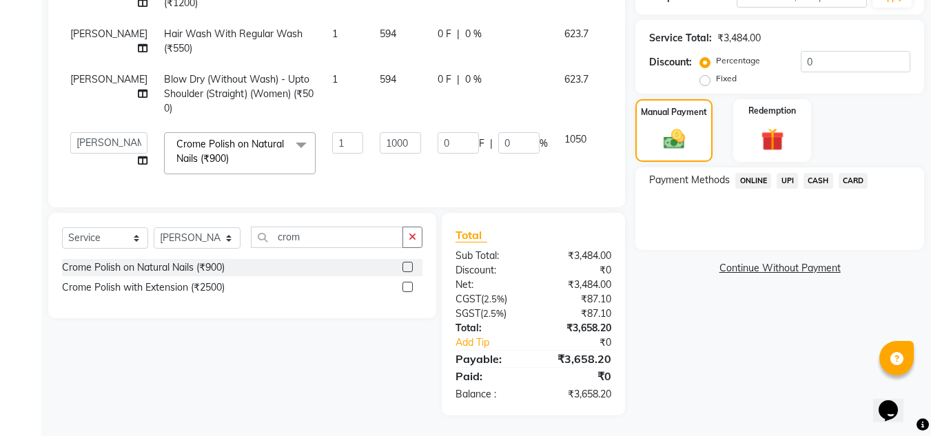
click at [787, 173] on span "UPI" at bounding box center [787, 181] width 21 height 16
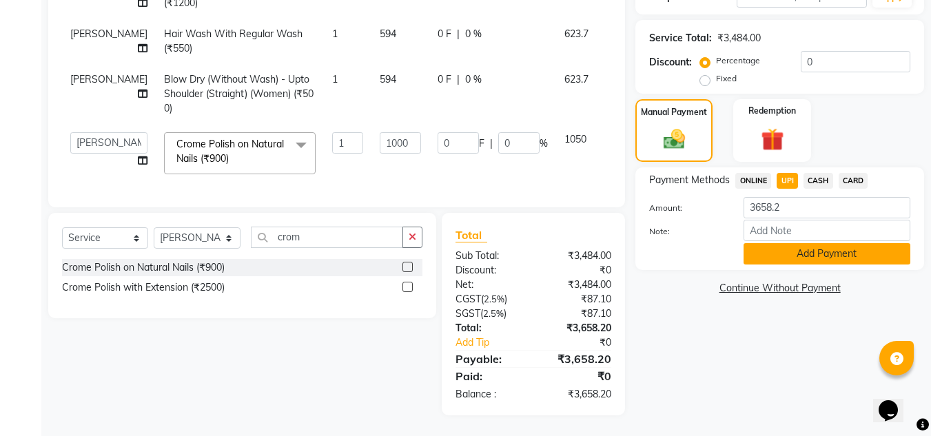
click at [818, 243] on button "Add Payment" at bounding box center [827, 253] width 167 height 21
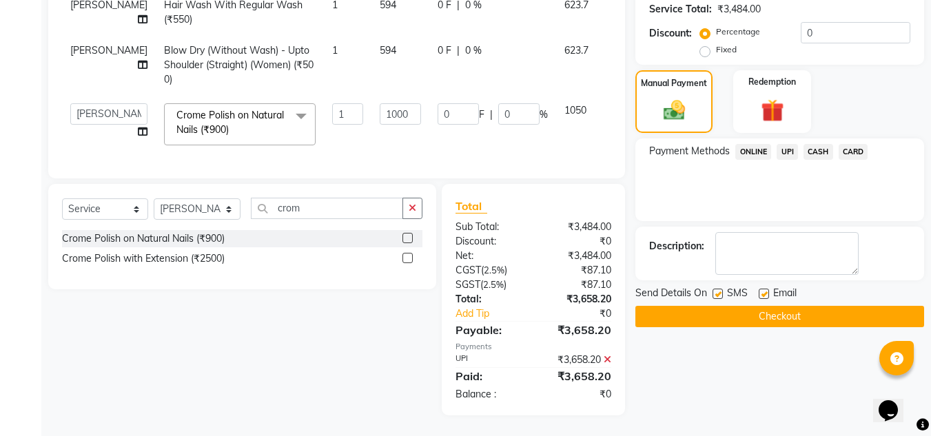
click at [761, 289] on label at bounding box center [764, 294] width 10 height 10
click at [761, 290] on input "checkbox" at bounding box center [763, 294] width 9 height 9
checkbox input "false"
click at [759, 307] on button "Checkout" at bounding box center [779, 316] width 289 height 21
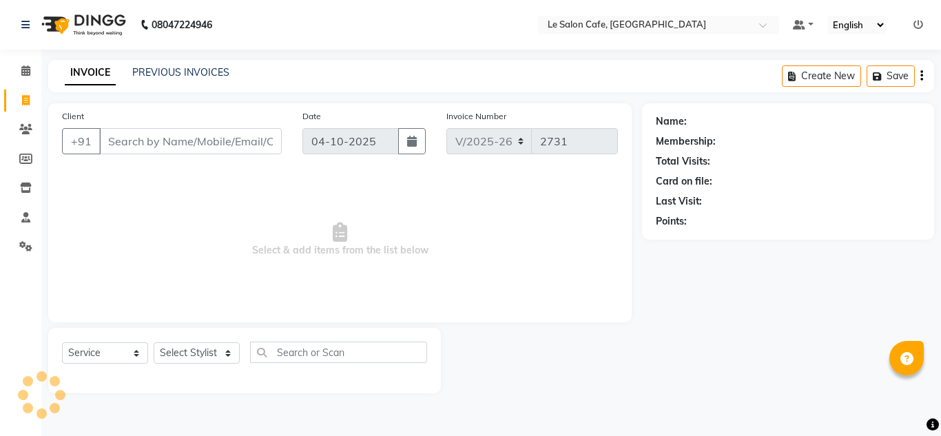
select select "594"
select select "service"
click at [174, 344] on select "Select Stylist [PERSON_NAME] [PERSON_NAME] Kadam [PERSON_NAME] [PERSON_NAME] Fr…" at bounding box center [198, 353] width 88 height 21
select select "92347"
click at [154, 343] on select "Select Stylist [PERSON_NAME] [PERSON_NAME] Kadam [PERSON_NAME] [PERSON_NAME] Fr…" at bounding box center [198, 353] width 88 height 21
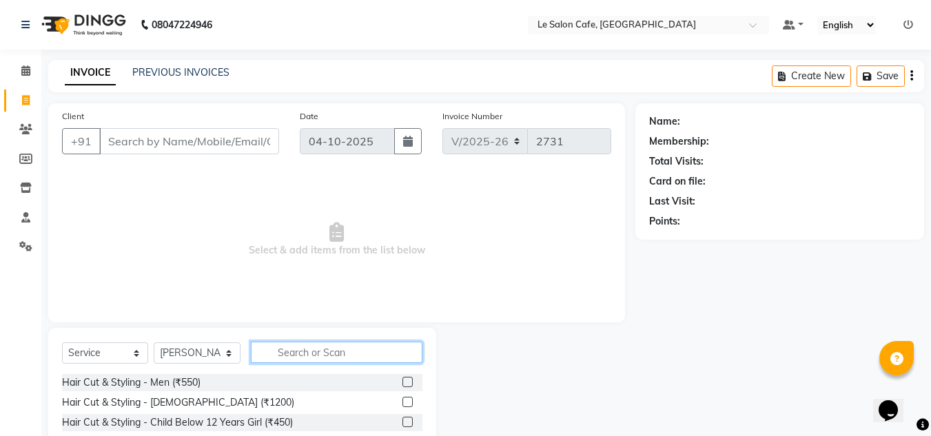
click at [288, 347] on input "text" at bounding box center [337, 352] width 172 height 21
click at [402, 382] on label at bounding box center [407, 382] width 10 height 10
click at [402, 382] on input "checkbox" at bounding box center [406, 382] width 9 height 9
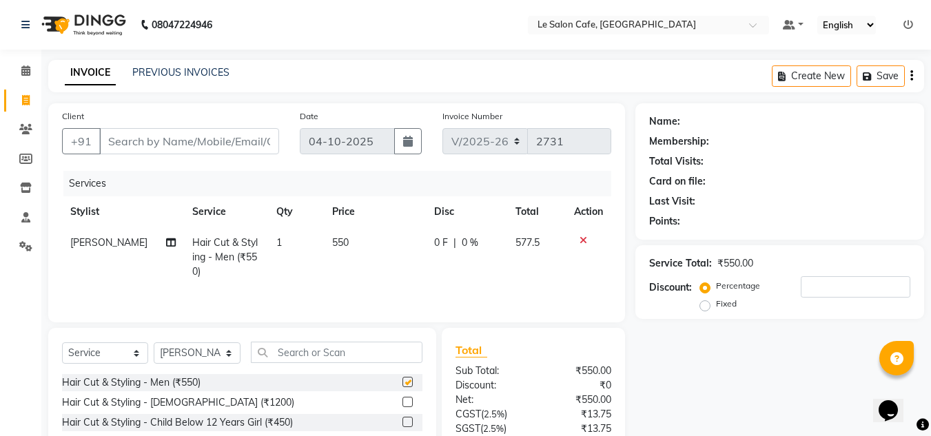
checkbox input "false"
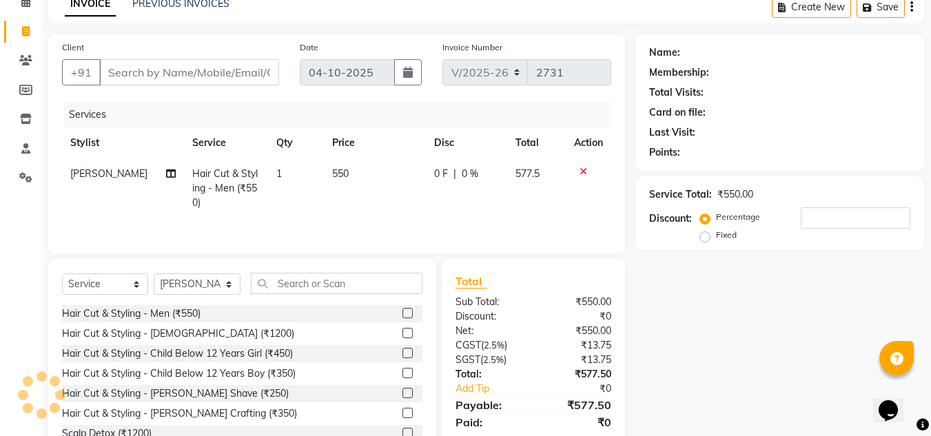
scroll to position [116, 0]
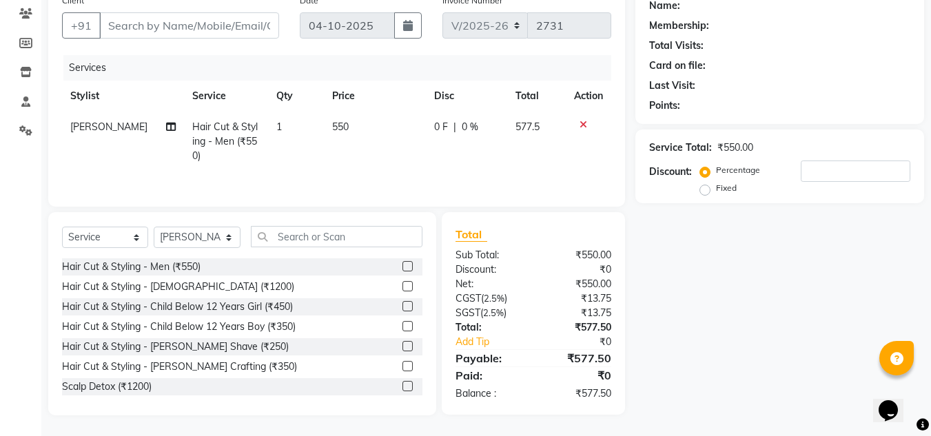
click at [402, 343] on label at bounding box center [407, 346] width 10 height 10
click at [402, 343] on input "checkbox" at bounding box center [406, 347] width 9 height 9
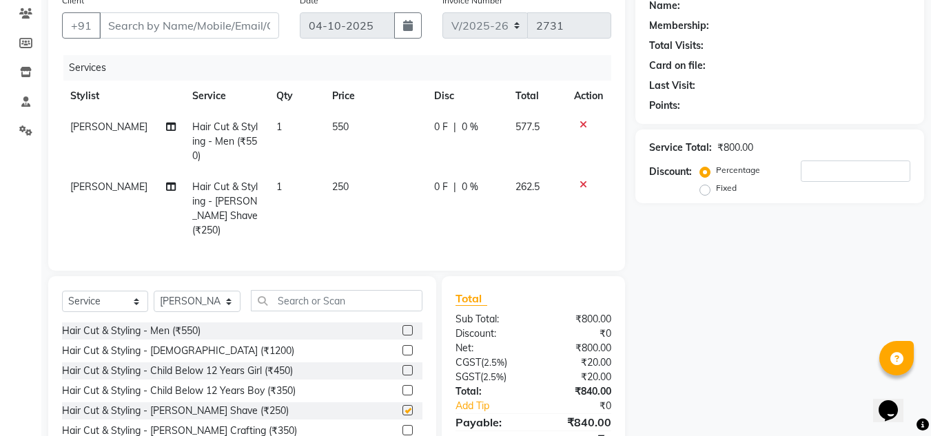
checkbox input "false"
click at [664, 320] on div "Name: Membership: Total Visits: Card on file: Last Visit: Points: Service Total…" at bounding box center [784, 234] width 299 height 492
click at [402, 427] on label at bounding box center [407, 430] width 10 height 10
click at [402, 427] on input "checkbox" at bounding box center [406, 431] width 9 height 9
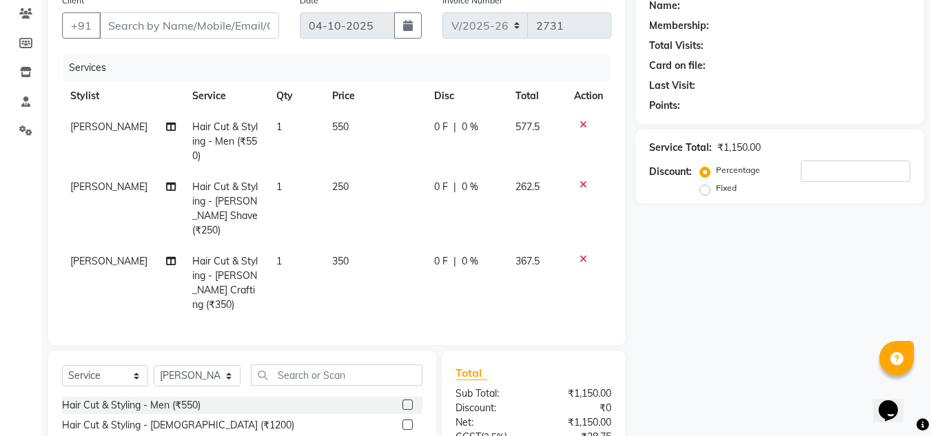
checkbox input "false"
click at [582, 183] on icon at bounding box center [584, 185] width 8 height 10
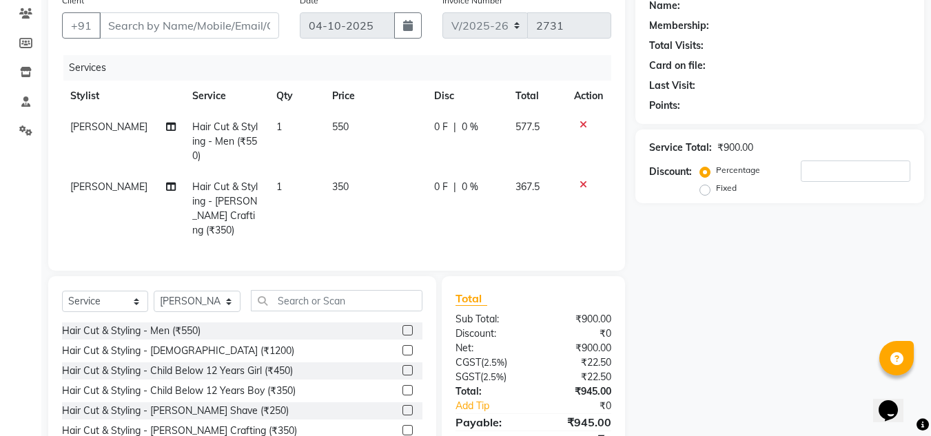
click at [738, 311] on div "Name: Membership: Total Visits: Card on file: Last Visit: Points: Service Total…" at bounding box center [784, 234] width 299 height 492
click at [341, 127] on td "550" at bounding box center [375, 142] width 102 height 60
select select "92347"
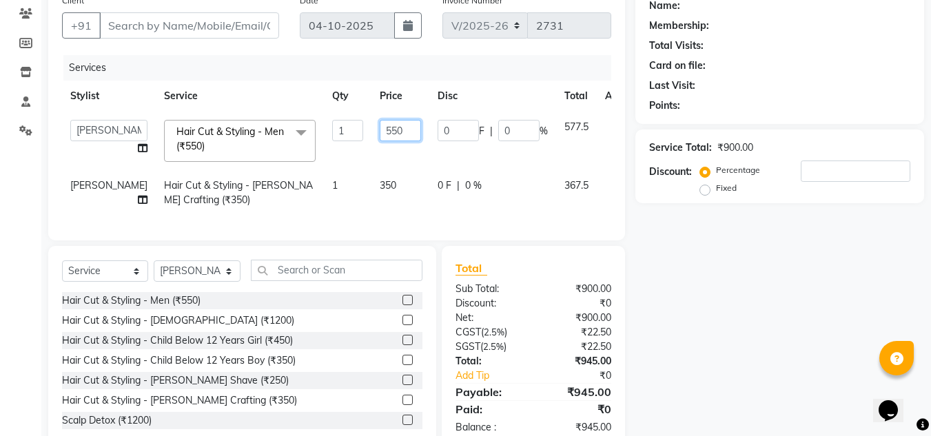
click at [380, 129] on input "550" at bounding box center [400, 130] width 41 height 21
type input "594"
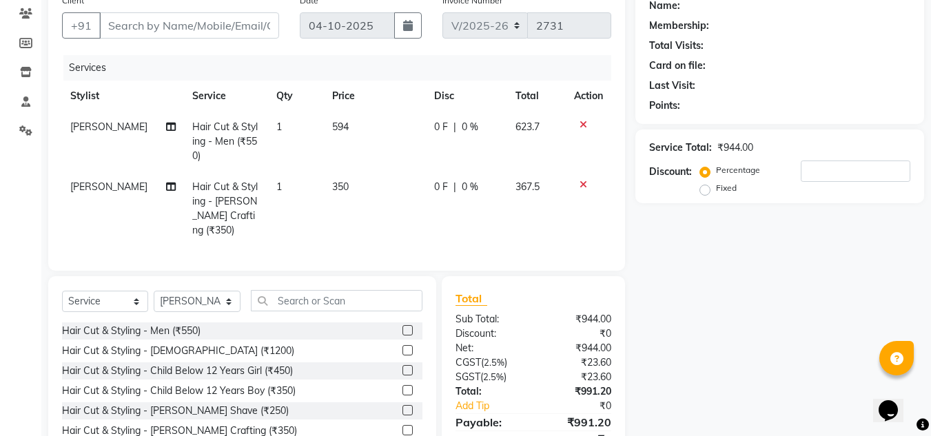
click at [320, 216] on tr "[PERSON_NAME] Hair Cut & Styling - [PERSON_NAME] Crafting (₹350) 1 350 0 F | 0 …" at bounding box center [336, 209] width 549 height 74
click at [360, 185] on td "350" at bounding box center [375, 209] width 102 height 74
select select "92347"
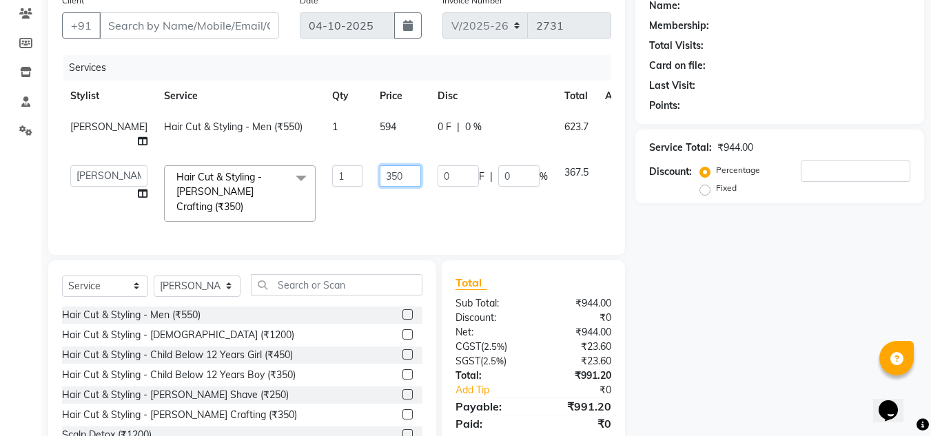
click at [380, 187] on input "350" at bounding box center [400, 175] width 41 height 21
type input "378"
click at [717, 334] on div "Name: Membership: Total Visits: Card on file: Last Visit: Points: Service Total…" at bounding box center [784, 226] width 299 height 476
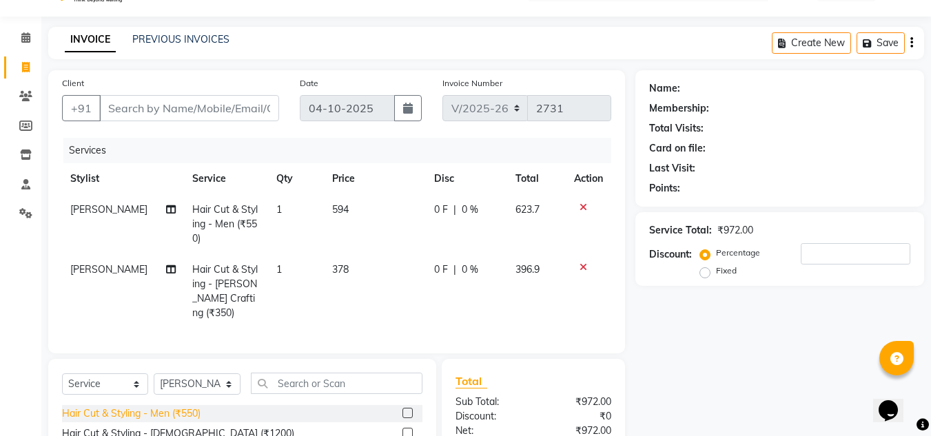
scroll to position [0, 0]
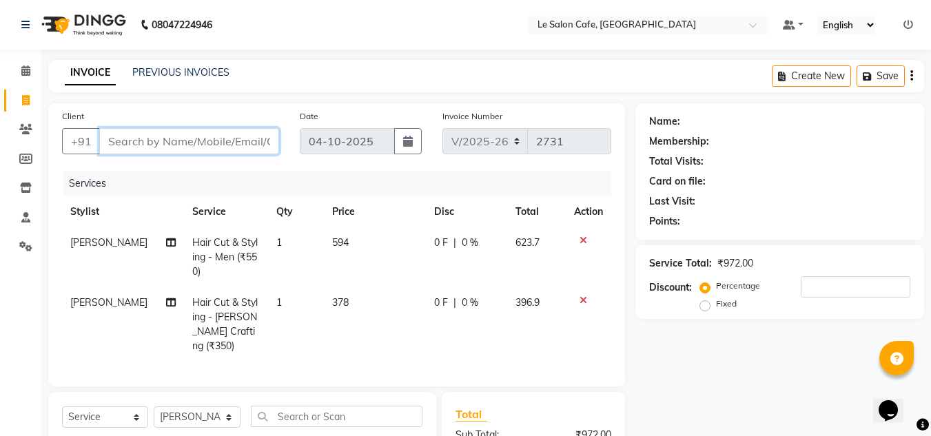
click at [118, 147] on input "Client" at bounding box center [189, 141] width 180 height 26
type input "7"
type input "0"
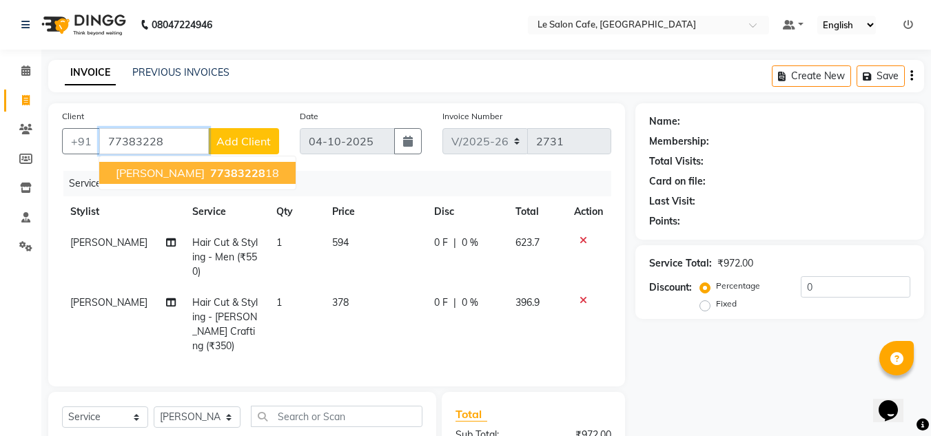
click at [142, 183] on button "[PERSON_NAME] 77383228 18" at bounding box center [197, 173] width 196 height 22
type input "7738322818"
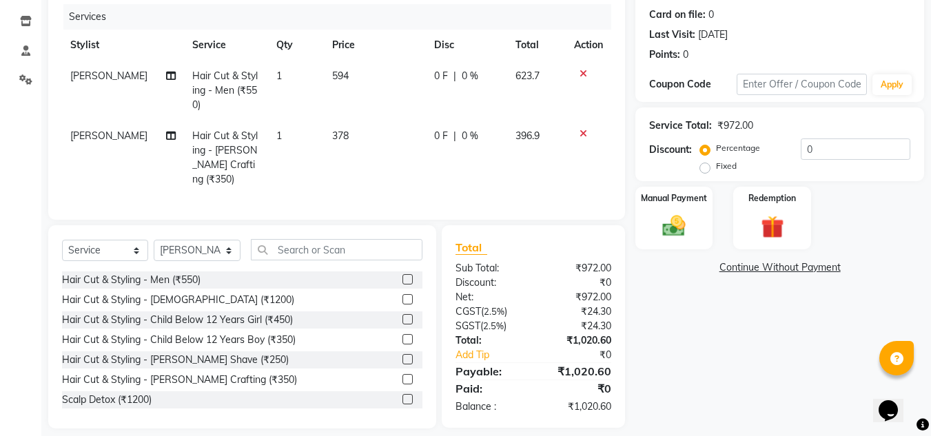
scroll to position [176, 0]
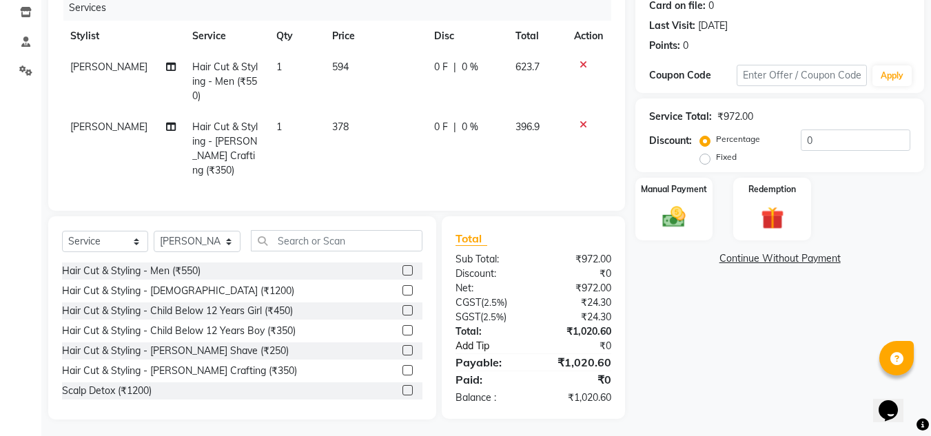
click at [469, 343] on link "Add Tip" at bounding box center [496, 346] width 103 height 14
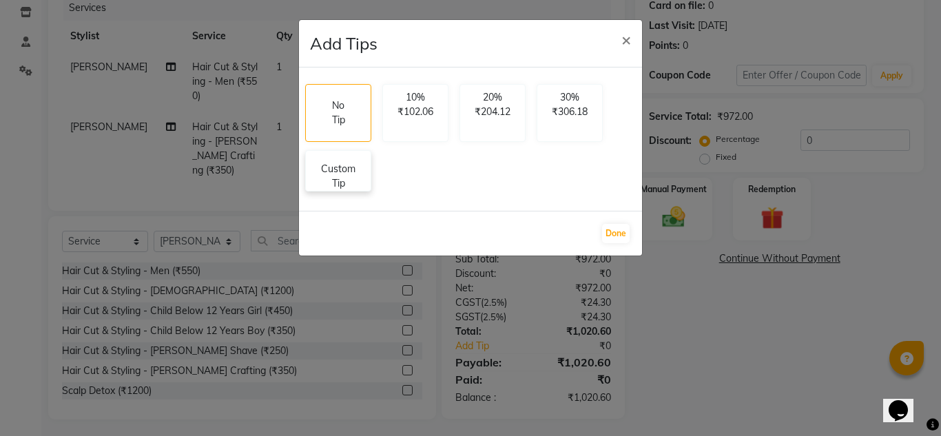
click at [325, 179] on p "Custom Tip" at bounding box center [338, 176] width 48 height 29
select select "92347"
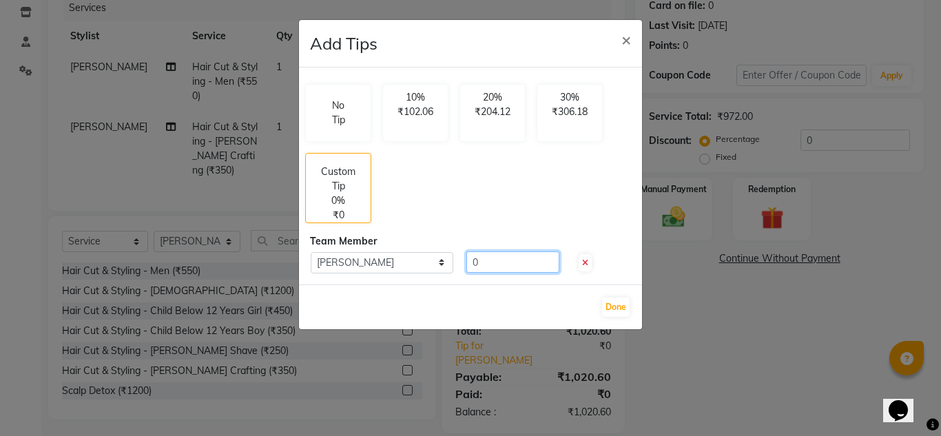
click at [490, 259] on input "0" at bounding box center [513, 262] width 93 height 21
type input "200"
click at [615, 305] on button "Done" at bounding box center [616, 307] width 28 height 19
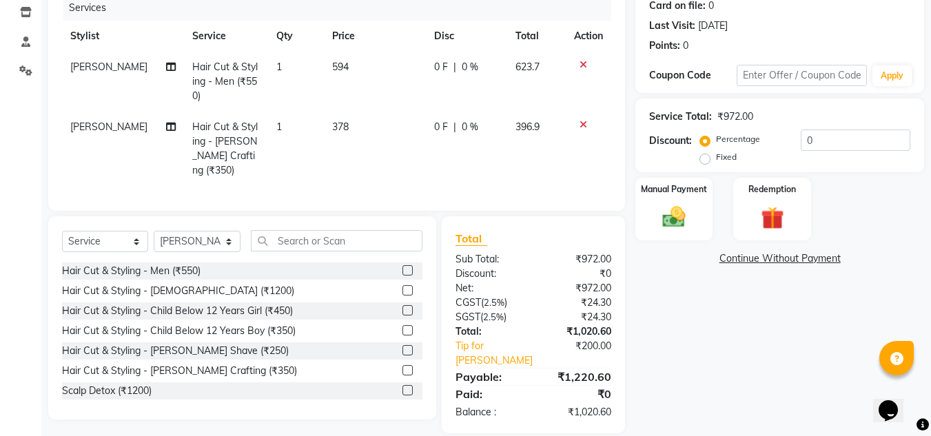
click at [696, 369] on div "Name: [PERSON_NAME] Membership: No Active Membership Total Visits: 6 Card on fi…" at bounding box center [784, 181] width 299 height 506
click at [678, 206] on img at bounding box center [674, 217] width 39 height 28
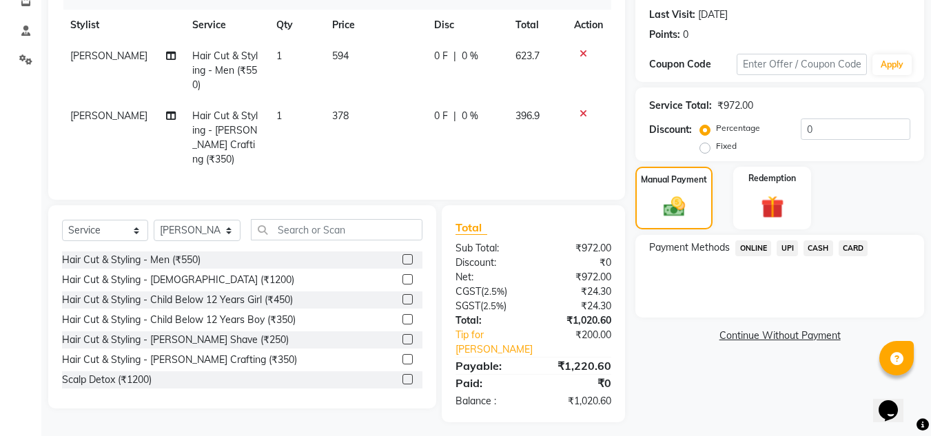
scroll to position [190, 0]
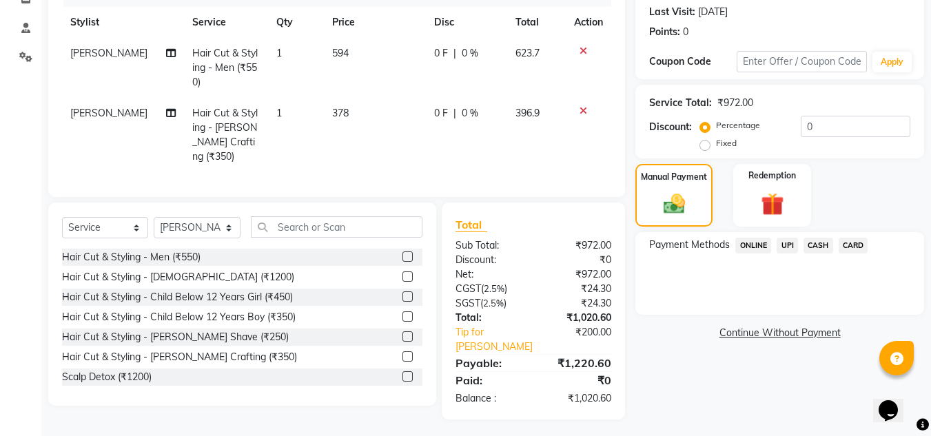
click at [786, 246] on span "UPI" at bounding box center [787, 246] width 21 height 16
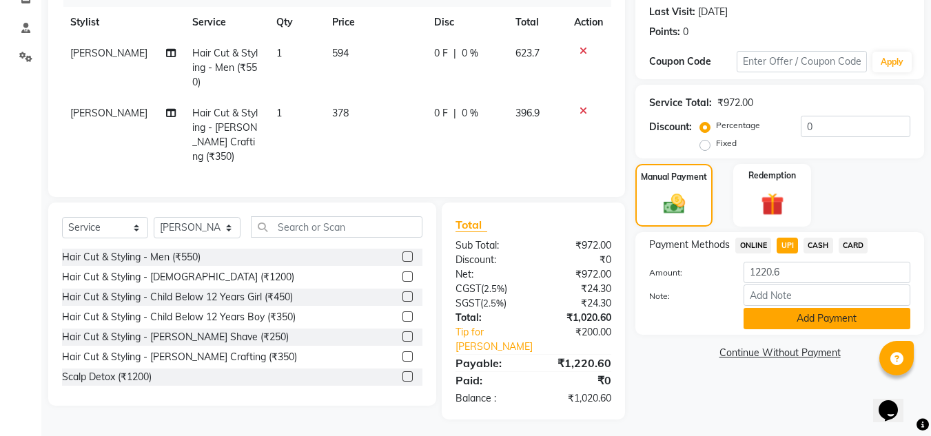
click at [791, 313] on button "Add Payment" at bounding box center [827, 318] width 167 height 21
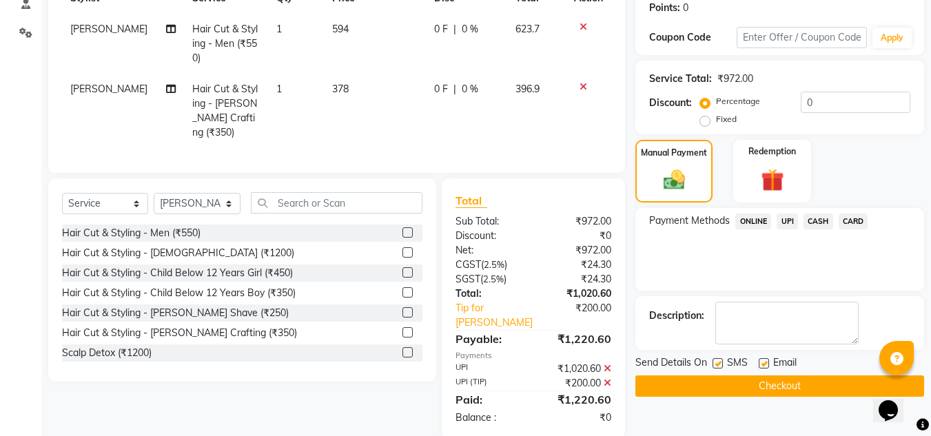
scroll to position [233, 0]
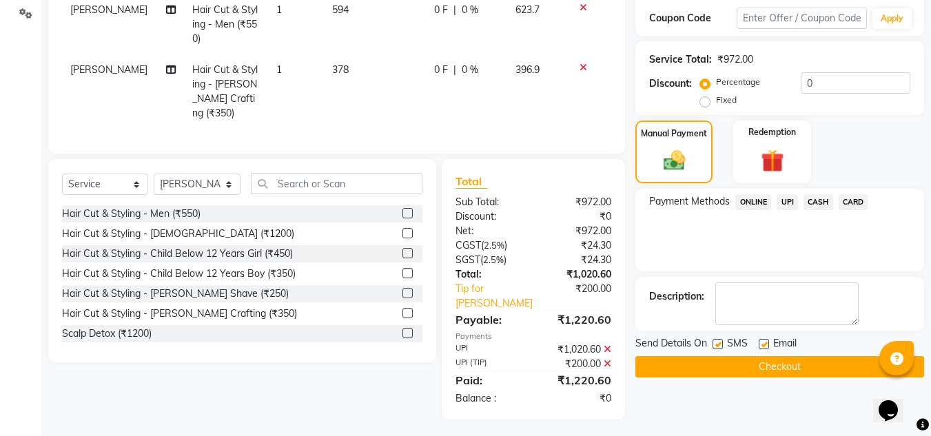
click at [764, 345] on label at bounding box center [764, 344] width 10 height 10
click at [764, 345] on input "checkbox" at bounding box center [763, 344] width 9 height 9
checkbox input "false"
click at [771, 360] on button "Checkout" at bounding box center [779, 366] width 289 height 21
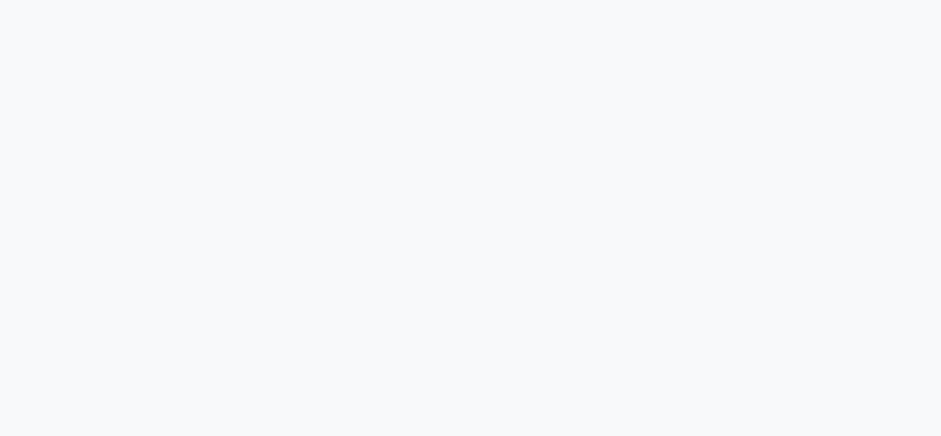
select select "service"
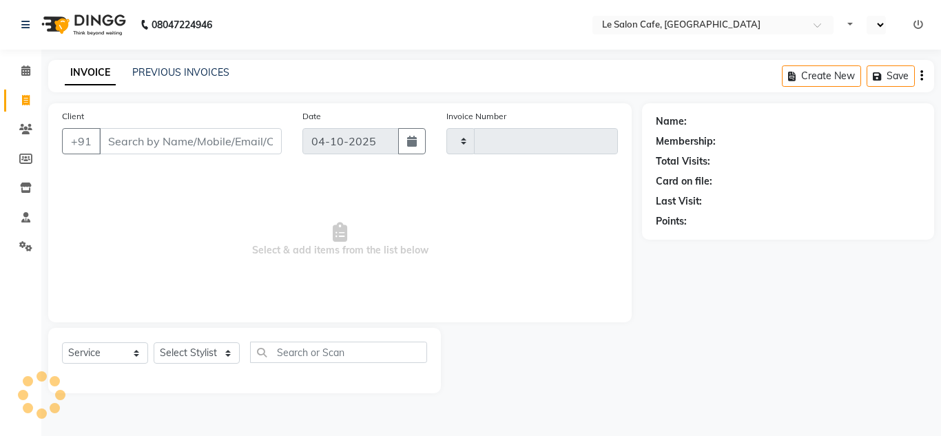
type input "2733"
select select "en"
select select "594"
click at [175, 349] on select "Select Stylist" at bounding box center [197, 353] width 86 height 21
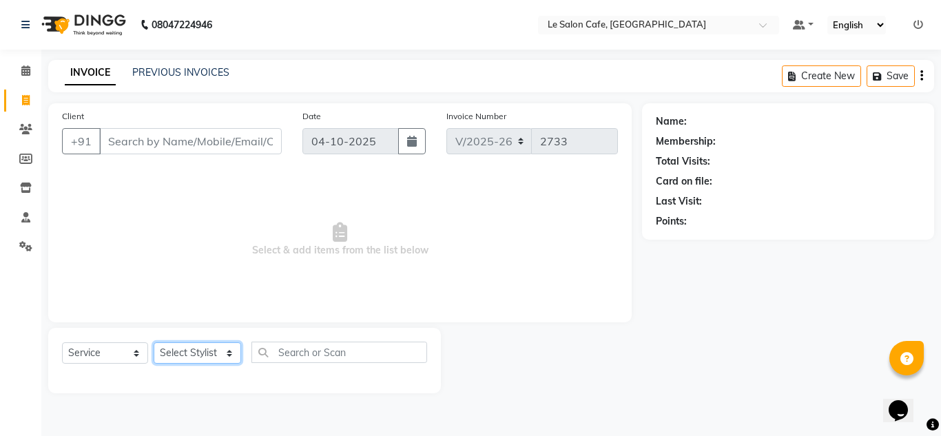
select select "8340"
click at [154, 343] on select "Select Stylist [PERSON_NAME] [PERSON_NAME] Kadam [PERSON_NAME] [PERSON_NAME] Fr…" at bounding box center [198, 353] width 88 height 21
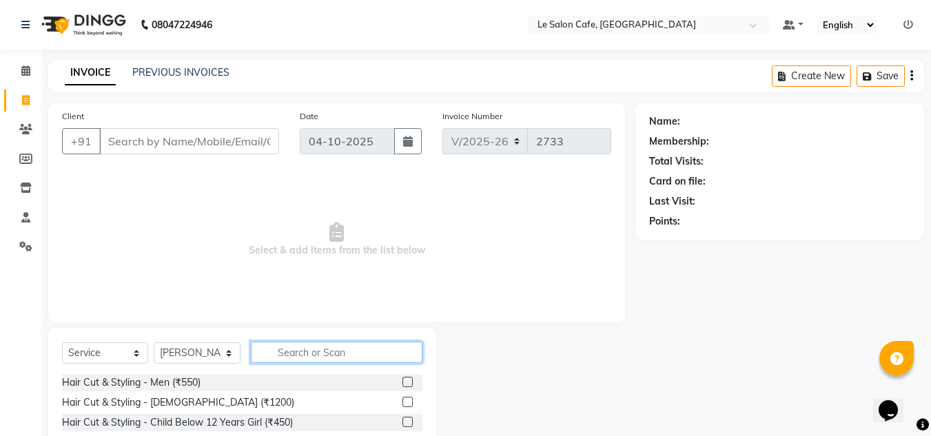
click at [309, 351] on input "text" at bounding box center [337, 352] width 172 height 21
type input "K 18"
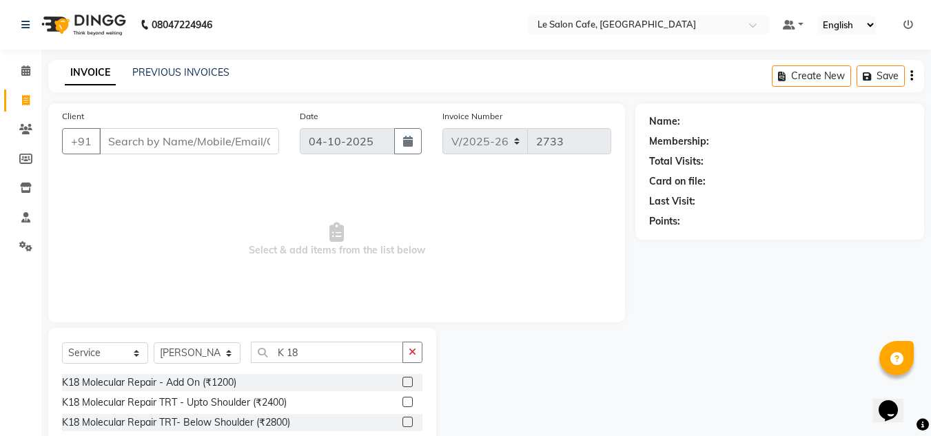
drag, startPoint x: 552, startPoint y: 400, endPoint x: 542, endPoint y: 376, distance: 26.2
click at [549, 385] on div at bounding box center [535, 400] width 199 height 145
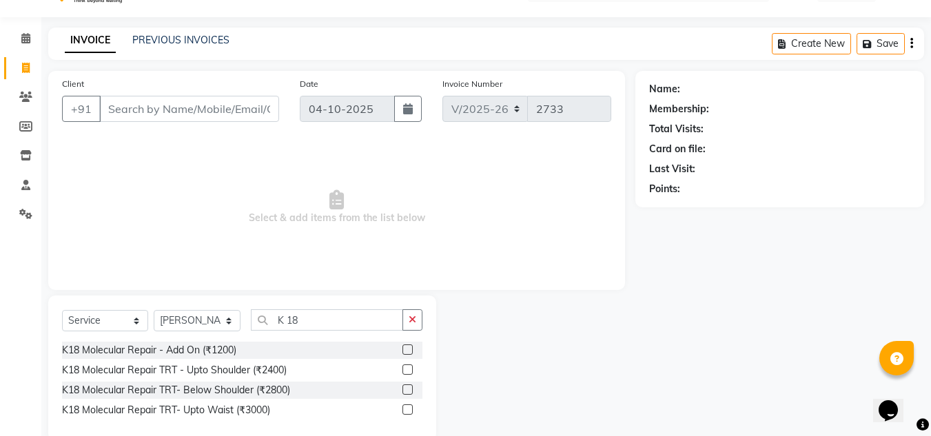
scroll to position [58, 0]
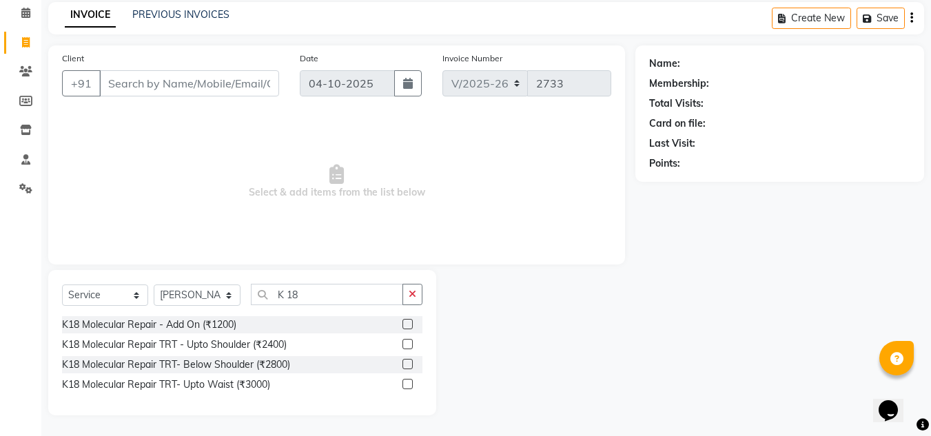
click at [408, 324] on label at bounding box center [407, 324] width 10 height 10
click at [408, 324] on input "checkbox" at bounding box center [406, 324] width 9 height 9
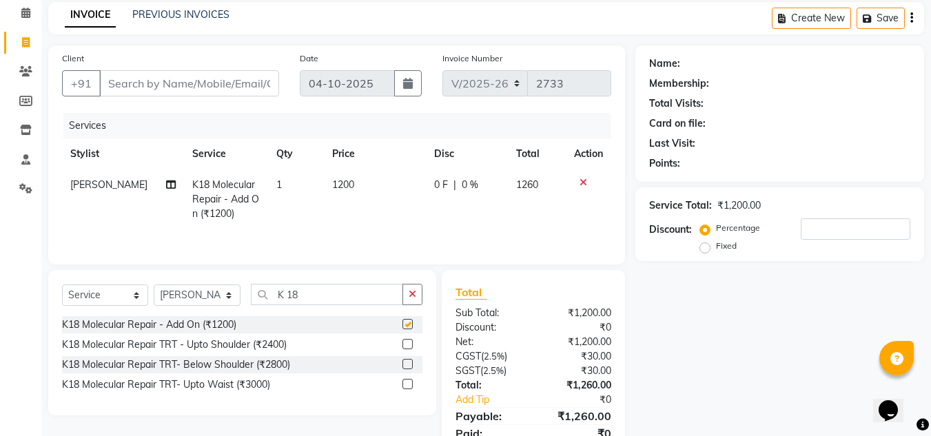
checkbox input "false"
click at [307, 296] on input "K 18" at bounding box center [327, 294] width 152 height 21
type input "K"
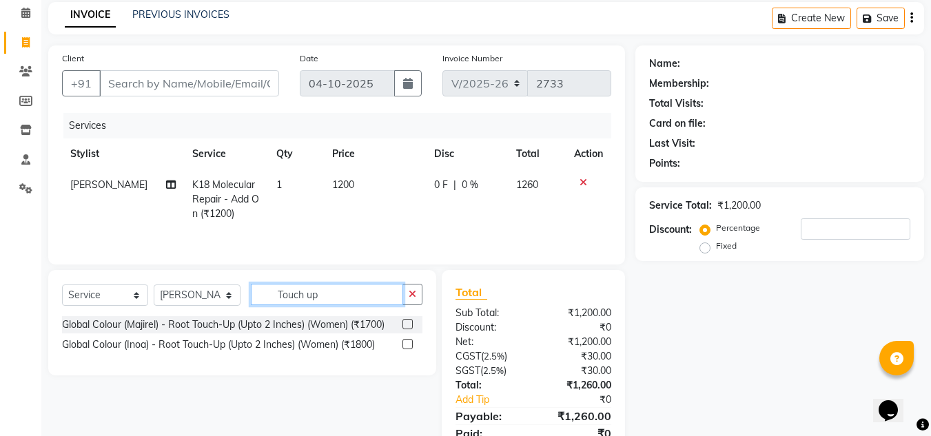
type input "Touch up"
click at [326, 393] on div "Select Service Product Membership Package Voucher Prepaid Gift Card Select Styl…" at bounding box center [237, 371] width 398 height 203
click at [413, 343] on label at bounding box center [407, 344] width 10 height 10
click at [411, 343] on input "checkbox" at bounding box center [406, 344] width 9 height 9
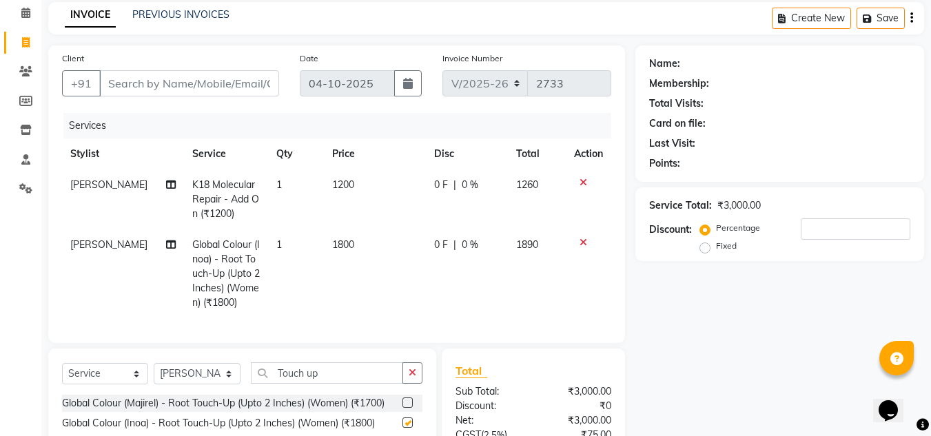
checkbox input "false"
click at [380, 248] on td "1800" at bounding box center [375, 274] width 102 height 89
select select "8340"
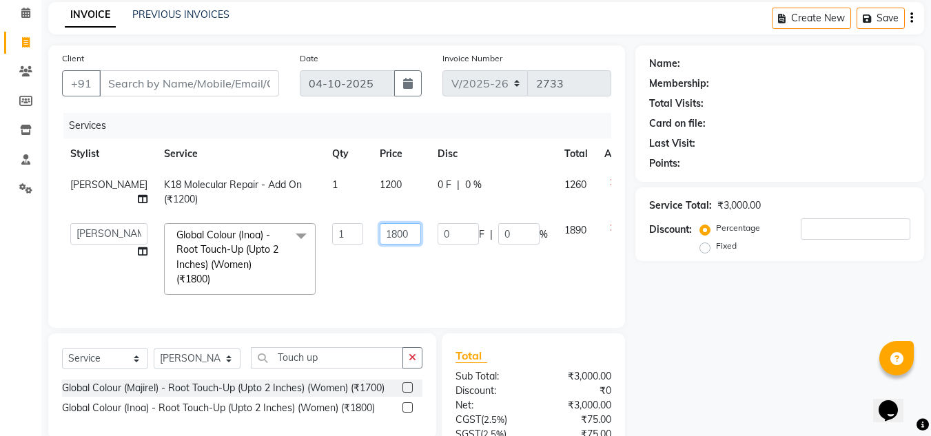
click at [380, 233] on input "1800" at bounding box center [400, 233] width 41 height 21
type input "1"
type input "1944"
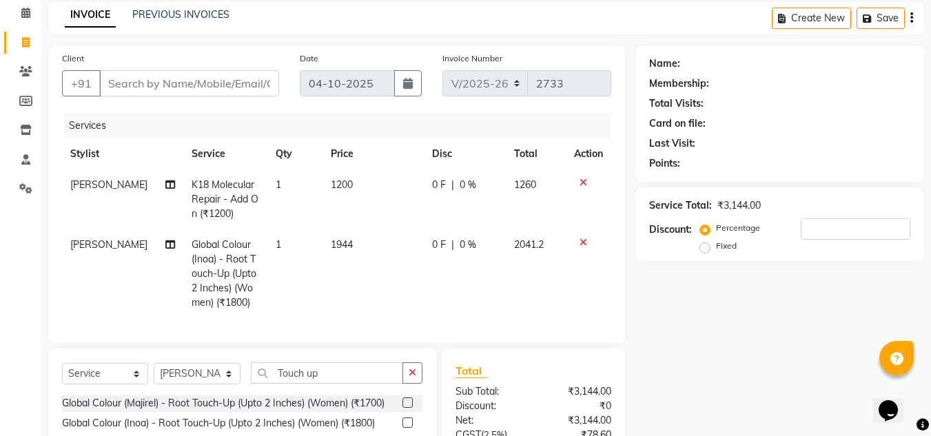
drag, startPoint x: 827, startPoint y: 363, endPoint x: 739, endPoint y: 342, distance: 90.8
click at [821, 362] on div "Name: Membership: Total Visits: Card on file: Last Visit: Points: Service Total…" at bounding box center [784, 298] width 299 height 506
click at [374, 210] on td "1200" at bounding box center [373, 200] width 101 height 60
select select "8340"
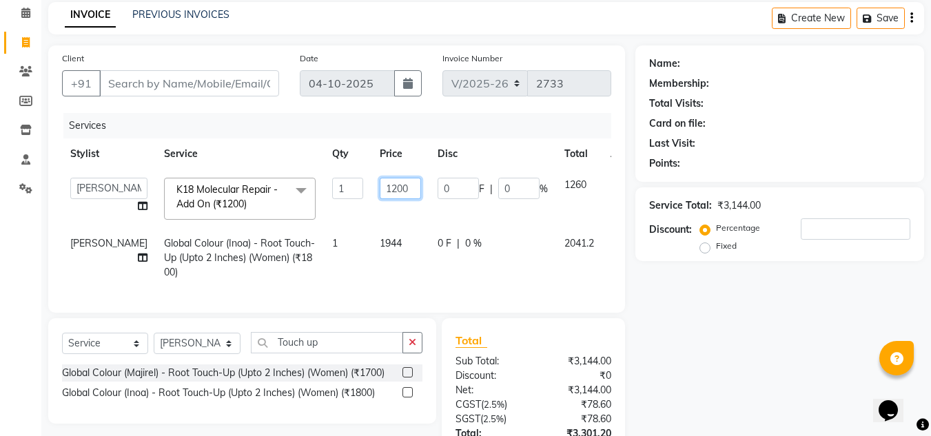
click at [380, 188] on input "1200" at bounding box center [400, 188] width 41 height 21
type input "1296"
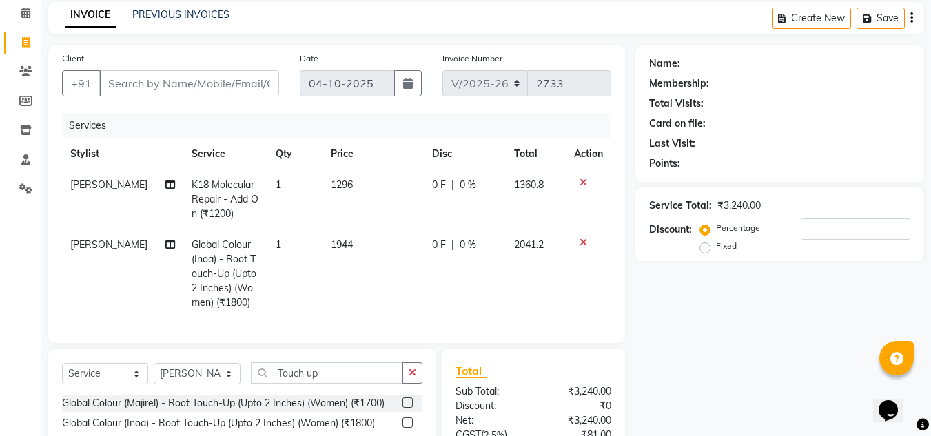
drag, startPoint x: 684, startPoint y: 375, endPoint x: 692, endPoint y: 365, distance: 13.2
click at [691, 367] on div "Name: Membership: Total Visits: Card on file: Last Visit: Points: Service Total…" at bounding box center [784, 298] width 299 height 506
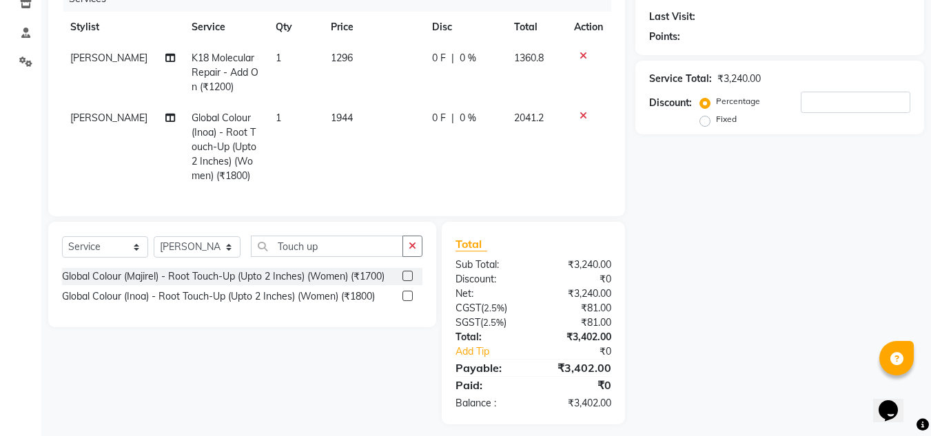
scroll to position [204, 0]
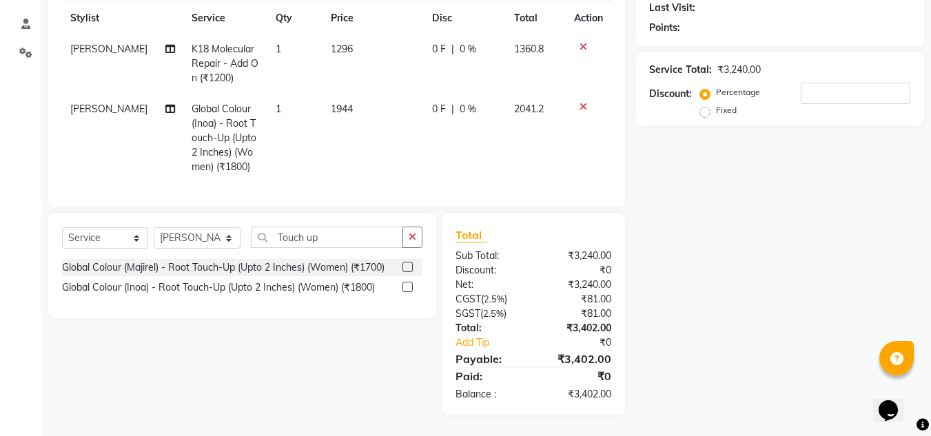
click at [736, 293] on div "Name: Membership: Total Visits: Card on file: Last Visit: Points: Service Total…" at bounding box center [784, 163] width 299 height 506
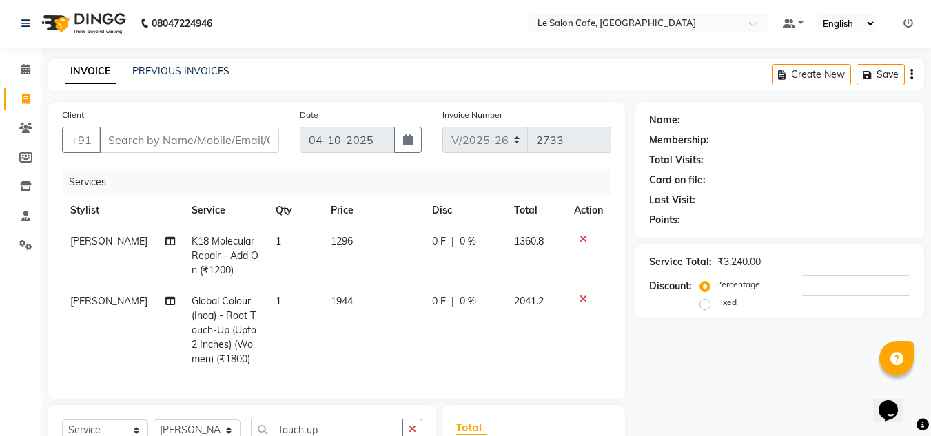
scroll to position [0, 0]
click at [134, 141] on input "Client" at bounding box center [189, 141] width 180 height 26
type input "N"
type input "0"
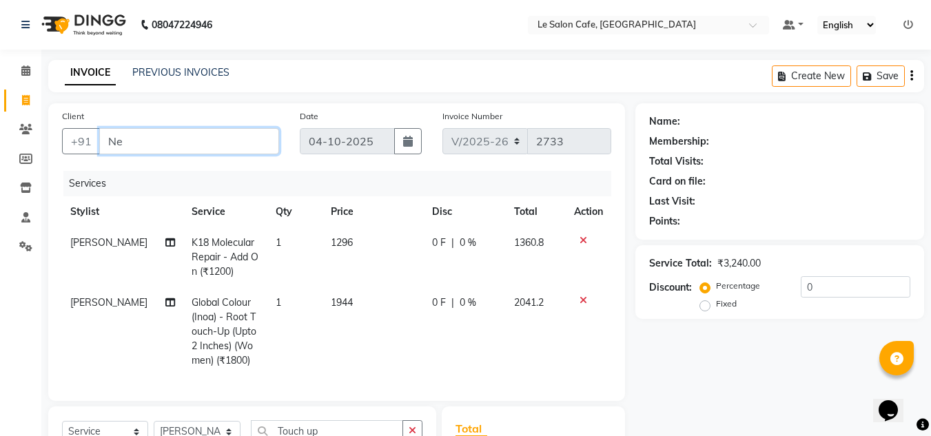
type input "N"
type input "9930549010"
click at [738, 374] on div "Name: Membership: Total Visits: Card on file: Last Visit: Points: Service Total…" at bounding box center [784, 356] width 299 height 506
click at [181, 144] on input "9930549010" at bounding box center [154, 141] width 110 height 26
click at [374, 270] on td "1296" at bounding box center [373, 257] width 101 height 60
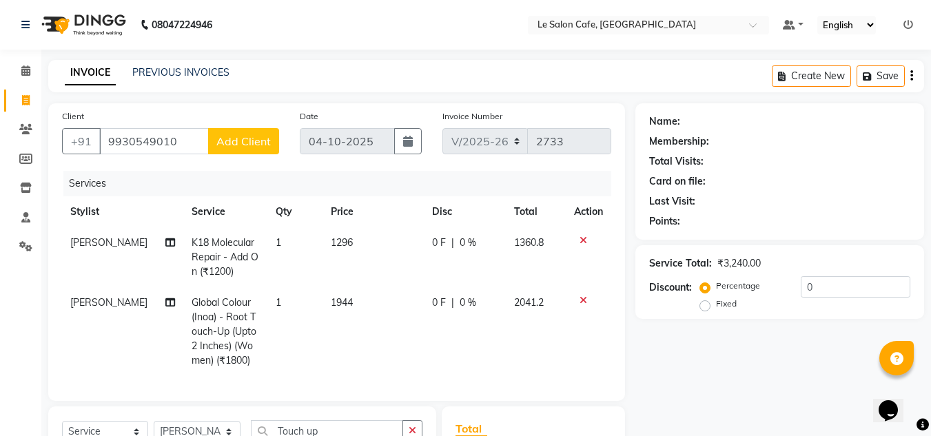
select select "8340"
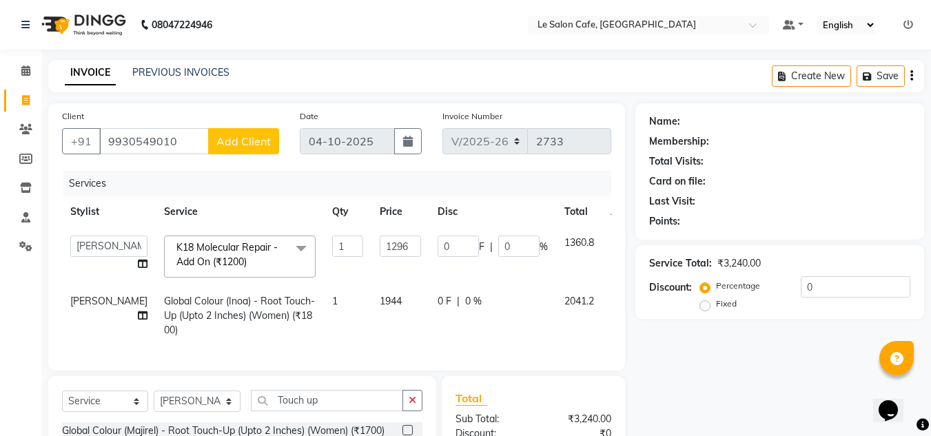
click at [227, 144] on span "Add Client" at bounding box center [243, 141] width 54 height 14
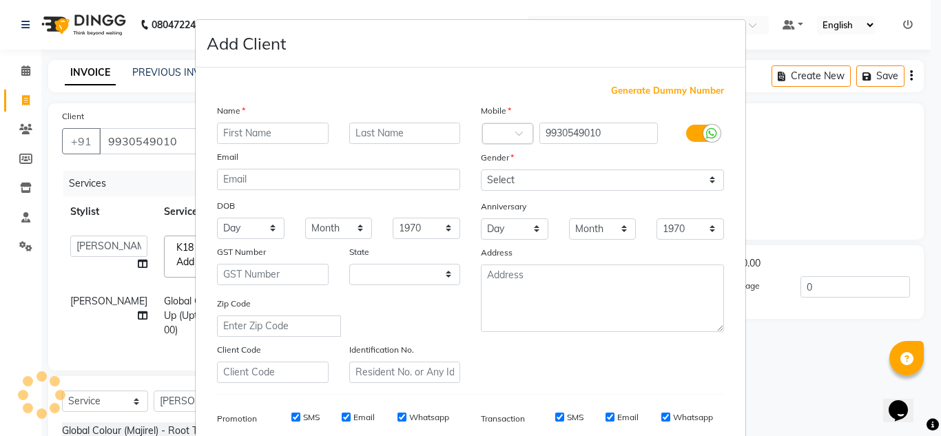
select select "22"
click at [238, 131] on input "text" at bounding box center [273, 133] width 112 height 21
type input "Neha"
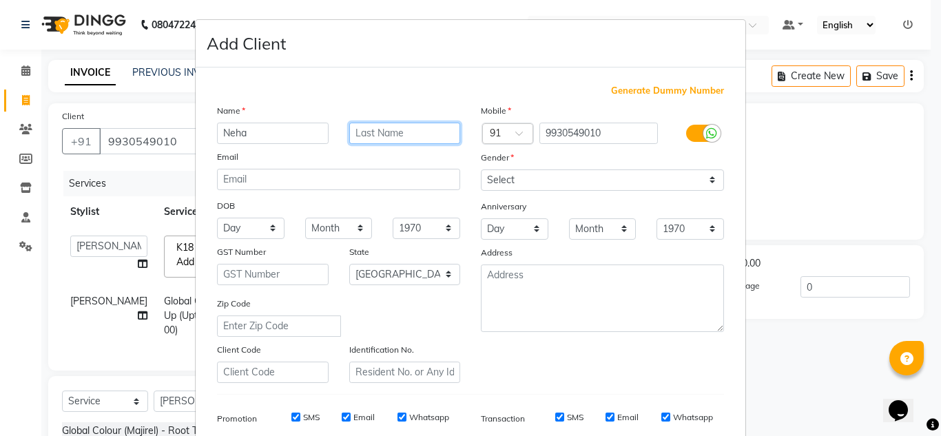
click at [356, 131] on input "text" at bounding box center [405, 133] width 112 height 21
type input "[PERSON_NAME]"
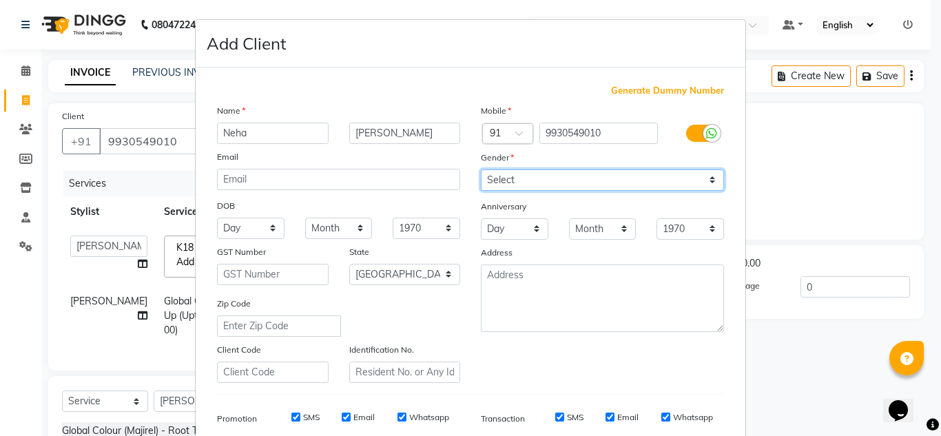
click at [489, 176] on select "Select [DEMOGRAPHIC_DATA] [DEMOGRAPHIC_DATA] Other Prefer Not To Say" at bounding box center [602, 180] width 243 height 21
select select "[DEMOGRAPHIC_DATA]"
click at [481, 170] on select "Select [DEMOGRAPHIC_DATA] [DEMOGRAPHIC_DATA] Other Prefer Not To Say" at bounding box center [602, 180] width 243 height 21
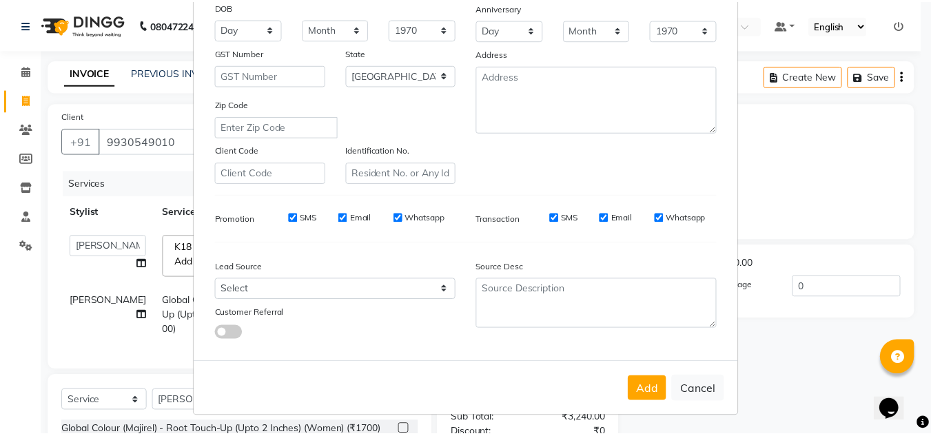
scroll to position [200, 0]
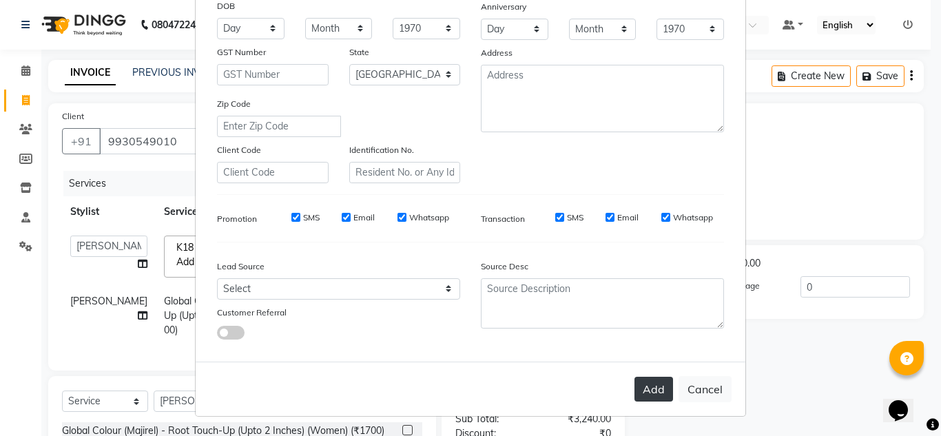
click at [644, 386] on button "Add" at bounding box center [654, 389] width 39 height 25
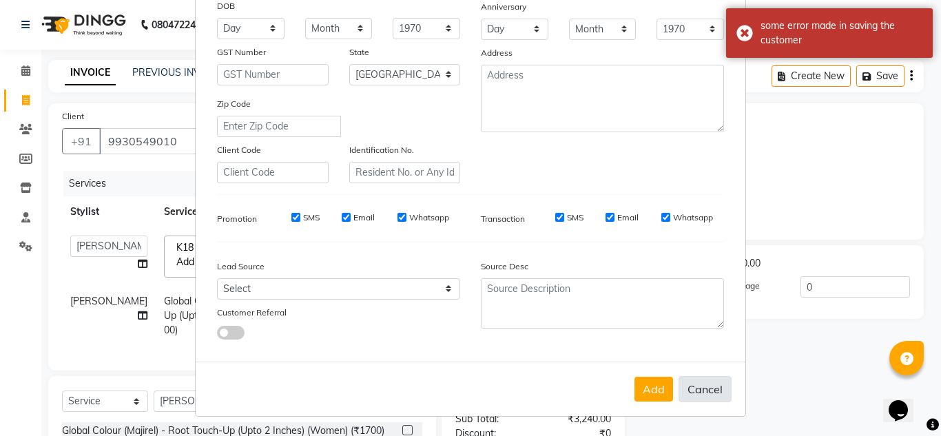
click at [695, 387] on button "Cancel" at bounding box center [705, 389] width 53 height 26
select select
select select "null"
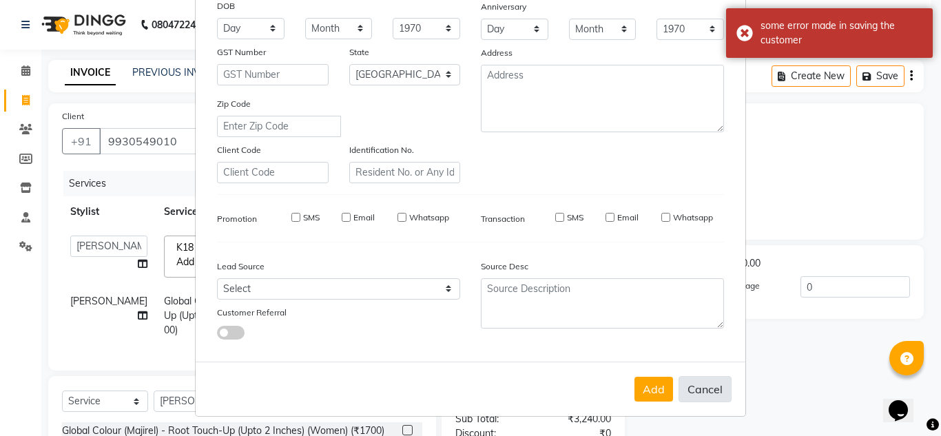
select select
checkbox input "false"
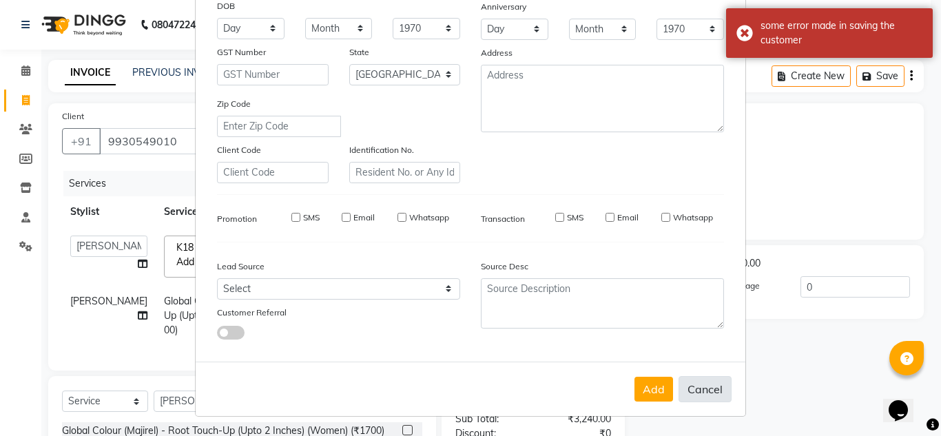
checkbox input "false"
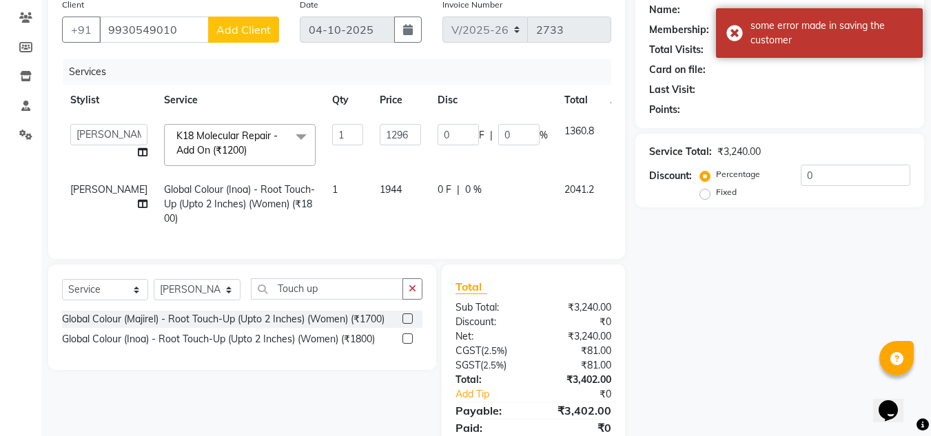
scroll to position [105, 0]
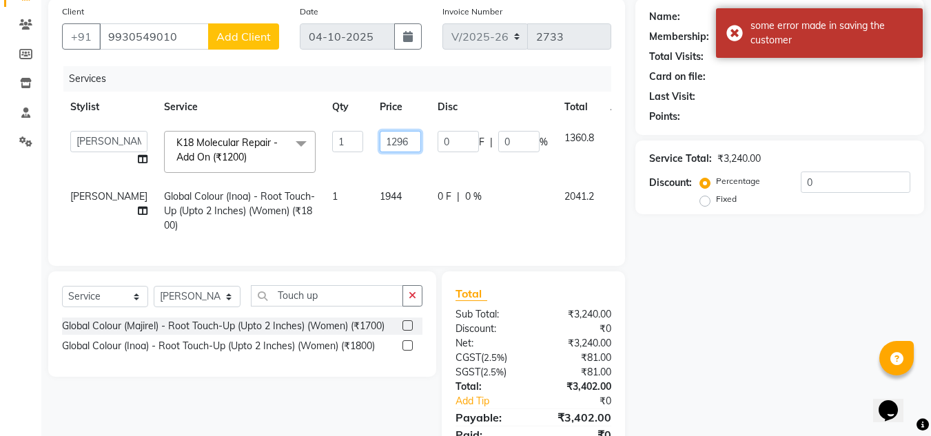
click at [380, 143] on input "1296" at bounding box center [400, 141] width 41 height 21
type input "1200"
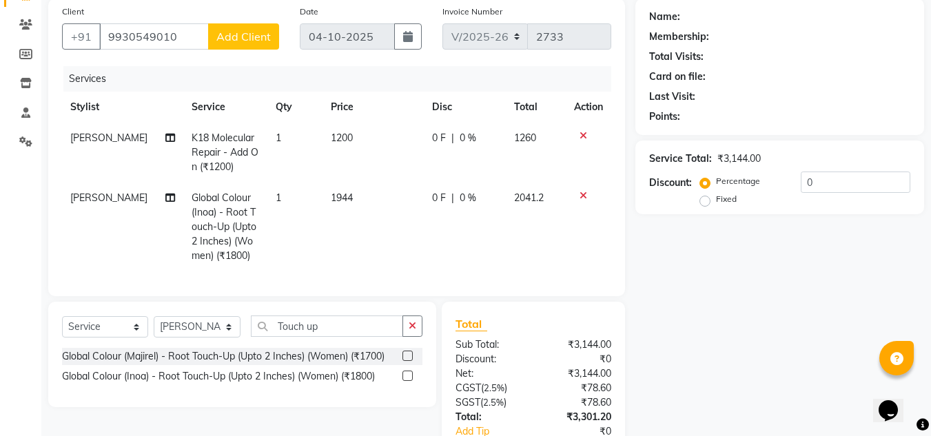
click at [726, 289] on div "Name: Membership: Total Visits: Card on file: Last Visit: Points: Service Total…" at bounding box center [784, 252] width 299 height 506
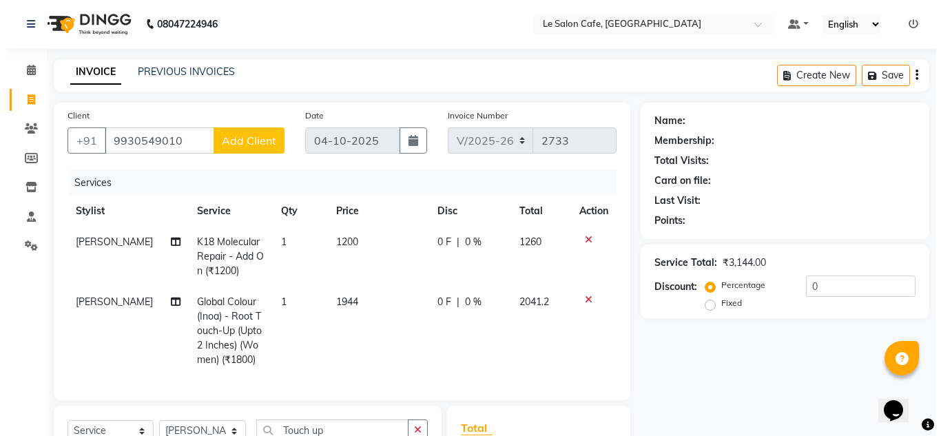
scroll to position [0, 0]
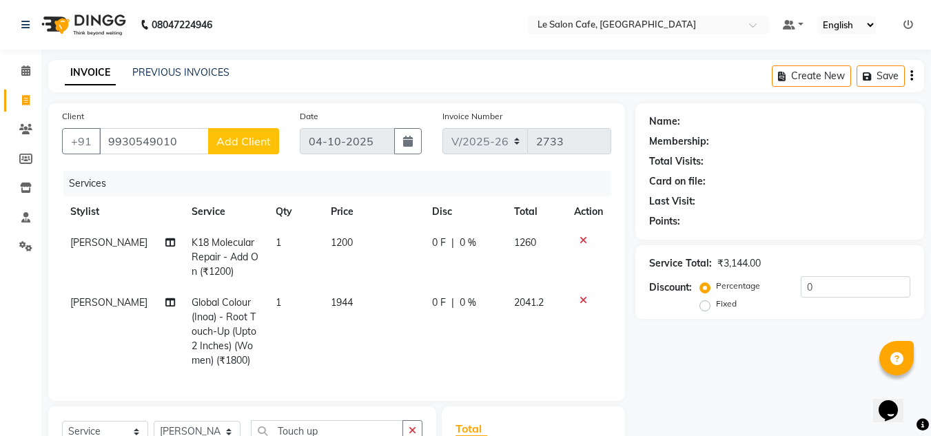
click at [693, 354] on div "Name: Membership: Total Visits: Card on file: Last Visit: Points: Service Total…" at bounding box center [784, 356] width 299 height 506
click at [683, 387] on div "Name: Membership: Total Visits: Card on file: Last Visit: Points: Service Total…" at bounding box center [784, 356] width 299 height 506
click at [249, 145] on span "Add Client" at bounding box center [243, 141] width 54 height 14
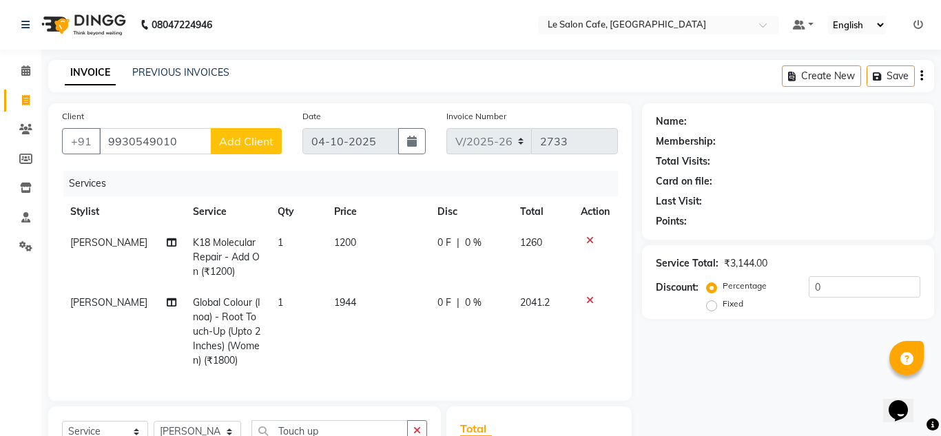
select select "22"
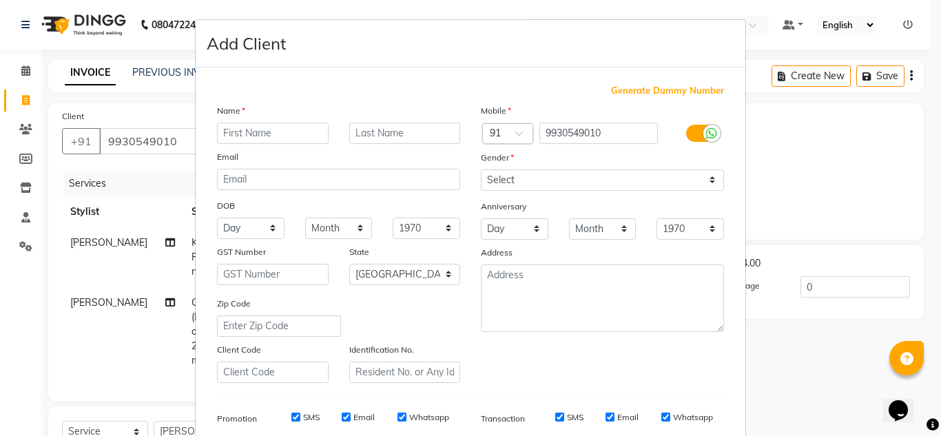
click at [253, 139] on input "text" at bounding box center [273, 133] width 112 height 21
type input "Neha"
click at [391, 128] on input "text" at bounding box center [405, 133] width 112 height 21
type input "Sahai"
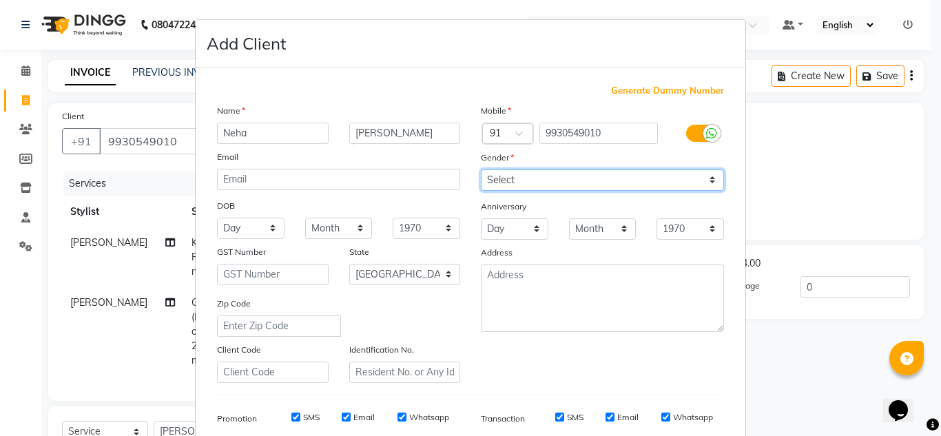
click at [702, 176] on select "Select [DEMOGRAPHIC_DATA] [DEMOGRAPHIC_DATA] Other Prefer Not To Say" at bounding box center [602, 180] width 243 height 21
select select "[DEMOGRAPHIC_DATA]"
click at [481, 170] on select "Select [DEMOGRAPHIC_DATA] [DEMOGRAPHIC_DATA] Other Prefer Not To Say" at bounding box center [602, 180] width 243 height 21
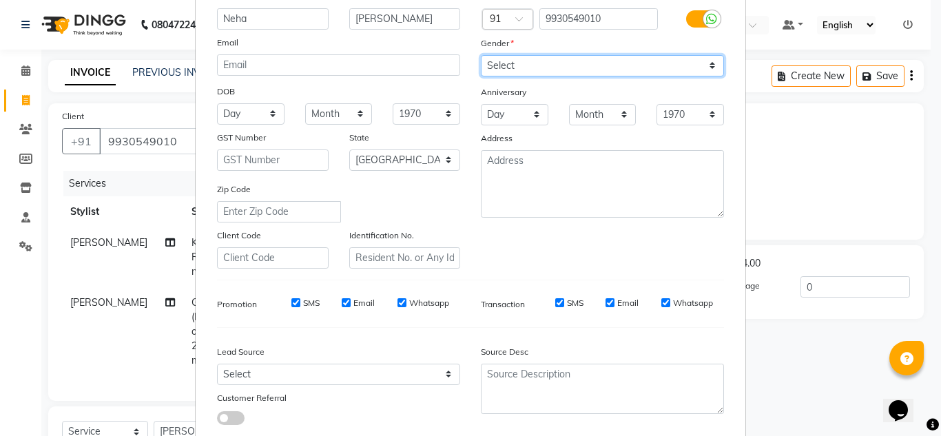
scroll to position [200, 0]
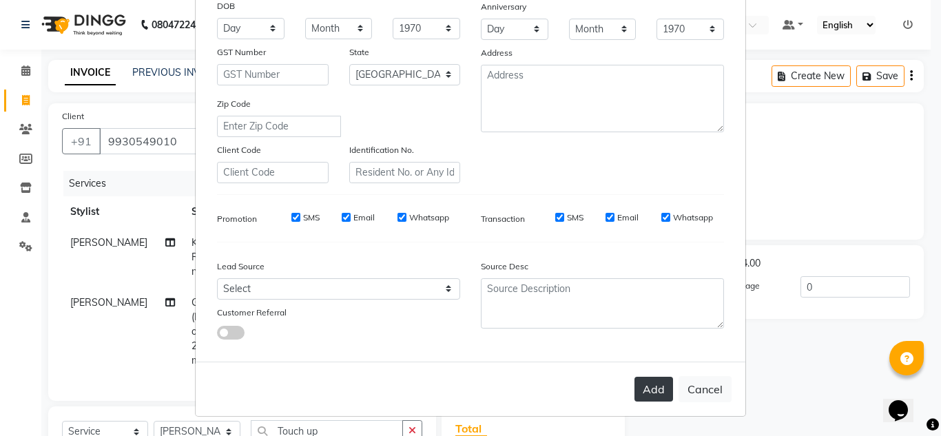
click at [645, 385] on button "Add" at bounding box center [654, 389] width 39 height 25
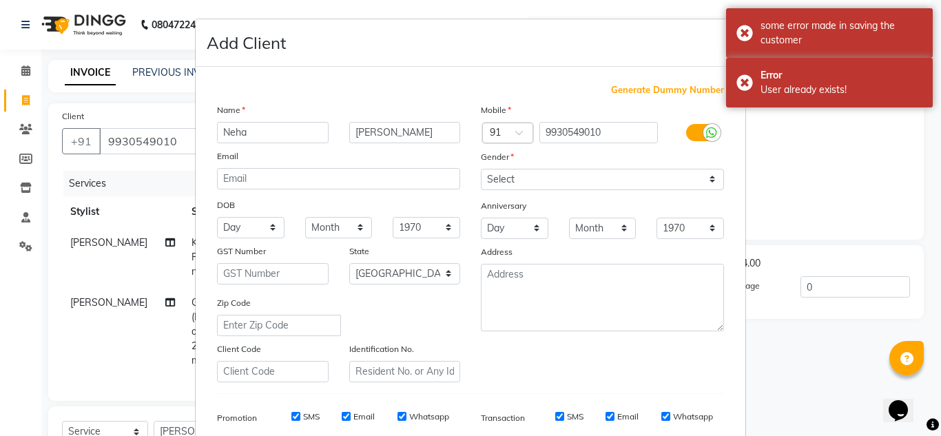
scroll to position [0, 0]
click at [744, 173] on ngb-modal-window "Add Client Generate Dummy Number Name Neha Sahai Email DOB Day 01 02 03 04 05 0…" at bounding box center [470, 218] width 941 height 436
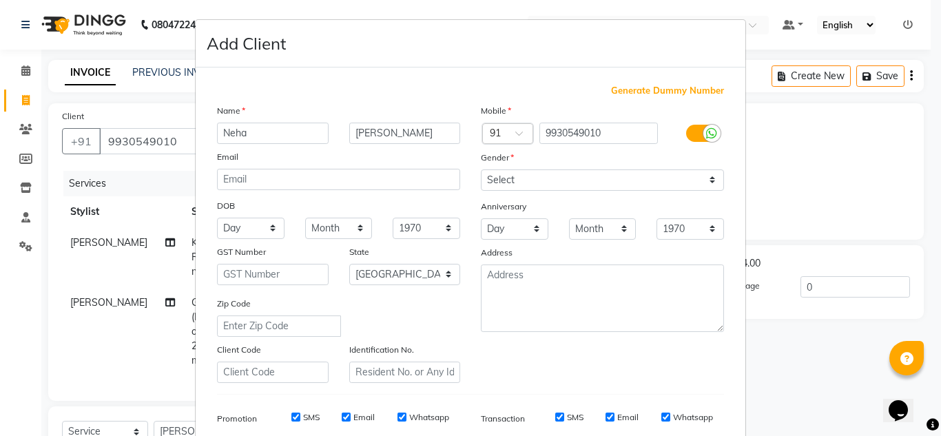
click at [727, 112] on div "Mobile" at bounding box center [603, 112] width 264 height 19
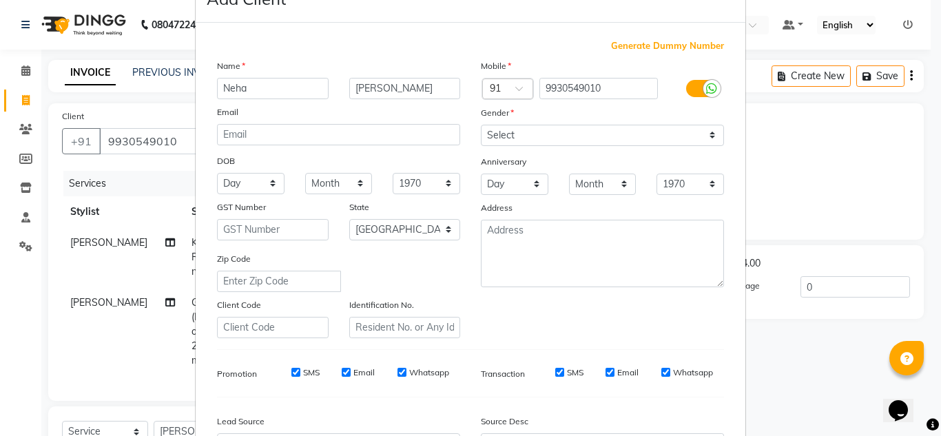
scroll to position [69, 0]
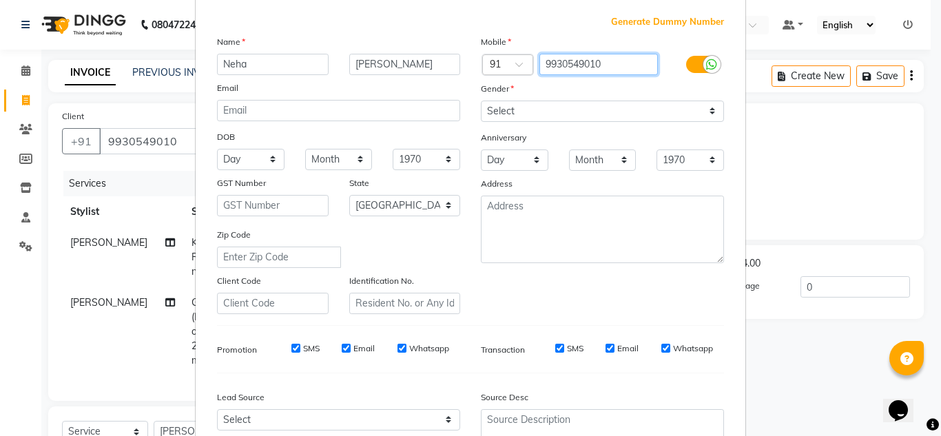
click at [581, 61] on input "9930549010" at bounding box center [599, 64] width 119 height 21
click at [648, 83] on div "Gender" at bounding box center [603, 90] width 264 height 19
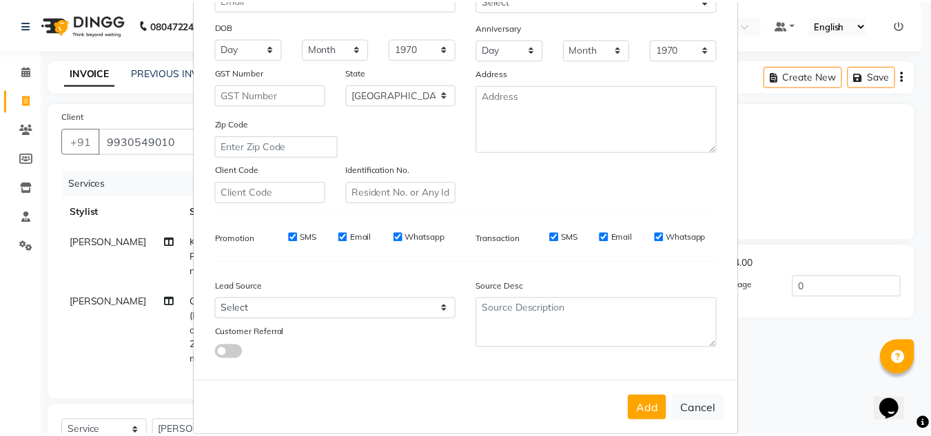
scroll to position [200, 0]
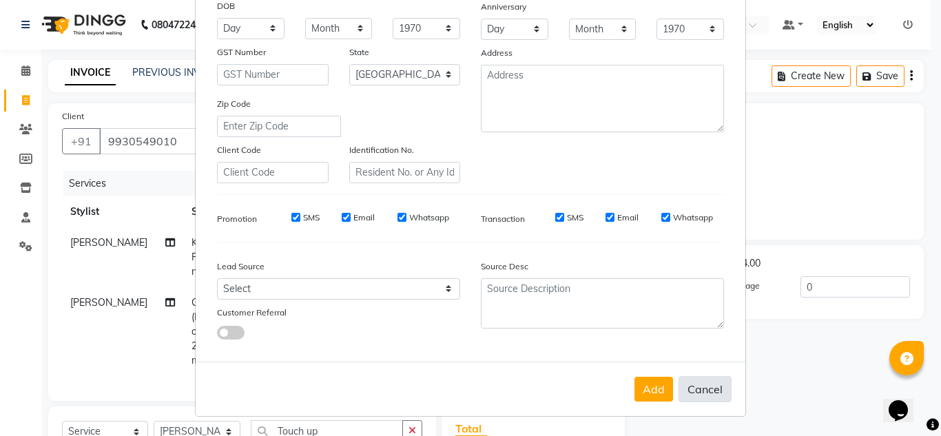
click at [722, 390] on button "Cancel" at bounding box center [705, 389] width 53 height 26
select select
select select "null"
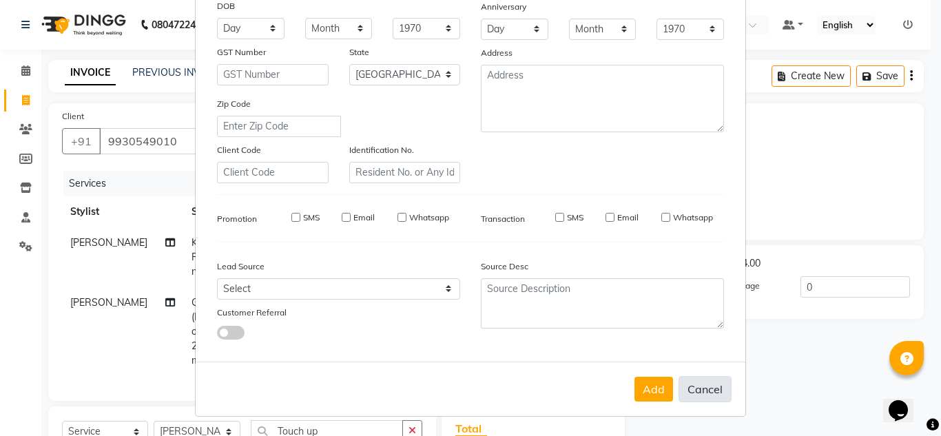
select select
checkbox input "false"
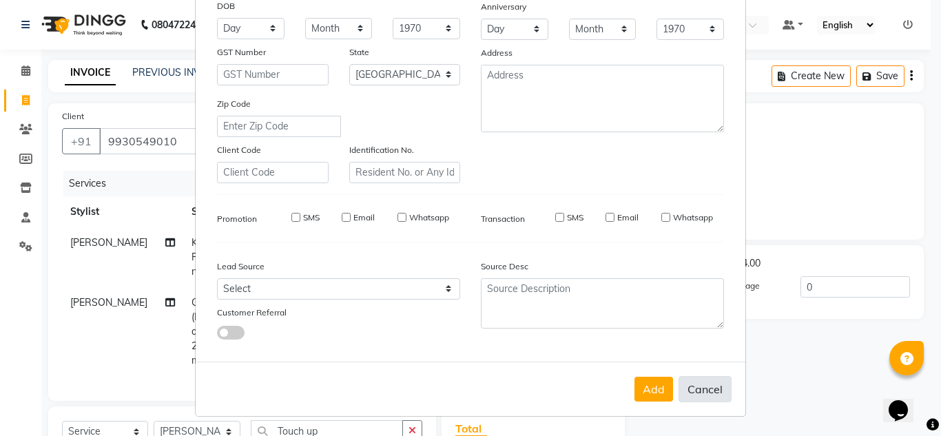
checkbox input "false"
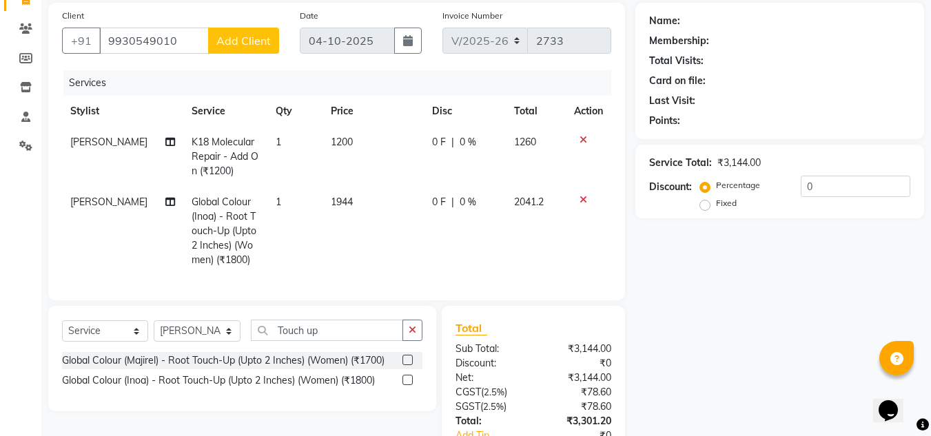
scroll to position [0, 0]
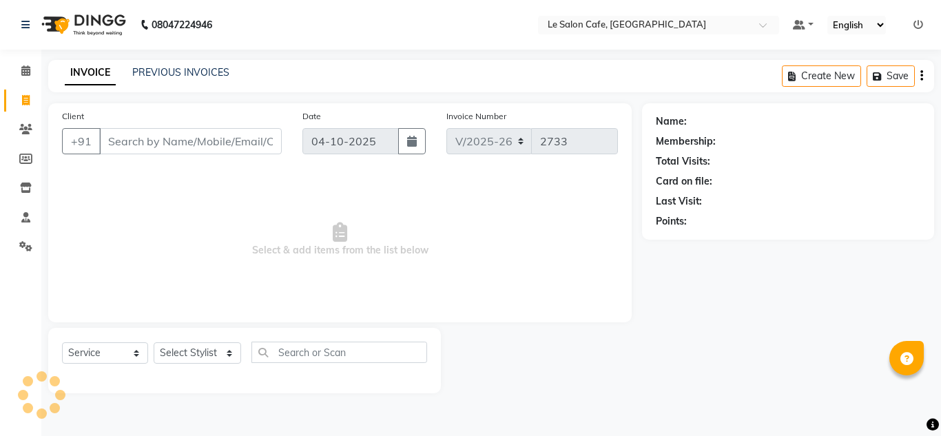
select select "594"
select select "service"
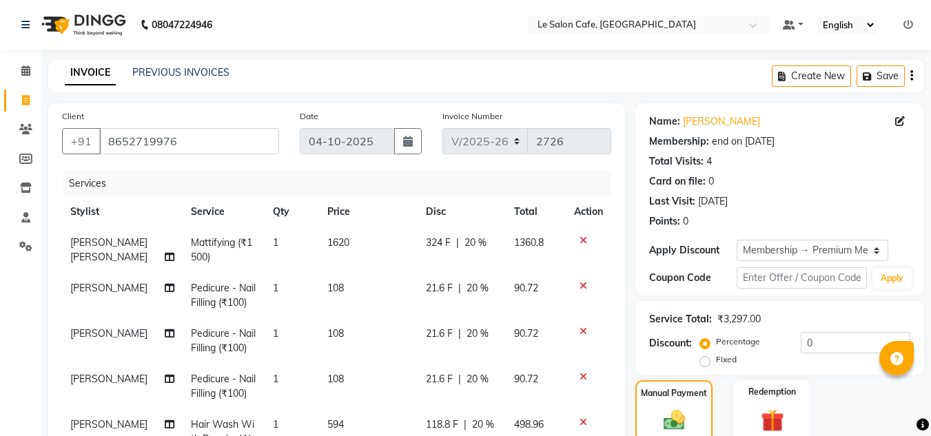
select select "594"
select select "service"
select select "63472"
select select "1: Object"
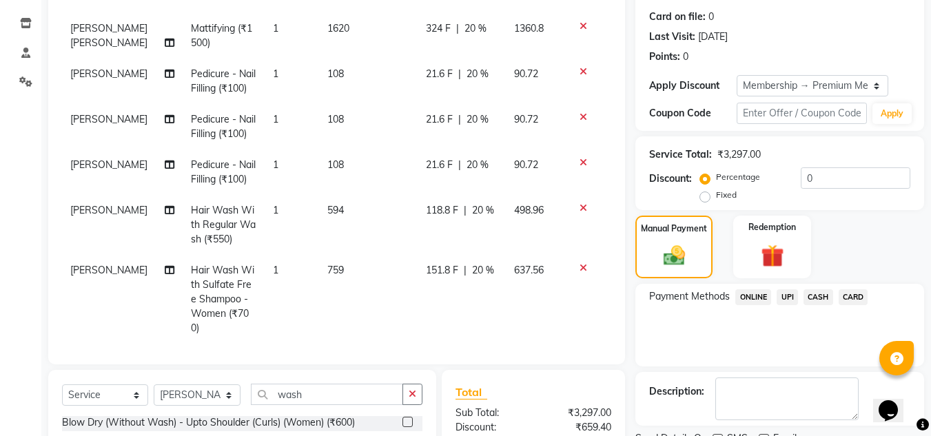
scroll to position [351, 0]
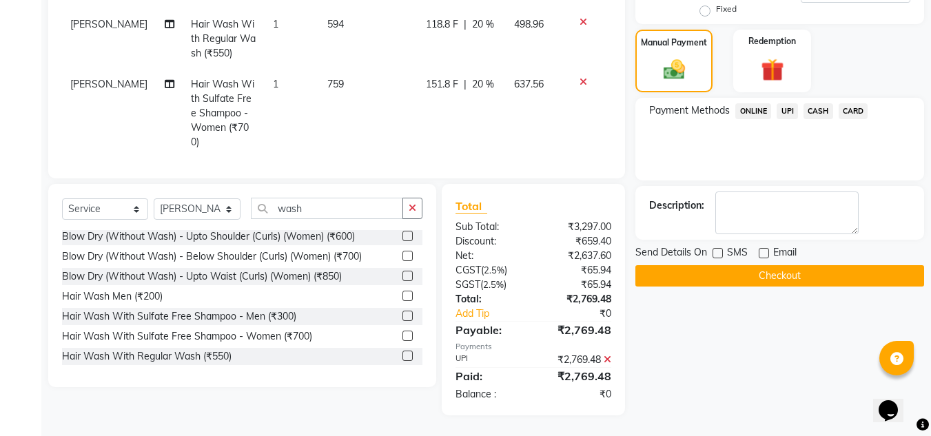
click at [789, 276] on button "Checkout" at bounding box center [779, 275] width 289 height 21
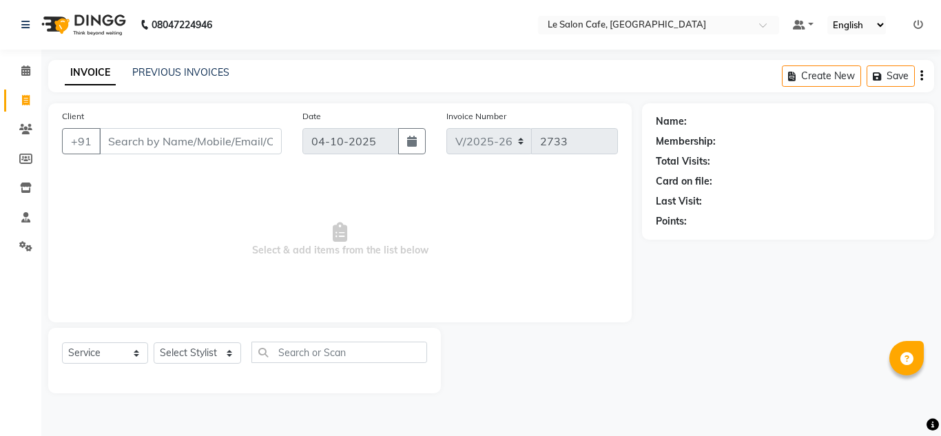
select select "594"
select select "service"
click at [237, 356] on select "Select Stylist [PERSON_NAME] [PERSON_NAME] Kadam [PERSON_NAME] [PERSON_NAME] Fr…" at bounding box center [198, 353] width 88 height 21
select select "92347"
click at [154, 343] on select "Select Stylist [PERSON_NAME] [PERSON_NAME] Kadam [PERSON_NAME] [PERSON_NAME] Fr…" at bounding box center [198, 353] width 88 height 21
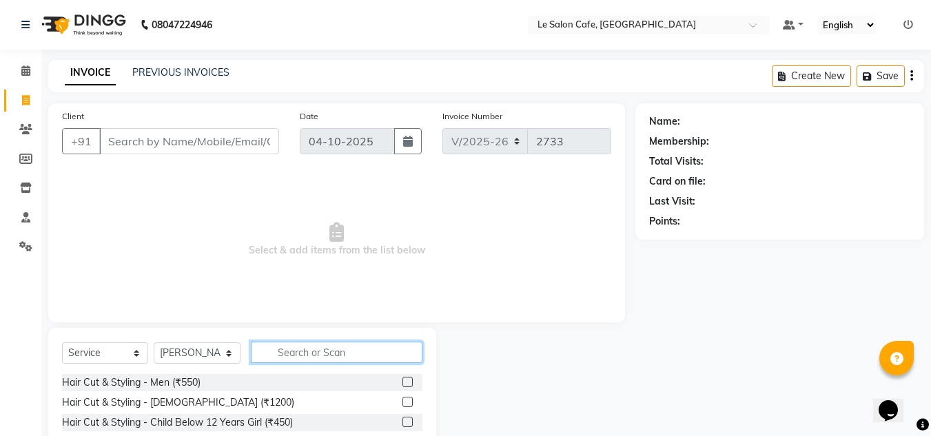
click at [320, 349] on input "text" at bounding box center [337, 352] width 172 height 21
click at [402, 380] on label at bounding box center [407, 382] width 10 height 10
click at [402, 380] on input "checkbox" at bounding box center [406, 382] width 9 height 9
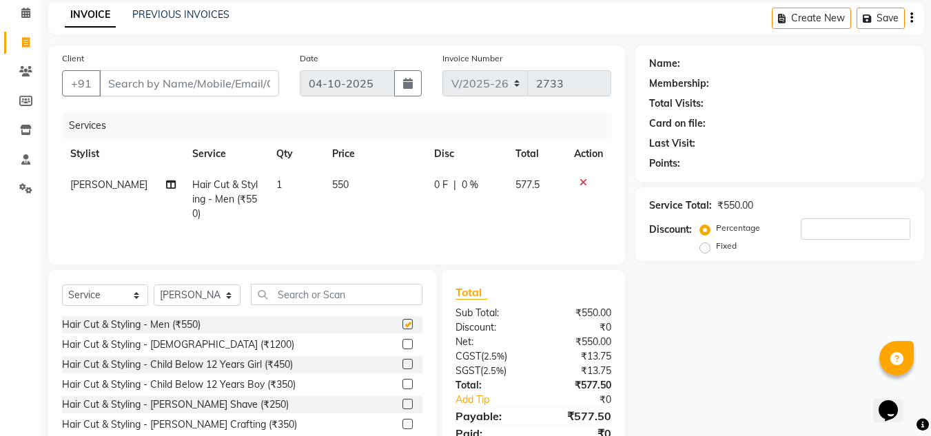
checkbox input "false"
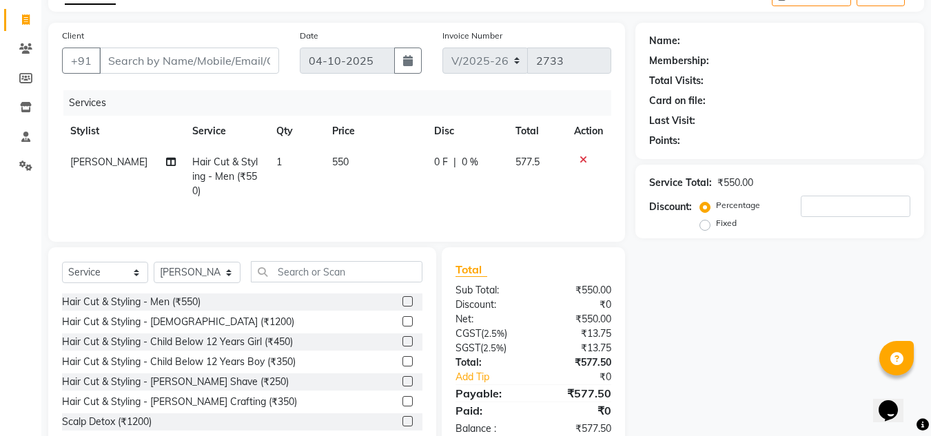
scroll to position [47, 0]
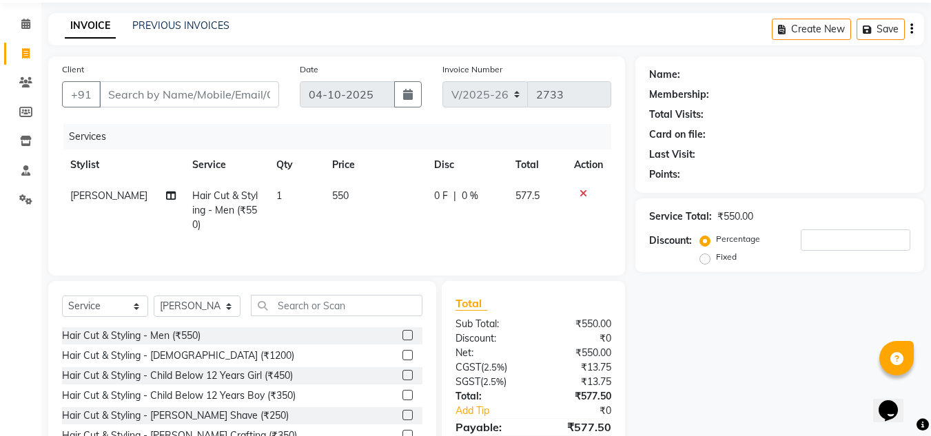
click at [402, 429] on div at bounding box center [412, 435] width 20 height 17
click at [402, 430] on label at bounding box center [407, 435] width 10 height 10
click at [402, 431] on input "checkbox" at bounding box center [406, 435] width 9 height 9
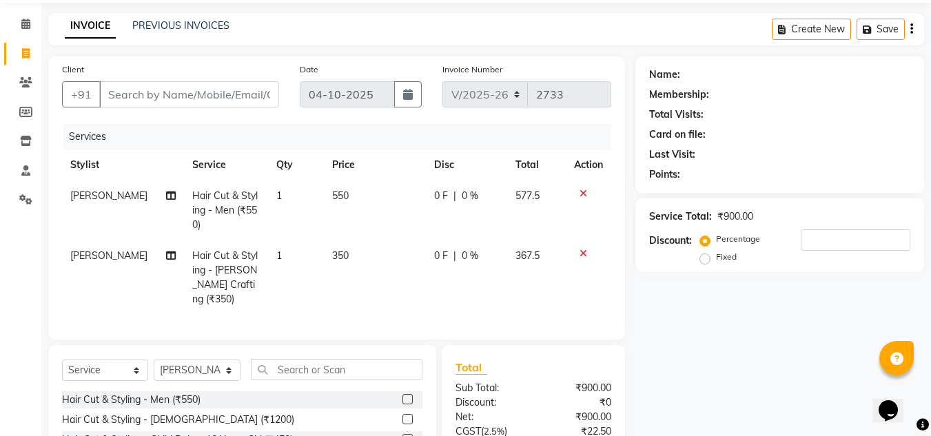
checkbox input "false"
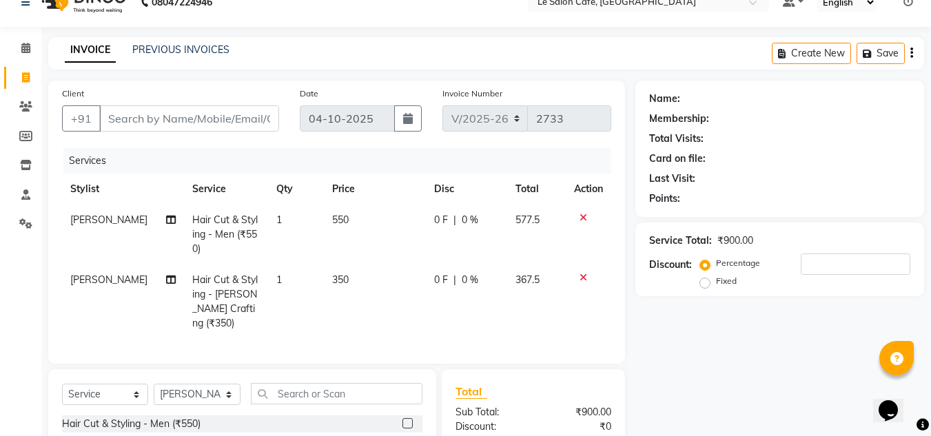
scroll to position [0, 0]
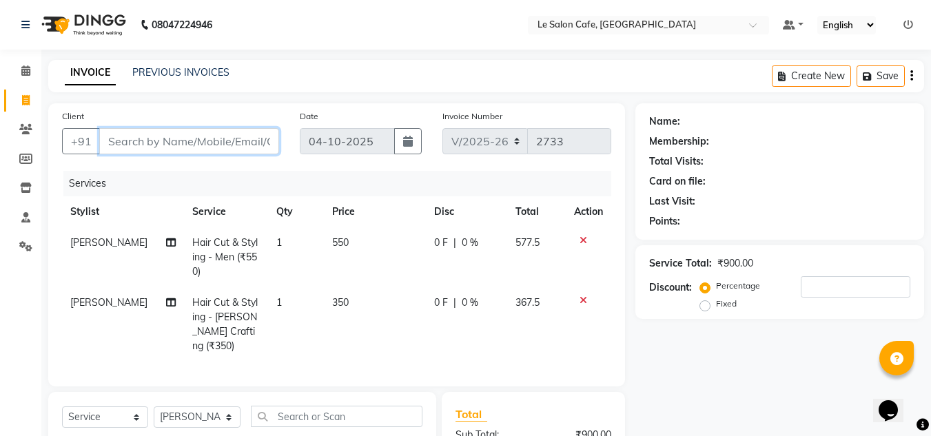
click at [117, 136] on input "Client" at bounding box center [189, 141] width 180 height 26
type input "V"
type input "0"
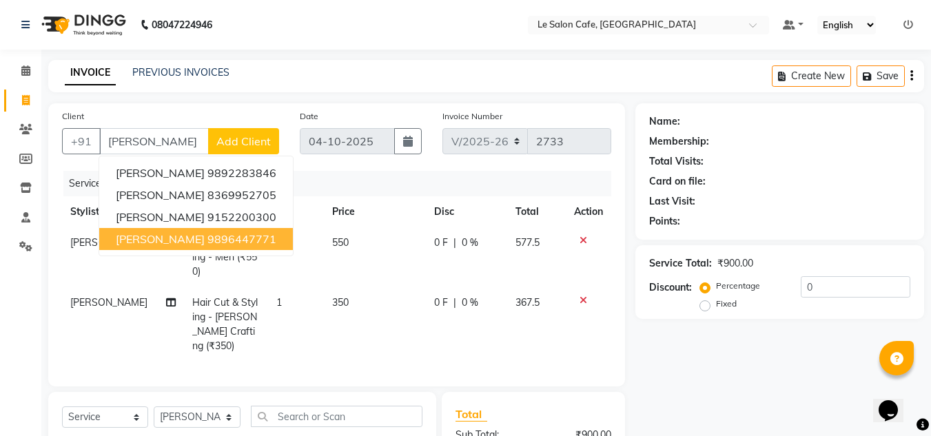
click at [362, 201] on th "Price" at bounding box center [375, 211] width 102 height 31
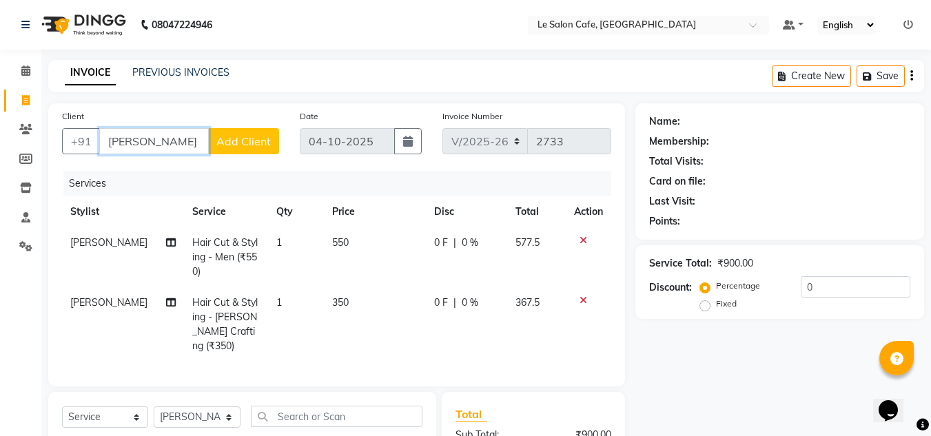
click at [171, 152] on input "Vanita" at bounding box center [154, 141] width 110 height 26
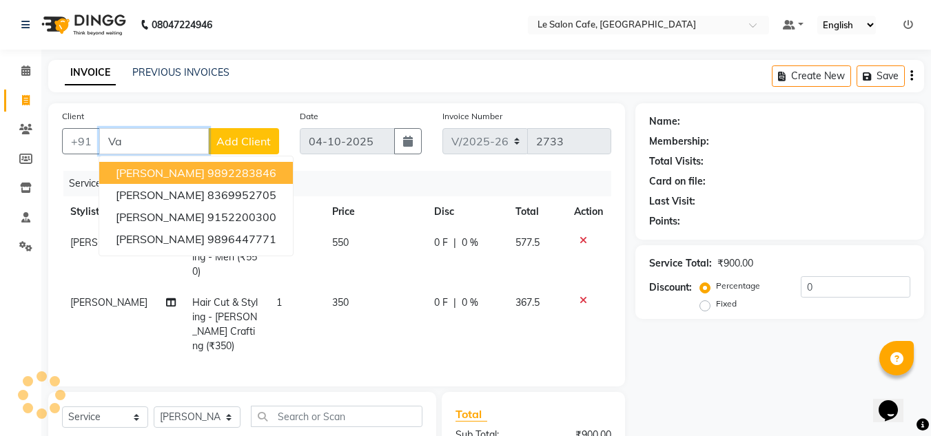
type input "V"
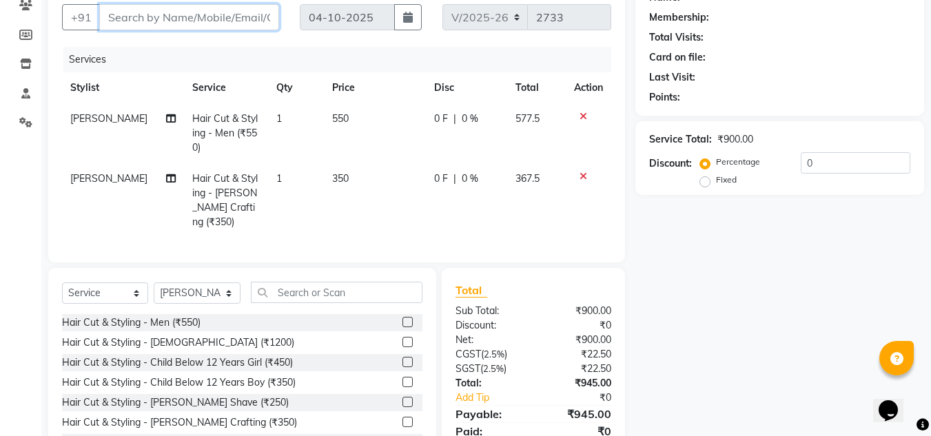
scroll to position [138, 0]
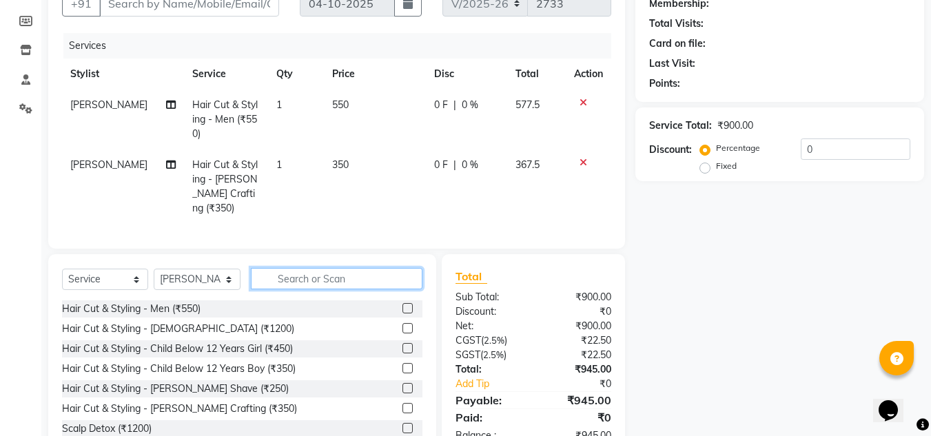
click at [341, 279] on input "text" at bounding box center [337, 278] width 172 height 21
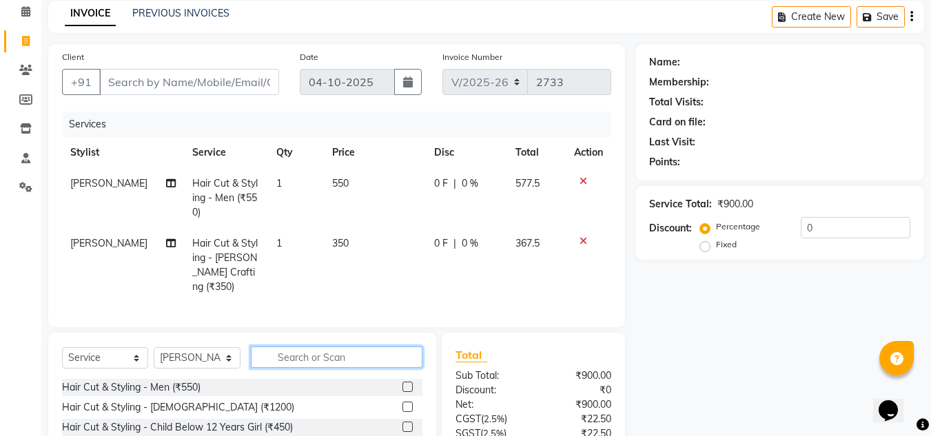
scroll to position [0, 0]
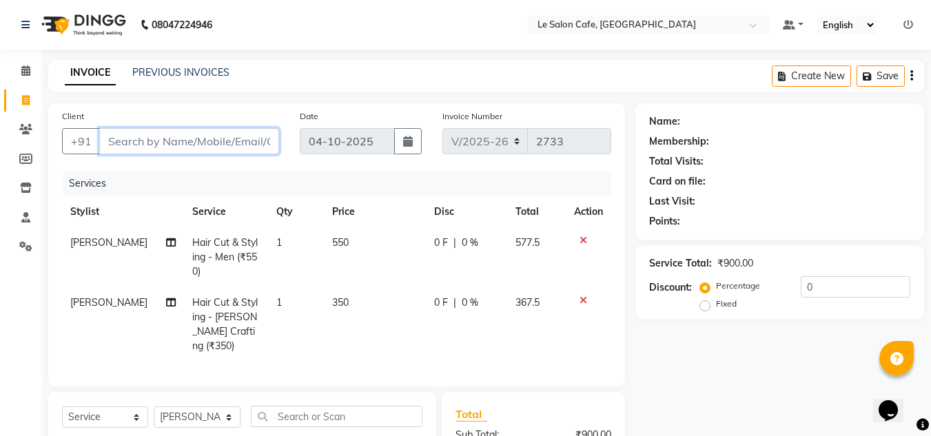
click at [163, 143] on input "Client" at bounding box center [189, 141] width 180 height 26
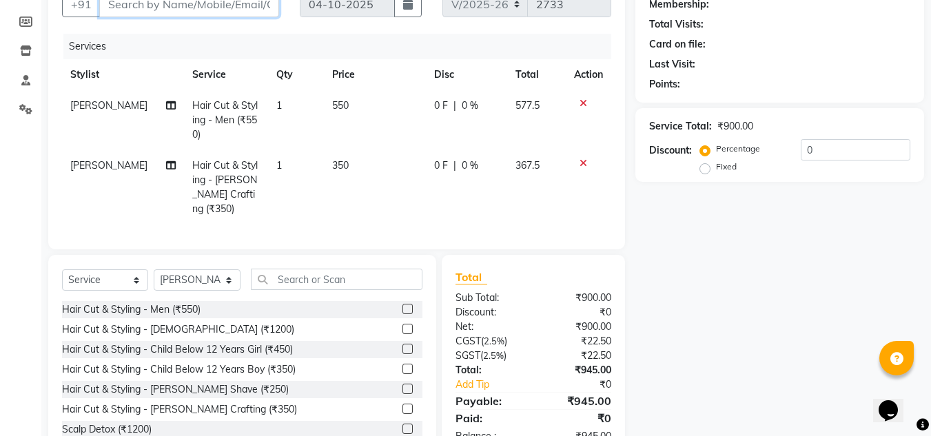
scroll to position [138, 0]
click at [291, 279] on input "text" at bounding box center [337, 278] width 172 height 21
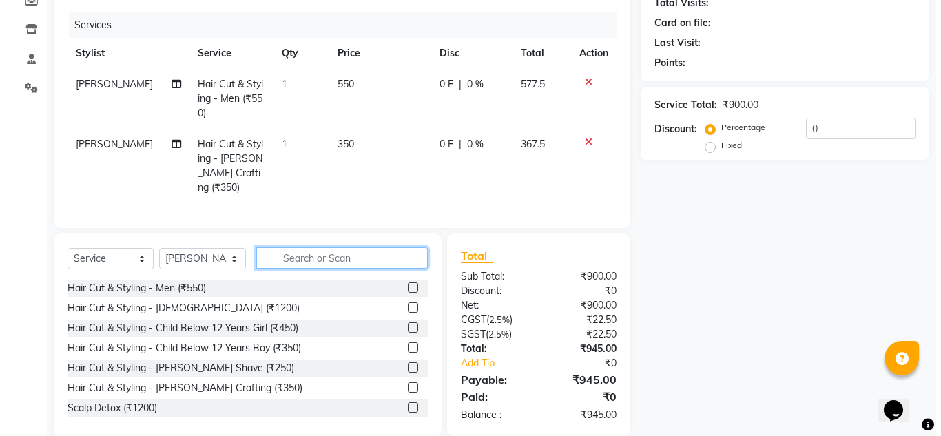
scroll to position [176, 0]
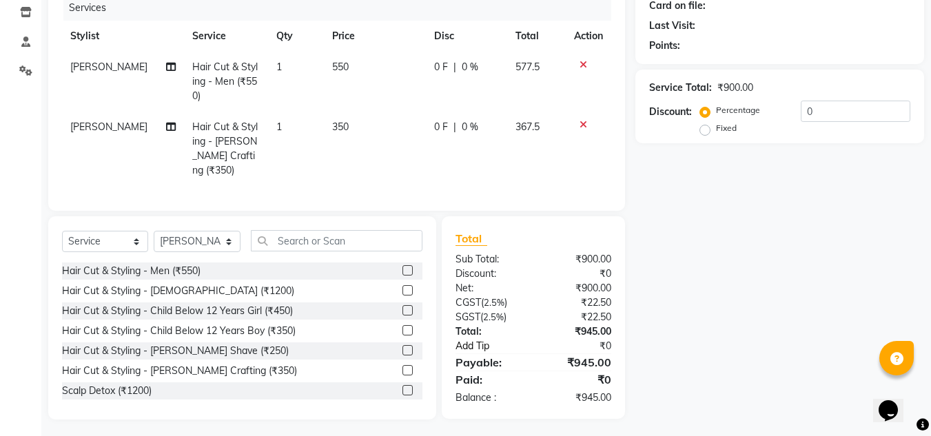
click at [468, 343] on link "Add Tip" at bounding box center [496, 346] width 103 height 14
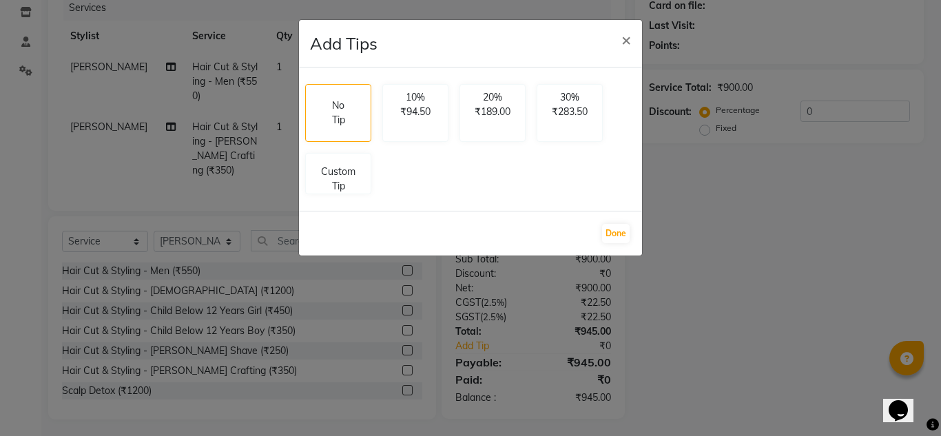
click at [483, 181] on div "No Tip 10% ₹94.50 20% ₹189.00 30% ₹283.50 Custom Tip" at bounding box center [471, 139] width 342 height 121
click at [315, 170] on p "Custom Tip" at bounding box center [338, 176] width 48 height 29
select select "92347"
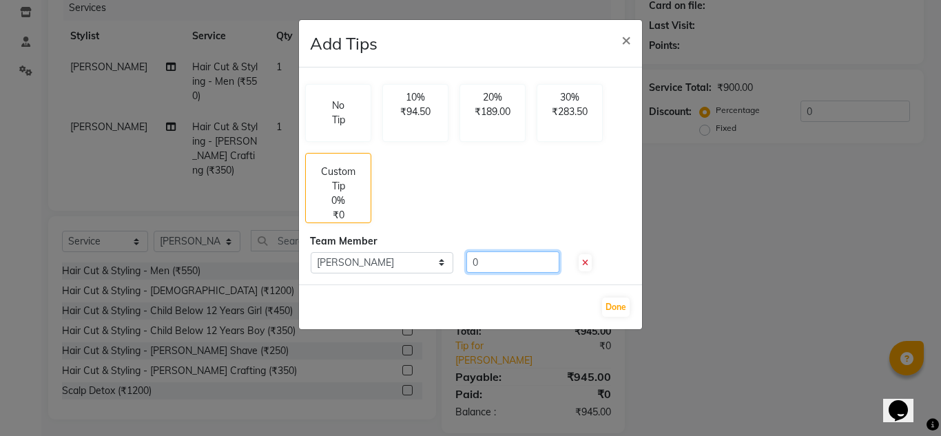
click at [489, 258] on input "0" at bounding box center [513, 262] width 93 height 21
type input "50"
click at [628, 303] on button "Done" at bounding box center [616, 307] width 28 height 19
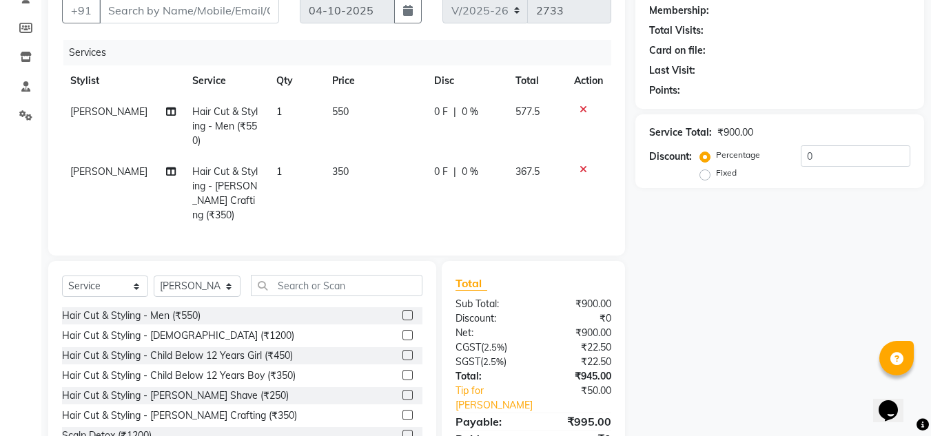
scroll to position [107, 0]
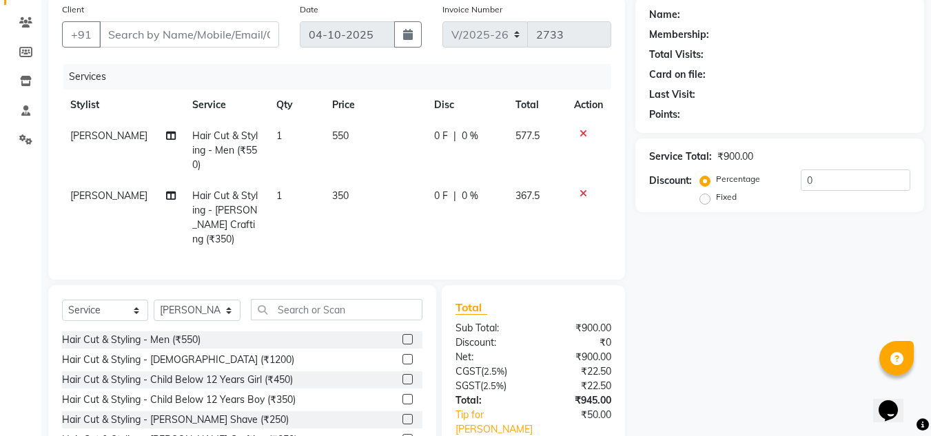
click at [352, 132] on td "550" at bounding box center [375, 151] width 102 height 60
select select "92347"
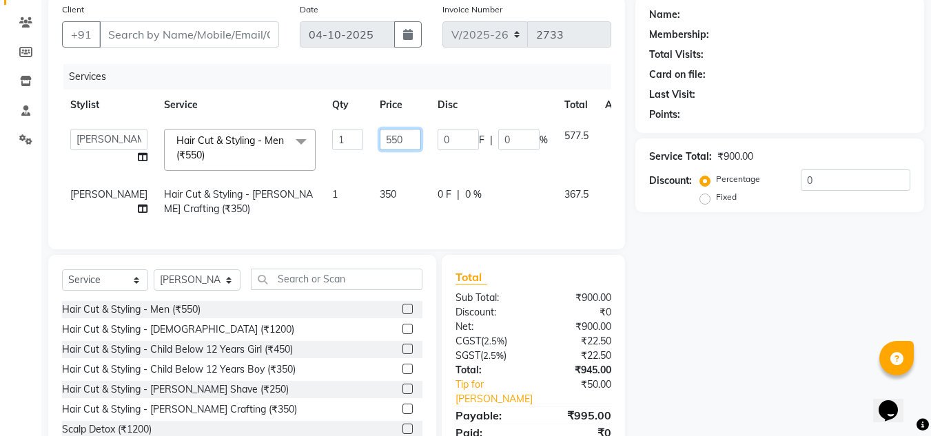
click at [380, 132] on input "550" at bounding box center [400, 139] width 41 height 21
click at [380, 136] on input "550" at bounding box center [400, 139] width 41 height 21
type input "5"
type input "620"
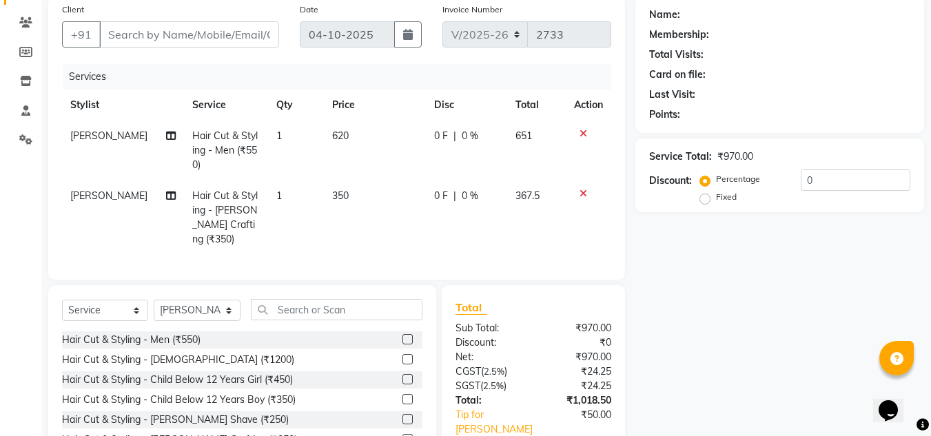
click at [374, 232] on td "350" at bounding box center [375, 218] width 102 height 74
select select "92347"
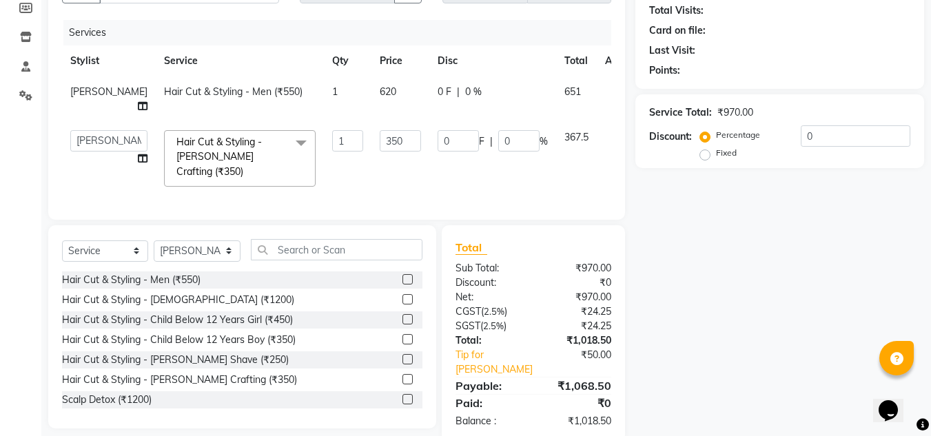
scroll to position [188, 0]
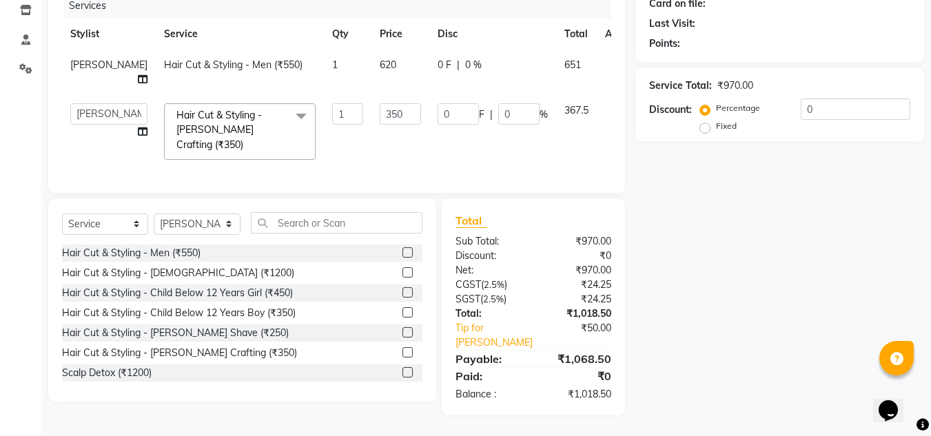
click at [371, 107] on td "350" at bounding box center [400, 131] width 58 height 73
click at [380, 110] on input "350" at bounding box center [400, 113] width 41 height 21
type input "3"
type input "400"
click at [401, 128] on tr "Amandeep Kaur Kalsi Aniket Kadam Bunty Salmani Faim Alvi Front Desk Laxmi Sharm…" at bounding box center [352, 131] width 580 height 73
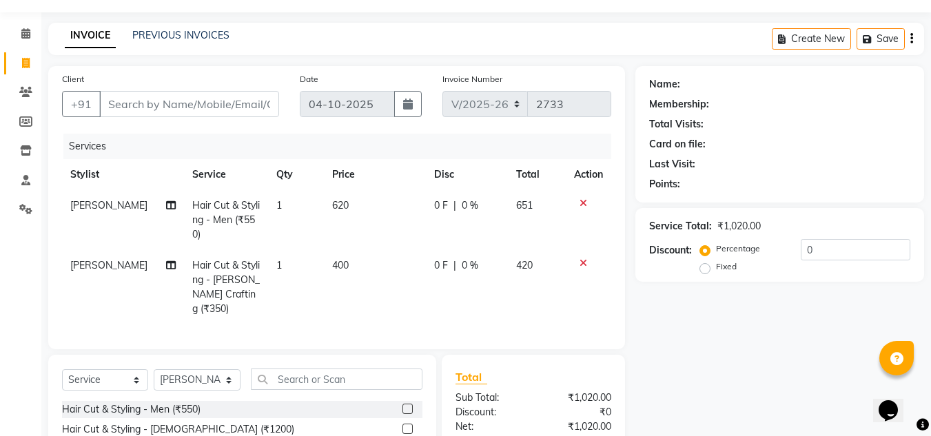
scroll to position [0, 0]
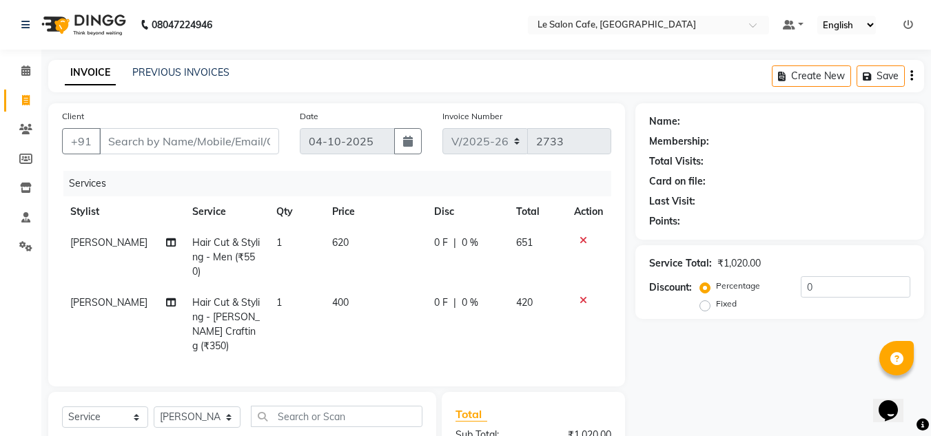
click at [338, 238] on span "620" at bounding box center [340, 242] width 17 height 12
select select "92347"
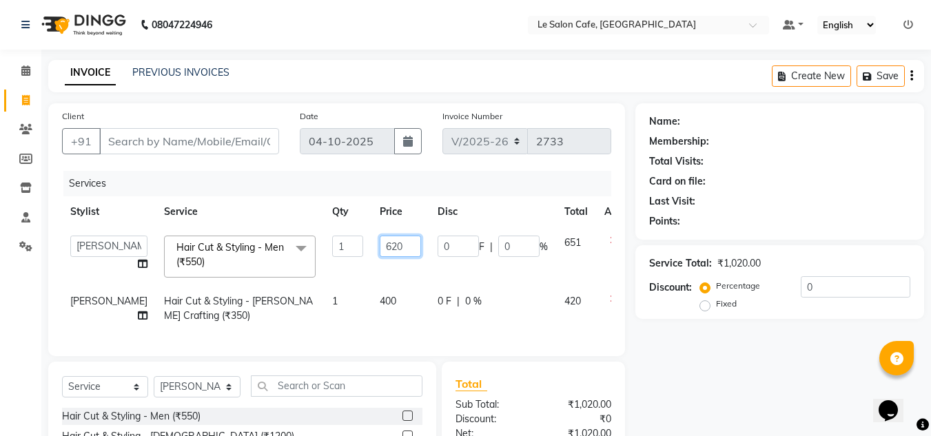
click at [380, 238] on input "620" at bounding box center [400, 246] width 41 height 21
type input "6"
type input "744"
click at [371, 305] on td "400" at bounding box center [400, 308] width 58 height 45
select select "92347"
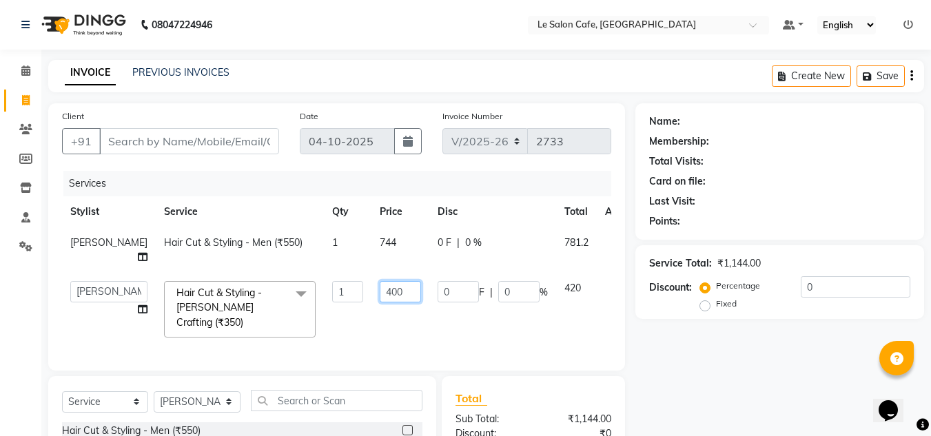
click at [381, 303] on input "400" at bounding box center [400, 291] width 41 height 21
type input "4"
type input "480"
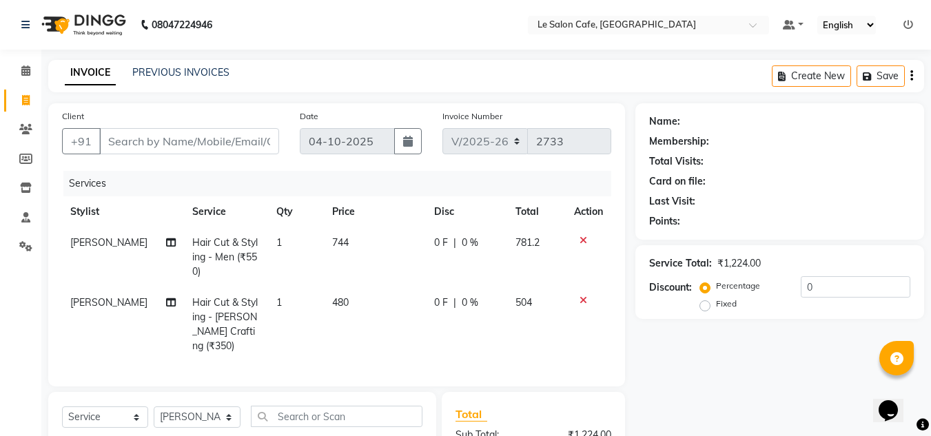
click at [297, 343] on td "1" at bounding box center [296, 324] width 56 height 74
select select "92347"
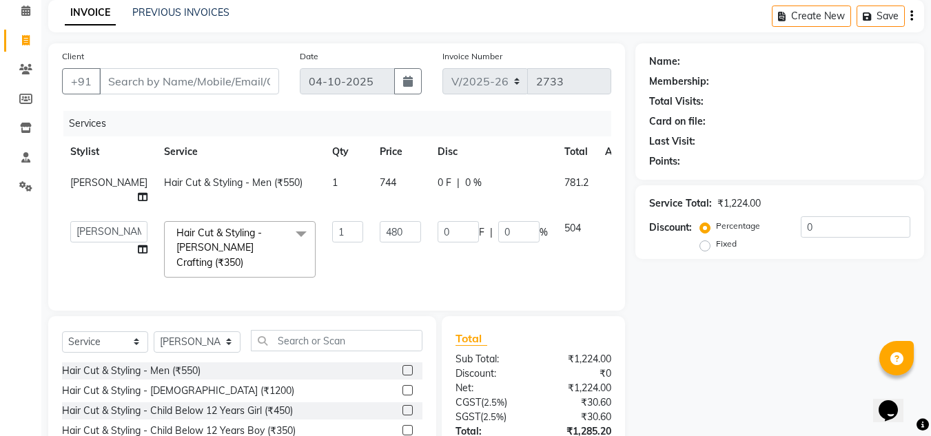
scroll to position [50, 0]
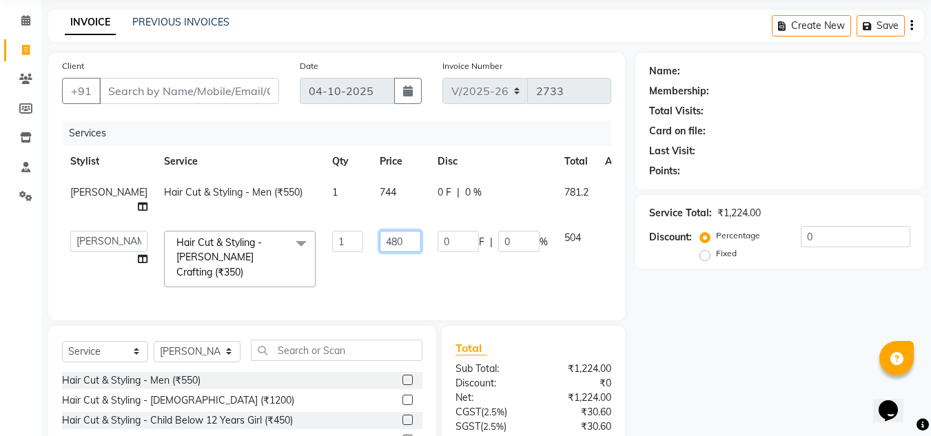
click at [380, 252] on input "480" at bounding box center [400, 241] width 41 height 21
type input "400"
click at [371, 290] on td "400" at bounding box center [400, 259] width 58 height 73
select select "92347"
click at [380, 252] on input "400" at bounding box center [400, 241] width 41 height 21
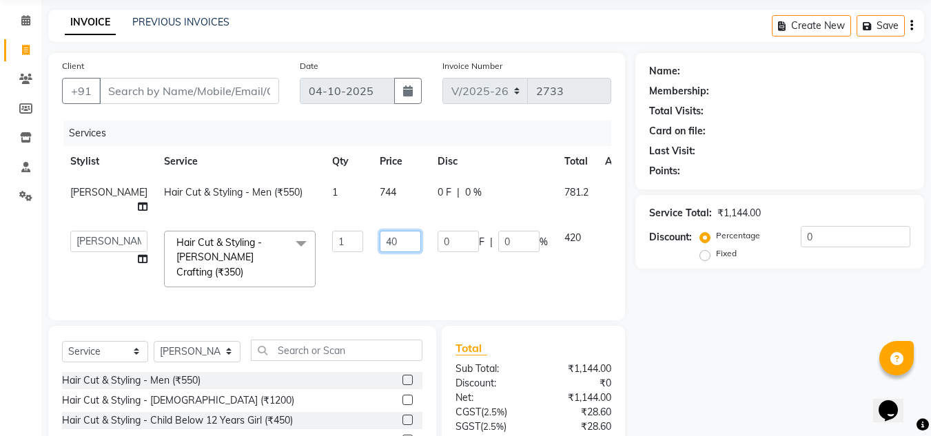
type input "4"
click at [371, 190] on td "744" at bounding box center [400, 199] width 58 height 45
select select "92347"
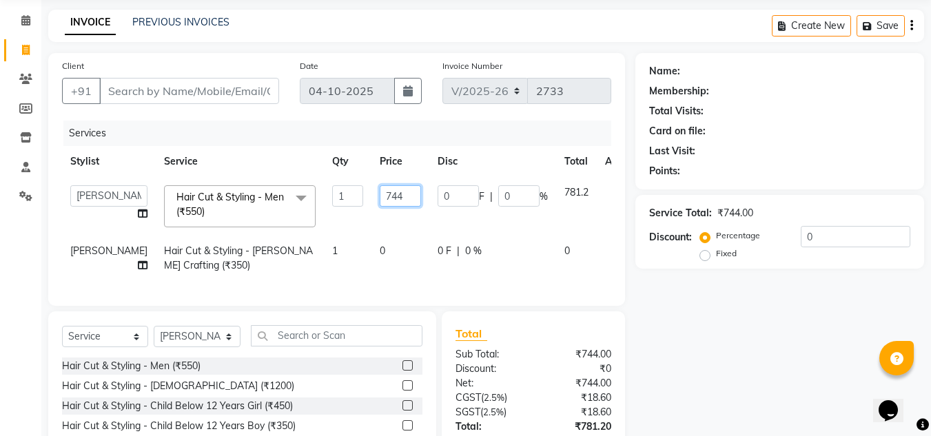
click at [380, 194] on input "744" at bounding box center [400, 195] width 41 height 21
type input "7"
type input "620"
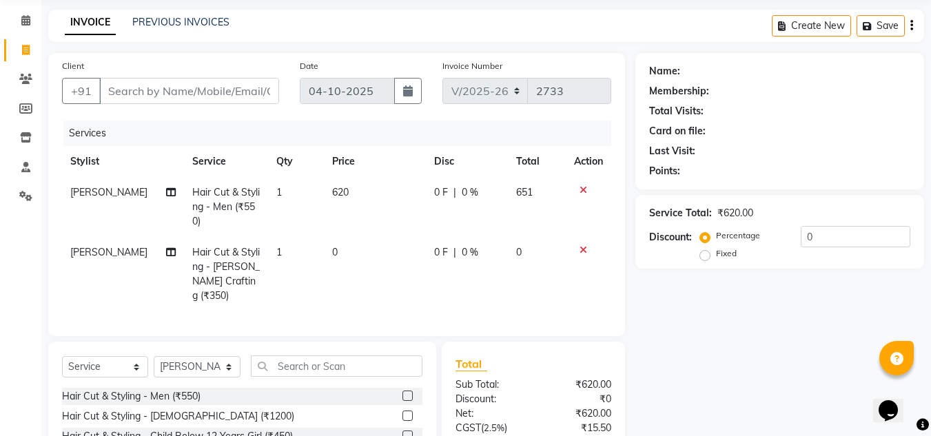
click at [365, 261] on td "0" at bounding box center [375, 274] width 102 height 74
select select "92347"
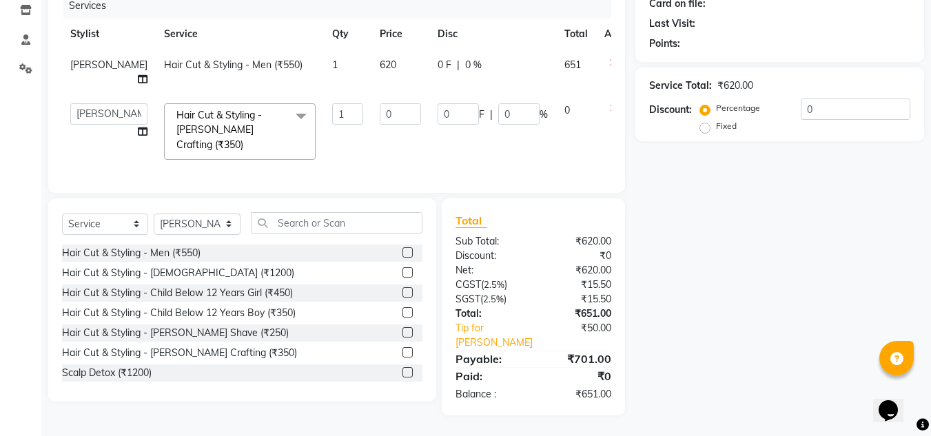
scroll to position [188, 0]
click at [380, 117] on input "0" at bounding box center [400, 113] width 41 height 21
type input "400"
click at [434, 145] on td "0 F | 0 %" at bounding box center [492, 131] width 127 height 73
select select "92347"
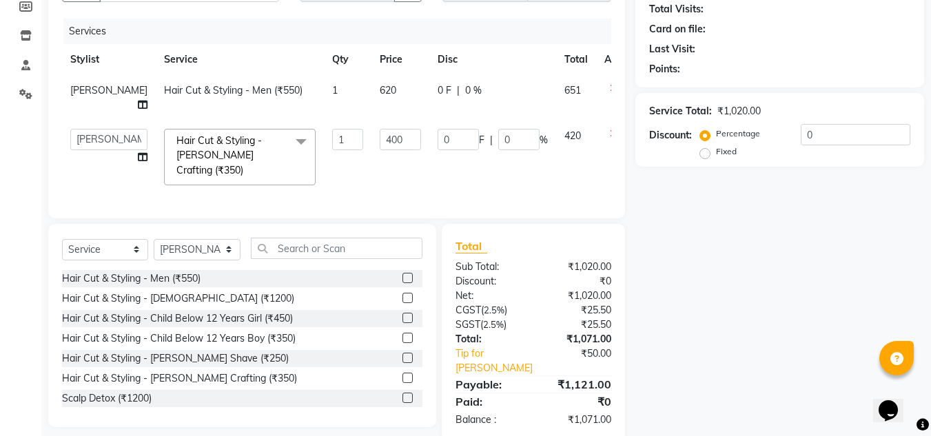
scroll to position [119, 0]
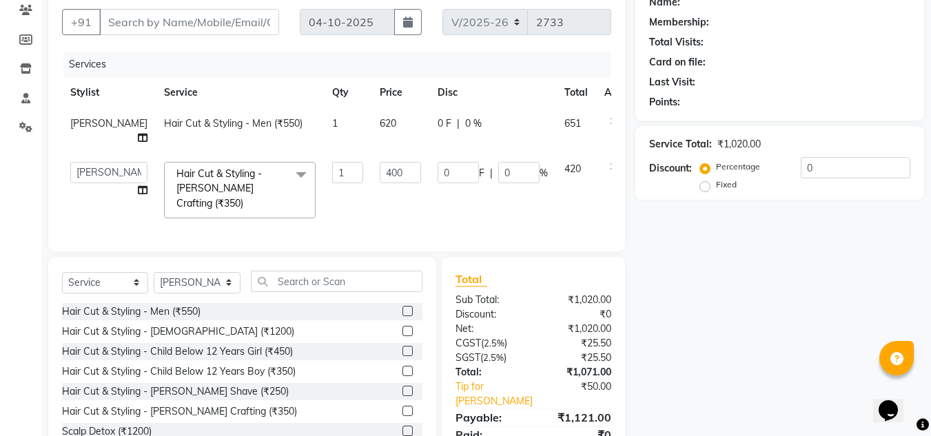
click at [371, 123] on td "620" at bounding box center [400, 130] width 58 height 45
select select "92347"
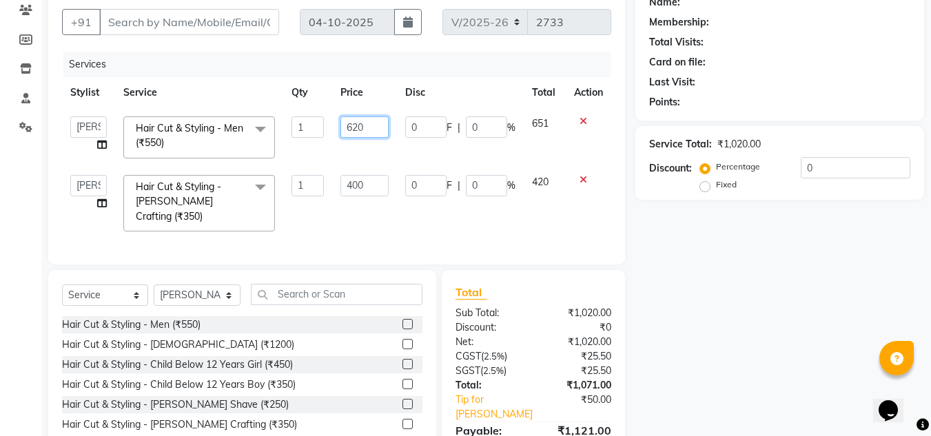
click at [377, 121] on input "620" at bounding box center [364, 126] width 48 height 21
type input "6"
type input "735"
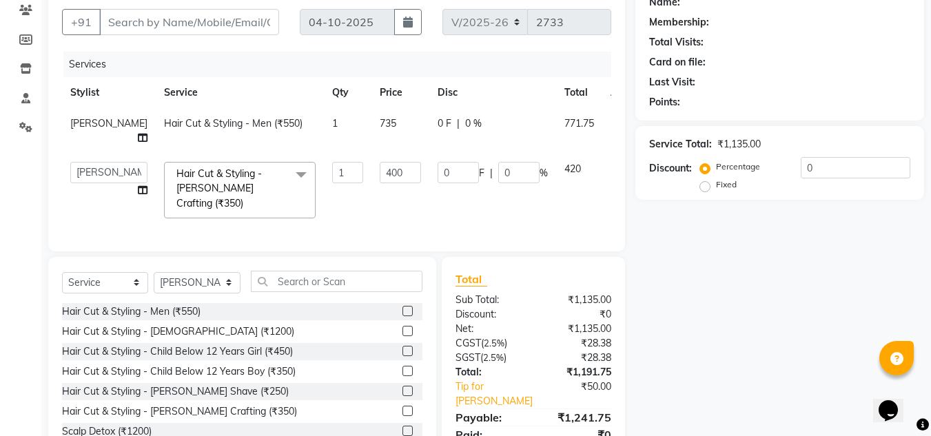
click at [395, 193] on tr "Amandeep Kaur Kalsi Aniket Kadam Bunty Salmani Faim Alvi Front Desk Laxmi Sharm…" at bounding box center [355, 190] width 586 height 73
click at [380, 183] on input "400" at bounding box center [400, 172] width 41 height 21
type input "4"
click at [380, 178] on input "number" at bounding box center [400, 172] width 41 height 21
type input "470"
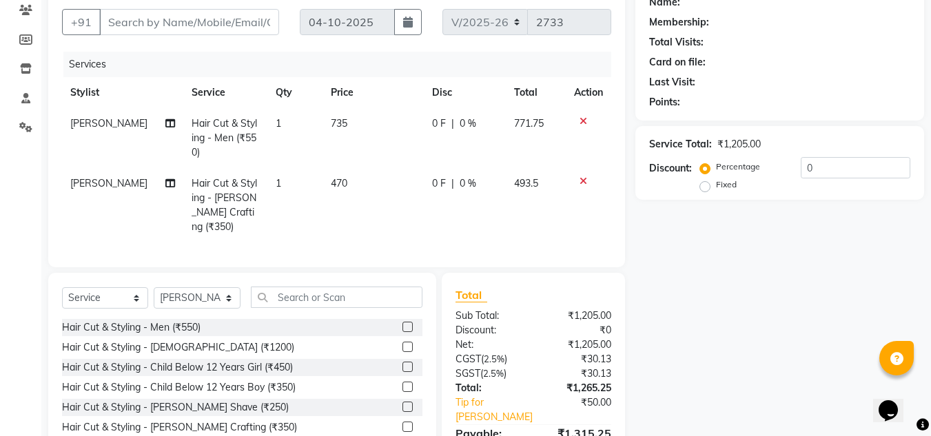
drag, startPoint x: 701, startPoint y: 204, endPoint x: 687, endPoint y: 206, distance: 13.9
click at [700, 205] on div "Name: Membership: Total Visits: Card on file: Last Visit: Points: Service Total…" at bounding box center [784, 237] width 299 height 506
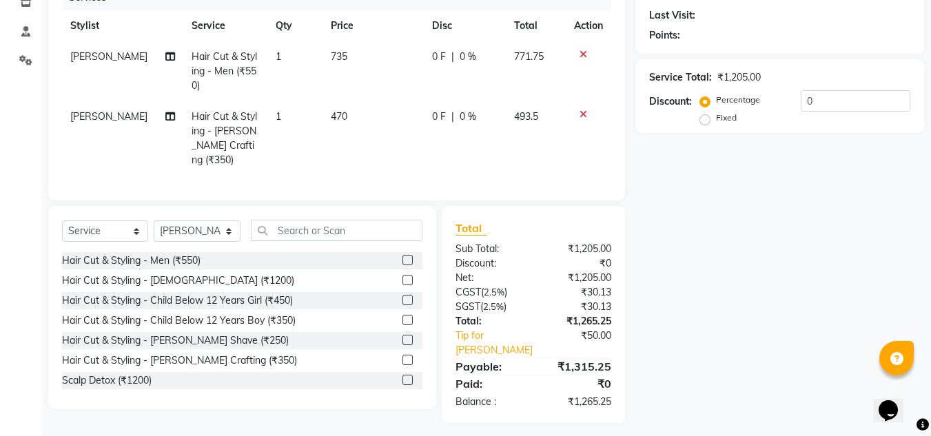
scroll to position [190, 0]
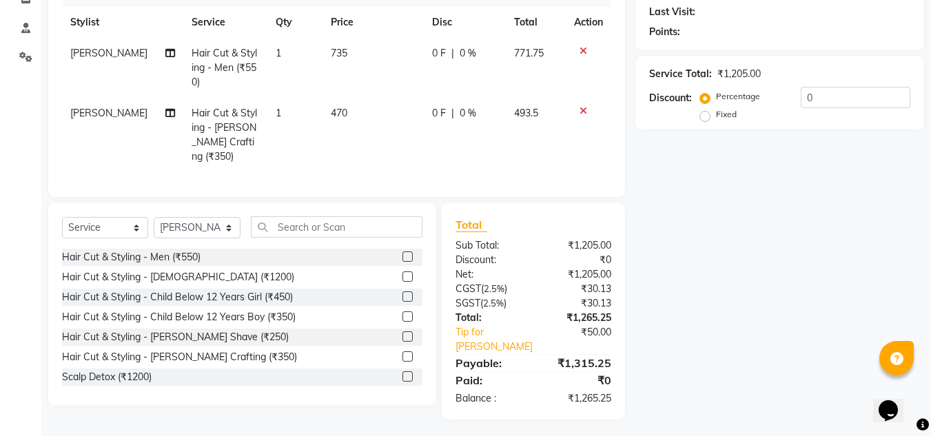
click at [340, 108] on span "470" at bounding box center [339, 113] width 17 height 12
select select "92347"
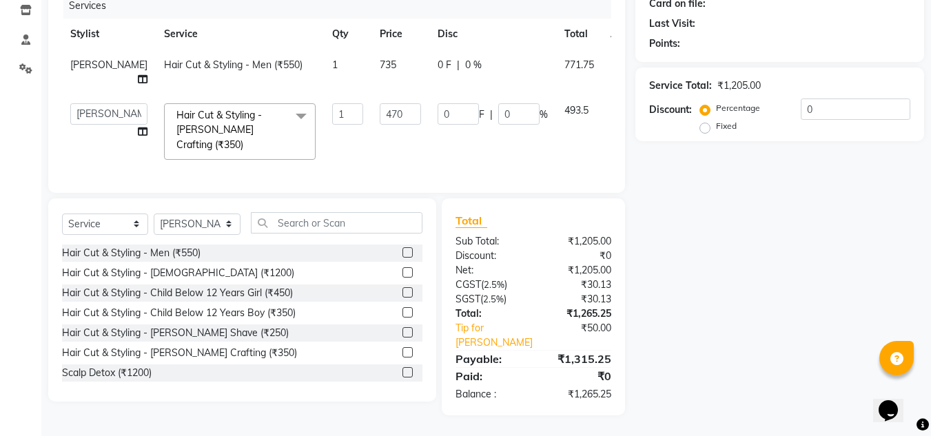
scroll to position [188, 0]
click at [371, 107] on td "470" at bounding box center [400, 131] width 58 height 73
type input "450"
click at [371, 143] on td "450" at bounding box center [400, 131] width 58 height 73
select select "92347"
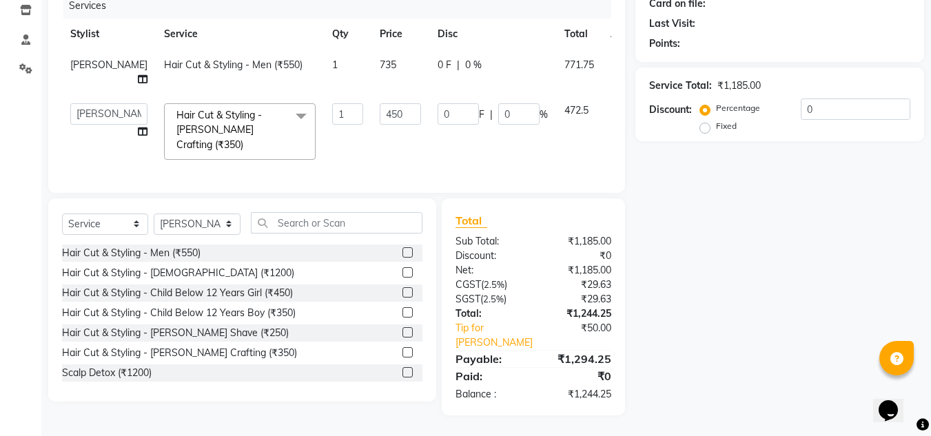
scroll to position [119, 0]
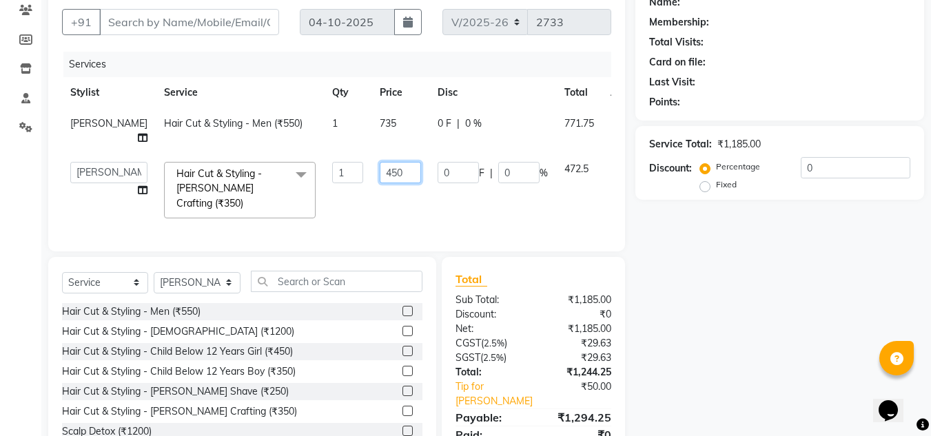
click at [380, 183] on input "450" at bounding box center [400, 172] width 41 height 21
type input "4"
click at [371, 120] on td "735" at bounding box center [400, 130] width 58 height 45
select select "92347"
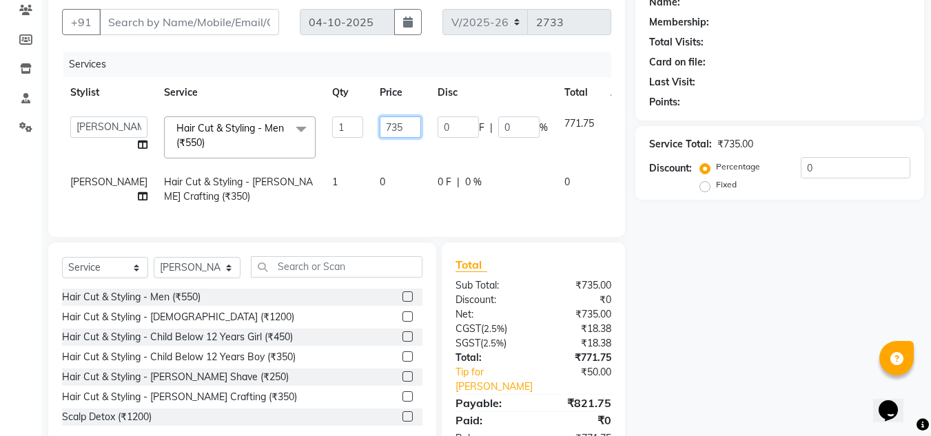
drag, startPoint x: 363, startPoint y: 121, endPoint x: 374, endPoint y: 136, distance: 19.2
click at [380, 123] on input "735" at bounding box center [400, 126] width 41 height 21
type input "7"
click at [371, 173] on td "0" at bounding box center [400, 189] width 58 height 45
select select "92347"
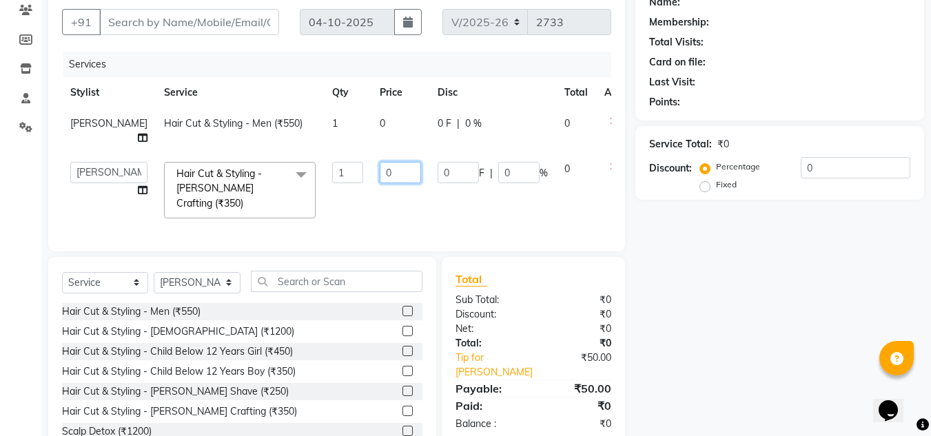
click at [380, 181] on input "0" at bounding box center [400, 172] width 41 height 21
type input "400"
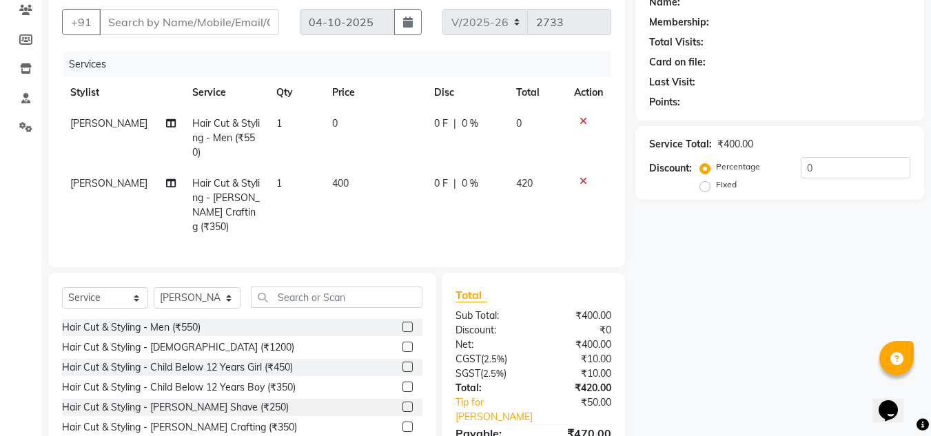
click at [343, 128] on td "0" at bounding box center [375, 138] width 102 height 60
select select "92347"
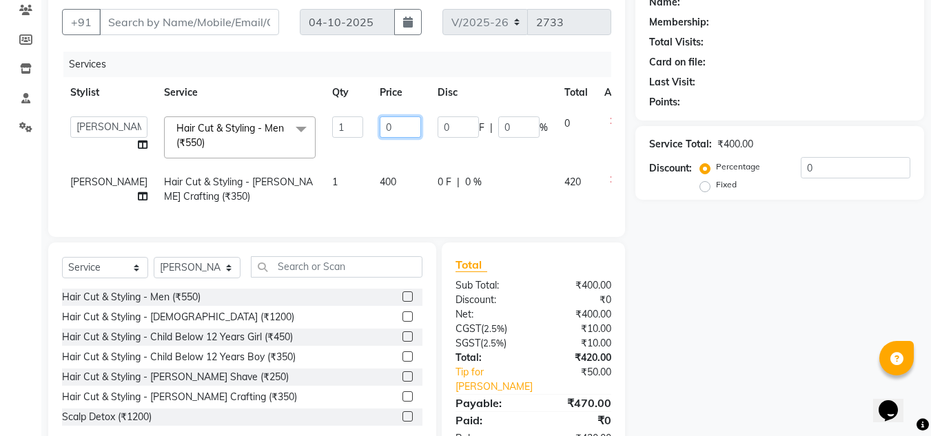
click at [380, 121] on input "0" at bounding box center [400, 126] width 41 height 21
type input "620"
click at [334, 181] on tr "Bunty Salmani Hair Cut & Styling - Beard Crafting (₹350) 1 400 0 F | 0 % 420" at bounding box center [352, 189] width 580 height 45
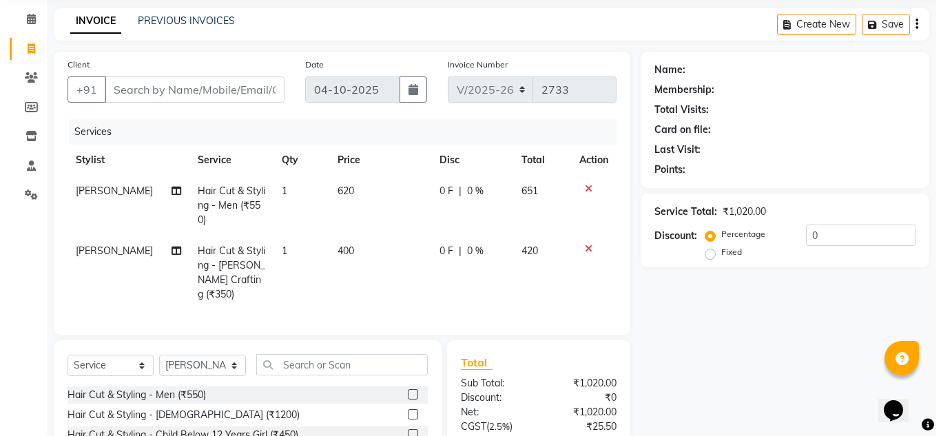
scroll to position [0, 0]
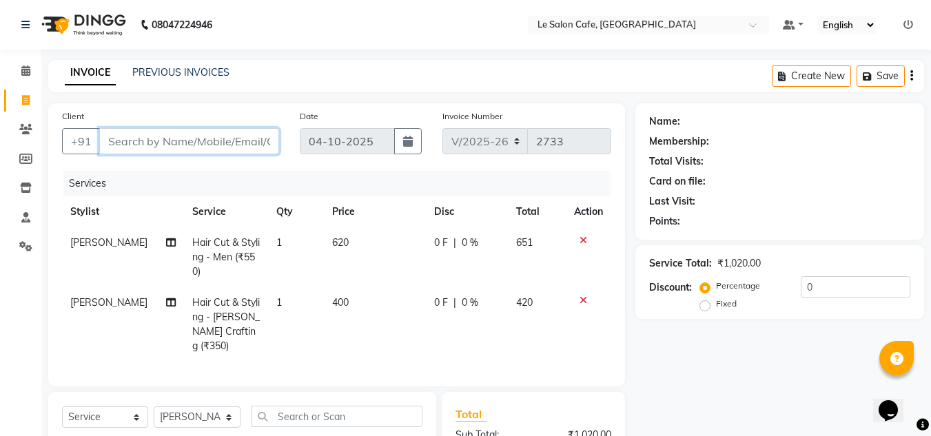
click at [185, 134] on input "Client" at bounding box center [189, 141] width 180 height 26
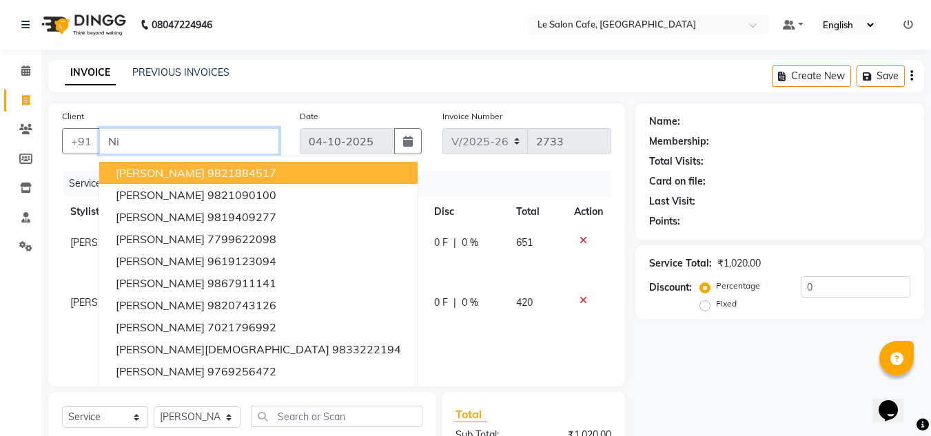
type input "N"
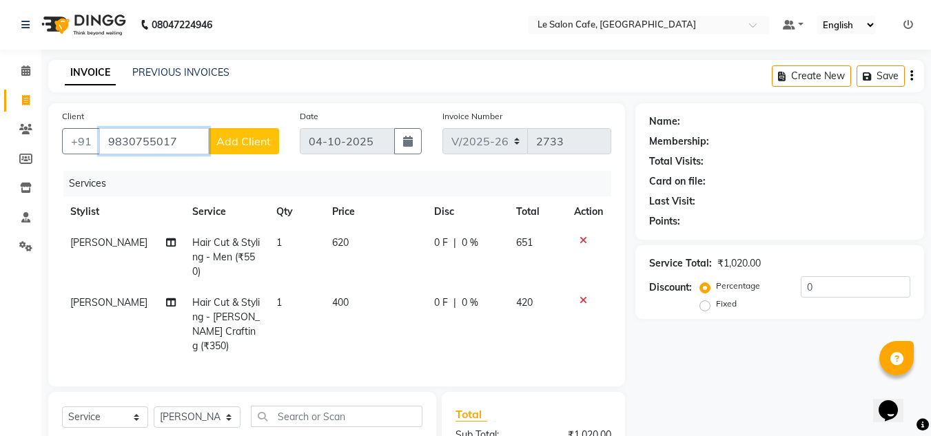
type input "9830755017"
click at [231, 132] on button "Add Client" at bounding box center [243, 141] width 71 height 26
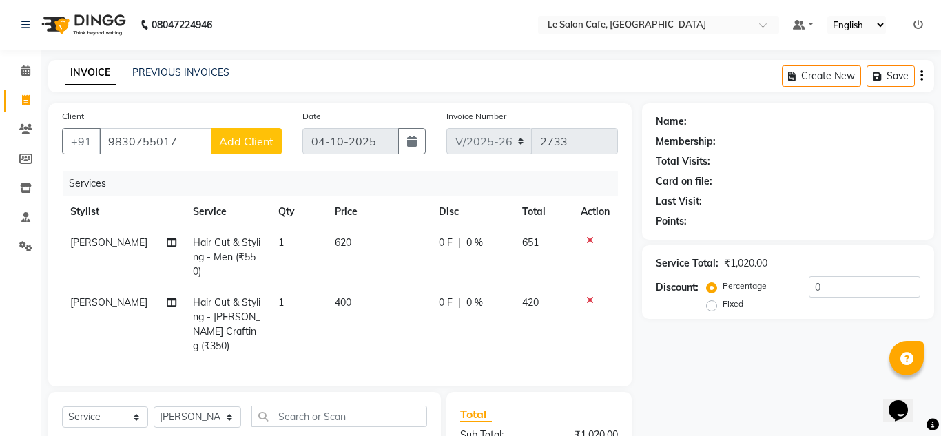
select select "22"
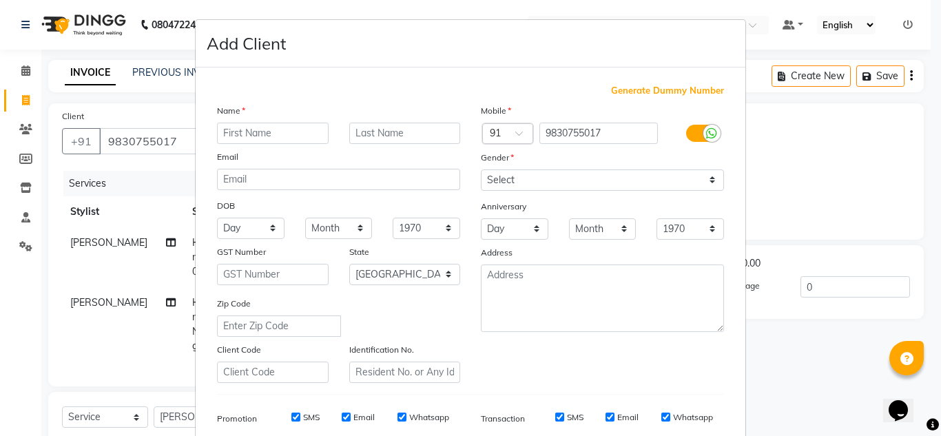
click at [245, 128] on input "text" at bounding box center [273, 133] width 112 height 21
type input "[PERSON_NAME]"
click at [363, 135] on input "text" at bounding box center [405, 133] width 112 height 21
type input "Agerwal"
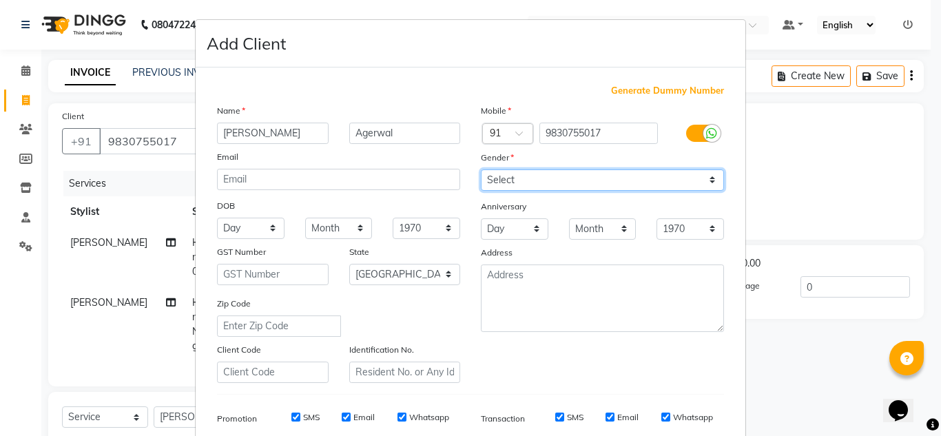
drag, startPoint x: 703, startPoint y: 174, endPoint x: 684, endPoint y: 190, distance: 24.0
click at [703, 174] on select "Select Male Female Other Prefer Not To Say" at bounding box center [602, 180] width 243 height 21
select select "[DEMOGRAPHIC_DATA]"
click at [481, 170] on select "Select Male Female Other Prefer Not To Say" at bounding box center [602, 180] width 243 height 21
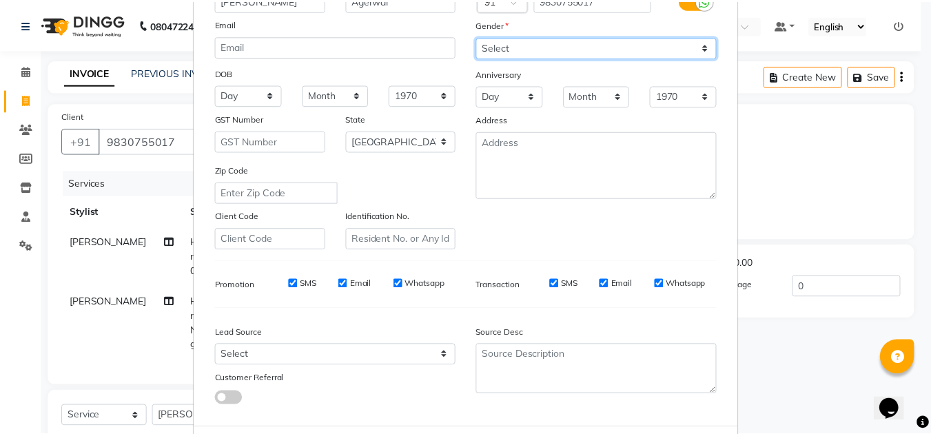
scroll to position [200, 0]
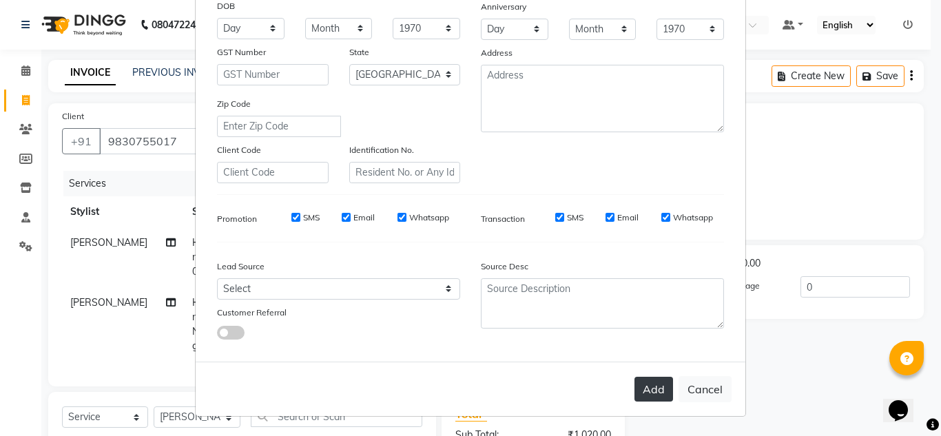
click at [648, 378] on button "Add" at bounding box center [654, 389] width 39 height 25
select select
select select "null"
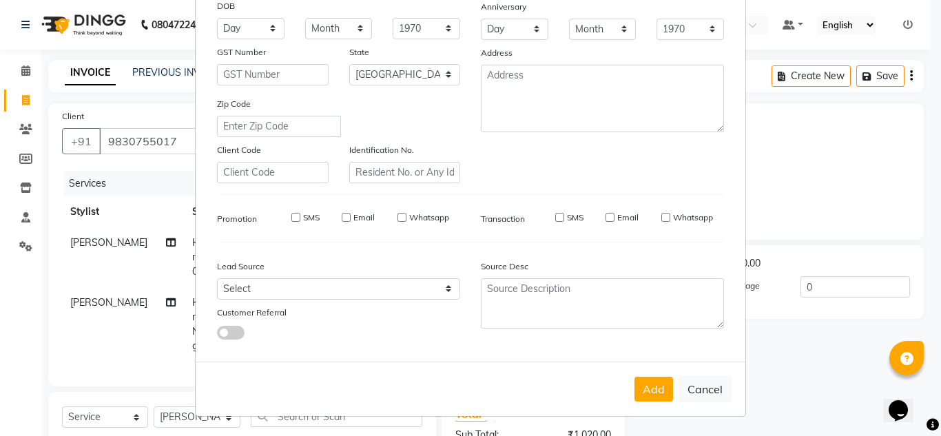
select select
checkbox input "false"
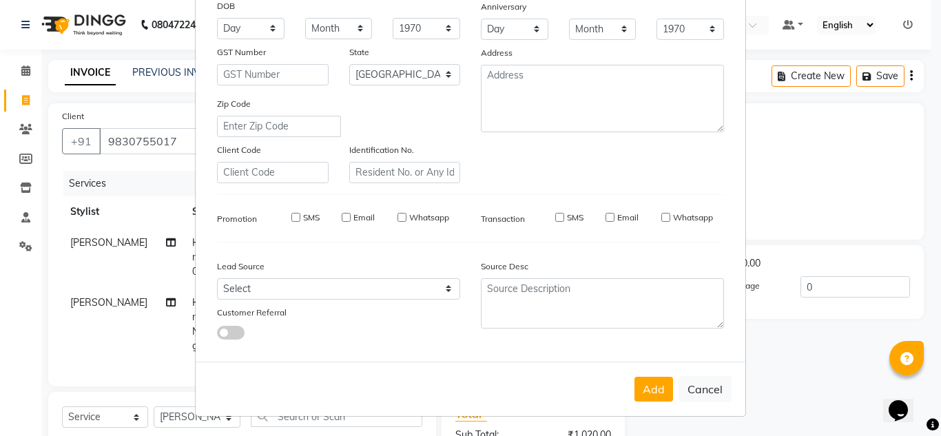
checkbox input "false"
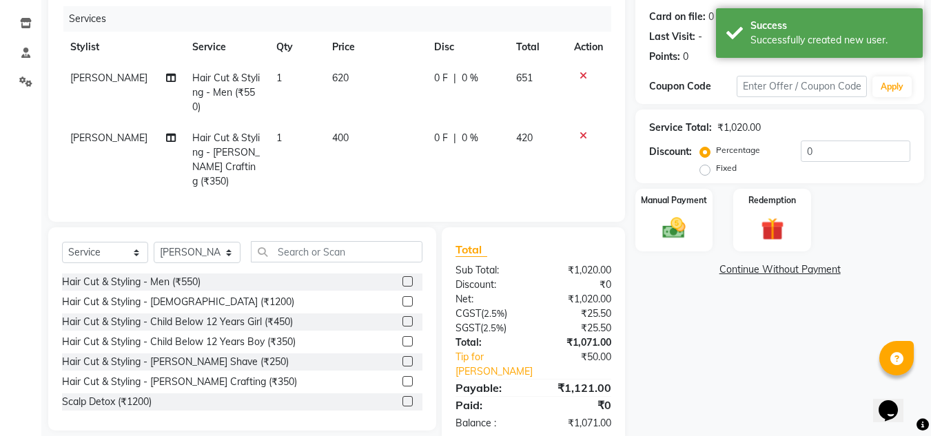
scroll to position [190, 0]
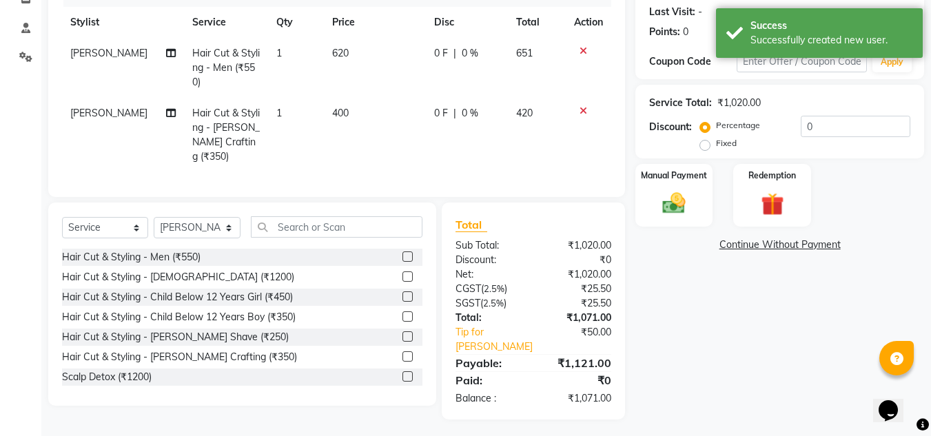
click at [343, 45] on td "620" at bounding box center [375, 68] width 102 height 60
select select "92347"
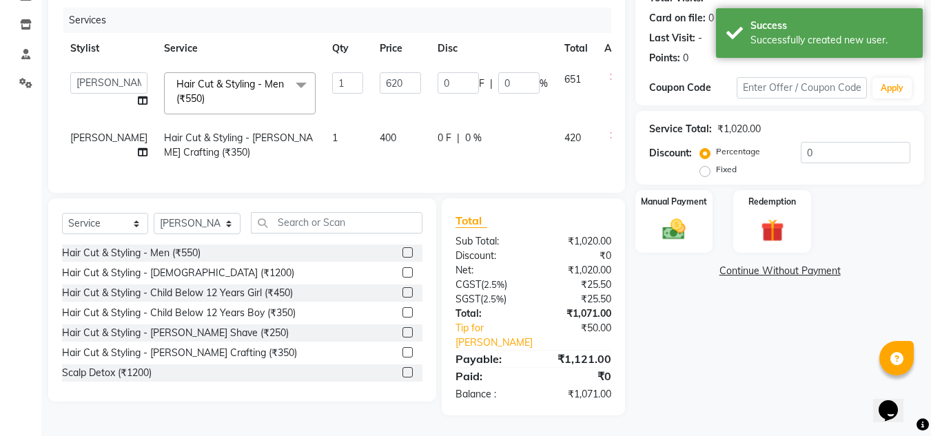
scroll to position [188, 0]
click at [380, 72] on input "620" at bounding box center [400, 82] width 41 height 21
type input "640"
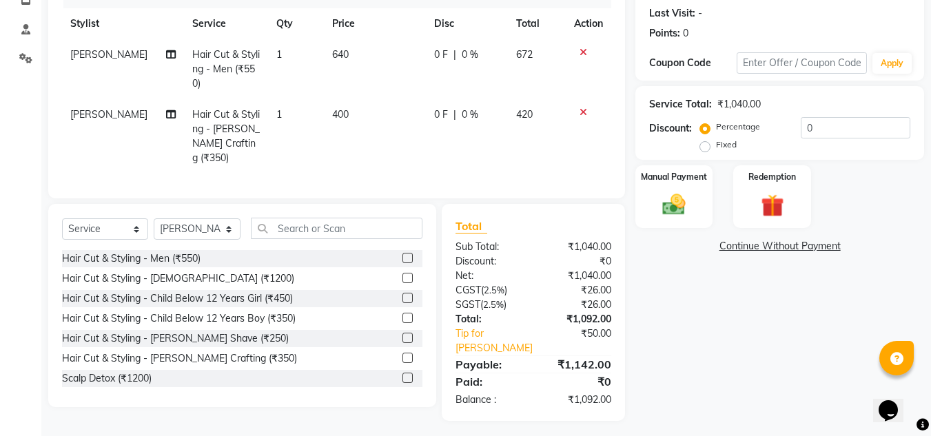
click at [279, 134] on tr "Bunty Salmani Hair Cut & Styling - Beard Crafting (₹350) 1 400 0 F | 0 % 420" at bounding box center [336, 136] width 549 height 74
click at [347, 111] on td "400" at bounding box center [375, 135] width 102 height 74
select select "92347"
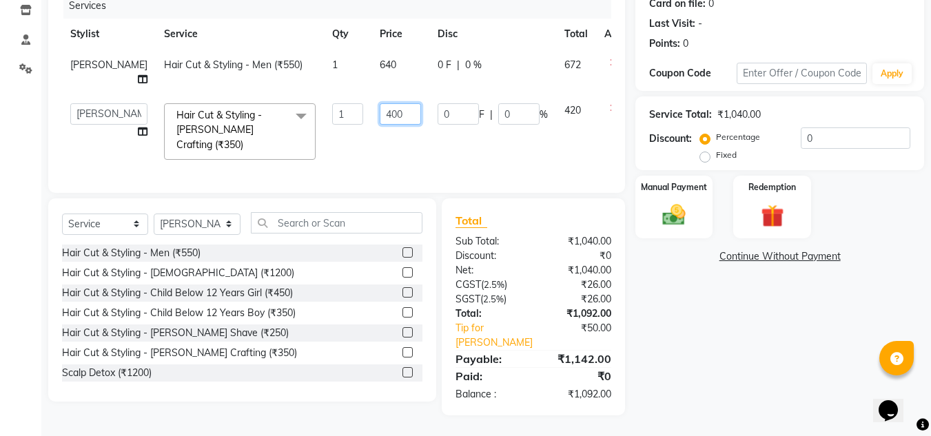
click at [380, 111] on input "400" at bounding box center [400, 113] width 41 height 21
click at [380, 114] on input "400" at bounding box center [400, 113] width 41 height 21
type input "408"
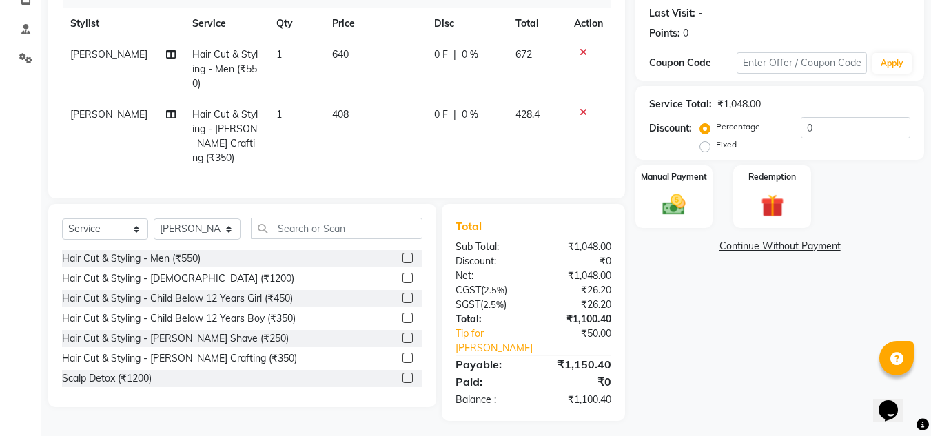
click at [385, 150] on td "408" at bounding box center [375, 136] width 102 height 74
select select "92347"
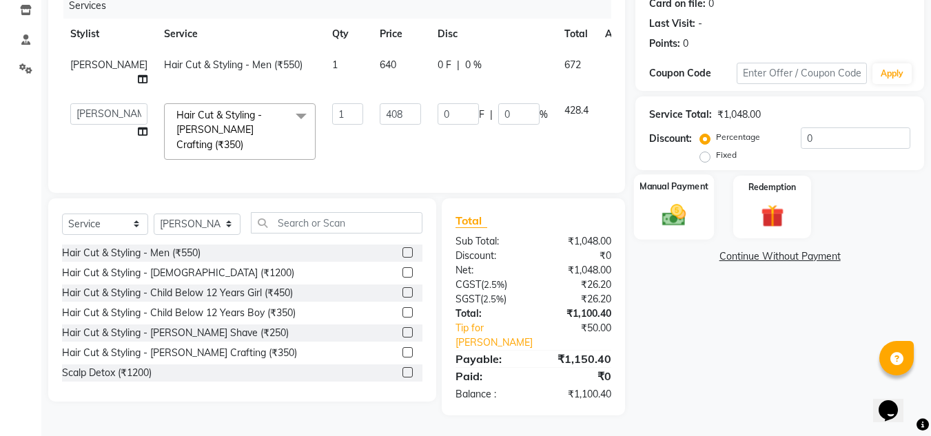
click at [685, 201] on img at bounding box center [674, 215] width 39 height 28
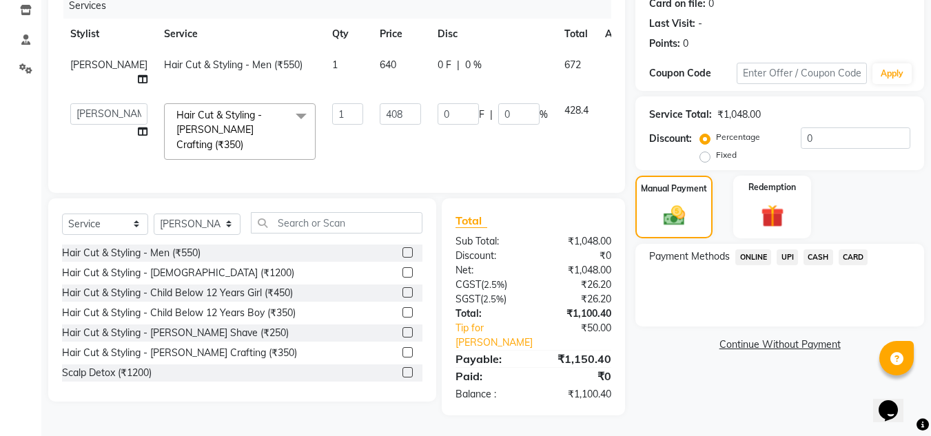
click at [787, 249] on span "UPI" at bounding box center [787, 257] width 21 height 16
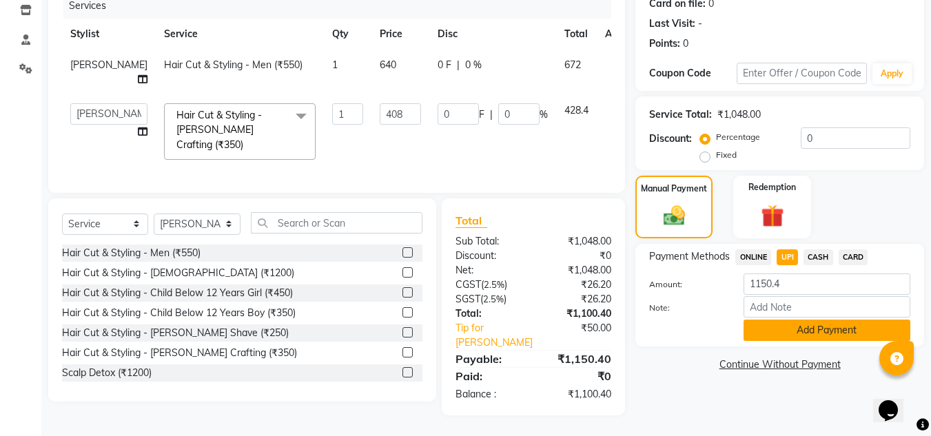
click at [804, 320] on button "Add Payment" at bounding box center [827, 330] width 167 height 21
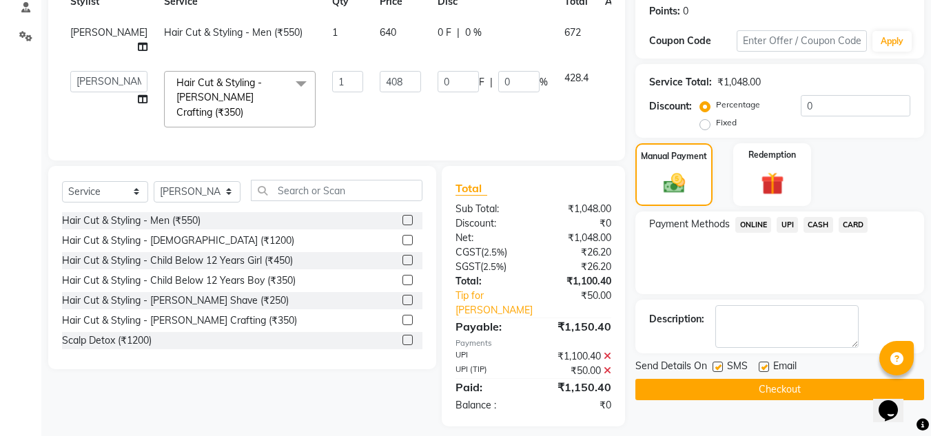
scroll to position [232, 0]
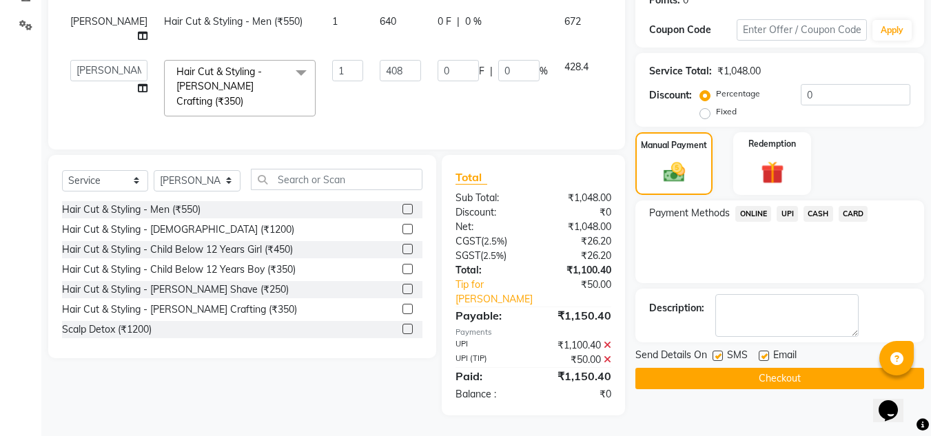
click at [761, 351] on label at bounding box center [764, 356] width 10 height 10
click at [761, 352] on input "checkbox" at bounding box center [763, 356] width 9 height 9
checkbox input "false"
click at [757, 368] on button "Checkout" at bounding box center [779, 378] width 289 height 21
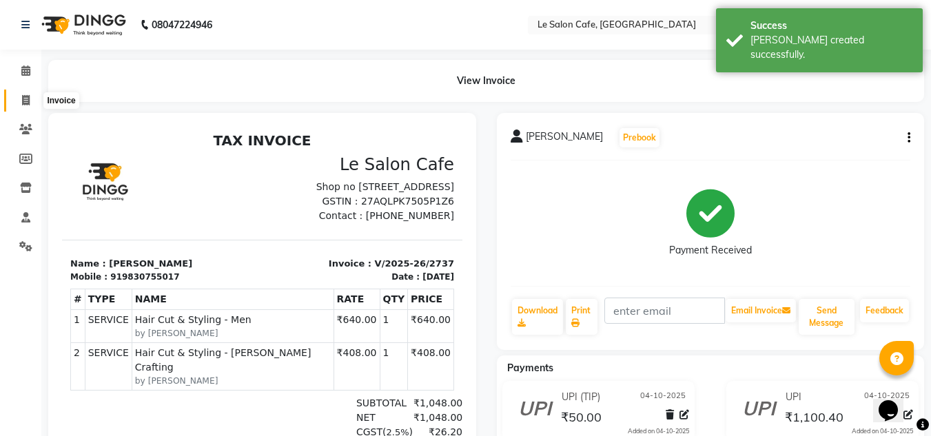
click at [25, 99] on icon at bounding box center [26, 100] width 8 height 10
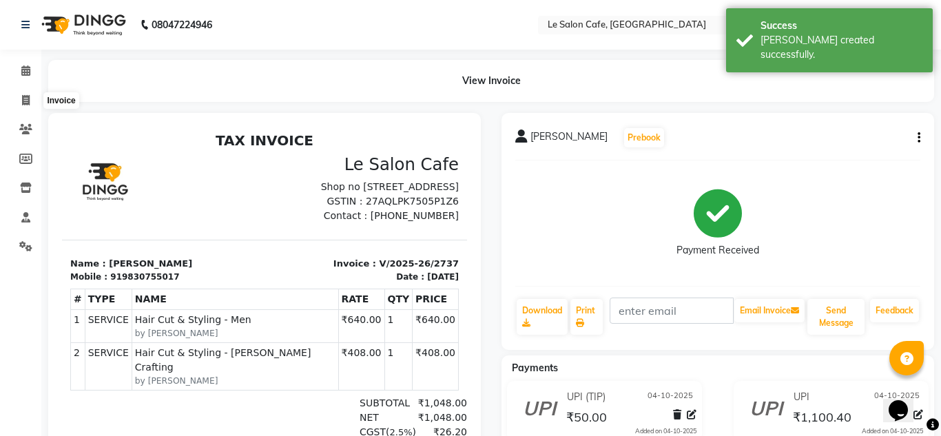
select select "service"
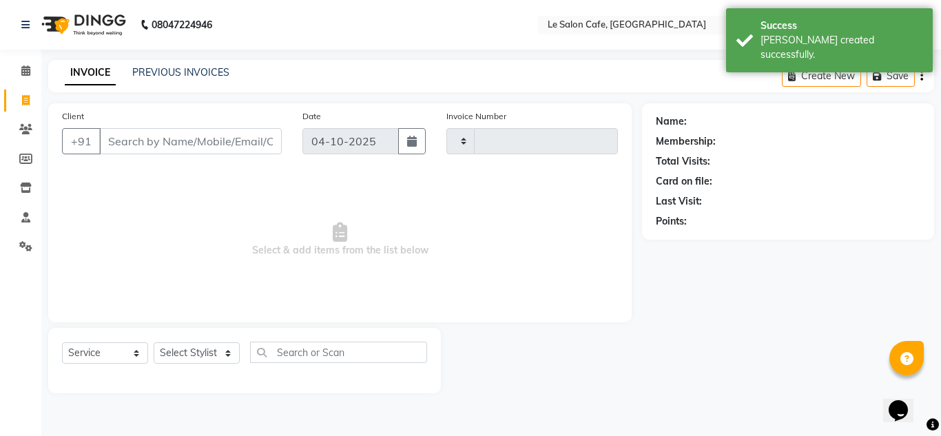
type input "2738"
select select "594"
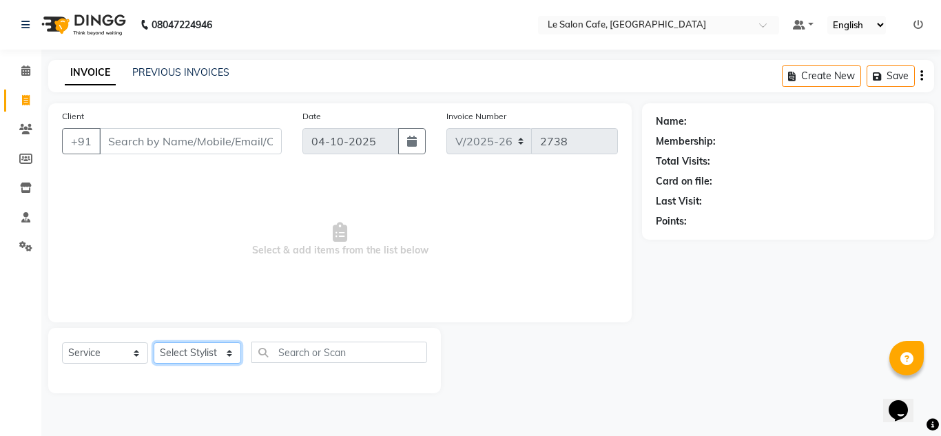
click at [193, 351] on select "Select Stylist Amandeep Kaur Kalsi Aniket Kadam Bunty Salmani Faim Alvi Front D…" at bounding box center [198, 353] width 88 height 21
click at [369, 269] on span "Select & add items from the list below" at bounding box center [340, 240] width 556 height 138
click at [225, 340] on div "Select Service Product Membership Package Voucher Prepaid Gift Card Select Styl…" at bounding box center [244, 360] width 393 height 65
click at [230, 350] on select "Select Stylist Amandeep Kaur Kalsi Aniket Kadam Bunty Salmani Faim Alvi Front D…" at bounding box center [198, 353] width 88 height 21
click at [263, 300] on span "Select & add items from the list below" at bounding box center [340, 240] width 556 height 138
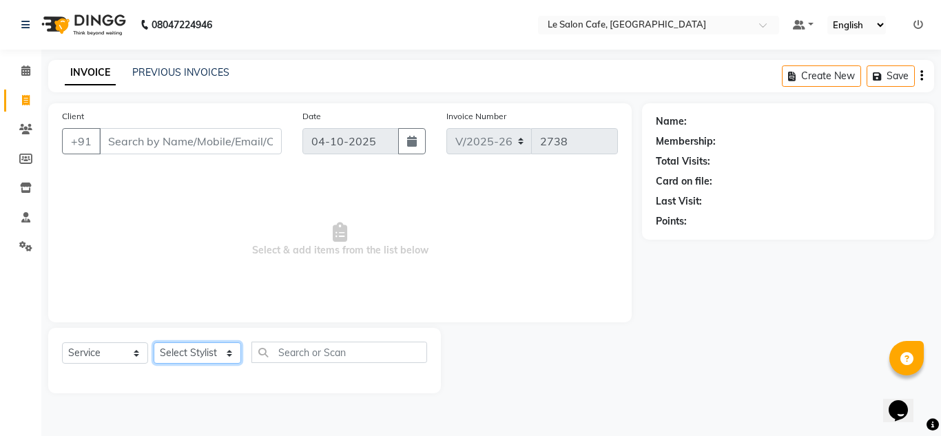
click at [232, 358] on select "Select Stylist Amandeep Kaur Kalsi Aniket Kadam Bunty Salmani Faim Alvi Front D…" at bounding box center [198, 353] width 88 height 21
click at [331, 287] on span "Select & add items from the list below" at bounding box center [340, 240] width 556 height 138
click at [222, 351] on select "Select Stylist Amandeep Kaur Kalsi Aniket Kadam Bunty Salmani Faim Alvi Front D…" at bounding box center [198, 353] width 88 height 21
click at [361, 284] on span "Select & add items from the list below" at bounding box center [340, 240] width 556 height 138
click at [385, 284] on span "Select & add items from the list below" at bounding box center [340, 240] width 556 height 138
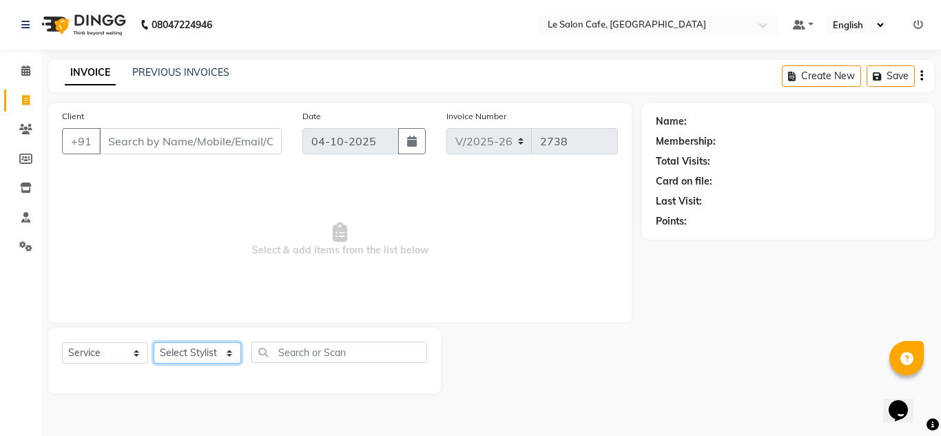
click at [226, 354] on select "Select Stylist Amandeep Kaur Kalsi Aniket Kadam Bunty Salmani Faim Alvi Front D…" at bounding box center [198, 353] width 88 height 21
select select "8340"
click at [154, 343] on select "Select Stylist Amandeep Kaur Kalsi Aniket Kadam Bunty Salmani Faim Alvi Front D…" at bounding box center [198, 353] width 88 height 21
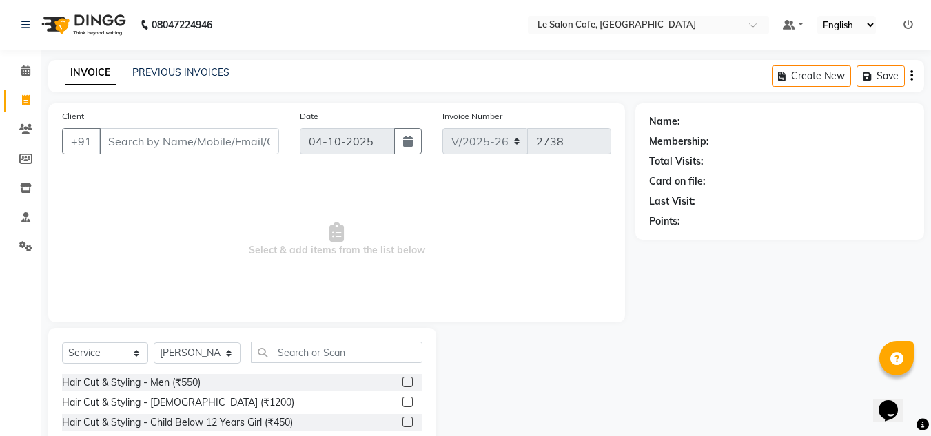
drag, startPoint x: 276, startPoint y: 332, endPoint x: 310, endPoint y: 363, distance: 45.9
click at [276, 332] on div "Select Service Product Membership Package Voucher Prepaid Gift Card Select Styl…" at bounding box center [242, 429] width 388 height 203
click at [402, 402] on label at bounding box center [407, 402] width 10 height 10
click at [402, 402] on input "checkbox" at bounding box center [406, 402] width 9 height 9
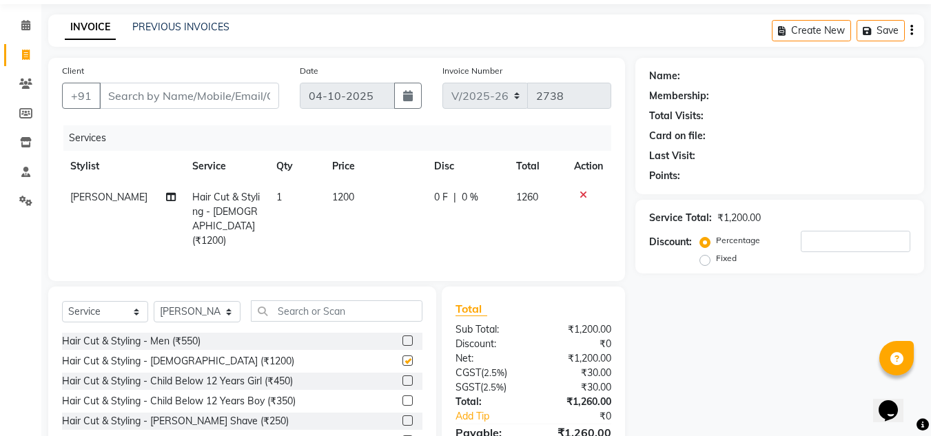
checkbox input "false"
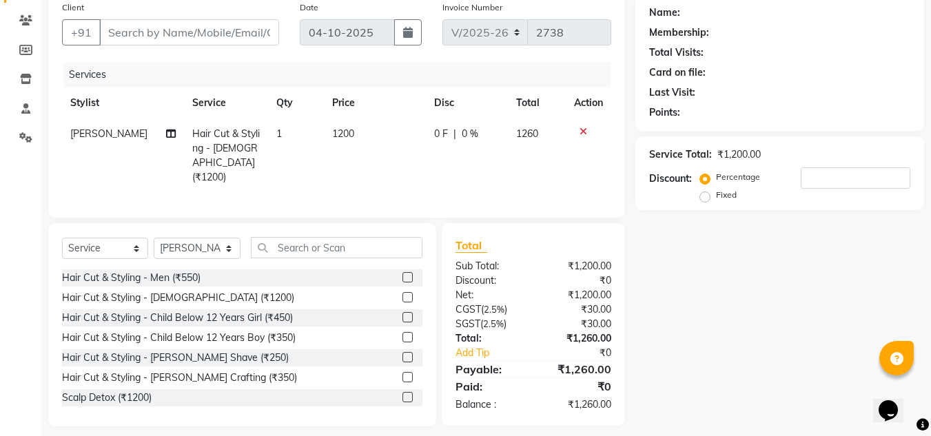
scroll to position [116, 0]
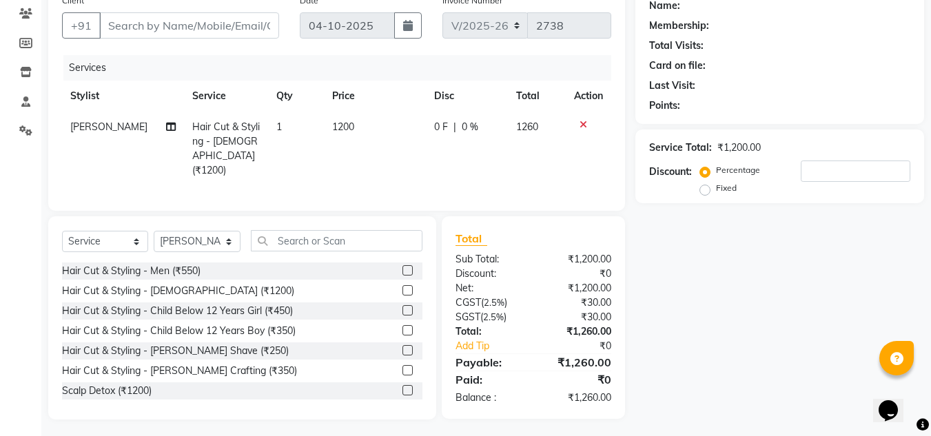
click at [337, 125] on span "1200" at bounding box center [343, 127] width 22 height 12
select select "8340"
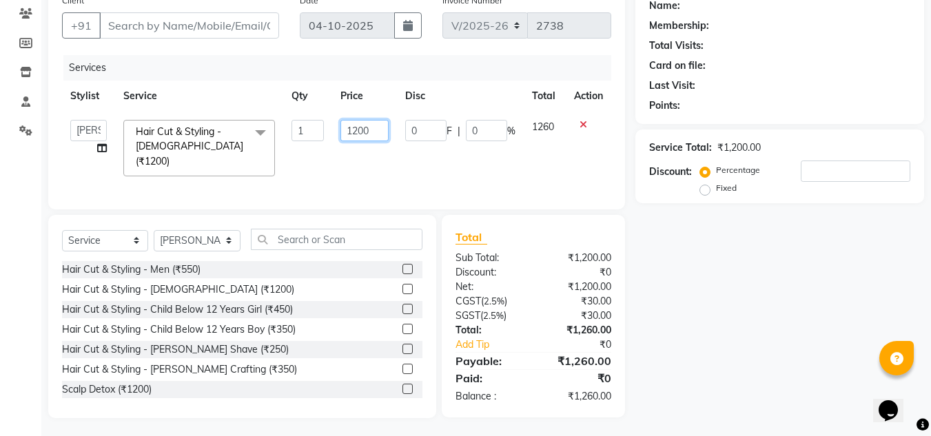
click at [359, 129] on input "1200" at bounding box center [364, 130] width 48 height 21
type input "13400"
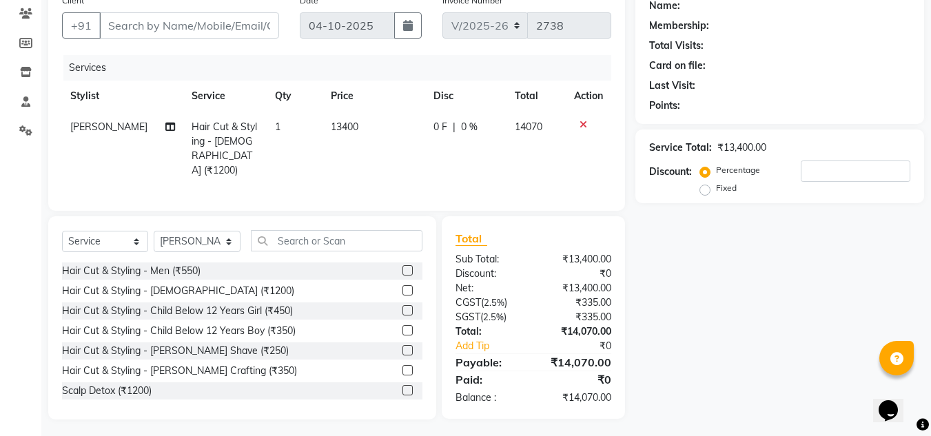
drag, startPoint x: 411, startPoint y: 167, endPoint x: 429, endPoint y: 156, distance: 21.6
click at [413, 167] on tr "Shekhar Sangle Hair Cut & Styling - Ladies (₹1200) 1 13400 0 F | 0 % 14070" at bounding box center [336, 149] width 549 height 74
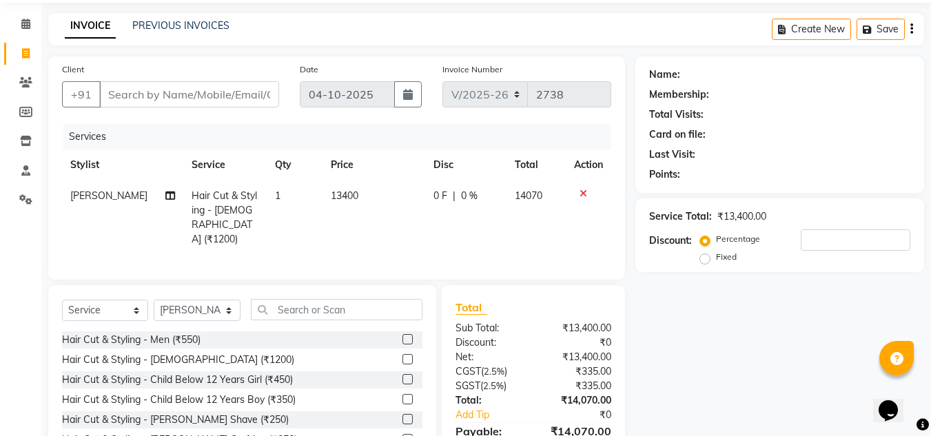
click at [360, 191] on td "13400" at bounding box center [374, 218] width 103 height 74
select select "8340"
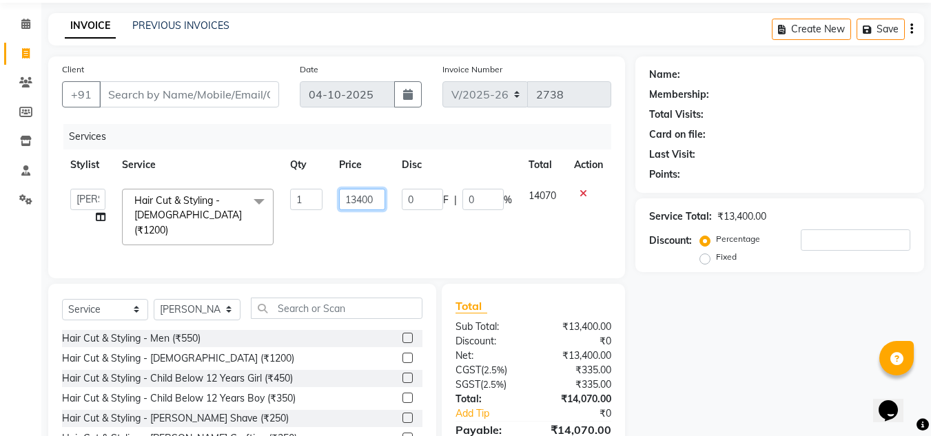
click at [380, 194] on input "13400" at bounding box center [362, 199] width 46 height 21
type input "1340"
click at [438, 238] on td "0 F | 0 %" at bounding box center [457, 217] width 127 height 73
select select "8340"
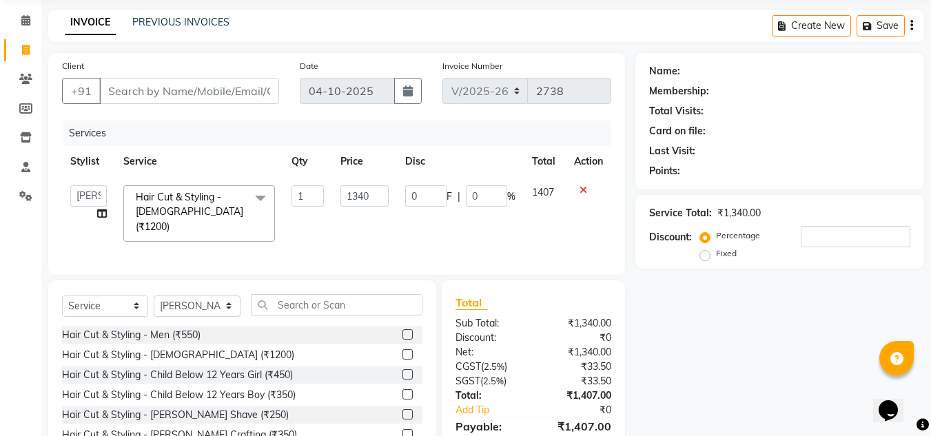
scroll to position [116, 0]
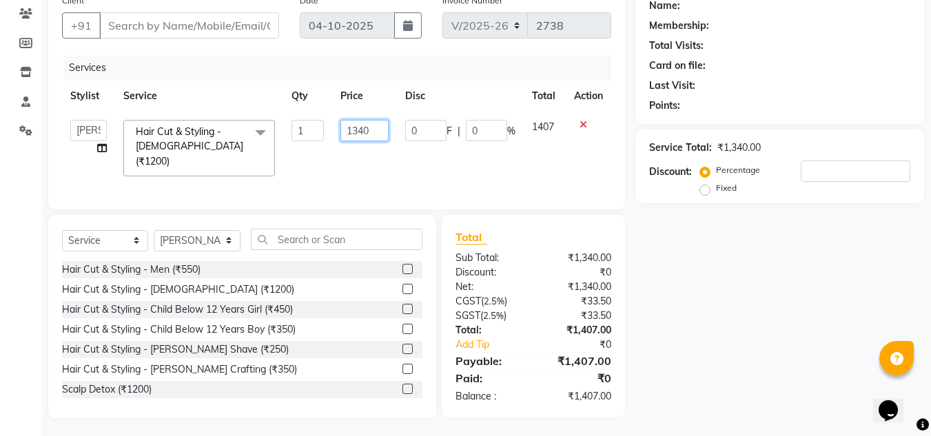
click at [373, 128] on input "1340" at bounding box center [364, 130] width 48 height 21
type input "1300"
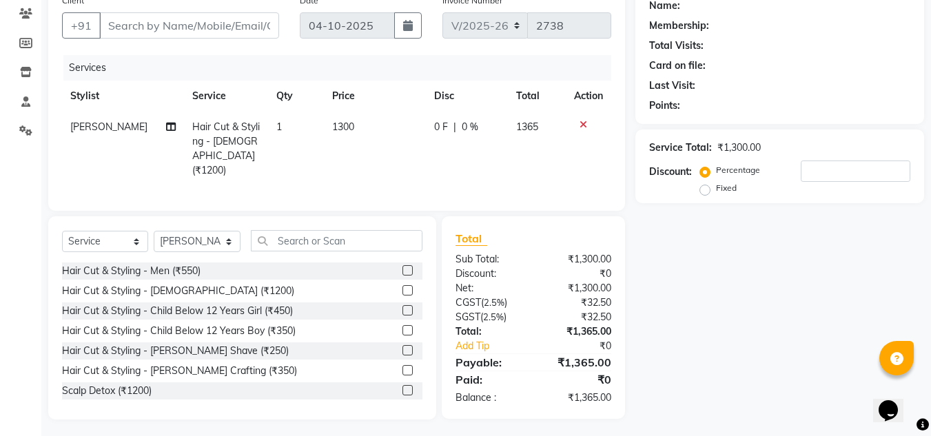
click at [409, 176] on div "Services Stylist Service Qty Price Disc Total Action Shekhar Sangle Hair Cut & …" at bounding box center [336, 126] width 549 height 142
click at [341, 116] on td "1300" at bounding box center [375, 149] width 102 height 74
select select "8340"
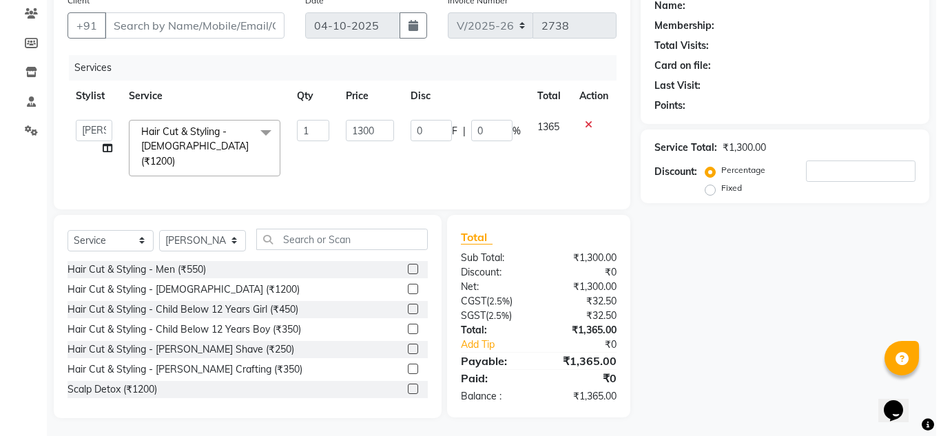
scroll to position [0, 0]
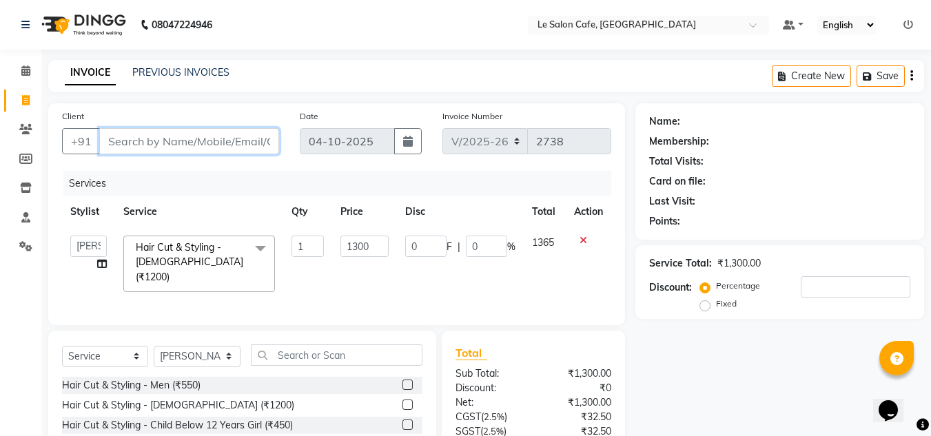
click at [136, 142] on input "Client" at bounding box center [189, 141] width 180 height 26
type input "N"
type input "0"
click at [151, 145] on input "Nina Vargese" at bounding box center [154, 141] width 110 height 26
type input "Nina Vargese"
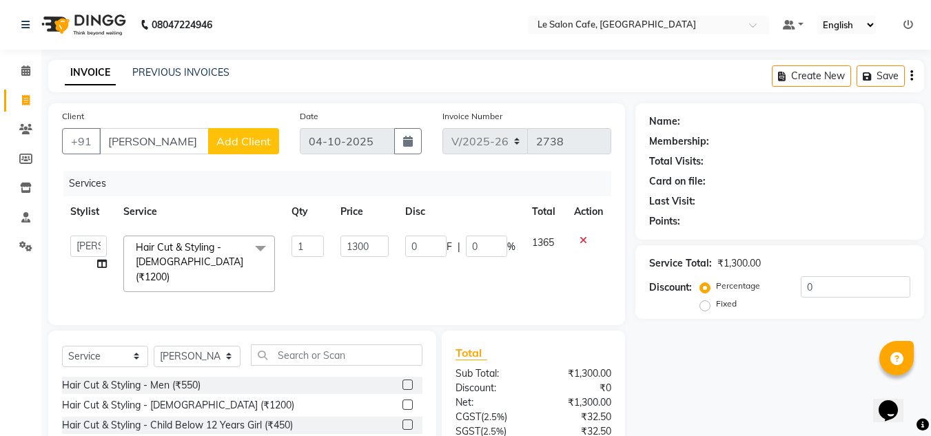
click at [728, 396] on div "Name: Membership: Total Visits: Card on file: Last Visit: Points: Service Total…" at bounding box center [784, 318] width 299 height 431
click at [233, 139] on span "Add Client" at bounding box center [243, 141] width 54 height 14
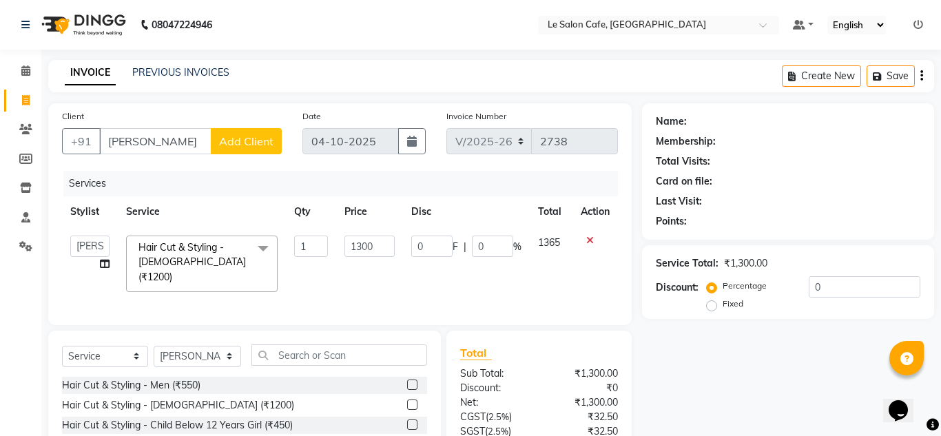
select select "22"
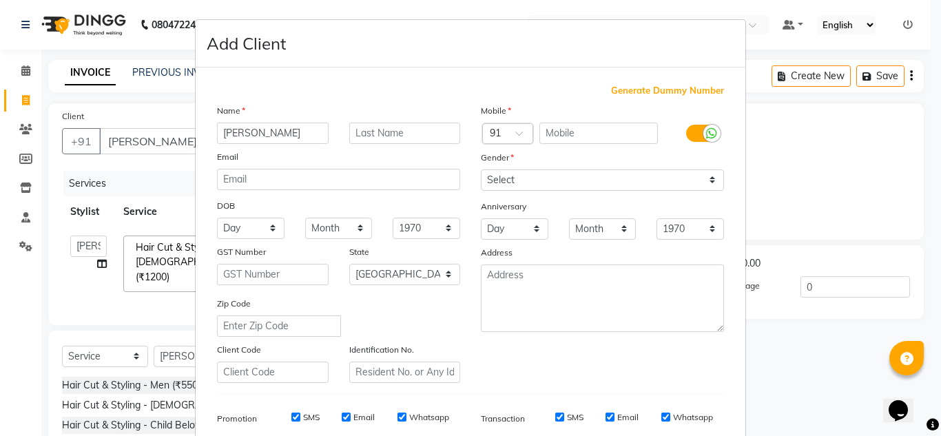
drag, startPoint x: 242, startPoint y: 135, endPoint x: 303, endPoint y: 135, distance: 61.3
click at [303, 135] on input "Nina Vargese" at bounding box center [273, 133] width 112 height 21
drag, startPoint x: 241, startPoint y: 132, endPoint x: 284, endPoint y: 132, distance: 42.7
click at [284, 132] on input "Nina Varghese" at bounding box center [273, 133] width 112 height 21
type input "Nina"
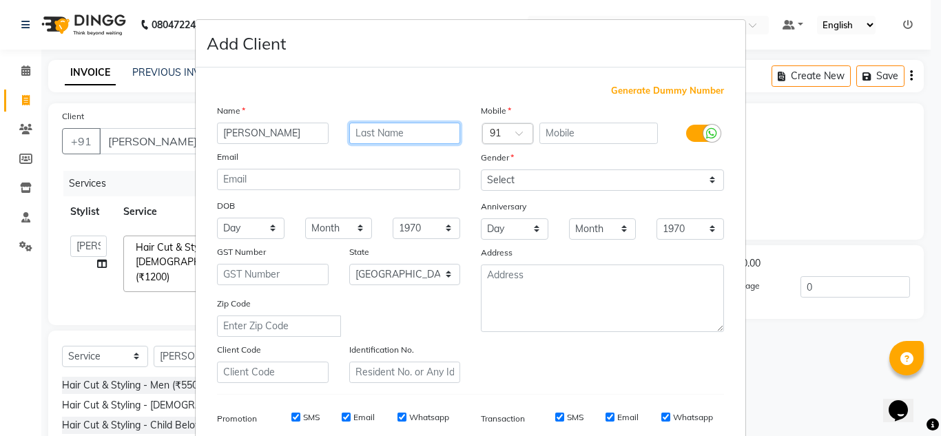
click at [367, 132] on input "text" at bounding box center [405, 133] width 112 height 21
paste input "Varghese"
type input "Varghese"
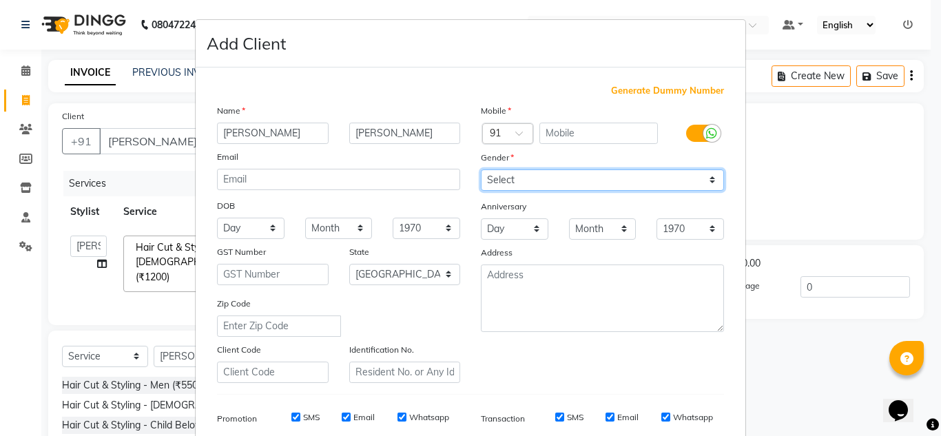
click at [520, 180] on select "Select Male Female Other Prefer Not To Say" at bounding box center [602, 180] width 243 height 21
select select "[DEMOGRAPHIC_DATA]"
click at [481, 170] on select "Select Male Female Other Prefer Not To Say" at bounding box center [602, 180] width 243 height 21
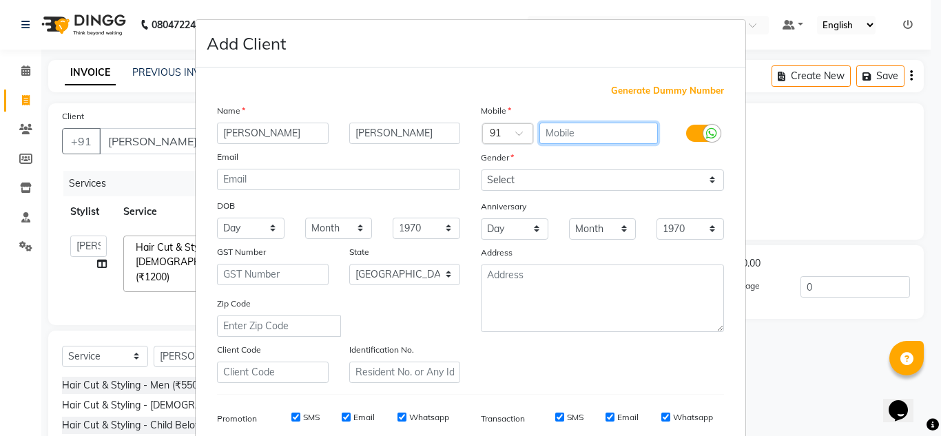
click at [567, 130] on input "text" at bounding box center [599, 133] width 119 height 21
click at [549, 134] on input "text" at bounding box center [599, 133] width 119 height 21
click at [556, 130] on input "text" at bounding box center [599, 133] width 119 height 21
type input "8281683968"
click at [561, 200] on div "Anniversary" at bounding box center [603, 207] width 264 height 22
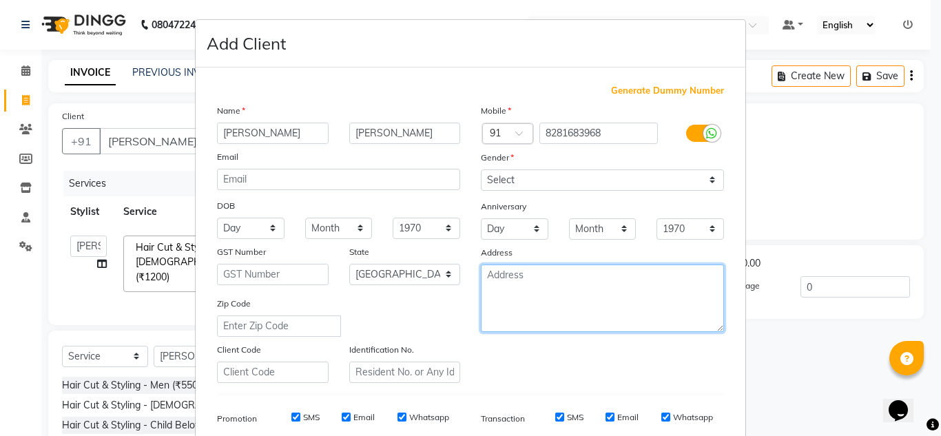
click at [584, 316] on textarea at bounding box center [602, 299] width 243 height 68
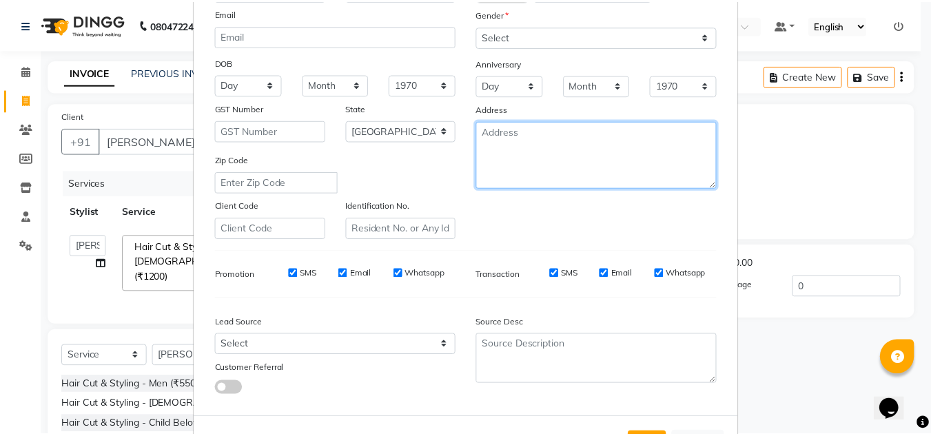
scroll to position [200, 0]
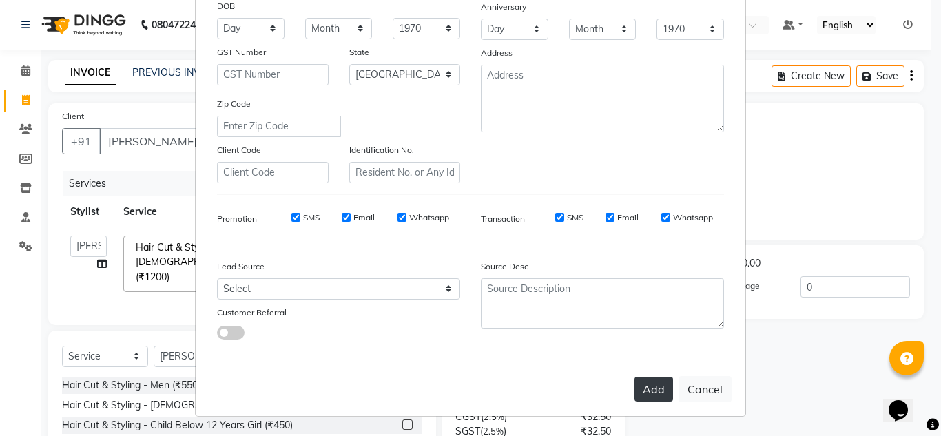
click at [653, 389] on button "Add" at bounding box center [654, 389] width 39 height 25
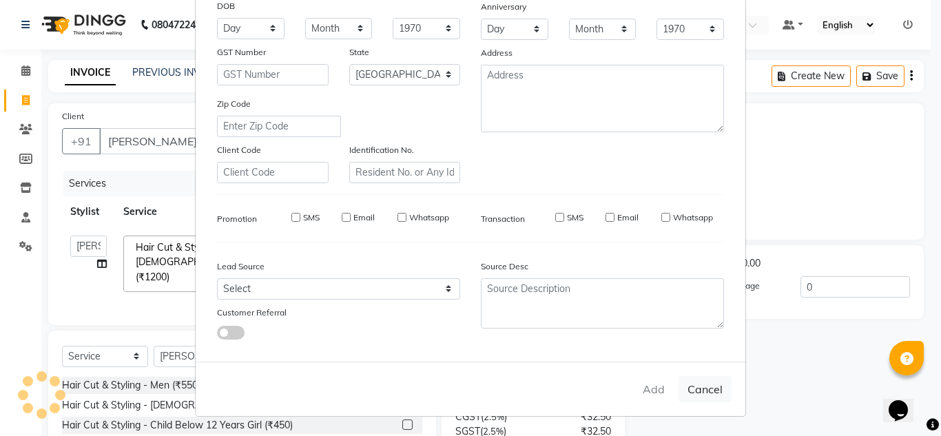
type input "8281683968"
select select
select select "null"
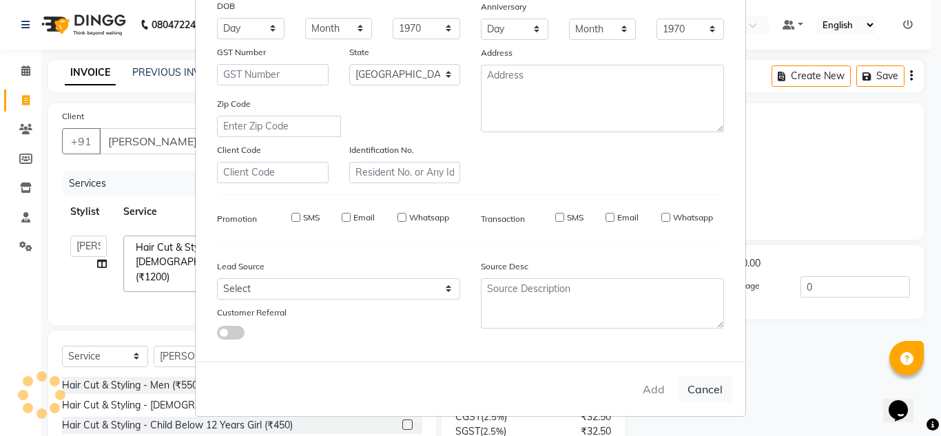
select select
checkbox input "false"
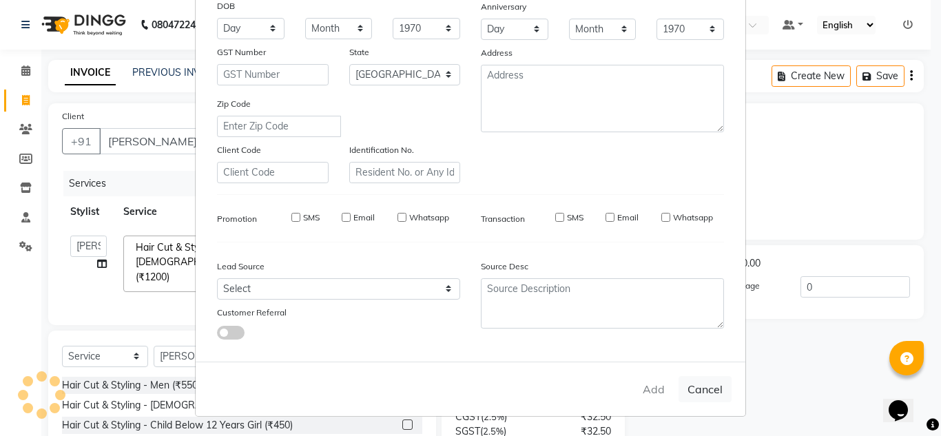
checkbox input "false"
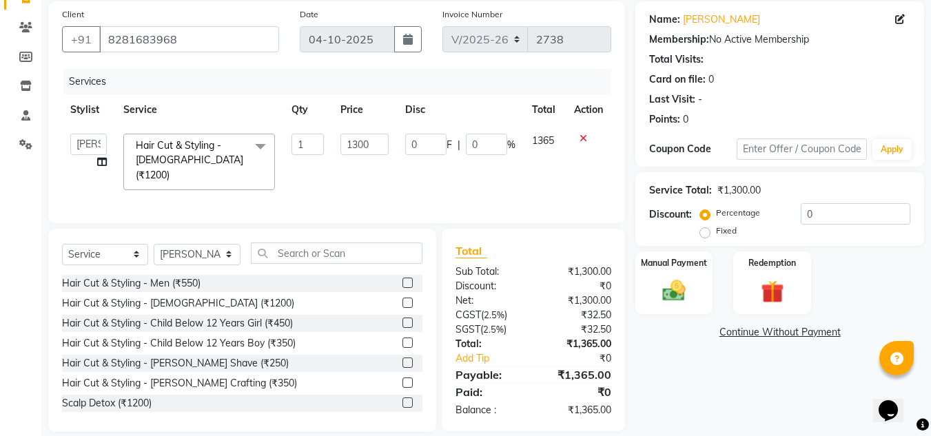
scroll to position [116, 0]
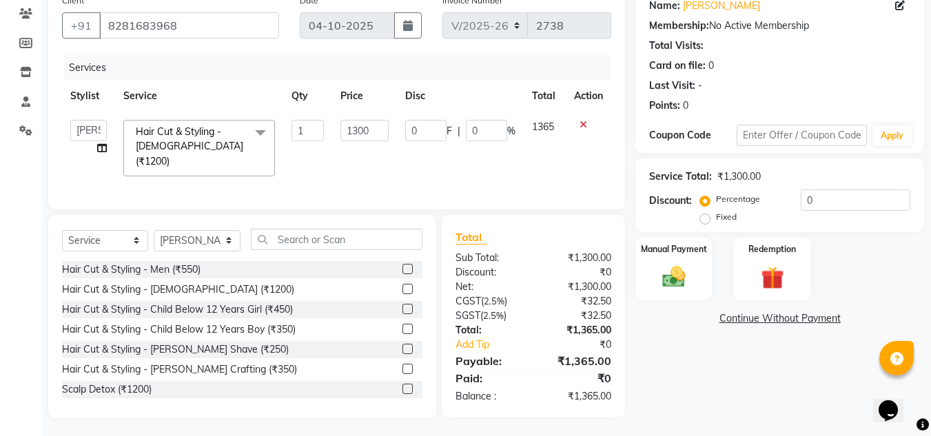
click at [720, 391] on div "Name: Nina Varghese Membership: No Active Membership Total Visits: Card on file…" at bounding box center [784, 203] width 299 height 431
click at [200, 240] on select "Select Stylist Amandeep Kaur Kalsi Aniket Kadam Bunty Salmani Faim Alvi Front D…" at bounding box center [197, 240] width 87 height 21
select select "90643"
click at [154, 230] on select "Select Stylist Amandeep Kaur Kalsi Aniket Kadam Bunty Salmani Faim Alvi Front D…" at bounding box center [197, 240] width 87 height 21
click at [315, 244] on input "text" at bounding box center [337, 239] width 172 height 21
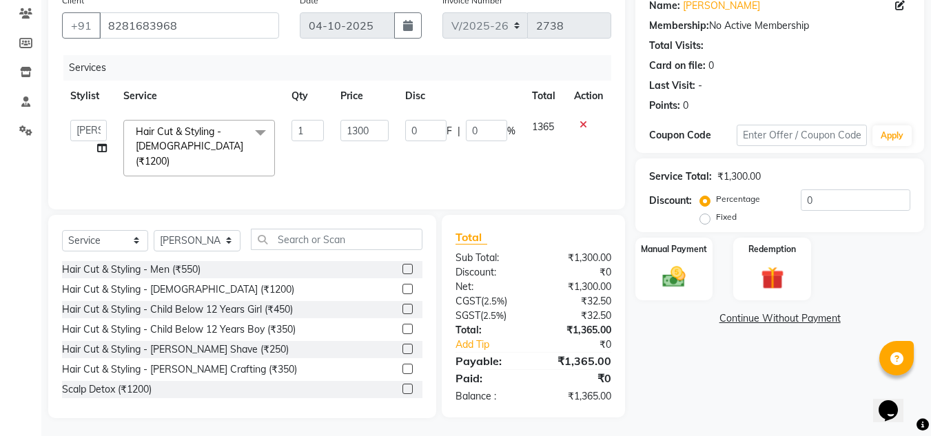
click at [770, 379] on div "Name: Nina Varghese Membership: No Active Membership Total Visits: Card on file…" at bounding box center [784, 203] width 299 height 431
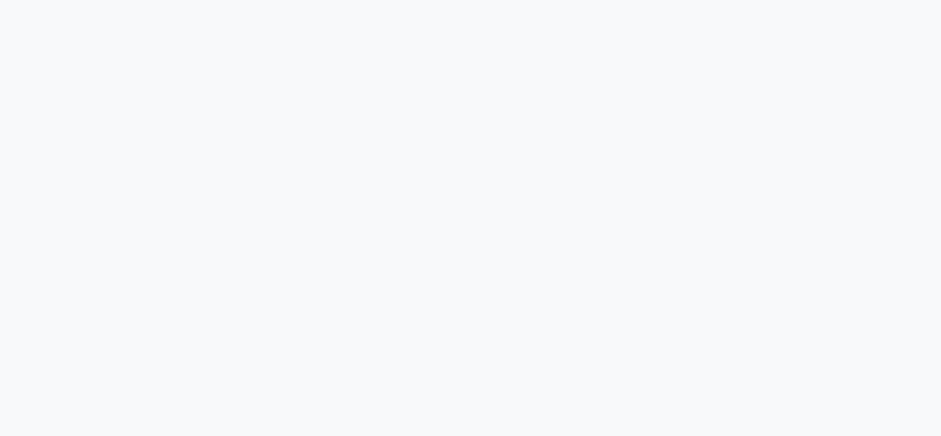
select select "service"
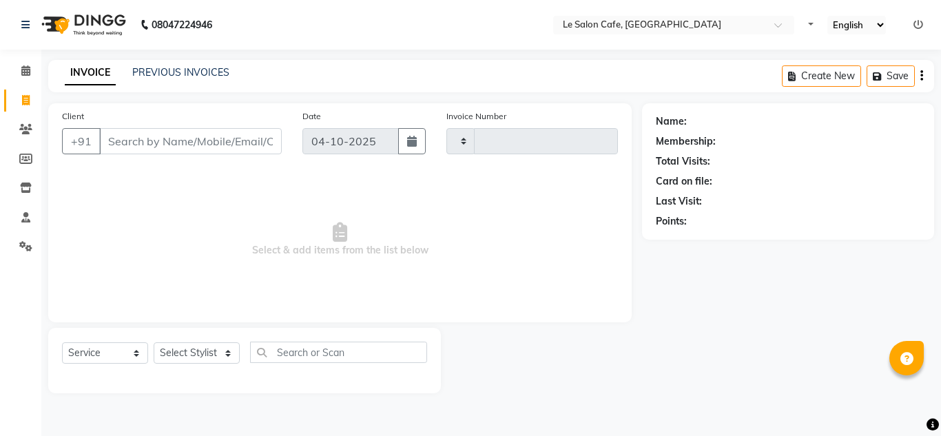
type input "2735"
select select "594"
click at [216, 352] on select "Select Stylist" at bounding box center [197, 353] width 86 height 21
select select "86050"
click at [154, 343] on select "Select Stylist [PERSON_NAME] [PERSON_NAME] Kadam [PERSON_NAME] [PERSON_NAME] Fr…" at bounding box center [198, 353] width 88 height 21
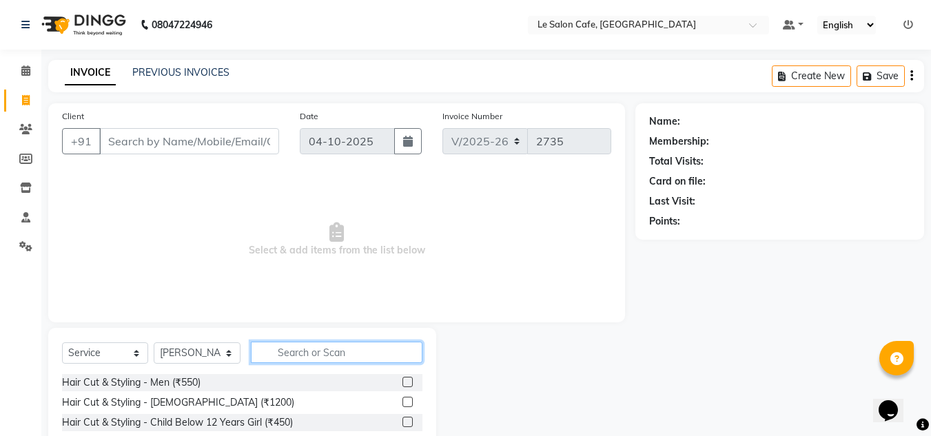
click at [320, 353] on input "text" at bounding box center [337, 352] width 172 height 21
type input "Head"
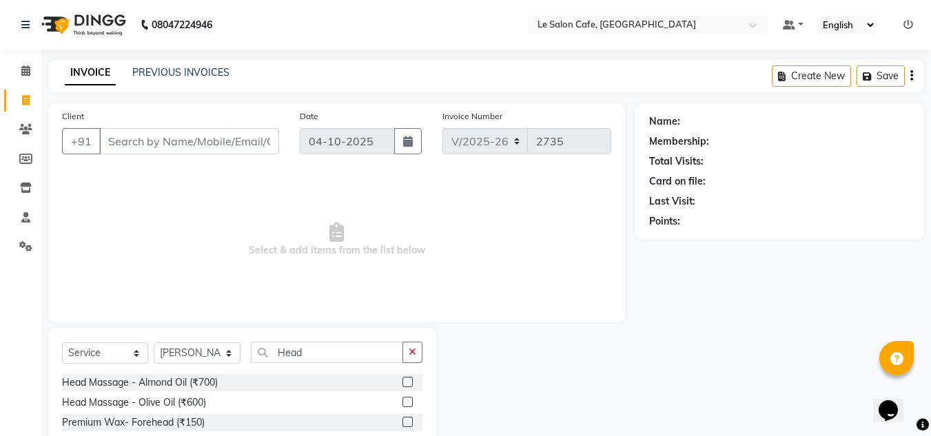
click at [407, 402] on label at bounding box center [407, 402] width 10 height 10
click at [407, 402] on input "checkbox" at bounding box center [406, 402] width 9 height 9
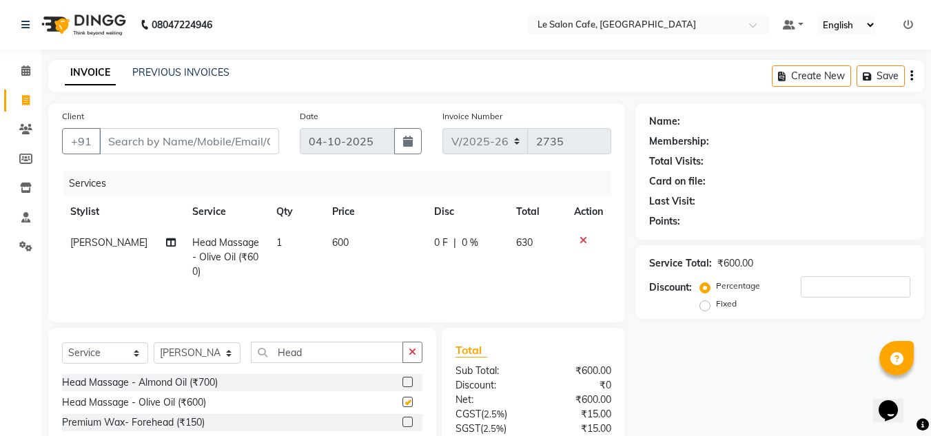
checkbox input "false"
click at [141, 138] on input "Client" at bounding box center [189, 141] width 180 height 26
click at [341, 234] on td "600" at bounding box center [375, 257] width 102 height 60
select select "86050"
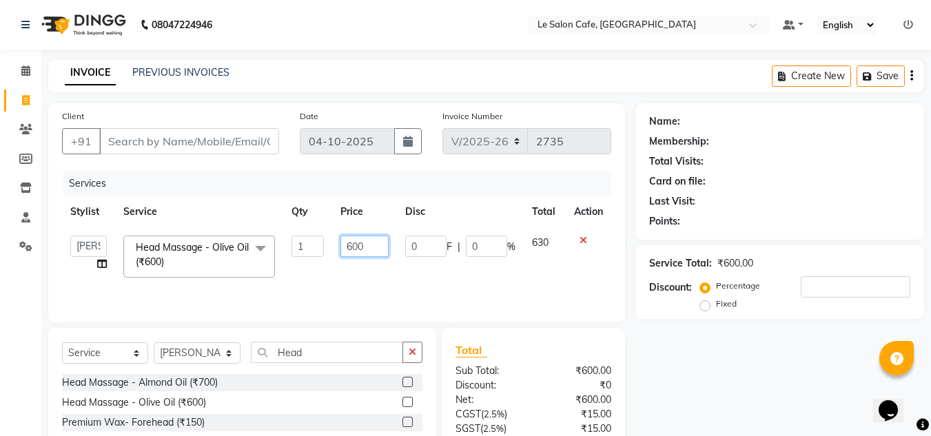
click at [365, 249] on input "600" at bounding box center [364, 246] width 48 height 21
type input "6"
type input "672"
click at [159, 143] on input "Client" at bounding box center [189, 141] width 180 height 26
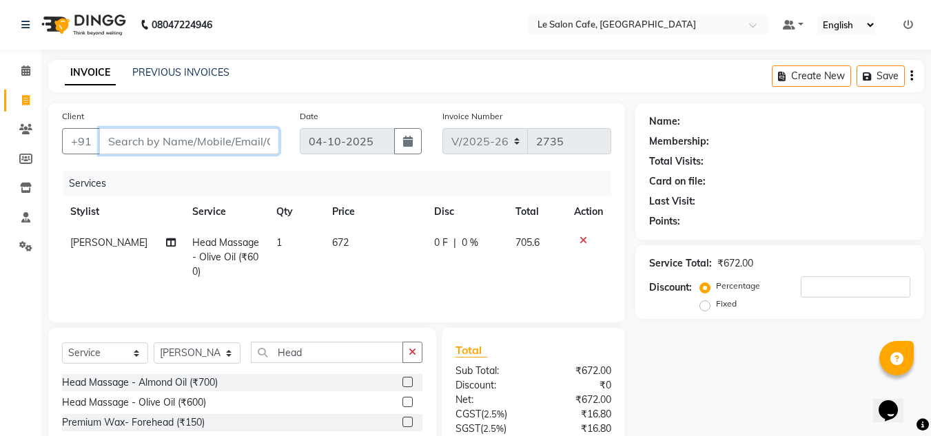
click at [159, 143] on input "Client" at bounding box center [189, 141] width 180 height 26
type input "9"
type input "0"
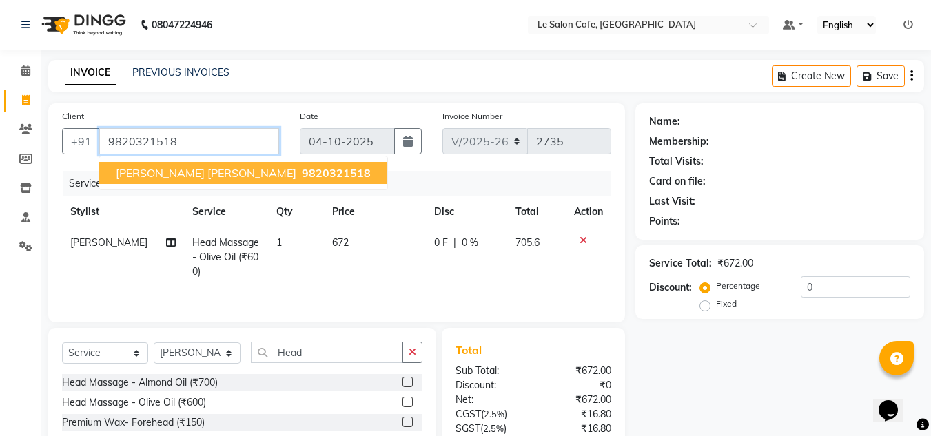
type input "9820321518"
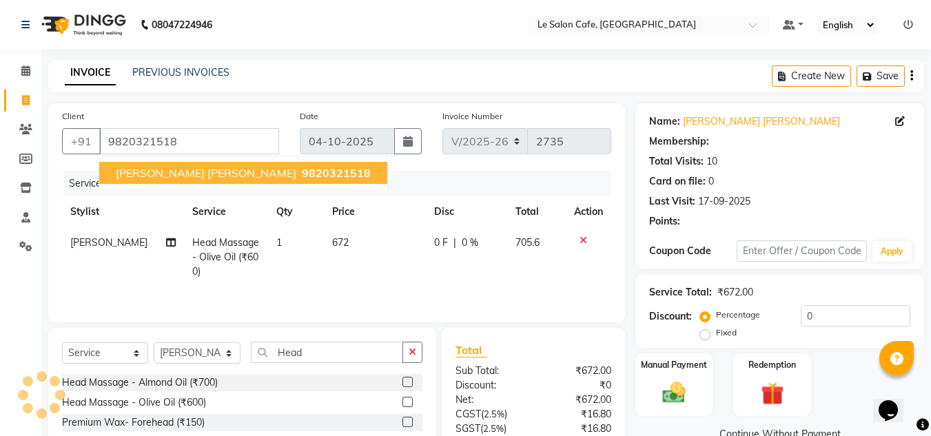
select select "1: Object"
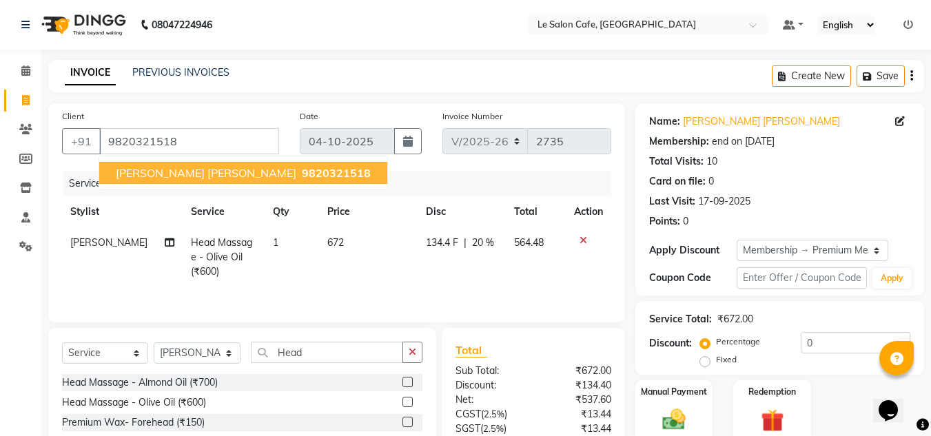
click at [136, 167] on span "Sonal Anup Rau" at bounding box center [206, 173] width 181 height 14
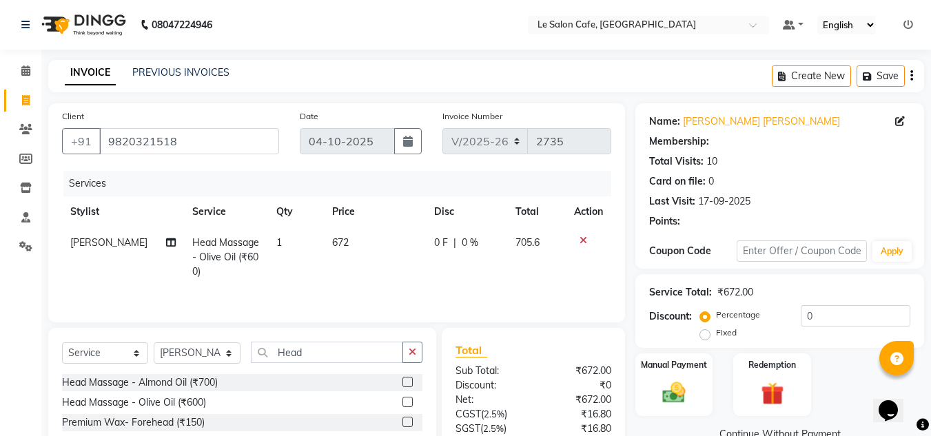
select select "1: Object"
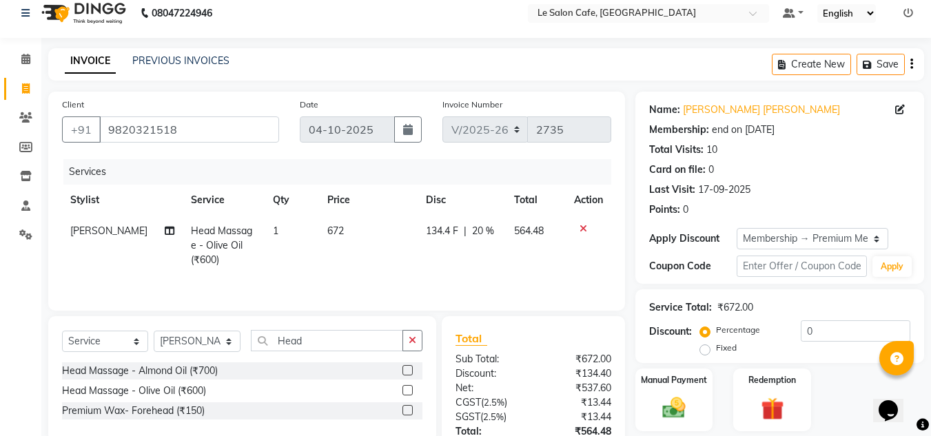
scroll to position [115, 0]
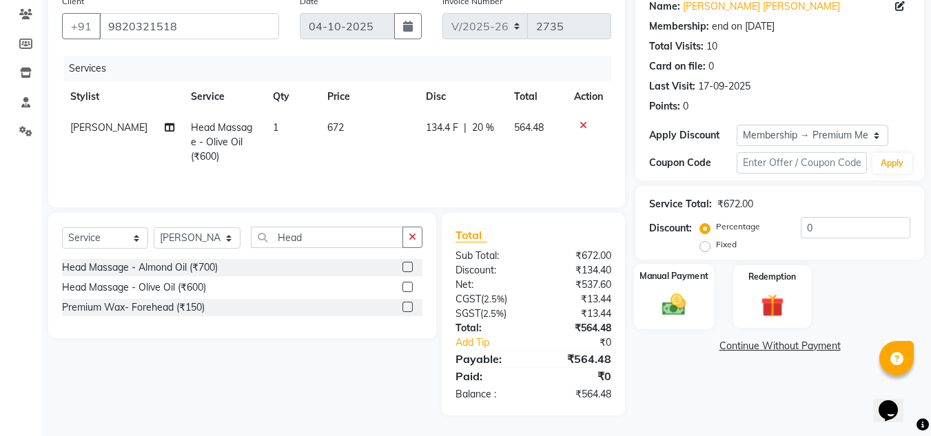
click at [660, 305] on img at bounding box center [674, 305] width 39 height 28
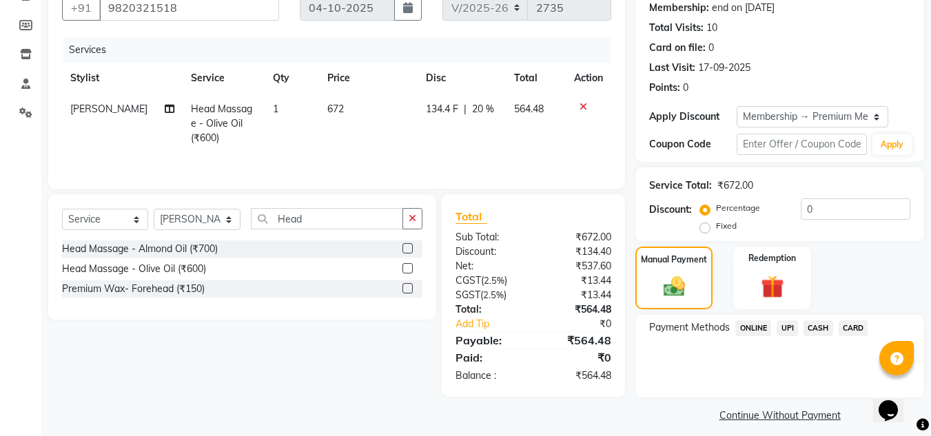
scroll to position [144, 0]
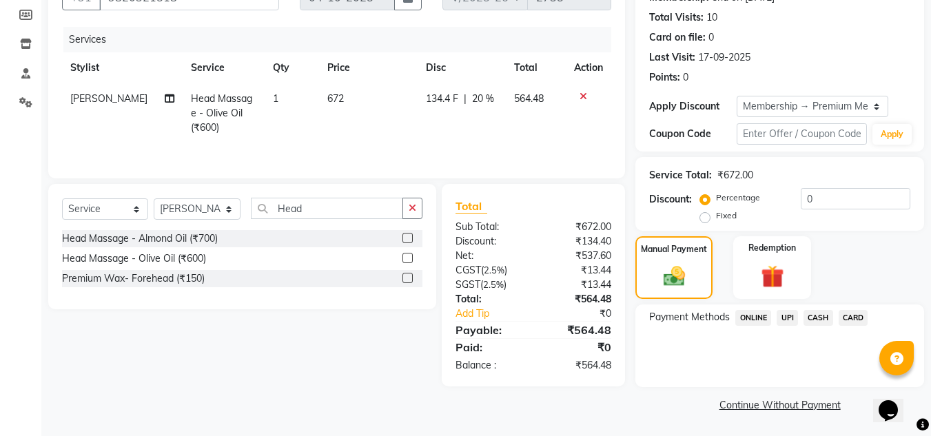
click at [853, 318] on span "CARD" at bounding box center [854, 318] width 30 height 16
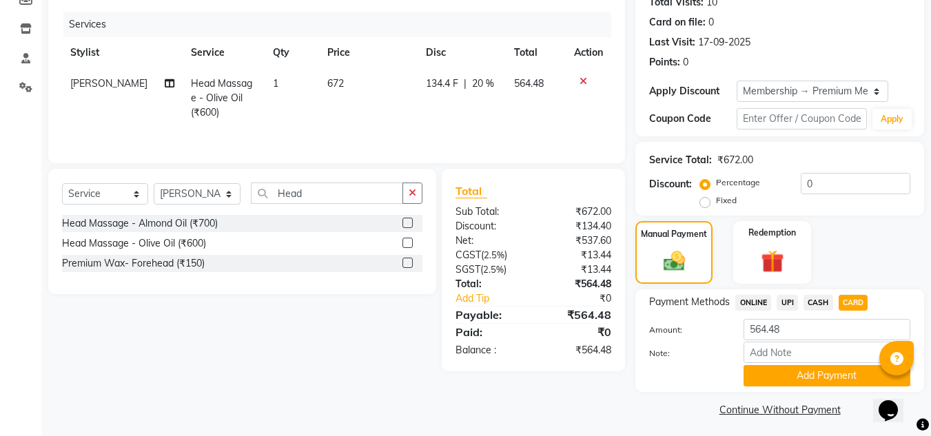
scroll to position [164, 0]
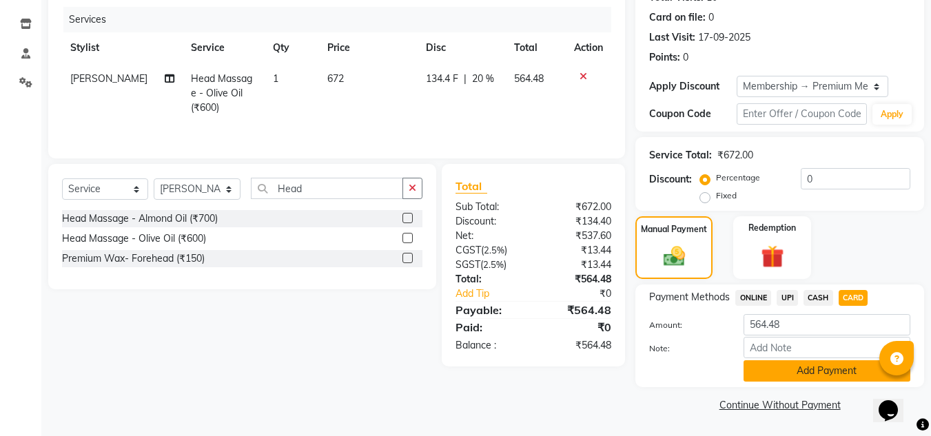
click at [807, 367] on button "Add Payment" at bounding box center [827, 370] width 167 height 21
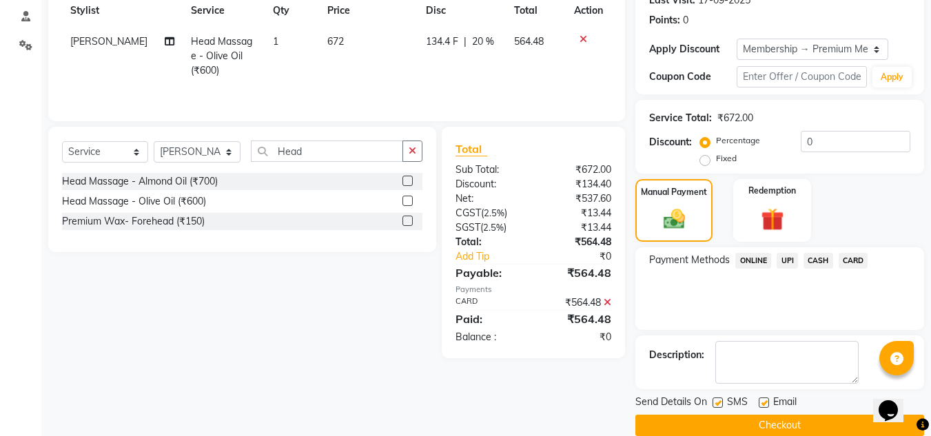
scroll to position [222, 0]
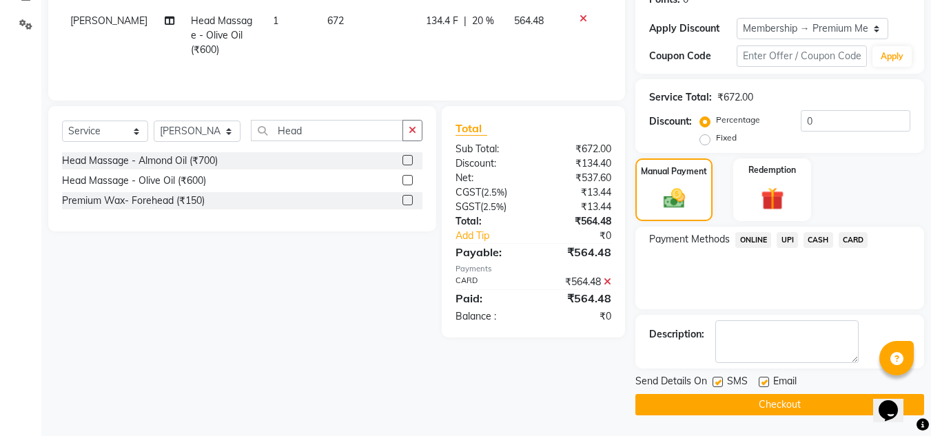
click at [765, 385] on label at bounding box center [764, 382] width 10 height 10
click at [765, 385] on input "checkbox" at bounding box center [763, 382] width 9 height 9
checkbox input "false"
click at [714, 384] on label at bounding box center [718, 382] width 10 height 10
click at [714, 384] on input "checkbox" at bounding box center [717, 382] width 9 height 9
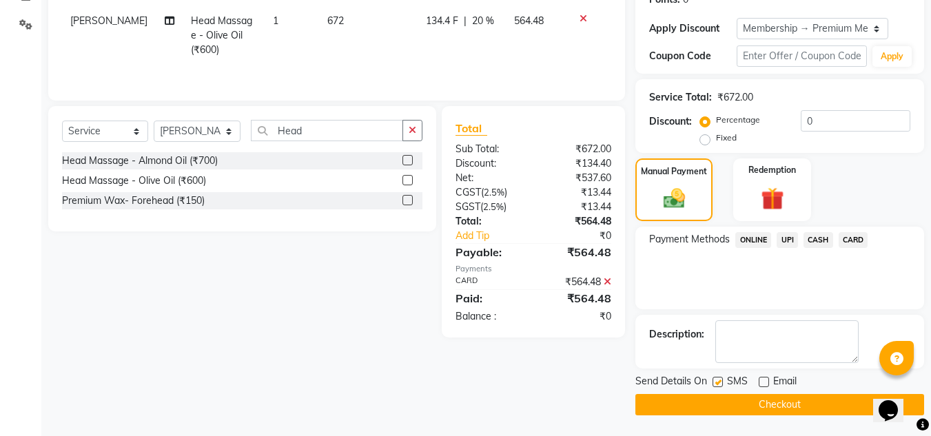
checkbox input "false"
click at [745, 400] on button "Checkout" at bounding box center [779, 404] width 289 height 21
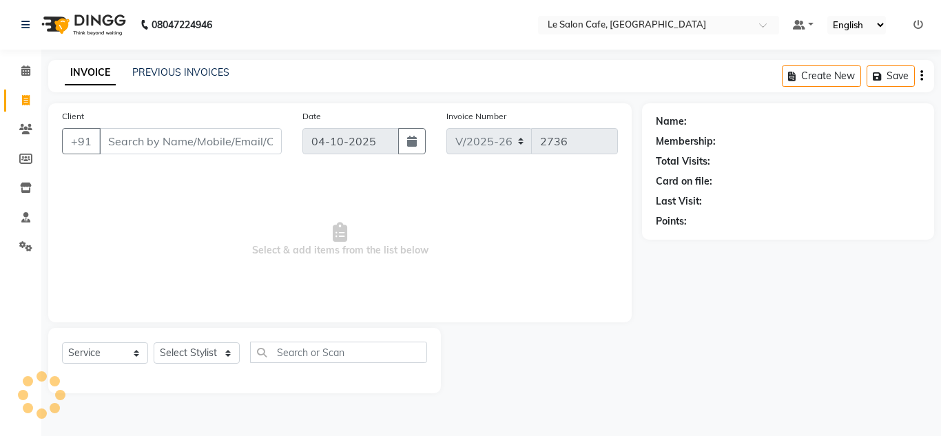
select select "594"
select select "service"
click at [230, 358] on select "Select Stylist" at bounding box center [197, 353] width 86 height 21
click at [221, 349] on select "Select Stylist" at bounding box center [197, 353] width 86 height 21
click at [225, 349] on select "Select Stylist" at bounding box center [197, 353] width 86 height 21
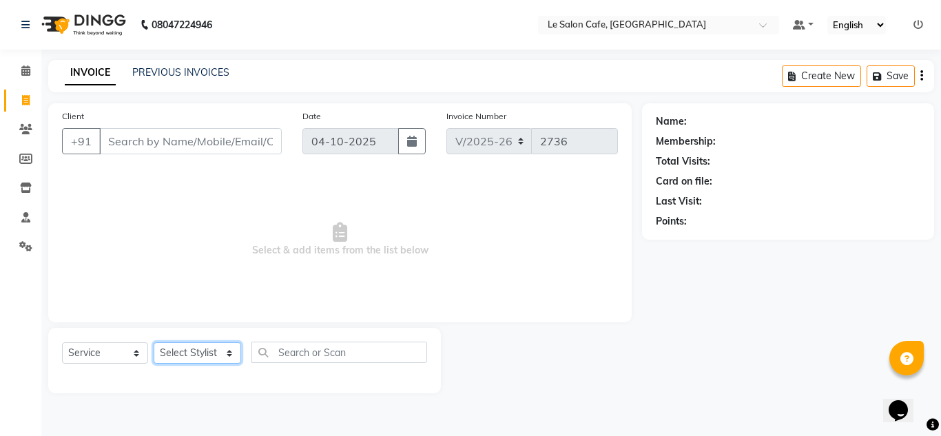
select select "8340"
click at [154, 343] on select "Select Stylist [PERSON_NAME] [PERSON_NAME] Kadam [PERSON_NAME] [PERSON_NAME] Fr…" at bounding box center [198, 353] width 88 height 21
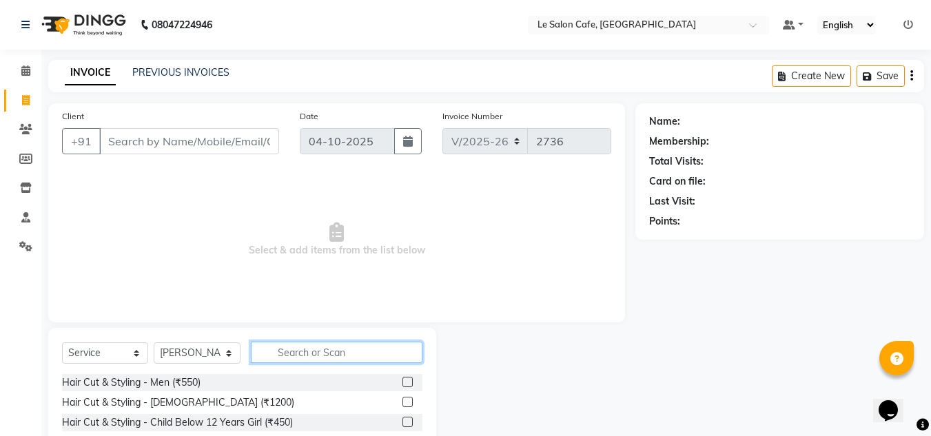
click at [274, 347] on input "text" at bounding box center [337, 352] width 172 height 21
type input "K"
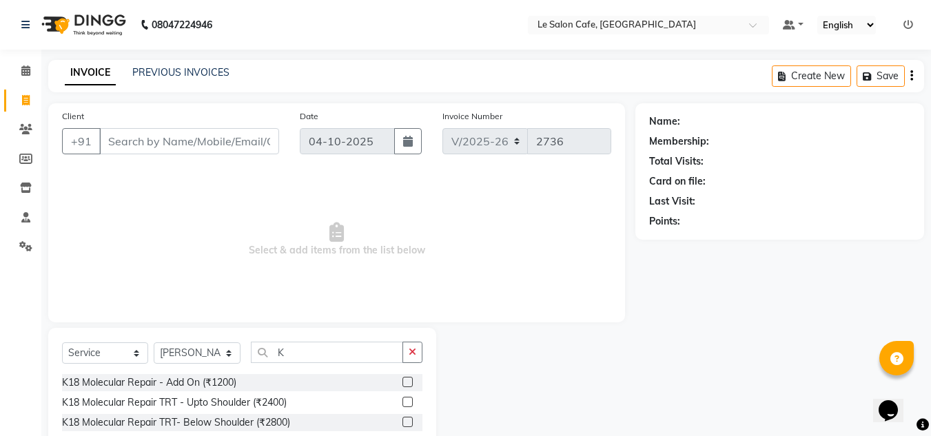
click at [402, 380] on label at bounding box center [407, 382] width 10 height 10
click at [402, 380] on input "checkbox" at bounding box center [406, 382] width 9 height 9
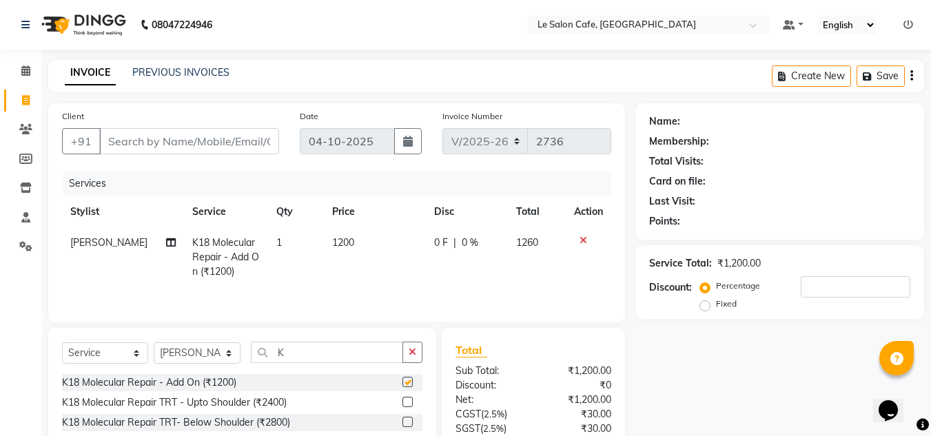
checkbox input "false"
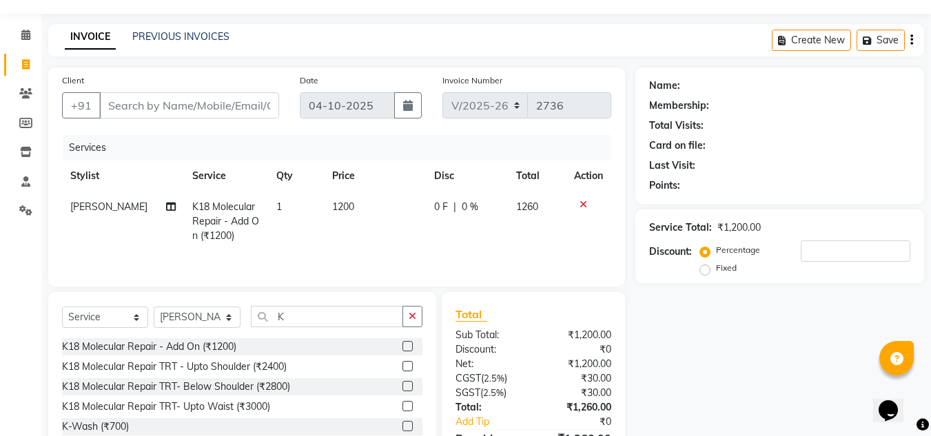
scroll to position [69, 0]
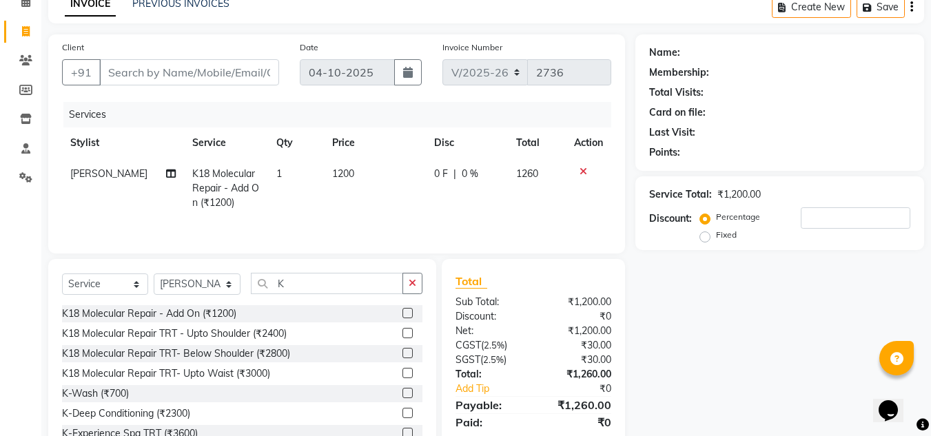
click at [303, 351] on div "K18 Molecular Repair TRT- Below Shoulder (₹2800)" at bounding box center [242, 353] width 360 height 17
click at [304, 282] on input "K" at bounding box center [327, 283] width 152 height 21
type input "K"
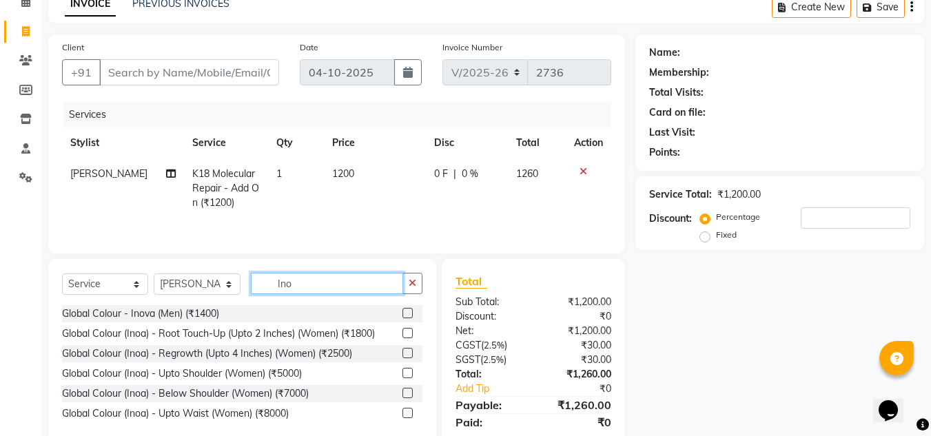
type input "Ino"
click at [403, 328] on label at bounding box center [407, 333] width 10 height 10
click at [403, 329] on input "checkbox" at bounding box center [406, 333] width 9 height 9
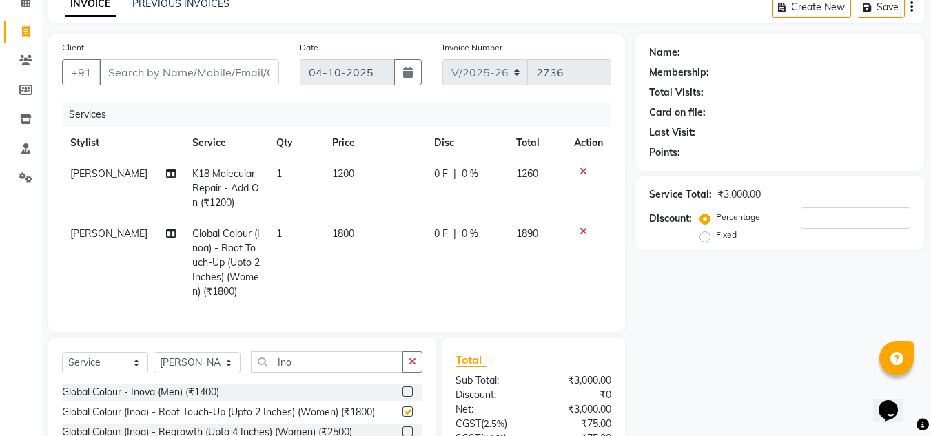
checkbox input "false"
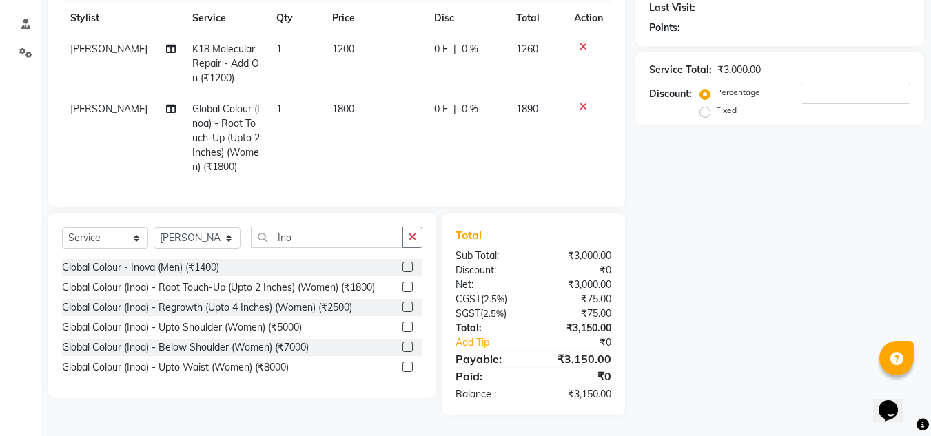
scroll to position [204, 0]
click at [348, 94] on td "1800" at bounding box center [375, 138] width 102 height 89
select select "8340"
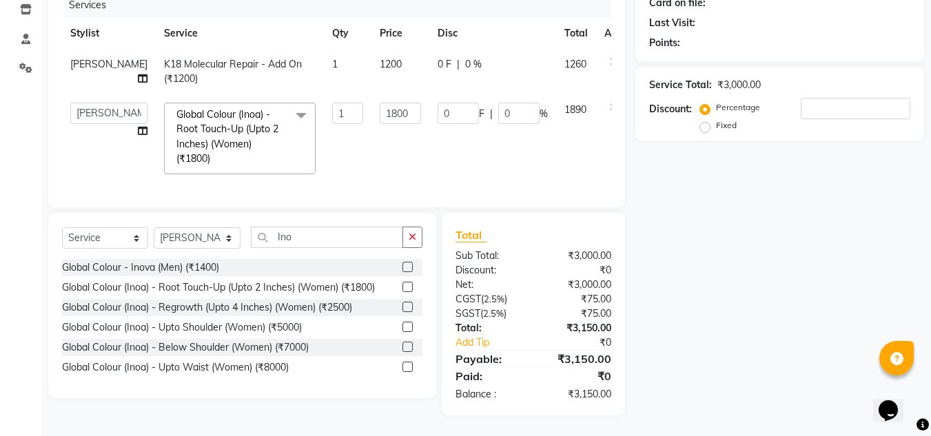
scroll to position [189, 0]
click at [380, 103] on input "1800" at bounding box center [400, 113] width 41 height 21
type input "1"
type input "1944"
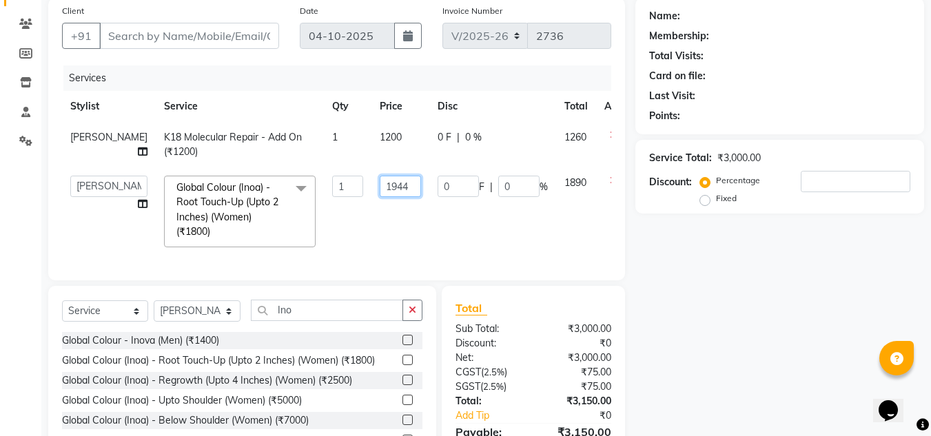
scroll to position [0, 0]
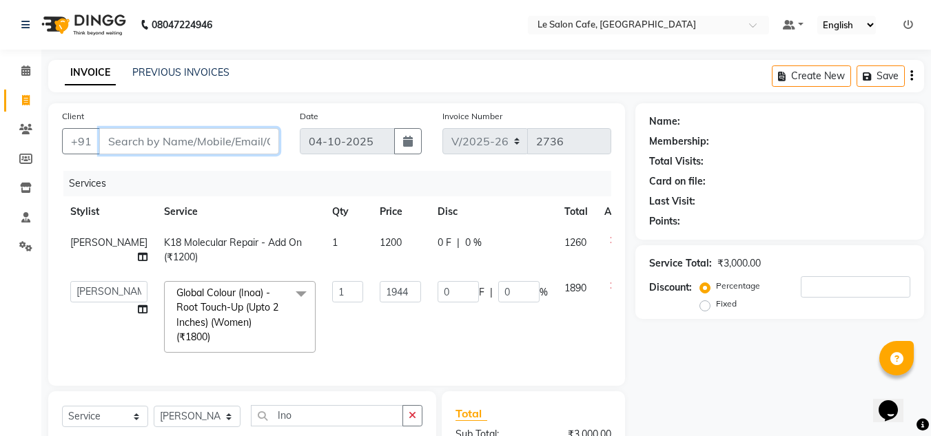
click at [133, 139] on input "Client" at bounding box center [189, 141] width 180 height 26
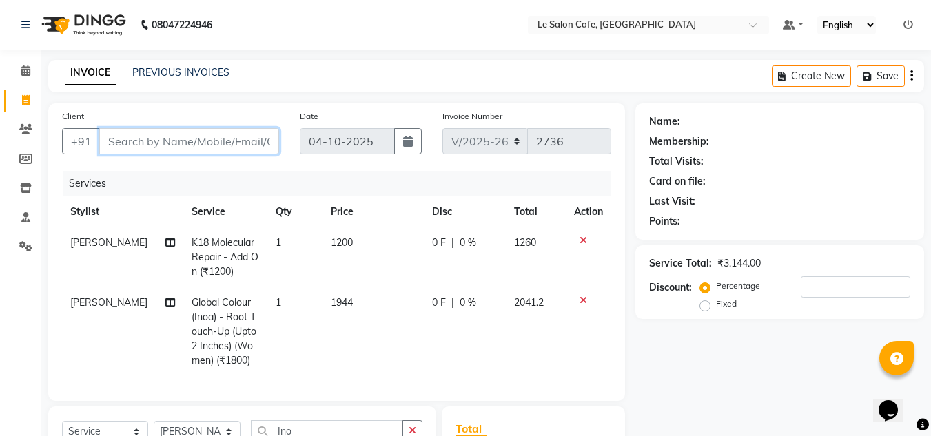
click at [156, 137] on input "Client" at bounding box center [189, 141] width 180 height 26
type input "9"
type input "0"
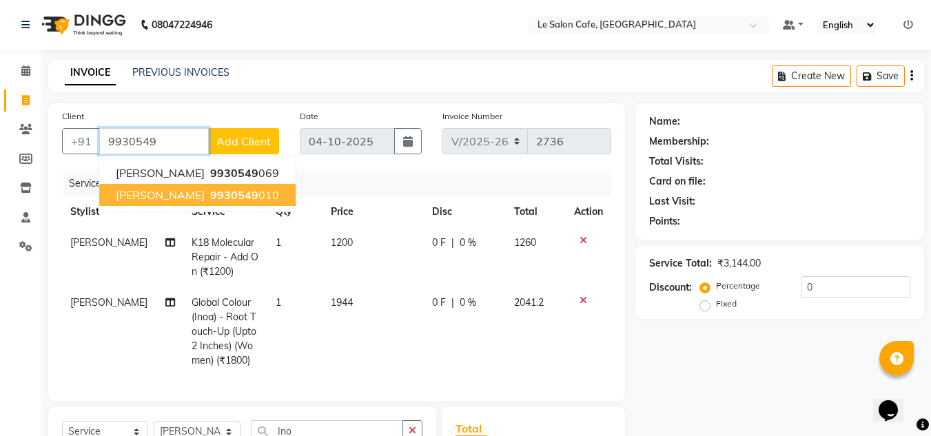
click at [141, 198] on span "Neha Sahai" at bounding box center [160, 195] width 89 height 14
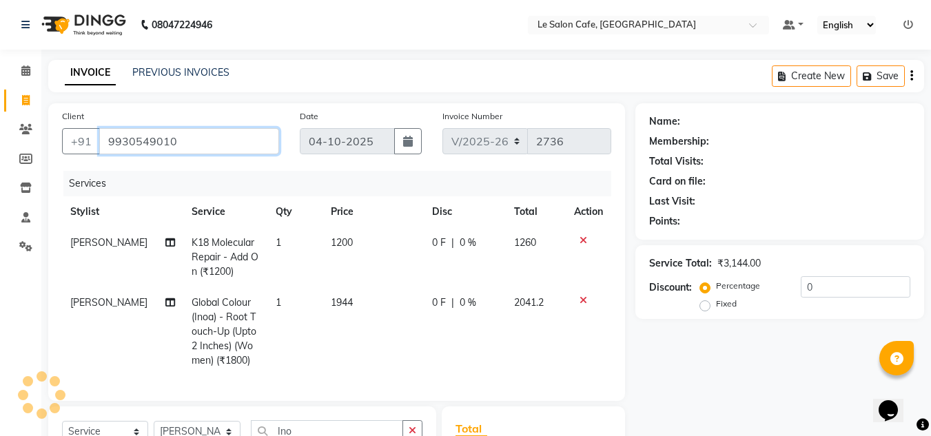
type input "9930549010"
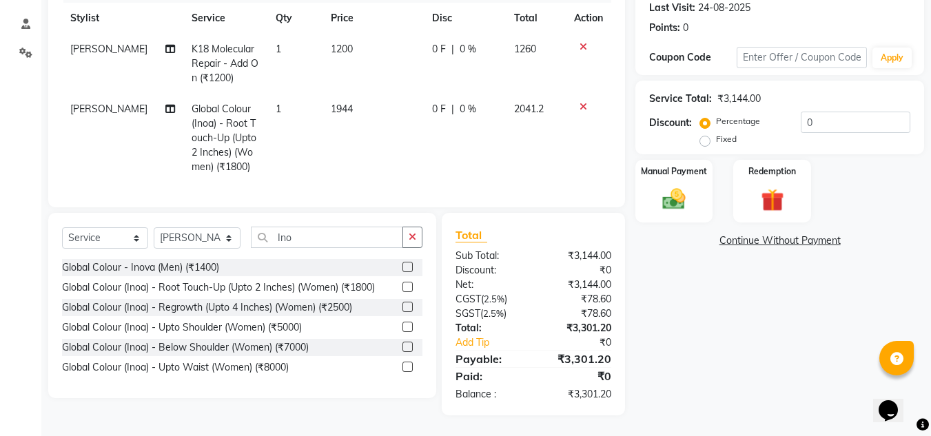
scroll to position [204, 0]
click at [674, 187] on img at bounding box center [674, 199] width 39 height 28
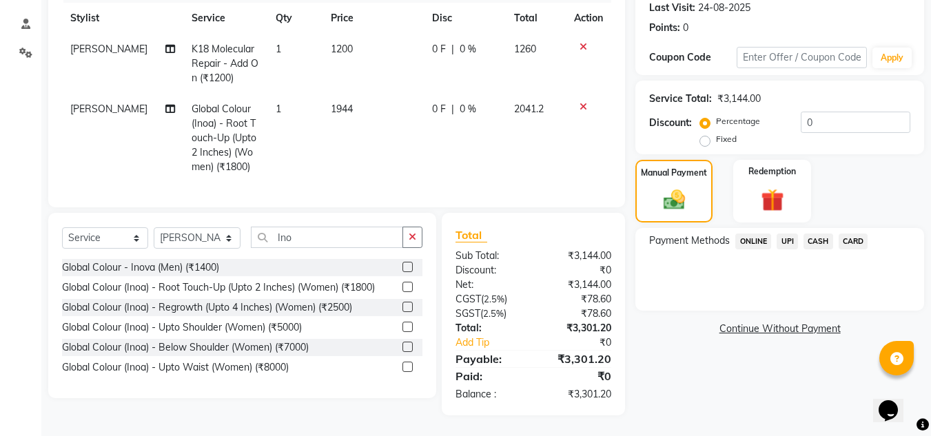
click at [786, 234] on span "UPI" at bounding box center [787, 242] width 21 height 16
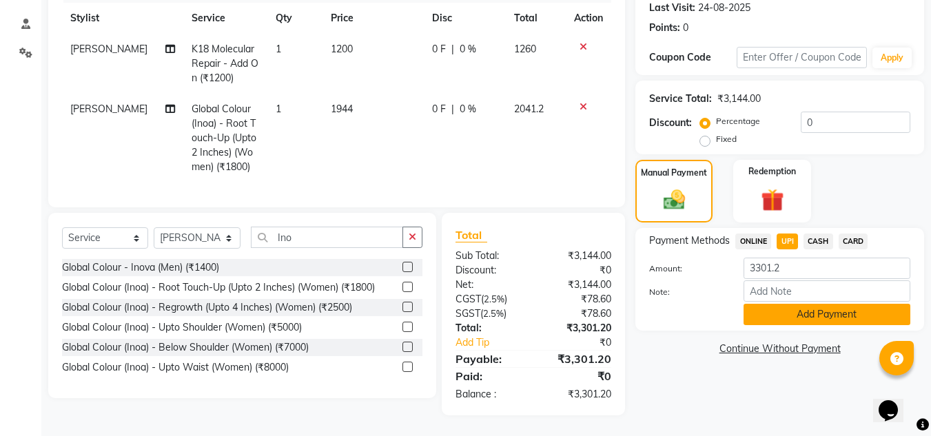
click at [787, 304] on button "Add Payment" at bounding box center [827, 314] width 167 height 21
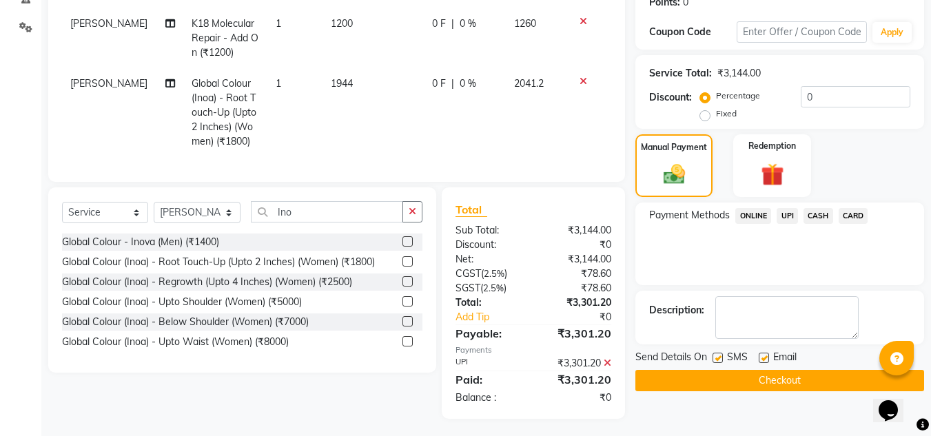
scroll to position [233, 0]
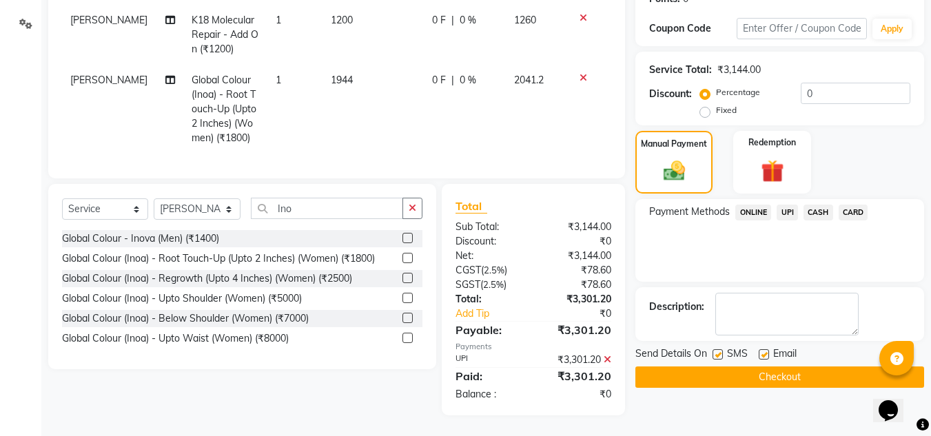
click at [763, 349] on label at bounding box center [764, 354] width 10 height 10
click at [763, 351] on input "checkbox" at bounding box center [763, 355] width 9 height 9
checkbox input "false"
click at [720, 349] on label at bounding box center [718, 354] width 10 height 10
click at [720, 351] on input "checkbox" at bounding box center [717, 355] width 9 height 9
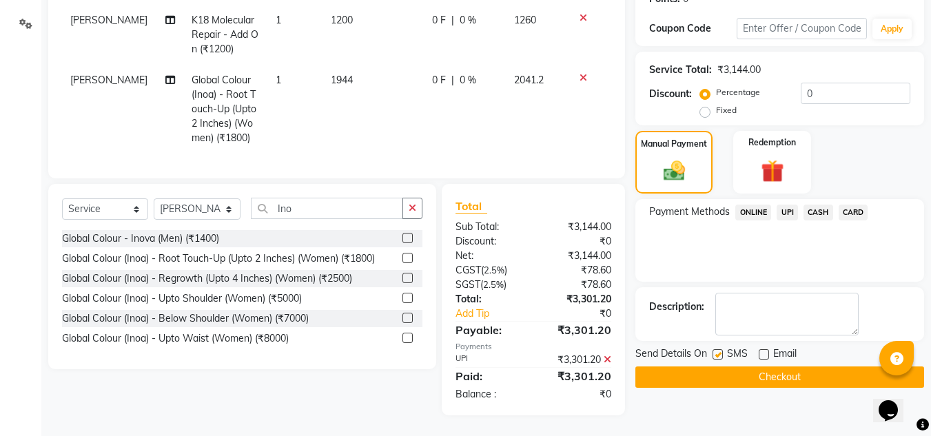
checkbox input "false"
click at [722, 367] on button "Checkout" at bounding box center [779, 377] width 289 height 21
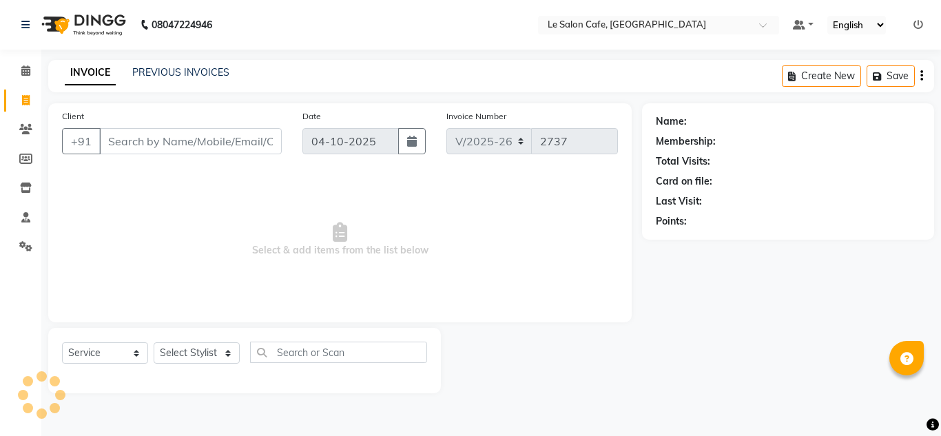
select select "594"
select select "service"
click at [222, 354] on select "Select Stylist [PERSON_NAME] [PERSON_NAME] Kadam [PERSON_NAME] [PERSON_NAME] Fr…" at bounding box center [198, 353] width 88 height 21
select select "13306"
click at [154, 343] on select "Select Stylist [PERSON_NAME] [PERSON_NAME] Kadam [PERSON_NAME] [PERSON_NAME] Fr…" at bounding box center [198, 353] width 88 height 21
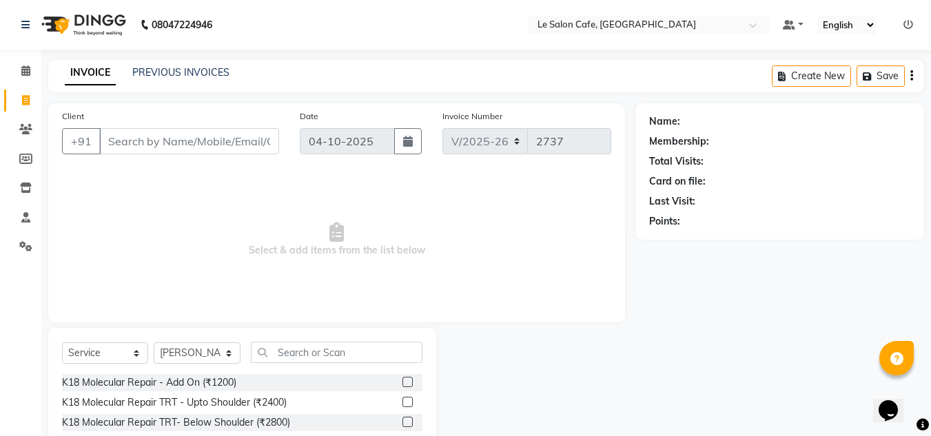
click at [278, 332] on div "Select Service Product Membership Package Voucher Prepaid Gift Card Select Styl…" at bounding box center [242, 429] width 388 height 203
click at [280, 349] on input "text" at bounding box center [337, 352] width 172 height 21
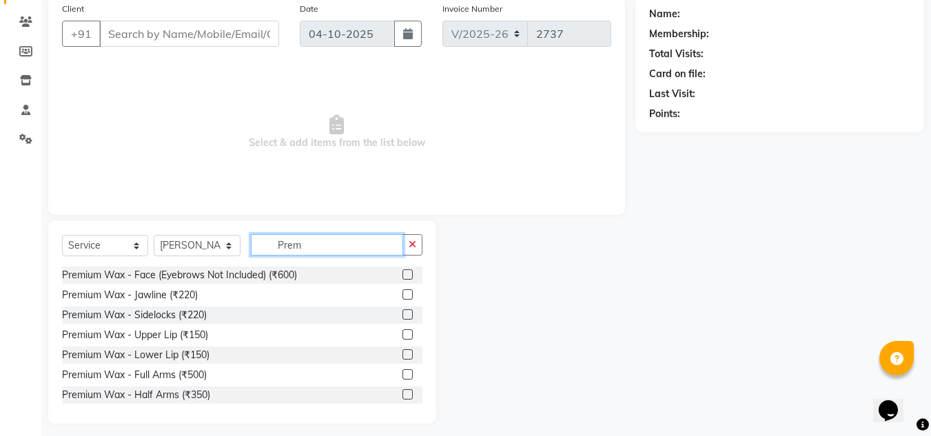
scroll to position [116, 0]
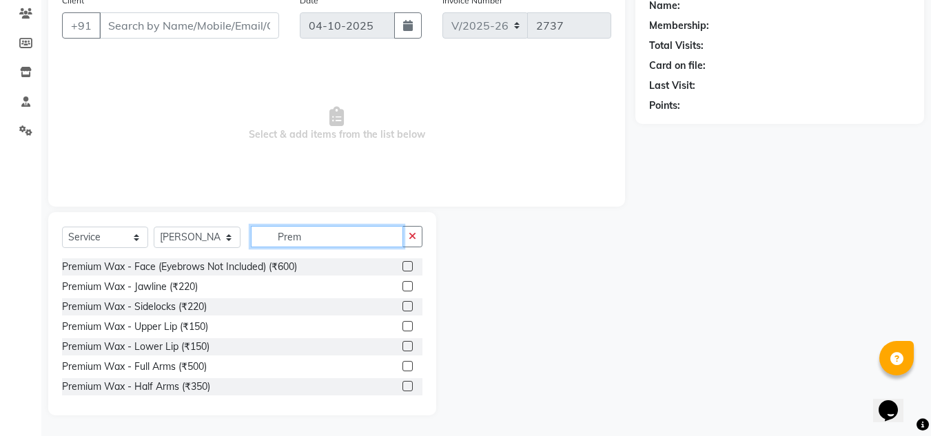
type input "Prem"
click at [402, 365] on label at bounding box center [407, 366] width 10 height 10
click at [402, 365] on input "checkbox" at bounding box center [406, 367] width 9 height 9
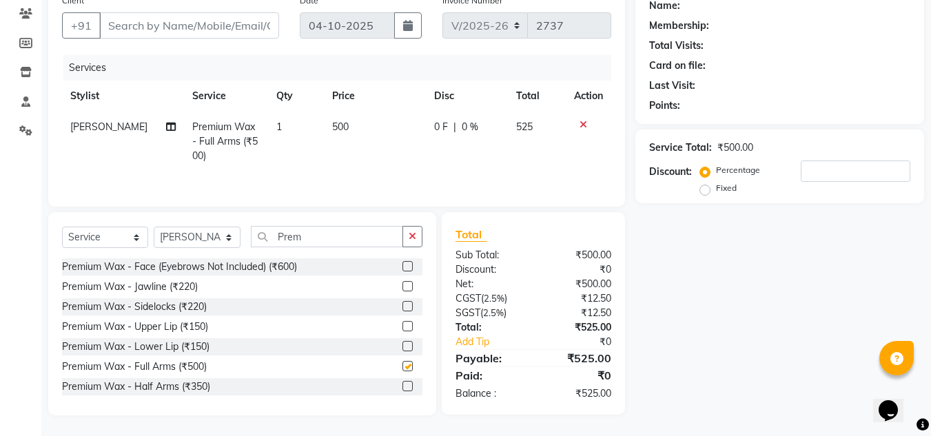
checkbox input "false"
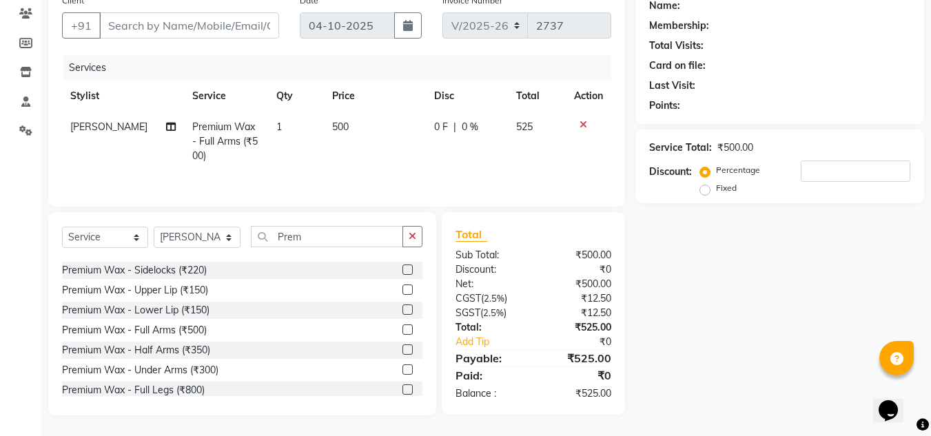
scroll to position [69, 0]
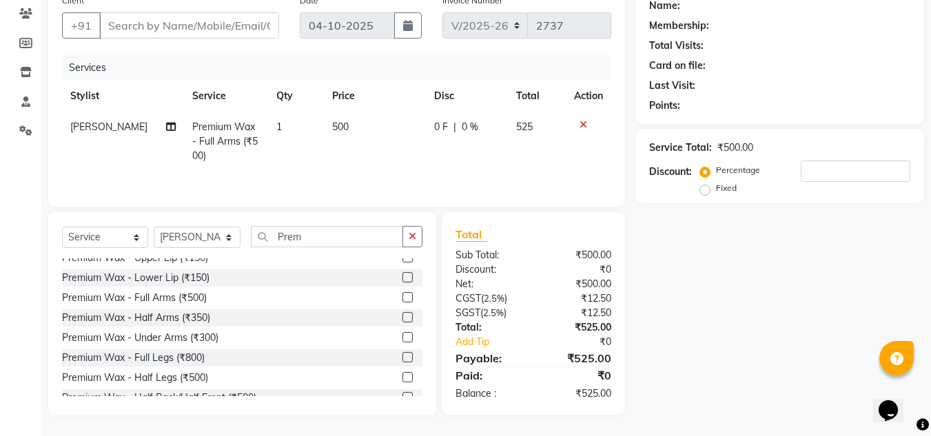
click at [407, 356] on div at bounding box center [412, 357] width 20 height 17
click at [402, 356] on label at bounding box center [407, 357] width 10 height 10
click at [402, 356] on input "checkbox" at bounding box center [406, 358] width 9 height 9
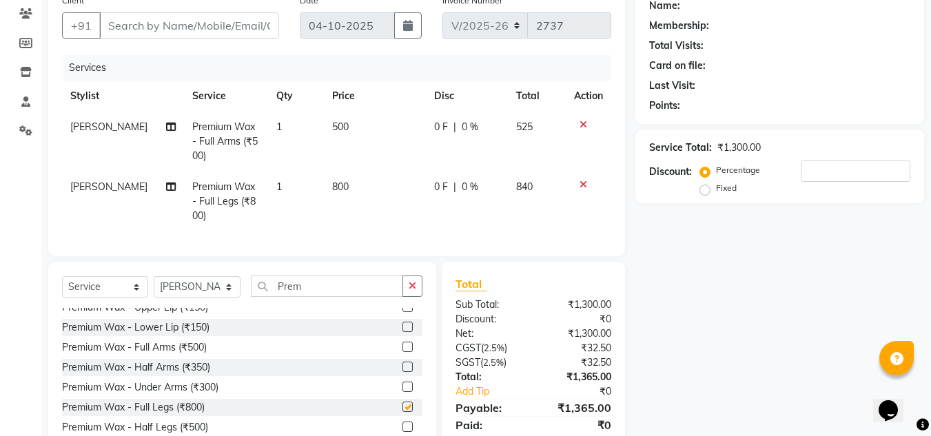
checkbox input "false"
click at [402, 392] on label at bounding box center [407, 387] width 10 height 10
click at [402, 392] on input "checkbox" at bounding box center [406, 387] width 9 height 9
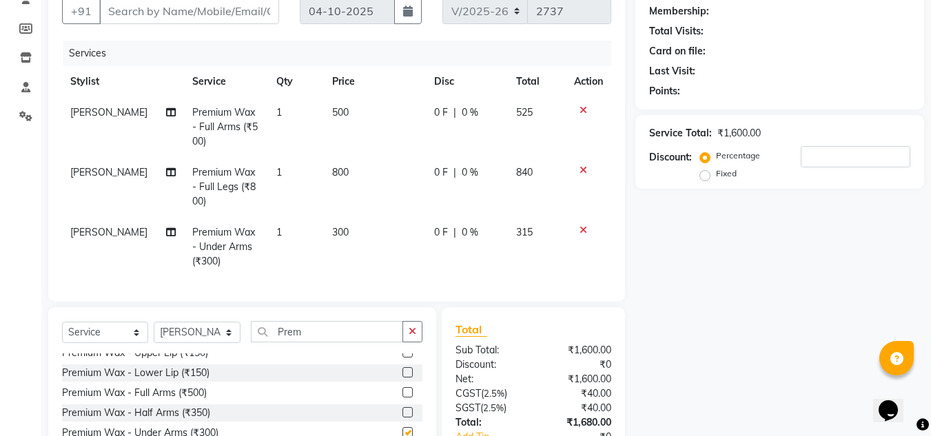
checkbox input "false"
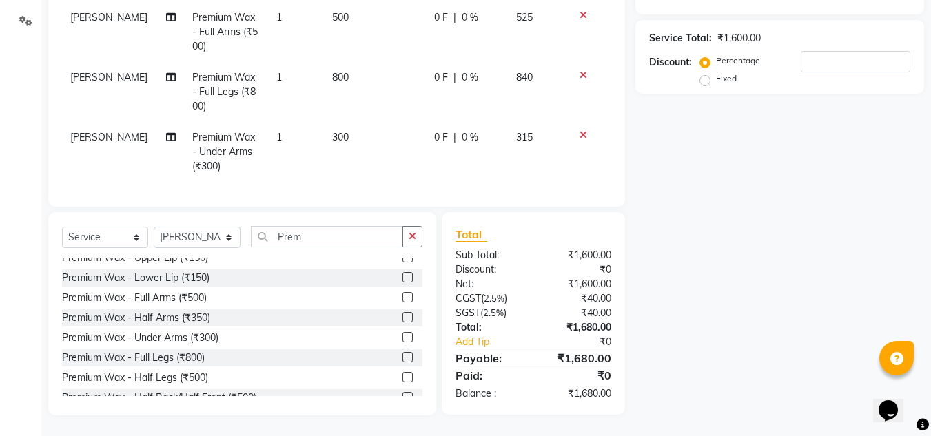
scroll to position [236, 0]
click at [317, 236] on input "Prem" at bounding box center [327, 236] width 152 height 21
type input "P"
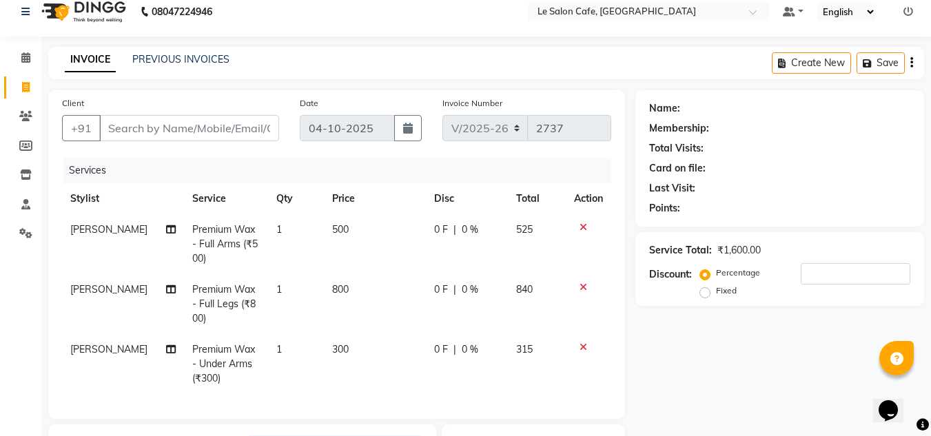
scroll to position [0, 0]
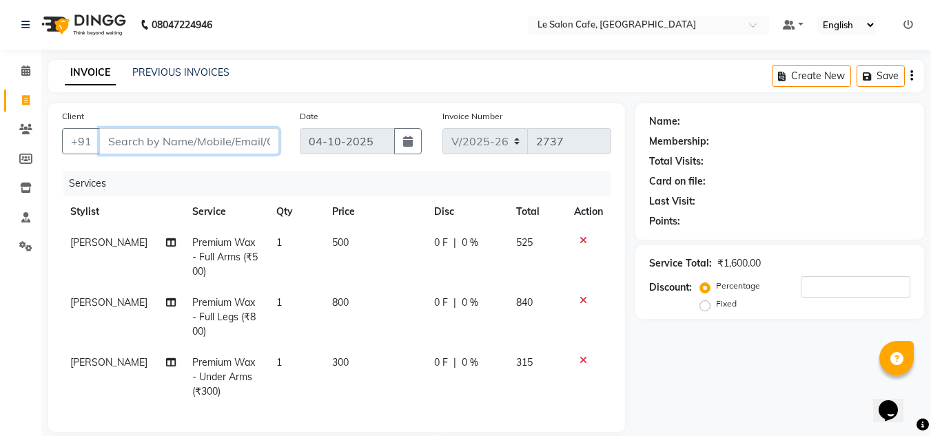
click at [189, 148] on input "Client" at bounding box center [189, 141] width 180 height 26
type input "S"
type input "0"
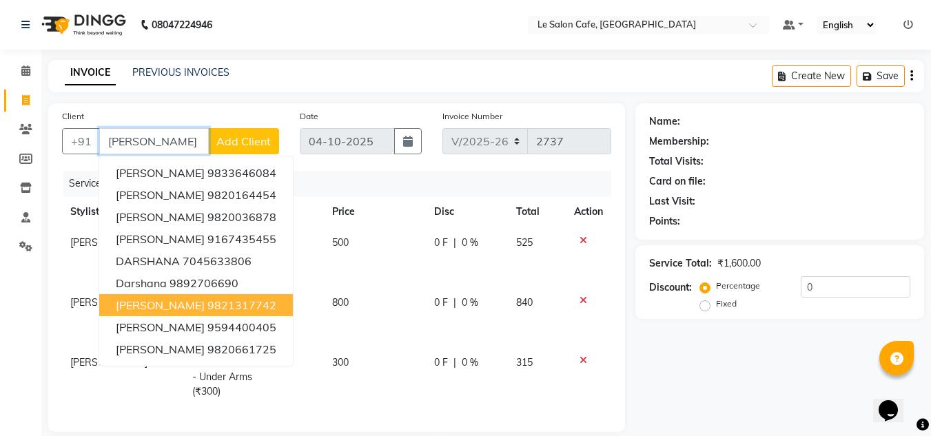
click at [243, 303] on ngb-highlight "9821317742" at bounding box center [241, 305] width 69 height 14
type input "9821317742"
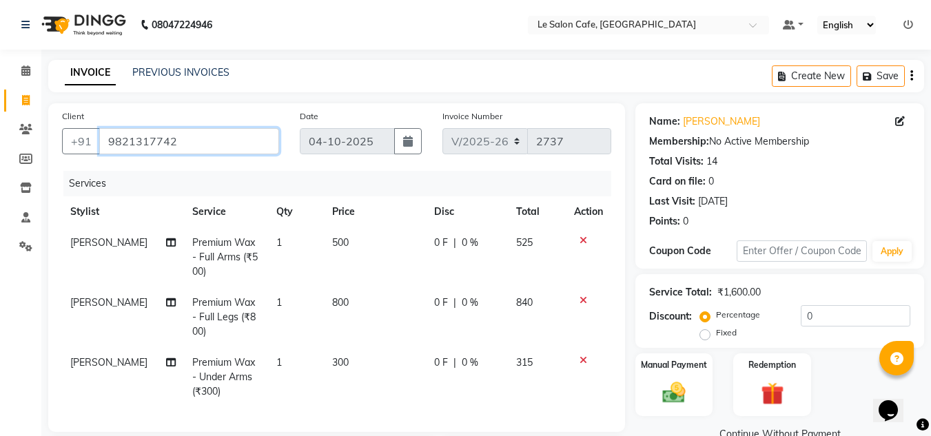
click at [224, 132] on input "9821317742" at bounding box center [189, 141] width 180 height 26
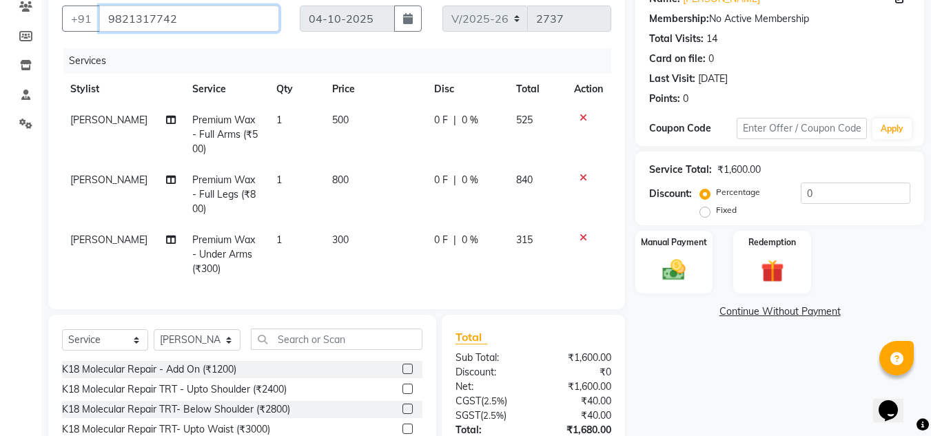
scroll to position [236, 0]
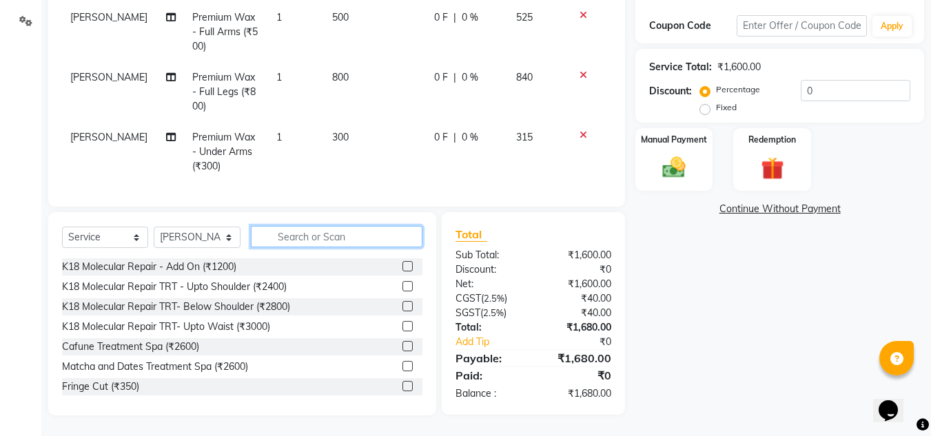
click at [334, 234] on input "text" at bounding box center [337, 236] width 172 height 21
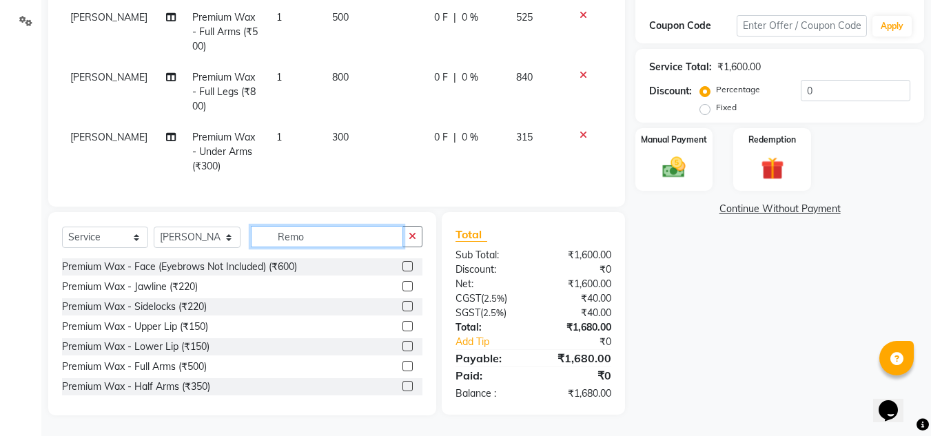
scroll to position [235, 0]
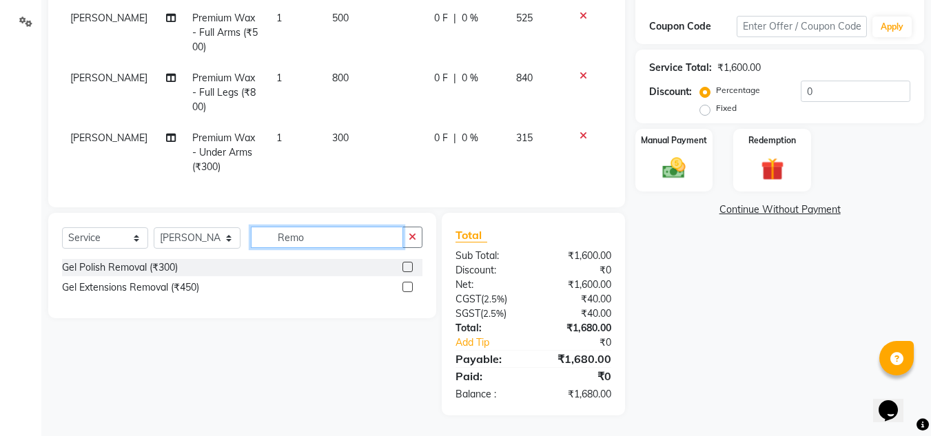
type input "Remo"
click at [407, 267] on label at bounding box center [407, 267] width 10 height 10
click at [407, 267] on input "checkbox" at bounding box center [406, 267] width 9 height 9
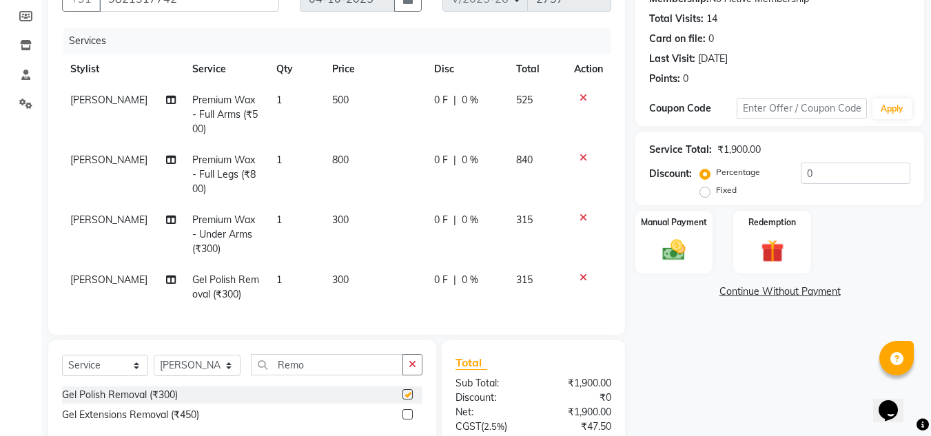
checkbox input "false"
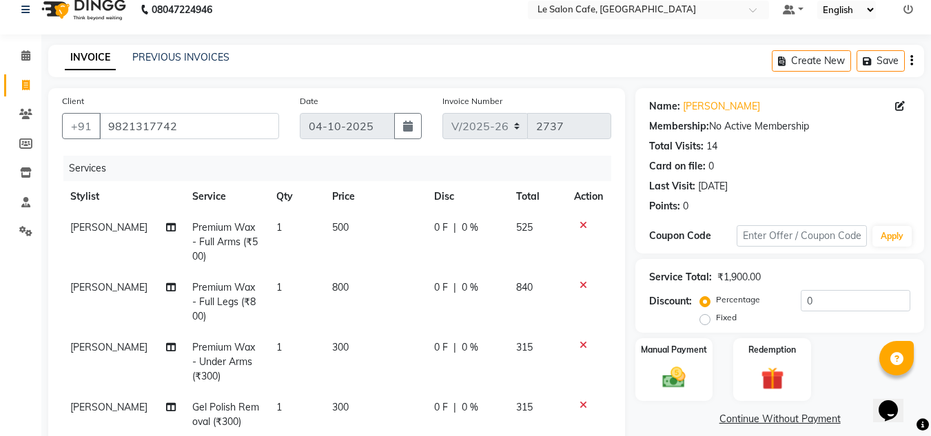
scroll to position [5, 0]
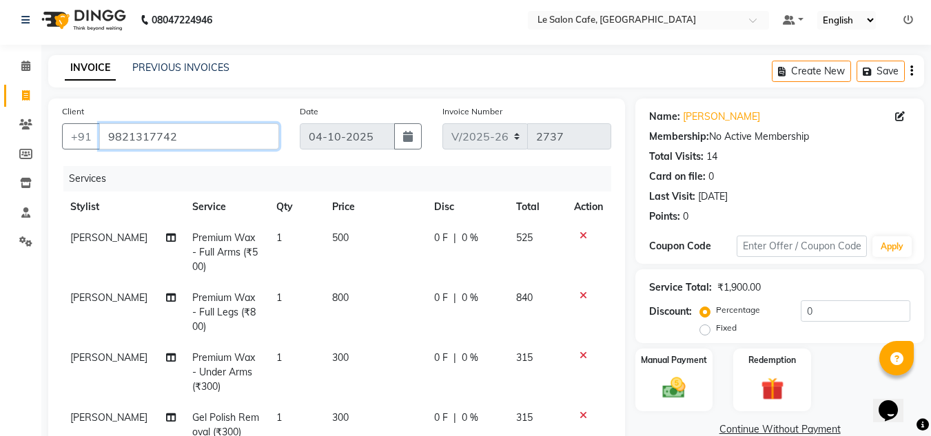
click at [214, 142] on input "9821317742" at bounding box center [189, 136] width 180 height 26
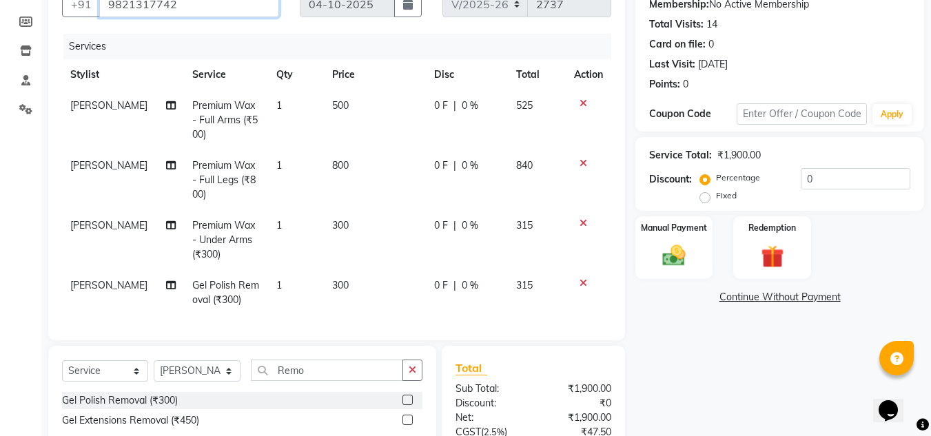
scroll to position [143, 0]
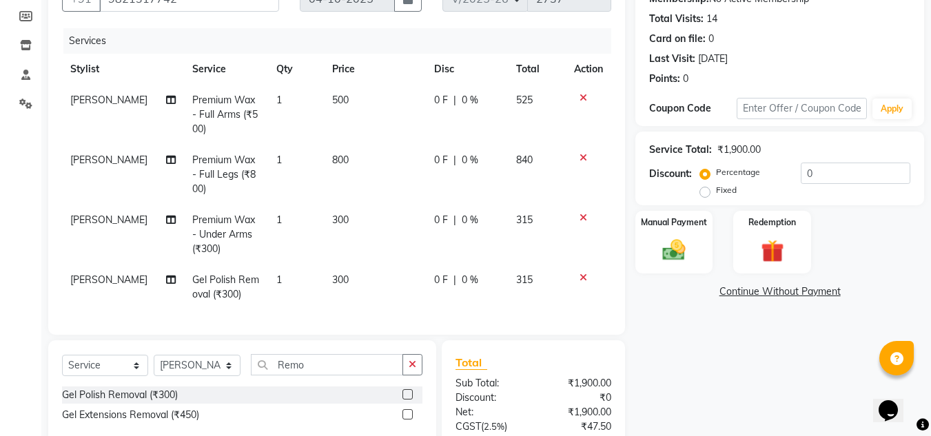
click at [350, 99] on td "500" at bounding box center [375, 115] width 102 height 60
select select "13306"
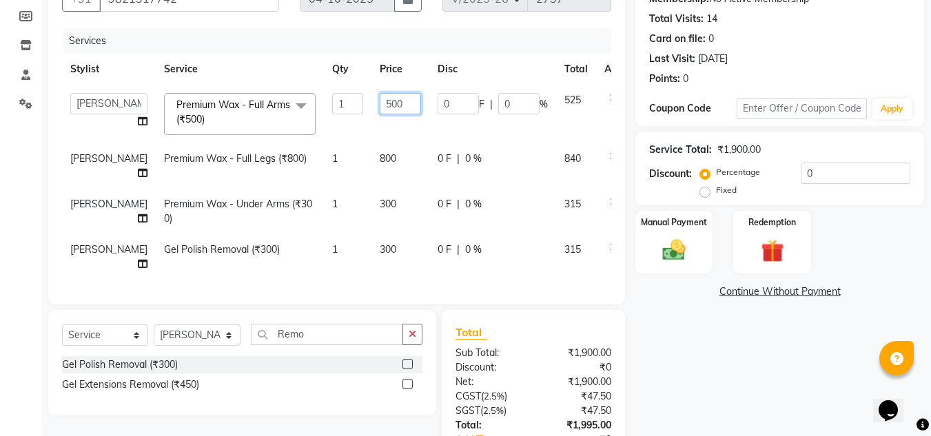
click at [380, 101] on input "500" at bounding box center [400, 103] width 41 height 21
type input "560"
drag, startPoint x: 358, startPoint y: 169, endPoint x: 351, endPoint y: 163, distance: 9.8
click at [371, 164] on td "800" at bounding box center [400, 165] width 58 height 45
select select "13306"
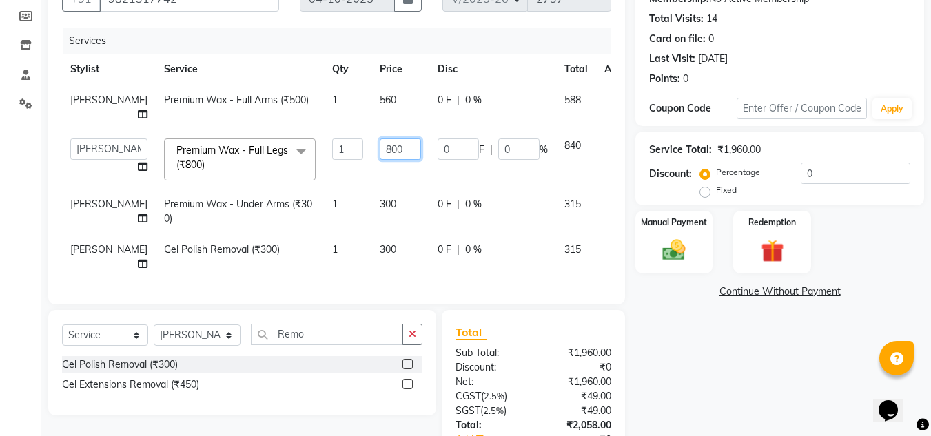
click at [380, 150] on input "800" at bounding box center [400, 149] width 41 height 21
type input "896"
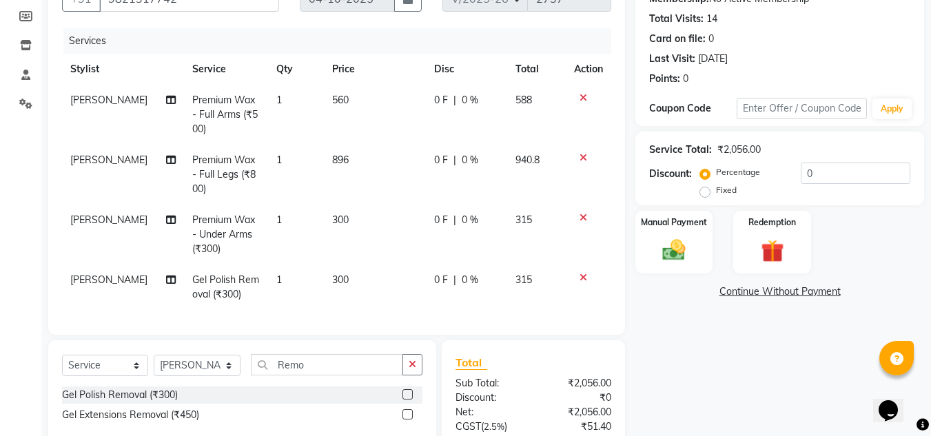
click at [372, 203] on tbody "Suchita Mistry Premium Wax - Full Arms (₹500) 1 560 0 F | 0 % 588 Suchita Mistr…" at bounding box center [336, 197] width 549 height 225
click at [343, 223] on td "300" at bounding box center [375, 235] width 102 height 60
select select "13306"
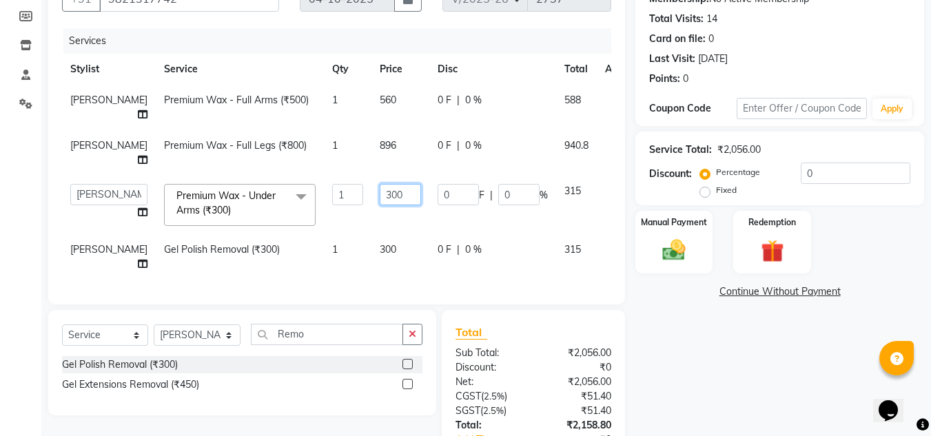
click at [380, 194] on input "300" at bounding box center [400, 194] width 41 height 21
type input "3"
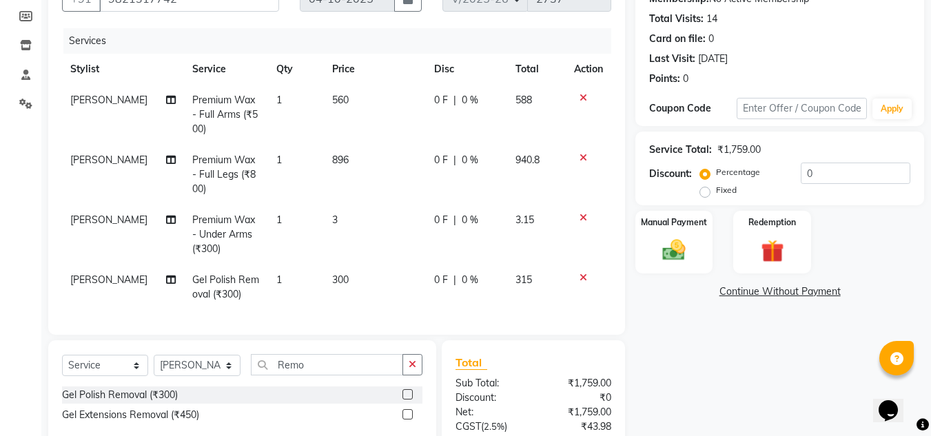
click at [369, 101] on td "560" at bounding box center [375, 115] width 102 height 60
select select "13306"
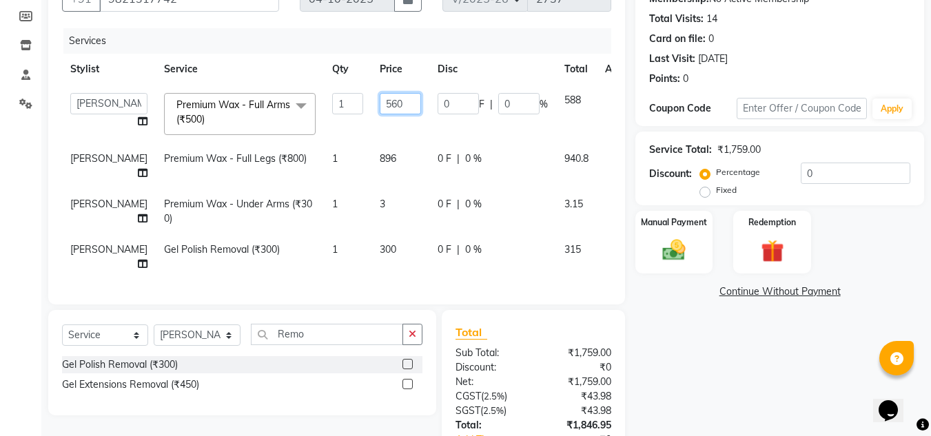
click at [380, 99] on input "560" at bounding box center [400, 103] width 41 height 21
type input "5"
type input "540"
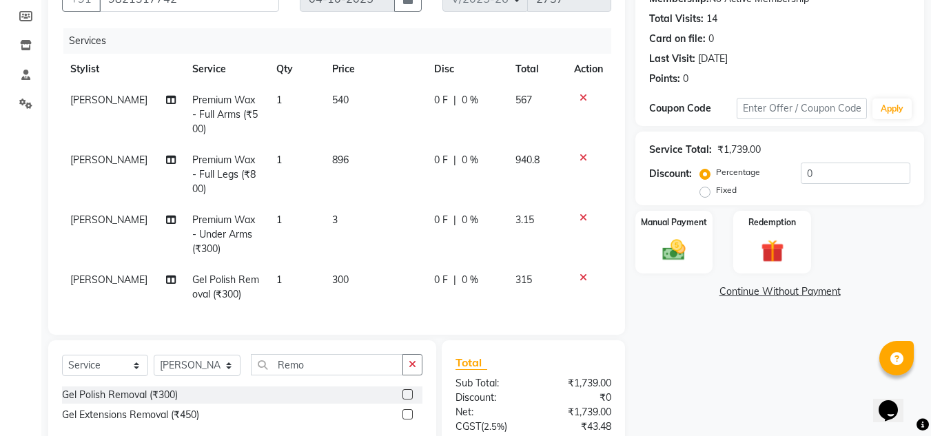
click at [348, 156] on td "896" at bounding box center [375, 175] width 102 height 60
select select "13306"
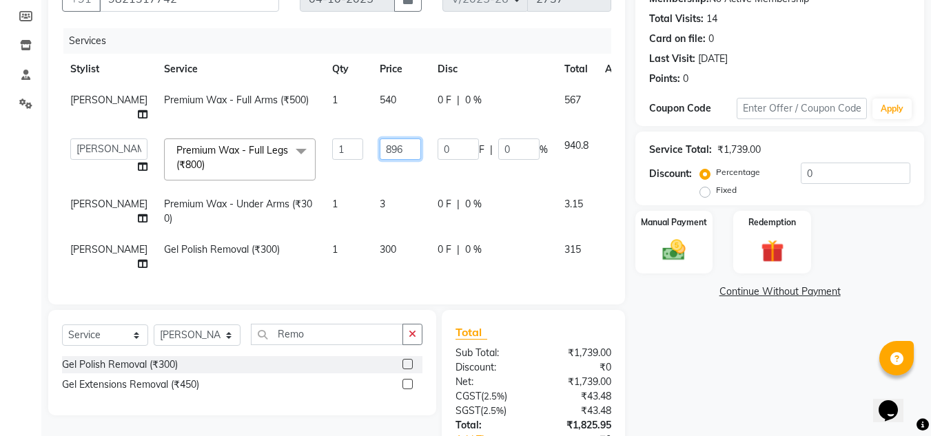
click at [380, 151] on input "896" at bounding box center [400, 149] width 41 height 21
type input "8"
type input "864"
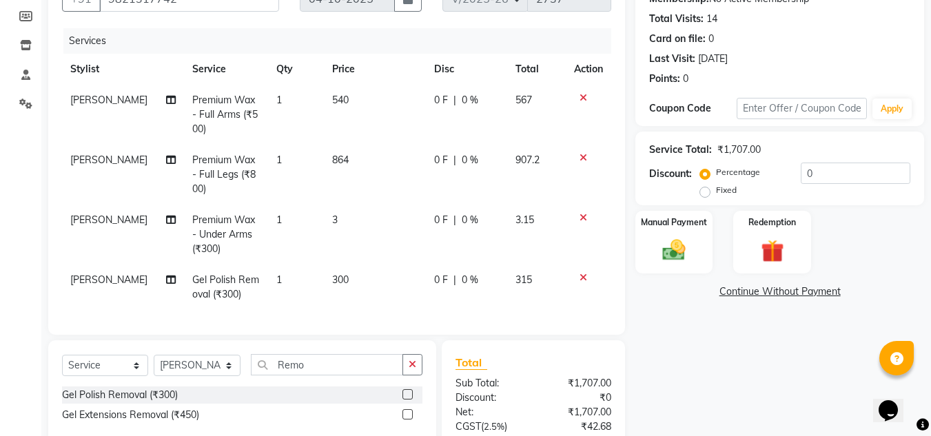
click at [352, 209] on td "3" at bounding box center [375, 235] width 102 height 60
select select "13306"
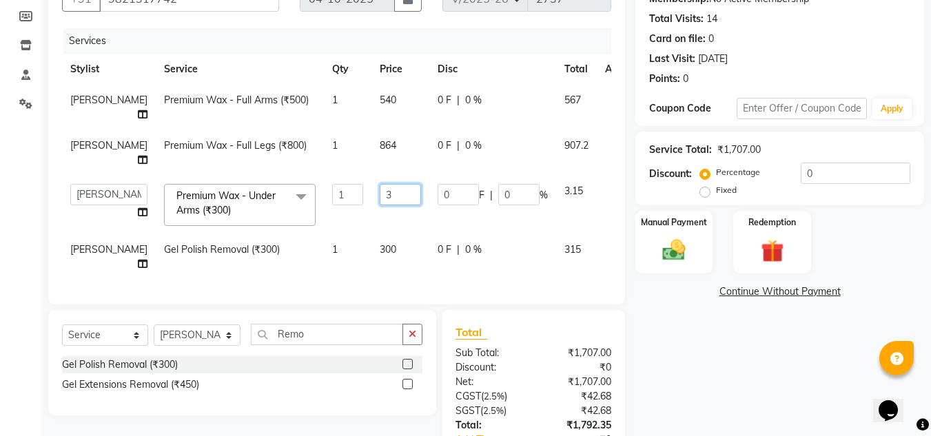
click at [380, 191] on input "3" at bounding box center [400, 194] width 41 height 21
click at [380, 196] on input "3" at bounding box center [400, 194] width 41 height 21
type input "324"
click at [282, 255] on tbody "Suchita Mistry Premium Wax - Full Arms (₹500) 1 540 0 F | 0 % 567 Suchita Mistr…" at bounding box center [352, 182] width 580 height 195
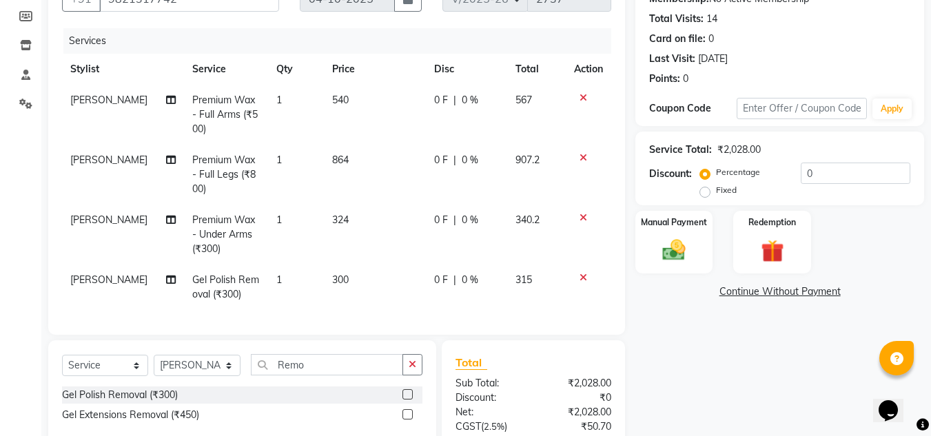
click at [374, 276] on td "300" at bounding box center [375, 287] width 102 height 45
select select "13306"
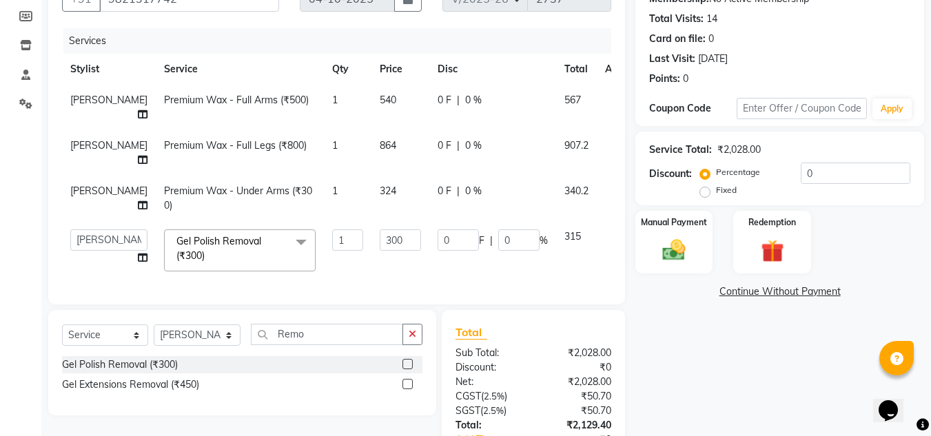
click at [673, 397] on div "Name: Shanaya Shetty Membership: No Active Membership Total Visits: 14 Card on …" at bounding box center [784, 237] width 299 height 552
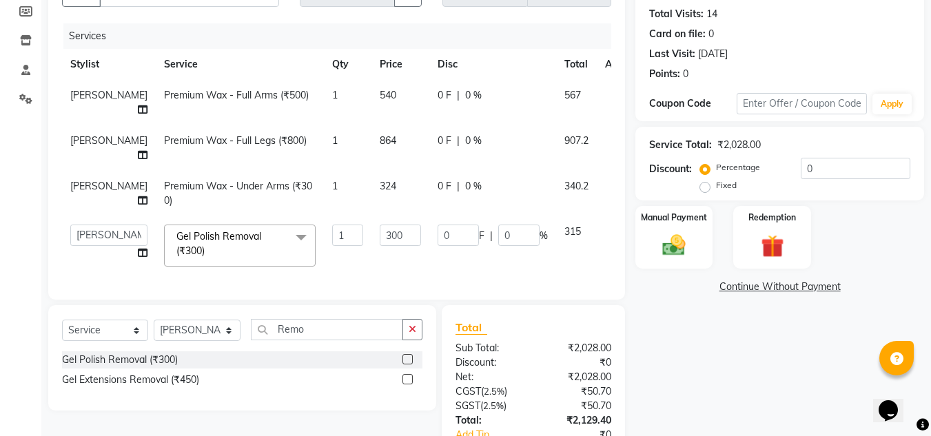
scroll to position [250, 0]
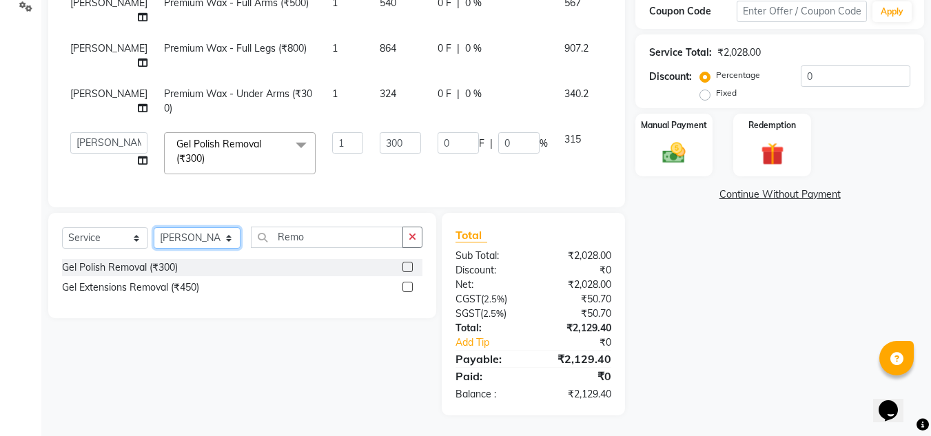
click at [200, 238] on select "Select Stylist Amandeep Kaur Kalsi Aniket Kadam Bunty Salmani Faim Alvi Front D…" at bounding box center [197, 237] width 87 height 21
select select "86050"
click at [154, 227] on select "Select Stylist Amandeep Kaur Kalsi Aniket Kadam Bunty Salmani Faim Alvi Front D…" at bounding box center [197, 237] width 87 height 21
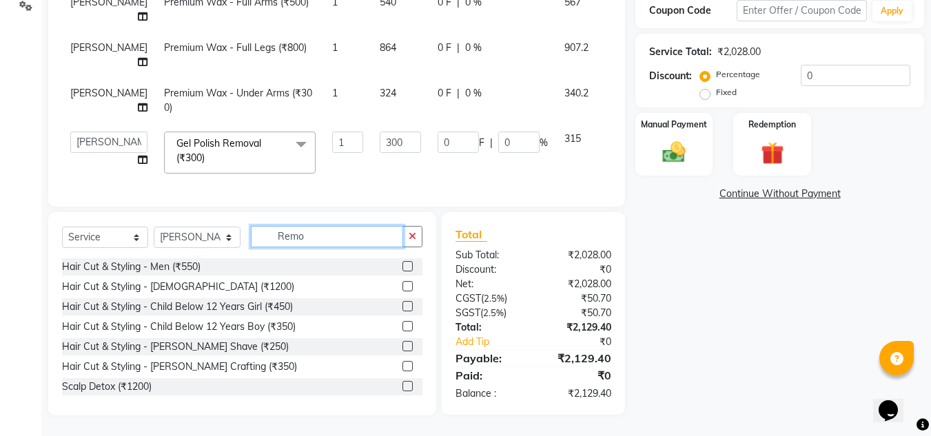
click at [318, 235] on input "Remo" at bounding box center [327, 236] width 152 height 21
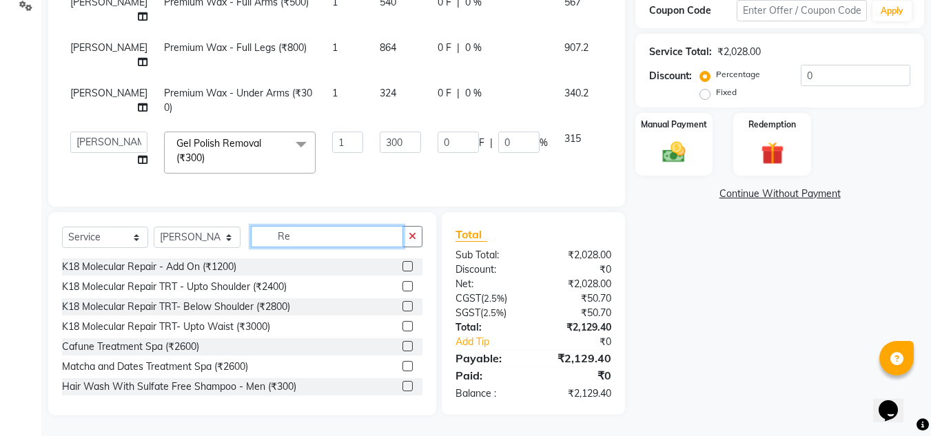
type input "R"
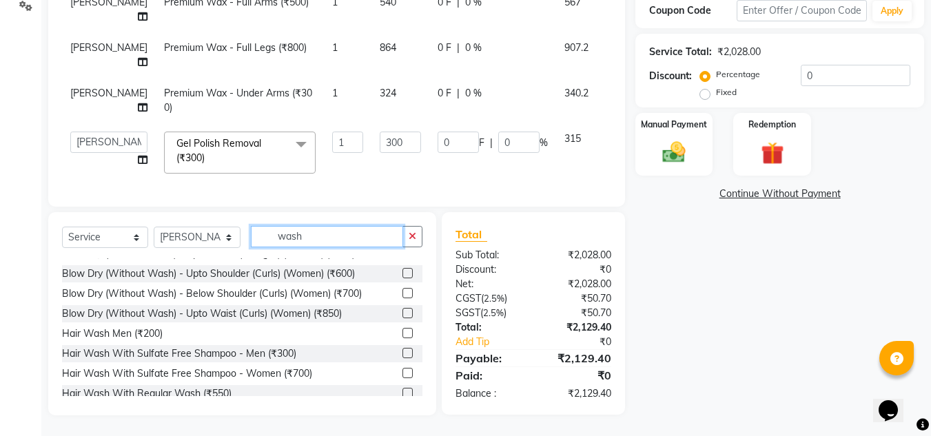
scroll to position [82, 0]
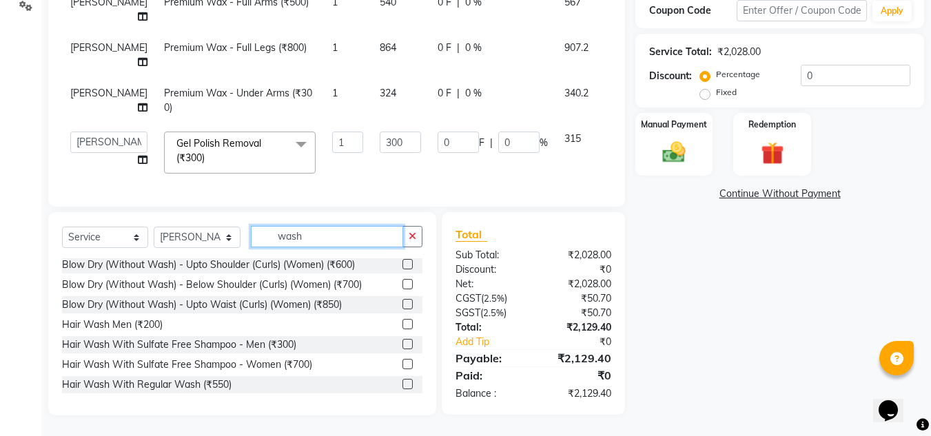
type input "wash"
click at [402, 385] on label at bounding box center [407, 384] width 10 height 10
click at [402, 385] on input "checkbox" at bounding box center [406, 384] width 9 height 9
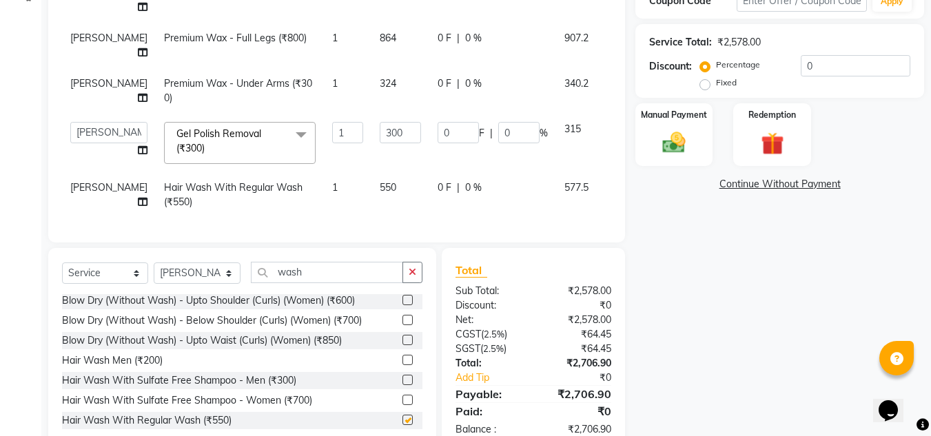
checkbox input "false"
click at [371, 186] on td "550" at bounding box center [400, 194] width 58 height 45
select select "86050"
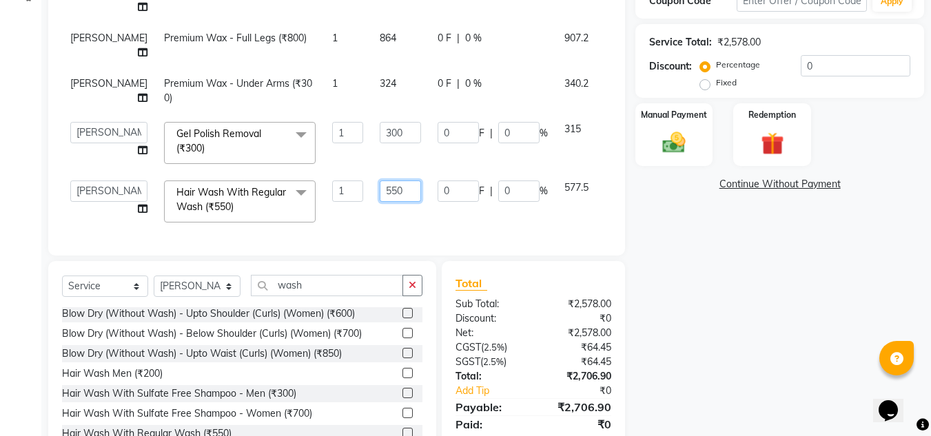
click at [380, 192] on input "550" at bounding box center [400, 191] width 41 height 21
type input "594"
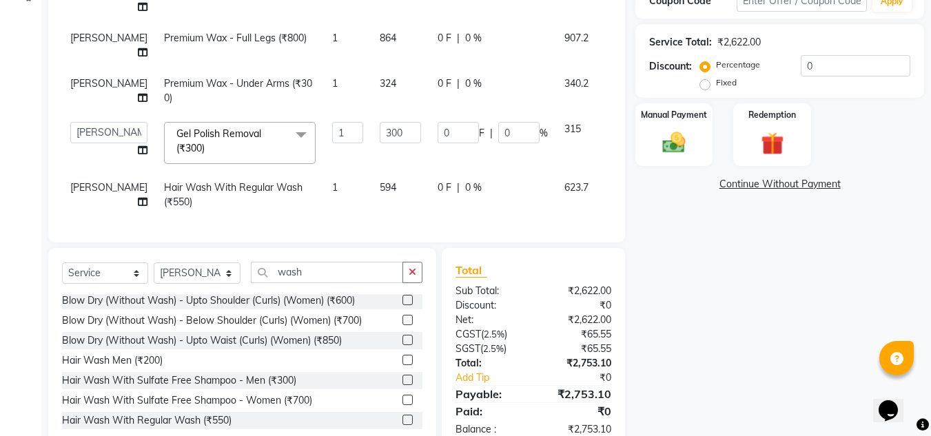
click at [707, 293] on div "Name: Shanaya Shetty Membership: No Active Membership Total Visits: 14 Card on …" at bounding box center [784, 152] width 299 height 598
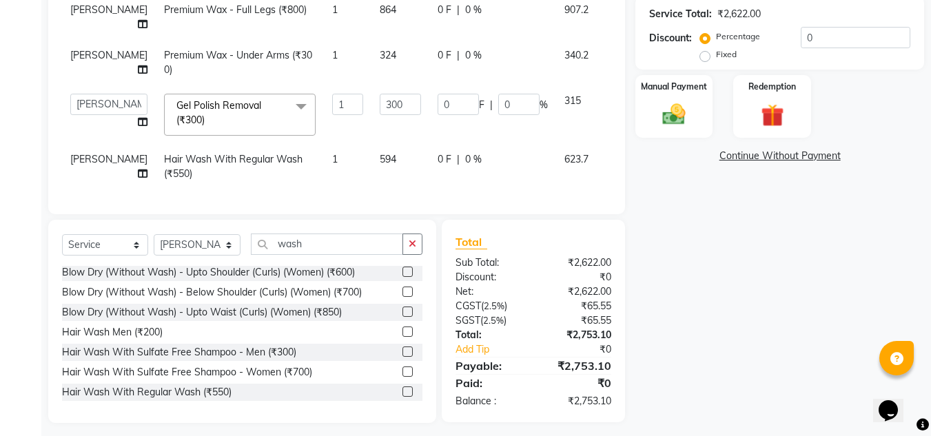
scroll to position [311, 0]
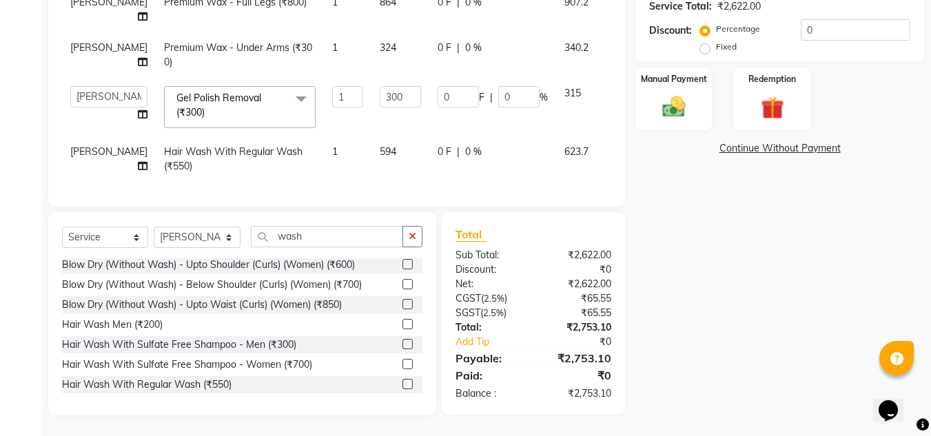
click at [825, 292] on div "Name: Shanaya Shetty Membership: No Active Membership Total Visits: 14 Card on …" at bounding box center [784, 116] width 299 height 598
click at [206, 228] on select "Select Stylist Amandeep Kaur Kalsi Aniket Kadam Bunty Salmani Faim Alvi Front D…" at bounding box center [197, 237] width 87 height 21
select select "13306"
click at [154, 227] on select "Select Stylist Amandeep Kaur Kalsi Aniket Kadam Bunty Salmani Faim Alvi Front D…" at bounding box center [197, 237] width 87 height 21
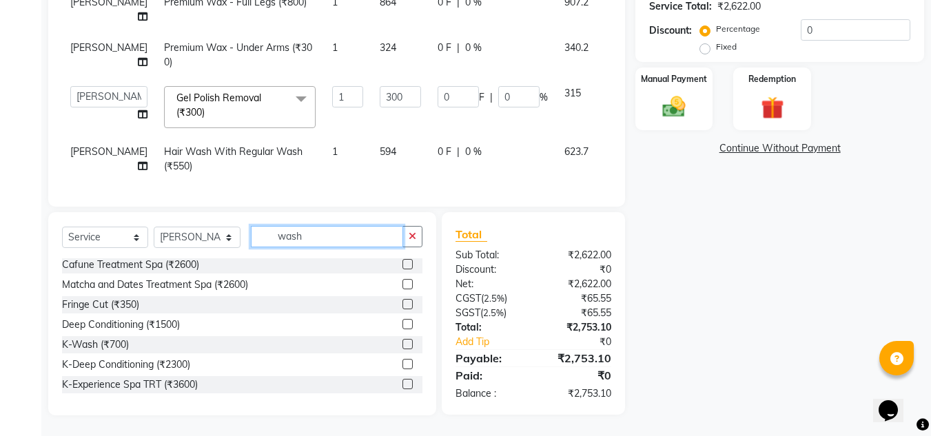
click at [327, 234] on input "wash" at bounding box center [327, 236] width 152 height 21
type input "w"
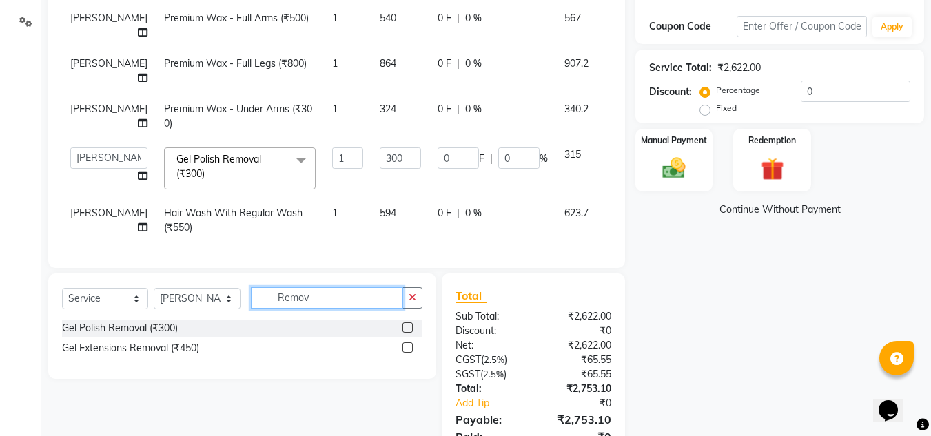
scroll to position [310, 0]
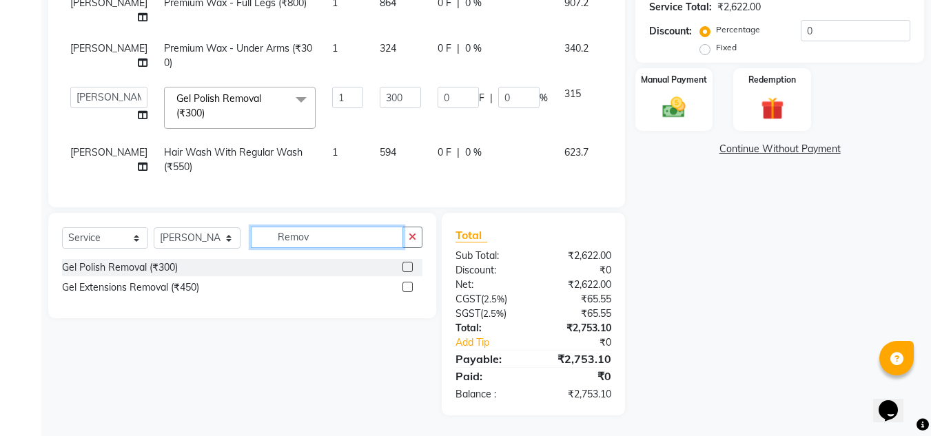
type input "Remov"
click at [194, 245] on select "Select Stylist Amandeep Kaur Kalsi Aniket Kadam Bunty Salmani Faim Alvi Front D…" at bounding box center [197, 237] width 87 height 21
click at [154, 324] on div "Select Service Product Membership Package Voucher Prepaid Gift Card Select Styl…" at bounding box center [237, 314] width 398 height 203
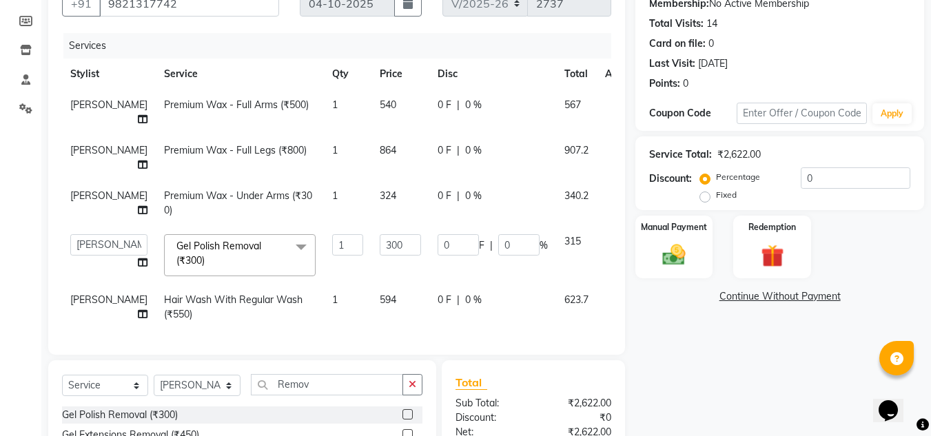
scroll to position [207, 0]
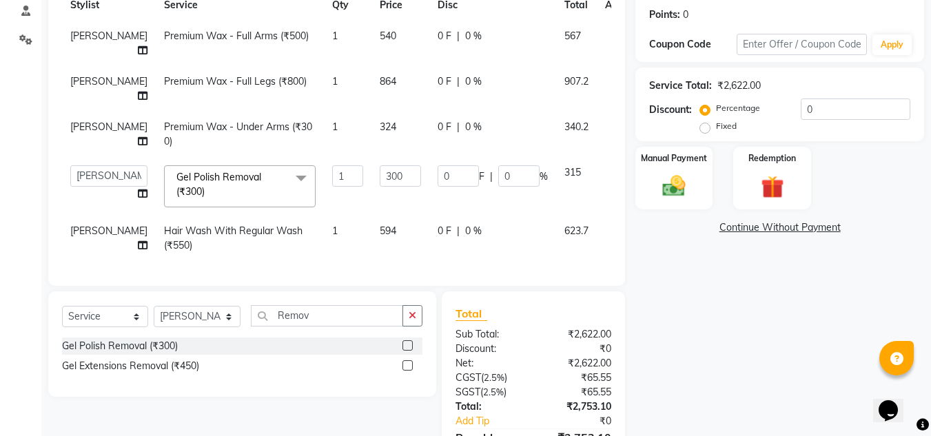
click at [203, 250] on td "Hair Wash With Regular Wash (₹550)" at bounding box center [240, 238] width 168 height 45
select select "86050"
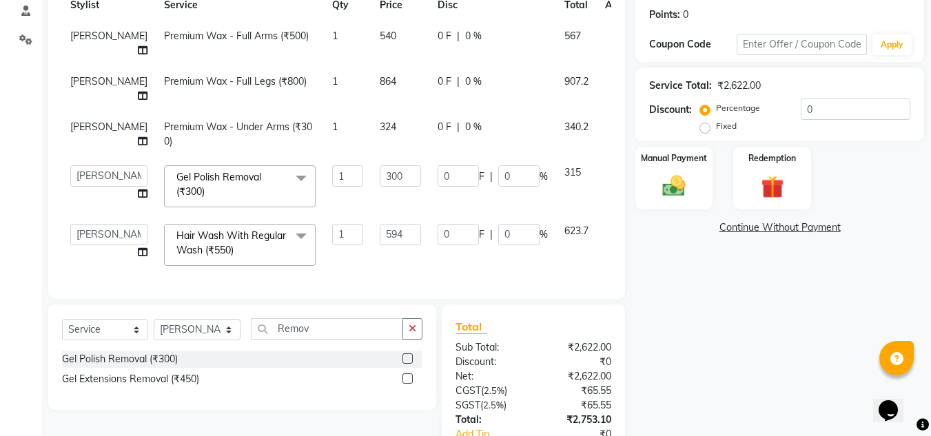
click at [736, 320] on div "Name: Shanaya Shetty Membership: No Active Membership Total Visits: 14 Card on …" at bounding box center [784, 202] width 299 height 611
click at [355, 340] on input "Remov" at bounding box center [327, 328] width 152 height 21
type input "R"
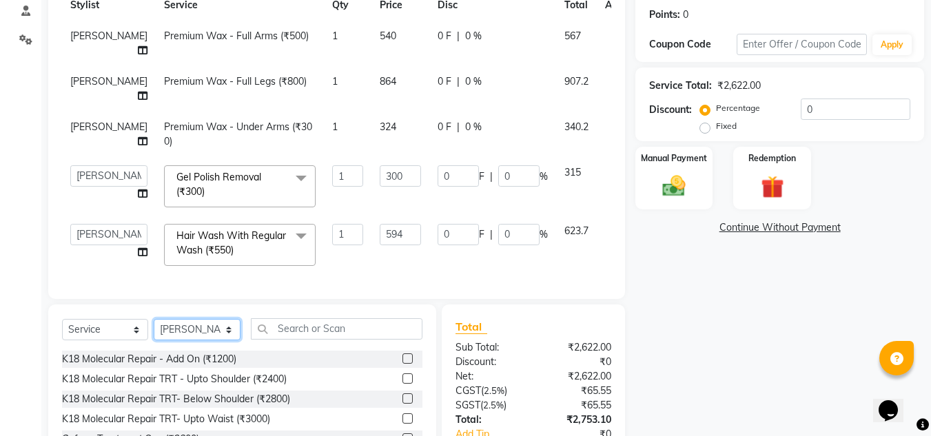
click at [173, 339] on select "Select Stylist Amandeep Kaur Kalsi Aniket Kadam Bunty Salmani Faim Alvi Front D…" at bounding box center [197, 329] width 87 height 21
select select "90643"
click at [154, 329] on select "Select Stylist Amandeep Kaur Kalsi Aniket Kadam Bunty Salmani Faim Alvi Front D…" at bounding box center [197, 329] width 87 height 21
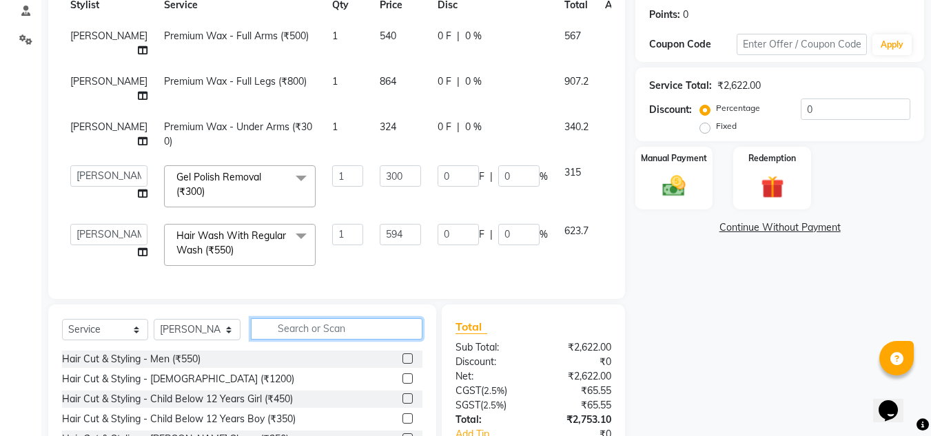
click at [312, 340] on input "text" at bounding box center [337, 328] width 172 height 21
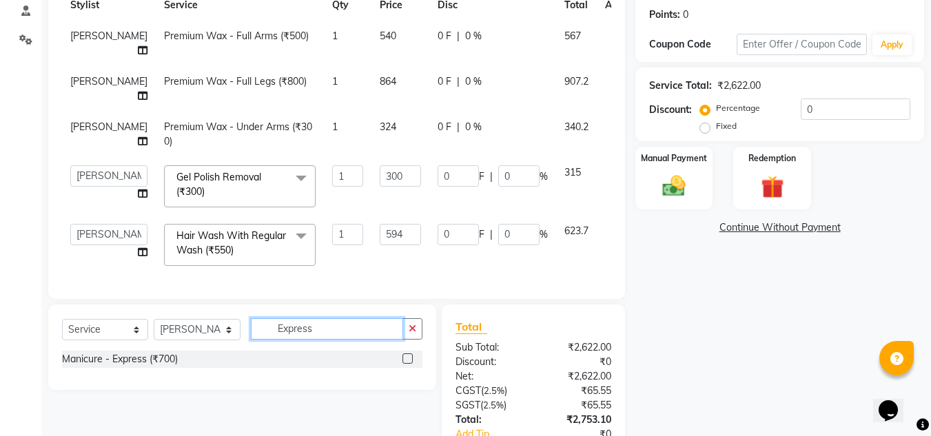
type input "Express"
click at [409, 364] on label at bounding box center [407, 359] width 10 height 10
click at [409, 364] on input "checkbox" at bounding box center [406, 359] width 9 height 9
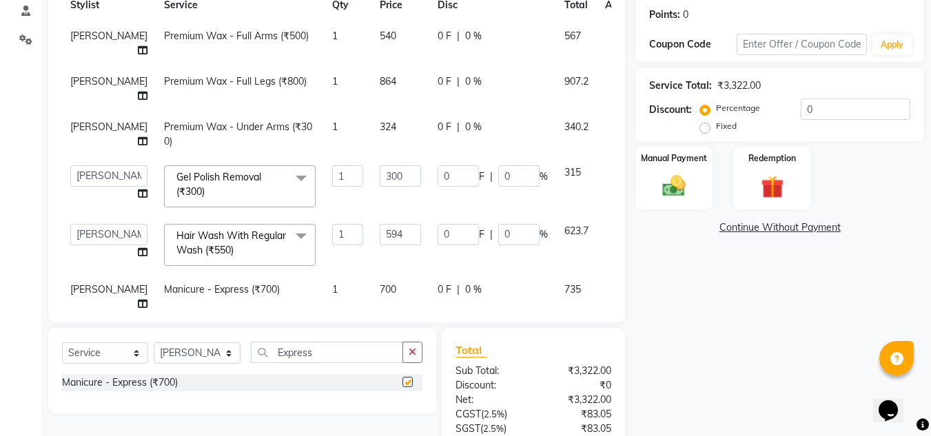
checkbox input "false"
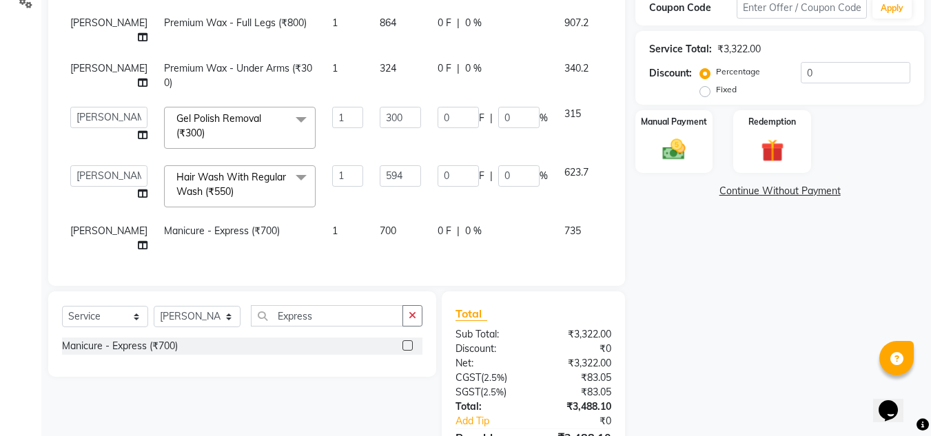
scroll to position [322, 0]
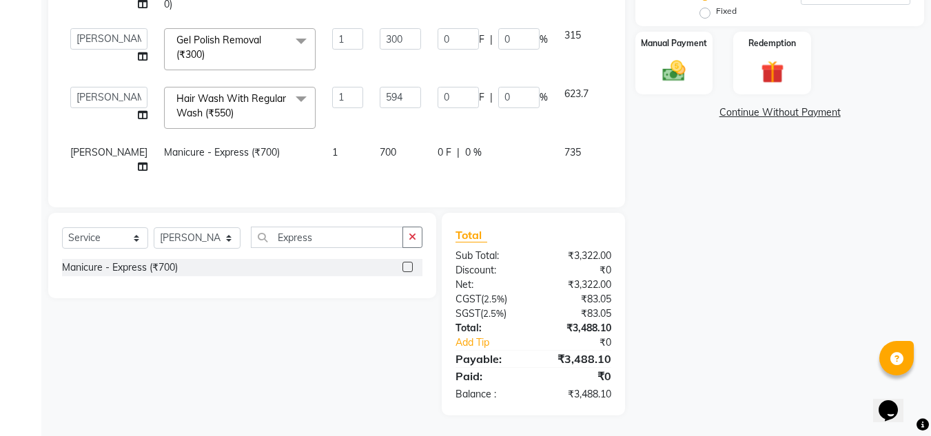
click at [611, 145] on icon at bounding box center [615, 150] width 8 height 10
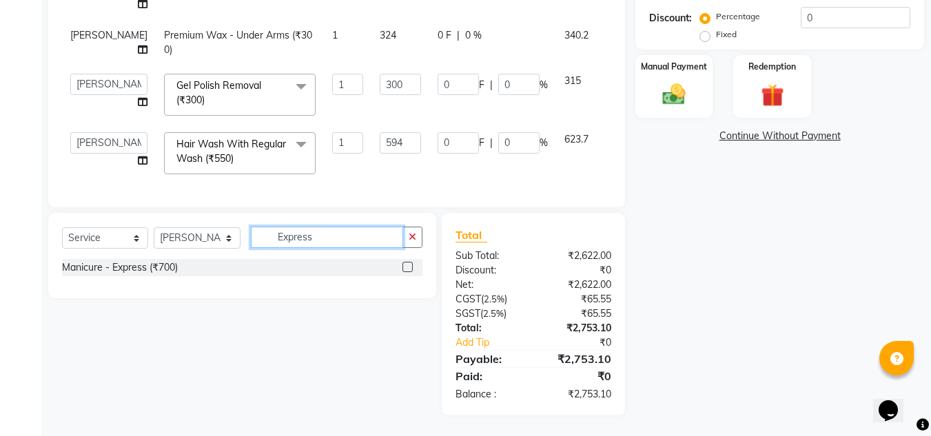
click at [329, 241] on input "Express" at bounding box center [327, 237] width 152 height 21
type input "E"
type input "Basi"
click at [404, 269] on label at bounding box center [407, 267] width 10 height 10
click at [404, 269] on input "checkbox" at bounding box center [406, 267] width 9 height 9
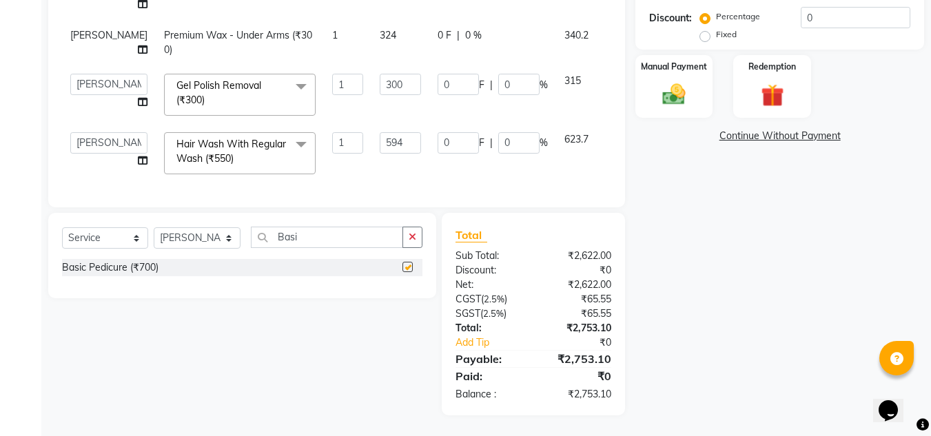
scroll to position [90, 0]
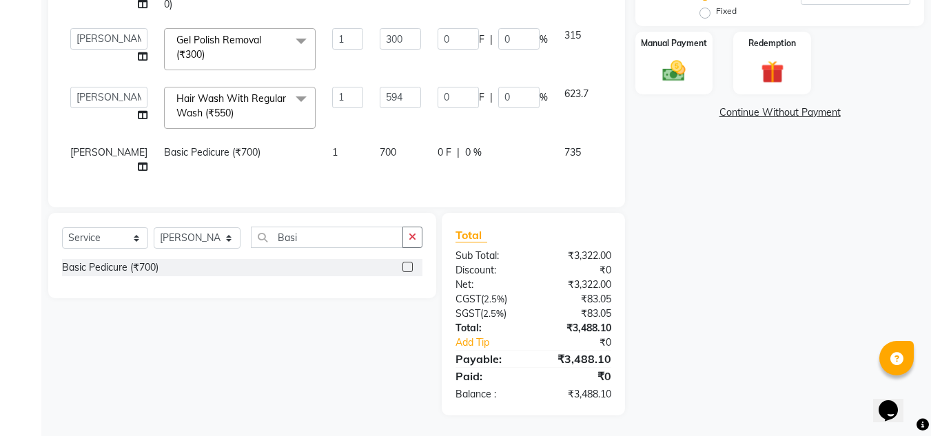
checkbox input "false"
click at [378, 137] on td "700" at bounding box center [400, 159] width 58 height 45
select select "90643"
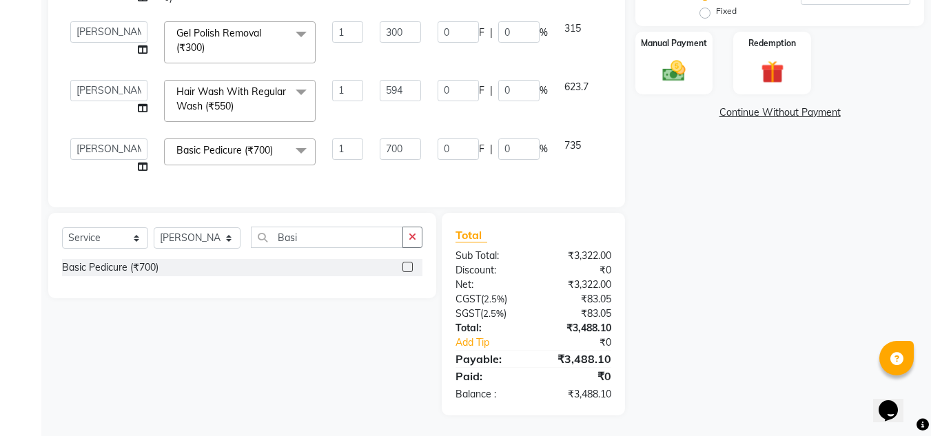
scroll to position [83, 0]
click at [380, 139] on input "700" at bounding box center [400, 149] width 41 height 21
type input "756"
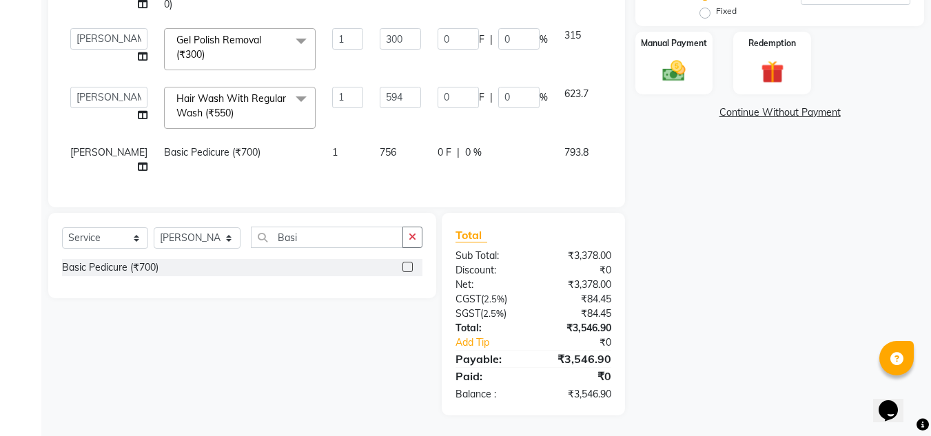
click at [782, 298] on div "Name: Shanaya Shetty Membership: No Active Membership Total Visits: 14 Card on …" at bounding box center [784, 99] width 299 height 634
click at [781, 303] on div "Name: Shanaya Shetty Membership: No Active Membership Total Visits: 14 Card on …" at bounding box center [784, 99] width 299 height 634
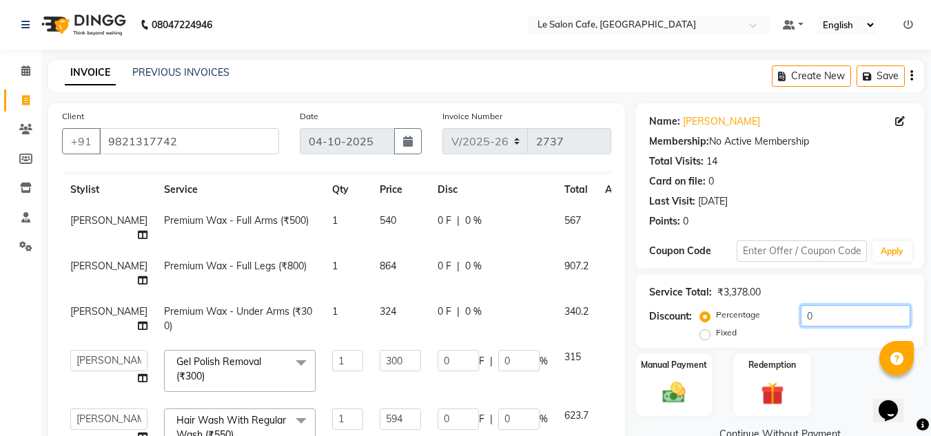
click at [815, 315] on input "0" at bounding box center [856, 315] width 110 height 21
type input "1"
type input "3"
type input "1"
type input "5.94"
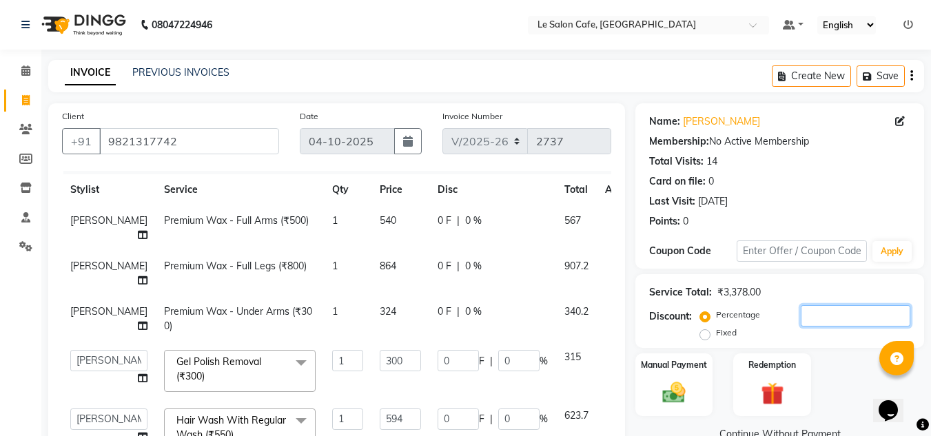
type input "1"
type input "15"
type input "45"
type input "15"
type input "89.1"
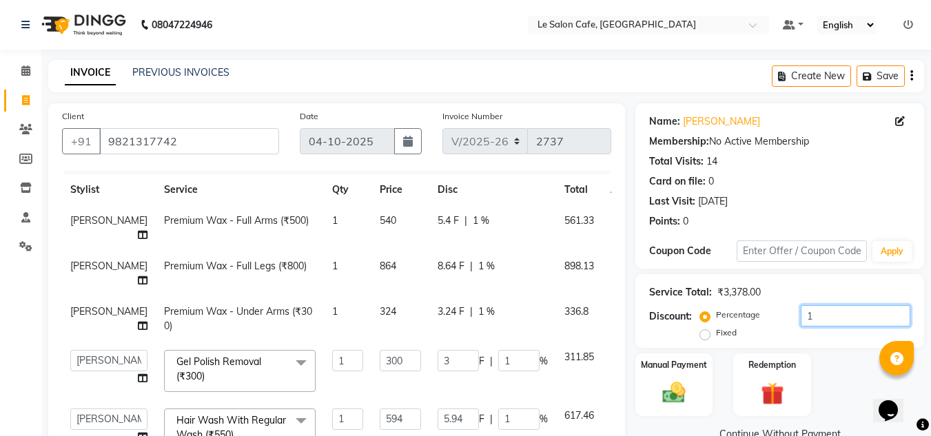
type input "15"
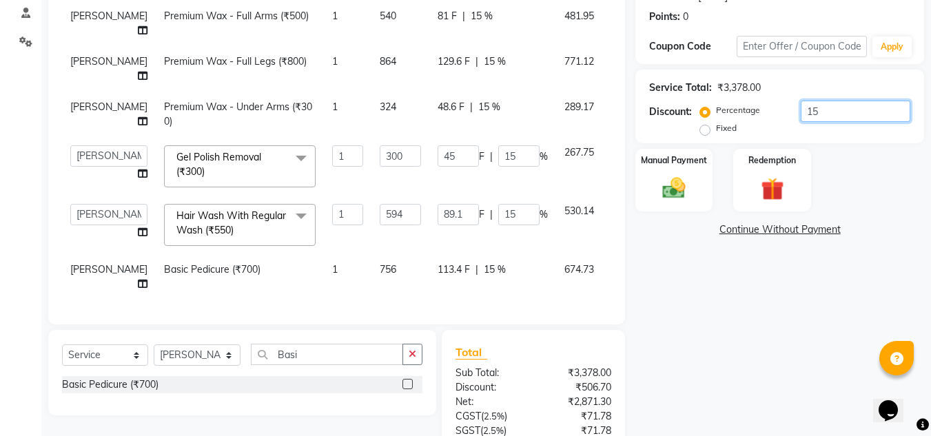
scroll to position [184, 0]
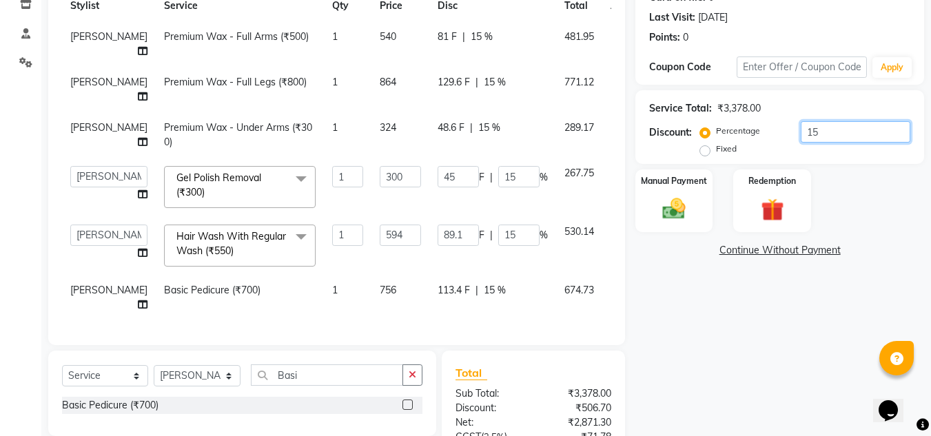
click at [821, 134] on input "15" at bounding box center [856, 131] width 110 height 21
type input "1"
type input "3"
type input "1"
type input "5.94"
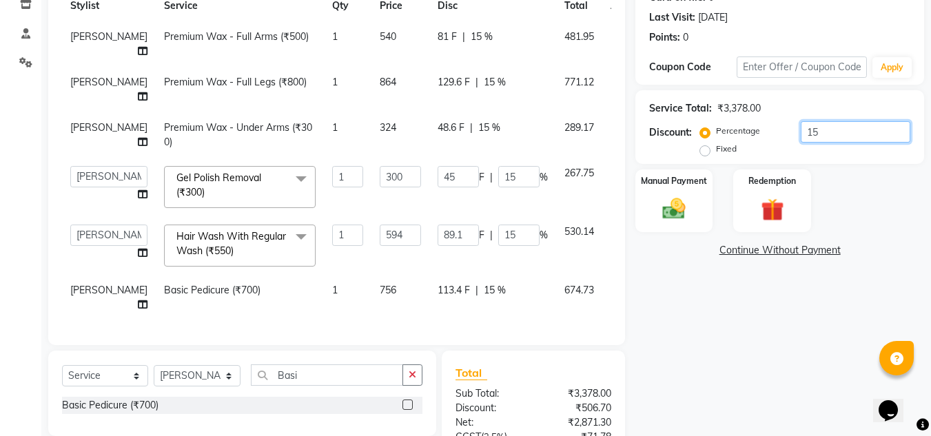
type input "1"
type input "0"
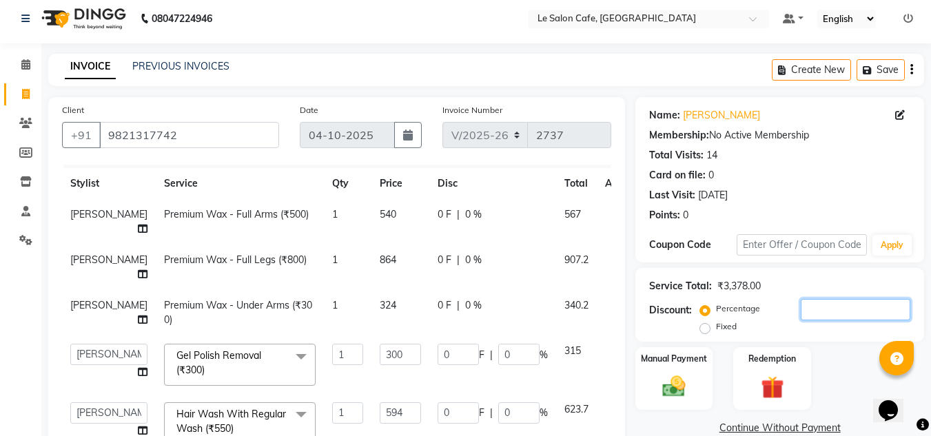
scroll to position [0, 0]
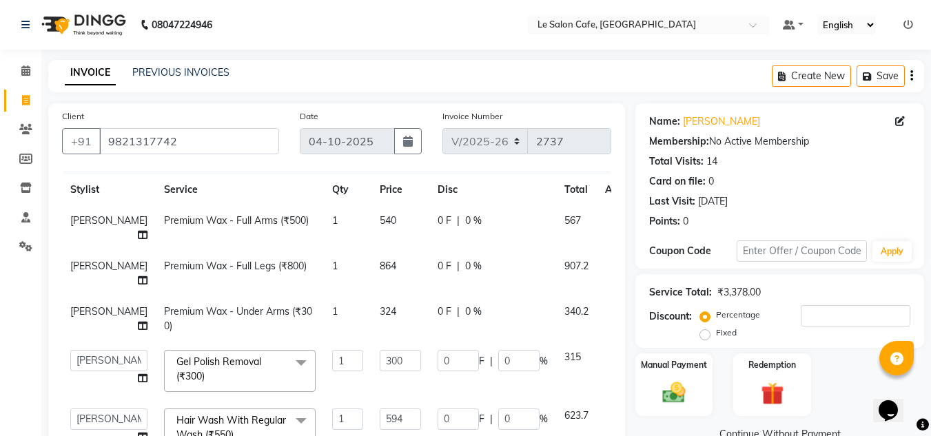
click at [448, 27] on nav "08047224946 Select Location × Le Salon Cafe, Chembur Default Panel My Panel Eng…" at bounding box center [465, 25] width 931 height 50
click at [843, 387] on div "Manual Payment Redemption" at bounding box center [779, 385] width 309 height 63
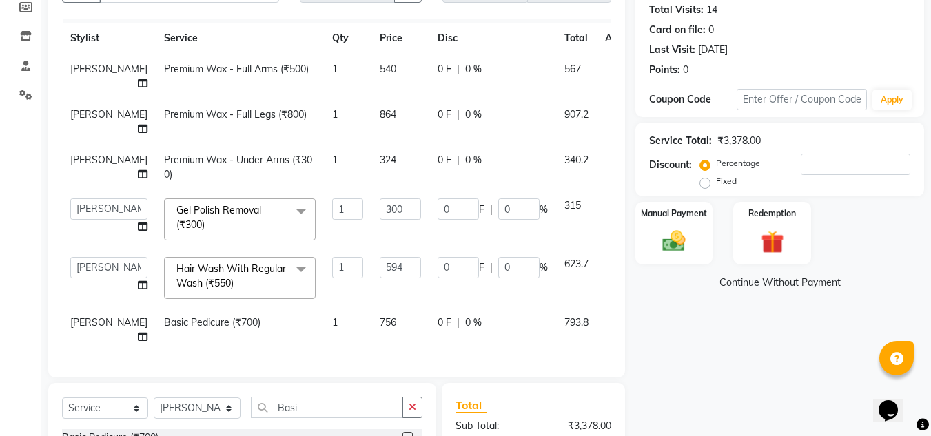
scroll to position [322, 0]
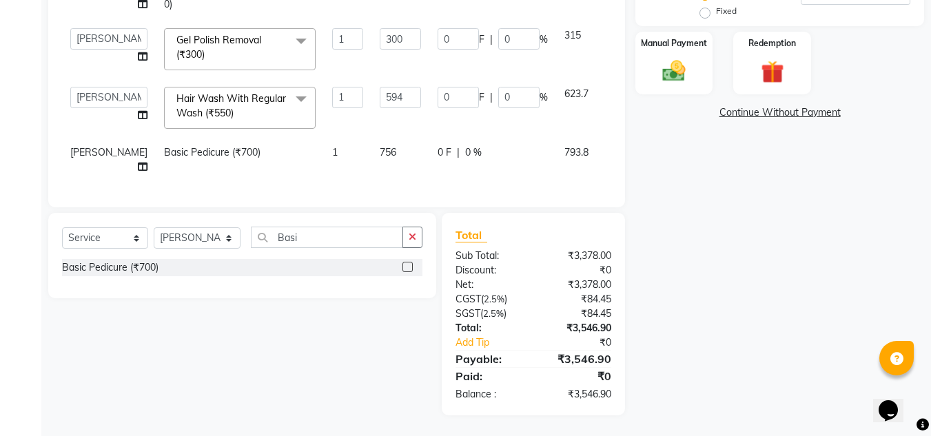
click at [740, 339] on div "Name: Shanaya Shetty Membership: No Active Membership Total Visits: 14 Card on …" at bounding box center [784, 99] width 299 height 634
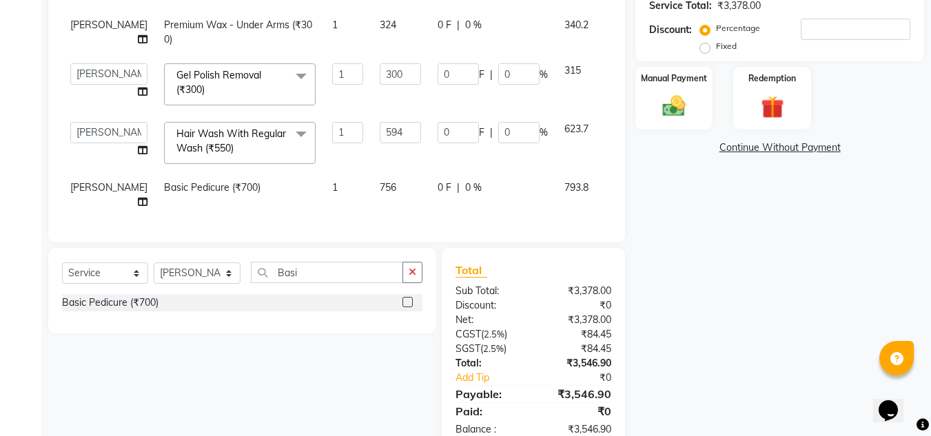
scroll to position [253, 0]
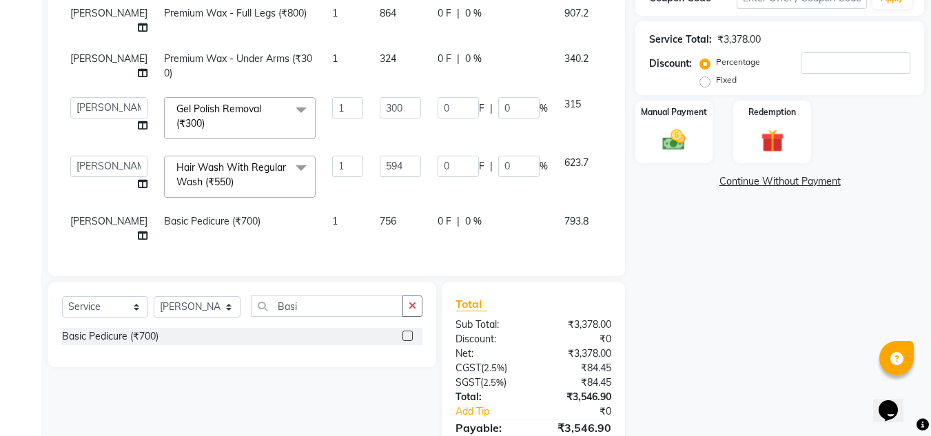
click at [728, 296] on div "Name: Shanaya Shetty Membership: No Active Membership Total Visits: 14 Card on …" at bounding box center [784, 167] width 299 height 634
click at [822, 56] on input "number" at bounding box center [856, 62] width 110 height 21
type input "1"
type input "3"
type input "1"
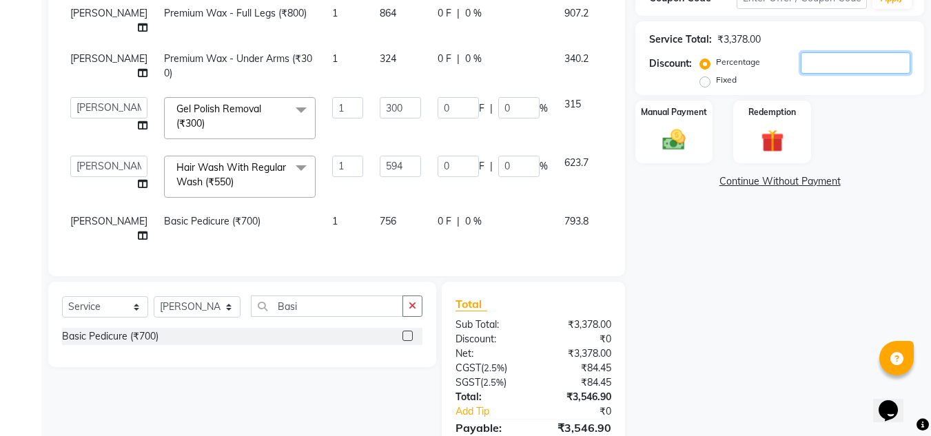
type input "5.94"
type input "1"
type input "15"
type input "45"
type input "15"
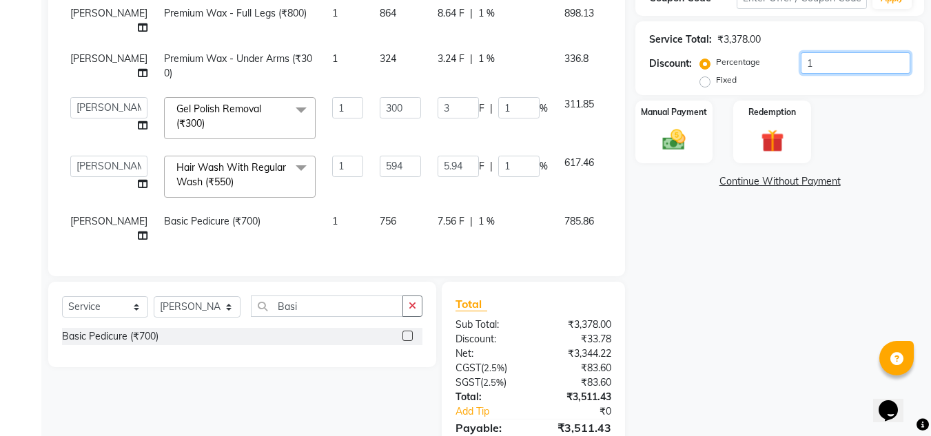
type input "89.1"
type input "15"
click at [763, 344] on div "Name: Shanaya Shetty Membership: No Active Membership Total Visits: 14 Card on …" at bounding box center [784, 167] width 299 height 634
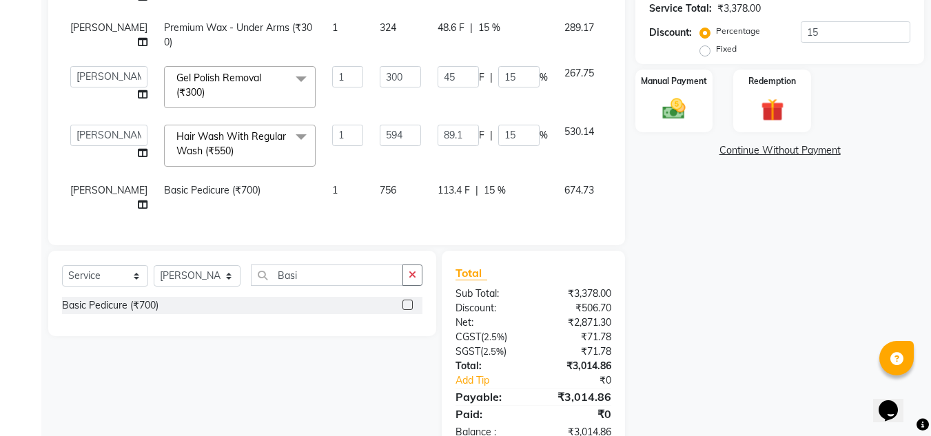
scroll to position [322, 0]
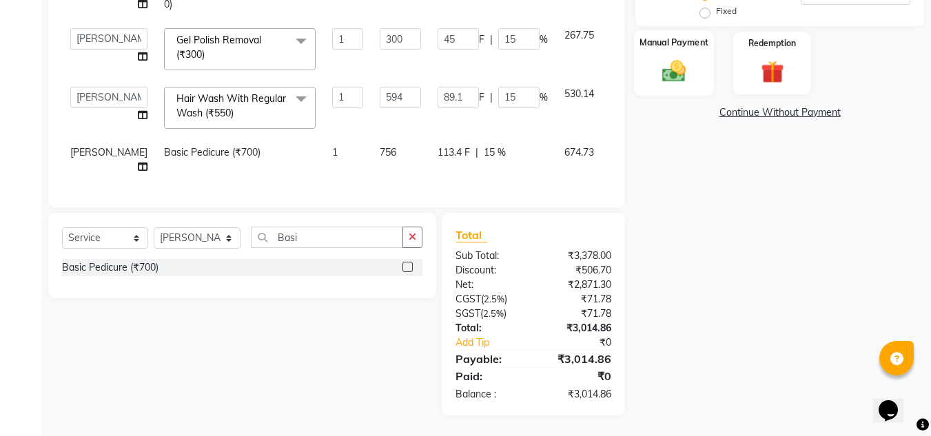
click at [672, 66] on img at bounding box center [674, 71] width 39 height 28
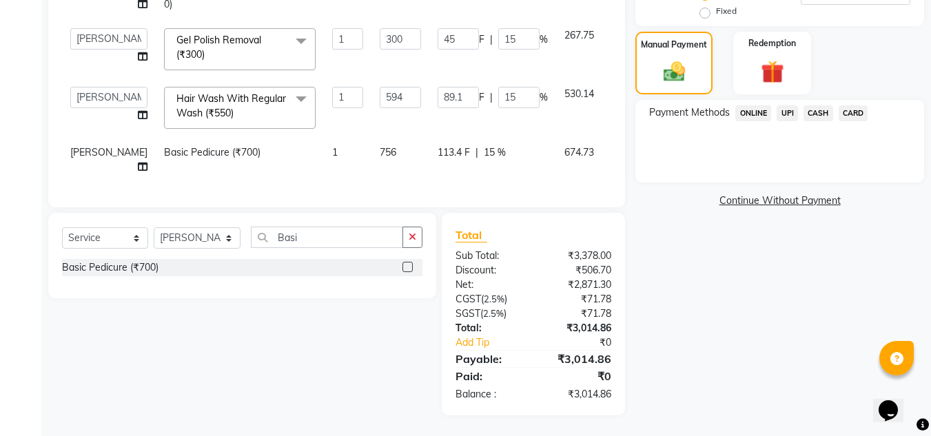
click at [682, 339] on div "Name: Shanaya Shetty Membership: No Active Membership Total Visits: 14 Card on …" at bounding box center [784, 99] width 299 height 634
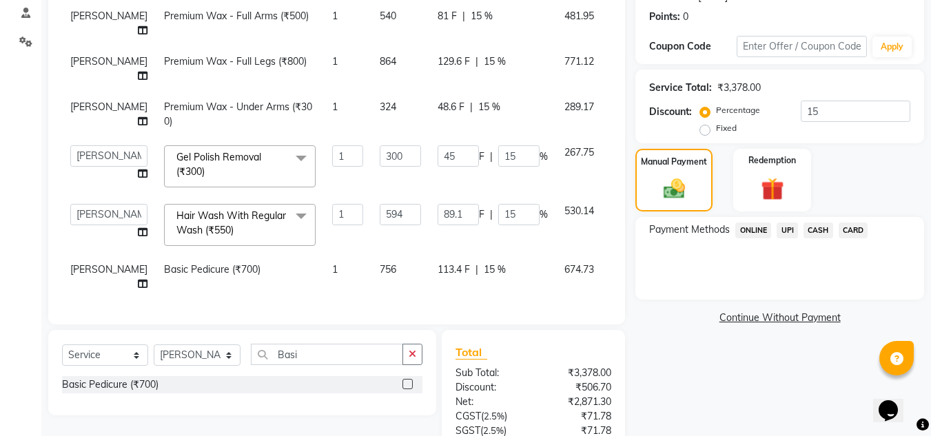
scroll to position [184, 0]
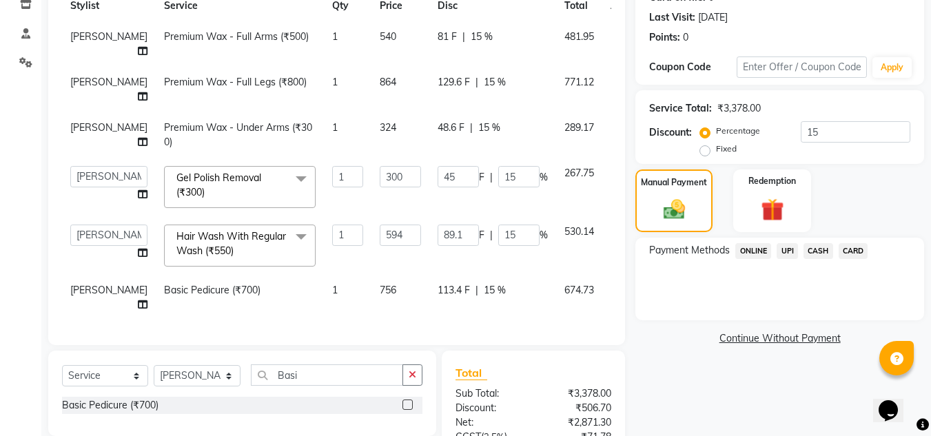
click at [556, 283] on td "674.73" at bounding box center [579, 297] width 46 height 45
select select "90643"
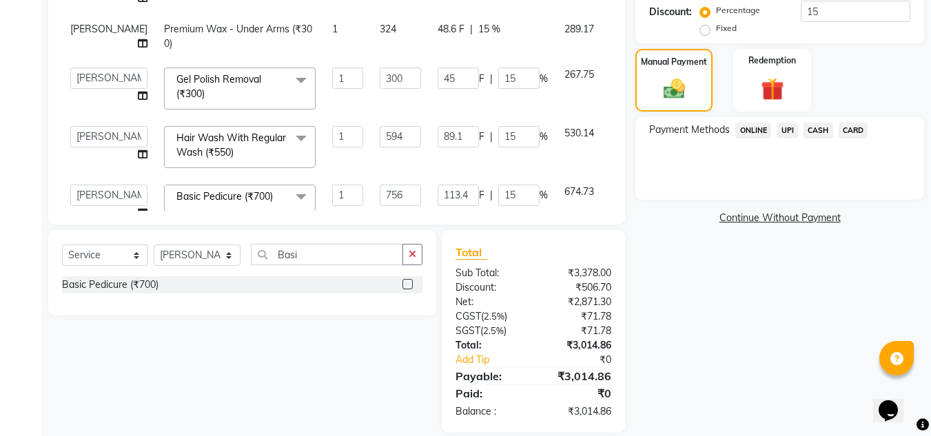
scroll to position [322, 0]
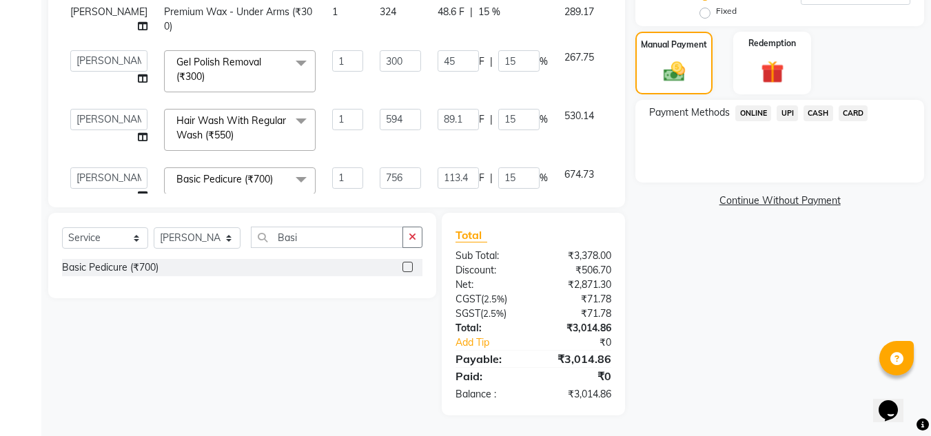
click at [616, 119] on icon at bounding box center [620, 114] width 8 height 10
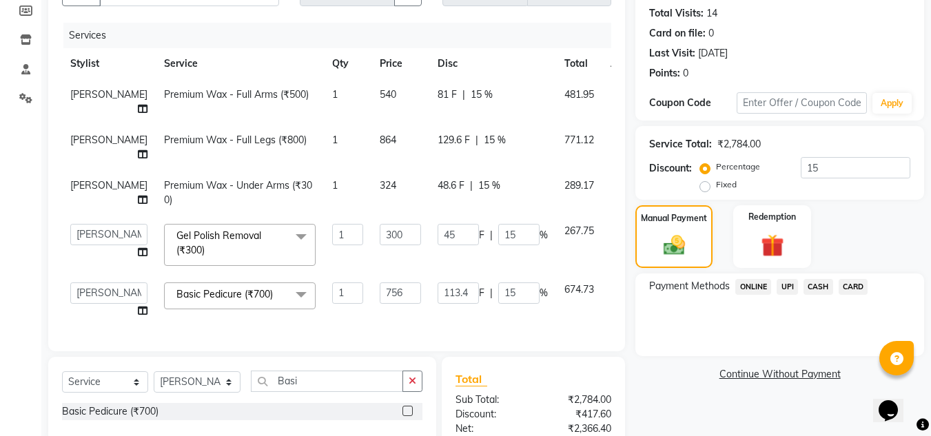
scroll to position [184, 0]
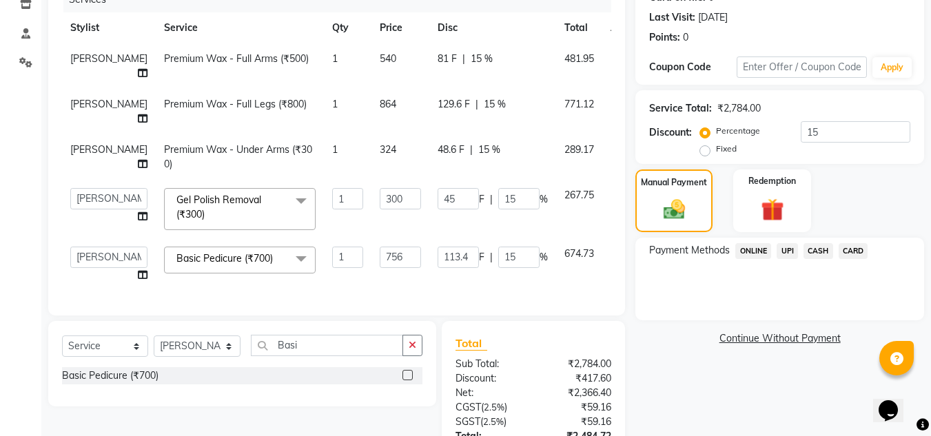
click at [616, 256] on icon at bounding box center [620, 252] width 8 height 10
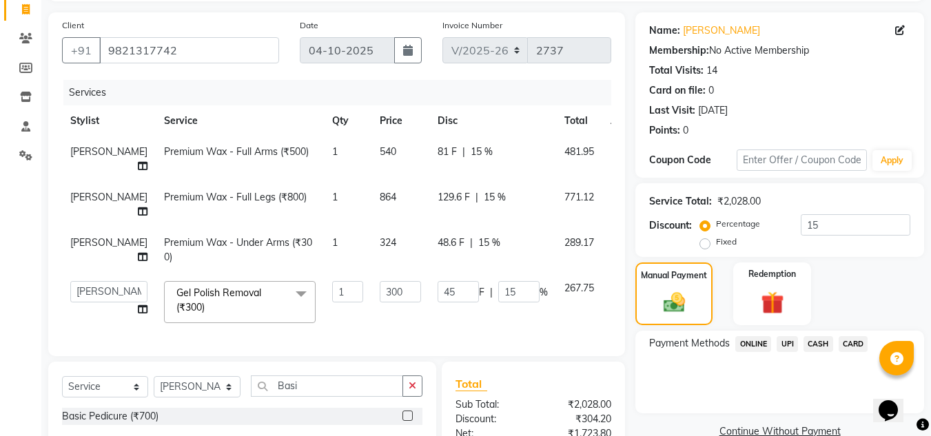
scroll to position [87, 0]
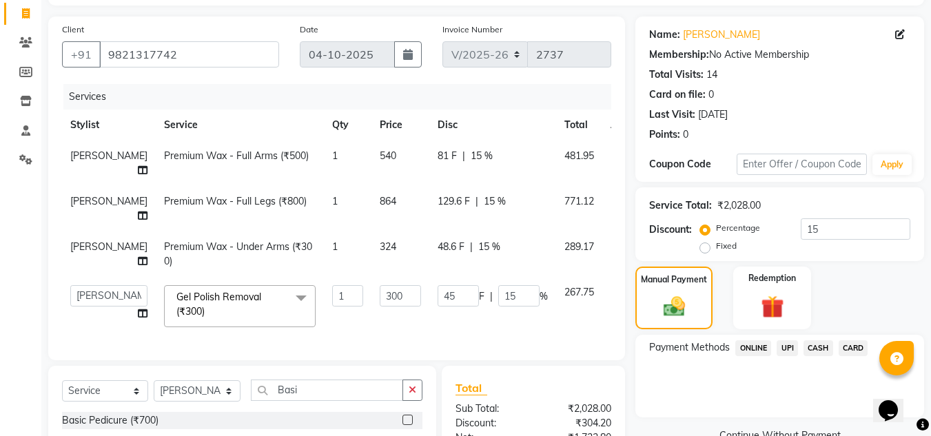
click at [784, 346] on span "UPI" at bounding box center [787, 348] width 21 height 16
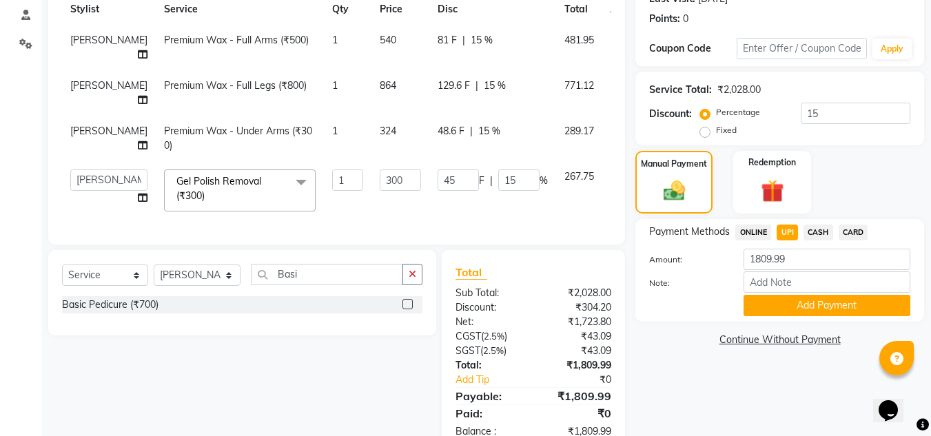
scroll to position [294, 0]
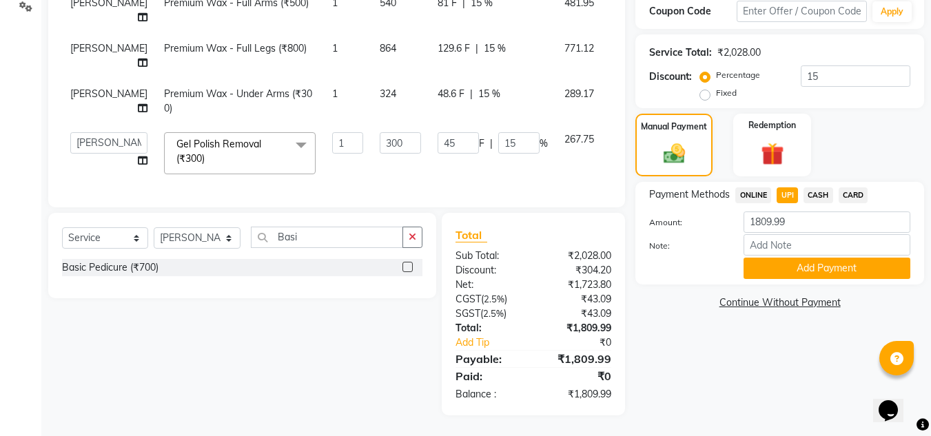
click at [799, 258] on button "Add Payment" at bounding box center [827, 268] width 167 height 21
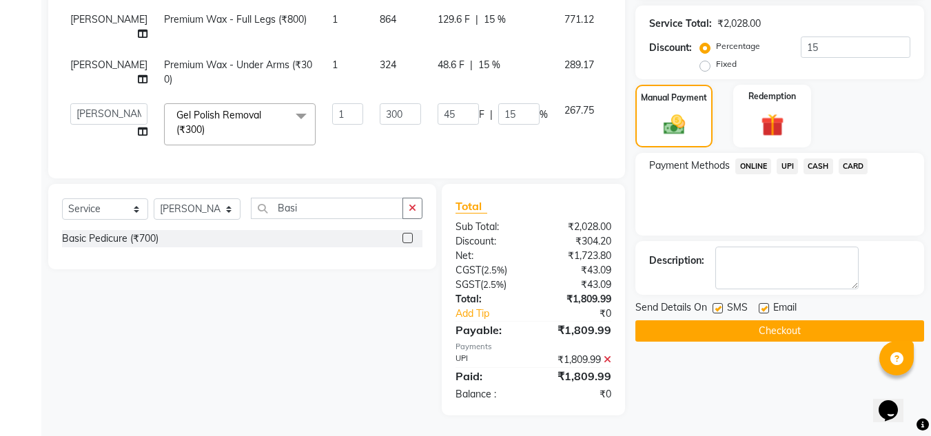
click at [763, 303] on label at bounding box center [764, 308] width 10 height 10
click at [763, 305] on input "checkbox" at bounding box center [763, 309] width 9 height 9
checkbox input "false"
click at [717, 303] on label at bounding box center [718, 308] width 10 height 10
click at [717, 305] on input "checkbox" at bounding box center [717, 309] width 9 height 9
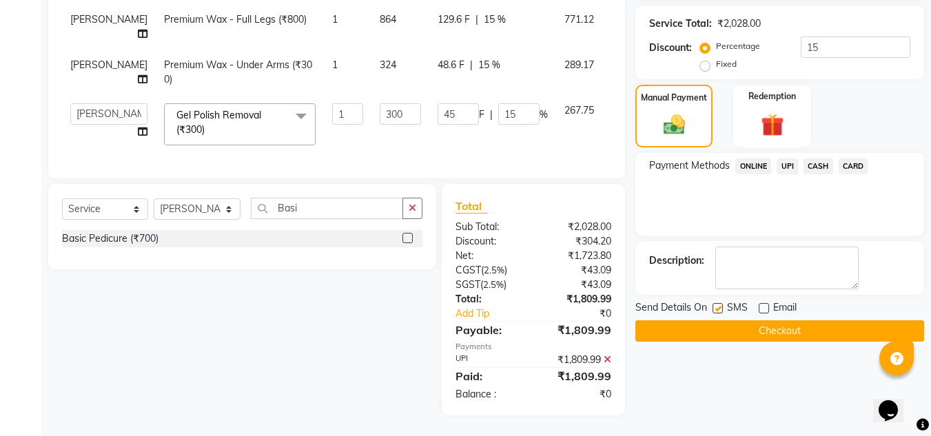
checkbox input "false"
click at [720, 320] on button "Checkout" at bounding box center [779, 330] width 289 height 21
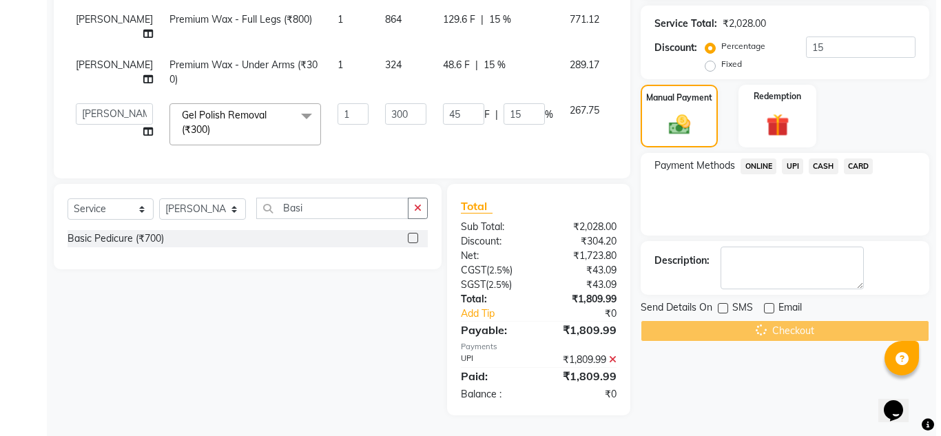
scroll to position [0, 0]
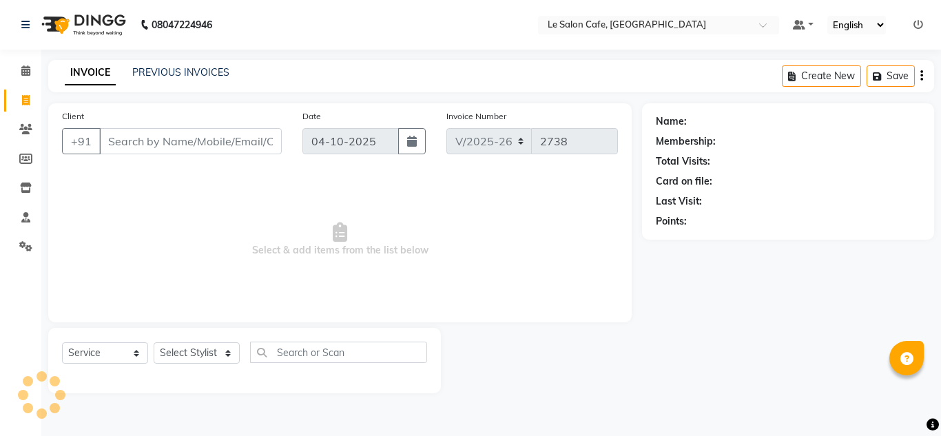
select select "594"
select select "service"
click at [143, 133] on input "Client" at bounding box center [190, 141] width 183 height 26
click at [143, 145] on input "Client" at bounding box center [190, 141] width 183 height 26
click at [156, 131] on input "Dr" at bounding box center [190, 141] width 183 height 26
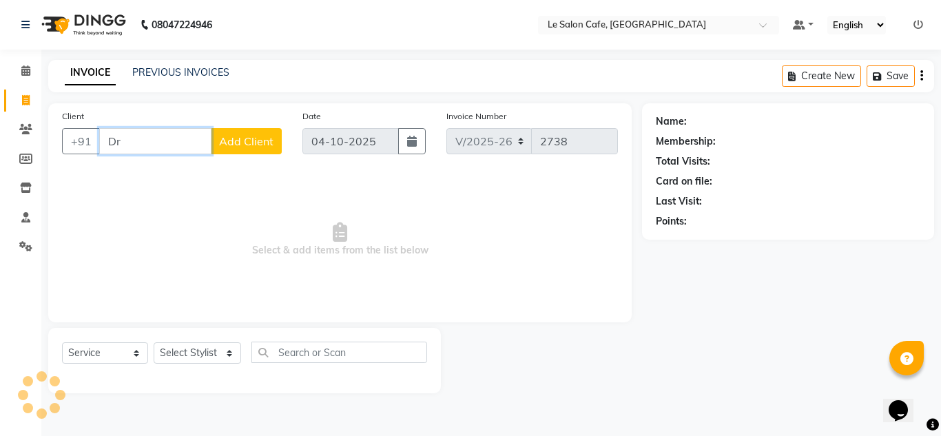
type input "D"
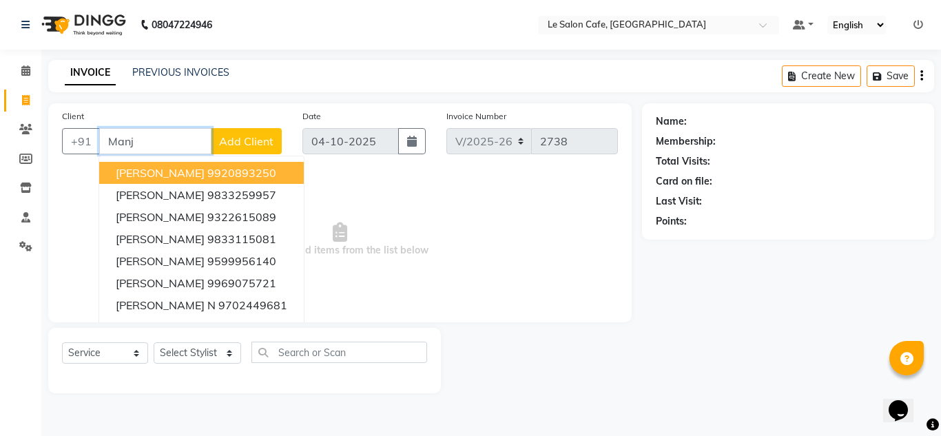
click at [192, 168] on button "[PERSON_NAME] 9920893250" at bounding box center [201, 173] width 205 height 22
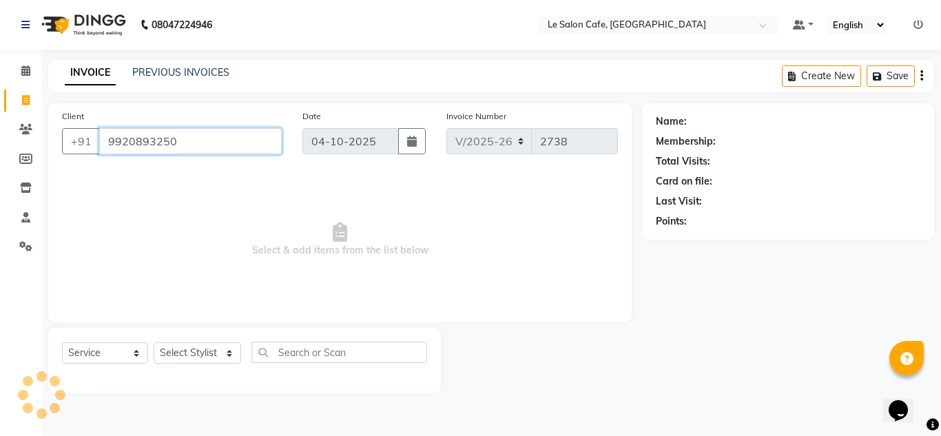
type input "9920893250"
select select "1: Object"
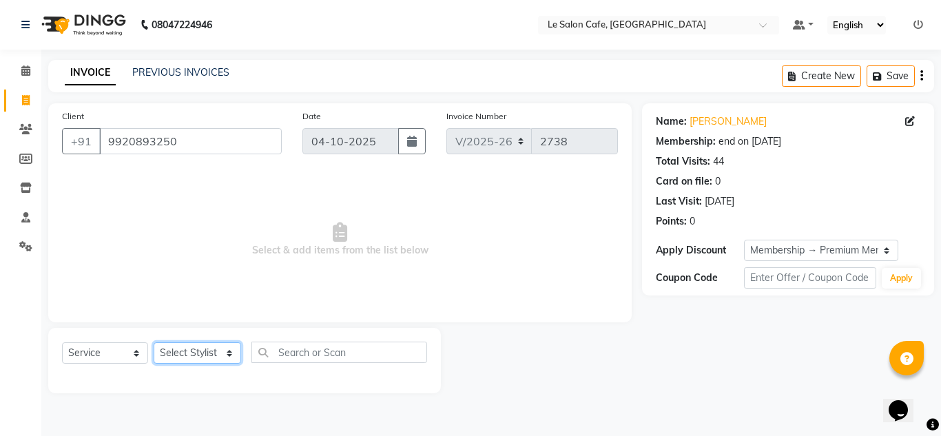
click at [215, 354] on select "Select Stylist [PERSON_NAME] [PERSON_NAME] Kadam [PERSON_NAME] [PERSON_NAME] Fr…" at bounding box center [198, 353] width 88 height 21
select select "87105"
click at [154, 343] on select "Select Stylist [PERSON_NAME] [PERSON_NAME] Kadam [PERSON_NAME] [PERSON_NAME] Fr…" at bounding box center [198, 353] width 88 height 21
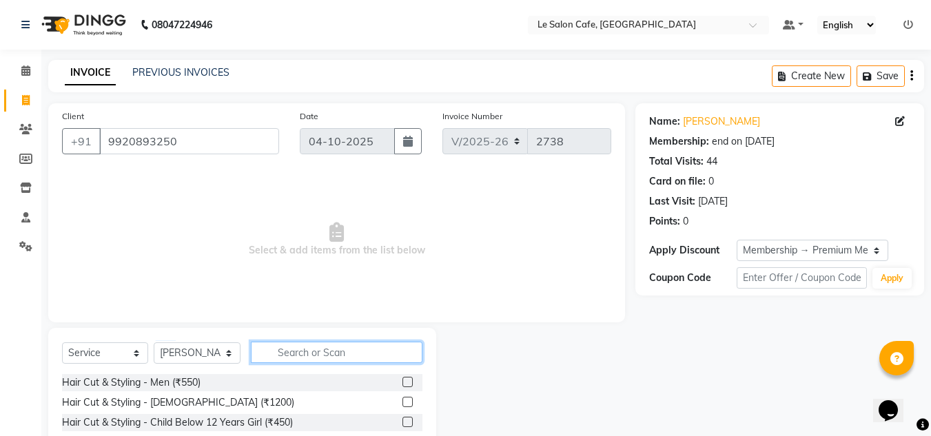
click at [319, 358] on input "text" at bounding box center [337, 352] width 172 height 21
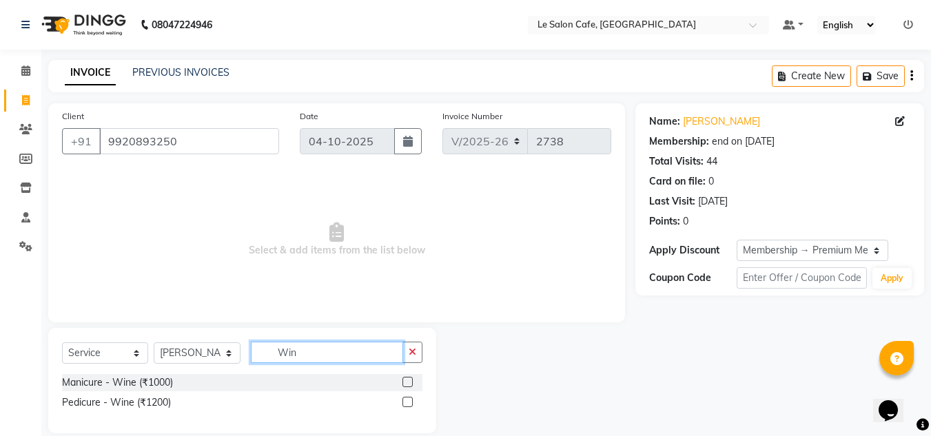
type input "Win"
click at [407, 402] on label at bounding box center [407, 402] width 10 height 10
click at [407, 402] on input "checkbox" at bounding box center [406, 402] width 9 height 9
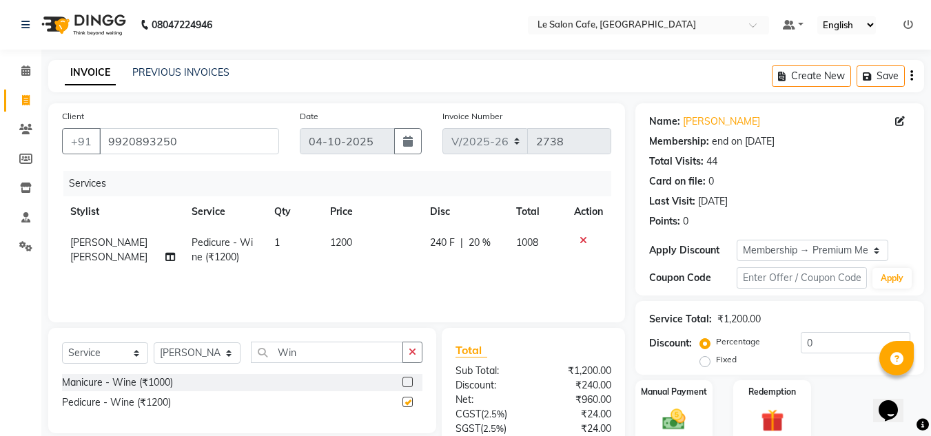
checkbox input "false"
click at [230, 356] on select "Select Stylist [PERSON_NAME] [PERSON_NAME] Kadam [PERSON_NAME] [PERSON_NAME] Fr…" at bounding box center [197, 353] width 87 height 21
select select "67615"
click at [154, 343] on select "Select Stylist [PERSON_NAME] [PERSON_NAME] Kadam [PERSON_NAME] [PERSON_NAME] Fr…" at bounding box center [197, 353] width 87 height 21
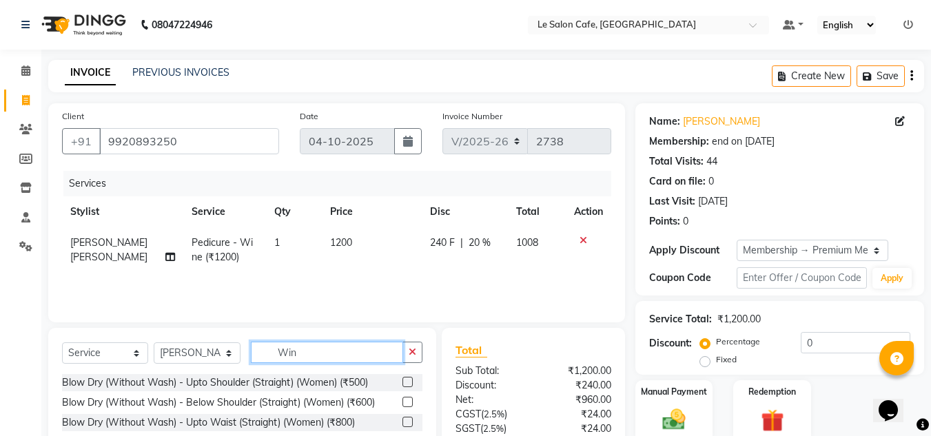
click at [320, 356] on input "Win" at bounding box center [327, 352] width 152 height 21
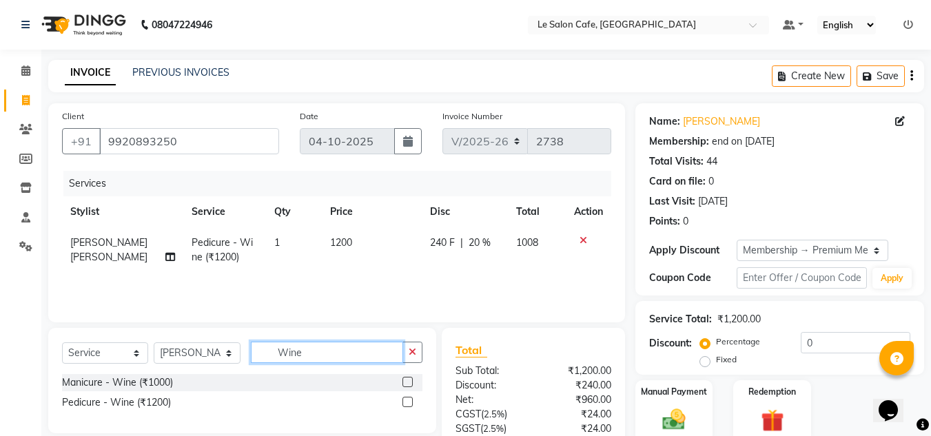
type input "Wine"
click at [408, 376] on div at bounding box center [412, 382] width 20 height 17
click at [405, 383] on label at bounding box center [407, 382] width 10 height 10
click at [405, 383] on input "checkbox" at bounding box center [406, 382] width 9 height 9
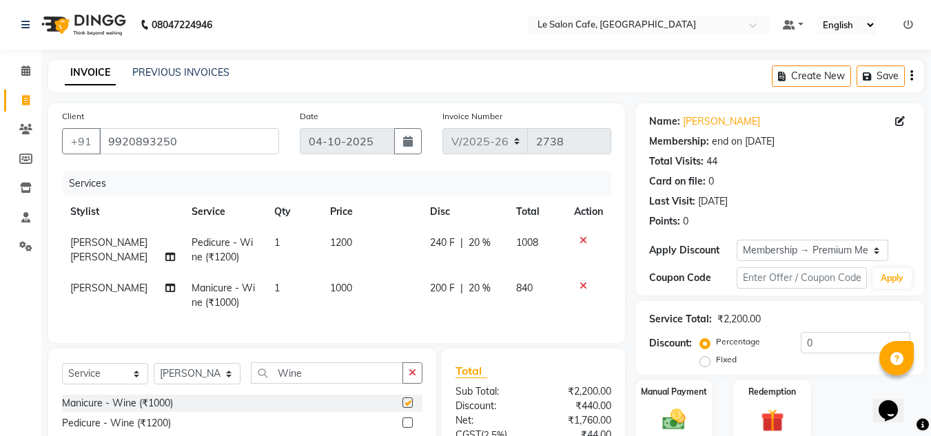
checkbox input "false"
click at [351, 241] on td "1200" at bounding box center [372, 249] width 101 height 45
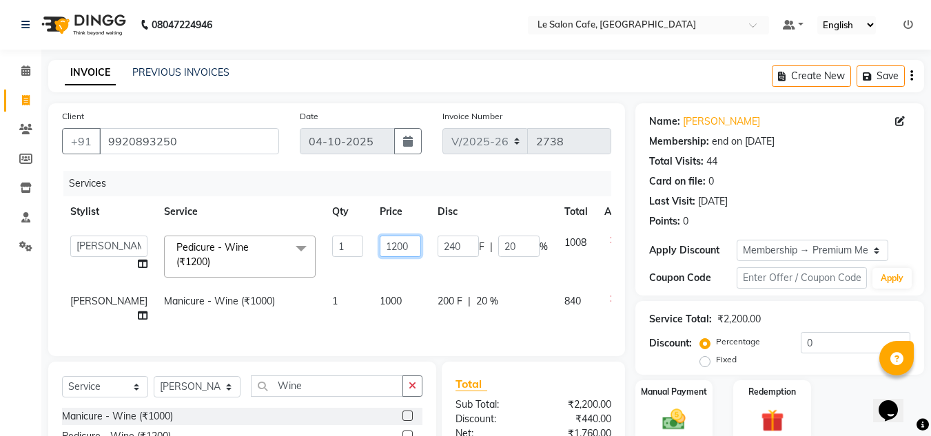
click at [380, 245] on input "1200" at bounding box center [400, 246] width 41 height 21
type input "1296"
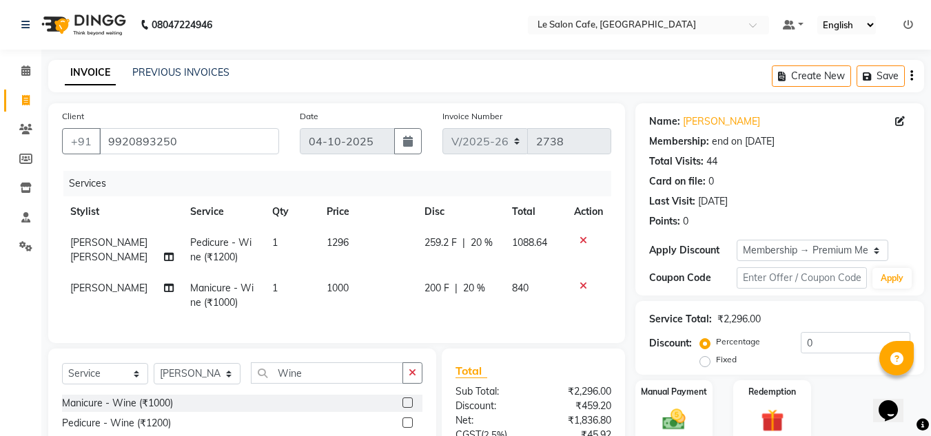
click at [367, 310] on td "1000" at bounding box center [367, 295] width 98 height 45
select select "67615"
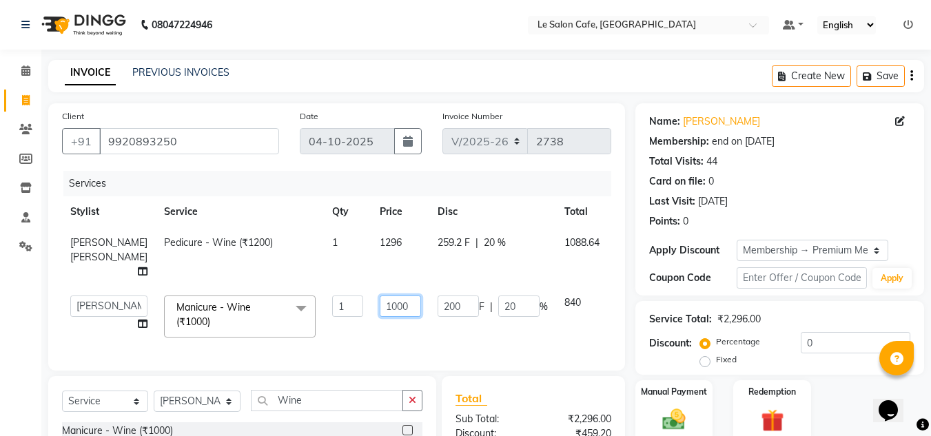
click at [388, 302] on input "1000" at bounding box center [400, 306] width 41 height 21
type input "1080"
click at [380, 334] on div "Services Stylist Service Qty Price Disc Total Action [PERSON_NAME] [PERSON_NAME…" at bounding box center [336, 264] width 549 height 186
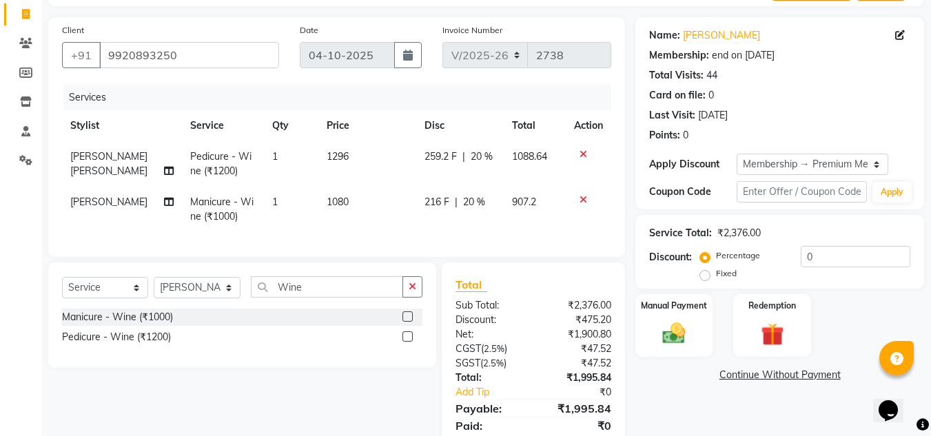
scroll to position [146, 0]
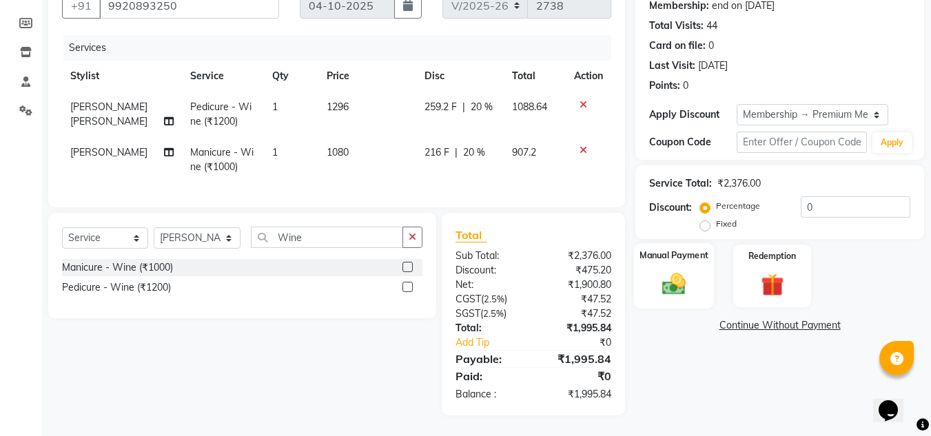
click at [662, 291] on div "Manual Payment" at bounding box center [674, 275] width 81 height 65
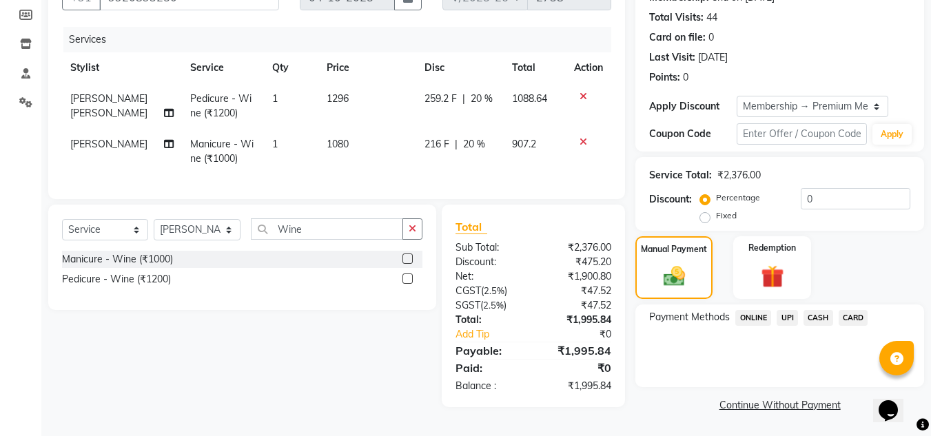
click at [788, 316] on span "UPI" at bounding box center [787, 318] width 21 height 16
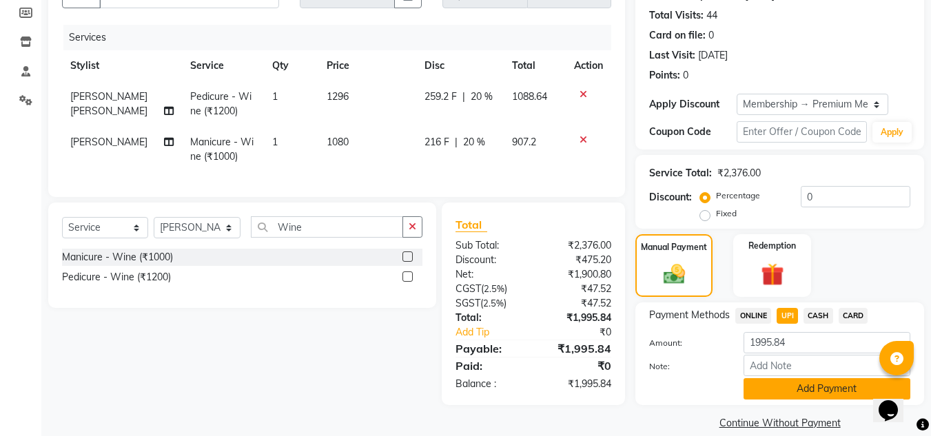
click at [795, 390] on button "Add Payment" at bounding box center [827, 388] width 167 height 21
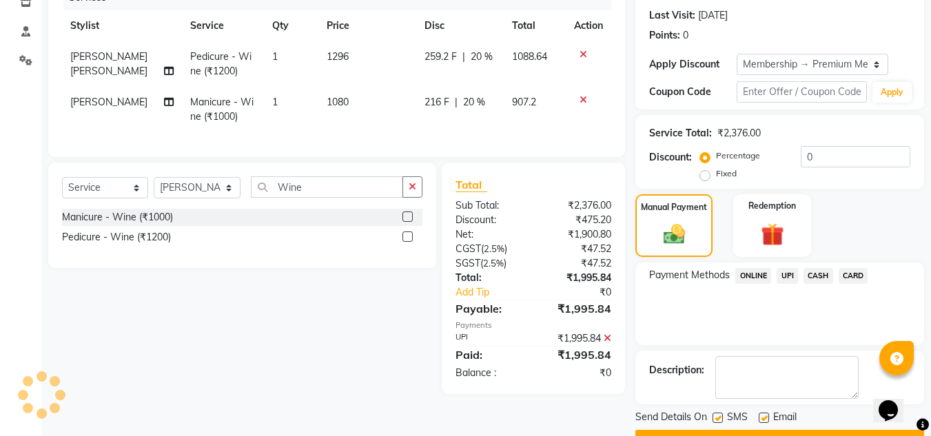
scroll to position [222, 0]
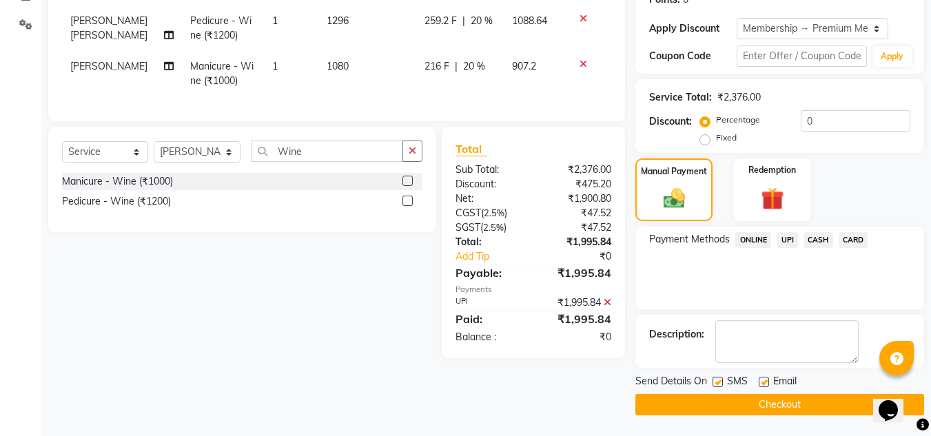
click at [766, 384] on label at bounding box center [764, 382] width 10 height 10
click at [766, 384] on input "checkbox" at bounding box center [763, 382] width 9 height 9
checkbox input "false"
click at [775, 401] on button "Checkout" at bounding box center [779, 404] width 289 height 21
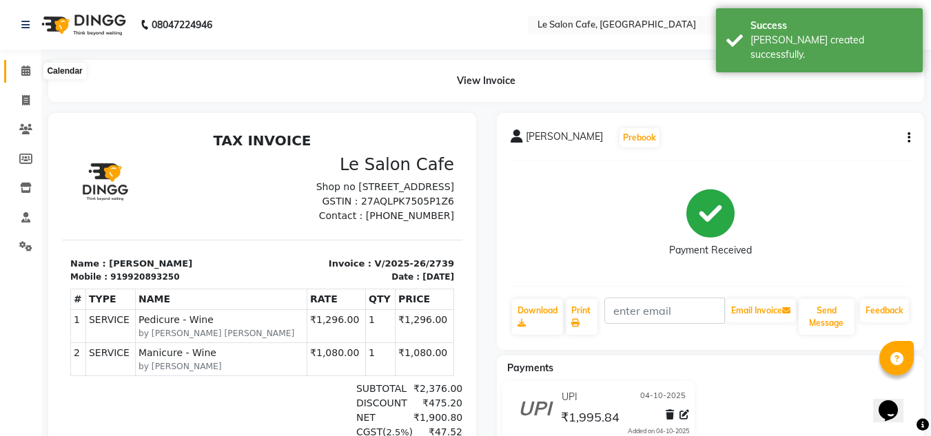
click at [26, 68] on icon at bounding box center [25, 70] width 9 height 10
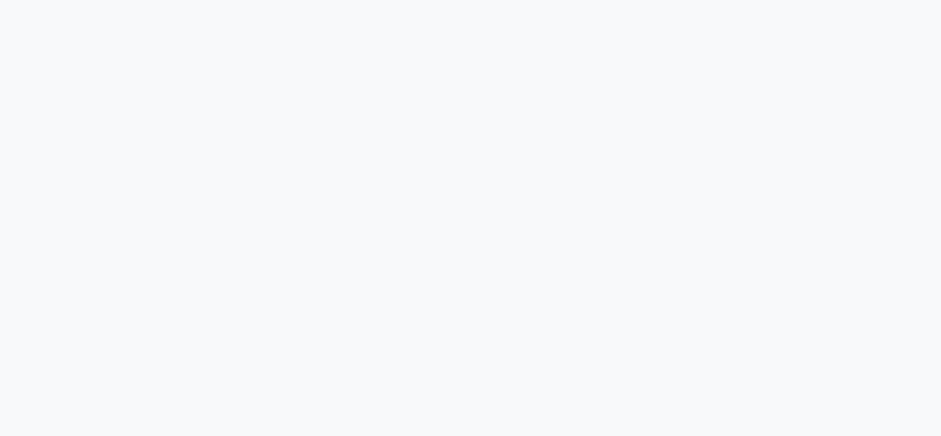
select select "594"
select select "service"
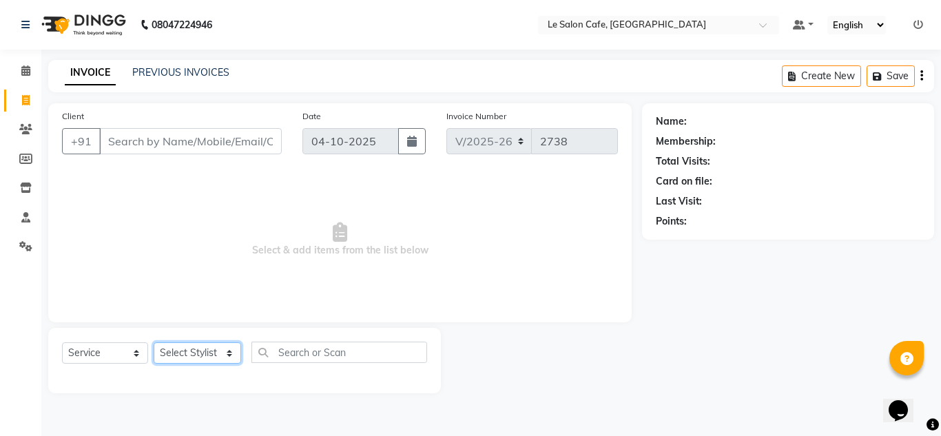
click at [229, 351] on select "Select Stylist [PERSON_NAME] [PERSON_NAME] Kadam [PERSON_NAME] [PERSON_NAME] Fr…" at bounding box center [198, 353] width 88 height 21
select select "90643"
click at [154, 343] on select "Select Stylist [PERSON_NAME] [PERSON_NAME] Kadam [PERSON_NAME] [PERSON_NAME] Fr…" at bounding box center [198, 353] width 88 height 21
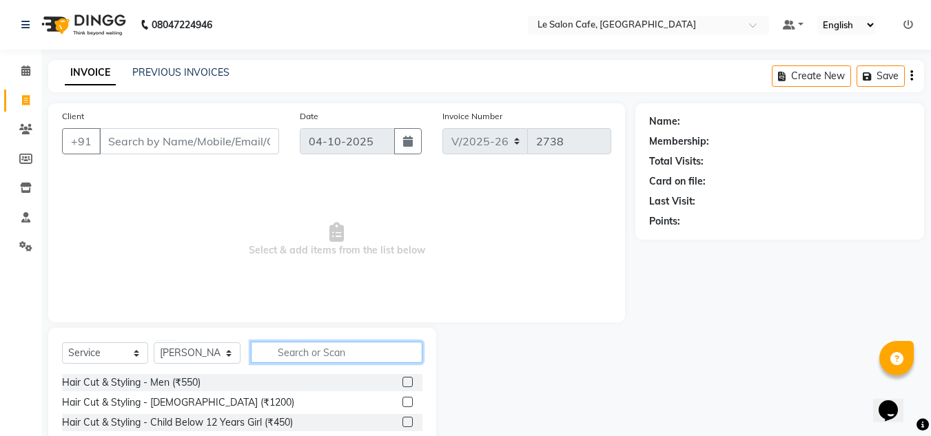
click at [320, 353] on input "text" at bounding box center [337, 352] width 172 height 21
click at [307, 347] on input "text" at bounding box center [337, 352] width 172 height 21
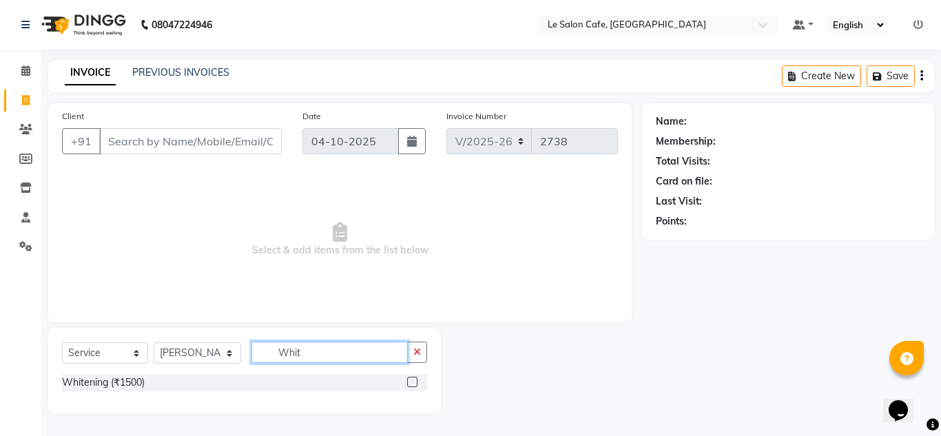
type input "Whit"
click at [411, 380] on label at bounding box center [412, 382] width 10 height 10
click at [411, 380] on input "checkbox" at bounding box center [411, 382] width 9 height 9
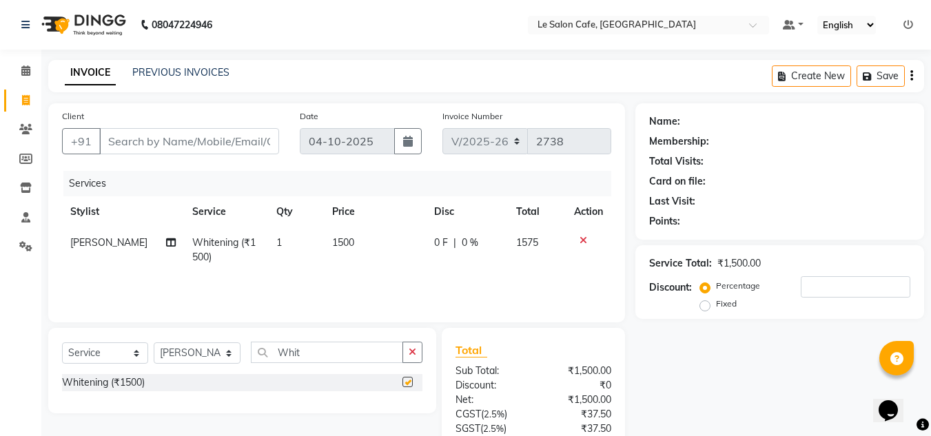
checkbox input "false"
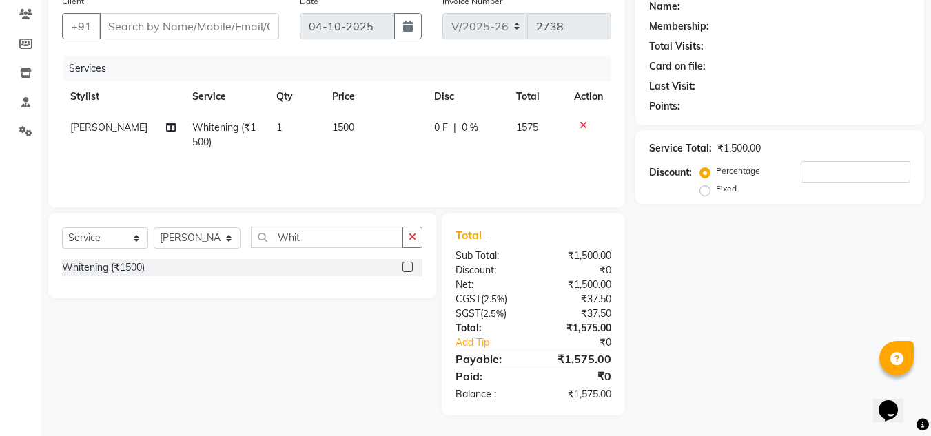
click at [334, 123] on span "1500" at bounding box center [343, 127] width 22 height 12
select select "90643"
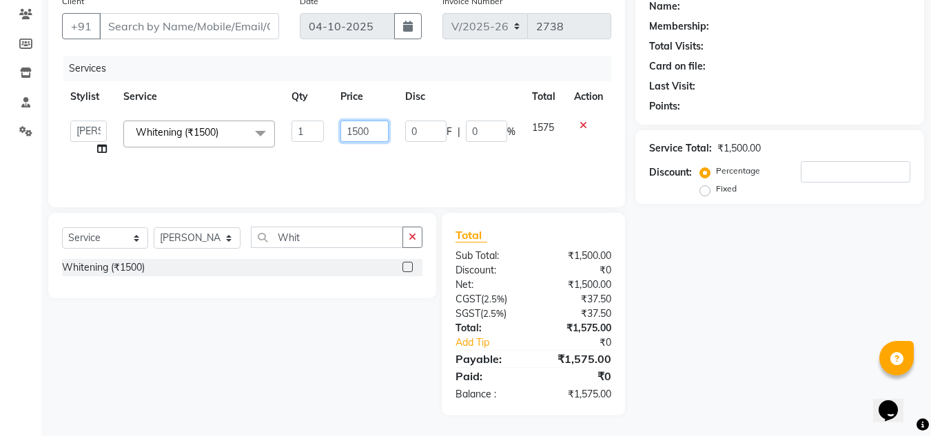
click at [359, 128] on input "1500" at bounding box center [364, 131] width 48 height 21
type input "1620"
click at [295, 174] on div "Services Stylist Service Qty Price Disc Total Action Amandeep Kaur Kalsi Aniket…" at bounding box center [336, 125] width 549 height 138
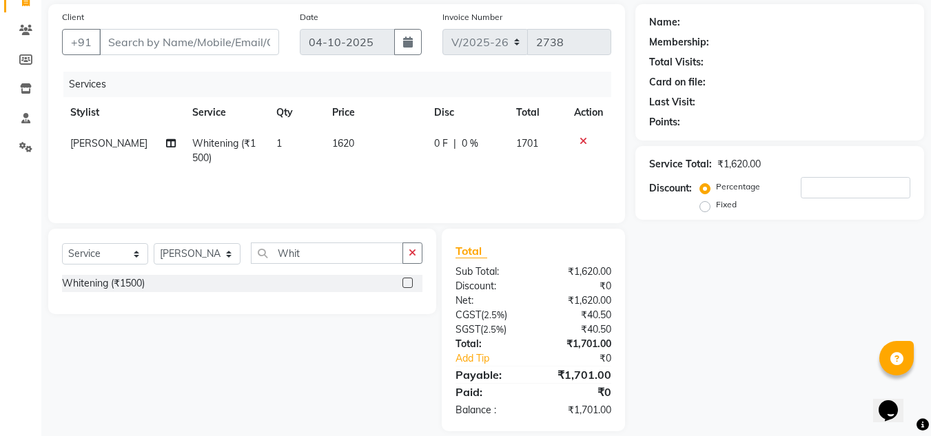
scroll to position [0, 0]
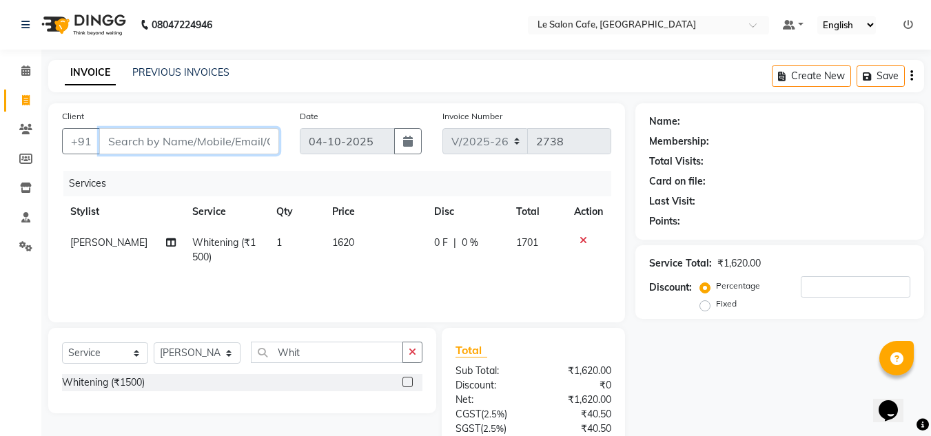
click at [144, 146] on input "Client" at bounding box center [189, 141] width 180 height 26
click at [183, 139] on input "Client" at bounding box center [189, 141] width 180 height 26
click at [148, 135] on input "Client" at bounding box center [189, 141] width 180 height 26
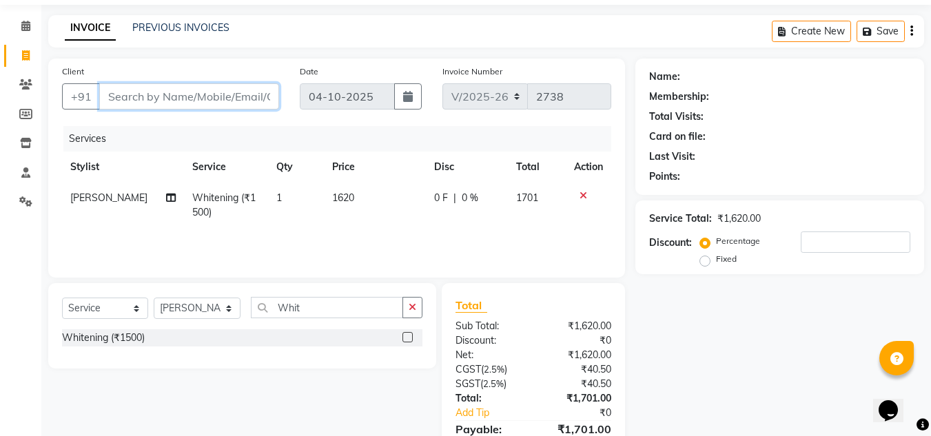
scroll to position [69, 0]
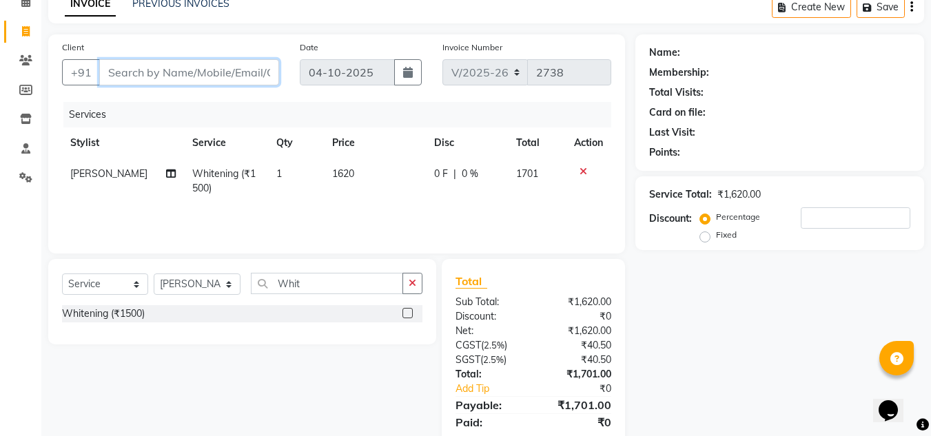
click at [164, 62] on input "Client" at bounding box center [189, 72] width 180 height 26
type input "7"
type input "0"
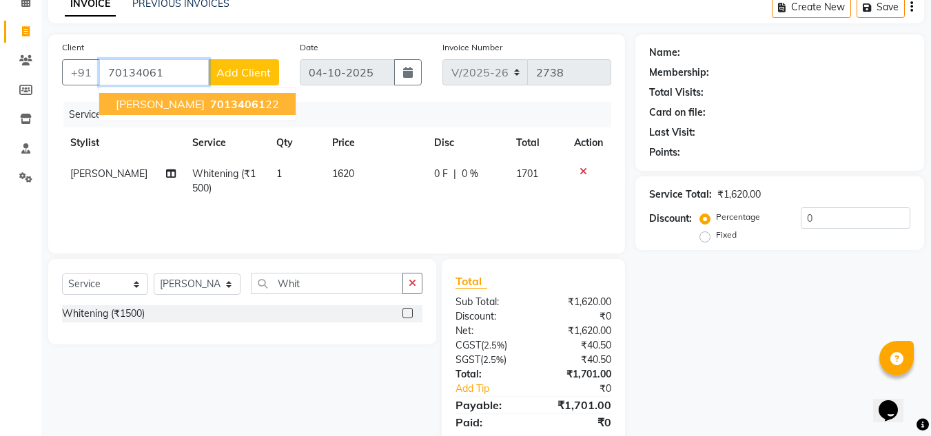
click at [150, 108] on span "Shruti G" at bounding box center [160, 104] width 89 height 14
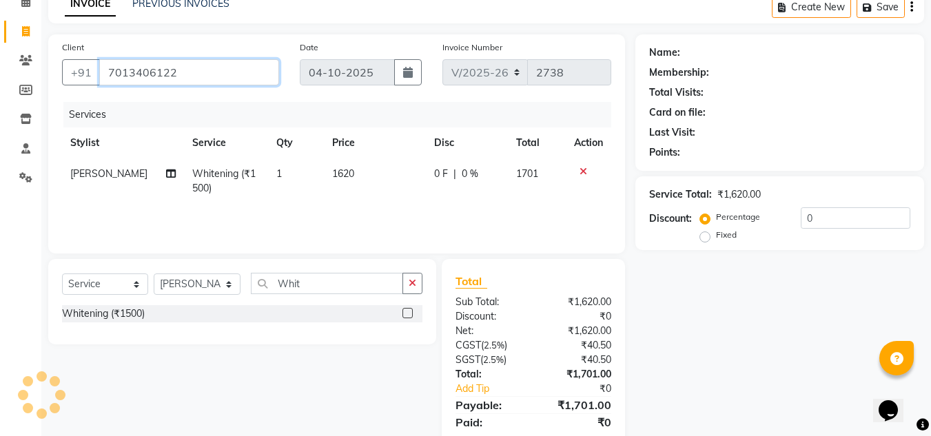
type input "7013406122"
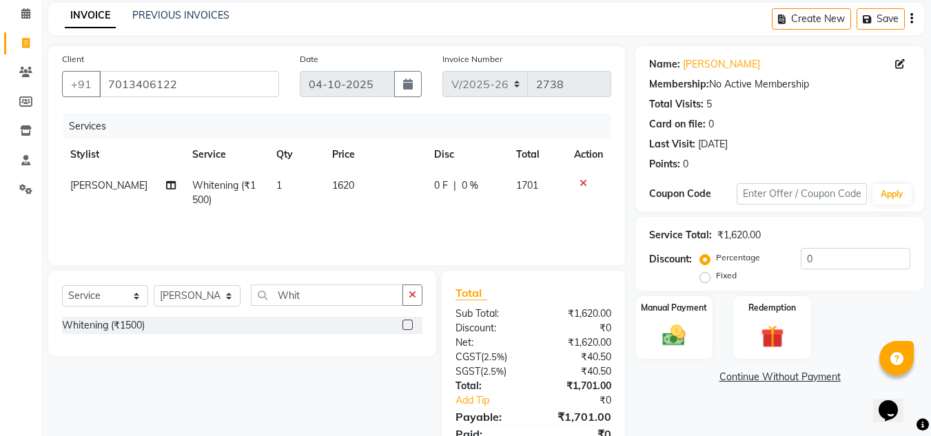
scroll to position [115, 0]
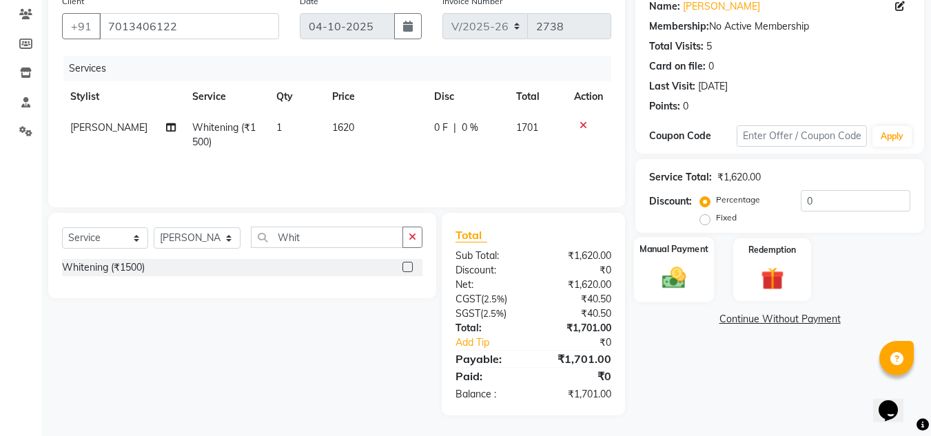
click at [684, 294] on div "Manual Payment" at bounding box center [674, 269] width 81 height 65
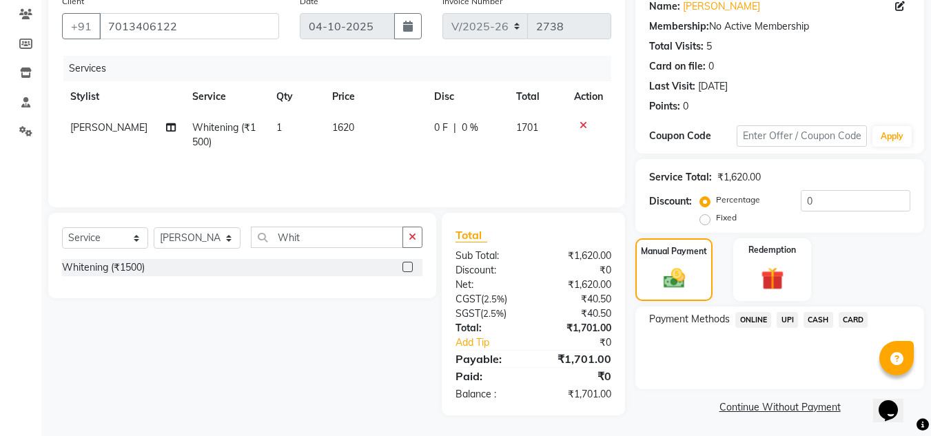
scroll to position [117, 0]
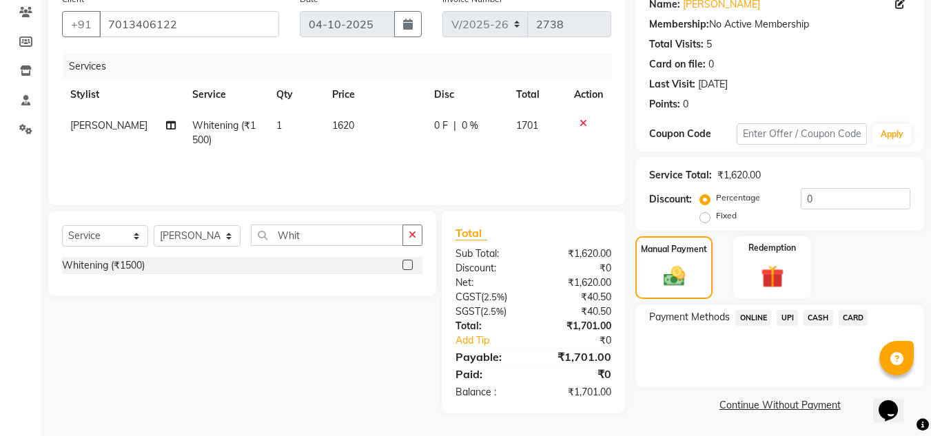
click at [791, 315] on span "UPI" at bounding box center [787, 318] width 21 height 16
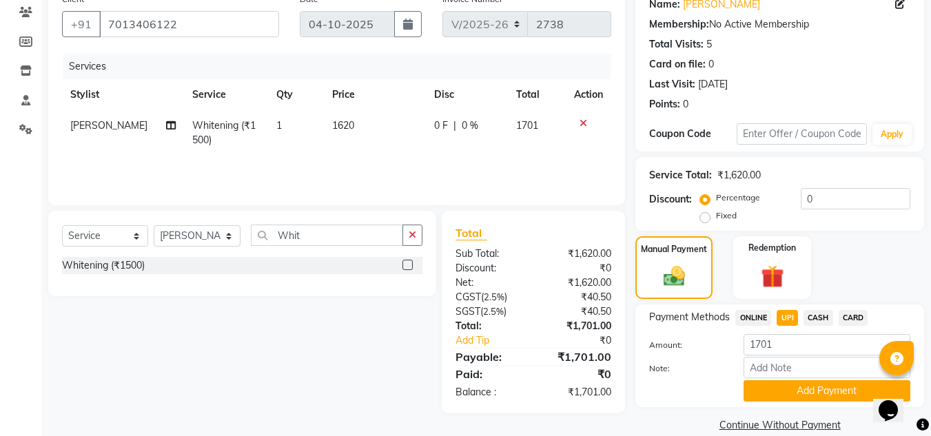
scroll to position [137, 0]
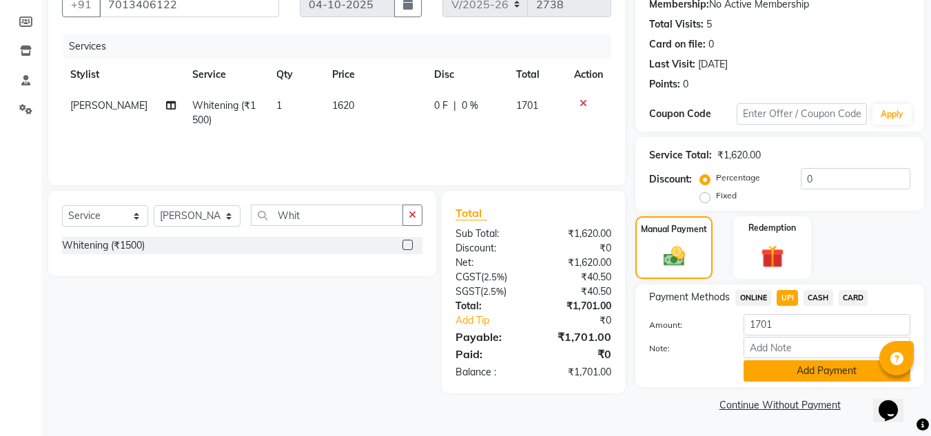
click at [791, 367] on button "Add Payment" at bounding box center [827, 370] width 167 height 21
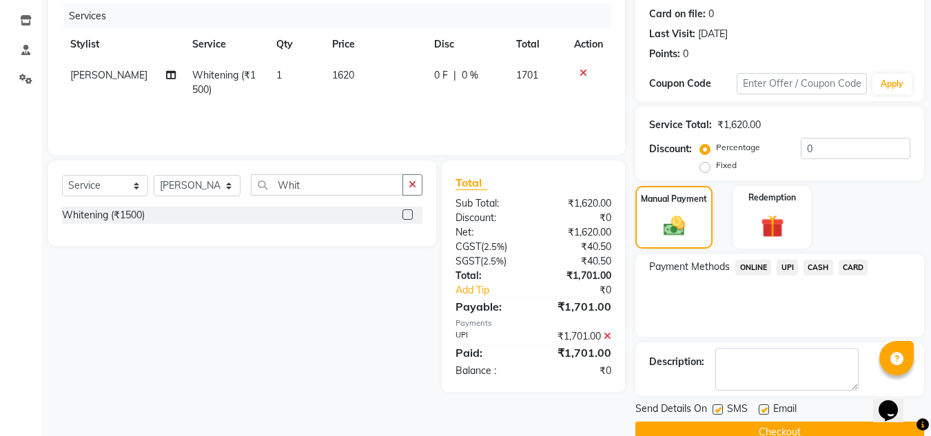
scroll to position [195, 0]
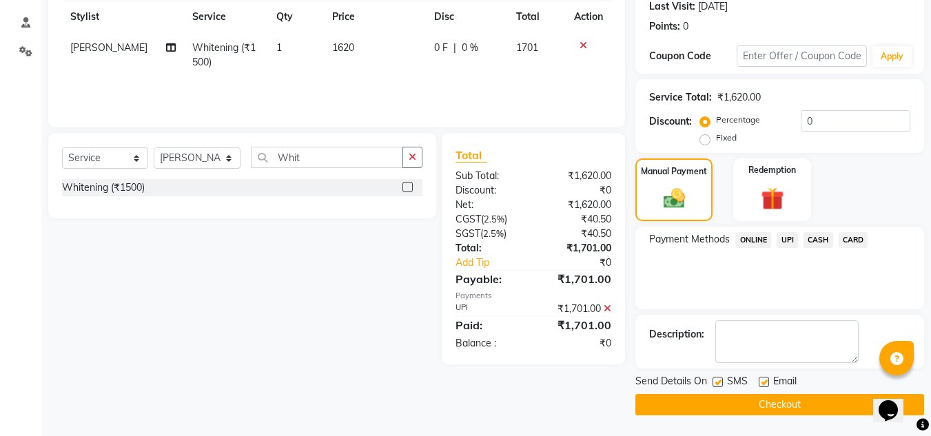
click at [762, 383] on label at bounding box center [764, 382] width 10 height 10
click at [762, 383] on input "checkbox" at bounding box center [763, 382] width 9 height 9
checkbox input "false"
click at [735, 406] on button "Checkout" at bounding box center [779, 404] width 289 height 21
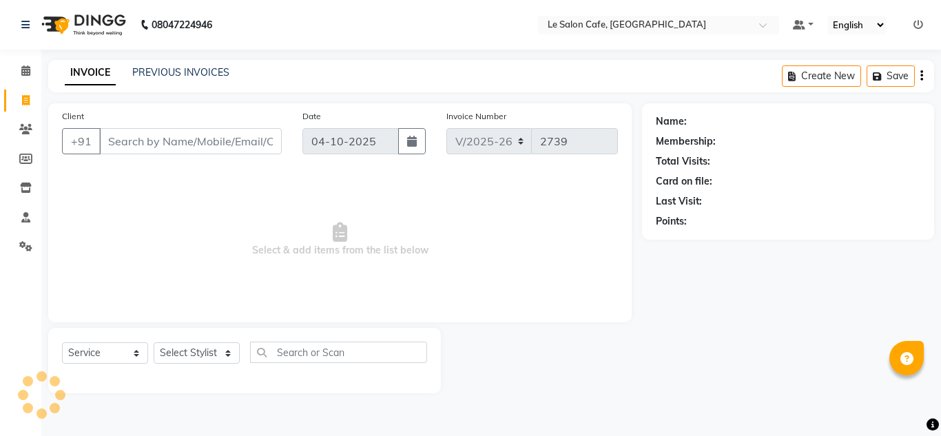
select select "594"
select select "service"
click at [27, 130] on icon at bounding box center [25, 129] width 13 height 10
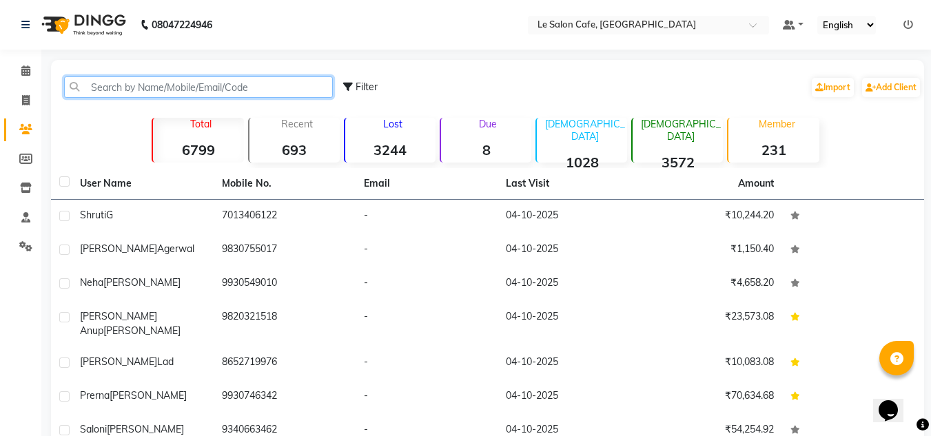
click at [107, 92] on input "text" at bounding box center [198, 87] width 269 height 21
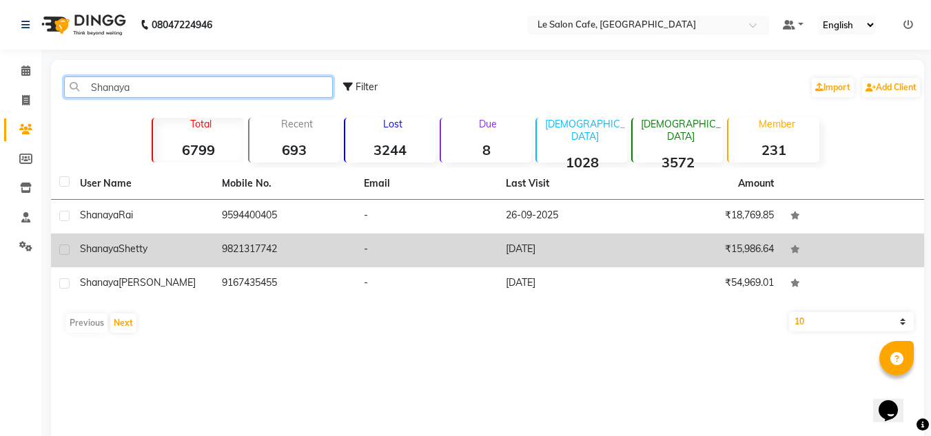
type input "Shanaya"
click at [113, 250] on span "Shanaya" at bounding box center [99, 249] width 39 height 12
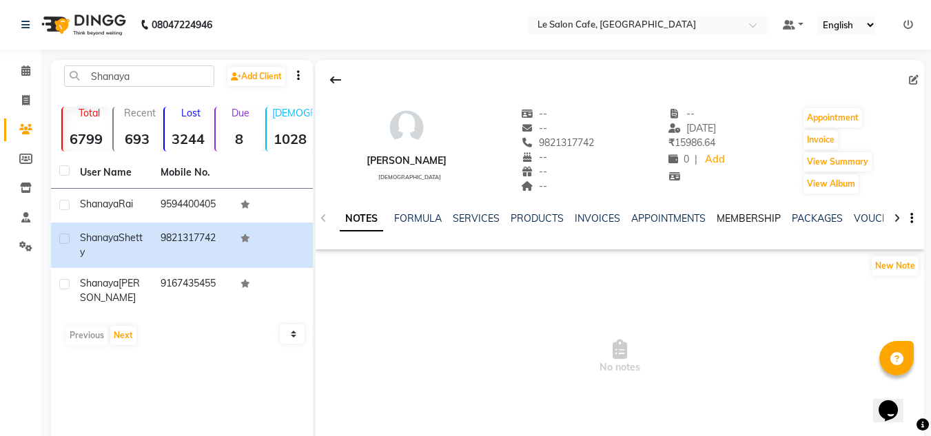
click at [743, 215] on link "MEMBERSHIP" at bounding box center [749, 218] width 64 height 12
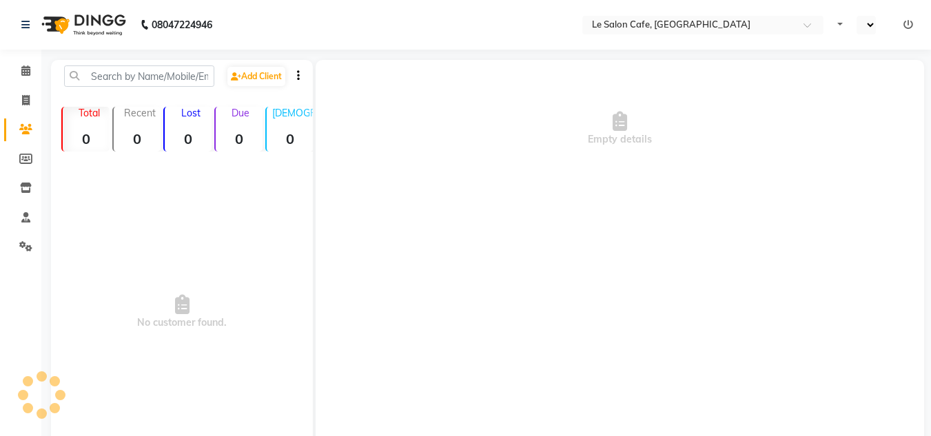
select select "en"
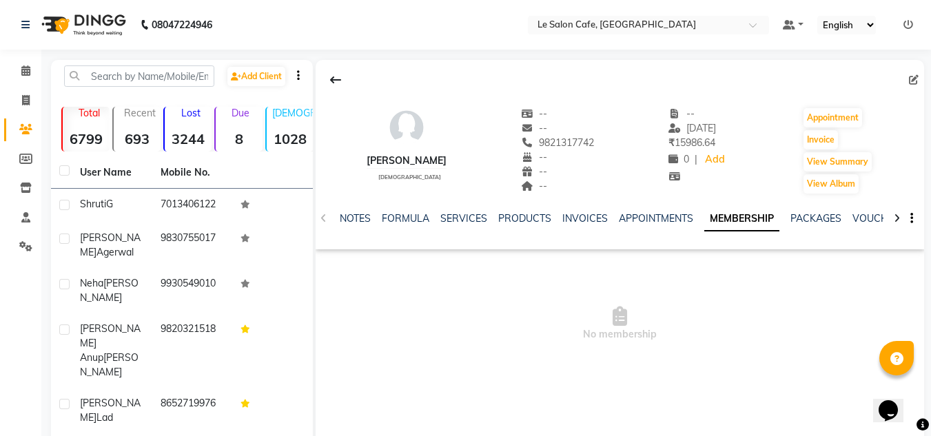
click at [751, 215] on link "MEMBERSHIP" at bounding box center [741, 219] width 75 height 25
click at [587, 221] on link "APPOINTMENTS" at bounding box center [601, 218] width 74 height 12
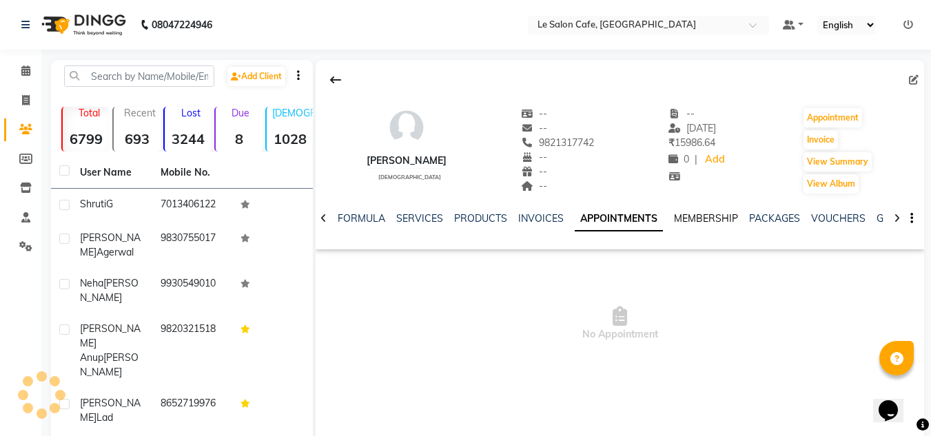
click at [709, 223] on link "MEMBERSHIP" at bounding box center [706, 218] width 64 height 12
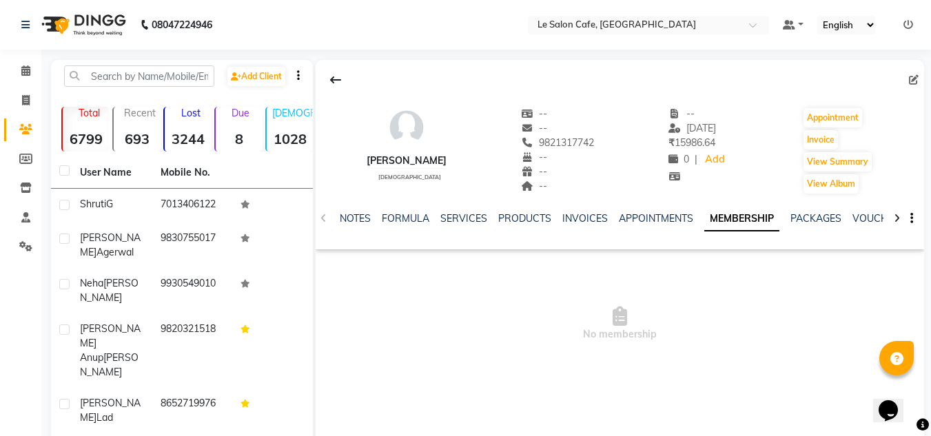
click at [744, 217] on link "MEMBERSHIP" at bounding box center [741, 219] width 75 height 25
click at [575, 213] on link "APPOINTMENTS" at bounding box center [601, 218] width 74 height 12
click at [538, 216] on link "INVOICES" at bounding box center [540, 218] width 45 height 12
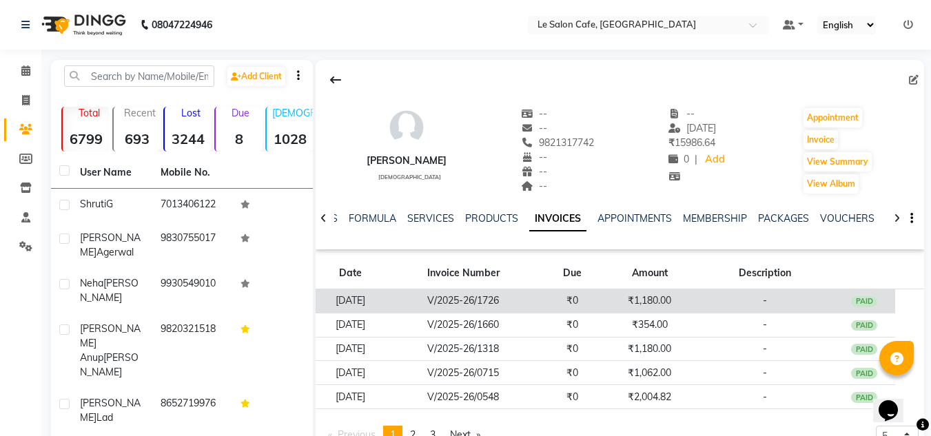
click at [633, 308] on td "₹1,180.00" at bounding box center [650, 301] width 92 height 24
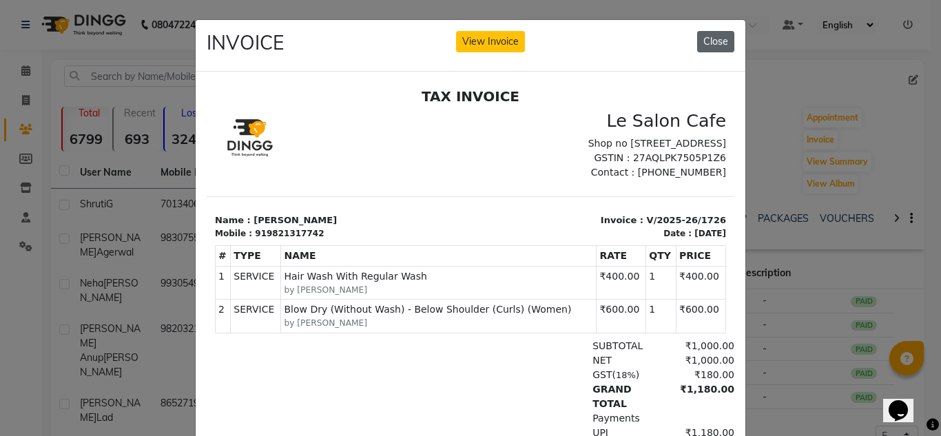
click at [715, 39] on button "Close" at bounding box center [715, 41] width 37 height 21
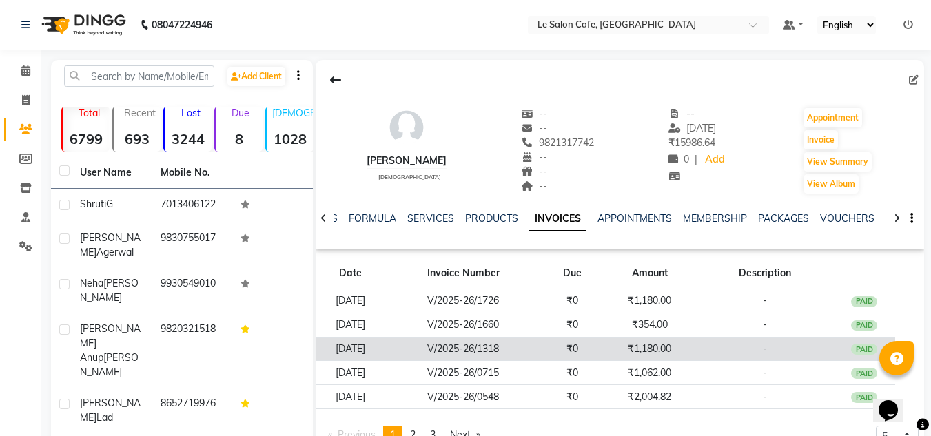
click at [648, 351] on td "₹1,180.00" at bounding box center [650, 349] width 92 height 24
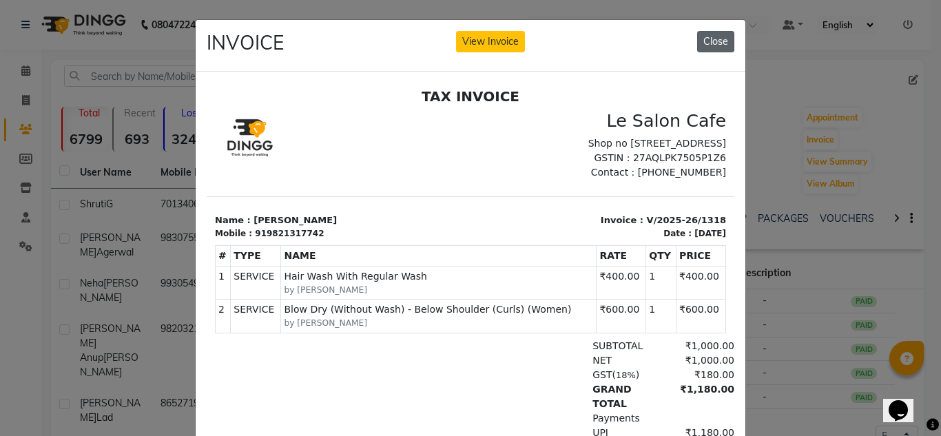
click at [713, 39] on button "Close" at bounding box center [715, 41] width 37 height 21
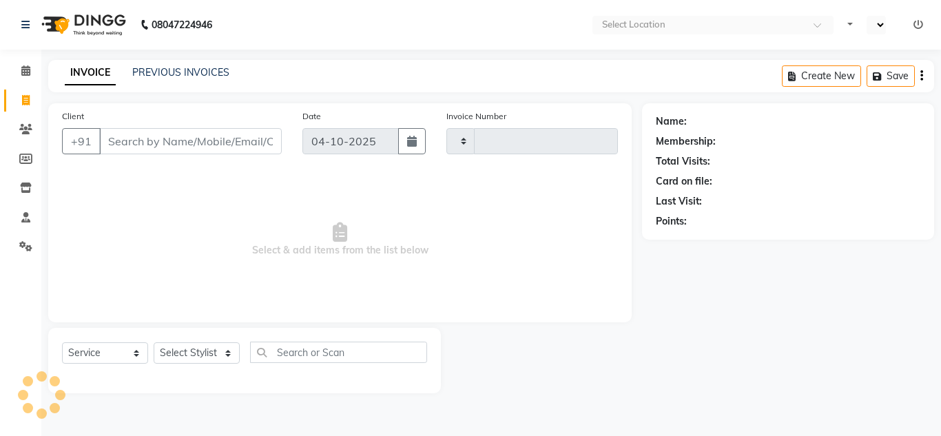
select select "service"
type input "2740"
select select "en"
select select "594"
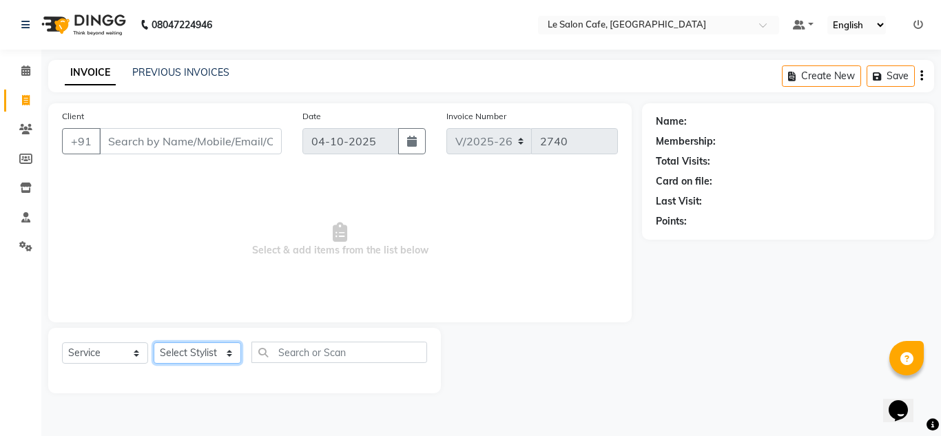
click at [172, 354] on select "Select Stylist Amandeep Kaur Kalsi Aniket Kadam Bunty Salmani Faim Alvi Front D…" at bounding box center [198, 353] width 88 height 21
select select "92347"
click at [154, 343] on select "Select Stylist Amandeep Kaur Kalsi Aniket Kadam Bunty Salmani Faim Alvi Front D…" at bounding box center [198, 353] width 88 height 21
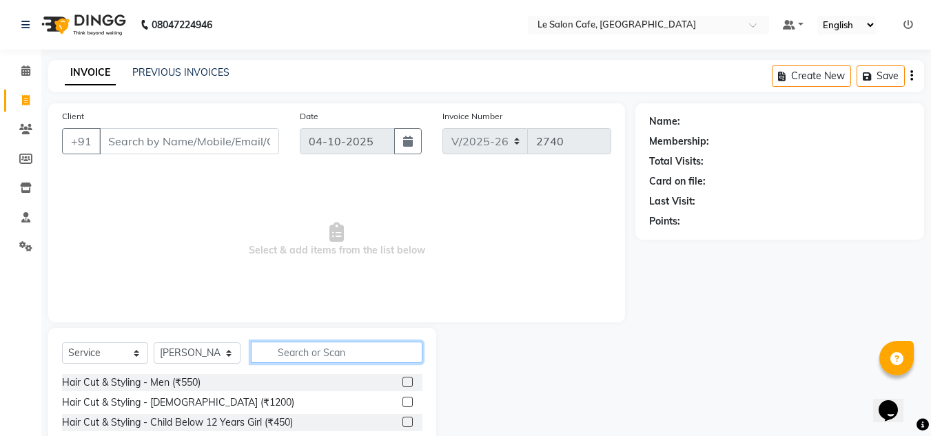
click at [279, 355] on input "text" at bounding box center [337, 352] width 172 height 21
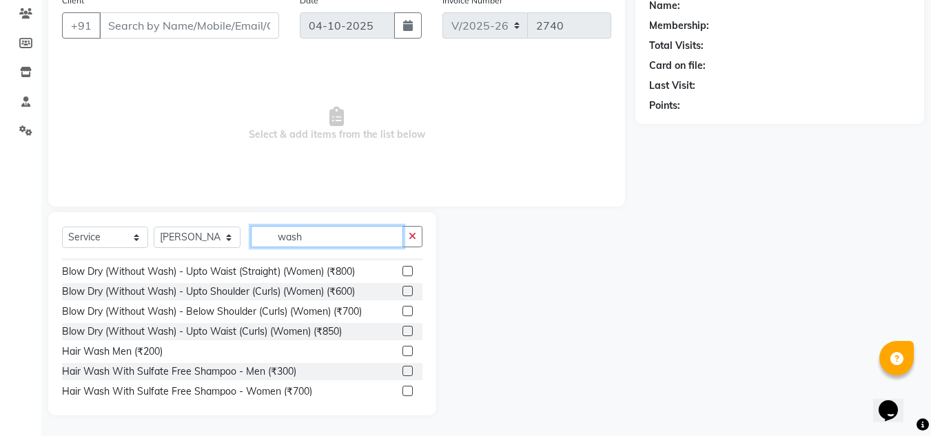
scroll to position [82, 0]
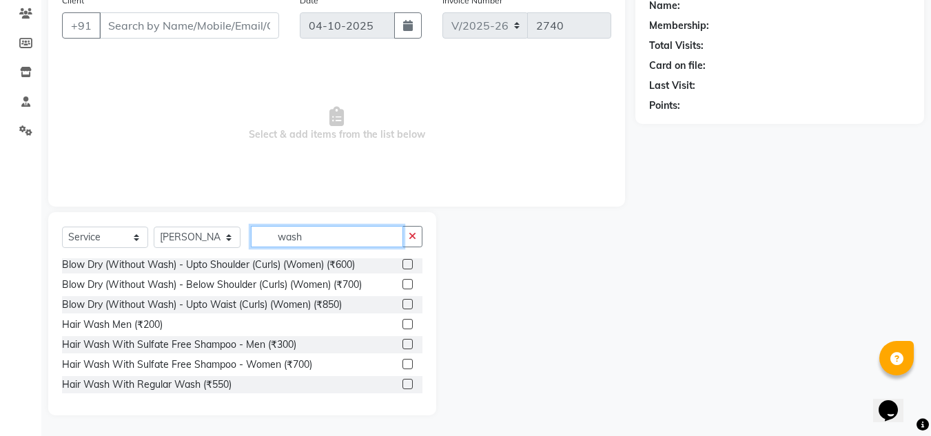
type input "wash"
click at [402, 323] on label at bounding box center [407, 324] width 10 height 10
click at [402, 323] on input "checkbox" at bounding box center [406, 324] width 9 height 9
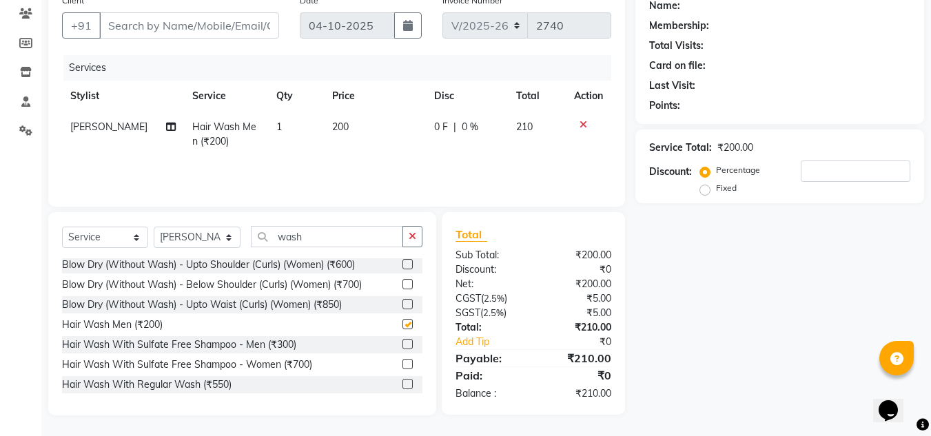
checkbox input "false"
click at [360, 120] on td "200" at bounding box center [375, 134] width 102 height 45
select select "92347"
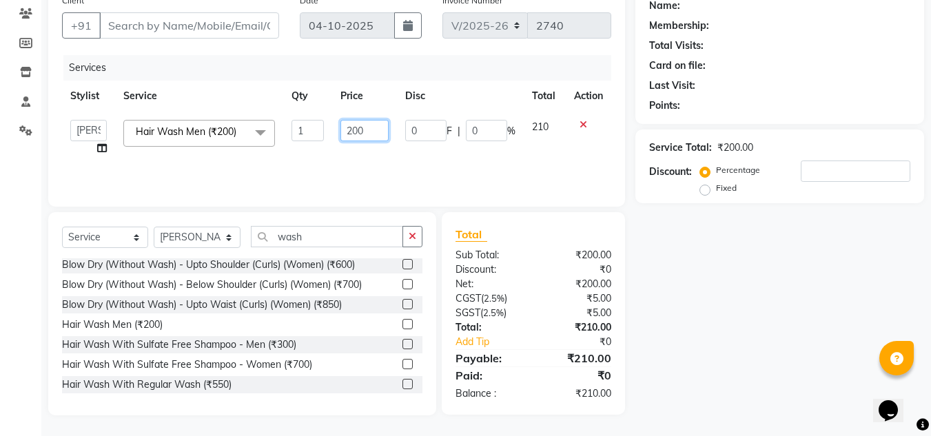
click at [373, 133] on input "200" at bounding box center [364, 130] width 48 height 21
type input "216"
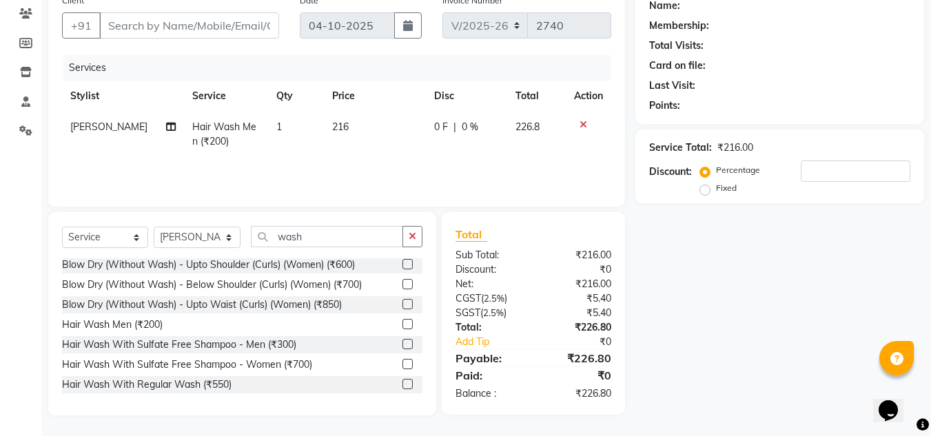
drag, startPoint x: 761, startPoint y: 343, endPoint x: 708, endPoint y: 338, distance: 53.3
click at [757, 342] on div "Name: Membership: Total Visits: Card on file: Last Visit: Points: Service Total…" at bounding box center [784, 202] width 299 height 428
click at [338, 229] on input "wash" at bounding box center [327, 236] width 152 height 21
type input "w"
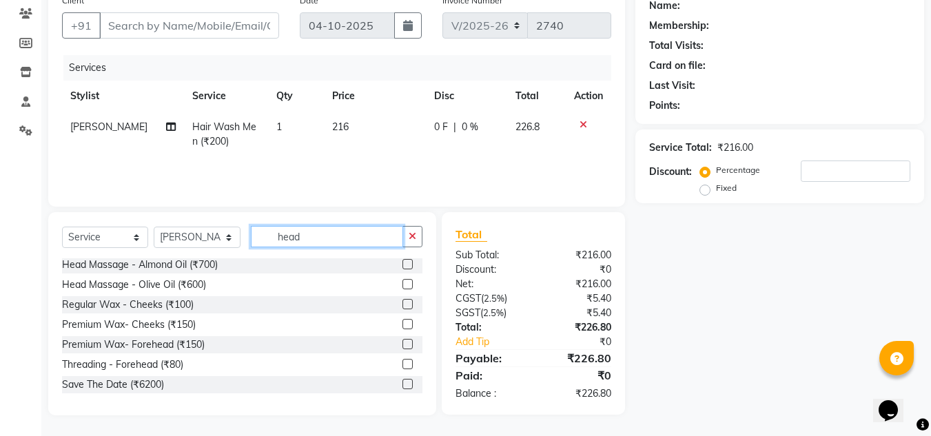
scroll to position [115, 0]
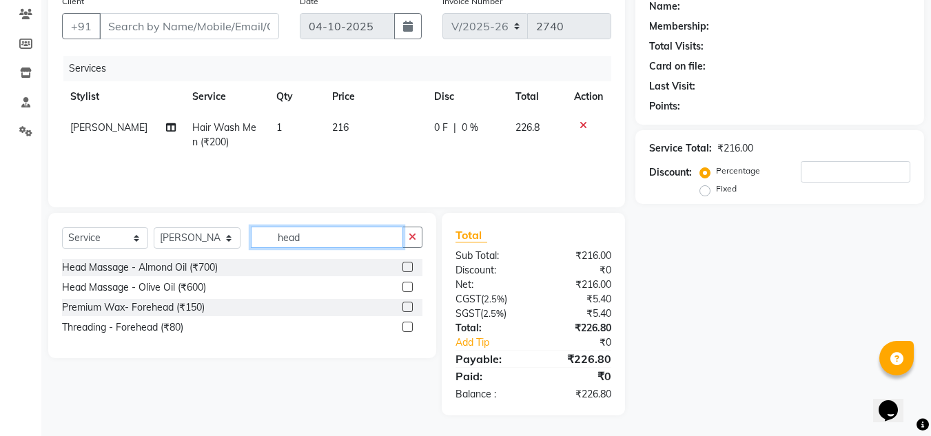
type input "head"
click at [405, 288] on label at bounding box center [407, 287] width 10 height 10
click at [405, 288] on input "checkbox" at bounding box center [406, 287] width 9 height 9
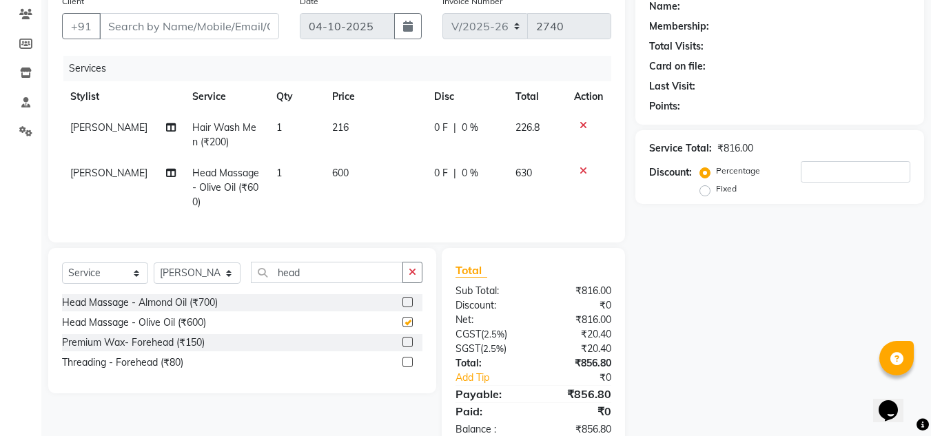
checkbox input "false"
click at [336, 172] on span "600" at bounding box center [340, 173] width 17 height 12
select select "92347"
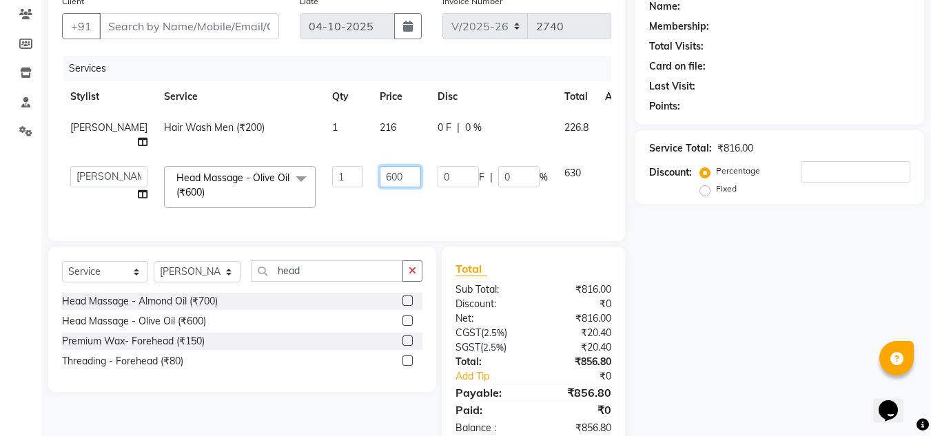
click at [380, 187] on input "600" at bounding box center [400, 176] width 41 height 21
type input "648"
click at [663, 332] on div "Name: Membership: Total Visits: Card on file: Last Visit: Points: Service Total…" at bounding box center [784, 218] width 299 height 461
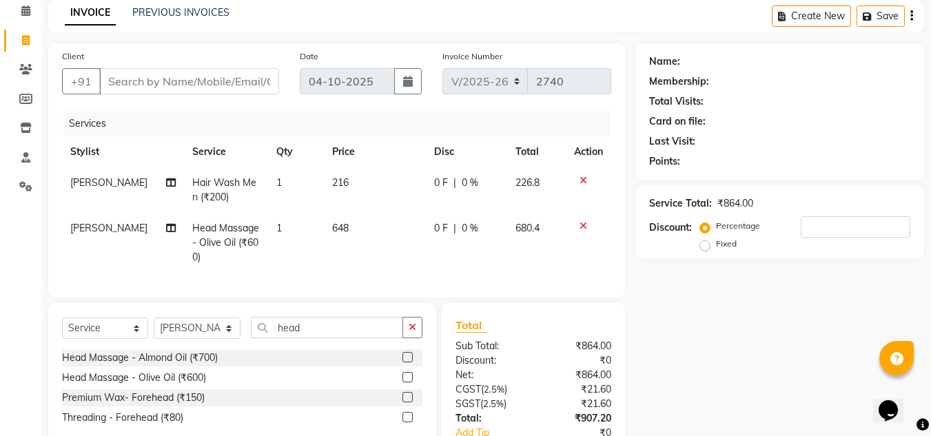
scroll to position [0, 0]
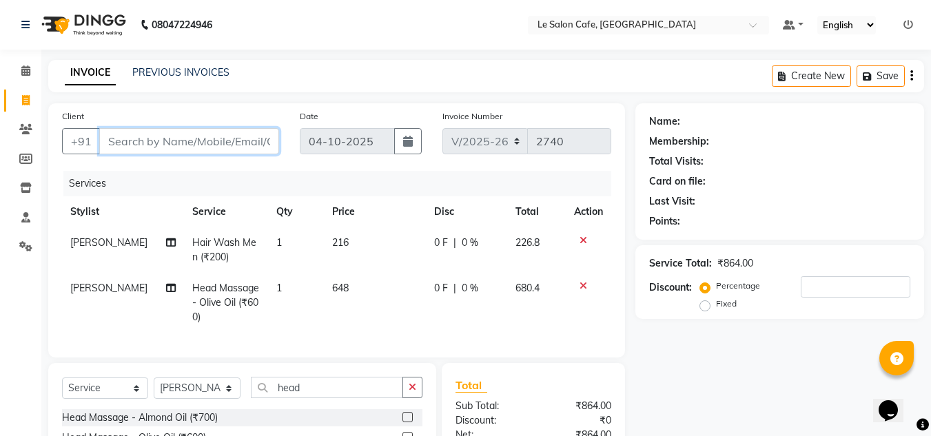
click at [150, 134] on input "Client" at bounding box center [189, 141] width 180 height 26
click at [120, 142] on input "Client" at bounding box center [189, 141] width 180 height 26
click at [134, 139] on input "Client" at bounding box center [189, 141] width 180 height 26
type input "9"
type input "0"
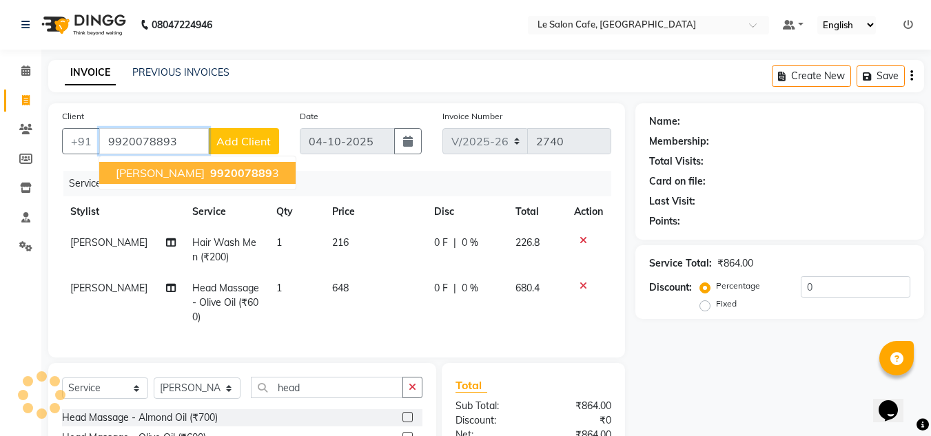
type input "9920078893"
select select "1: Object"
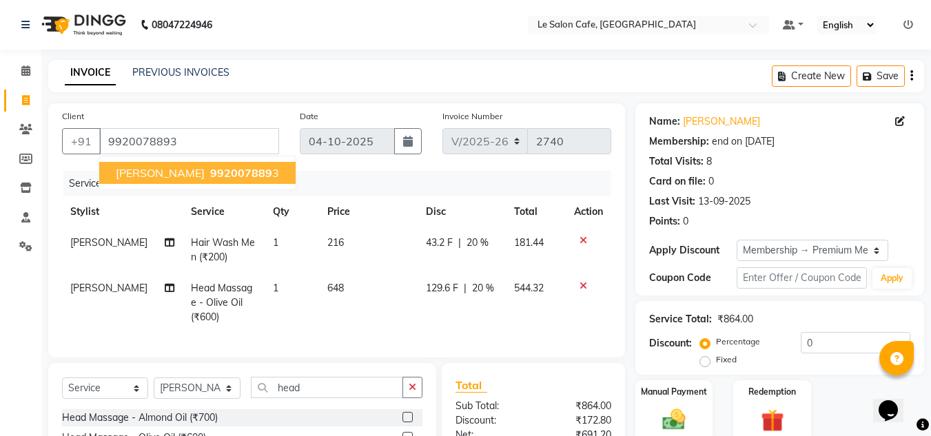
click at [203, 169] on button "Ansuman Mishra 992007889 3" at bounding box center [197, 173] width 196 height 22
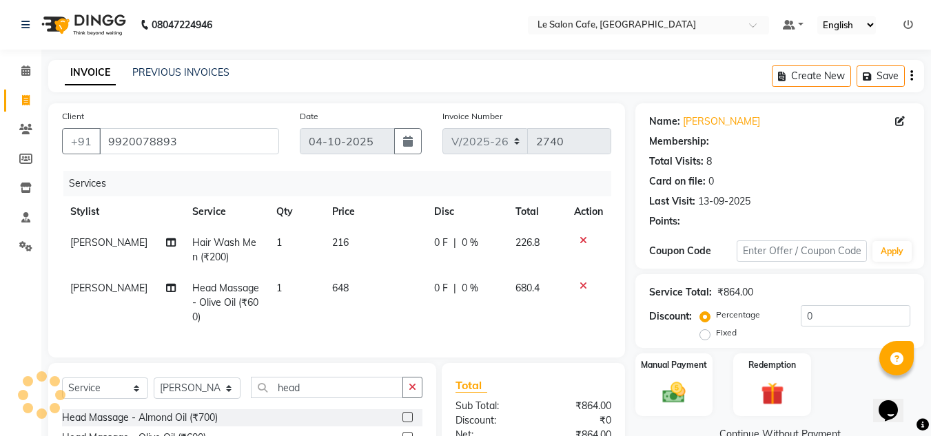
select select "1: Object"
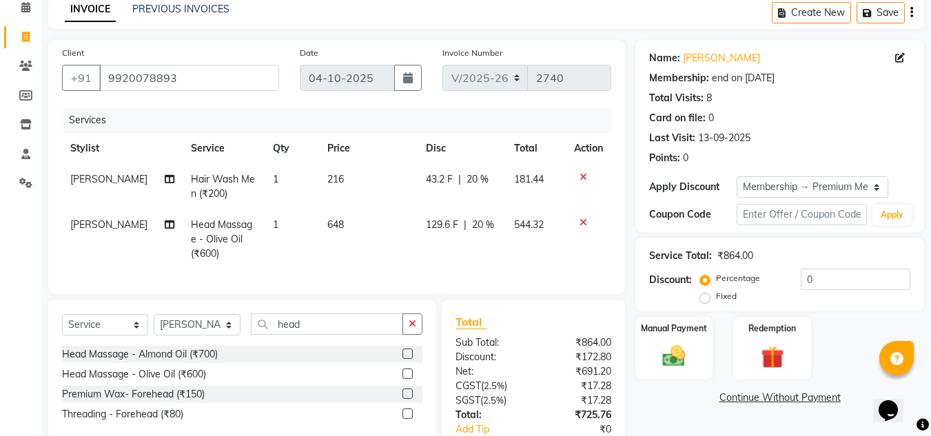
scroll to position [161, 0]
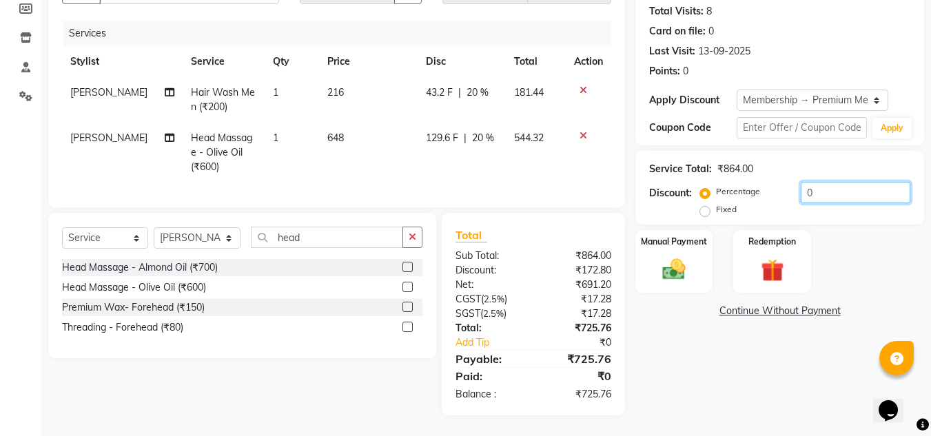
click at [825, 183] on input "0" at bounding box center [856, 192] width 110 height 21
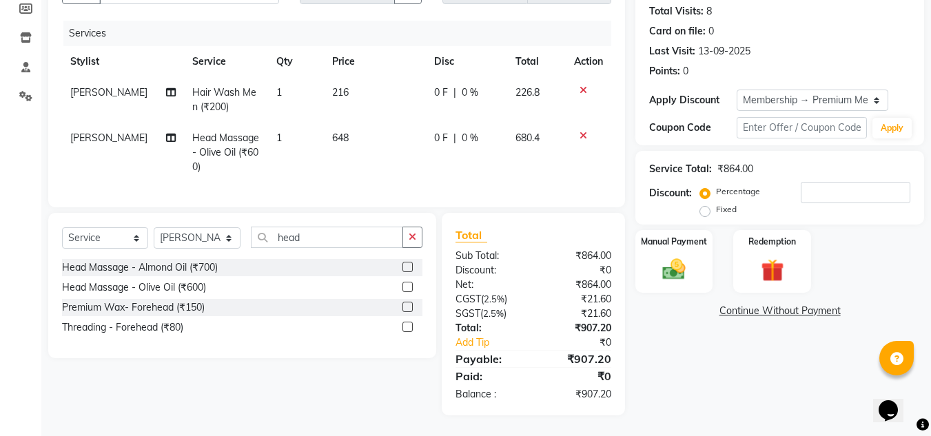
click at [713, 351] on div "Name: Ansuman Mishra Membership: end on 22-12-2025 Total Visits: 8 Card on file…" at bounding box center [784, 184] width 299 height 462
click at [697, 260] on div "Manual Payment" at bounding box center [674, 261] width 81 height 65
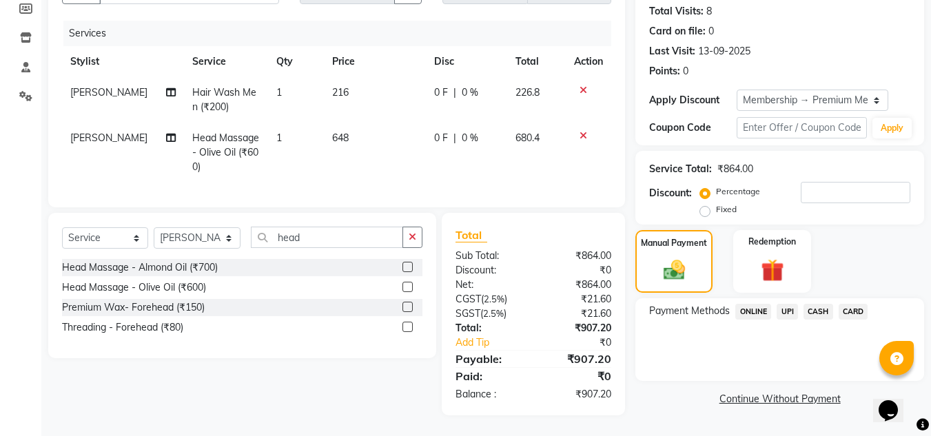
click at [679, 398] on div "Name: Ansuman Mishra Membership: end on 22-12-2025 Total Visits: 8 Card on file…" at bounding box center [784, 184] width 299 height 462
click at [691, 411] on div "Name: Ansuman Mishra Membership: end on 22-12-2025 Total Visits: 8 Card on file…" at bounding box center [784, 184] width 299 height 462
click at [662, 394] on link "Continue Without Payment" at bounding box center [779, 399] width 283 height 14
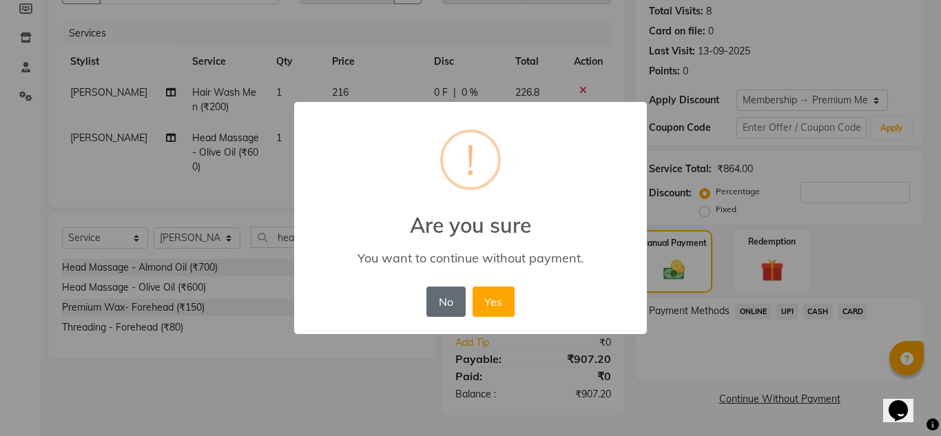
click at [451, 301] on button "No" at bounding box center [446, 302] width 39 height 30
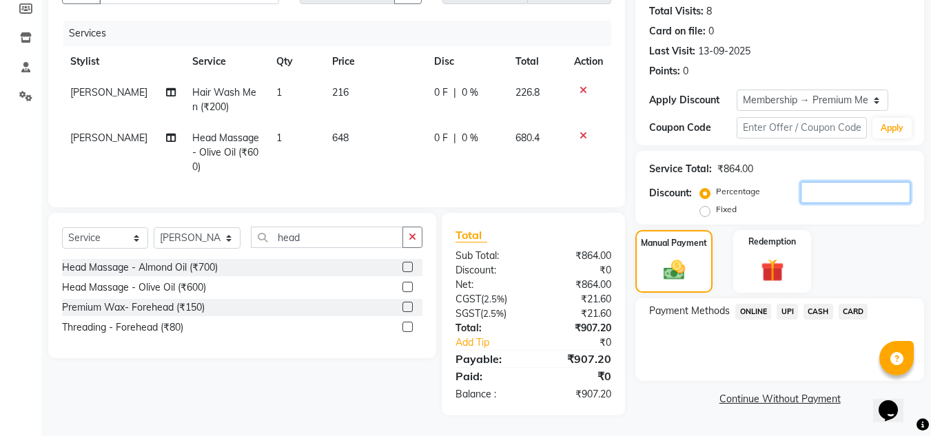
click at [815, 187] on input "number" at bounding box center [856, 192] width 110 height 21
type input "20"
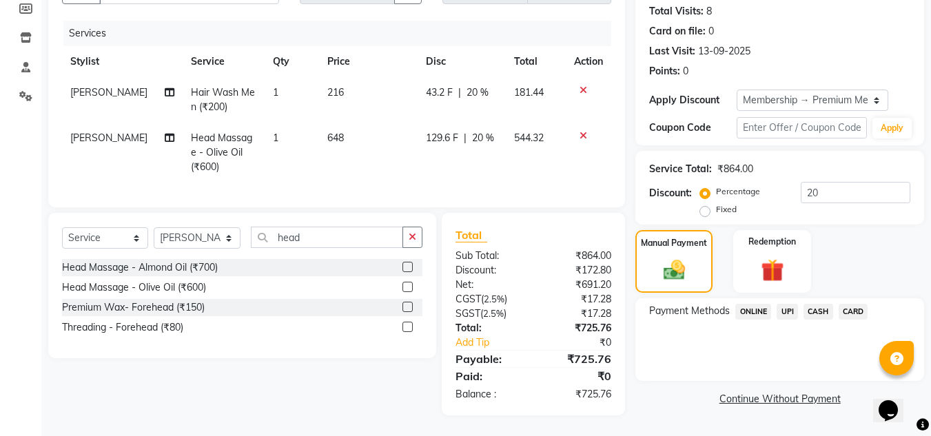
click at [789, 304] on span "UPI" at bounding box center [787, 312] width 21 height 16
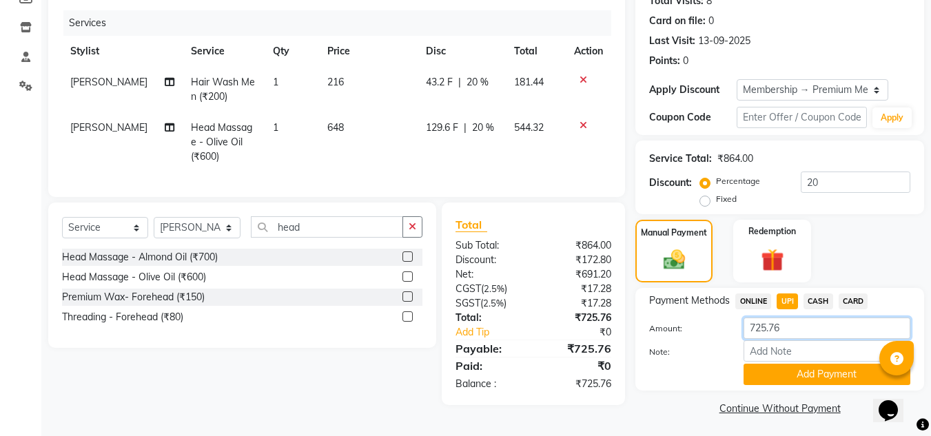
click at [788, 328] on input "725.76" at bounding box center [827, 328] width 167 height 21
type input "7"
type input "907"
click at [821, 378] on button "Add Payment" at bounding box center [827, 374] width 167 height 21
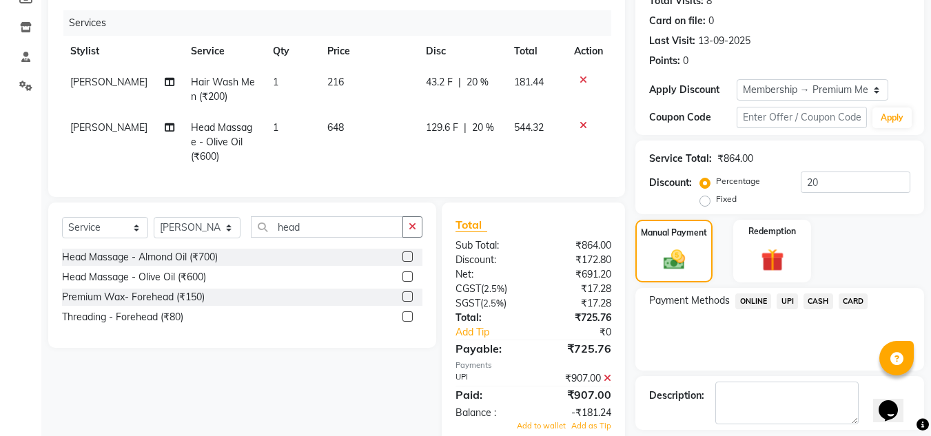
scroll to position [222, 0]
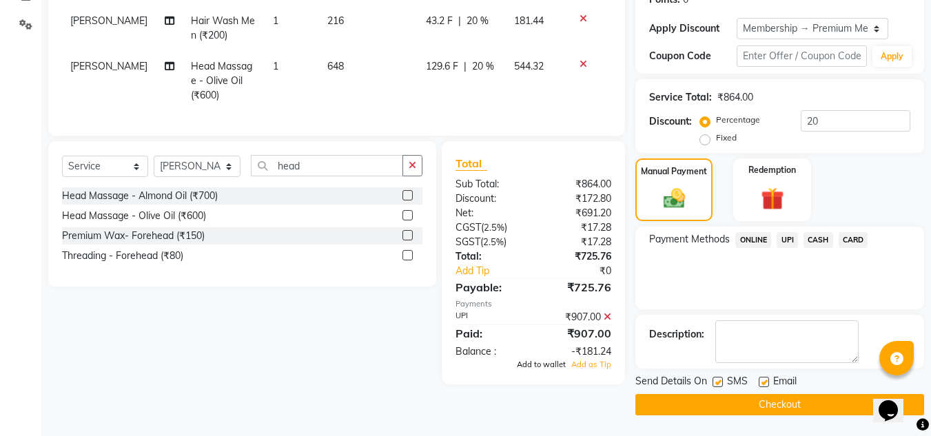
click at [542, 369] on span "Add to wallet" at bounding box center [541, 365] width 49 height 10
click at [764, 380] on label at bounding box center [764, 382] width 10 height 10
click at [764, 380] on input "checkbox" at bounding box center [763, 382] width 9 height 9
checkbox input "false"
click at [760, 403] on button "Checkout" at bounding box center [779, 404] width 289 height 21
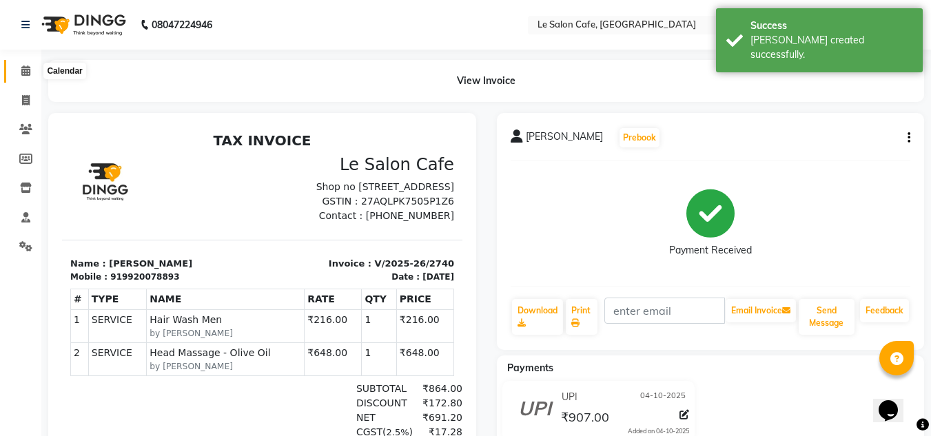
click at [27, 68] on icon at bounding box center [25, 70] width 9 height 10
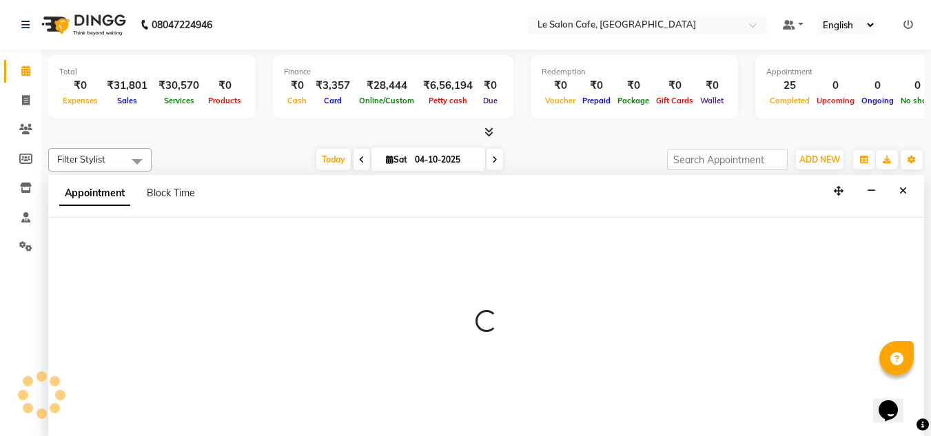
scroll to position [1, 0]
select select "68181"
select select "tentative"
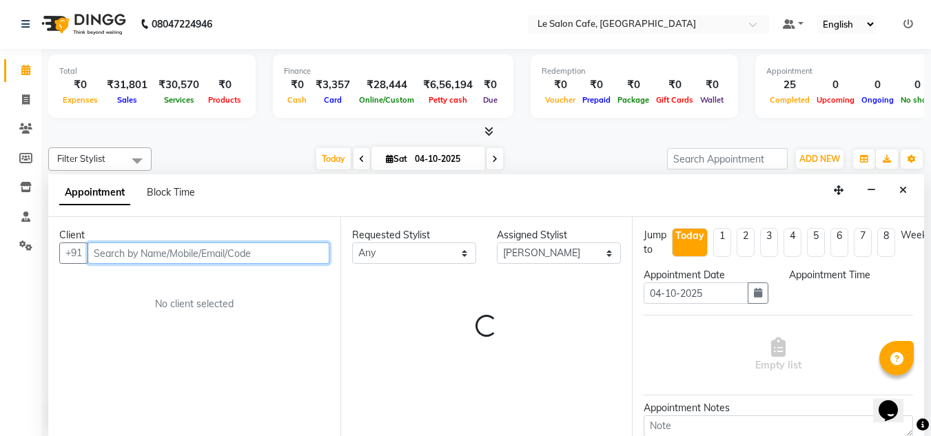
select select "705"
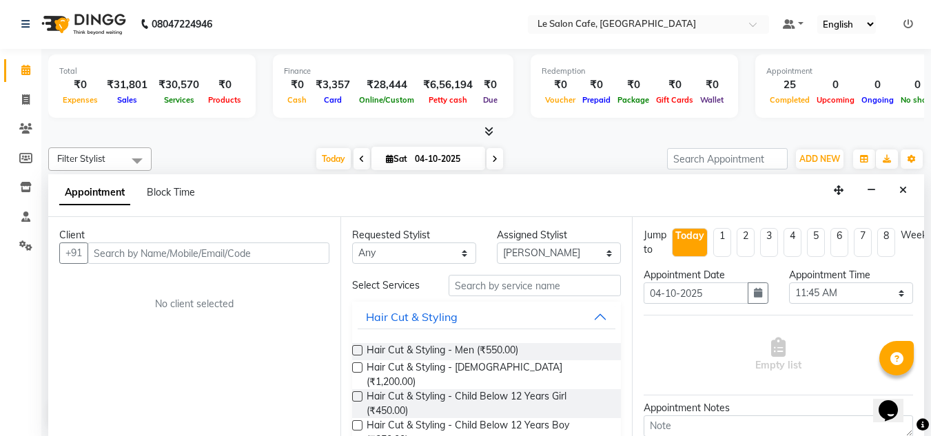
click at [316, 13] on nav "08047224946 Select Location × Le Salon Cafe, Chembur Default Panel My Panel Eng…" at bounding box center [465, 24] width 931 height 50
click at [901, 191] on icon "Close" at bounding box center [903, 190] width 8 height 10
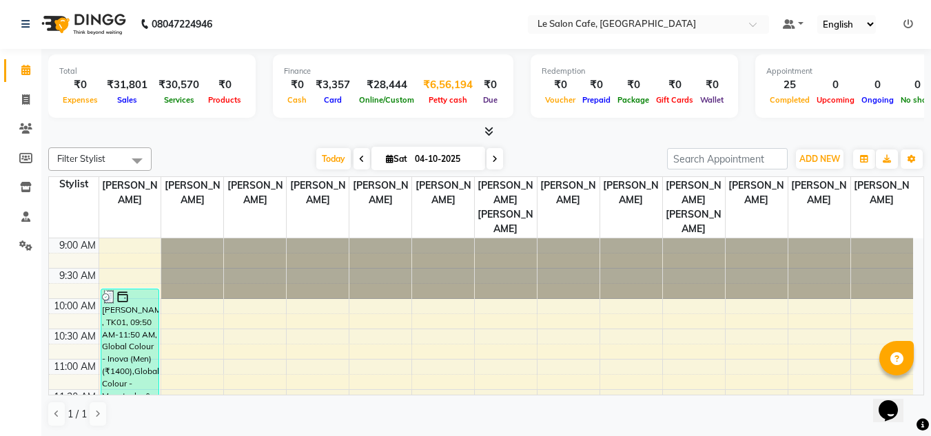
scroll to position [0, 0]
click at [18, 101] on span at bounding box center [26, 101] width 24 height 16
select select "594"
select select "service"
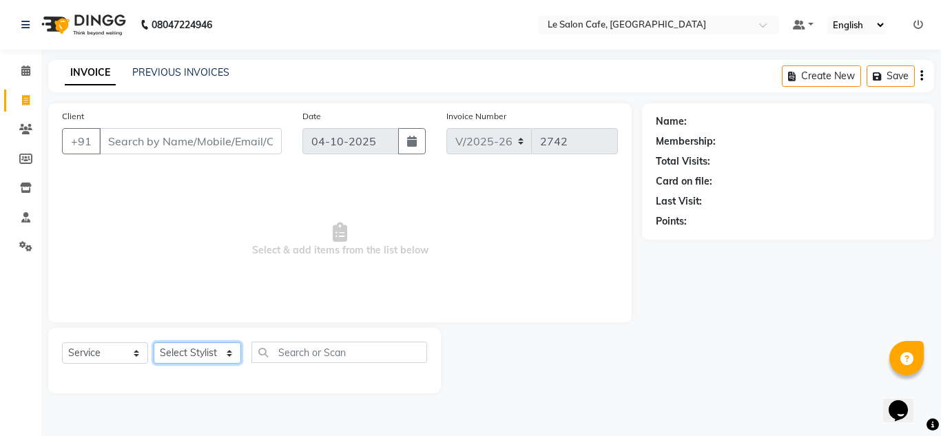
click at [221, 356] on select "Select Stylist Amandeep Kaur Kalsi Aniket Kadam Bunty Salmani Faim Alvi Front D…" at bounding box center [198, 353] width 88 height 21
select select "63472"
click at [154, 343] on select "Select Stylist Amandeep Kaur Kalsi Aniket Kadam Bunty Salmani Faim Alvi Front D…" at bounding box center [198, 353] width 88 height 21
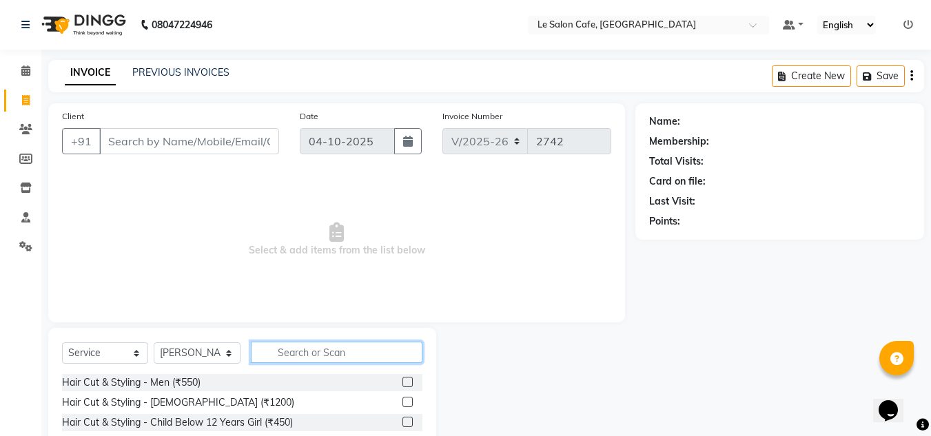
click at [332, 351] on input "text" at bounding box center [337, 352] width 172 height 21
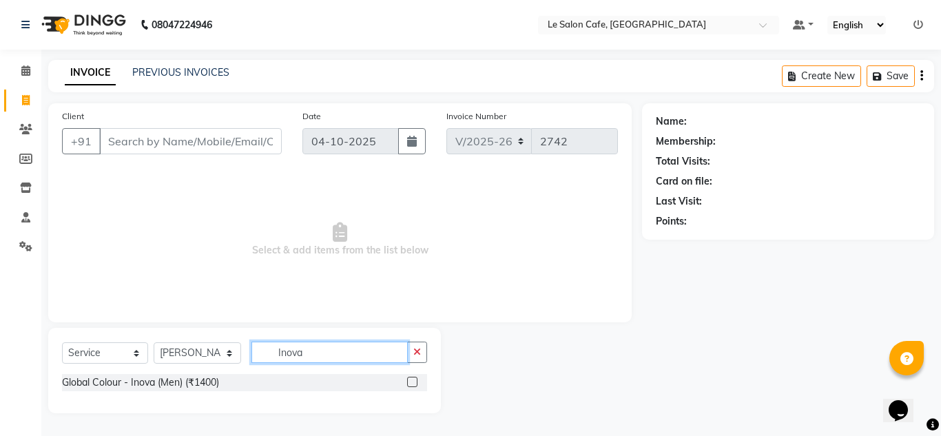
type input "Inova"
click at [407, 378] on label at bounding box center [412, 382] width 10 height 10
click at [407, 378] on input "checkbox" at bounding box center [411, 382] width 9 height 9
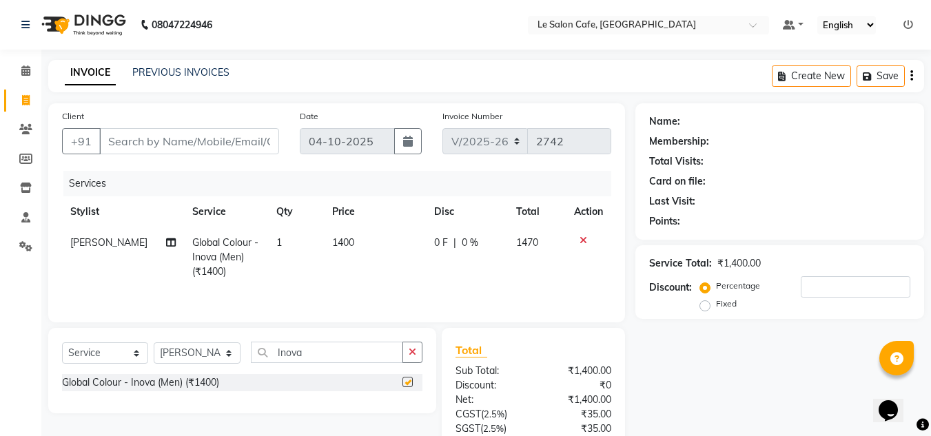
checkbox input "false"
click at [347, 240] on td "1400" at bounding box center [375, 257] width 102 height 60
select select "63472"
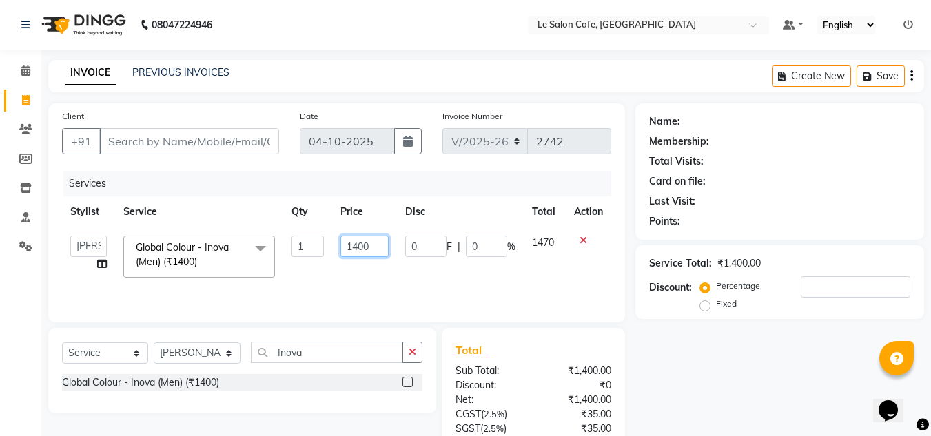
click at [372, 244] on input "1400" at bounding box center [364, 246] width 48 height 21
type input "1"
type input "1512"
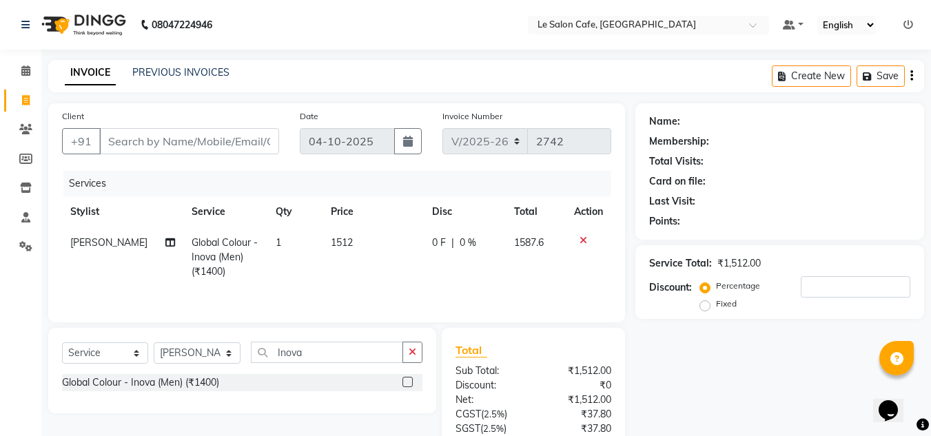
click at [252, 203] on th "Service" at bounding box center [224, 211] width 83 height 31
click at [157, 136] on input "Client" at bounding box center [189, 141] width 180 height 26
type input "9"
type input "0"
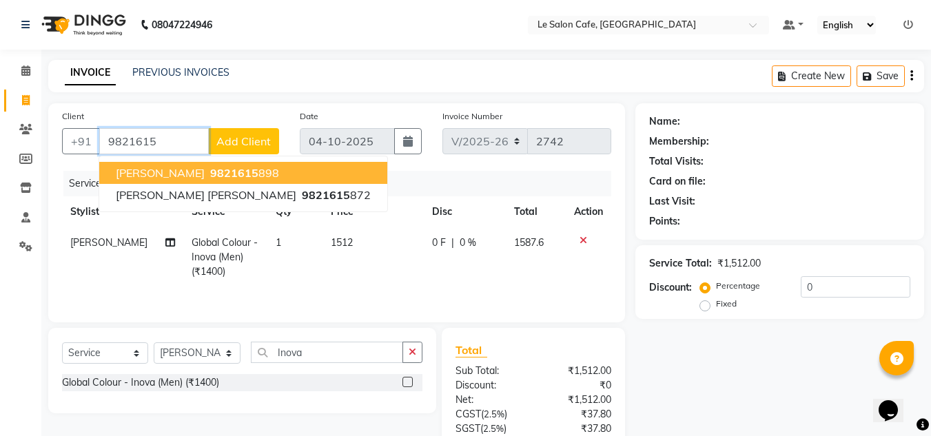
click at [164, 171] on span "Robert Joseph" at bounding box center [160, 173] width 89 height 14
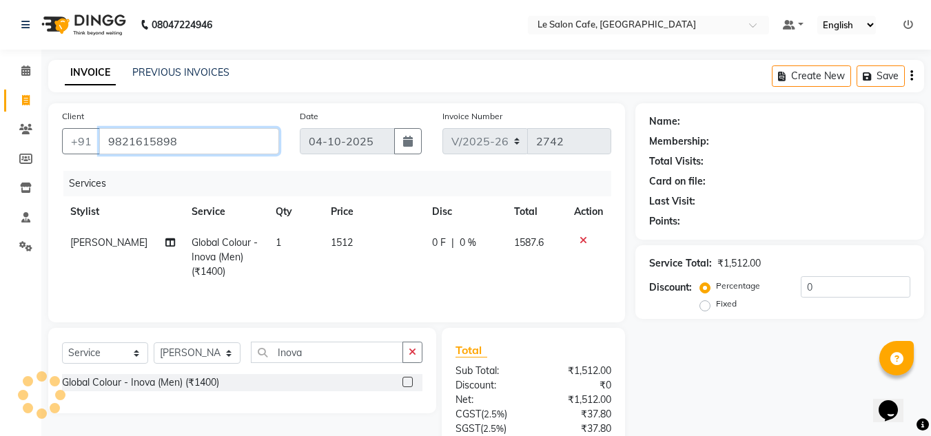
type input "9821615898"
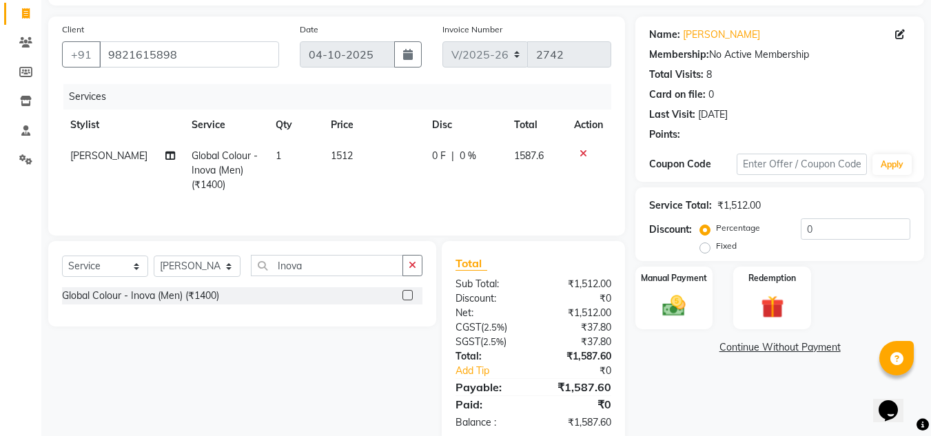
scroll to position [115, 0]
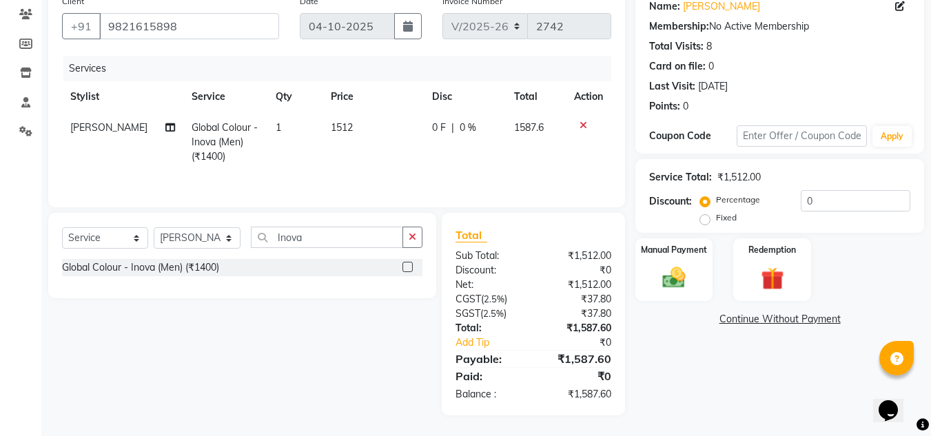
click at [583, 121] on icon at bounding box center [584, 126] width 8 height 10
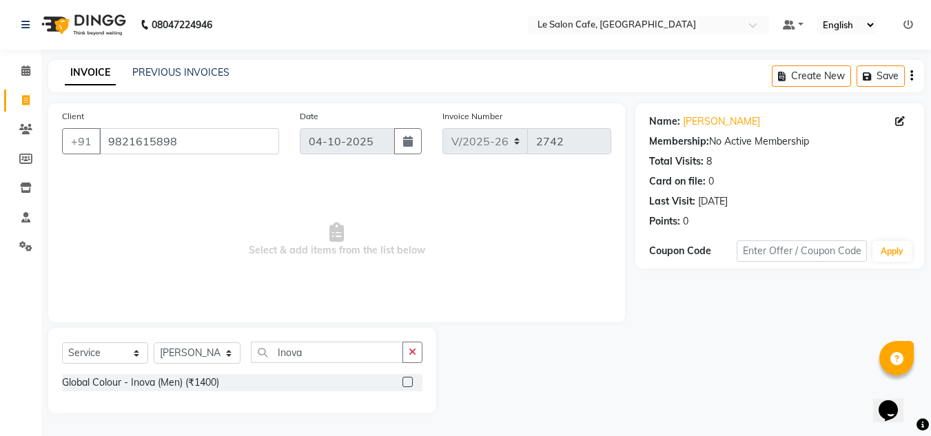
scroll to position [0, 0]
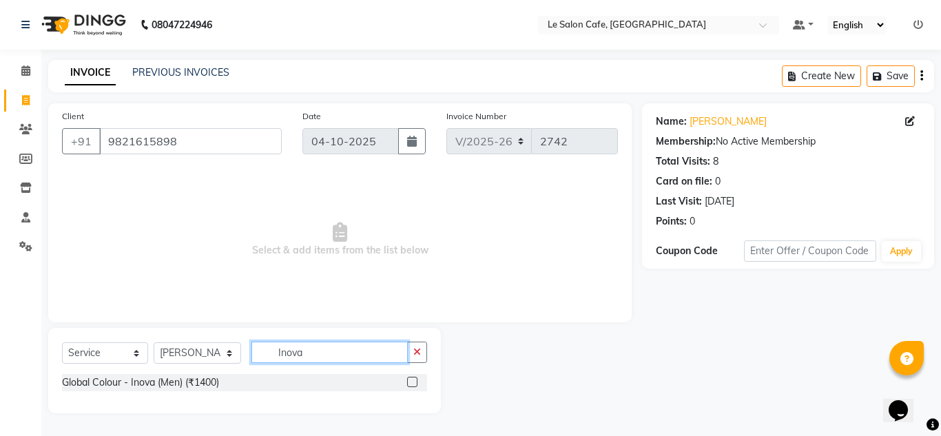
click at [325, 356] on input "Inova" at bounding box center [330, 352] width 156 height 21
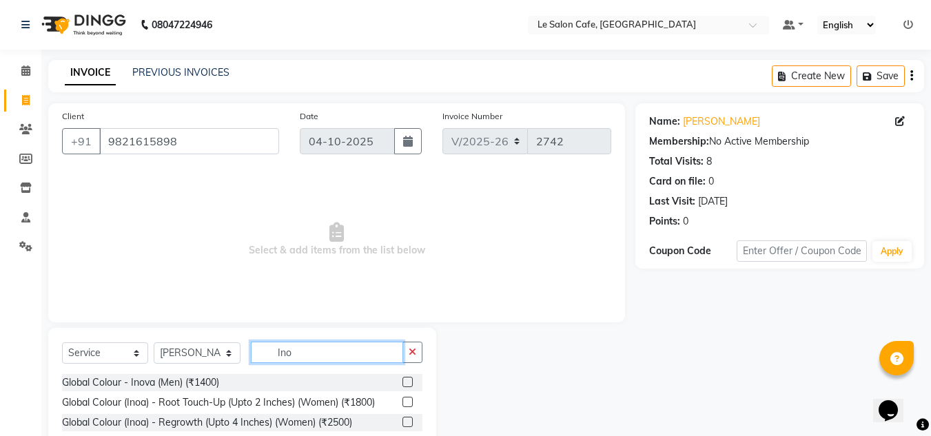
type input "Ino"
click at [409, 402] on label at bounding box center [407, 402] width 10 height 10
click at [409, 402] on input "checkbox" at bounding box center [406, 402] width 9 height 9
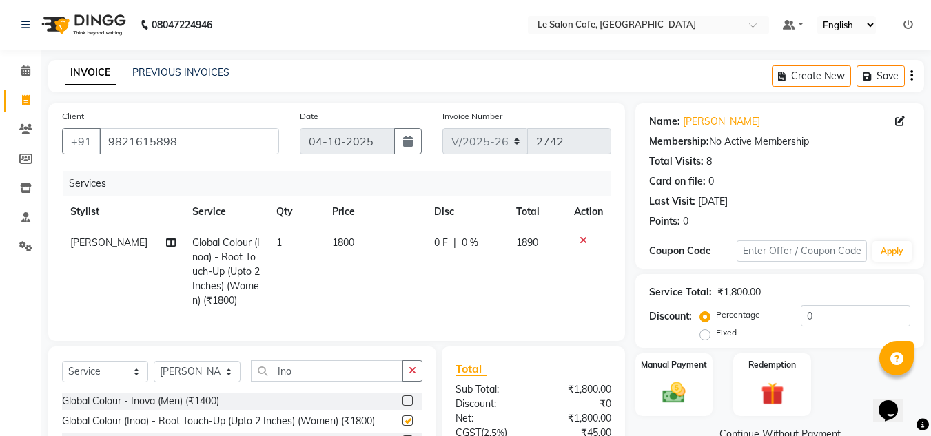
checkbox input "false"
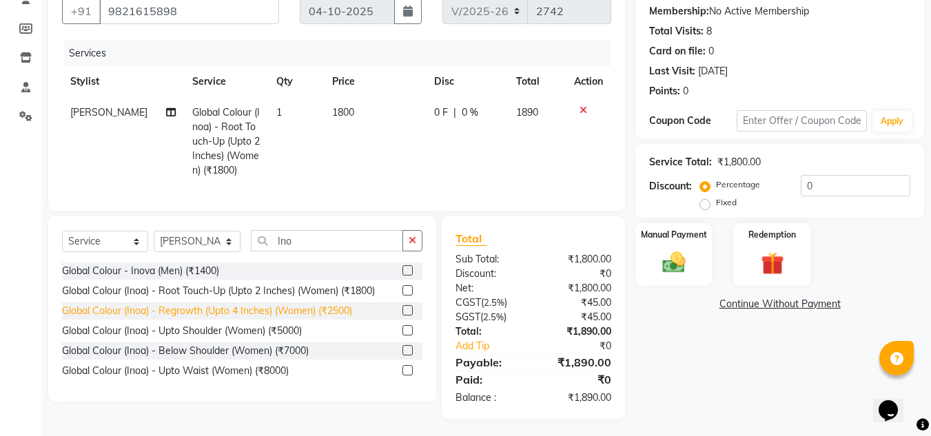
scroll to position [138, 0]
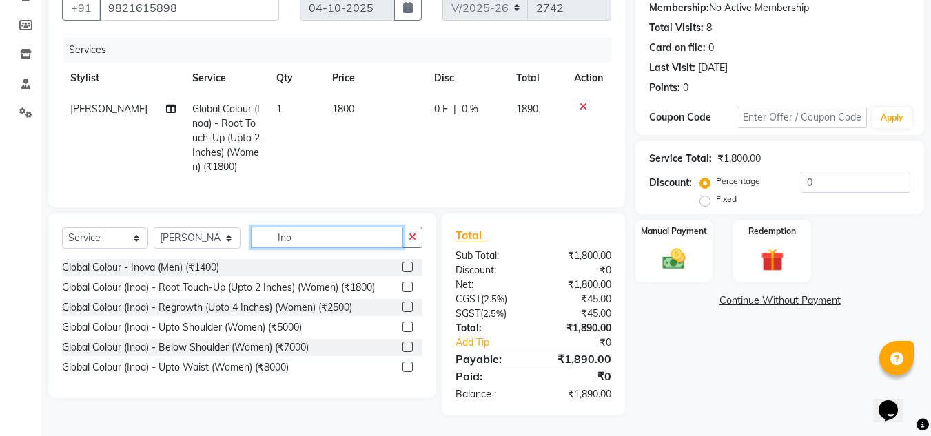
click at [322, 243] on input "Ino" at bounding box center [327, 237] width 152 height 21
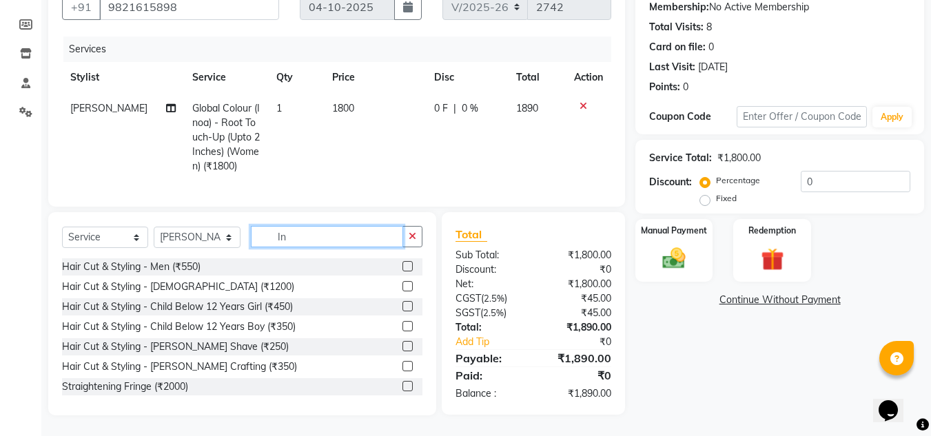
type input "I"
click at [349, 94] on td "1800" at bounding box center [375, 137] width 102 height 89
select select "63472"
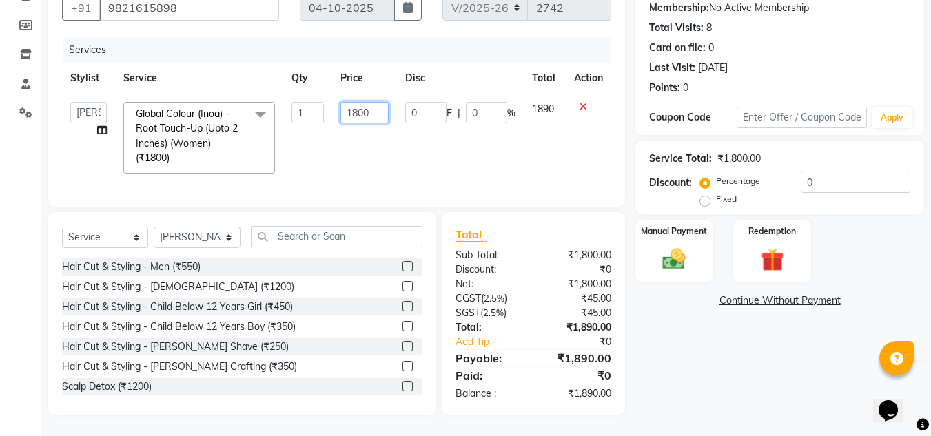
click at [369, 108] on input "1800" at bounding box center [364, 112] width 48 height 21
type input "1944"
click at [333, 161] on td "1944" at bounding box center [364, 138] width 64 height 88
select select "63472"
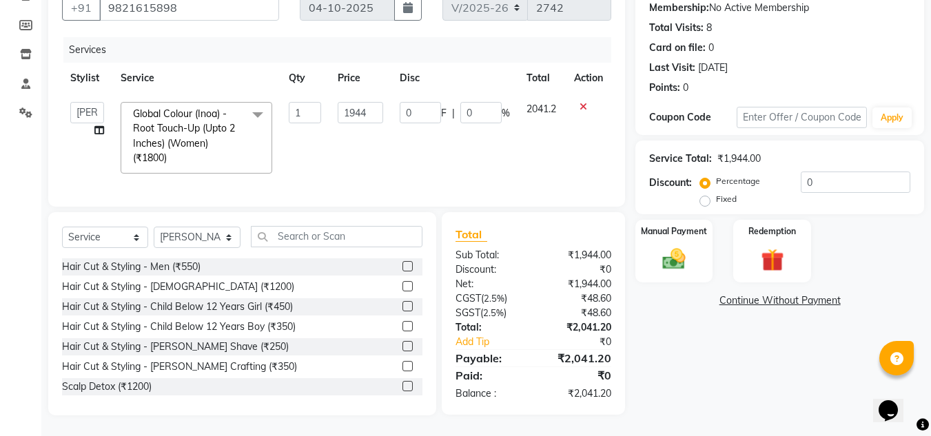
click at [585, 102] on icon at bounding box center [584, 107] width 8 height 10
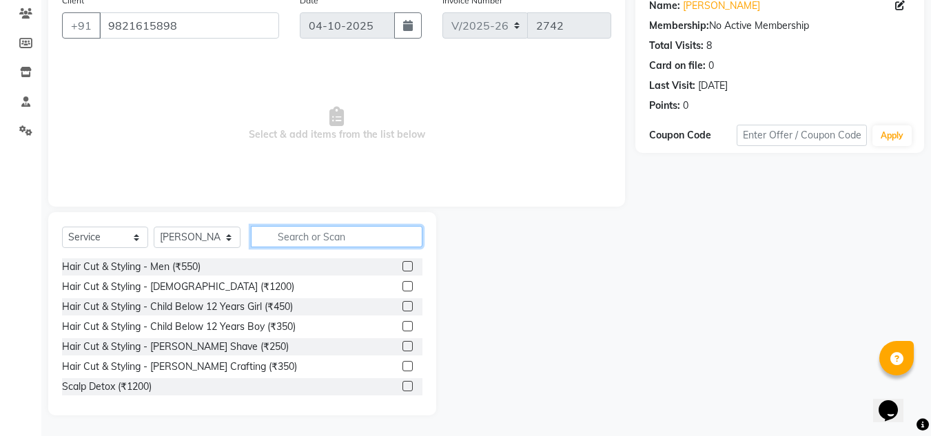
click at [335, 241] on input "text" at bounding box center [337, 236] width 172 height 21
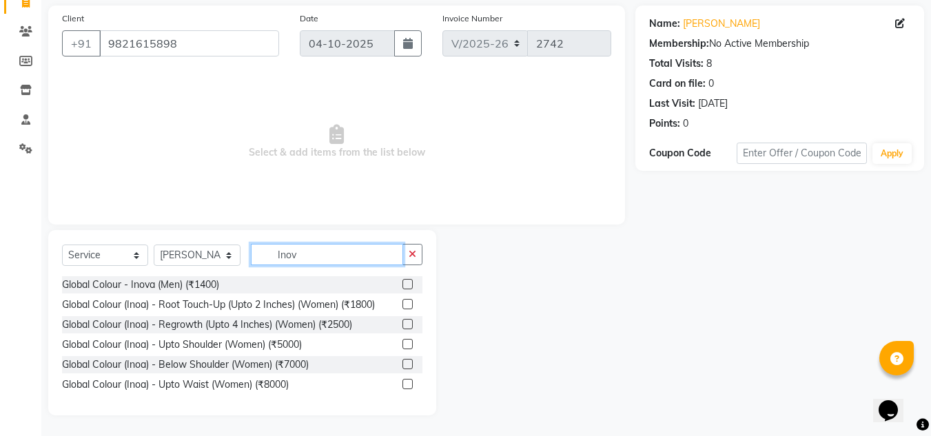
scroll to position [0, 0]
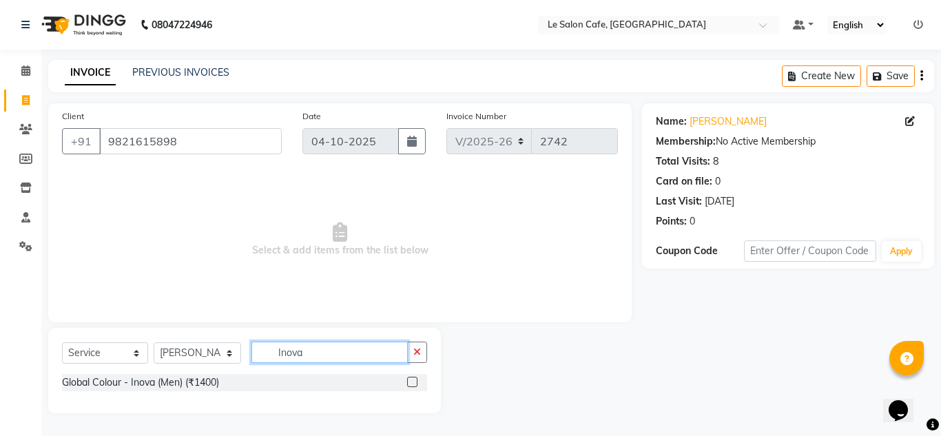
type input "Inova"
click at [415, 381] on label at bounding box center [412, 382] width 10 height 10
click at [415, 381] on input "checkbox" at bounding box center [411, 382] width 9 height 9
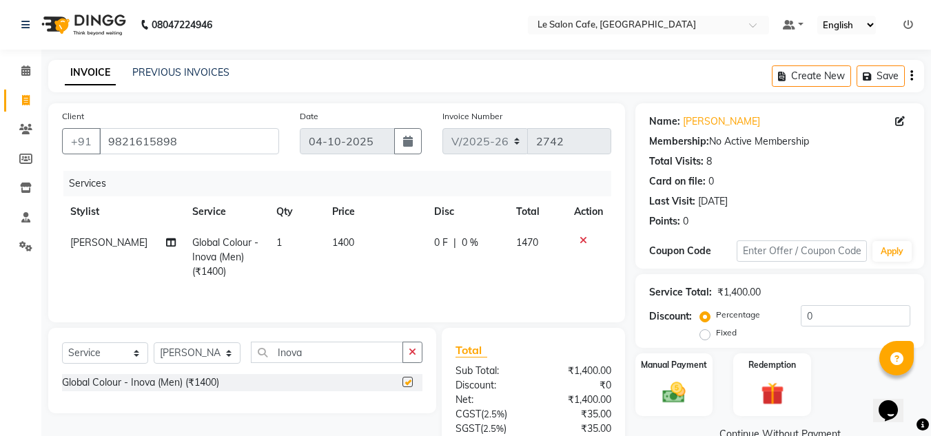
checkbox input "false"
click at [351, 239] on td "1400" at bounding box center [375, 257] width 102 height 60
select select "63472"
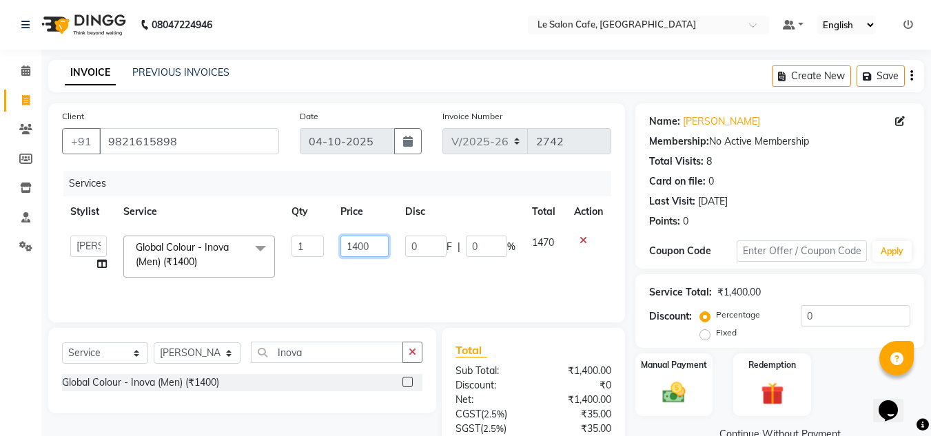
click at [371, 237] on input "1400" at bounding box center [364, 246] width 48 height 21
type input "1"
type input "1544"
click at [419, 279] on td "0 F | 0 %" at bounding box center [460, 256] width 127 height 59
select select "63472"
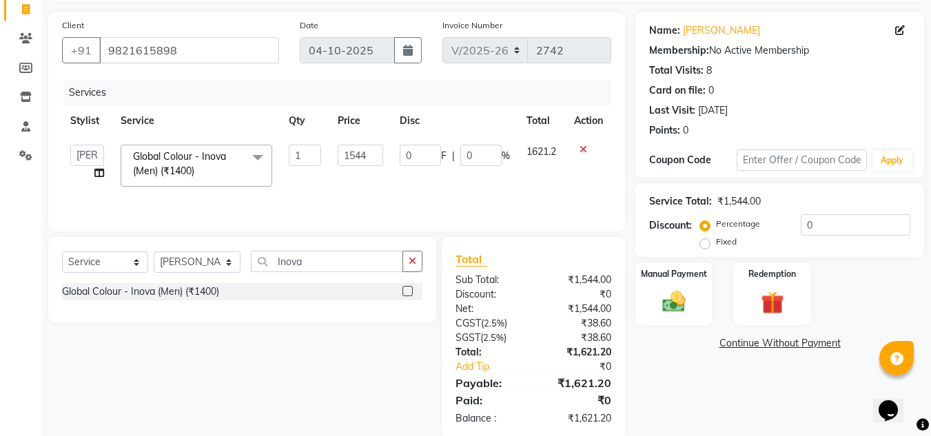
scroll to position [115, 0]
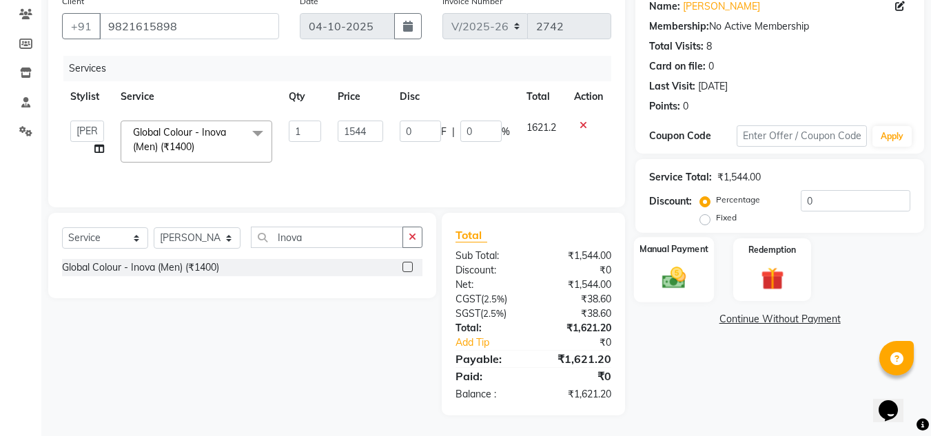
click at [662, 278] on img at bounding box center [674, 278] width 39 height 28
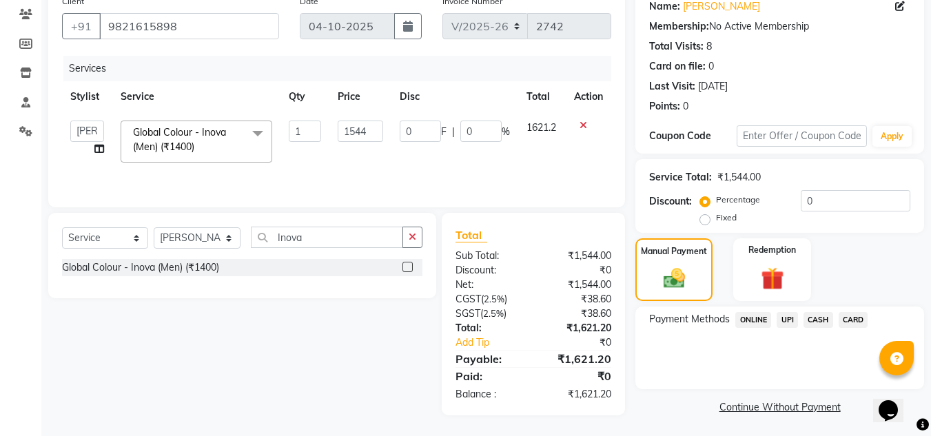
click at [792, 321] on span "UPI" at bounding box center [787, 320] width 21 height 16
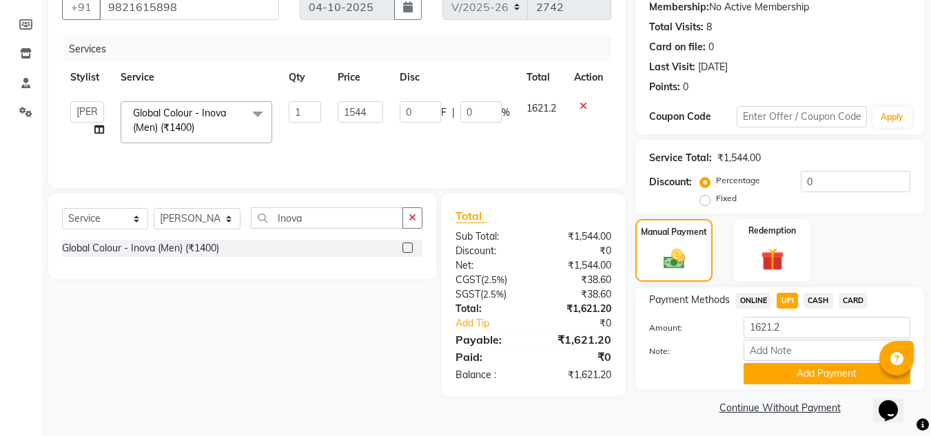
scroll to position [137, 0]
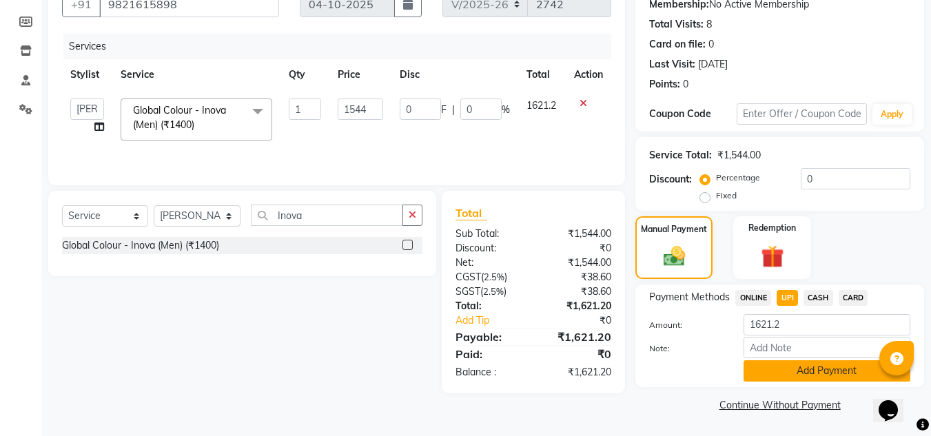
click at [793, 375] on button "Add Payment" at bounding box center [827, 370] width 167 height 21
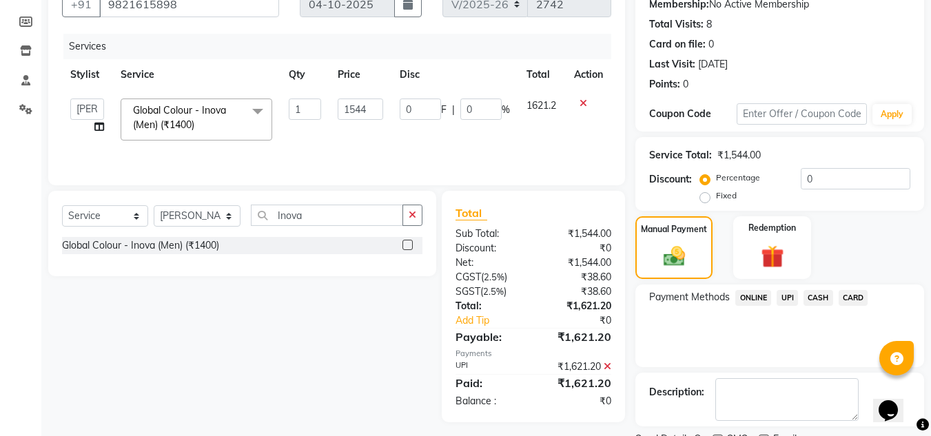
scroll to position [195, 0]
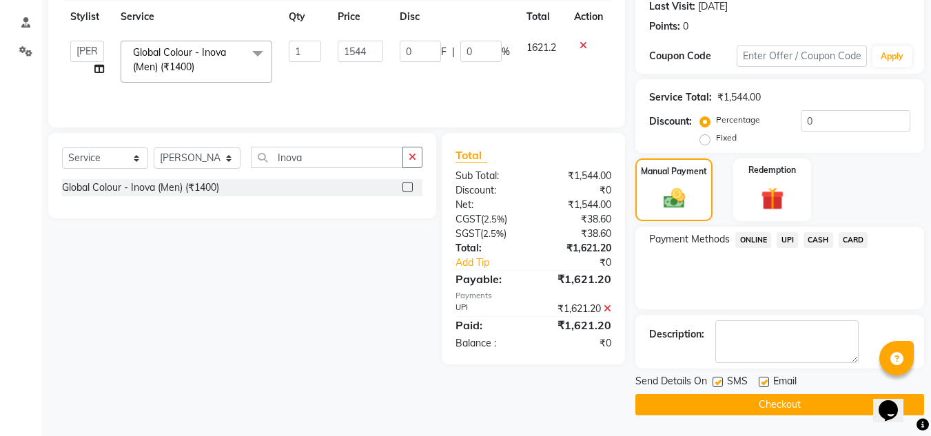
click at [768, 380] on label at bounding box center [764, 382] width 10 height 10
click at [768, 380] on input "checkbox" at bounding box center [763, 382] width 9 height 9
checkbox input "false"
click at [763, 409] on button "Checkout" at bounding box center [779, 404] width 289 height 21
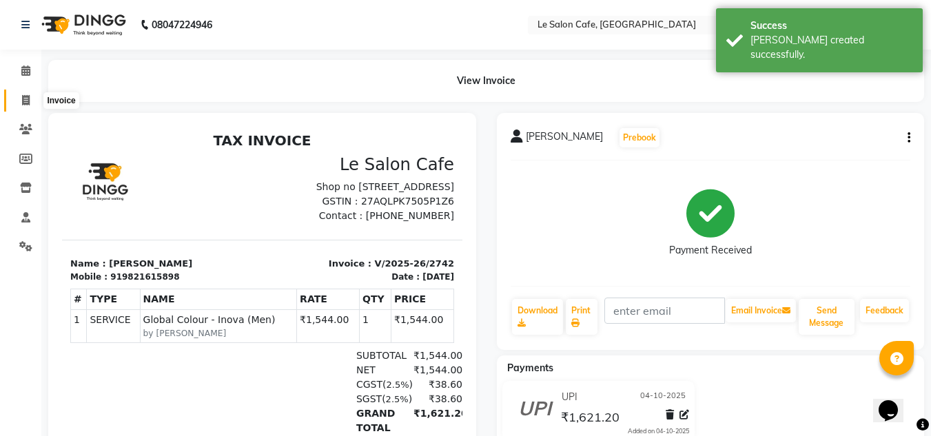
click at [18, 103] on span at bounding box center [26, 101] width 24 height 16
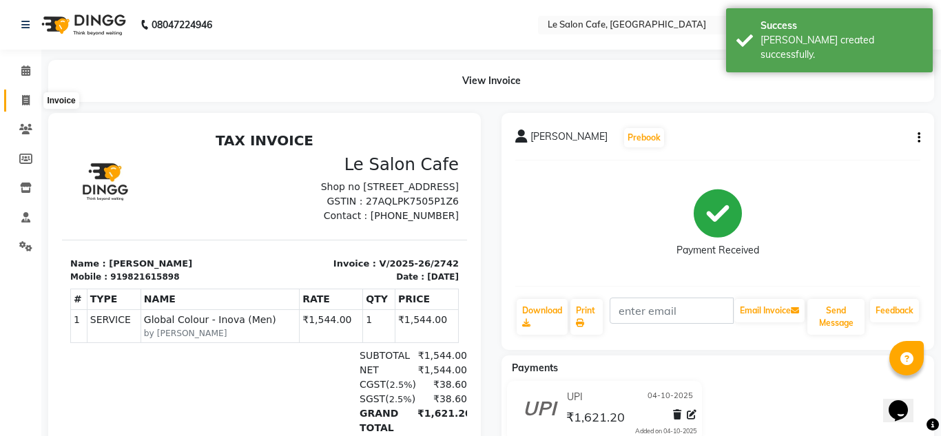
select select "594"
select select "service"
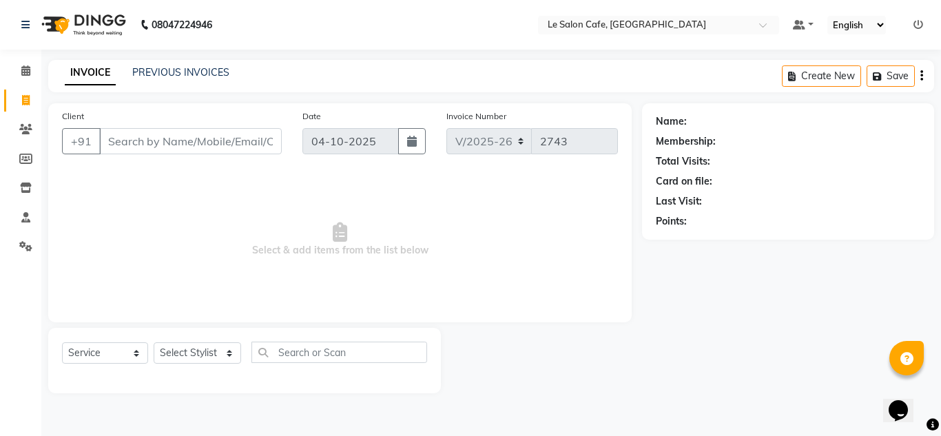
click at [562, 348] on div at bounding box center [541, 360] width 201 height 65
drag, startPoint x: 186, startPoint y: 351, endPoint x: 194, endPoint y: 349, distance: 8.7
click at [194, 349] on select "Select Stylist Amandeep Kaur Kalsi Aniket Kadam Bunty Salmani Faim Alvi Front D…" at bounding box center [198, 353] width 88 height 21
select select "13306"
click at [154, 343] on select "Select Stylist Amandeep Kaur Kalsi Aniket Kadam Bunty Salmani Faim Alvi Front D…" at bounding box center [198, 353] width 88 height 21
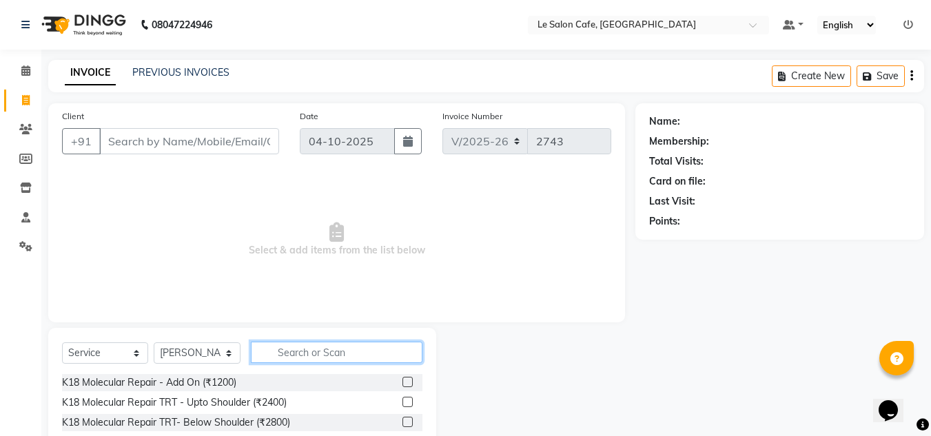
drag, startPoint x: 293, startPoint y: 356, endPoint x: 302, endPoint y: 354, distance: 9.1
click at [296, 356] on input "text" at bounding box center [337, 352] width 172 height 21
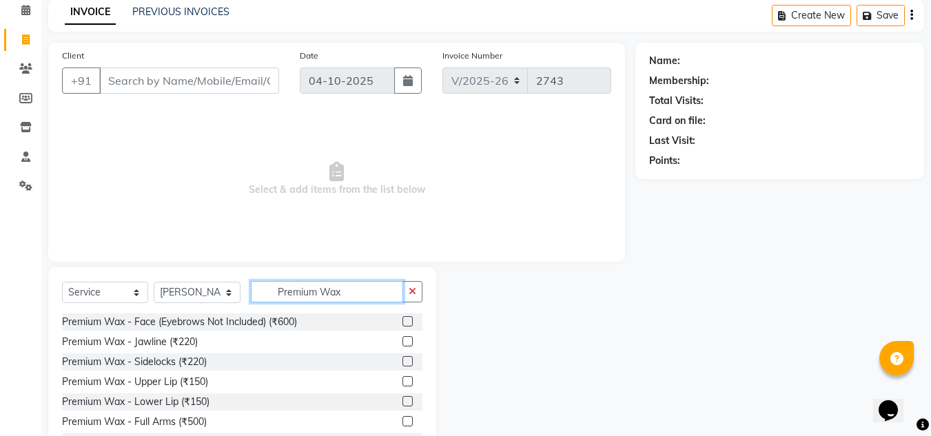
scroll to position [116, 0]
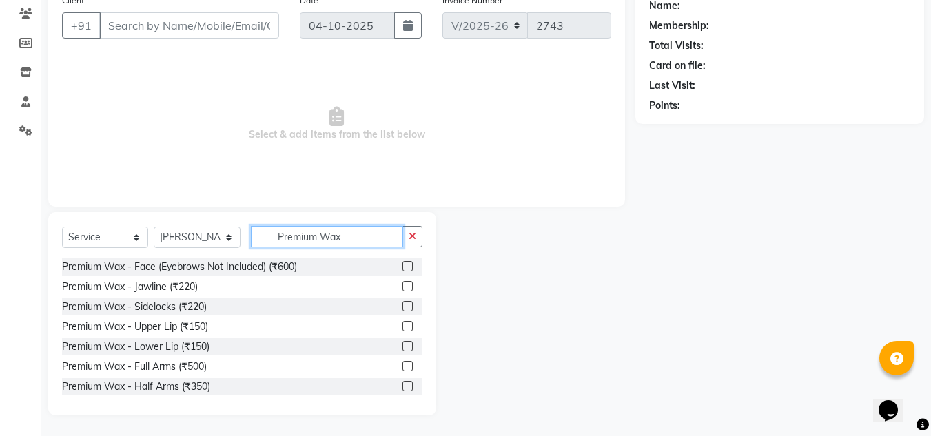
type input "Premium Wax"
click at [402, 367] on label at bounding box center [407, 366] width 10 height 10
click at [402, 367] on input "checkbox" at bounding box center [406, 367] width 9 height 9
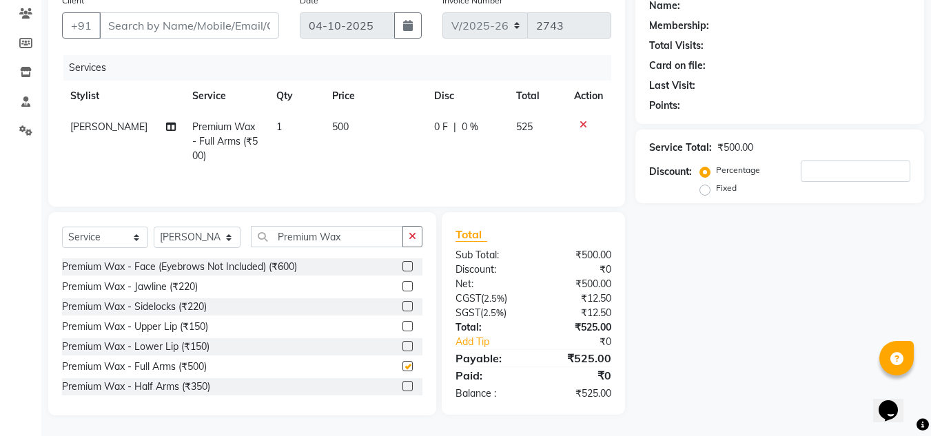
checkbox input "false"
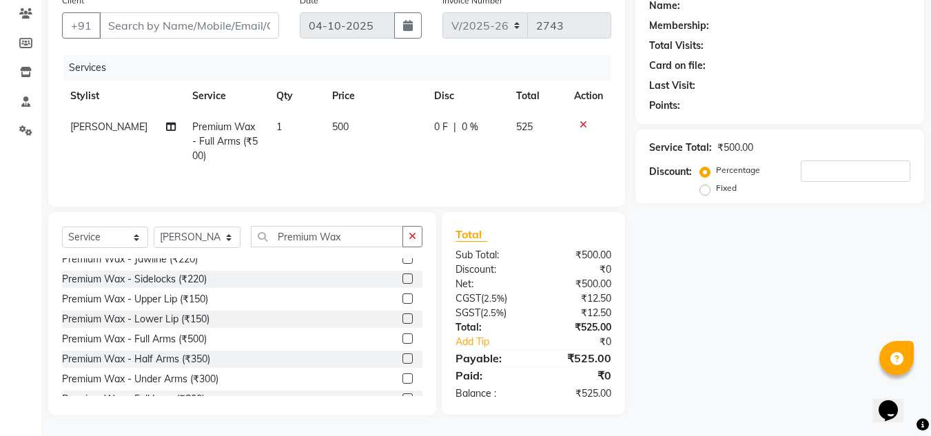
scroll to position [55, 0]
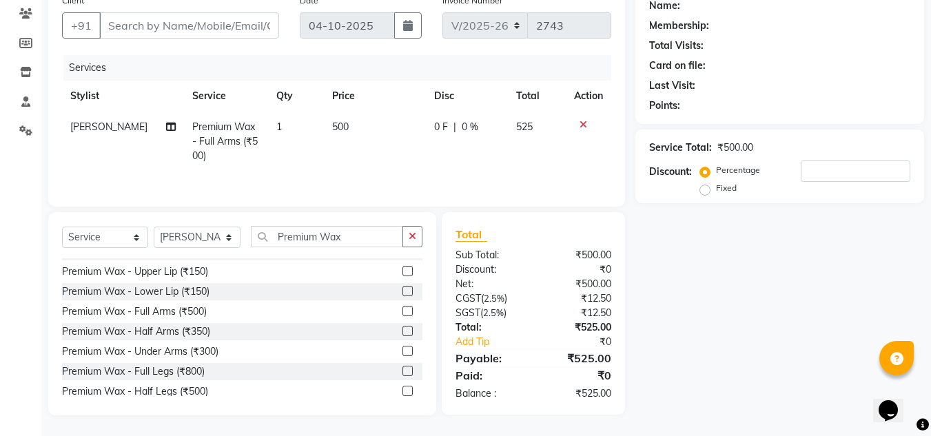
click at [402, 374] on label at bounding box center [407, 371] width 10 height 10
click at [402, 374] on input "checkbox" at bounding box center [406, 371] width 9 height 9
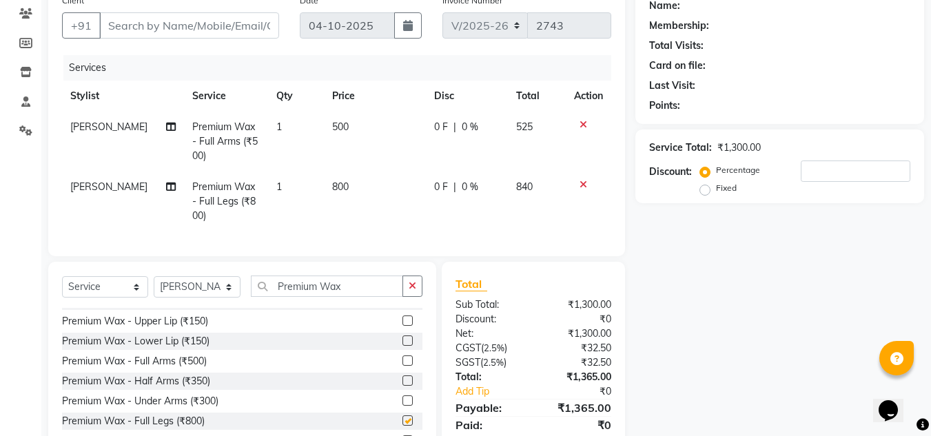
checkbox input "false"
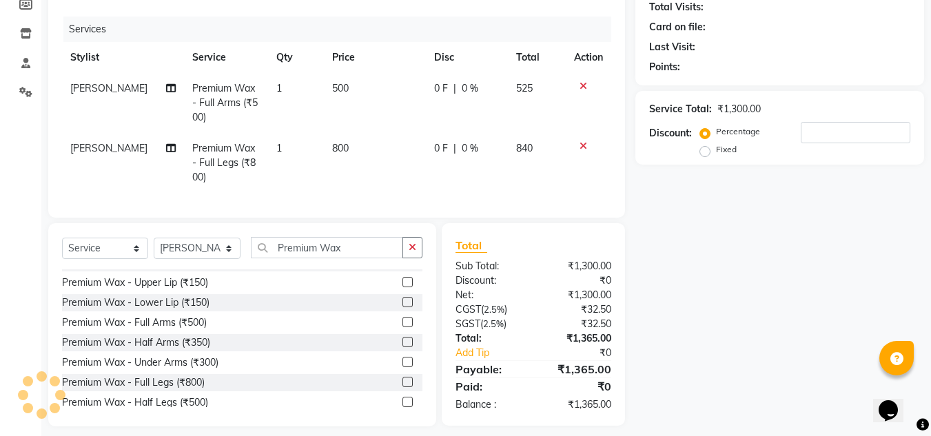
scroll to position [176, 0]
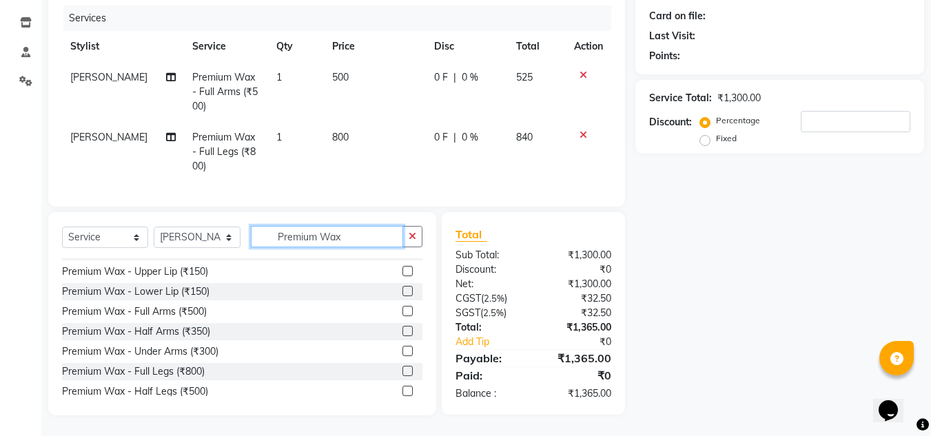
click at [351, 237] on input "Premium Wax" at bounding box center [327, 236] width 152 height 21
type input "P"
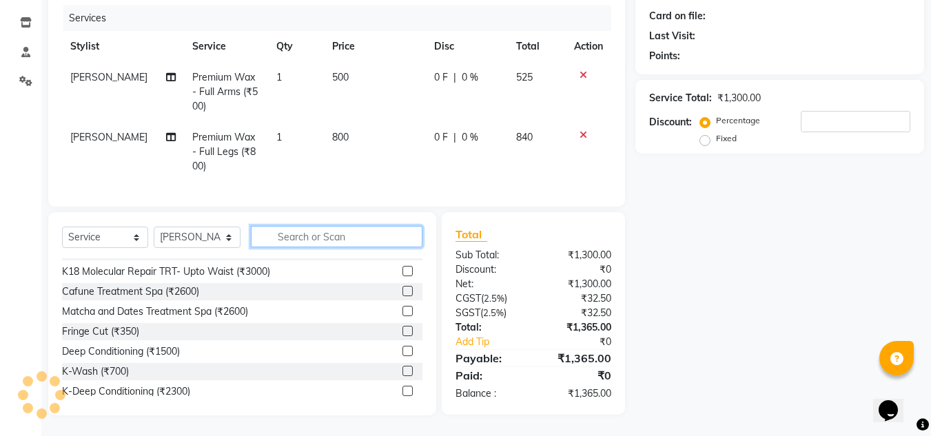
type input "e"
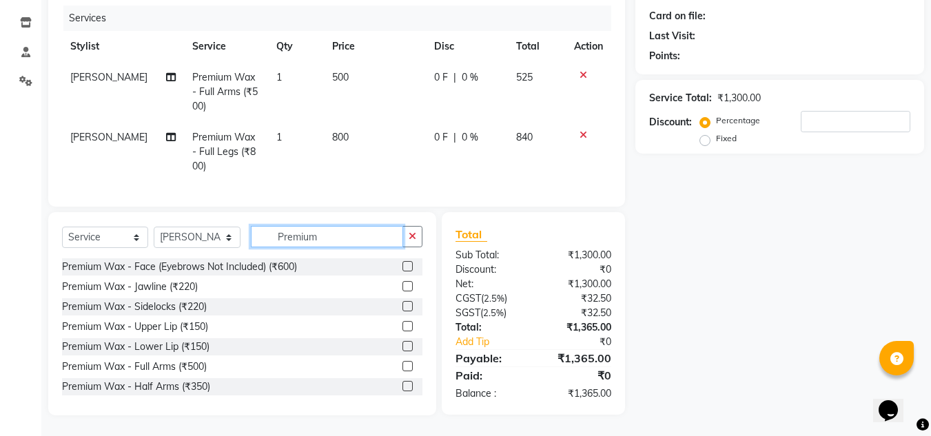
type input "Premium"
click at [402, 265] on label at bounding box center [407, 266] width 10 height 10
click at [402, 265] on input "checkbox" at bounding box center [406, 267] width 9 height 9
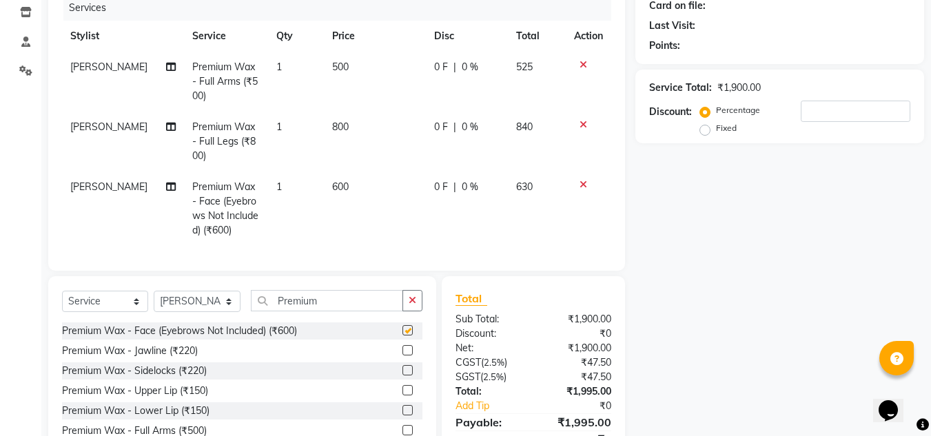
checkbox input "false"
click at [877, 232] on div "Name: Membership: Total Visits: Card on file: Last Visit: Points: Service Total…" at bounding box center [784, 204] width 299 height 552
click at [743, 296] on div "Name: Membership: Total Visits: Card on file: Last Visit: Points: Service Total…" at bounding box center [784, 204] width 299 height 552
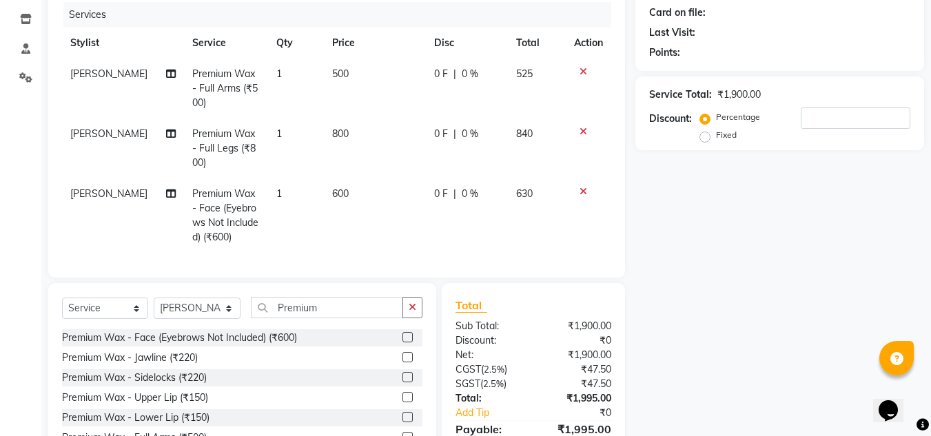
scroll to position [207, 0]
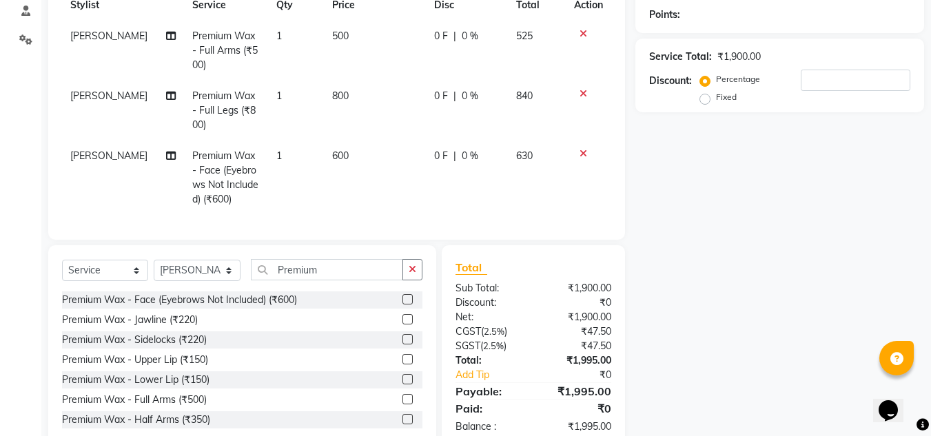
click at [336, 38] on span "500" at bounding box center [340, 36] width 17 height 12
select select "13306"
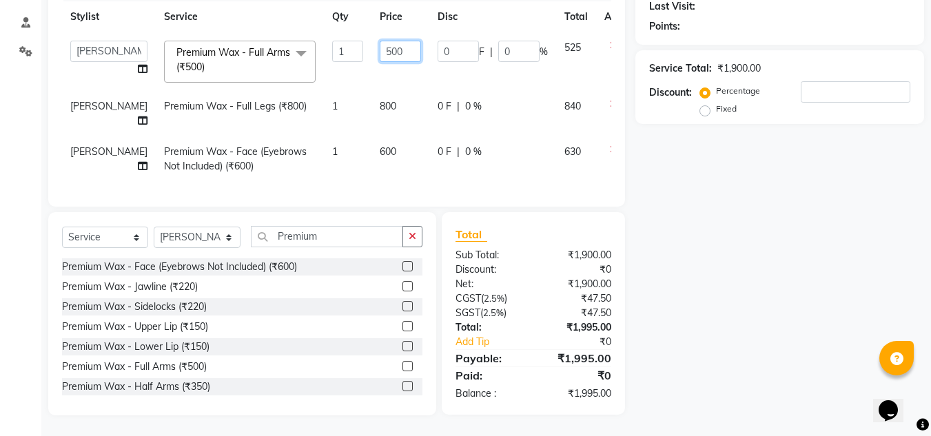
click at [380, 45] on input "500" at bounding box center [400, 51] width 41 height 21
type input "540"
click at [385, 109] on td "800" at bounding box center [400, 113] width 58 height 45
select select "13306"
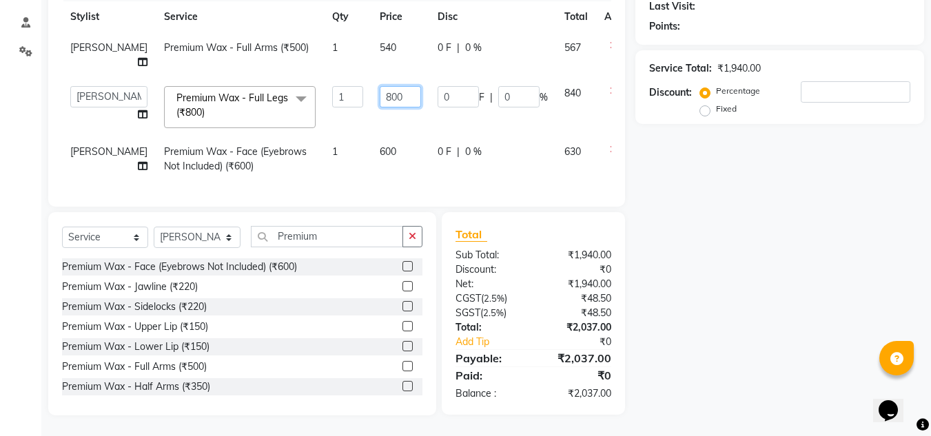
click at [380, 86] on input "800" at bounding box center [400, 96] width 41 height 21
type input "864"
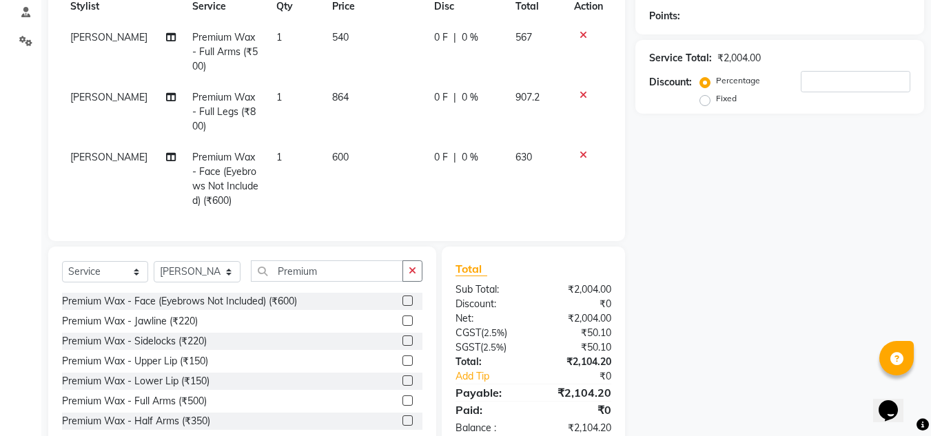
click at [741, 205] on div "Name: Membership: Total Visits: Card on file: Last Visit: Points: Service Total…" at bounding box center [784, 174] width 299 height 552
click at [346, 151] on td "600" at bounding box center [375, 179] width 102 height 74
select select "13306"
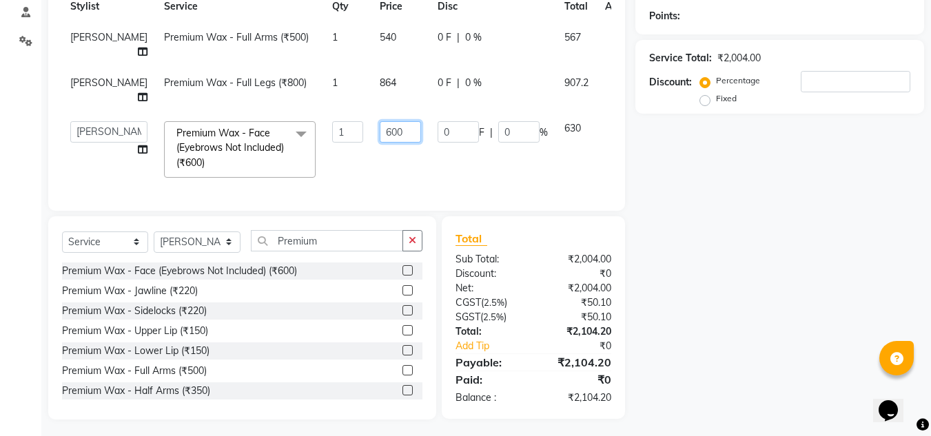
click at [380, 134] on input "600" at bounding box center [400, 131] width 41 height 21
type input "648"
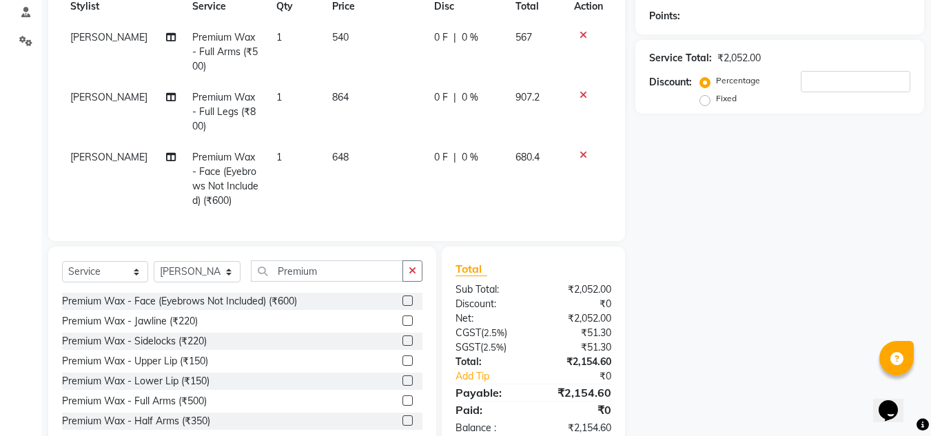
click at [724, 233] on div "Name: Membership: Total Visits: Card on file: Last Visit: Points: Service Total…" at bounding box center [784, 174] width 299 height 552
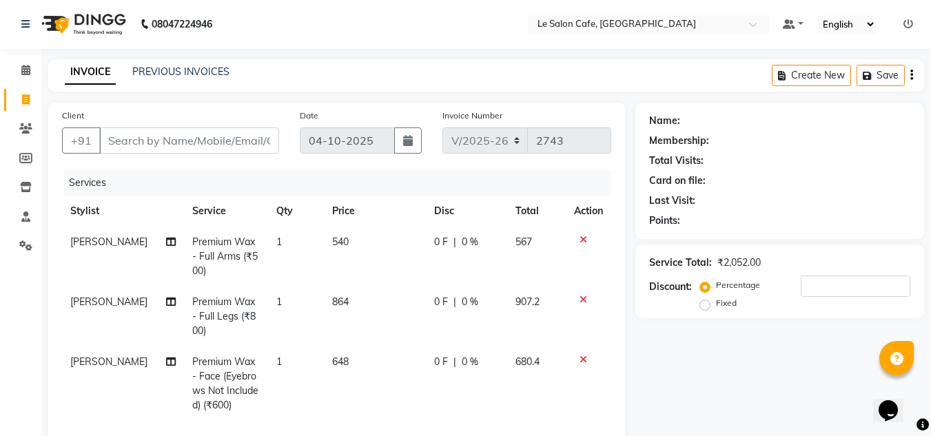
scroll to position [0, 0]
click at [132, 139] on input "Client" at bounding box center [189, 141] width 180 height 26
type input "8"
type input "0"
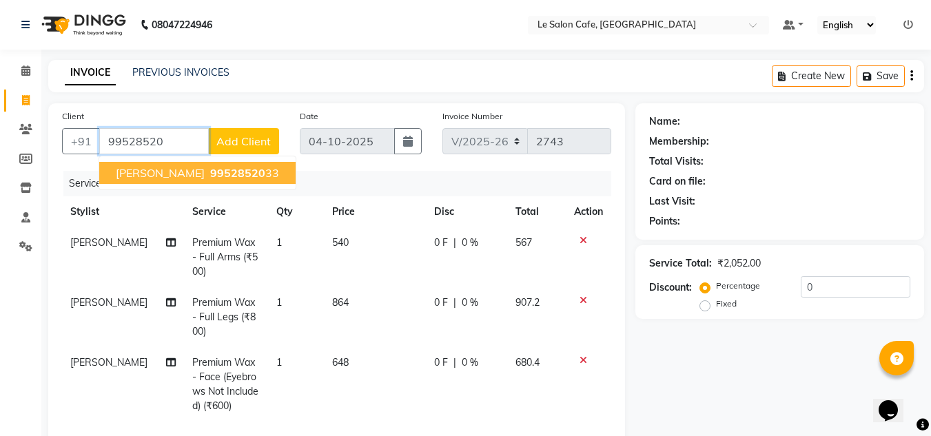
click at [205, 172] on span "Saujanya Sabrinath" at bounding box center [160, 173] width 89 height 14
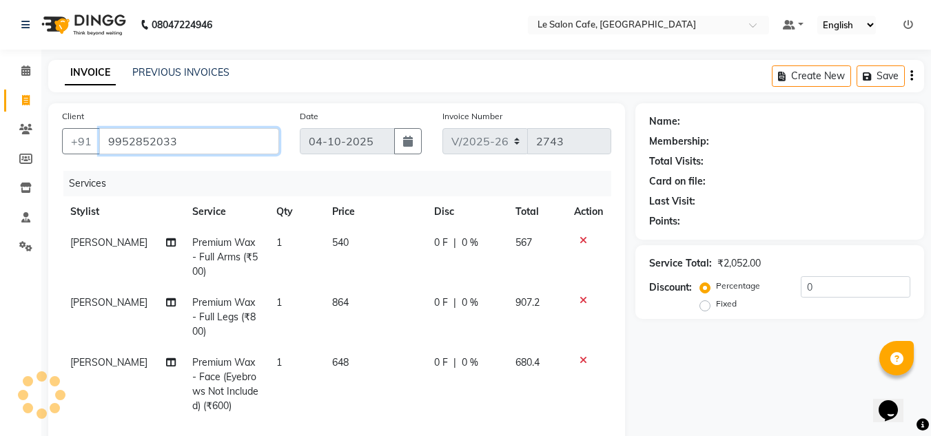
type input "9952852033"
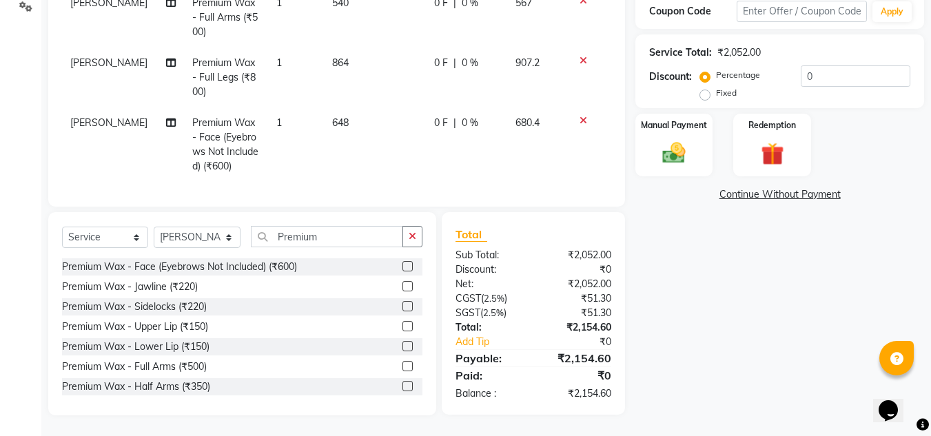
scroll to position [250, 0]
click at [190, 240] on select "Select Stylist Amandeep Kaur Kalsi Aniket Kadam Bunty Salmani Faim Alvi Front D…" at bounding box center [197, 237] width 87 height 21
click at [154, 227] on select "Select Stylist Amandeep Kaur Kalsi Aniket Kadam Bunty Salmani Faim Alvi Front D…" at bounding box center [197, 237] width 87 height 21
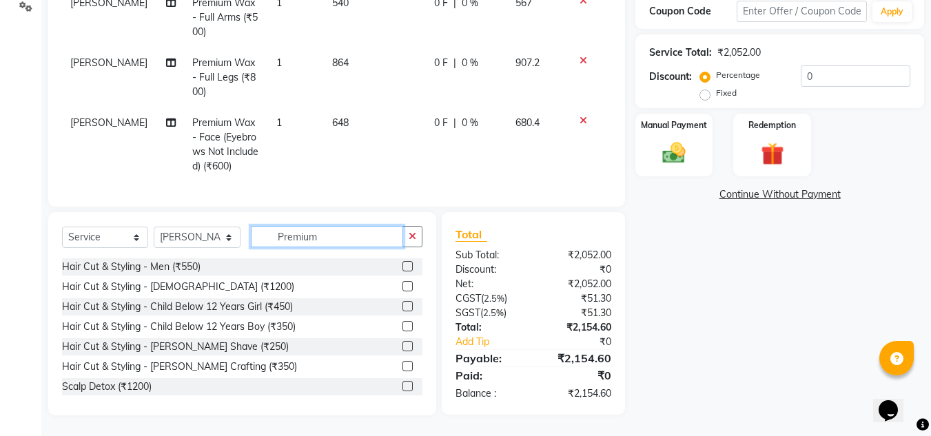
click at [300, 240] on input "Premium" at bounding box center [327, 236] width 152 height 21
click at [819, 343] on div "Name: Saujanya Sabrinath Membership: No Active Membership Total Visits: 6 Card …" at bounding box center [784, 140] width 299 height 552
click at [766, 358] on div "Name: Saujanya Sabrinath Membership: No Active Membership Total Visits: 6 Card …" at bounding box center [784, 140] width 299 height 552
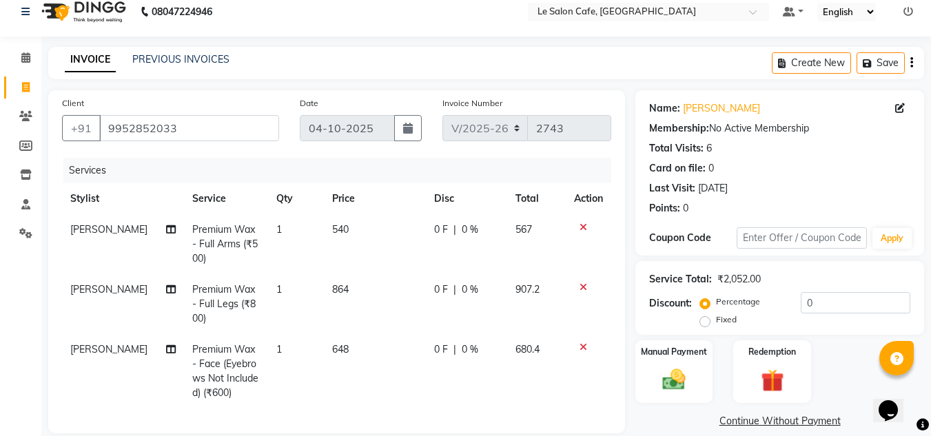
scroll to position [0, 0]
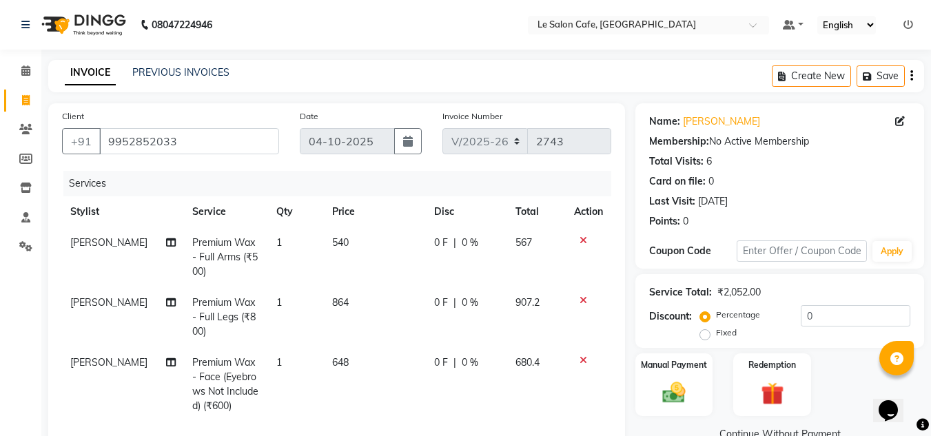
click at [426, 63] on div "INVOICE PREVIOUS INVOICES Create New Save" at bounding box center [486, 76] width 876 height 32
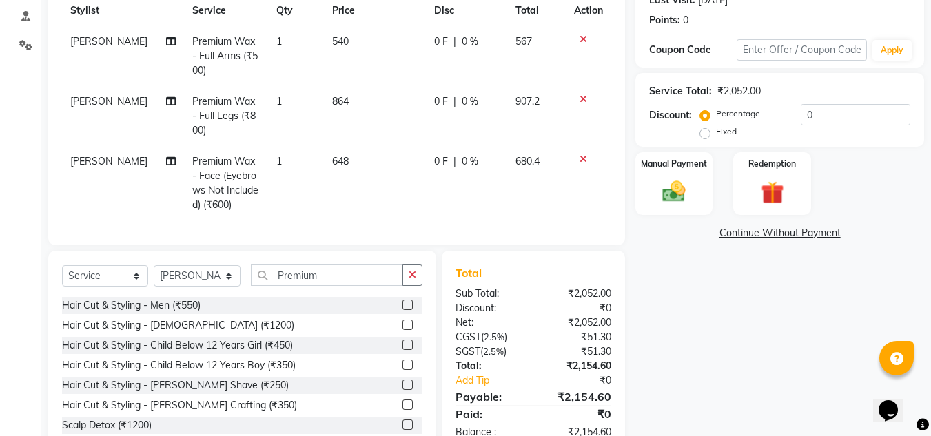
scroll to position [207, 0]
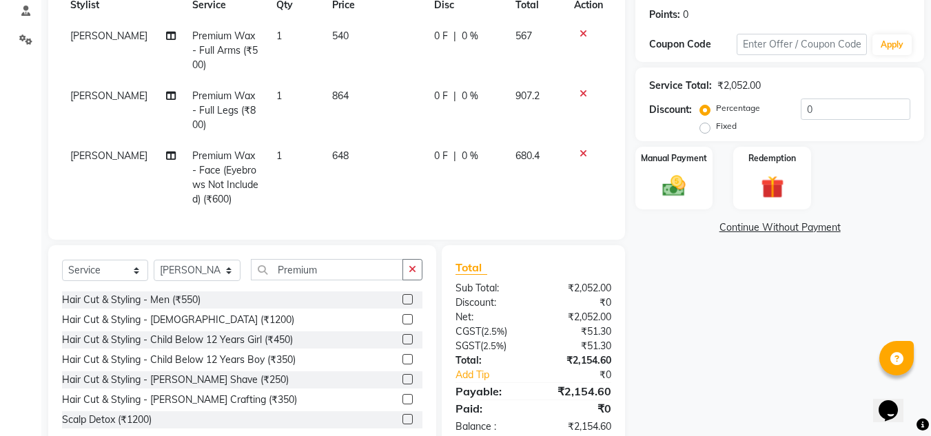
click at [582, 150] on icon at bounding box center [584, 154] width 8 height 10
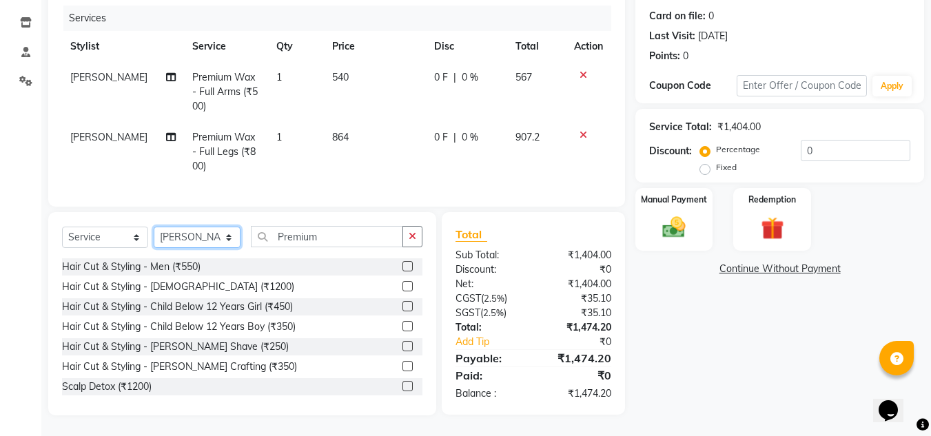
click at [210, 238] on select "Select Stylist Amandeep Kaur Kalsi Aniket Kadam Bunty Salmani Faim Alvi Front D…" at bounding box center [197, 237] width 87 height 21
select select "13306"
click at [154, 227] on select "Select Stylist Amandeep Kaur Kalsi Aniket Kadam Bunty Salmani Faim Alvi Front D…" at bounding box center [197, 237] width 87 height 21
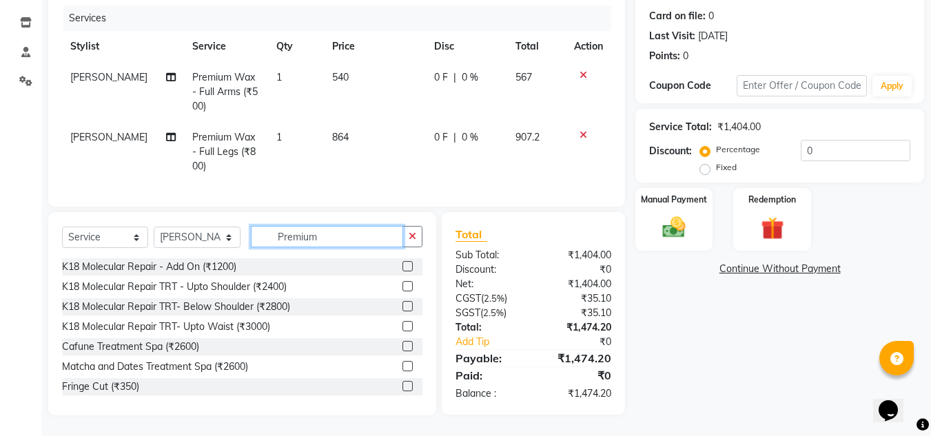
click at [345, 240] on input "Premium" at bounding box center [327, 236] width 152 height 21
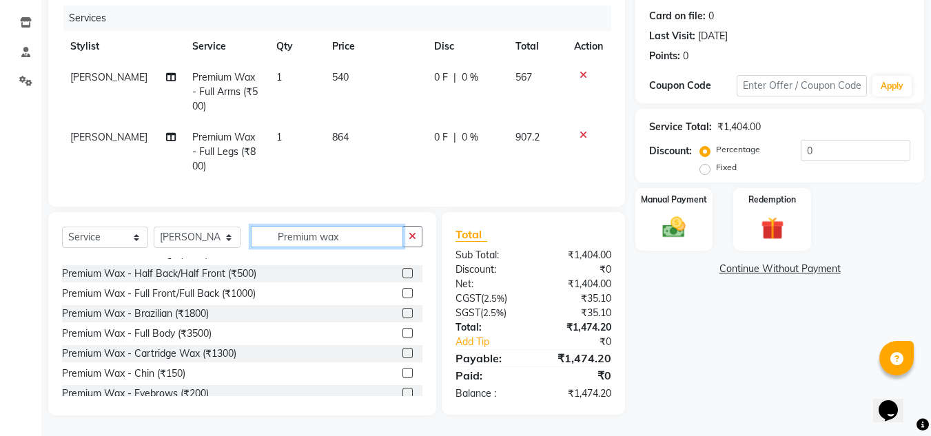
scroll to position [221, 0]
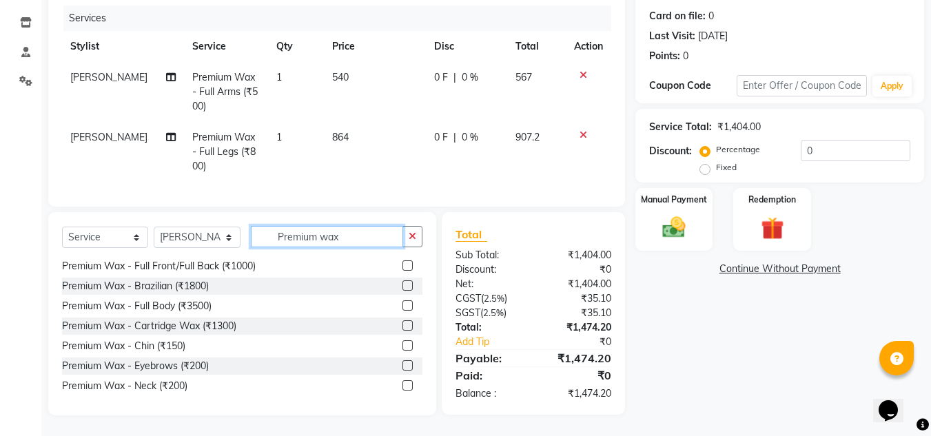
type input "Premium wax"
click at [402, 368] on label at bounding box center [407, 365] width 10 height 10
click at [402, 368] on input "checkbox" at bounding box center [406, 366] width 9 height 9
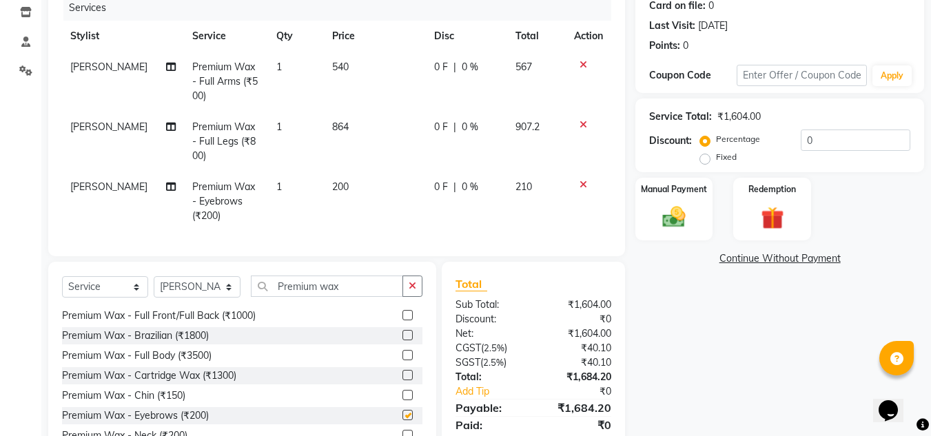
checkbox input "false"
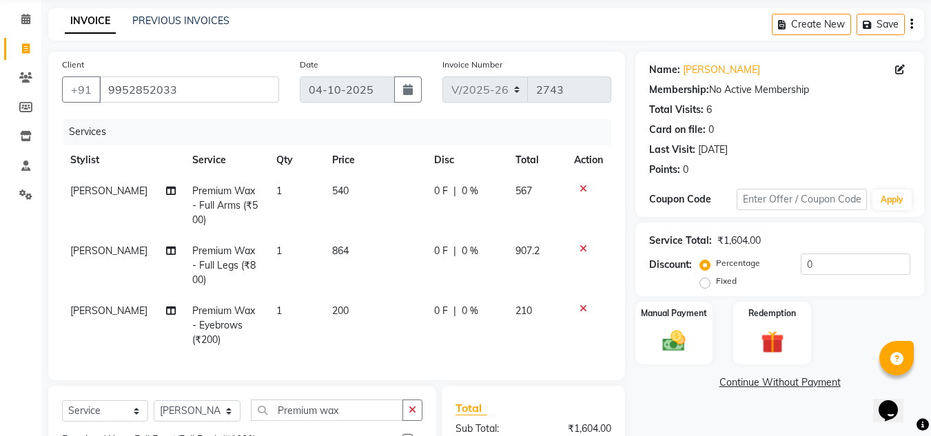
scroll to position [0, 0]
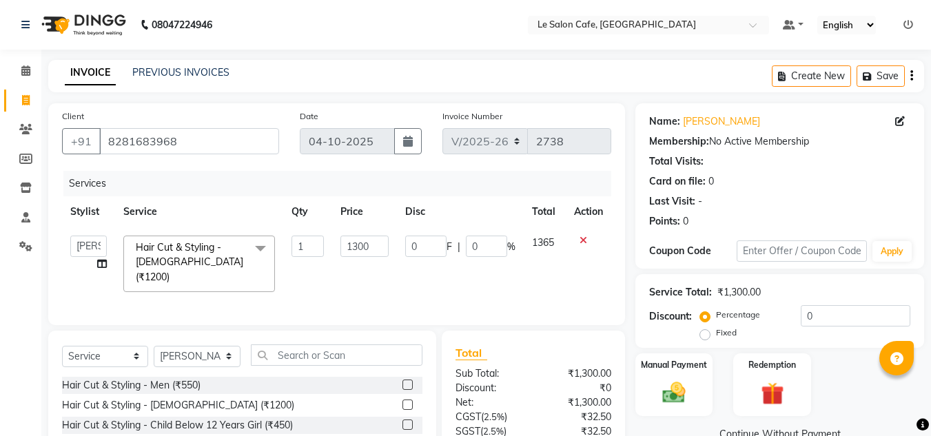
select select "594"
select select "8340"
select select "service"
select select "90643"
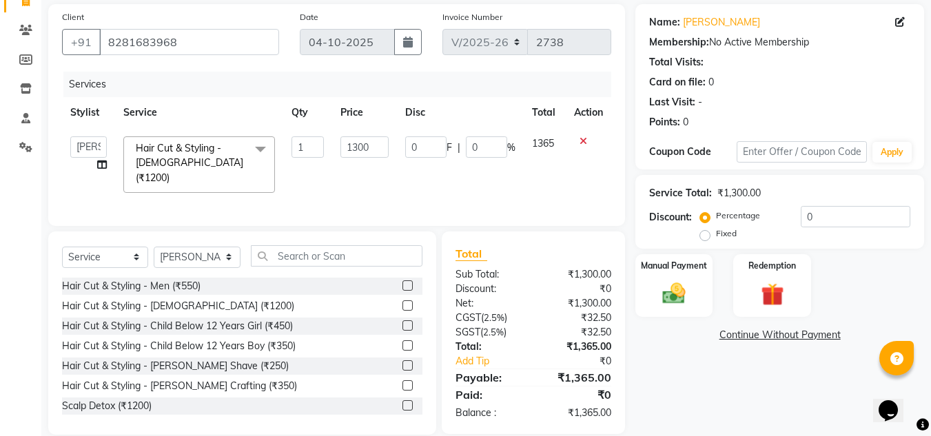
scroll to position [116, 0]
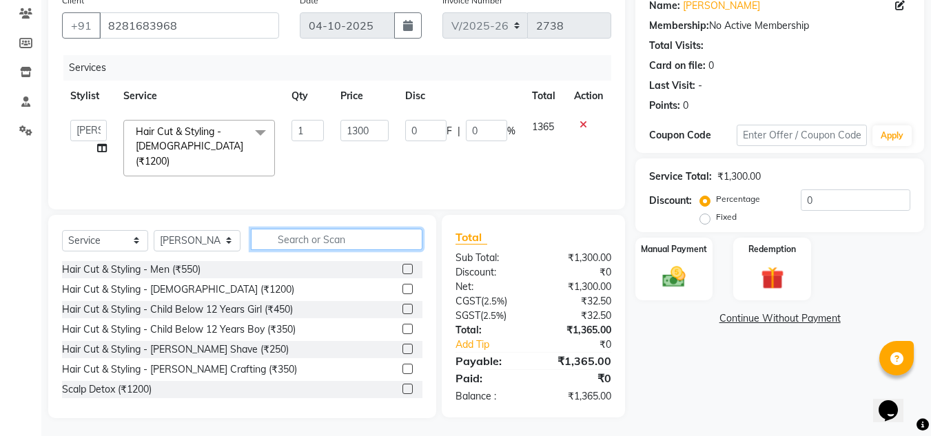
click at [291, 236] on input "text" at bounding box center [337, 239] width 172 height 21
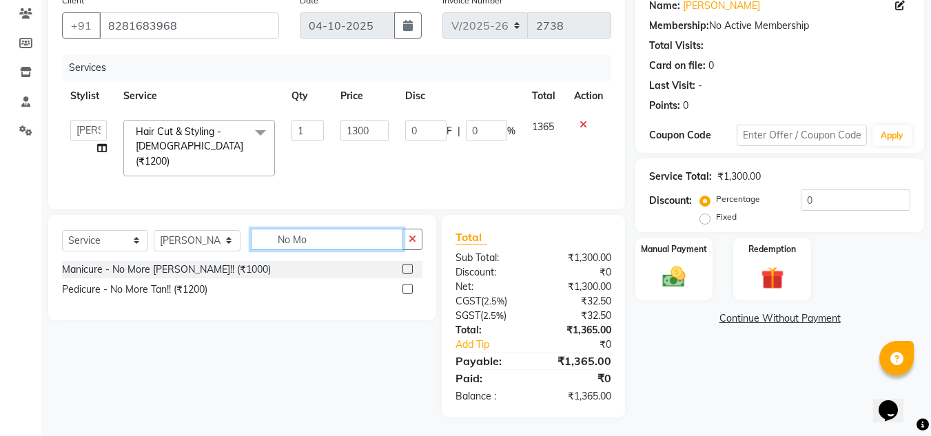
scroll to position [115, 0]
type input "No Mor"
click at [411, 287] on label at bounding box center [407, 290] width 10 height 10
click at [411, 287] on input "checkbox" at bounding box center [406, 290] width 9 height 9
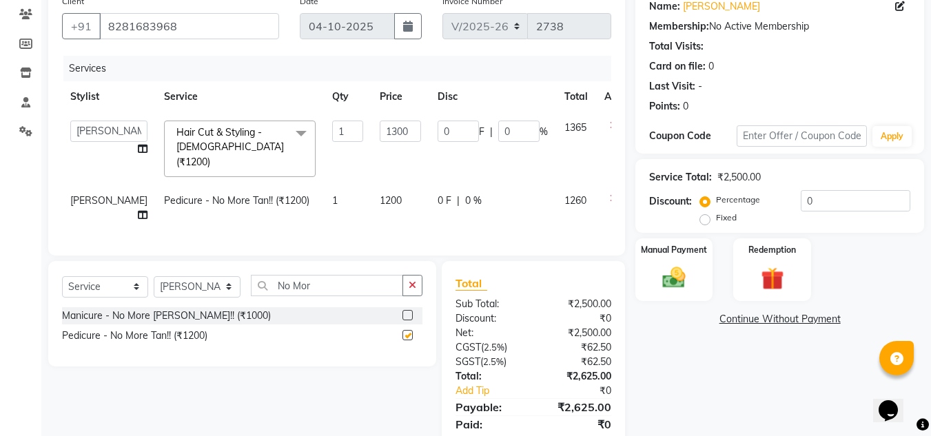
checkbox input "false"
click at [372, 185] on td "1200" at bounding box center [400, 207] width 58 height 45
select select "90643"
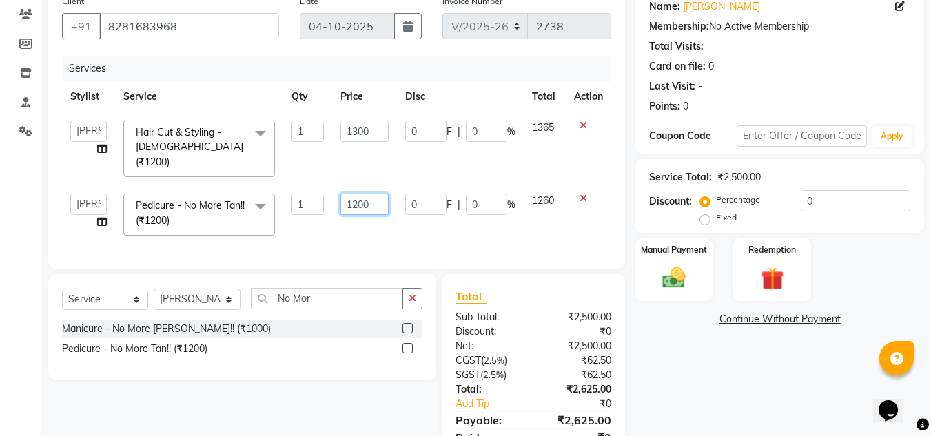
click at [379, 194] on input "1200" at bounding box center [364, 204] width 48 height 21
type input "1"
type input "1300"
click at [389, 236] on div "Services Stylist Service Qty Price Disc Total Action [PERSON_NAME] [PERSON_NAME…" at bounding box center [336, 155] width 549 height 199
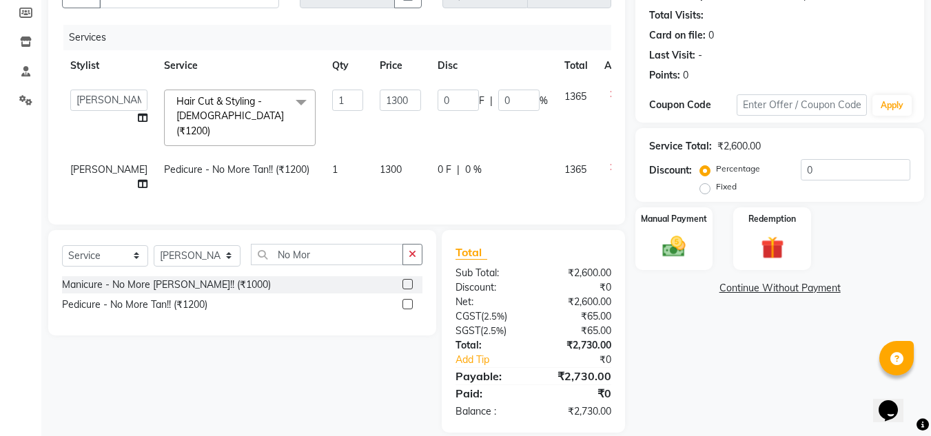
scroll to position [174, 0]
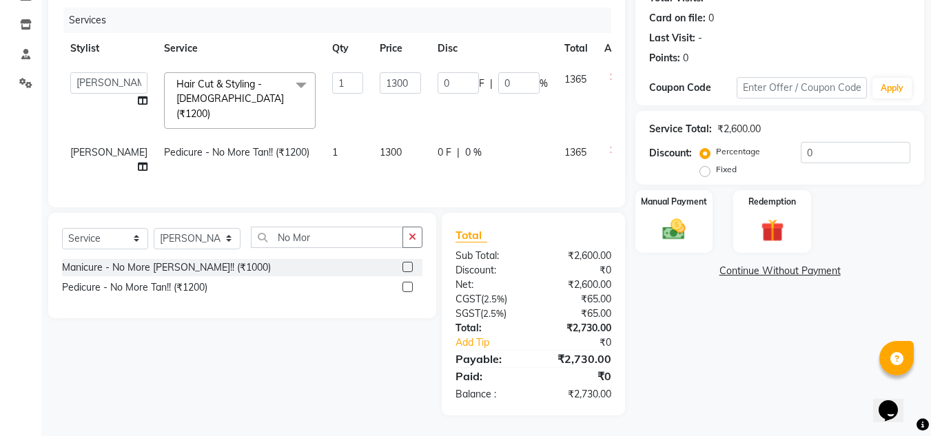
click at [618, 161] on div "Client [PHONE_NUMBER] Date [DATE] Invoice Number V/2025 V/[PHONE_NUMBER] Servic…" at bounding box center [336, 73] width 577 height 267
click at [655, 198] on div "Manual Payment" at bounding box center [674, 221] width 81 height 65
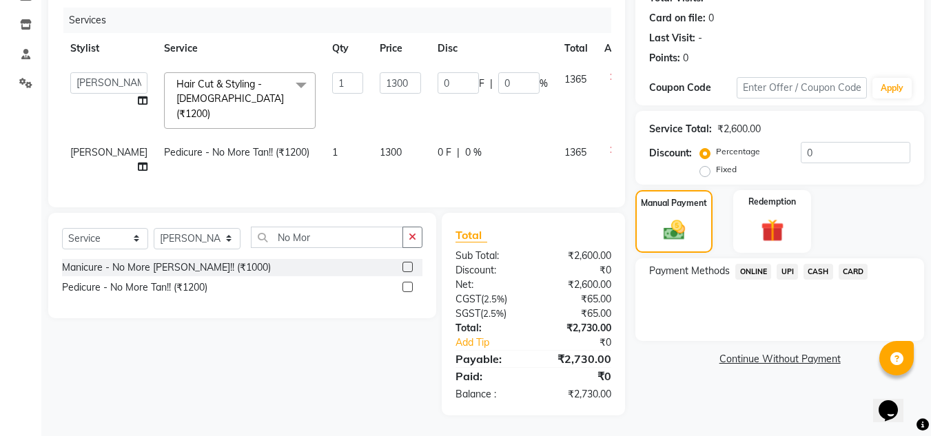
click at [793, 264] on span "UPI" at bounding box center [787, 272] width 21 height 16
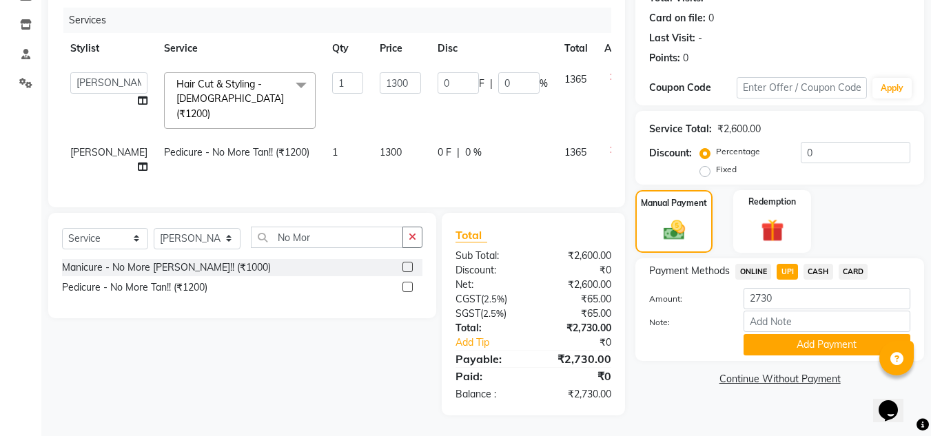
click at [868, 264] on div "Payment Methods ONLINE UPI CASH CARD" at bounding box center [779, 273] width 261 height 19
click at [859, 264] on span "CARD" at bounding box center [854, 272] width 30 height 16
click at [796, 335] on button "Add Payment" at bounding box center [827, 344] width 167 height 21
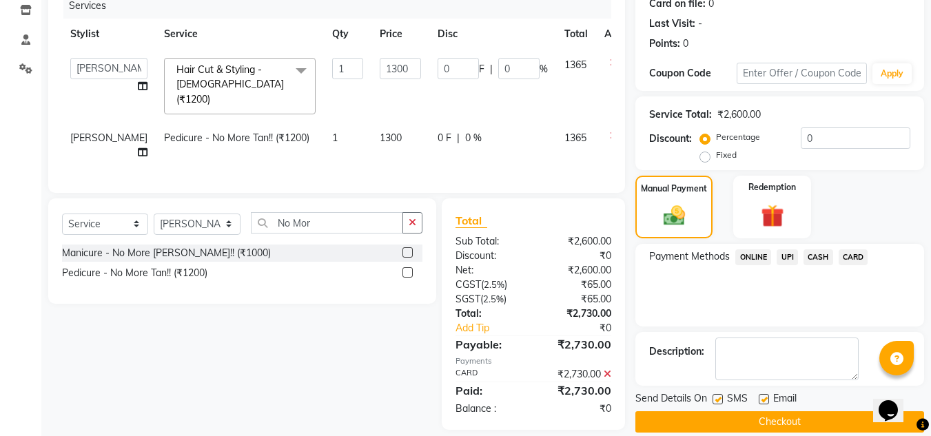
scroll to position [203, 0]
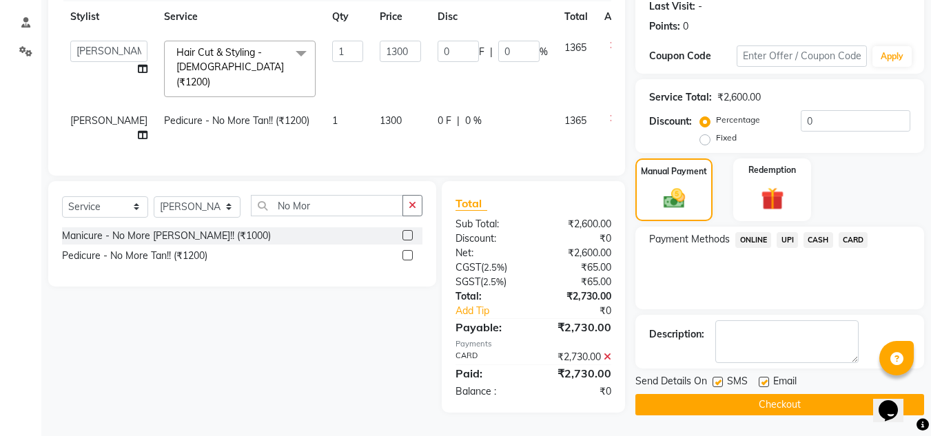
click at [759, 377] on label at bounding box center [764, 382] width 10 height 10
click at [759, 378] on input "checkbox" at bounding box center [763, 382] width 9 height 9
checkbox input "false"
drag, startPoint x: 726, startPoint y: 375, endPoint x: 717, endPoint y: 375, distance: 9.6
click at [726, 375] on div "SMS" at bounding box center [736, 382] width 46 height 17
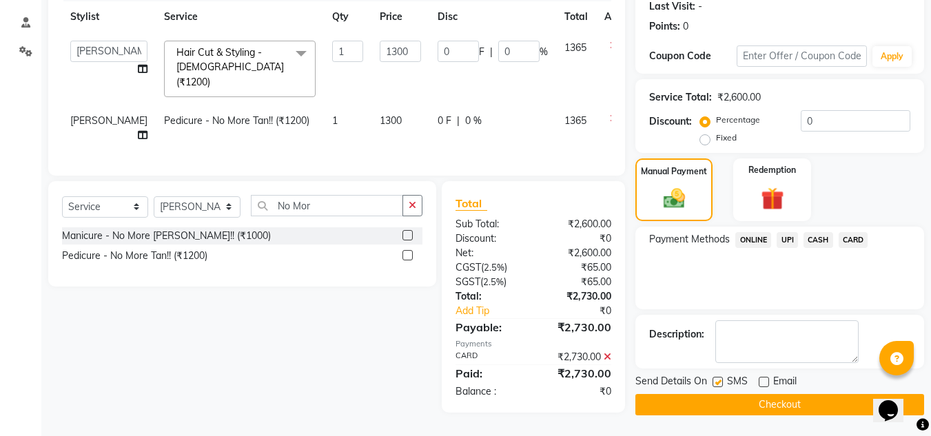
click at [717, 377] on label at bounding box center [718, 382] width 10 height 10
click at [717, 378] on input "checkbox" at bounding box center [717, 382] width 9 height 9
checkbox input "false"
click at [748, 395] on button "Checkout" at bounding box center [779, 404] width 289 height 21
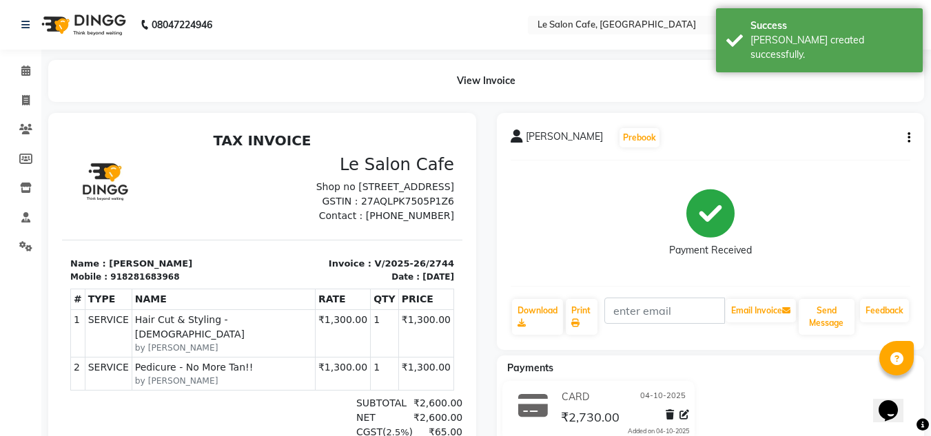
scroll to position [11, 0]
